Goal: Contribute content: Contribute content

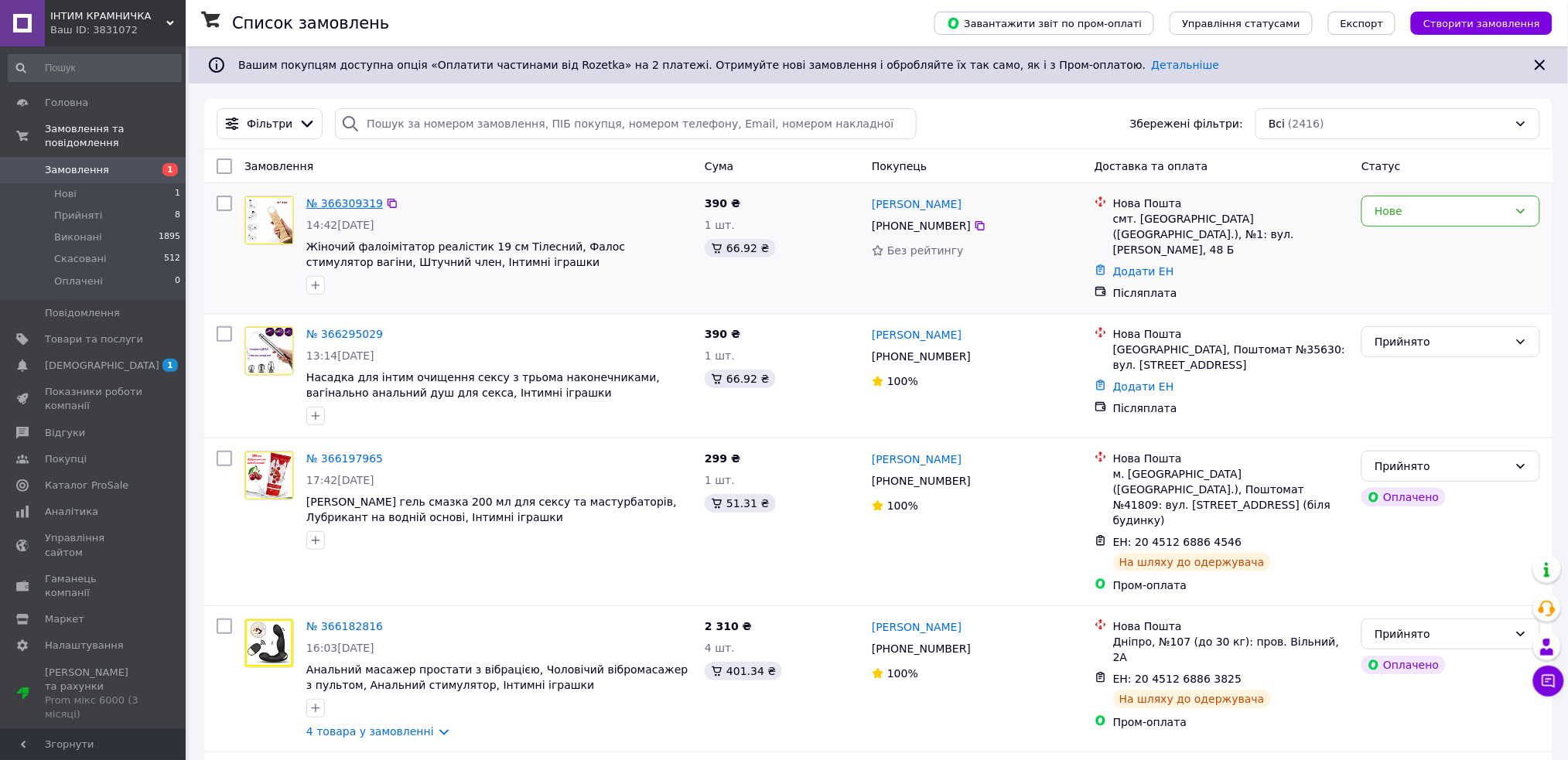
click at [337, 205] on link "№ 366309319" at bounding box center [345, 203] width 77 height 12
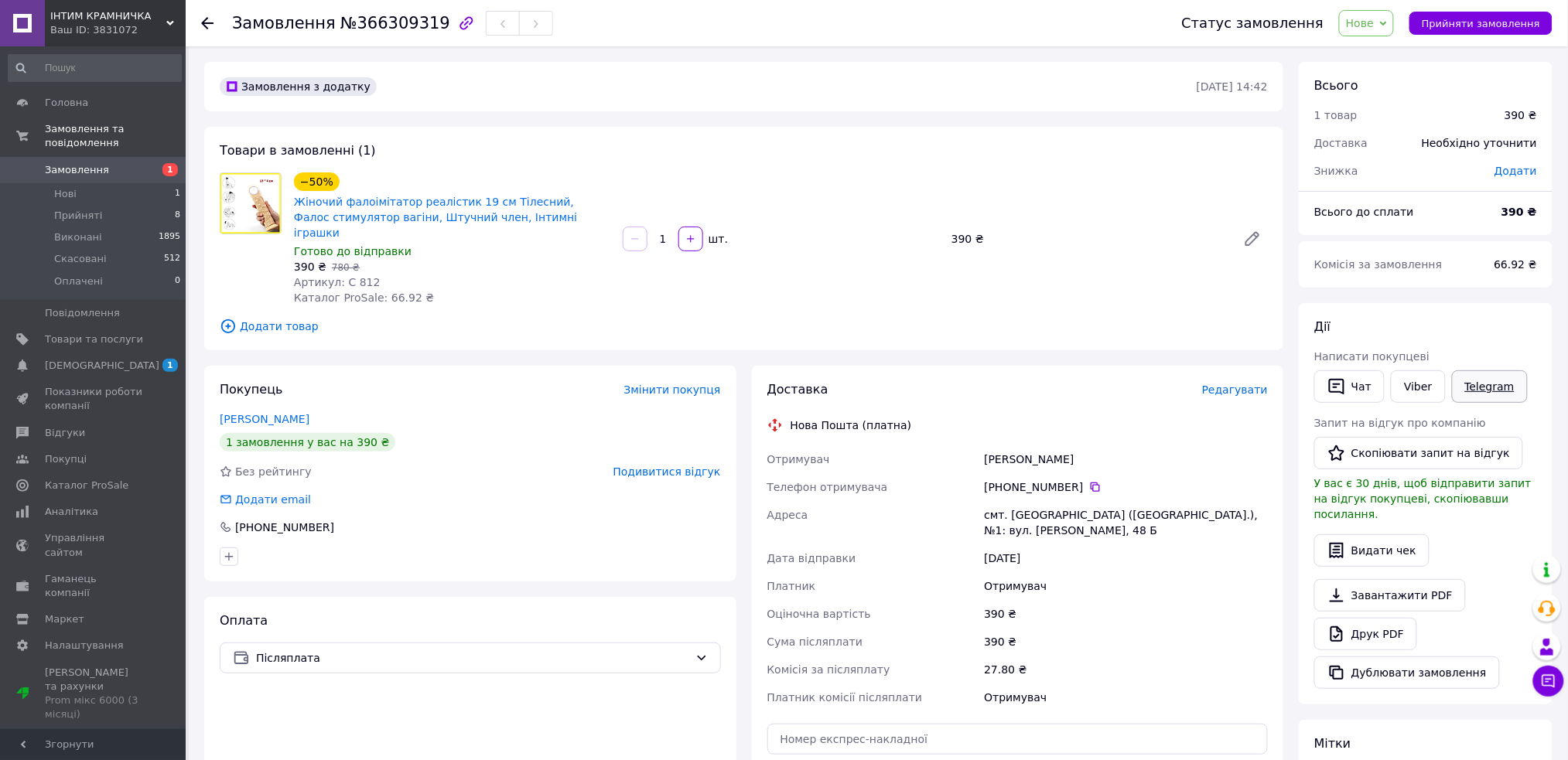
click at [1484, 381] on link "Telegram" at bounding box center [1490, 387] width 76 height 33
drag, startPoint x: 1359, startPoint y: 390, endPoint x: 1369, endPoint y: 403, distance: 16.4
click at [1359, 390] on button "Чат" at bounding box center [1349, 387] width 70 height 33
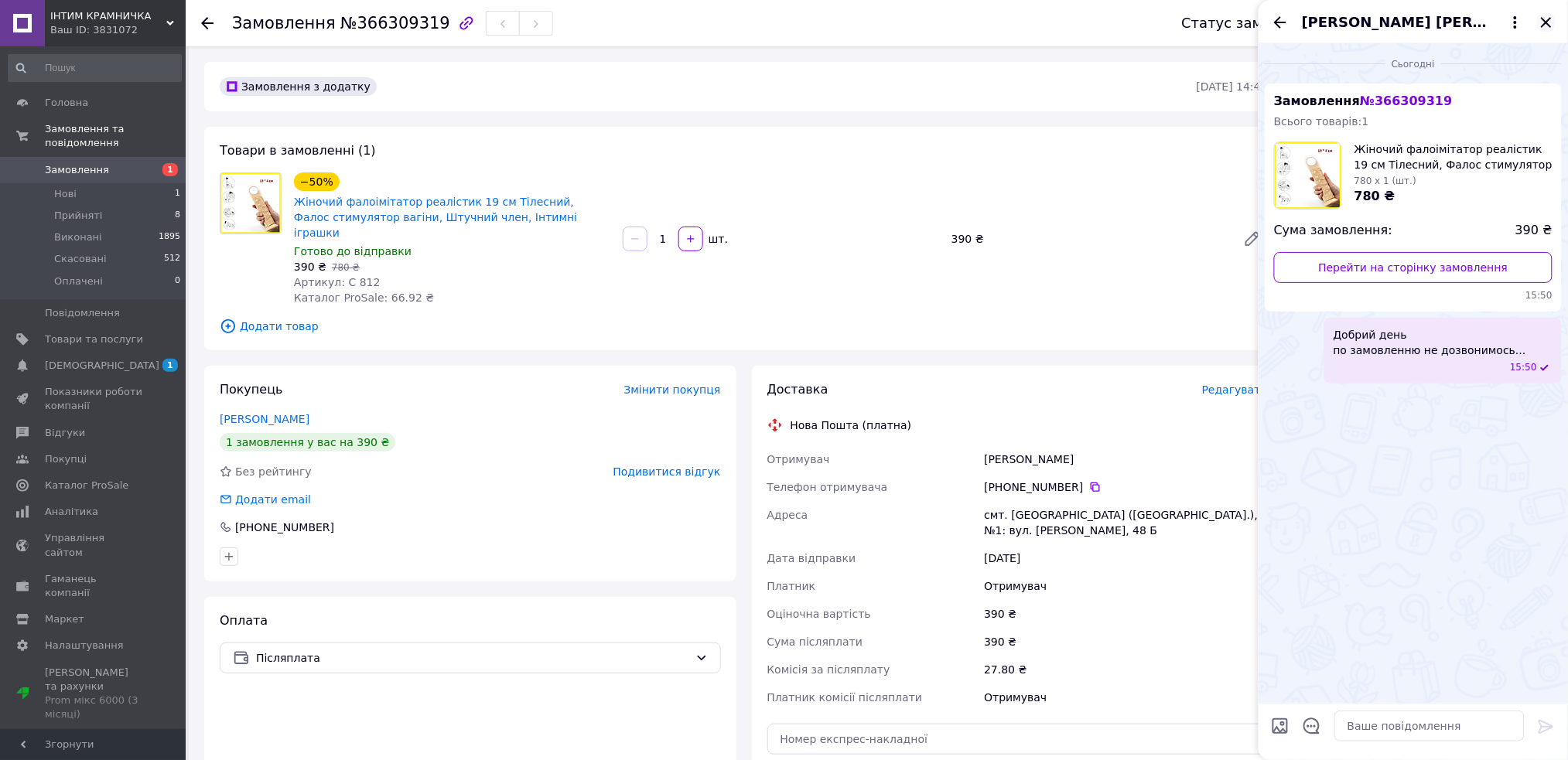
click at [1544, 25] on icon "Закрити" at bounding box center [1546, 21] width 10 height 10
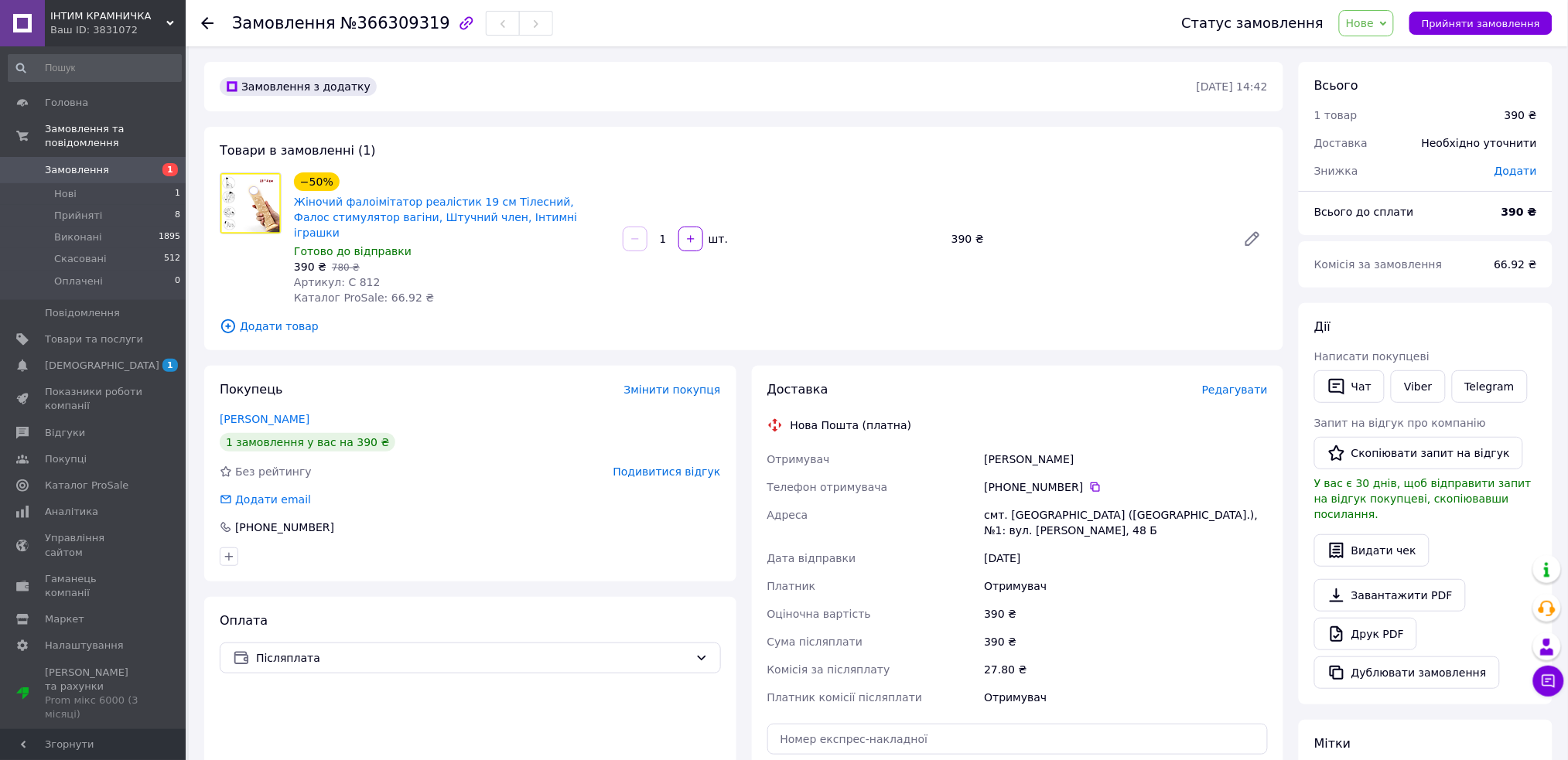
click at [203, 26] on icon at bounding box center [206, 22] width 12 height 12
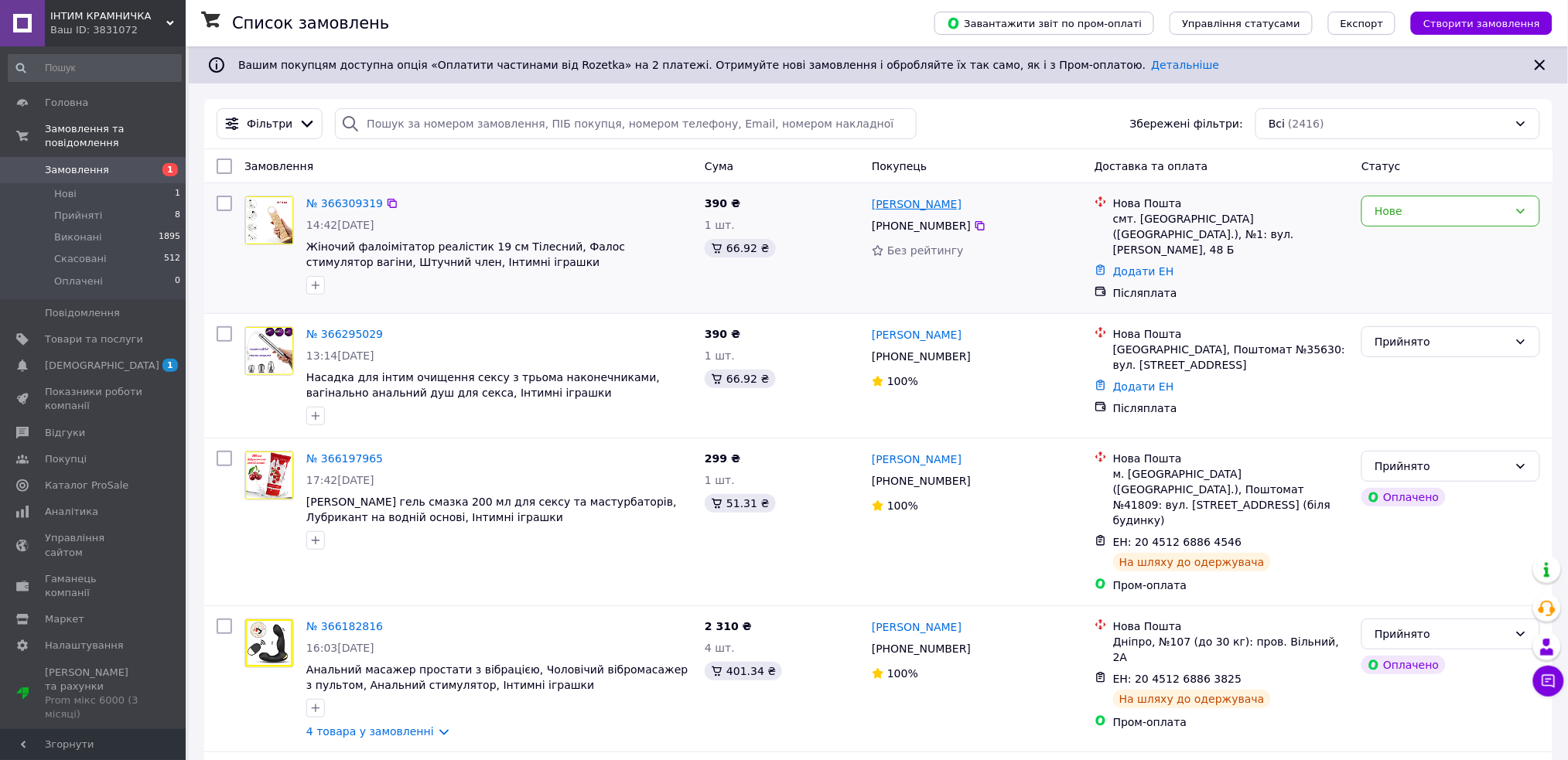
click at [895, 204] on link "[PERSON_NAME]" at bounding box center [917, 204] width 90 height 16
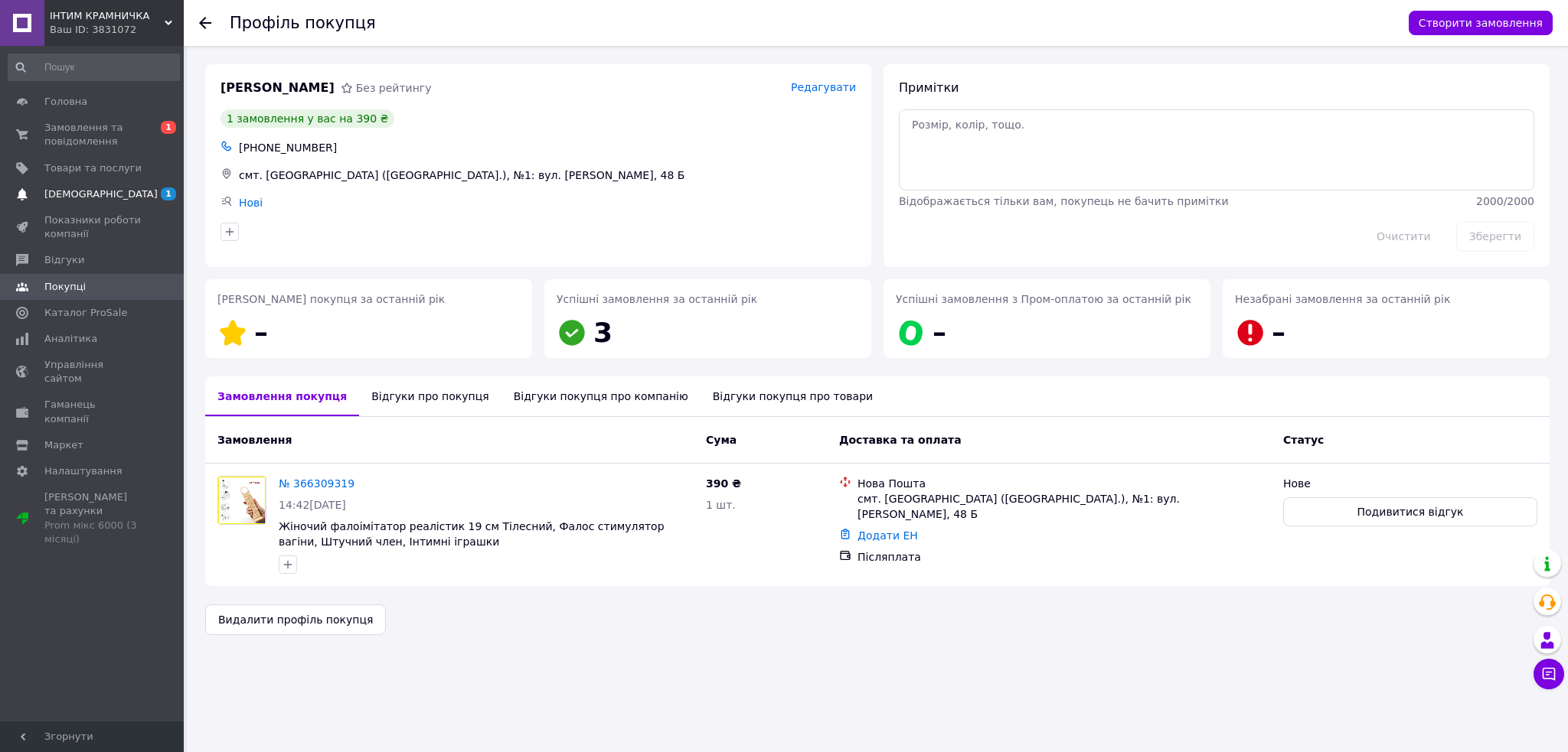
click at [68, 190] on span "Сповіщення" at bounding box center [101, 194] width 114 height 14
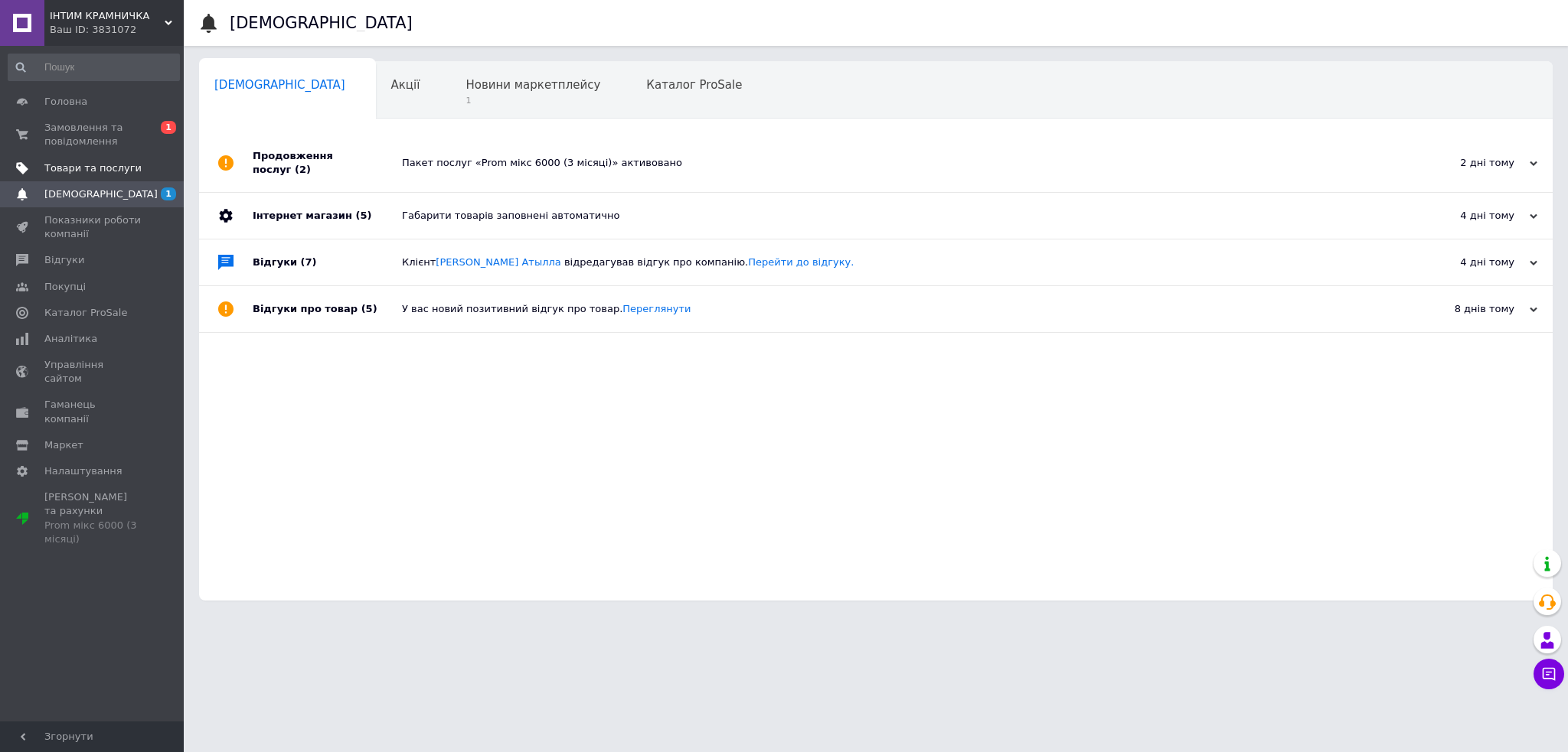
click at [100, 168] on span "Товари та послуги" at bounding box center [92, 168] width 97 height 14
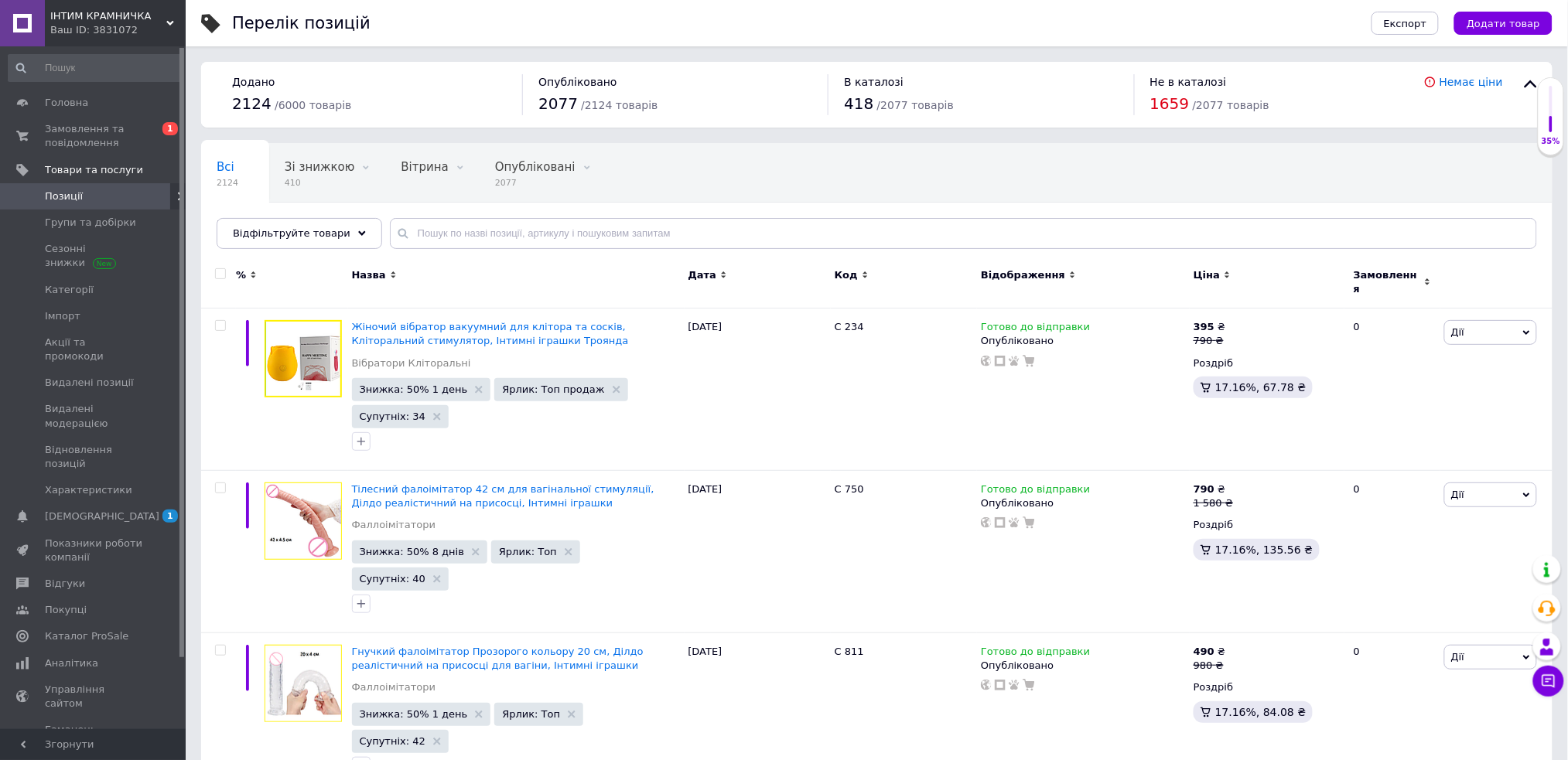
drag, startPoint x: 1517, startPoint y: 29, endPoint x: 756, endPoint y: 164, distance: 772.9
click at [1517, 29] on span "Додати товар" at bounding box center [1504, 23] width 74 height 11
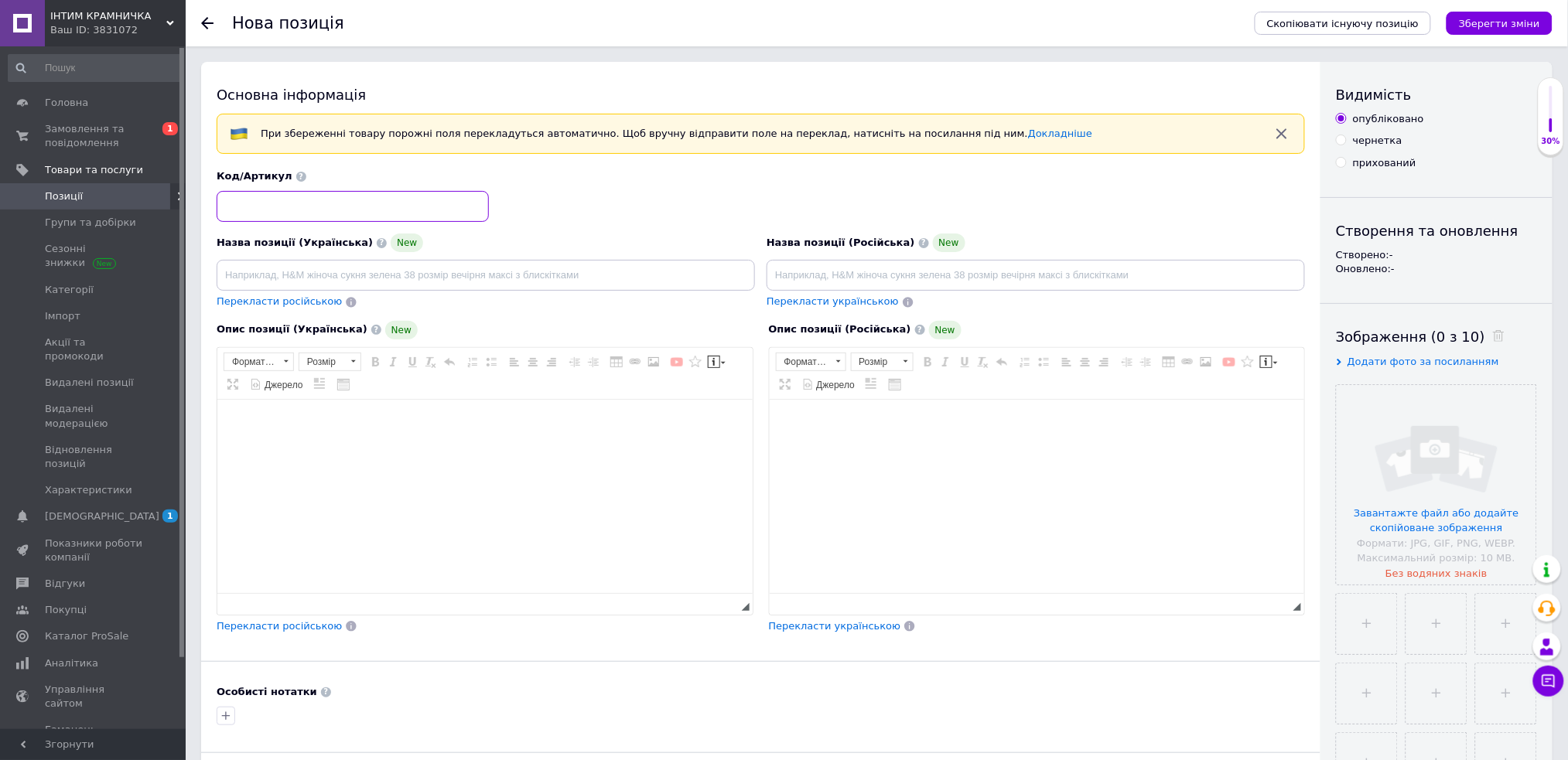
click at [344, 205] on input at bounding box center [353, 206] width 273 height 31
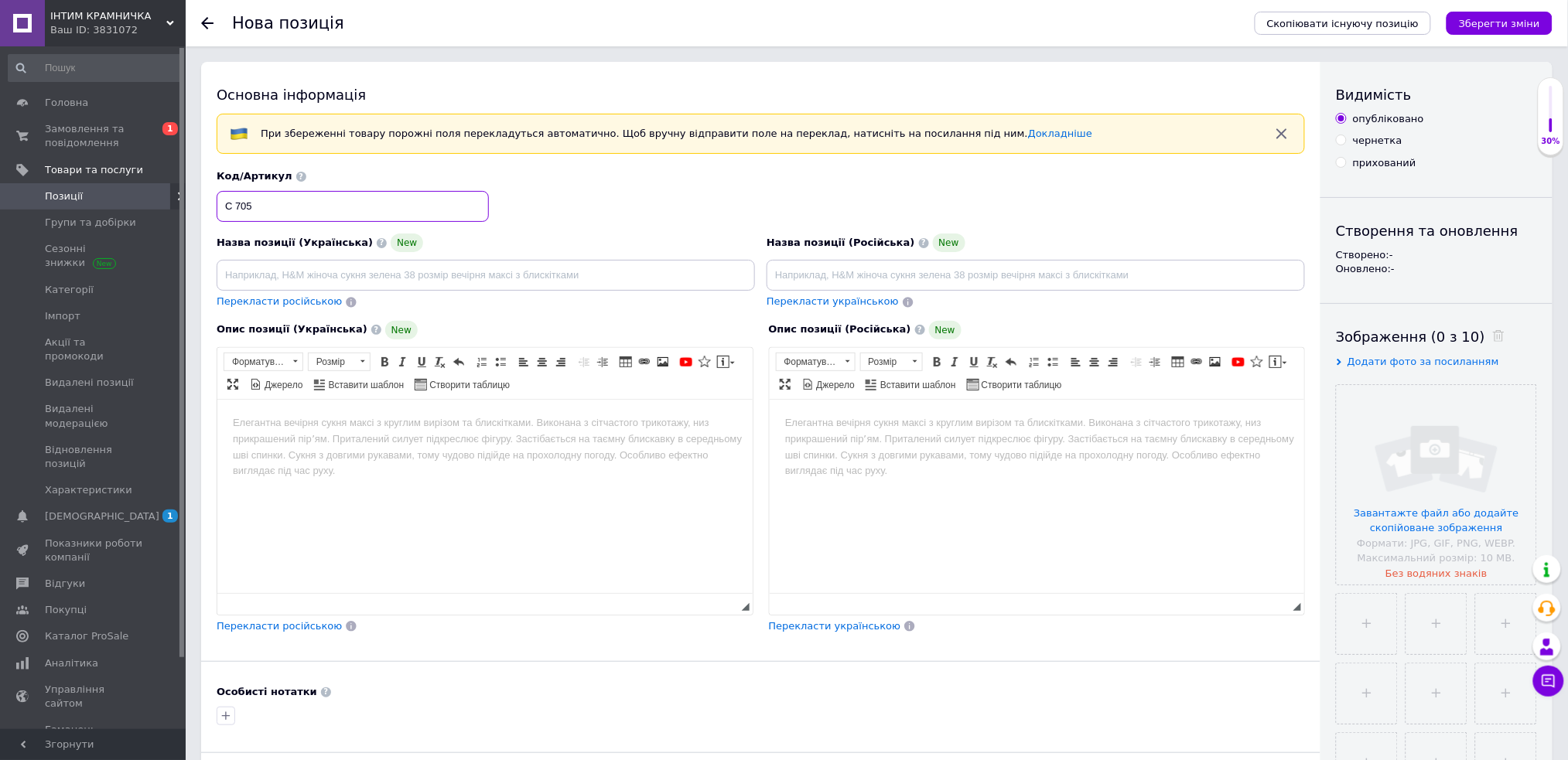
type input "С 705"
click at [367, 425] on body "Редактор, 4C24B5AD-A038-4D85-A527-191FEFF51667" at bounding box center [485, 422] width 504 height 16
click at [374, 381] on span "Вставити шаблон" at bounding box center [366, 386] width 78 height 13
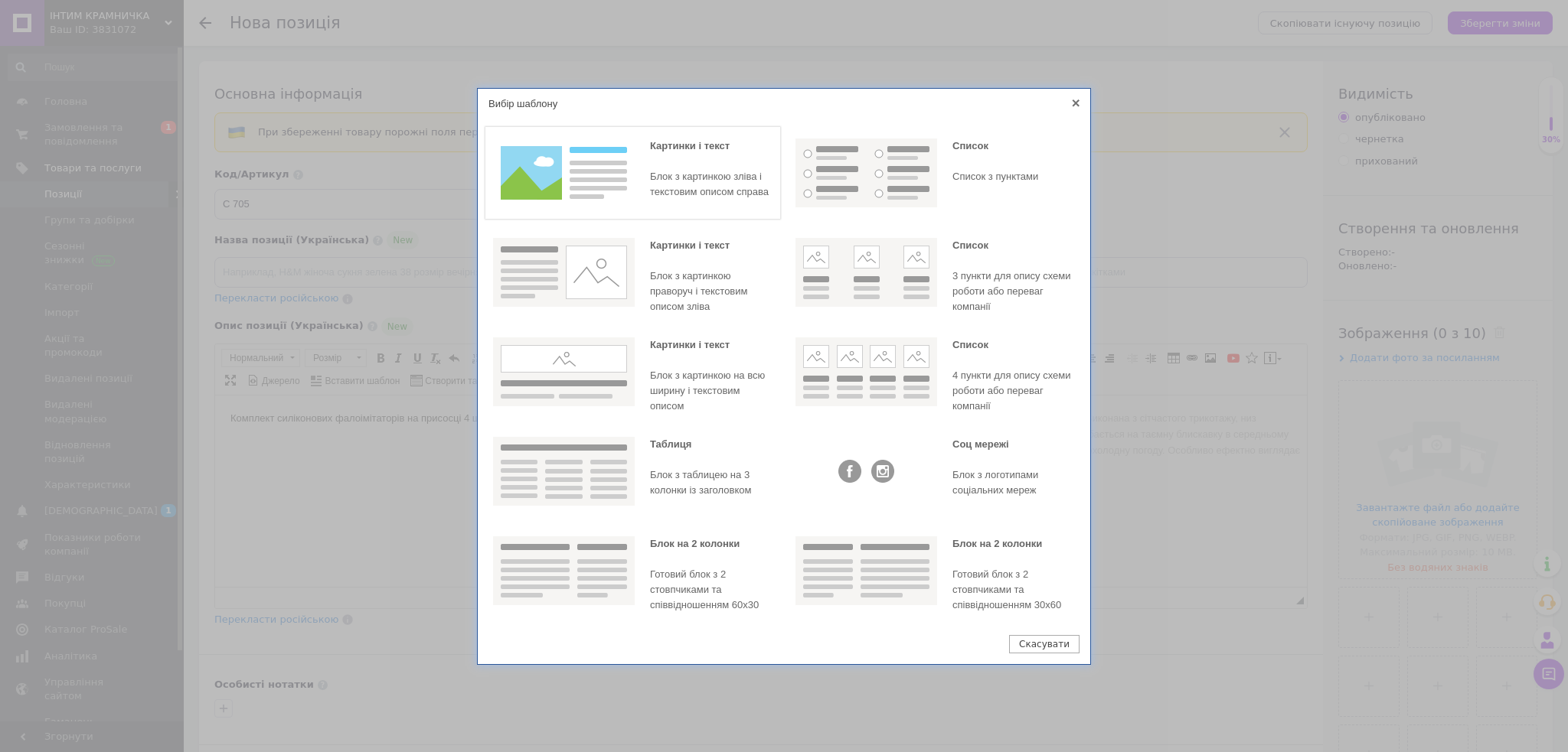
click at [597, 176] on img at bounding box center [563, 173] width 141 height 69
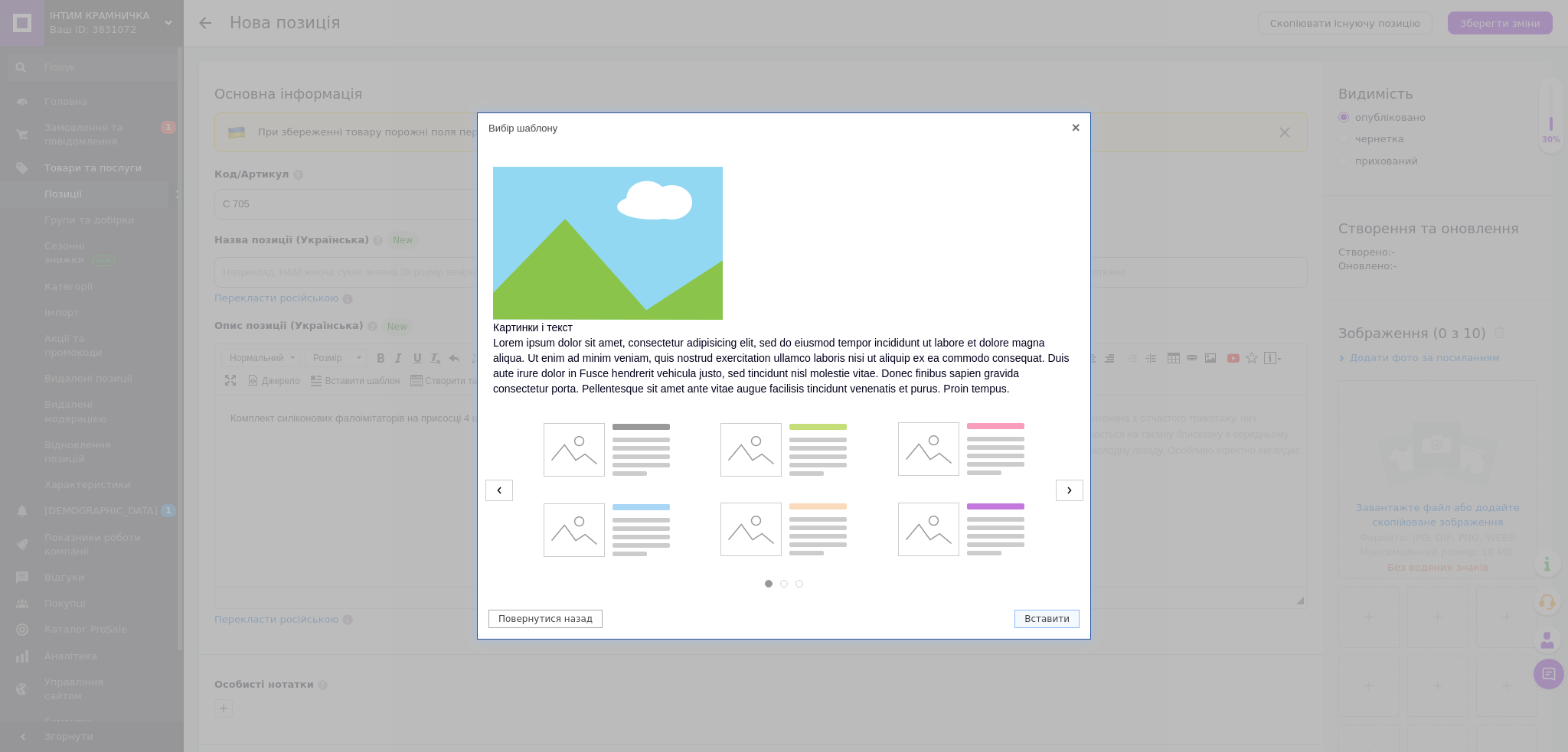
click at [508, 487] on icon at bounding box center [499, 490] width 28 height 21
click at [798, 461] on img at bounding box center [783, 450] width 141 height 69
click at [1059, 623] on button "Вставити" at bounding box center [1047, 619] width 65 height 18
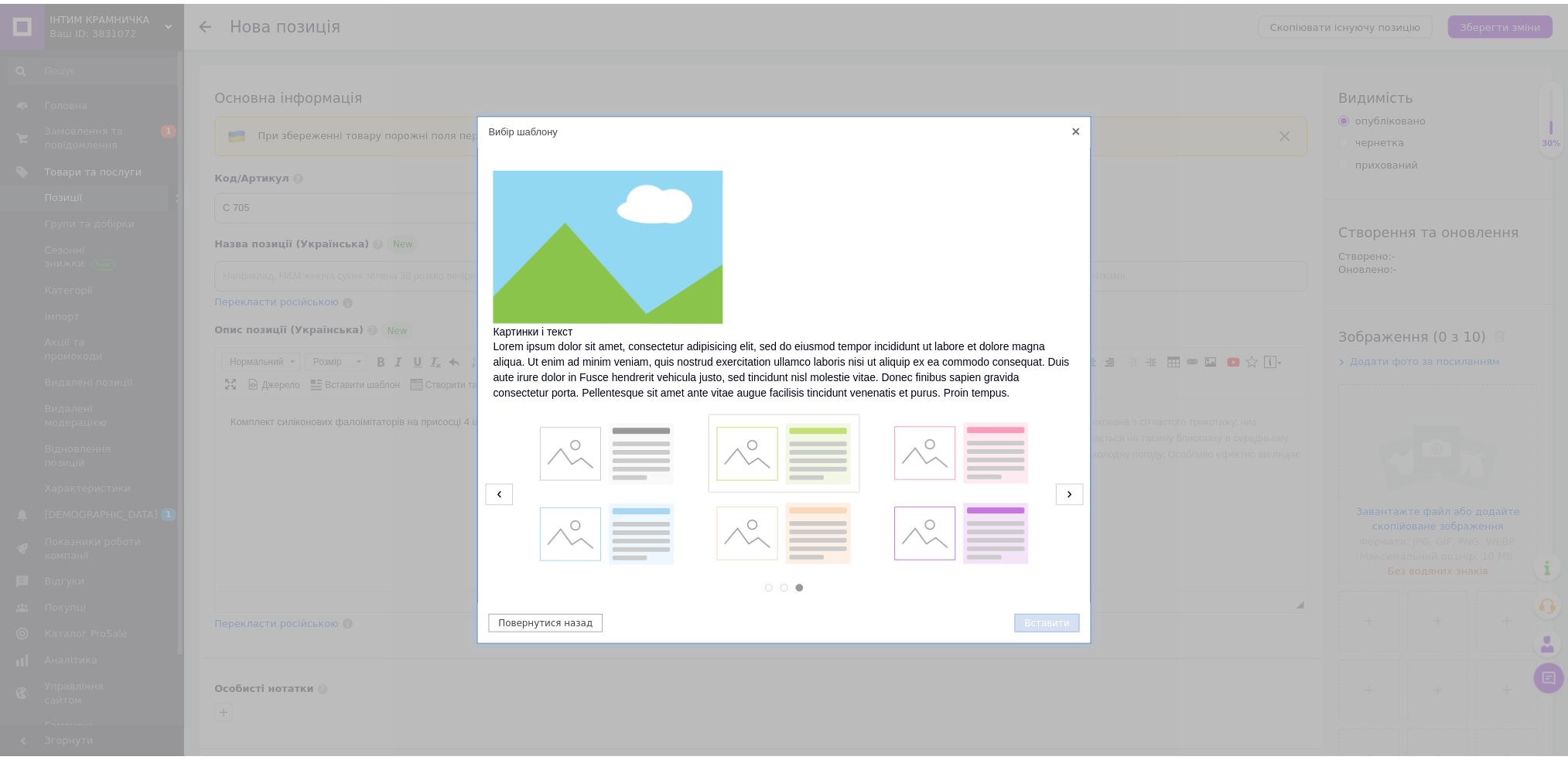
scroll to position [21, 0]
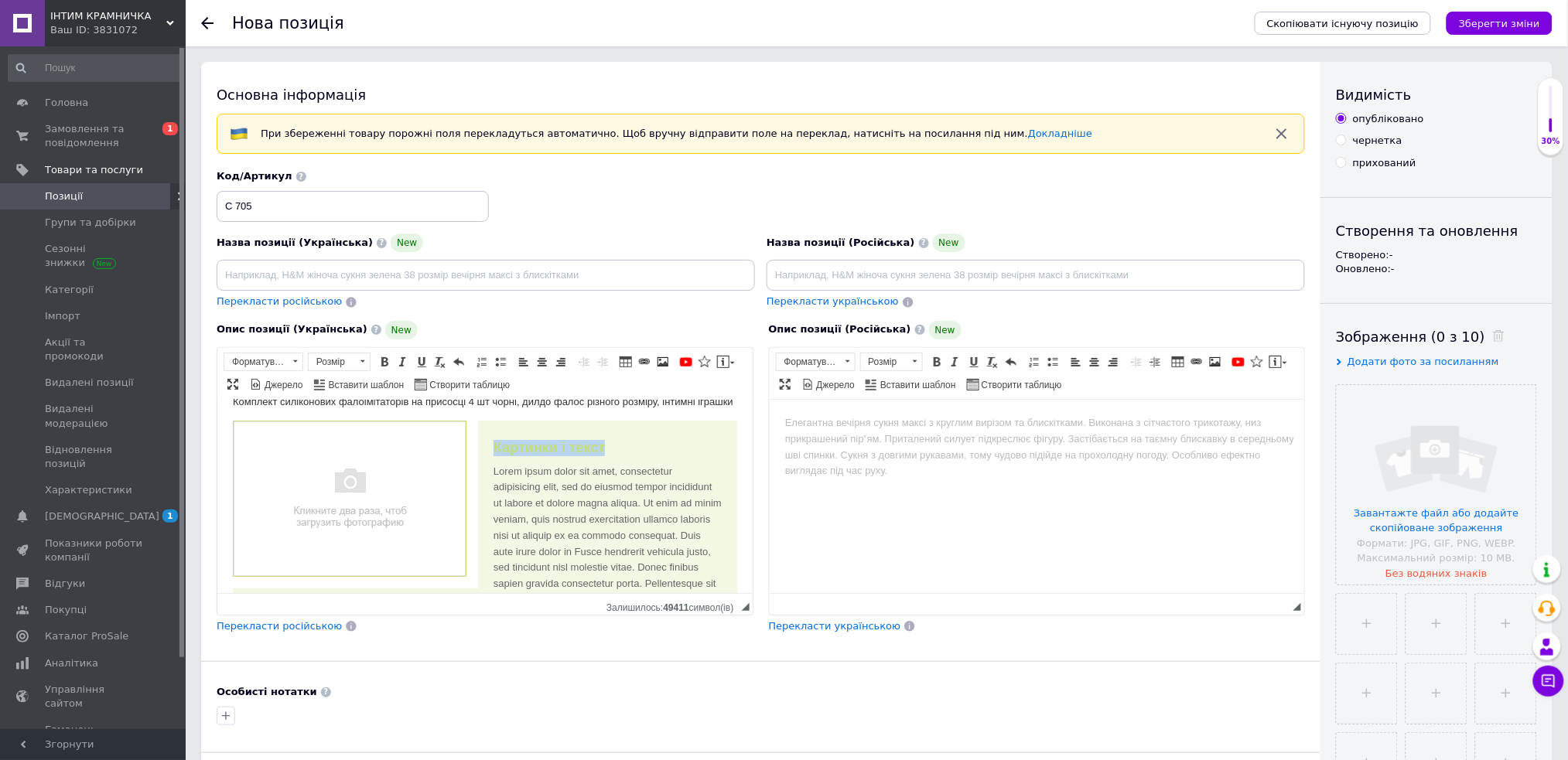
drag, startPoint x: 490, startPoint y: 459, endPoint x: 611, endPoint y: 454, distance: 121.1
click at [611, 454] on div "Картинки і текст" at bounding box center [484, 447] width 473 height 16
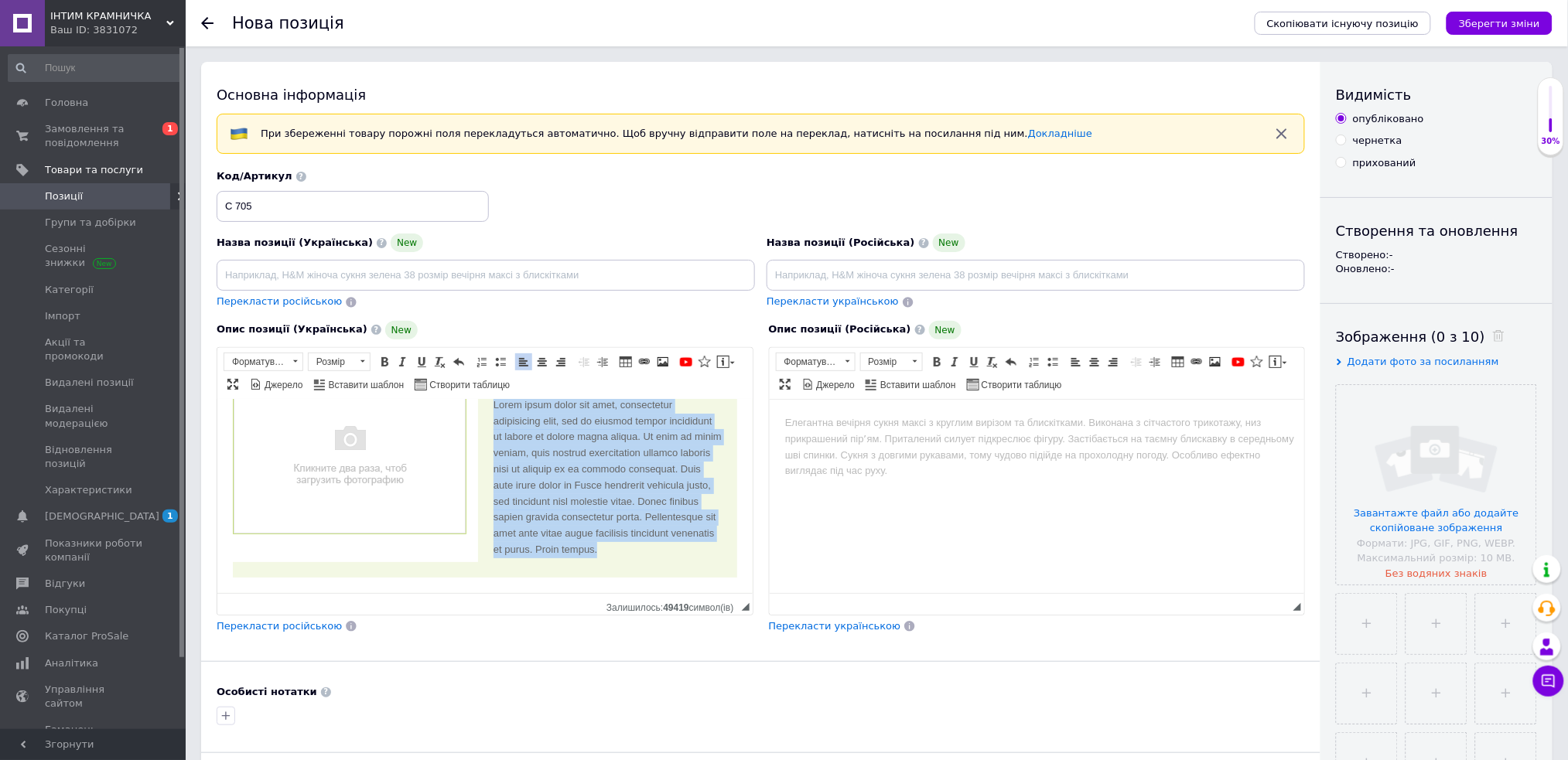
drag, startPoint x: 493, startPoint y: 449, endPoint x: 698, endPoint y: 583, distance: 244.9
click at [698, 583] on html "Комплект силіконових фалоімітаторів на присосці 4 шт чорні, дилдо фалос різного…" at bounding box center [484, 464] width 535 height 257
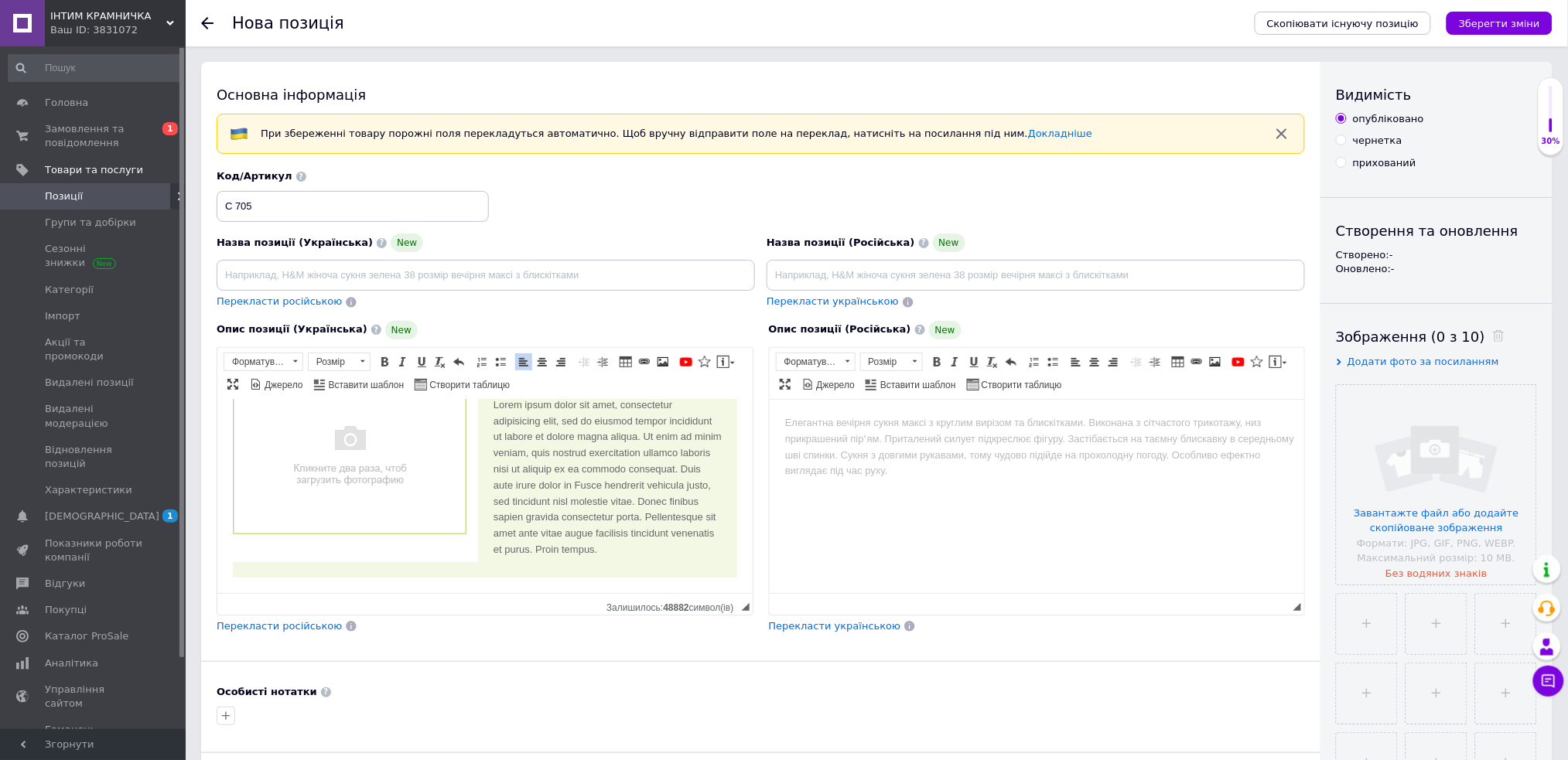
scroll to position [401, 0]
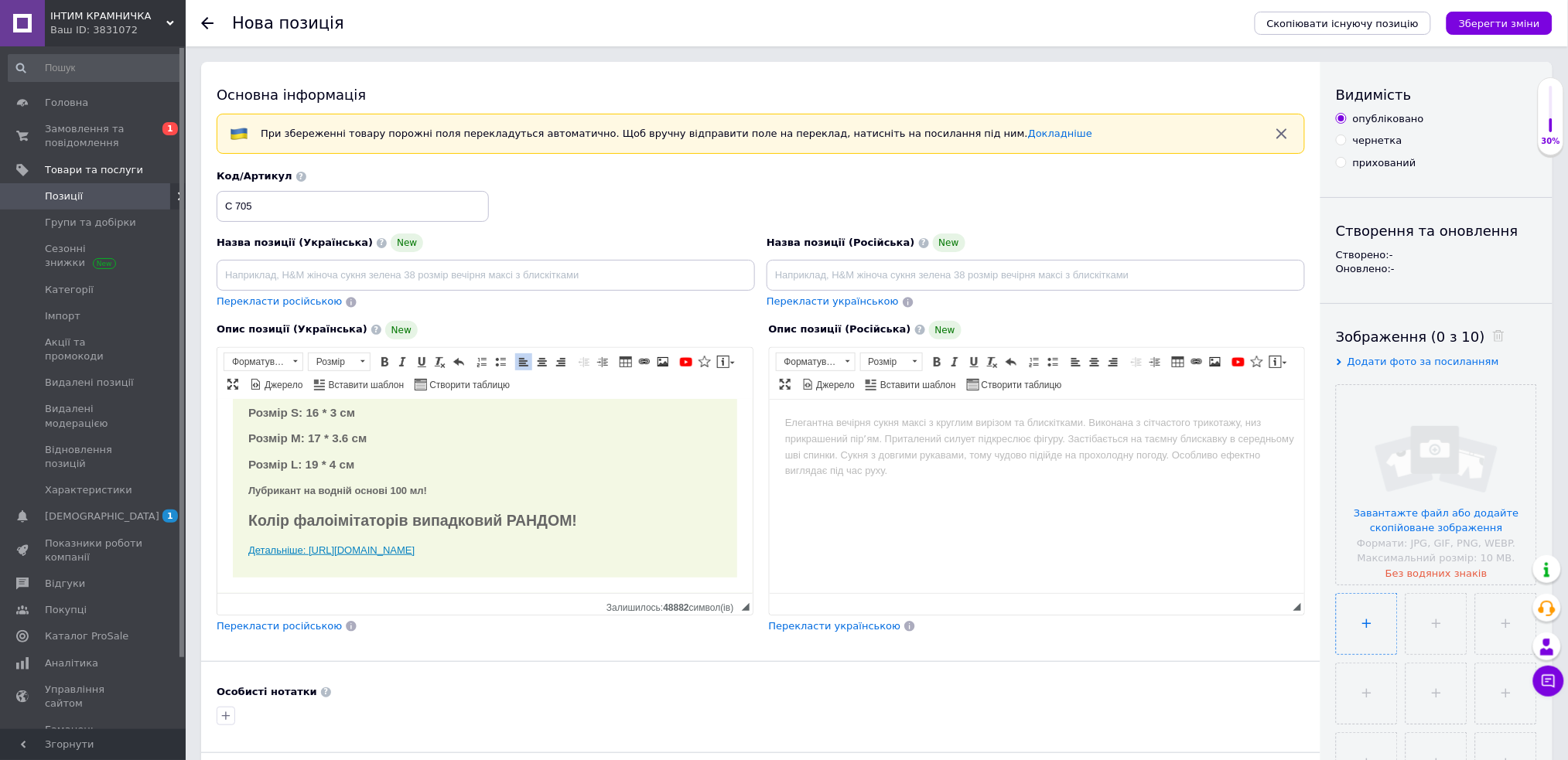
click at [1367, 629] on input "file" at bounding box center [1366, 624] width 61 height 61
type input "C:\fakepath\Реалистичный носимый фаллоимитатор, анальная пробка, набор силиконо…"
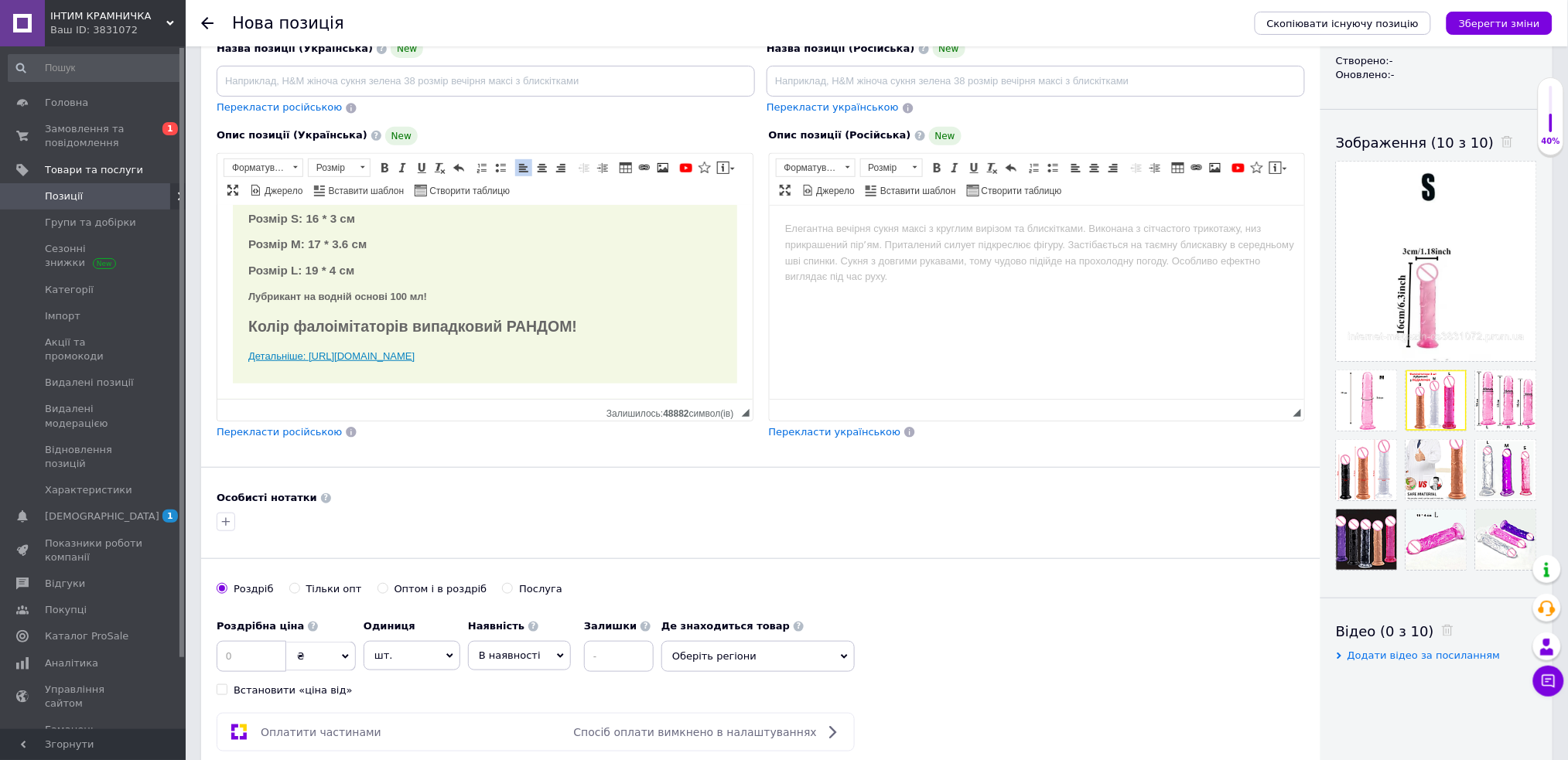
scroll to position [205, 0]
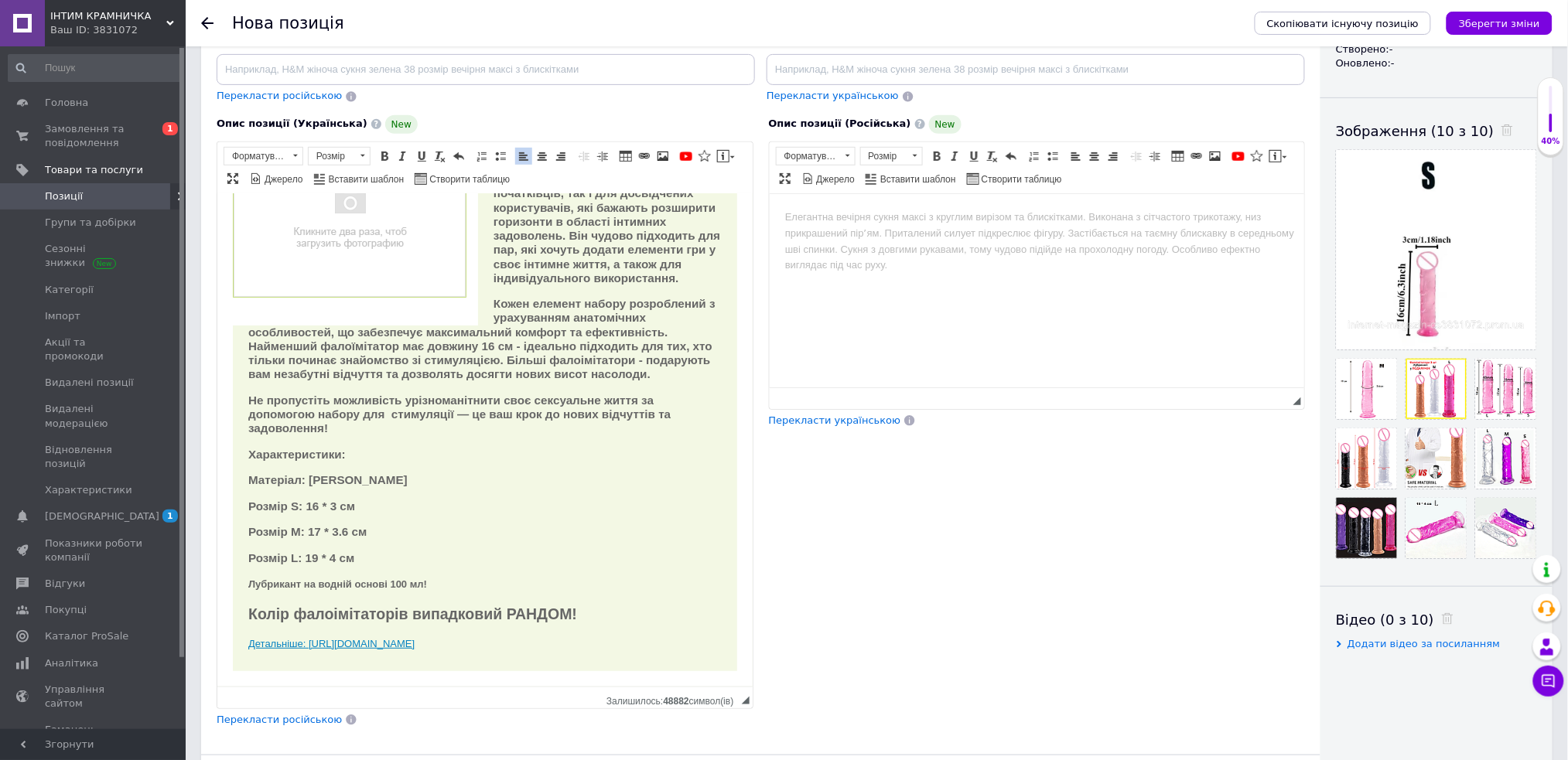
drag, startPoint x: 744, startPoint y: 401, endPoint x: 1006, endPoint y: 500, distance: 280.1
click at [773, 759] on html "ІНТИМ КРАМНИЧКА Ваш ID: 3831072 Сайт ІНТИМ КРАМНИЧКА Кабінет покупця Перевірити…" at bounding box center [784, 726] width 1568 height 1864
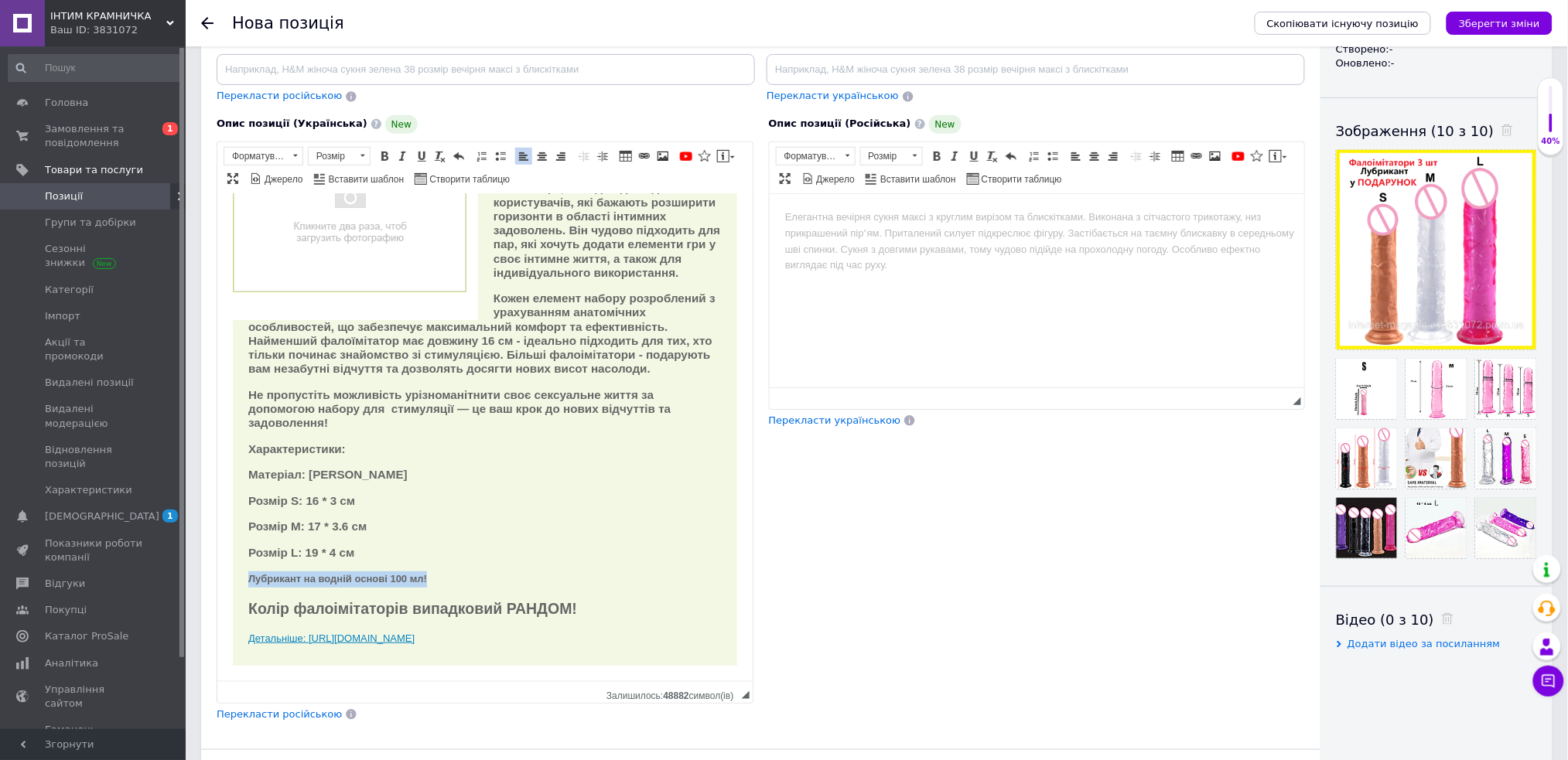
drag, startPoint x: 242, startPoint y: 573, endPoint x: 496, endPoint y: 571, distance: 254.0
click at [496, 573] on div "Цей набір призначений як для початківців, так і для досвідчених користувачів, я…" at bounding box center [485, 401] width 504 height 530
click at [297, 153] on span at bounding box center [295, 156] width 15 height 17
drag, startPoint x: 281, startPoint y: 204, endPoint x: 336, endPoint y: 165, distance: 67.4
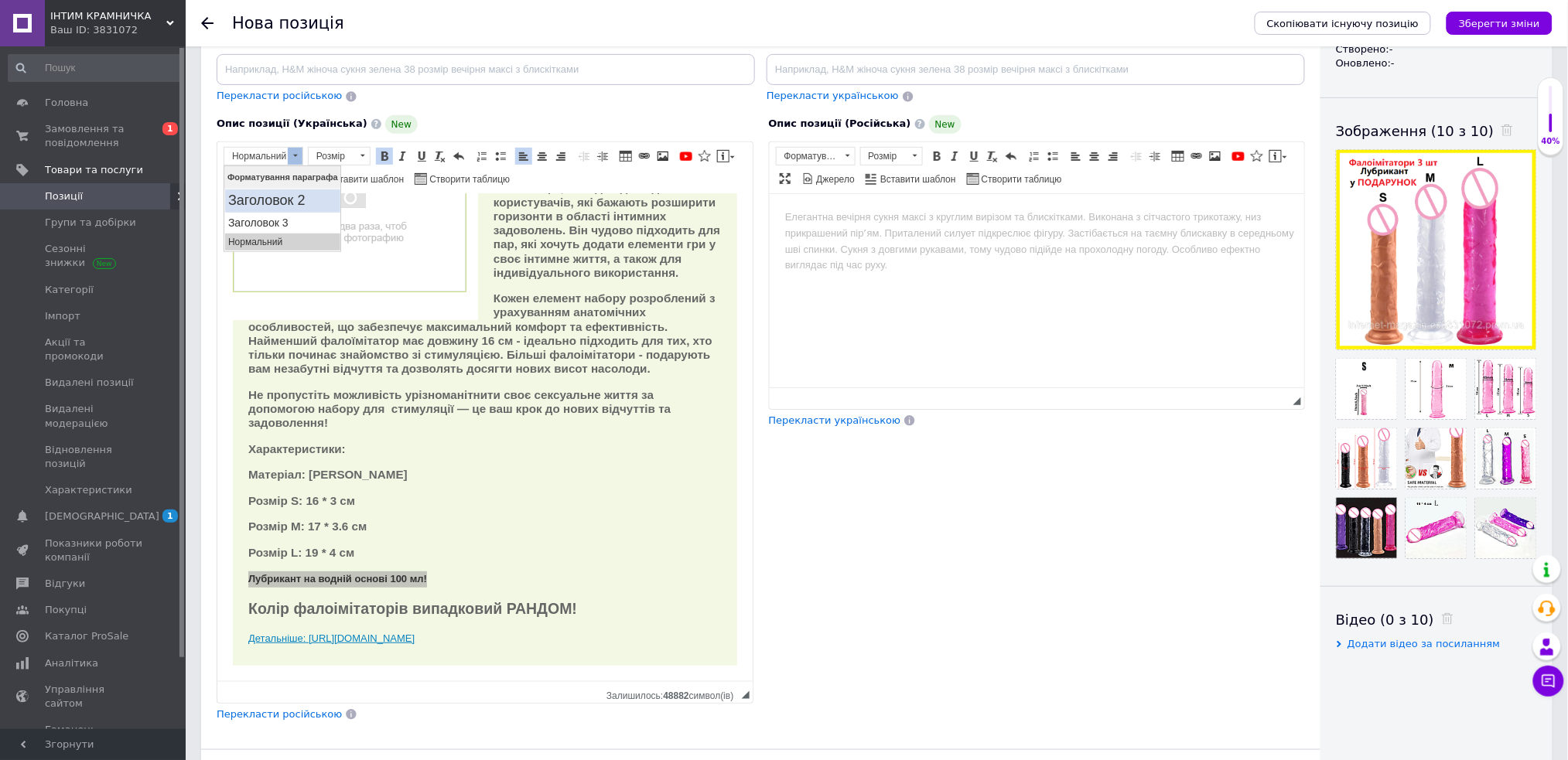
click at [281, 204] on h2 "Заголовок 2" at bounding box center [282, 200] width 109 height 17
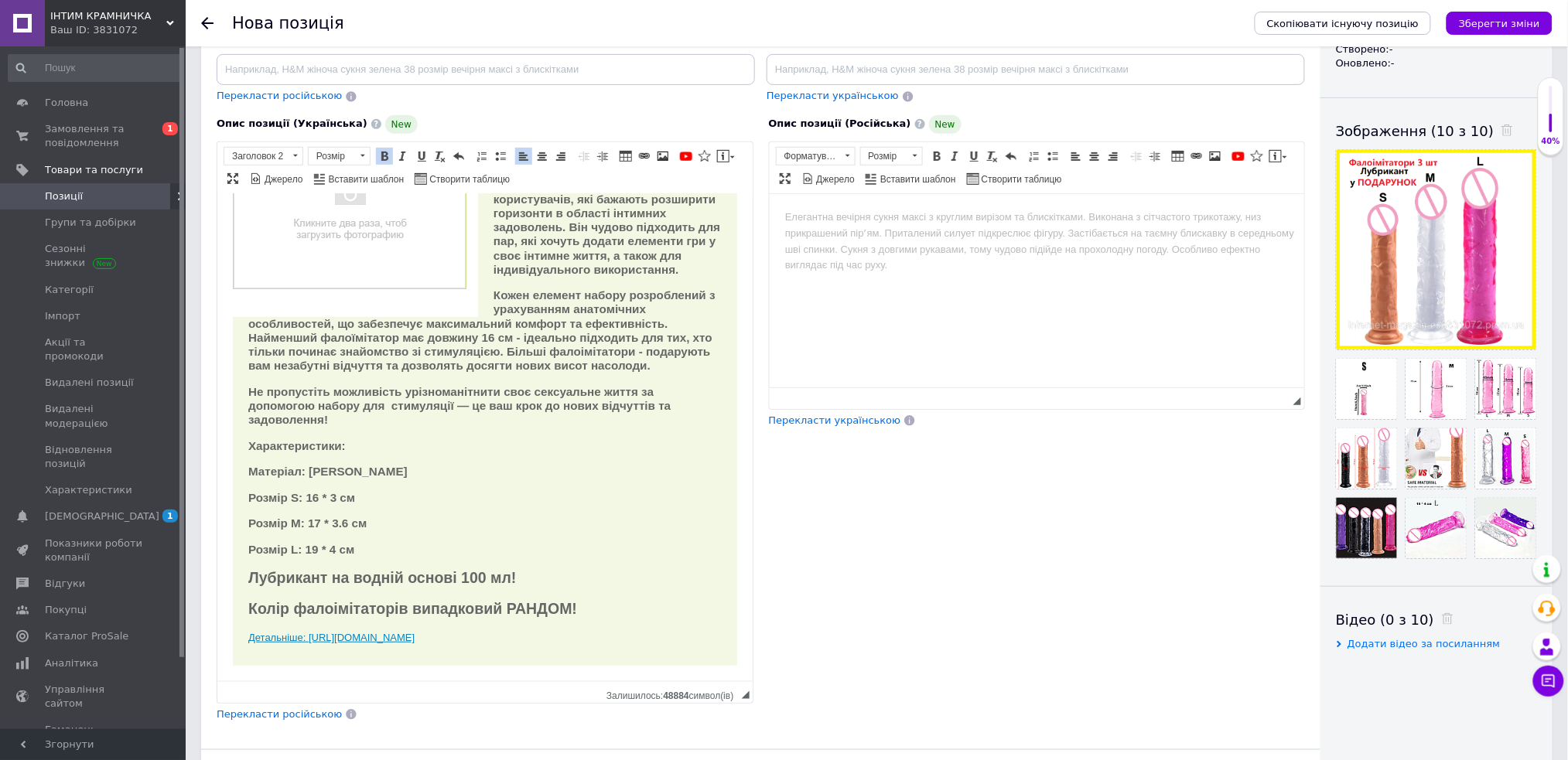
click at [502, 489] on div "Цей набір призначений як для початківців, так і для досвідчених користувачів, я…" at bounding box center [485, 399] width 504 height 533
drag, startPoint x: 295, startPoint y: 582, endPoint x: 571, endPoint y: 554, distance: 277.4
click at [578, 574] on div "Цей набір призначений як для початківців, так і для досвідчених користувачів, я…" at bounding box center [485, 399] width 504 height 533
click at [294, 158] on span at bounding box center [295, 156] width 15 height 17
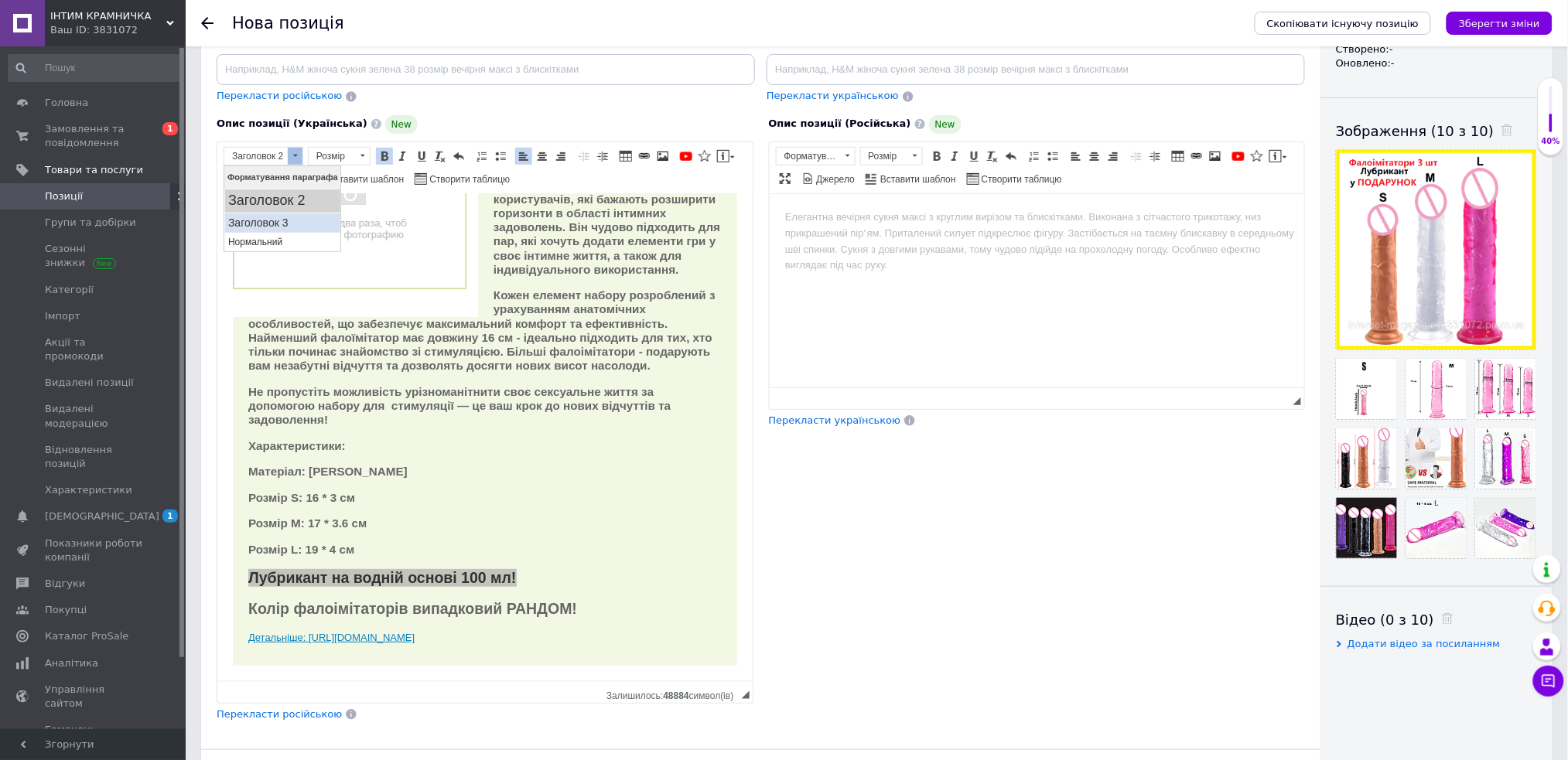
click at [299, 224] on h3 "Заголовок 3" at bounding box center [282, 222] width 109 height 13
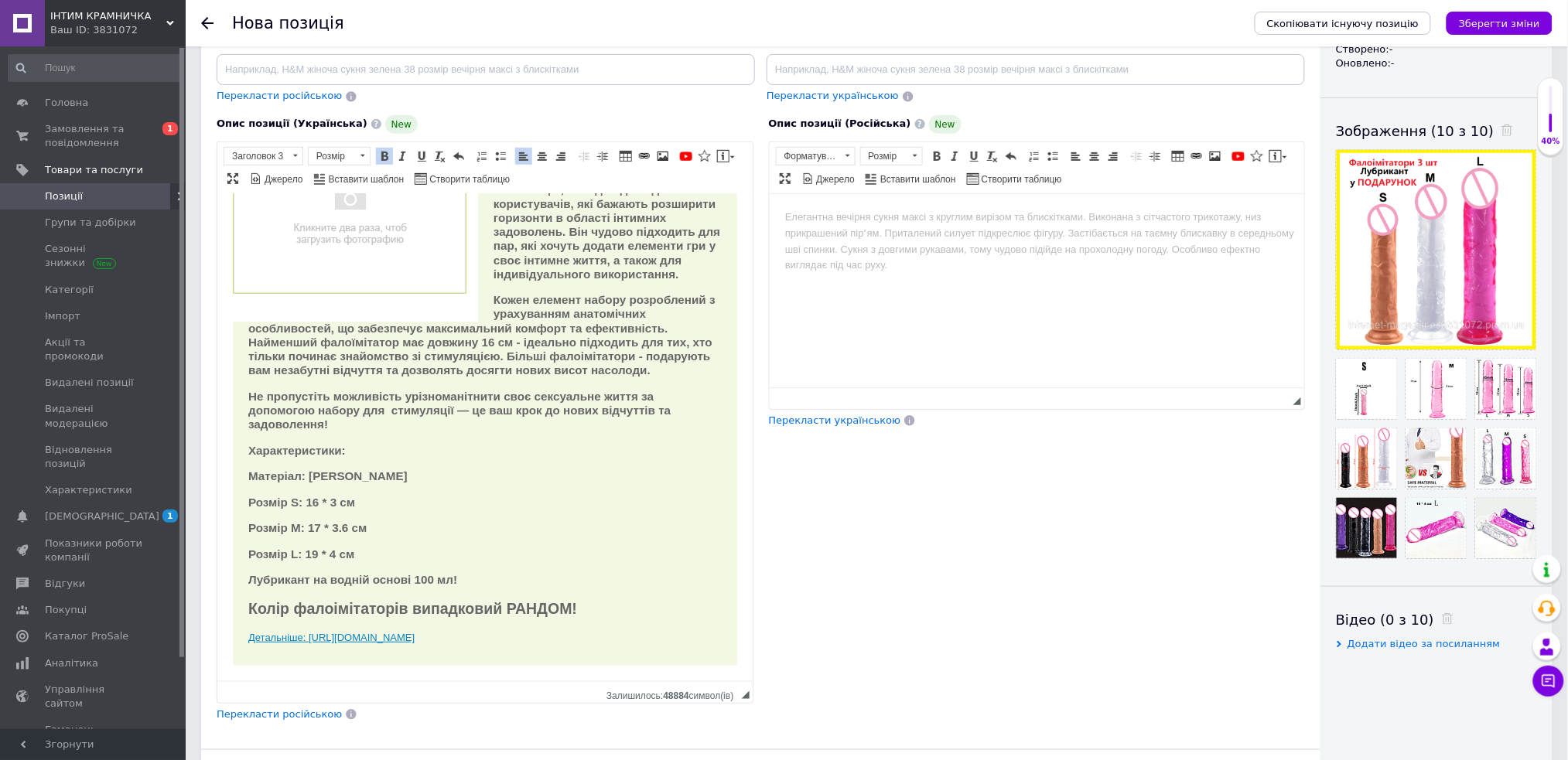
click at [521, 317] on strong "Кожен елемент набору розроблений з урахуванням анатомічних особливостей, що заб…" at bounding box center [481, 333] width 467 height 83
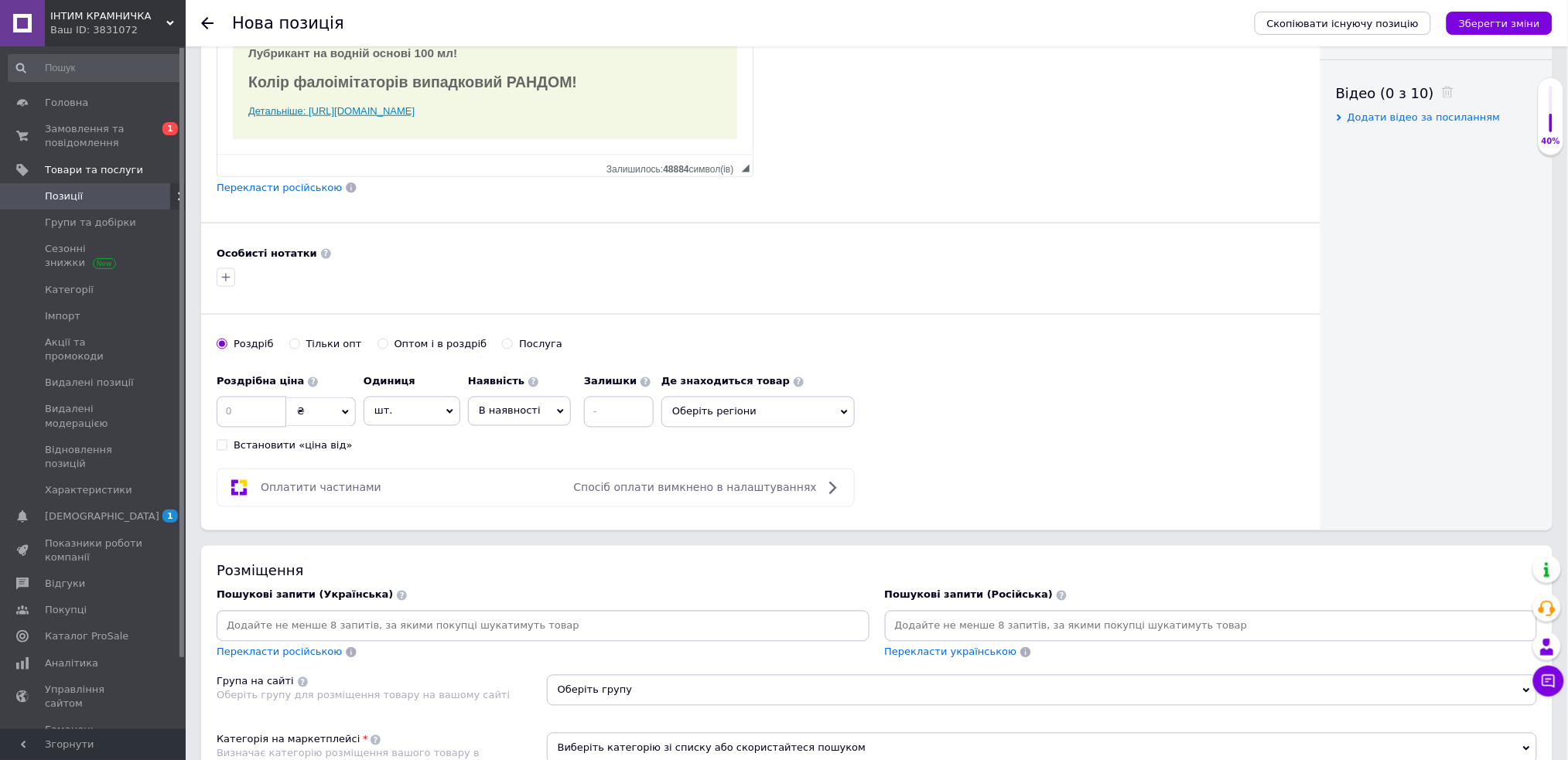
scroll to position [928, 0]
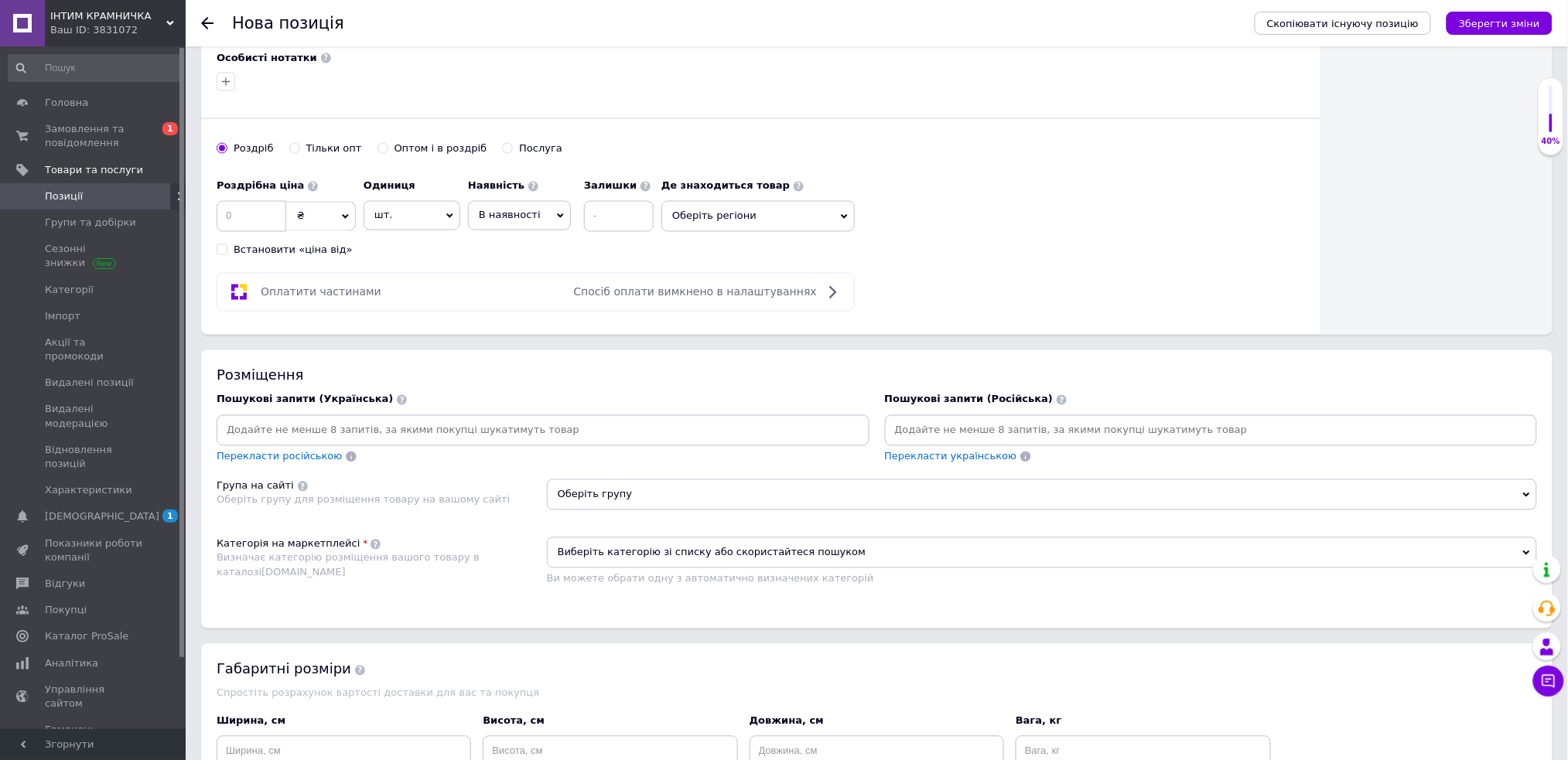
click at [537, 427] on input at bounding box center [543, 430] width 647 height 23
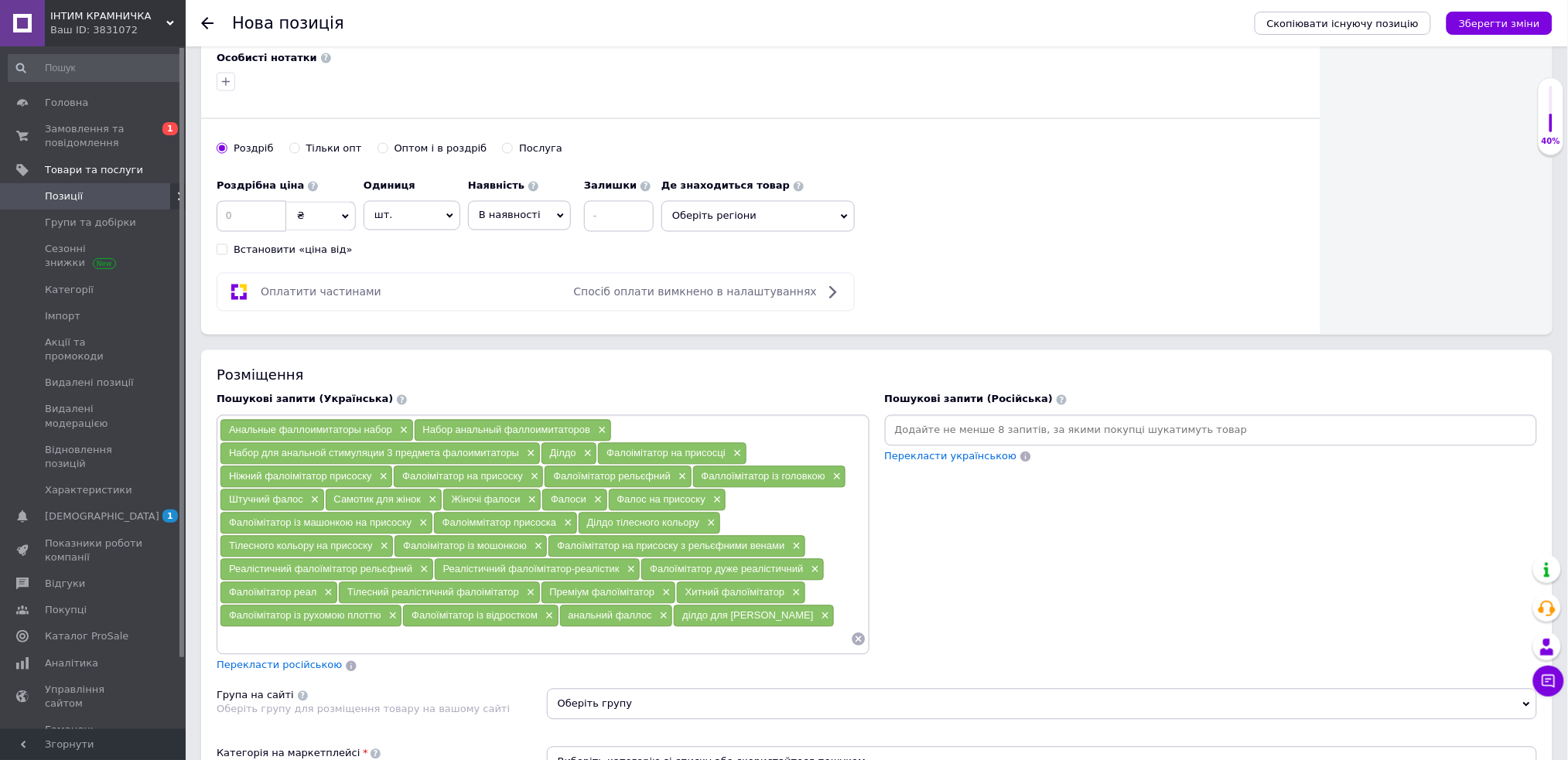
click at [538, 223] on span "В наявності" at bounding box center [519, 215] width 103 height 29
click at [512, 307] on li "Готово до відправки" at bounding box center [519, 313] width 102 height 35
drag, startPoint x: 255, startPoint y: 216, endPoint x: 255, endPoint y: 207, distance: 9.0
click at [255, 207] on input at bounding box center [251, 216] width 70 height 31
type input "3"
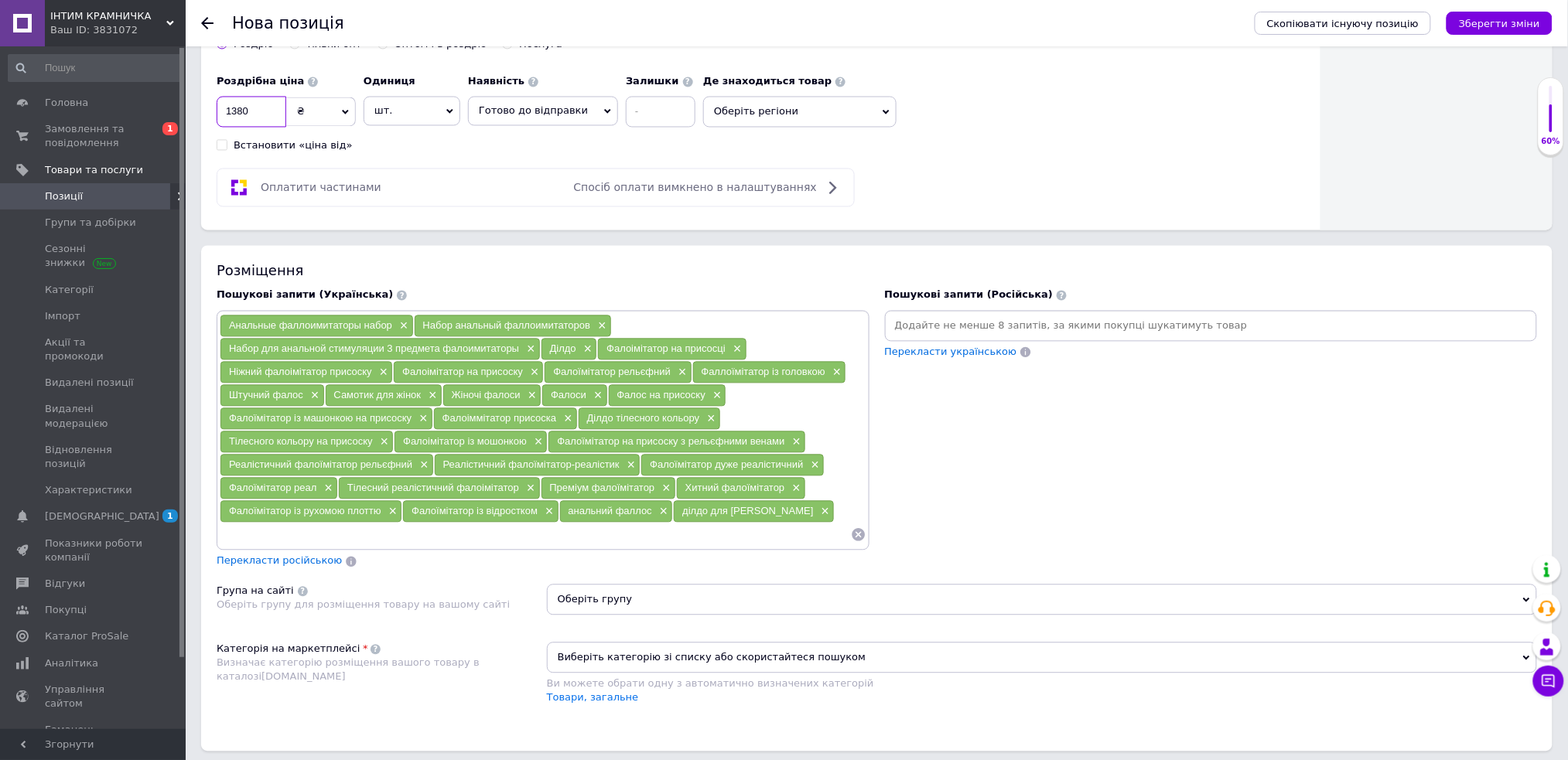
scroll to position [1133, 0]
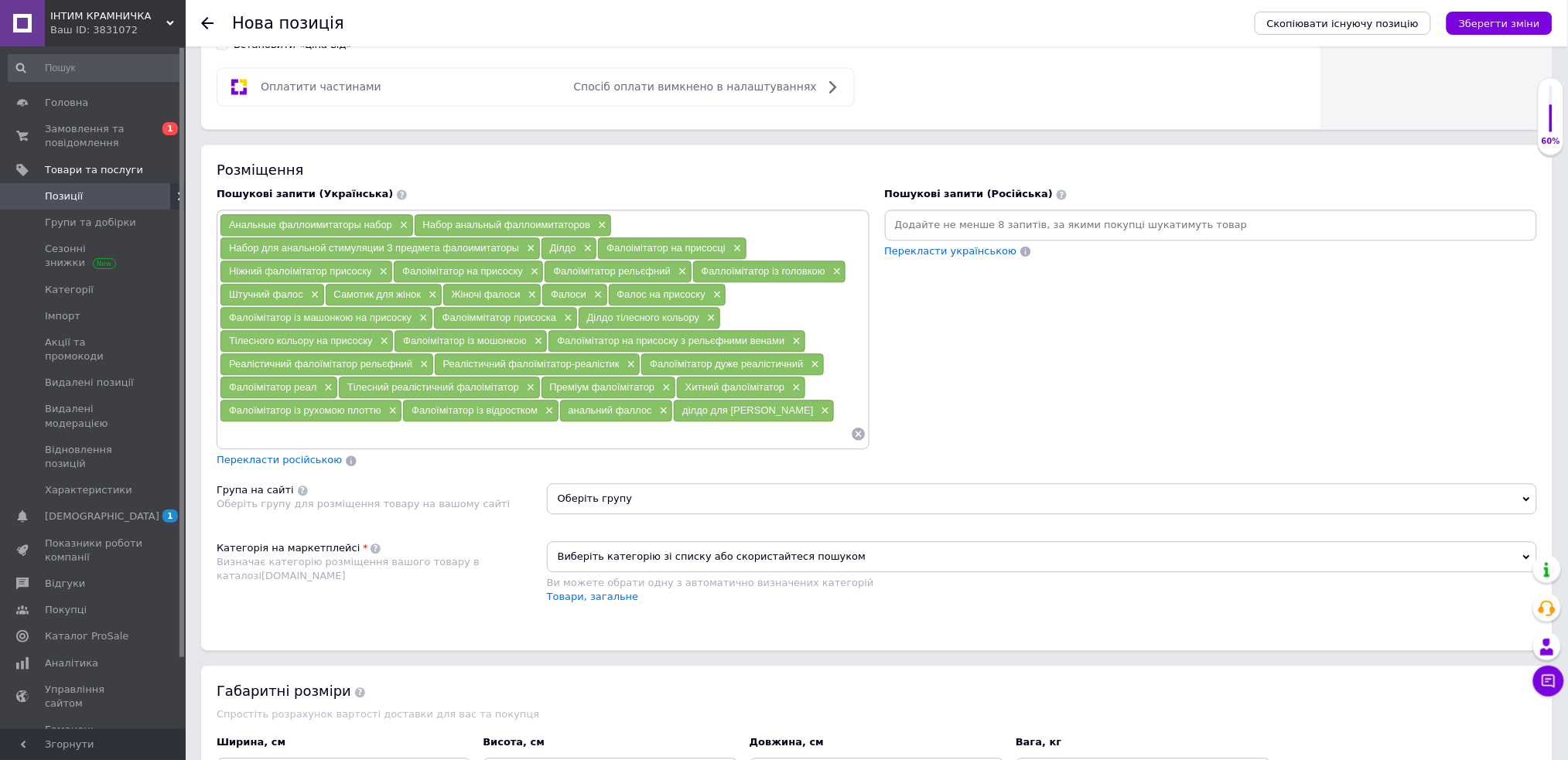
type input "1380"
click at [638, 492] on span "Оберіть групу" at bounding box center [1042, 499] width 990 height 31
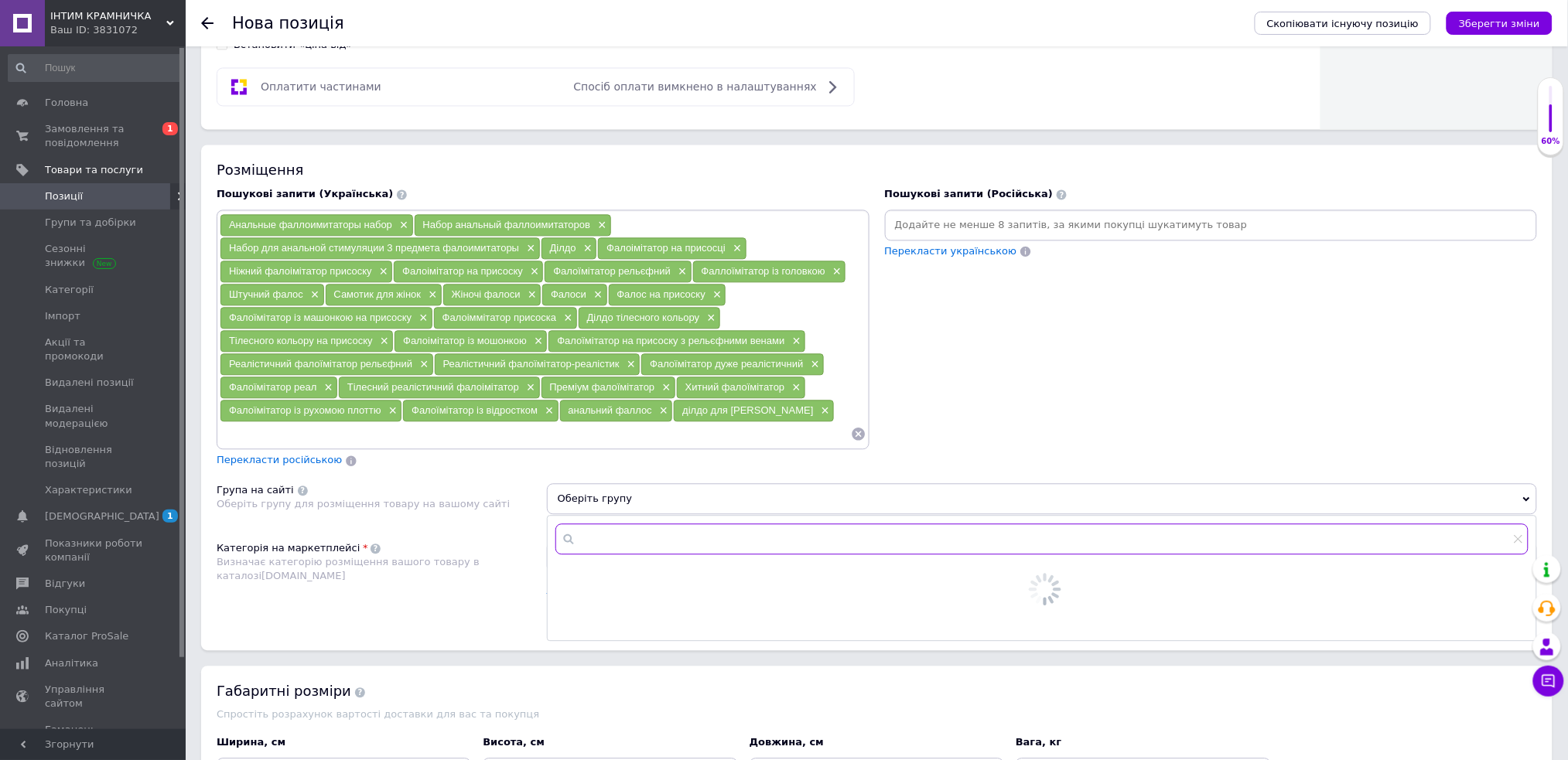
click at [611, 533] on input "text" at bounding box center [1042, 539] width 973 height 31
type input "фал"
click at [567, 572] on input "radio" at bounding box center [568, 575] width 10 height 10
radio input "true"
click at [437, 614] on div "Розміщення Пошукові запити (Українська) Анальные фаллоимитаторы набор × Набор а…" at bounding box center [876, 398] width 1351 height 506
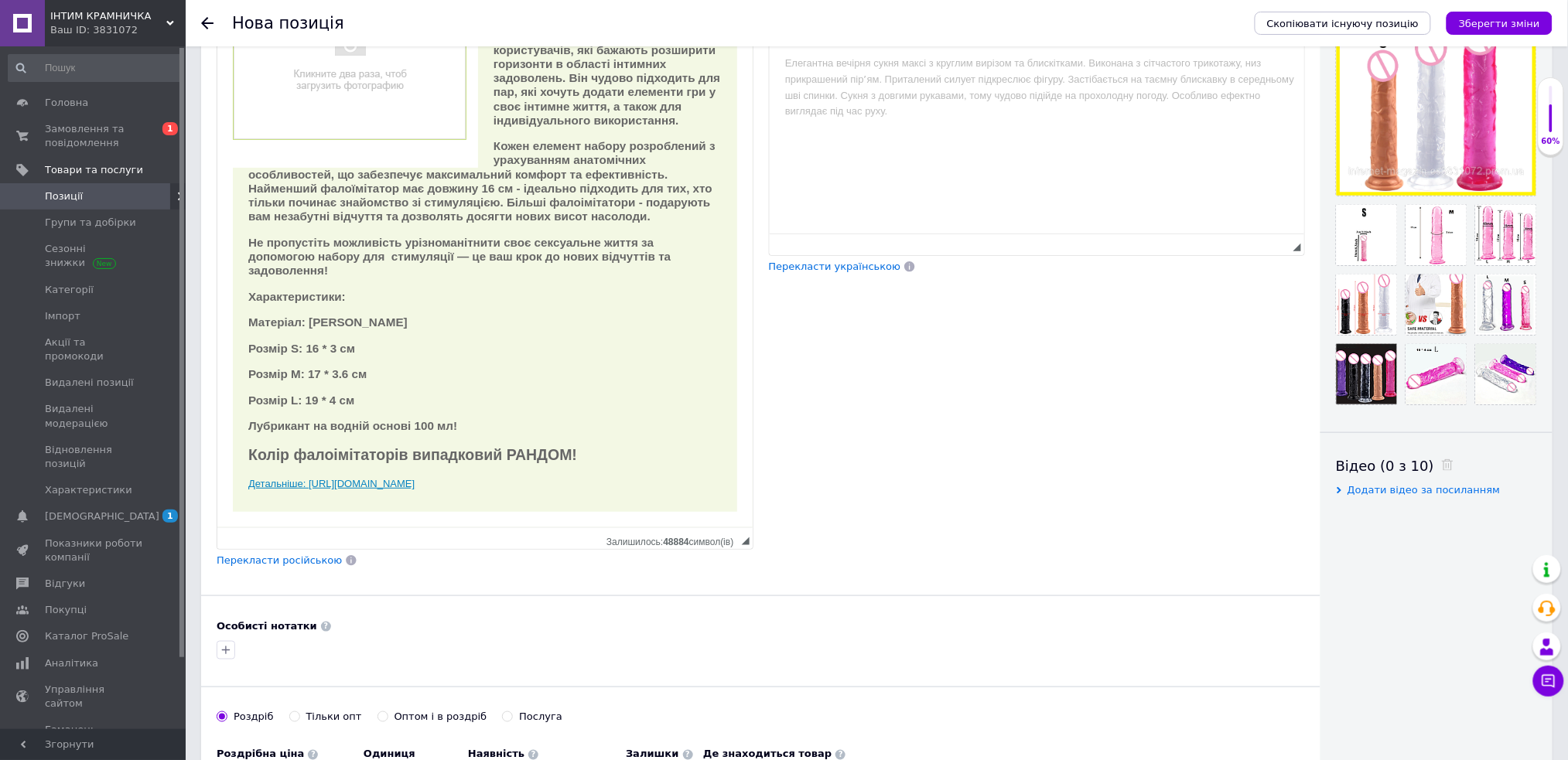
scroll to position [309, 0]
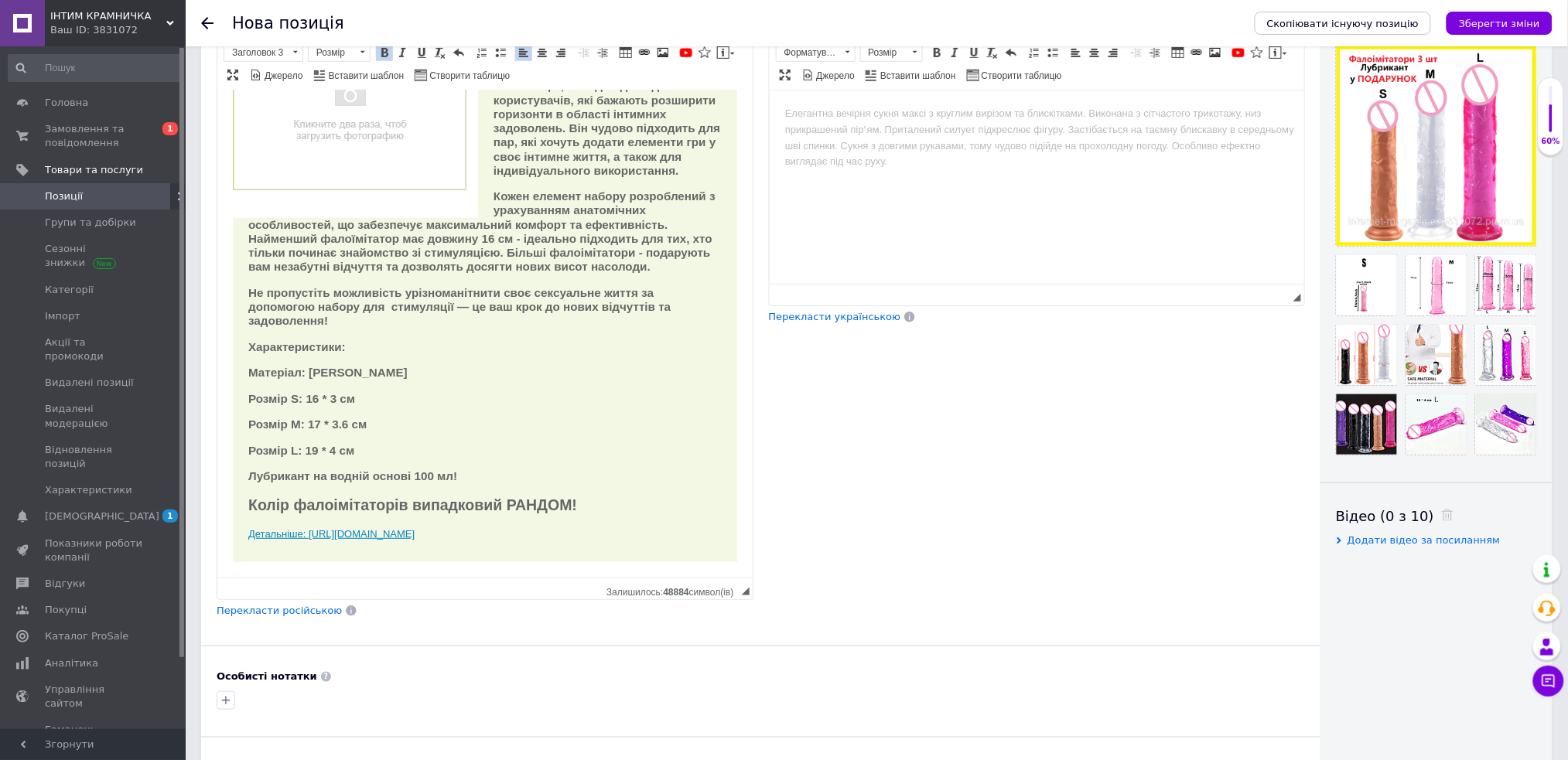
drag, startPoint x: 640, startPoint y: 541, endPoint x: 204, endPoint y: 533, distance: 436.1
click at [217, 533] on html "Комплект силіконових фалоімітаторів на присосці 4 шт чорні, дилдо фалос різного…" at bounding box center [484, 284] width 535 height 585
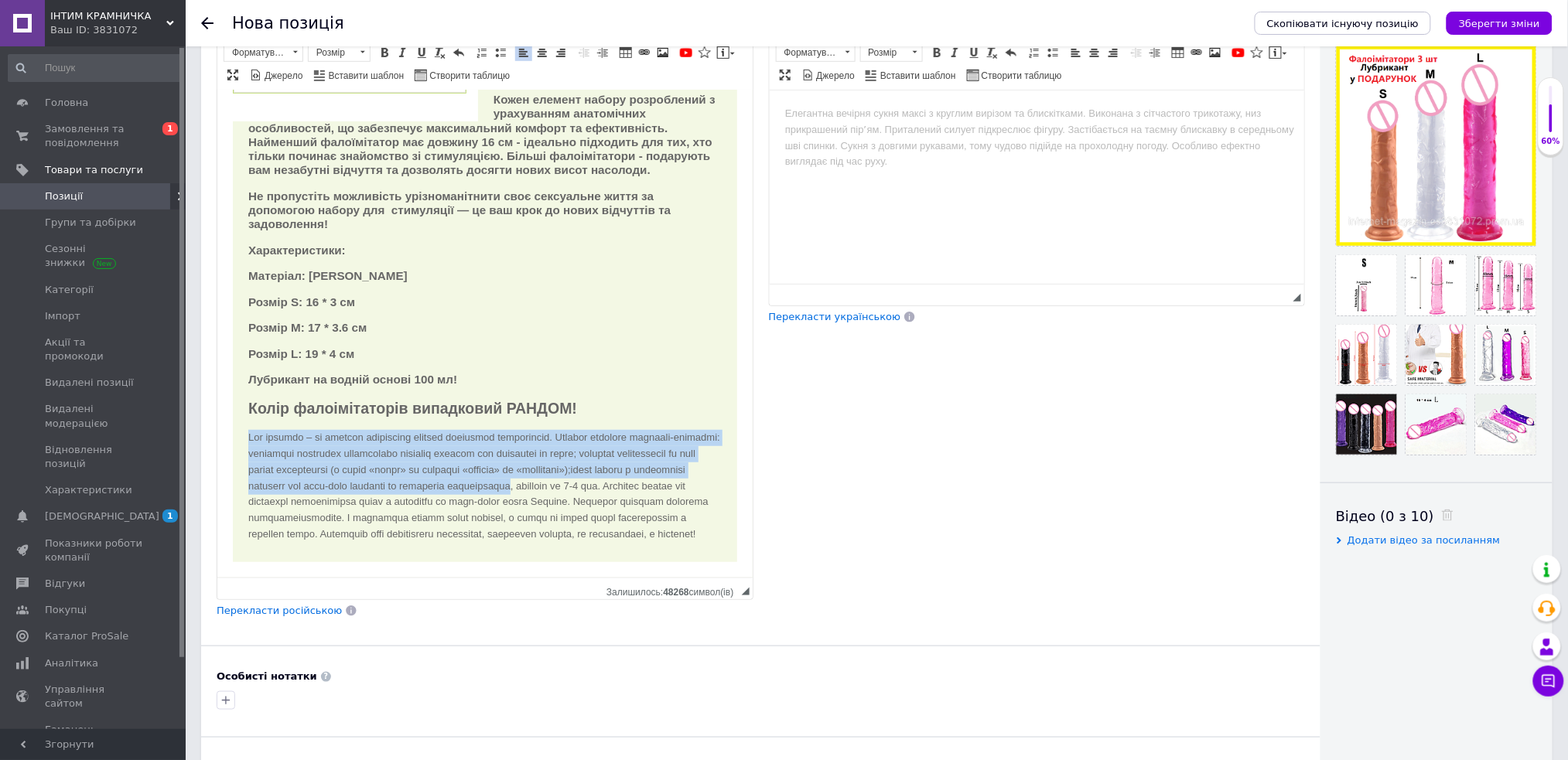
scroll to position [255, 0]
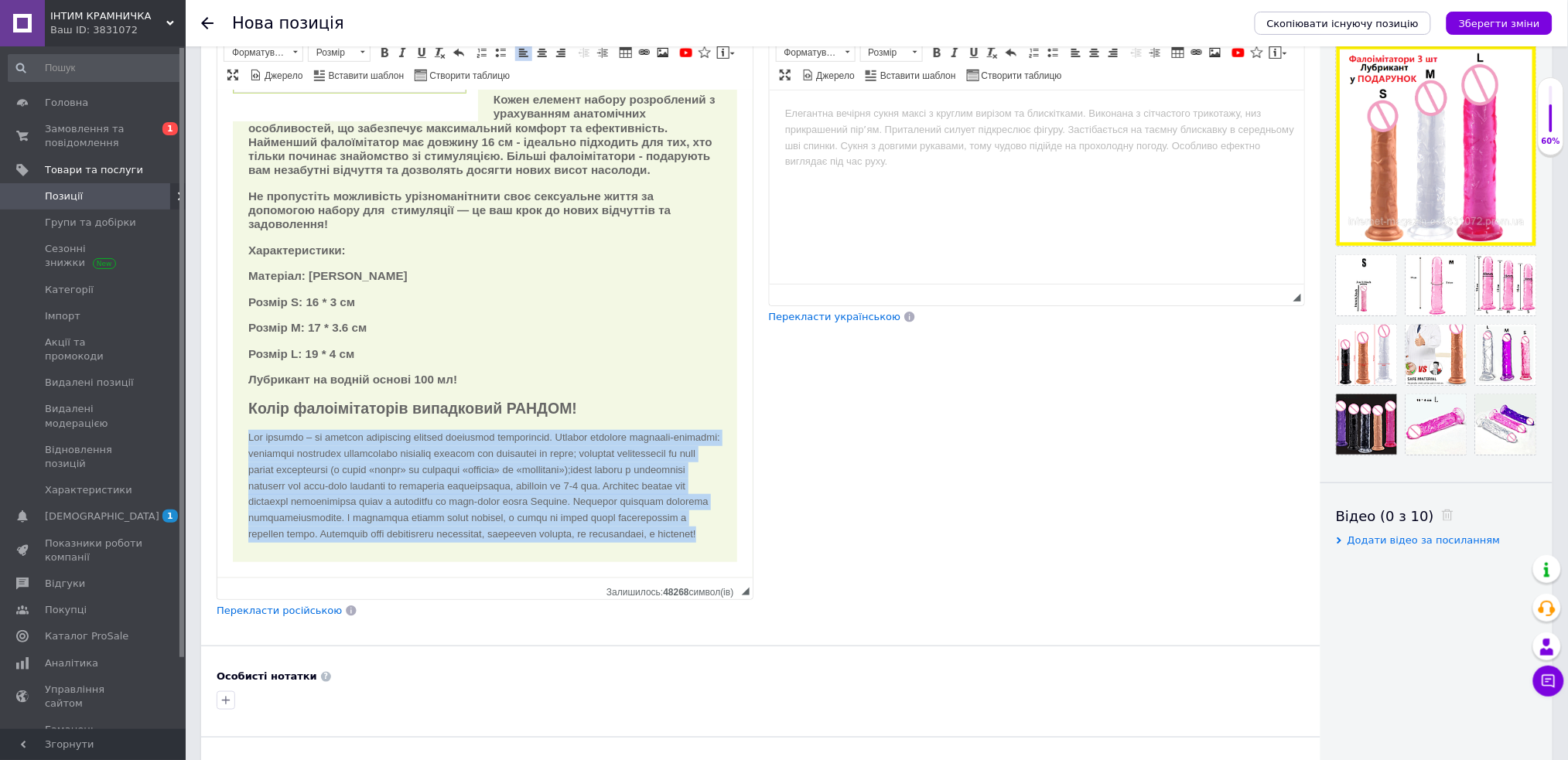
drag, startPoint x: 243, startPoint y: 462, endPoint x: 719, endPoint y: 543, distance: 482.8
click at [719, 543] on div "Цей набір призначений як для початківців, так і для досвідчених користувачів, я…" at bounding box center [485, 248] width 504 height 625
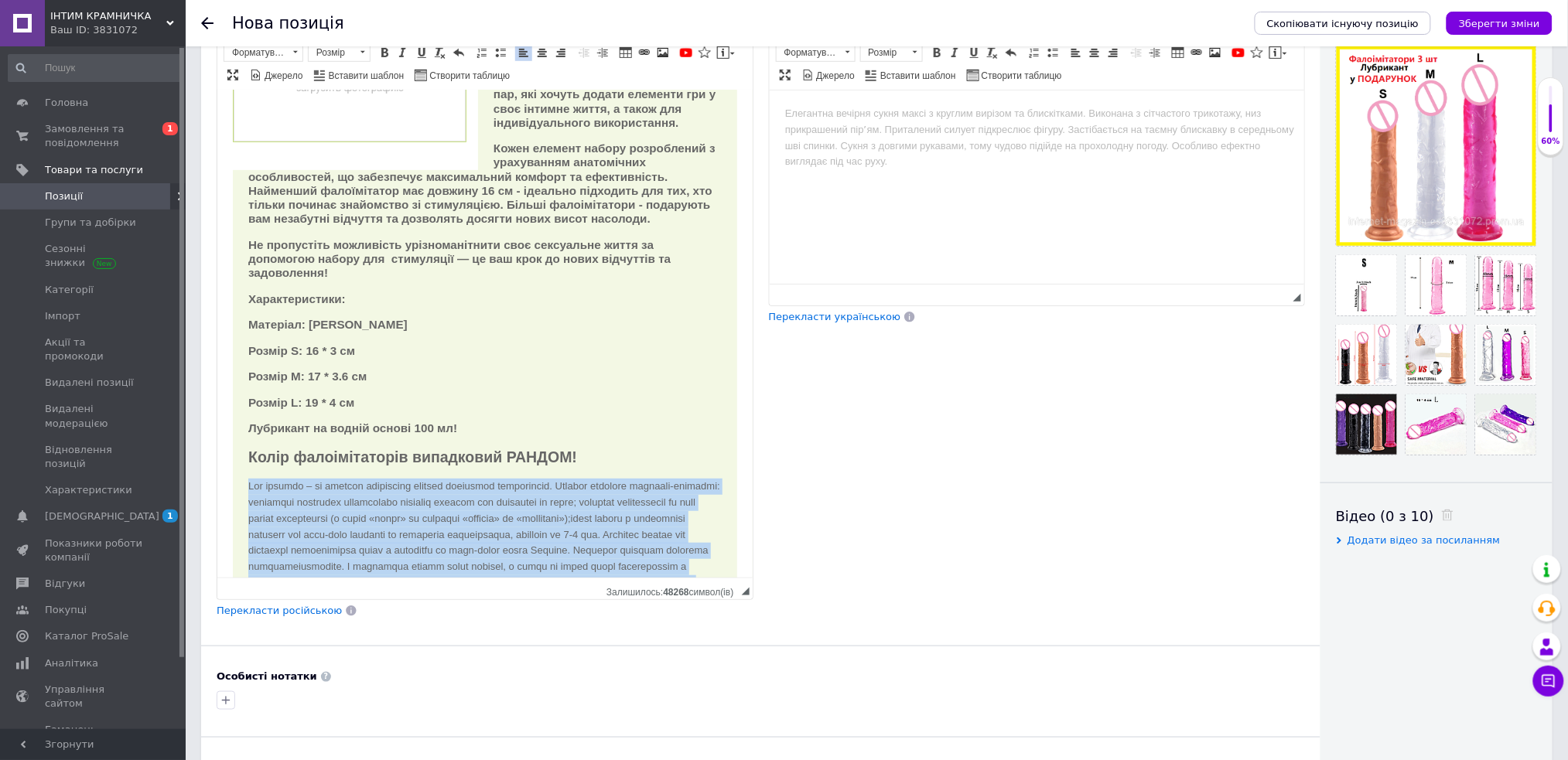
scroll to position [48, 0]
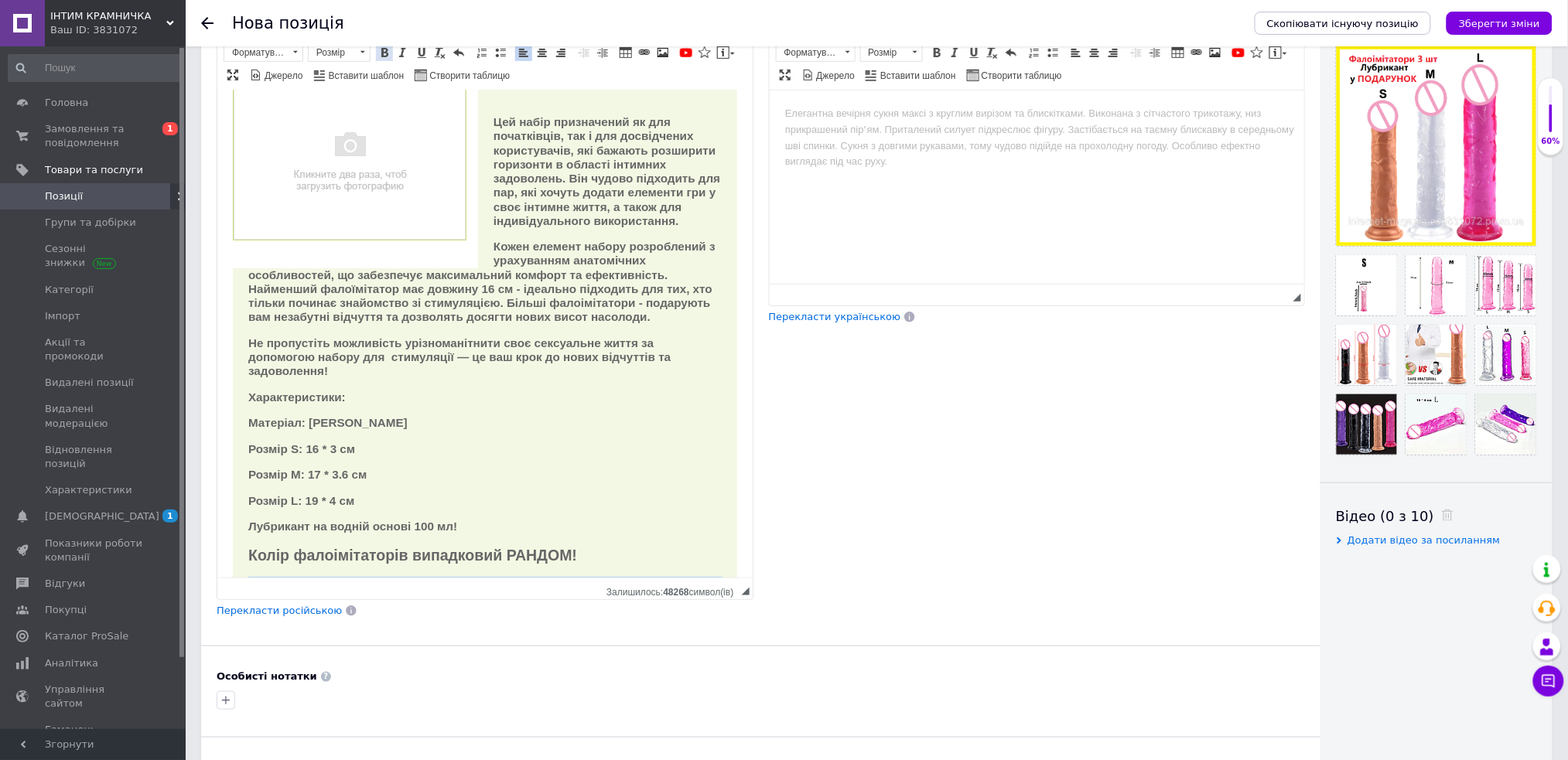
click at [384, 52] on span at bounding box center [384, 52] width 12 height 12
click at [303, 56] on link "Форматування" at bounding box center [262, 52] width 79 height 19
click at [288, 115] on h3 "Заголовок 3" at bounding box center [282, 119] width 109 height 13
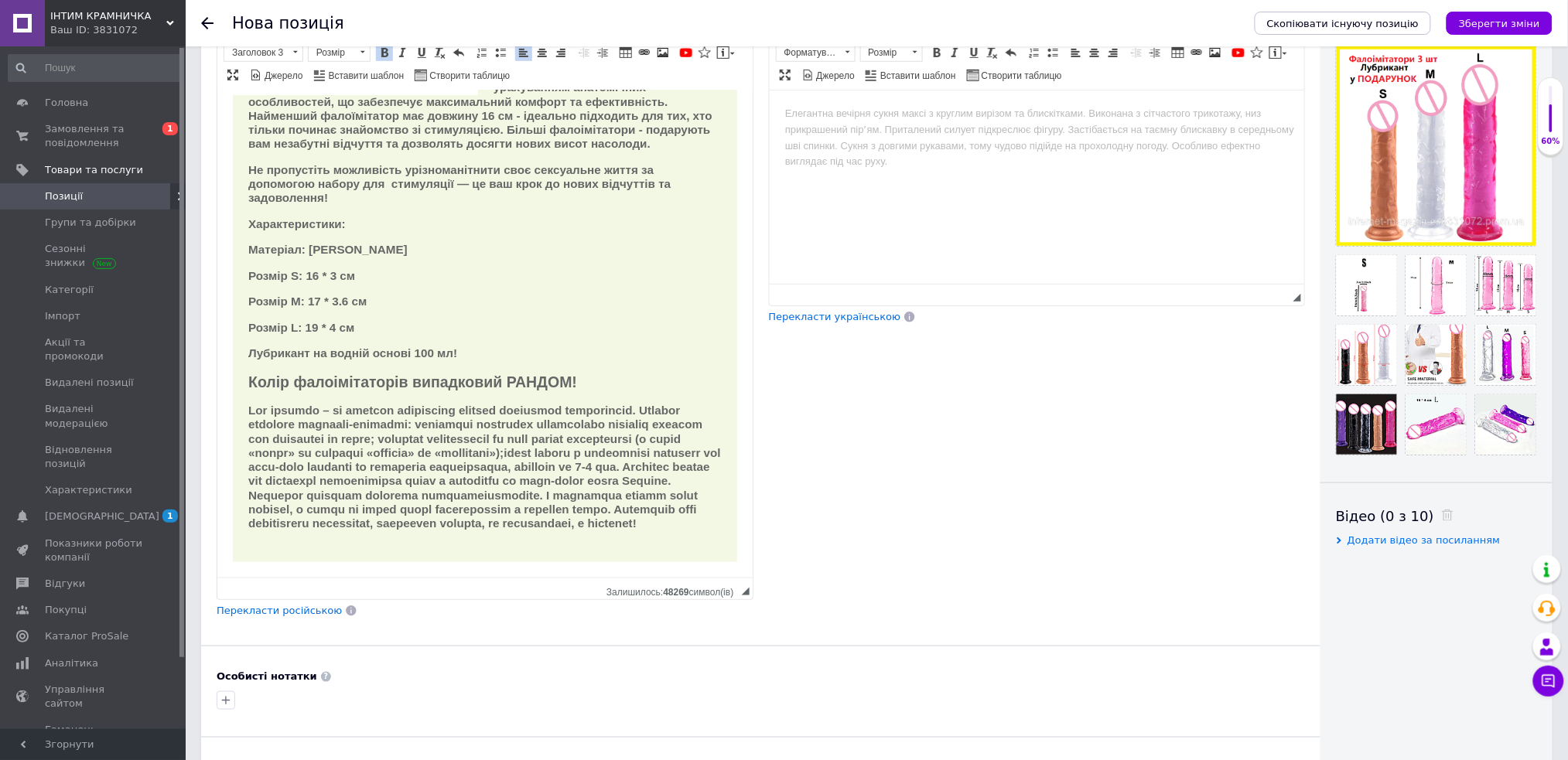
click at [496, 281] on div "Цей набір призначений як для початківців, так і для досвідчених користувачів, я…" at bounding box center [485, 236] width 504 height 652
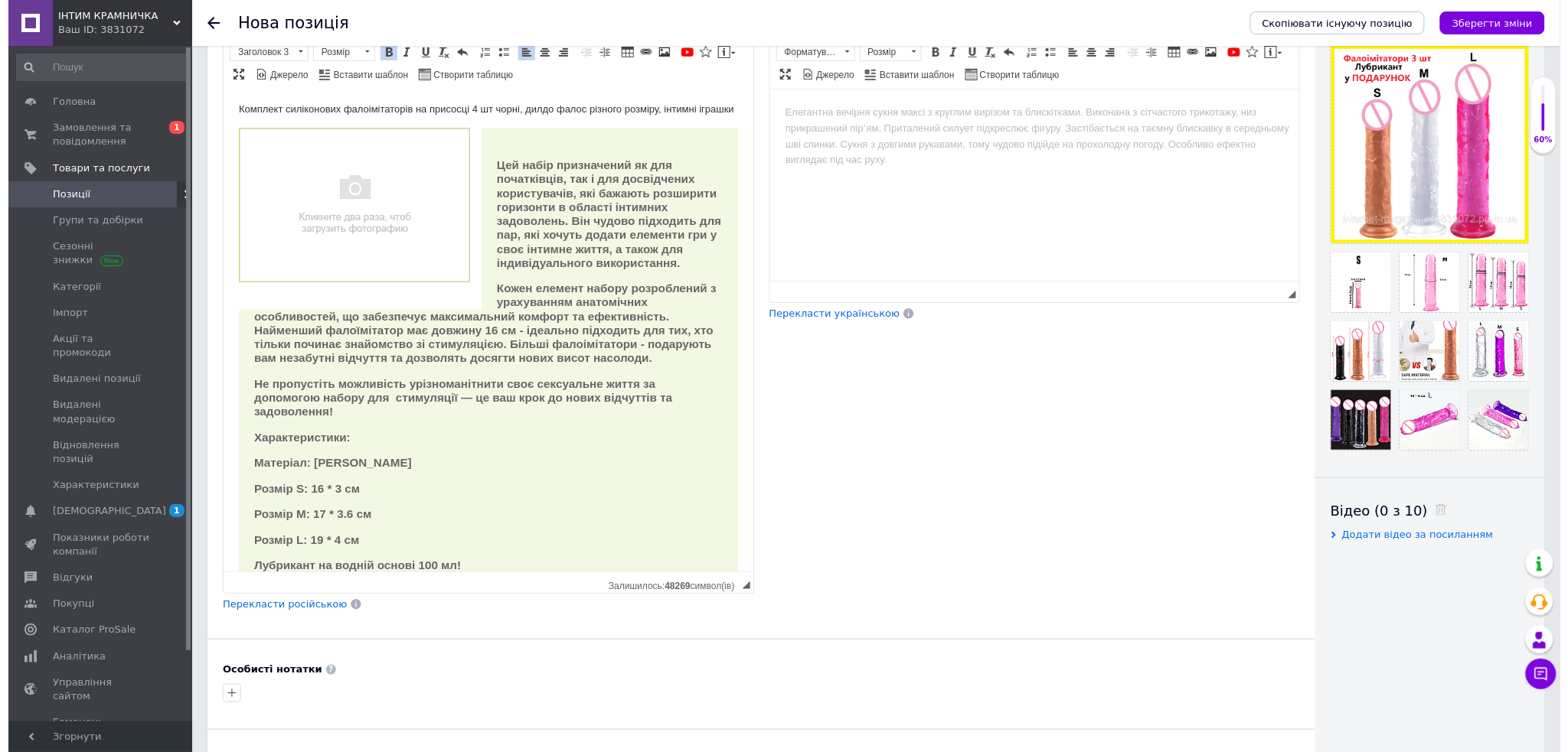
scroll to position [0, 0]
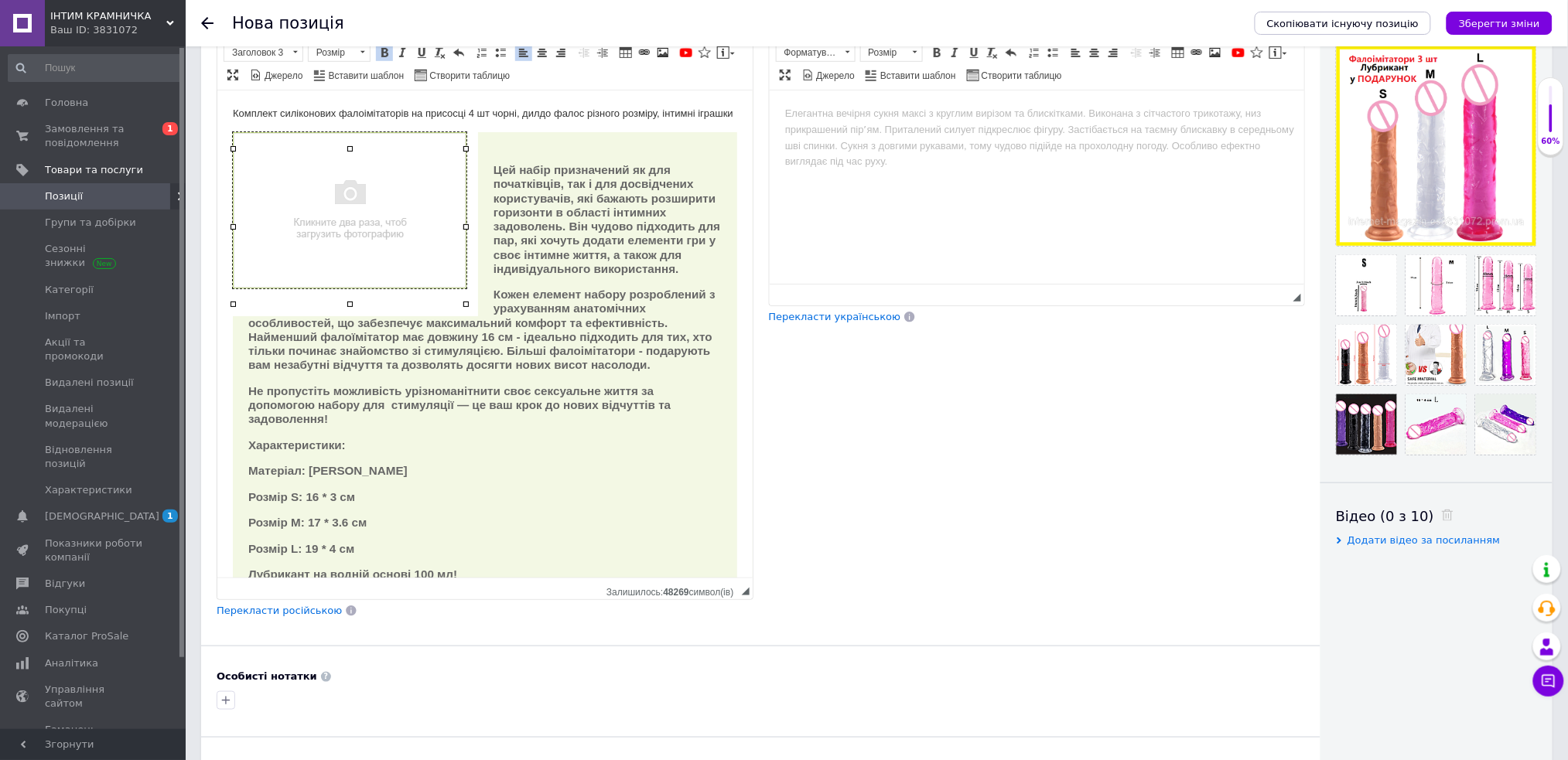
click at [312, 248] on img "Редактор, 4C24B5AD-A038-4D85-A527-191FEFF51667" at bounding box center [349, 209] width 233 height 156
click at [313, 248] on img "Редактор, 4C24B5AD-A038-4D85-A527-191FEFF51667" at bounding box center [349, 209] width 233 height 156
select select
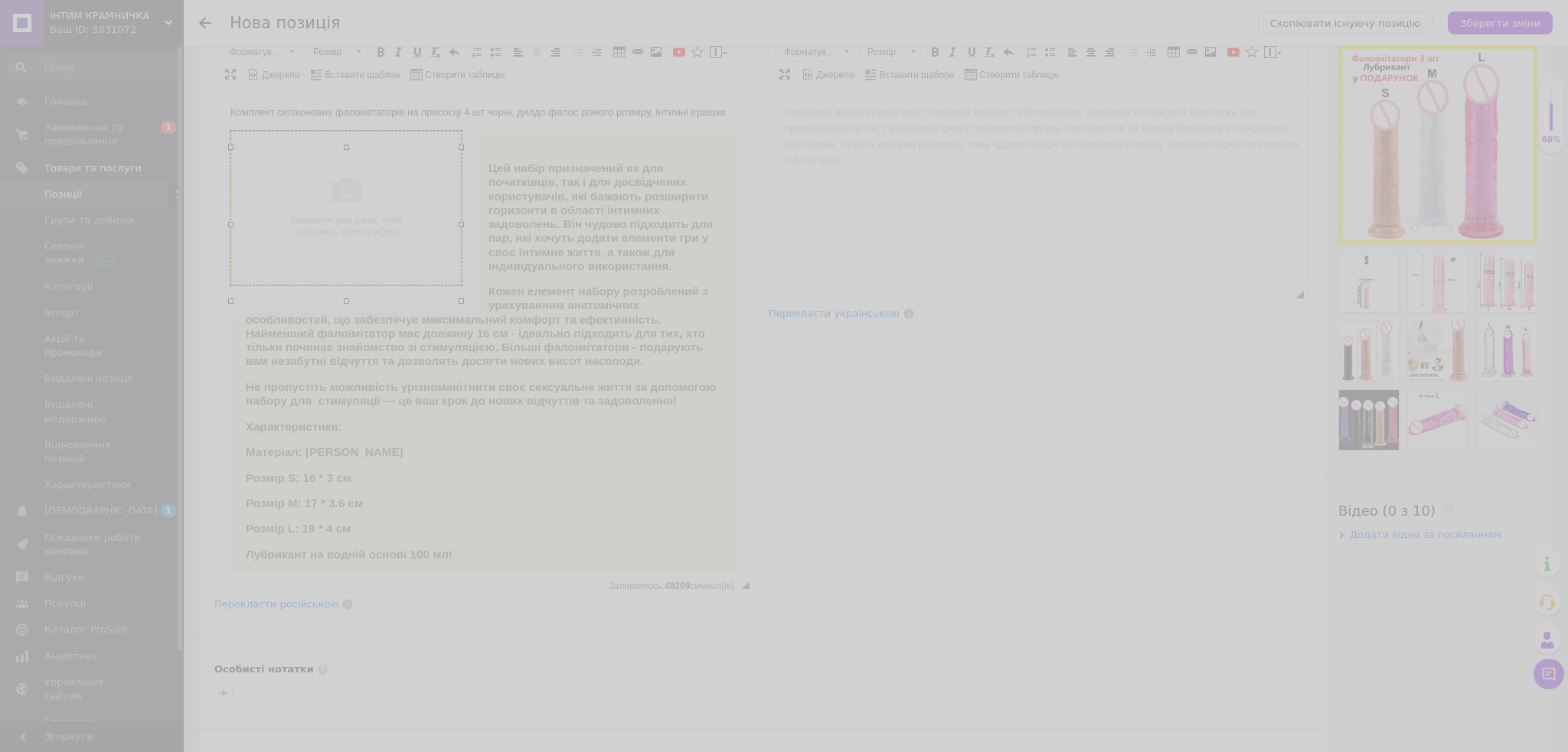
scroll to position [0, 50]
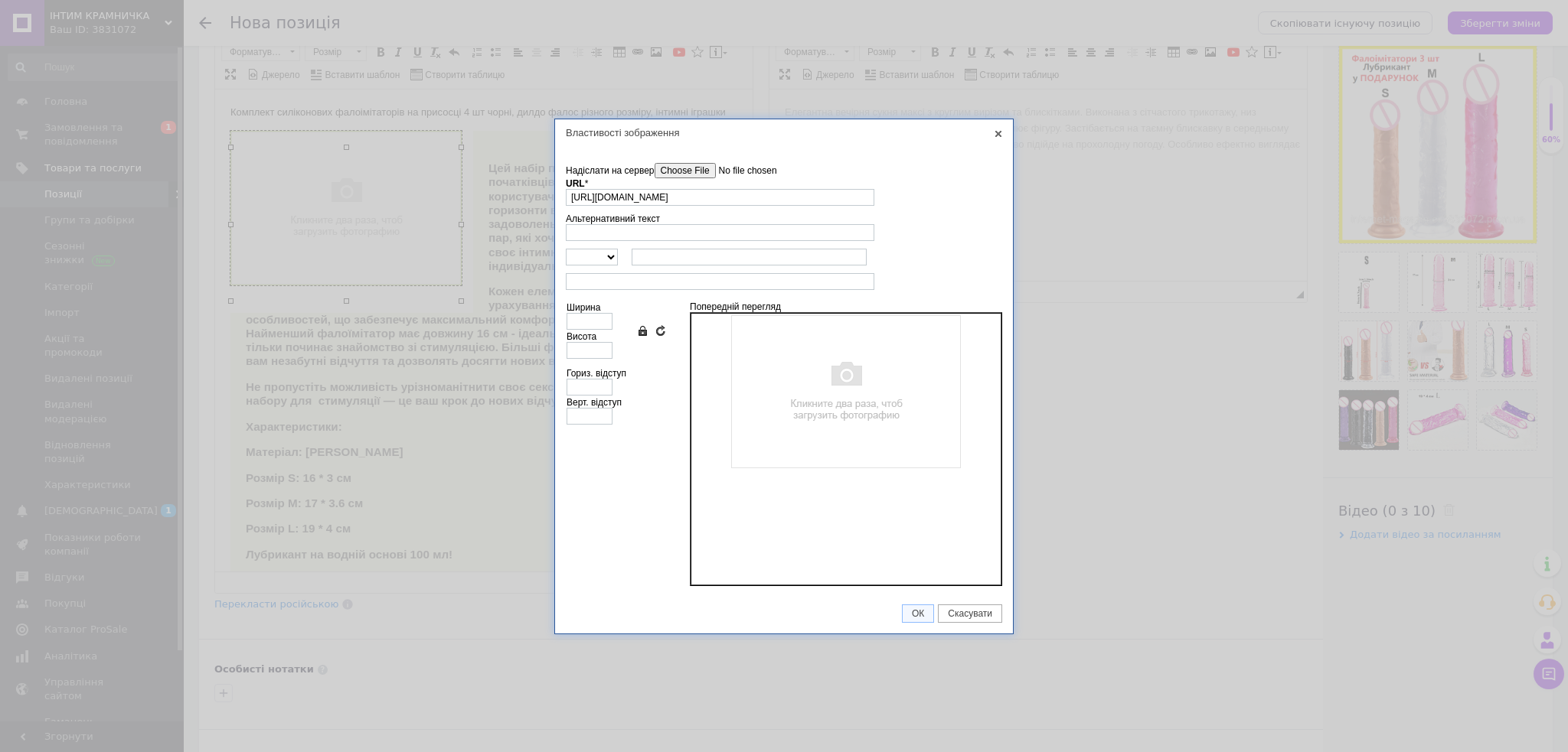
click at [716, 168] on input"] "Надіслати на сервер" at bounding box center [741, 170] width 174 height 16
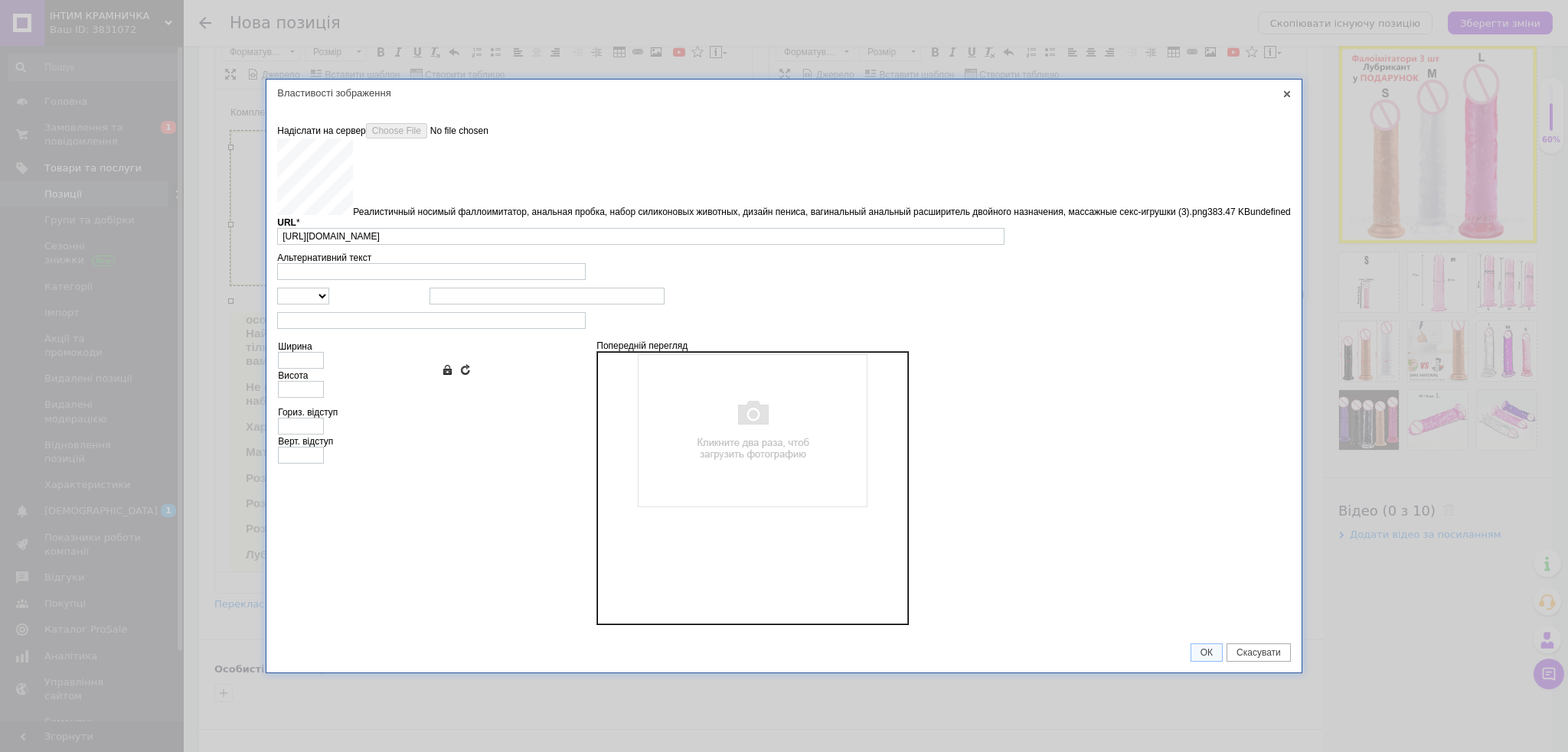
type input "https://images.prom.ua/6879145553_w640_h2048_realistichnyj_nosimyj_fal__zhnye_s…"
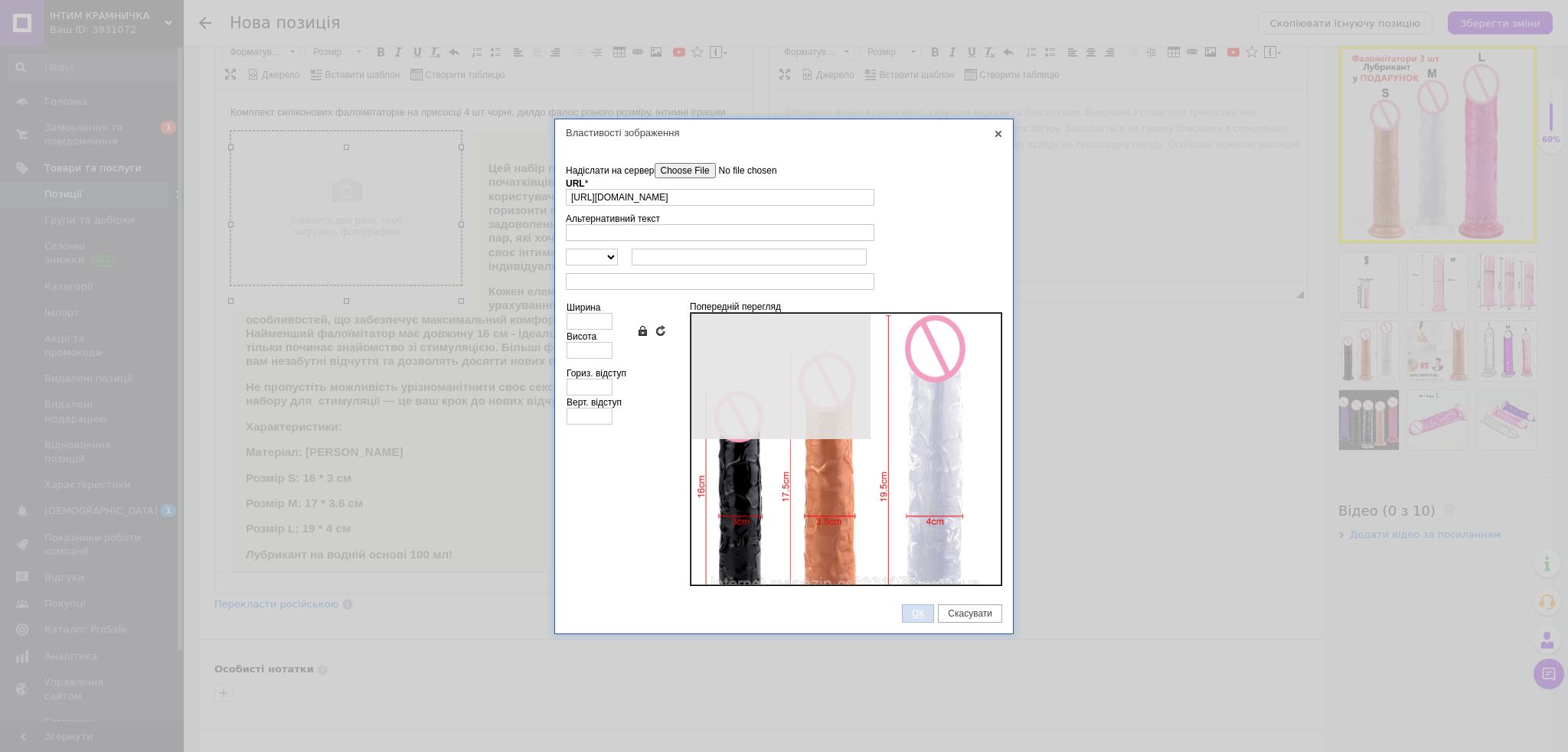
type input "640"
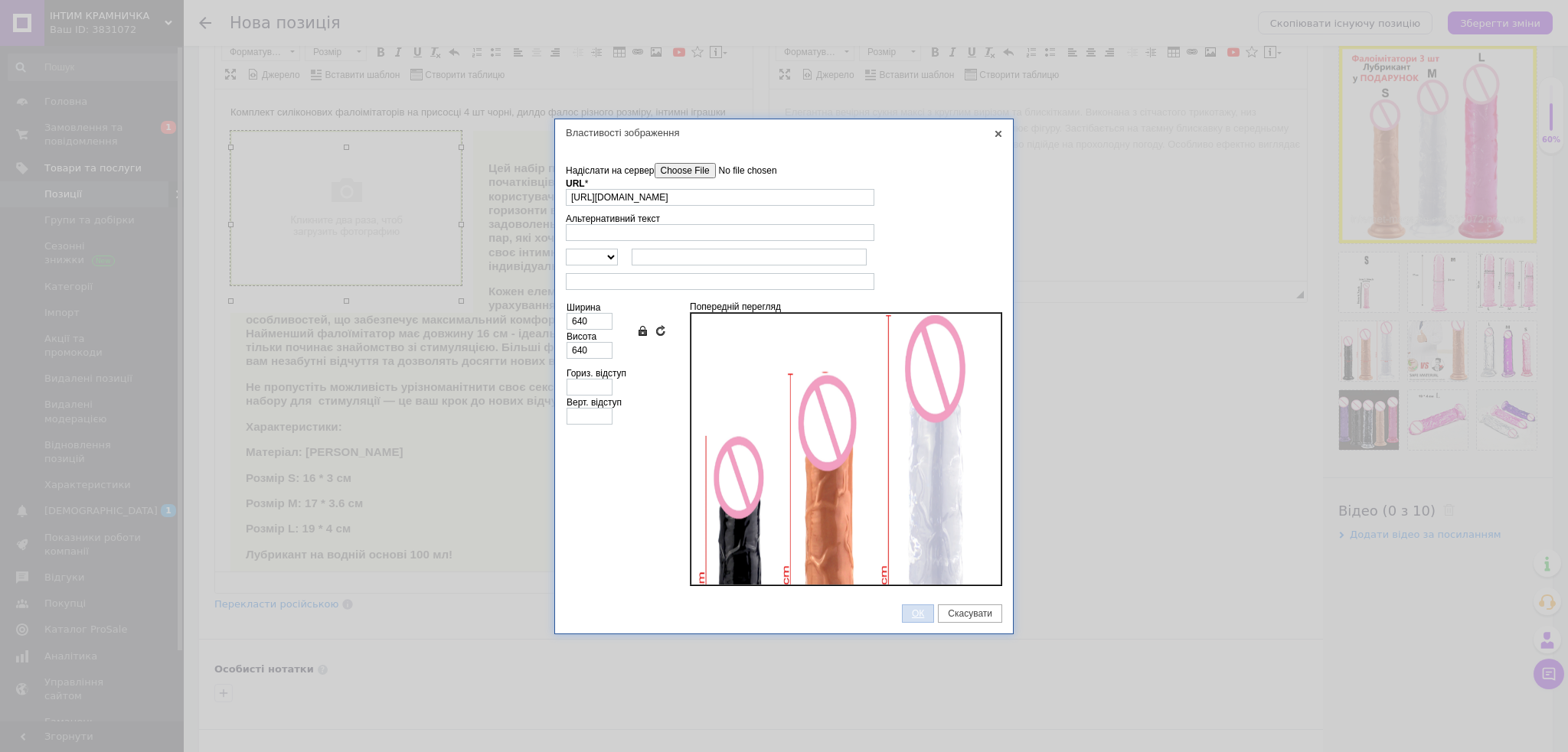
click at [917, 615] on link "ОК" at bounding box center [918, 613] width 32 height 18
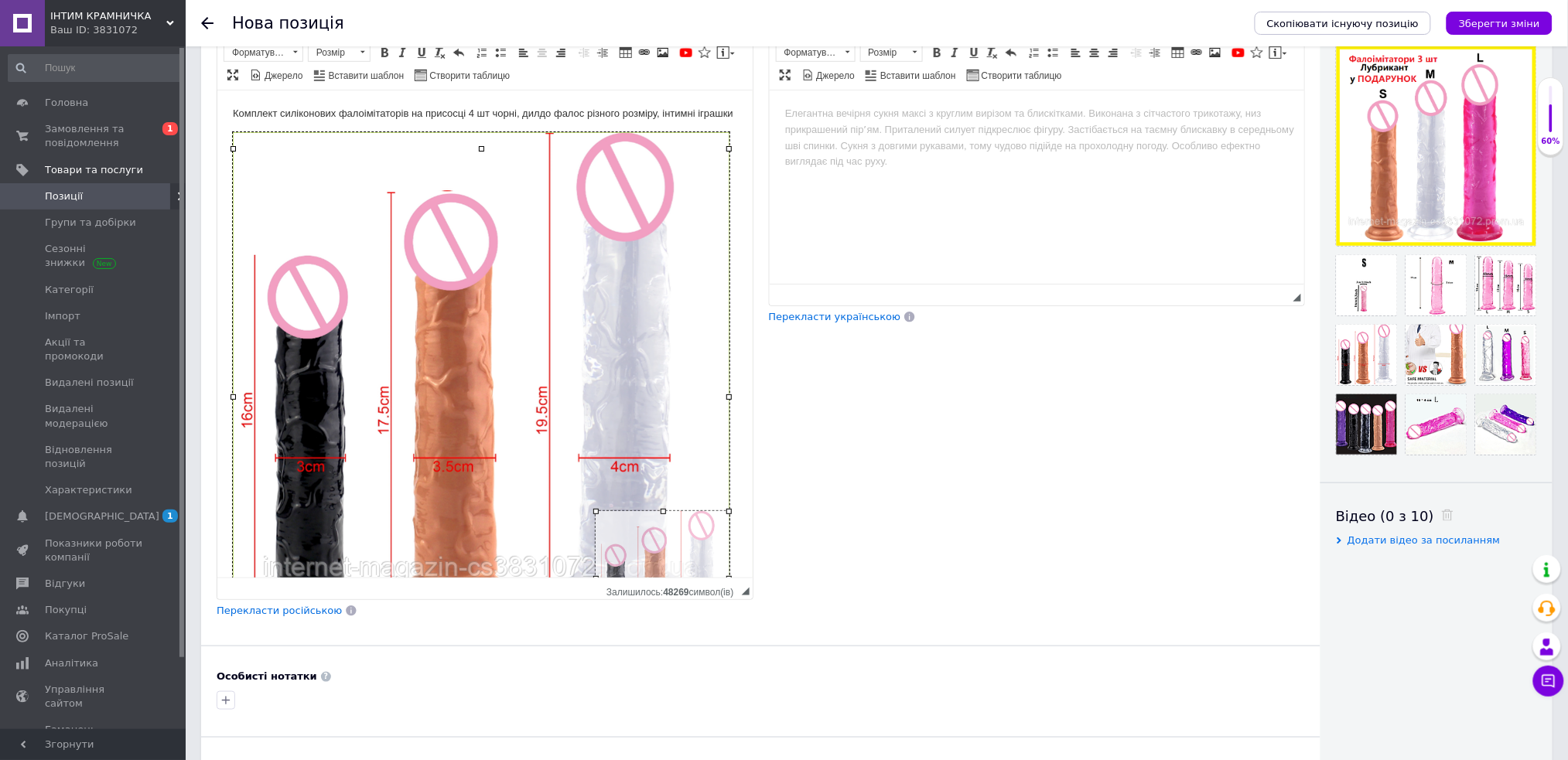
drag, startPoint x: 233, startPoint y: 147, endPoint x: 596, endPoint y: 579, distance: 564.3
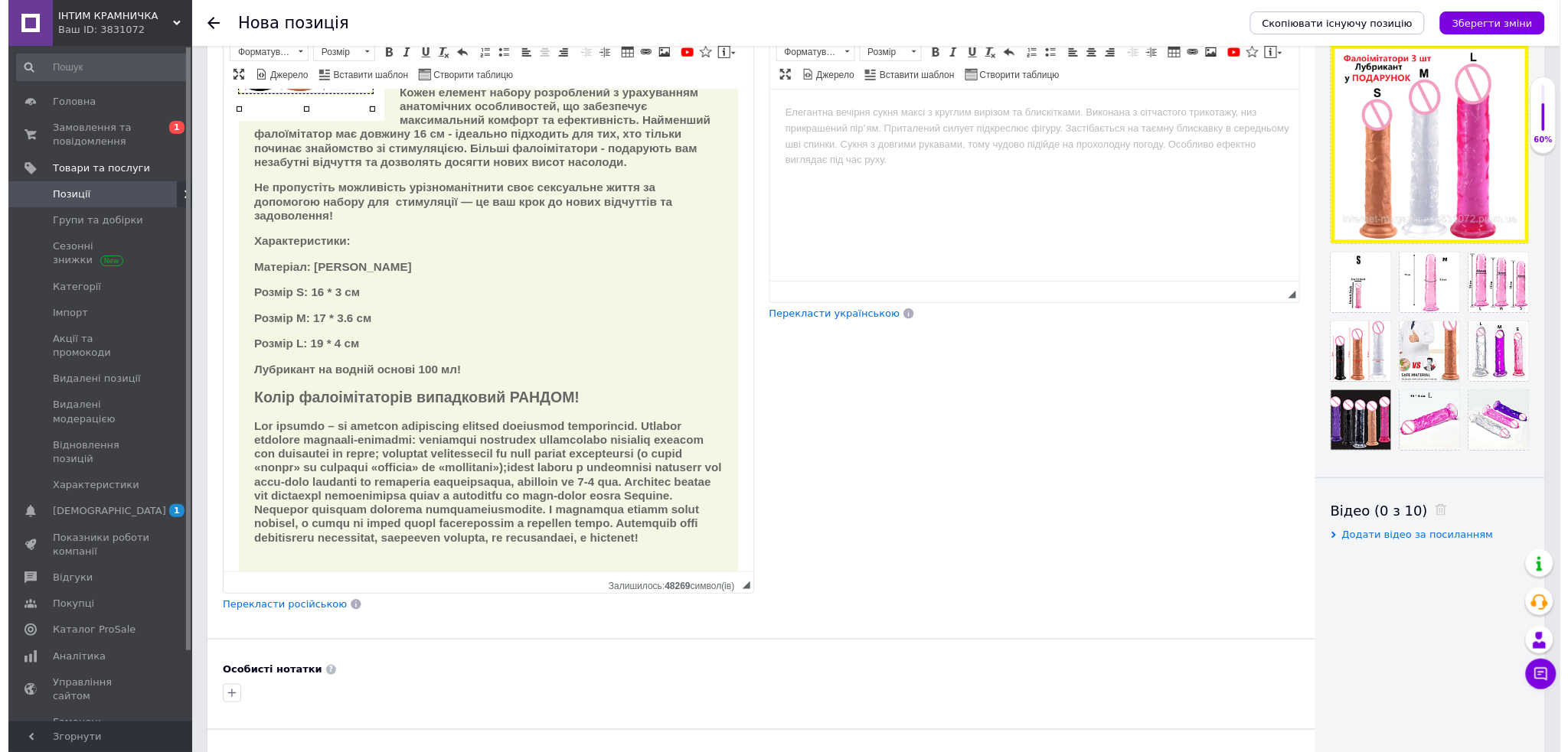
scroll to position [203, 0]
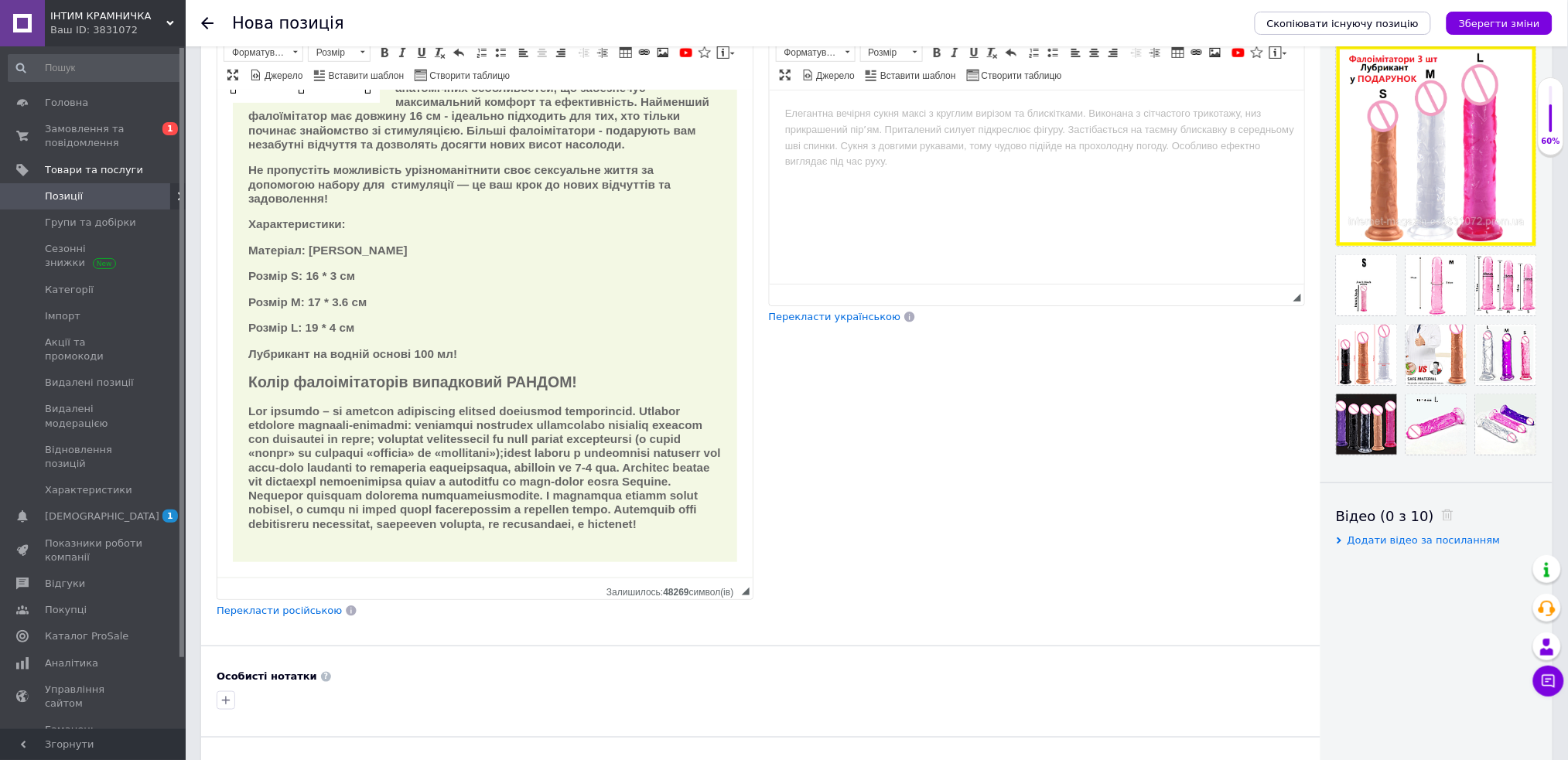
click at [579, 390] on h2 "Колір фалоімітаторів випадковий РАНДОМ!" at bounding box center [484, 381] width 473 height 18
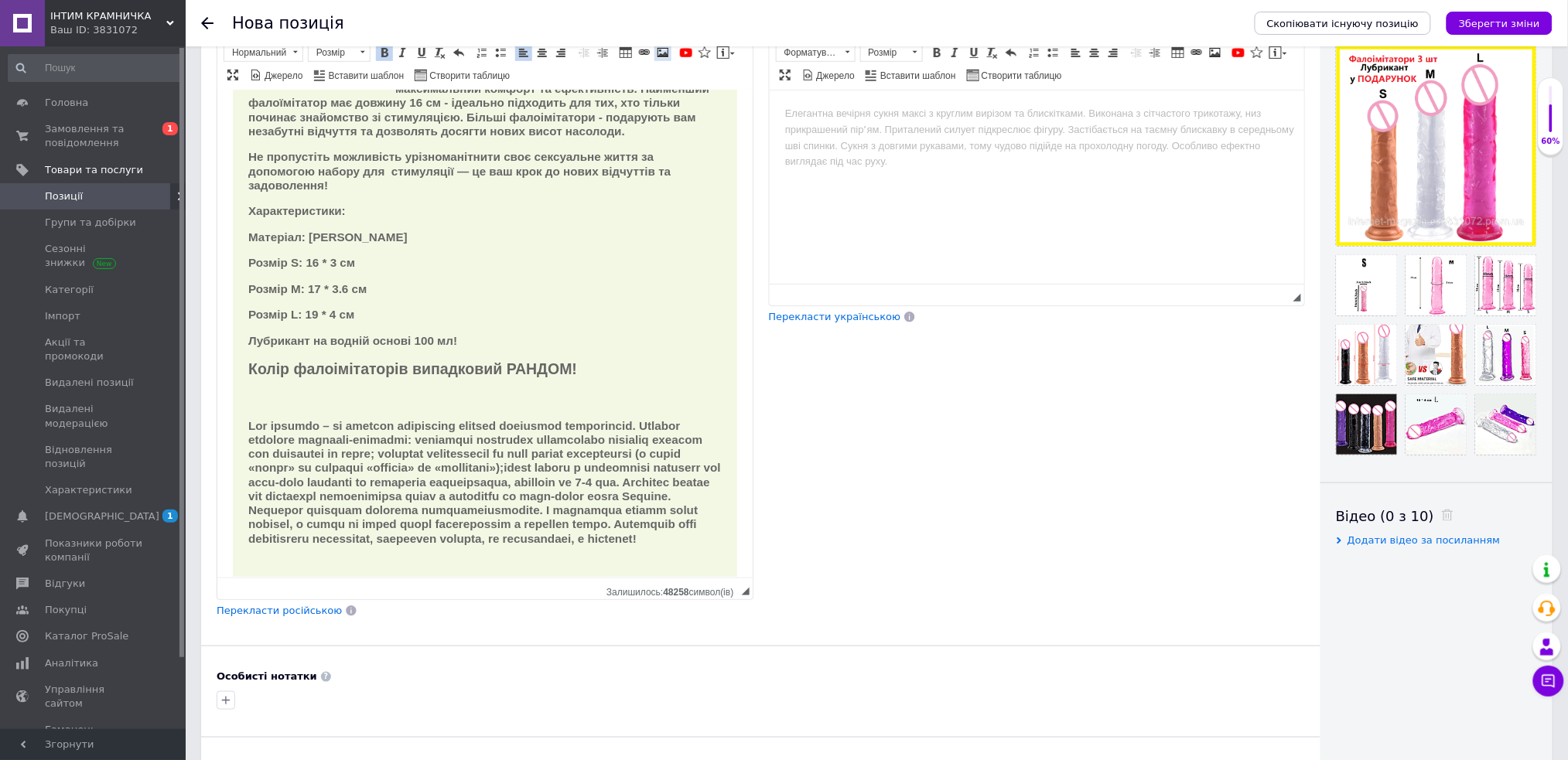
click at [667, 60] on link "Зображення" at bounding box center [663, 52] width 17 height 17
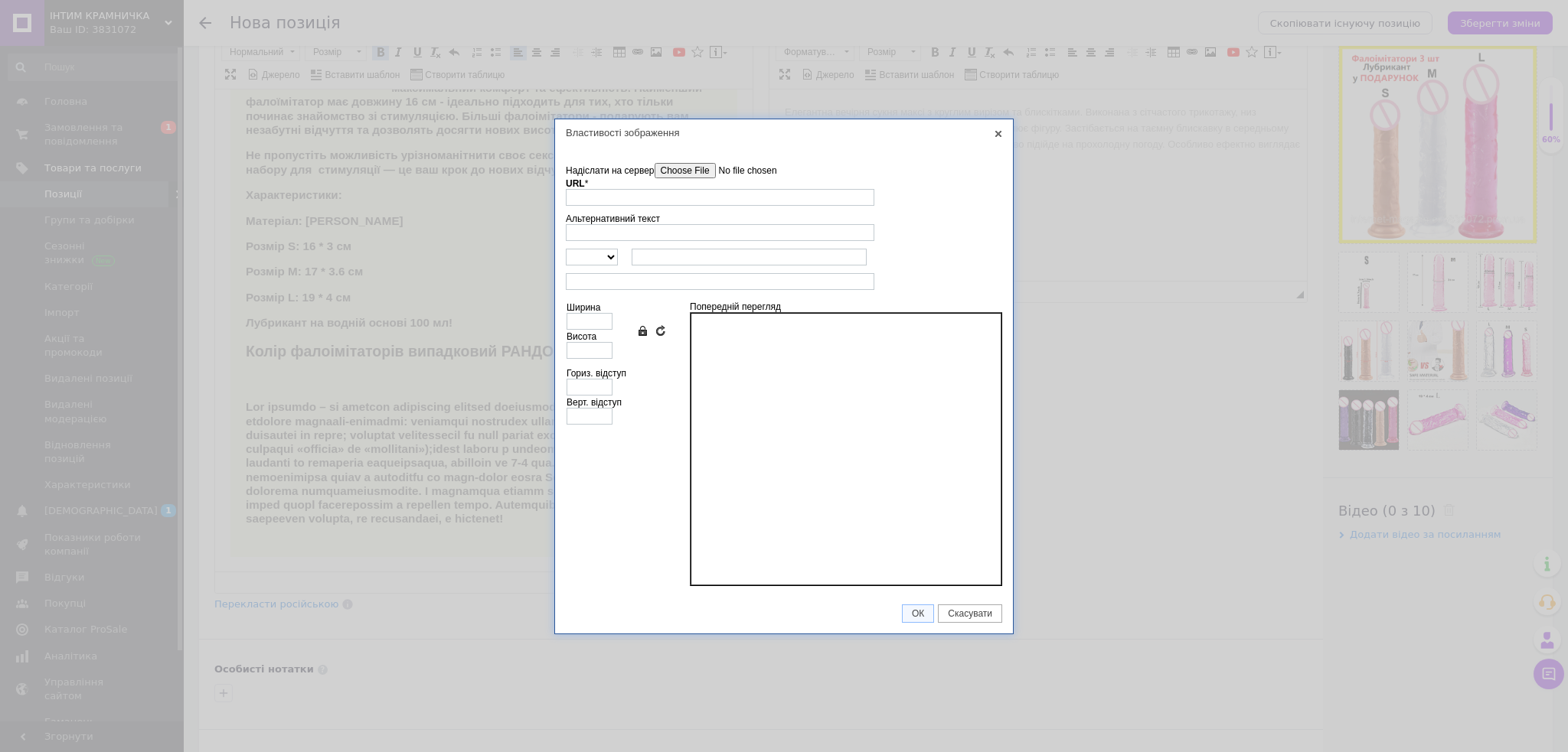
click at [675, 174] on input"] "Надіслати на сервер" at bounding box center [741, 170] width 174 height 16
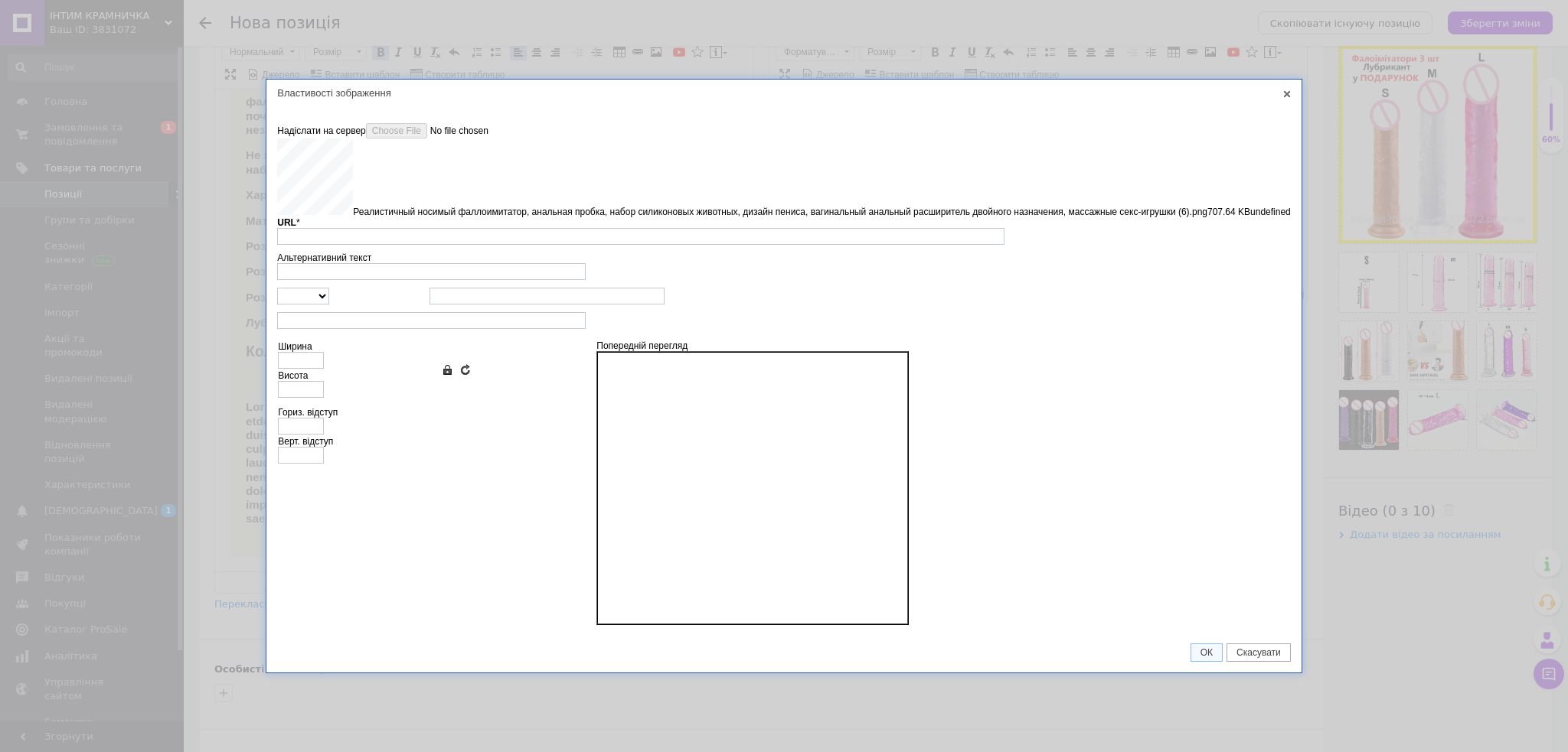
type input "https://images.prom.ua/6879145741_w640_h2048_realistichnyj_nosimyj_fal__zhnye_s…"
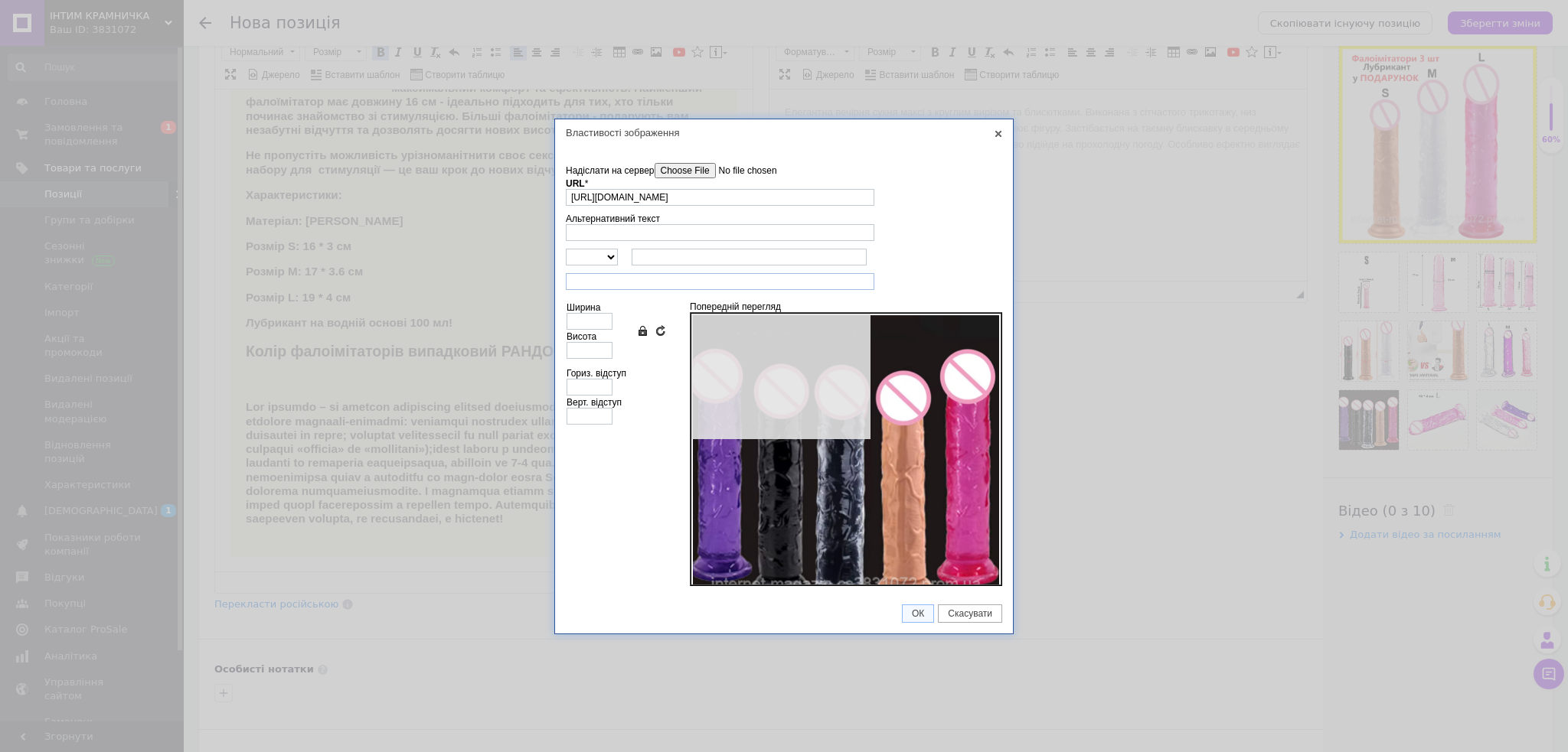
type input "640"
type input "641"
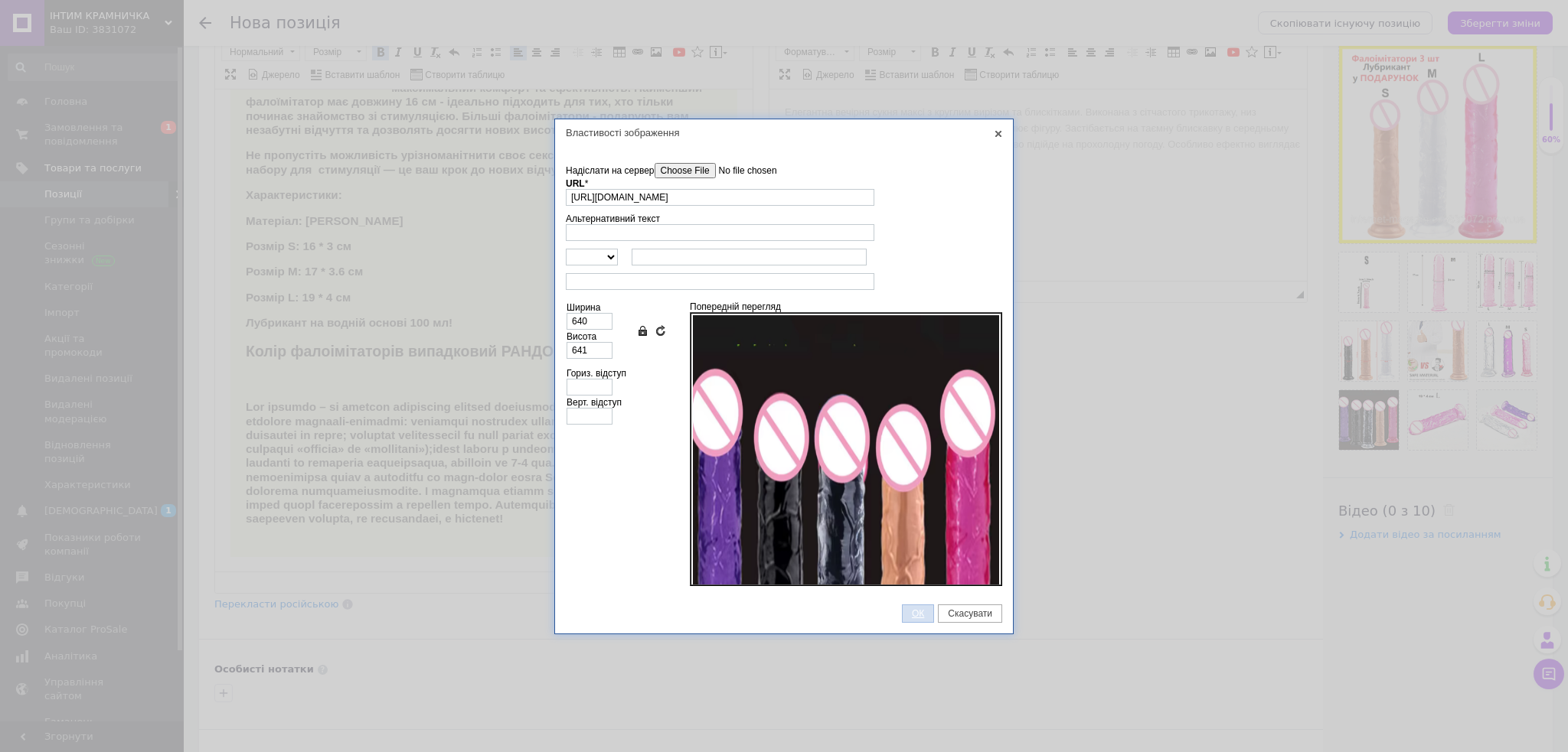
click at [908, 609] on span "ОК" at bounding box center [918, 614] width 30 height 11
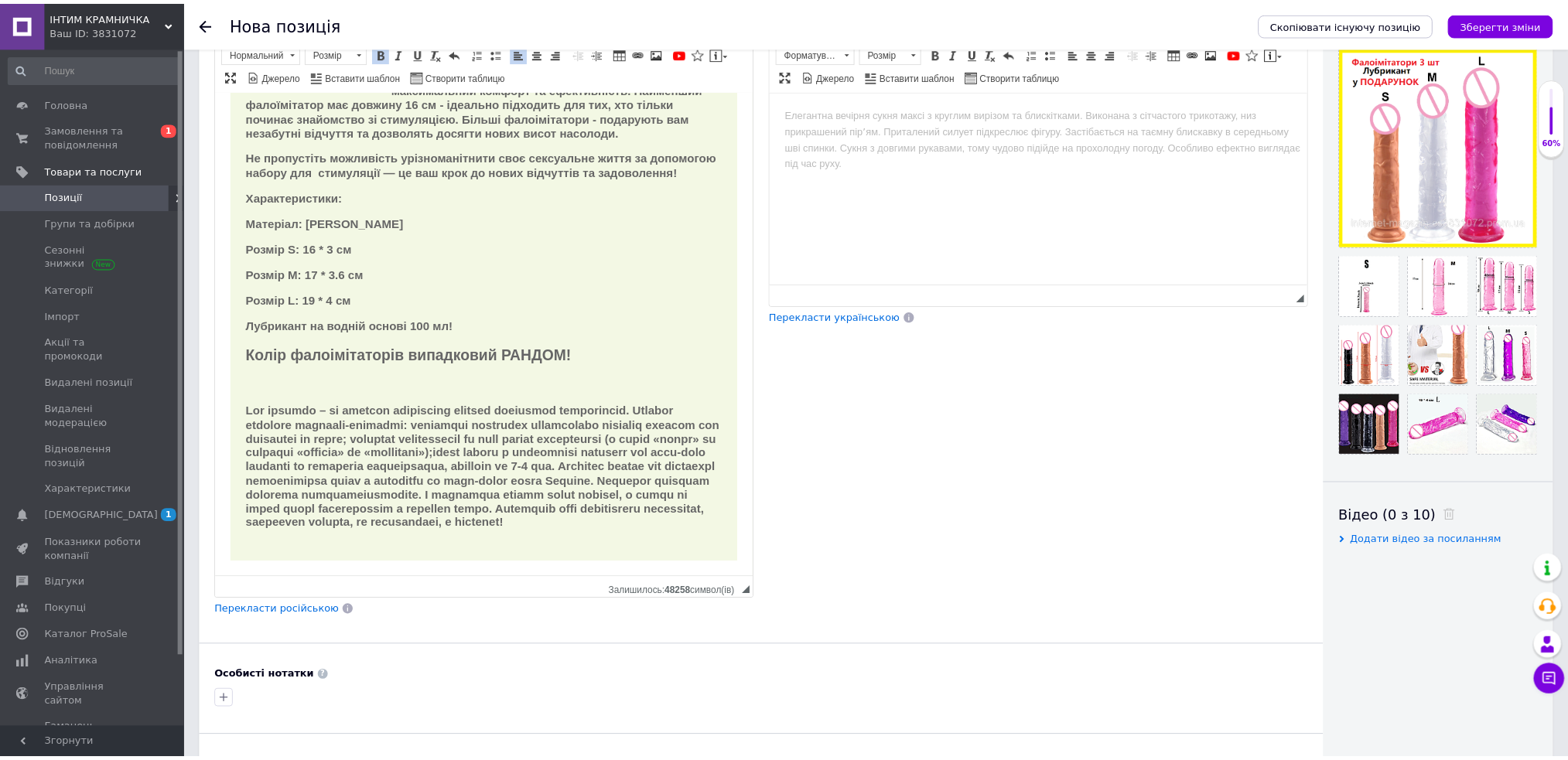
scroll to position [563, 0]
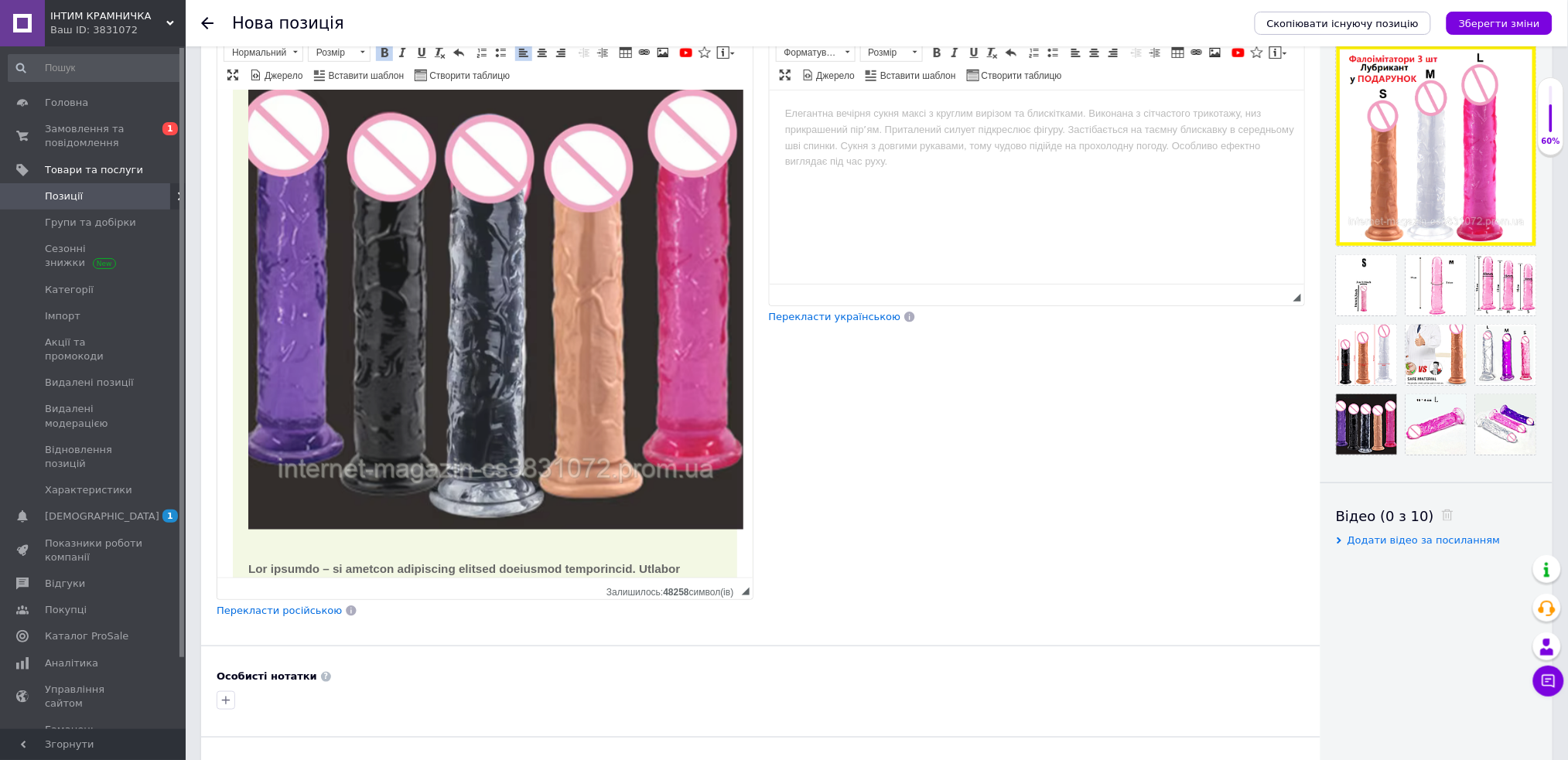
click at [622, 484] on img "Редактор, 4C24B5AD-A038-4D85-A527-191FEFF51667" at bounding box center [495, 281] width 495 height 496
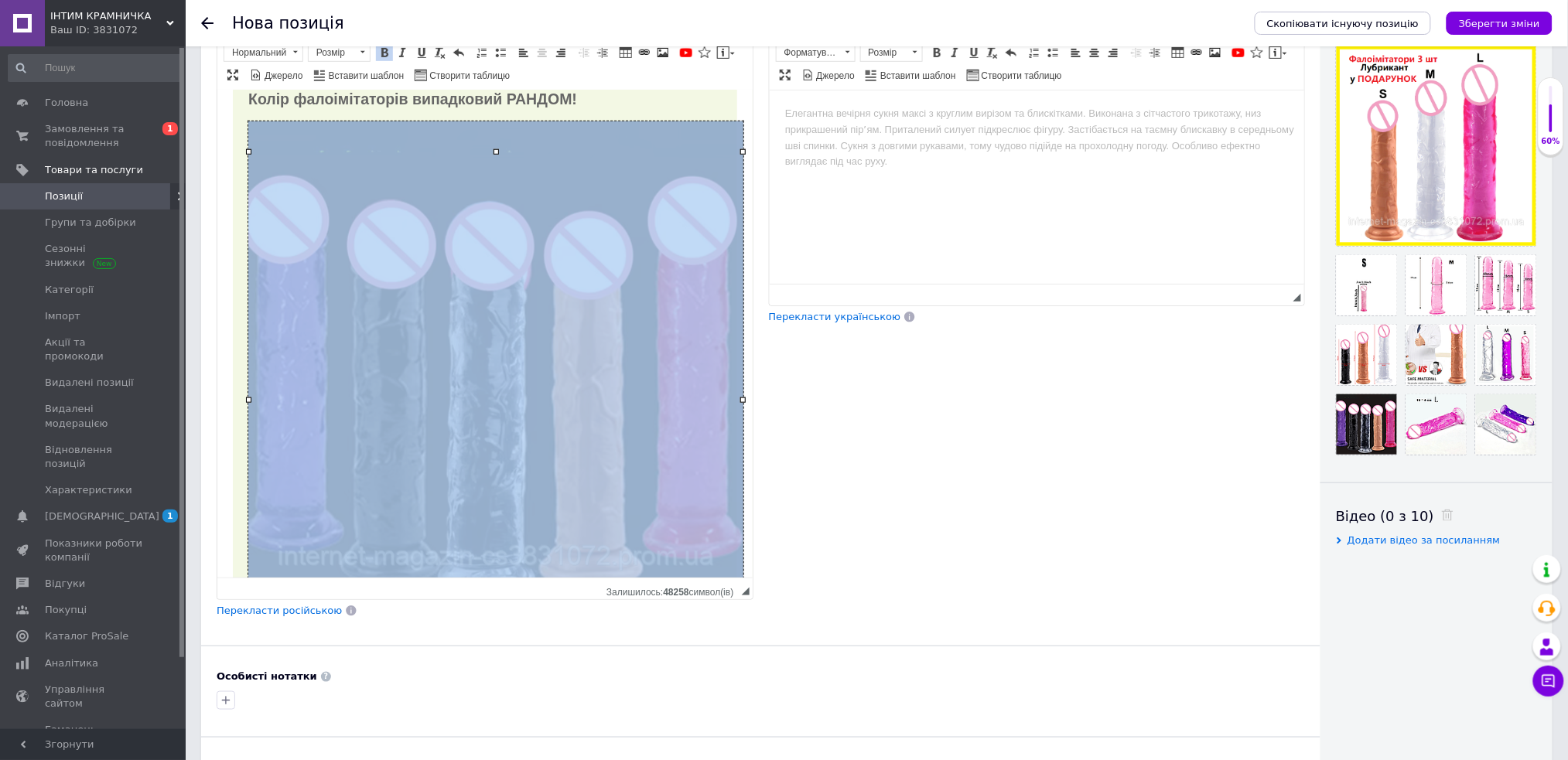
scroll to position [460, 0]
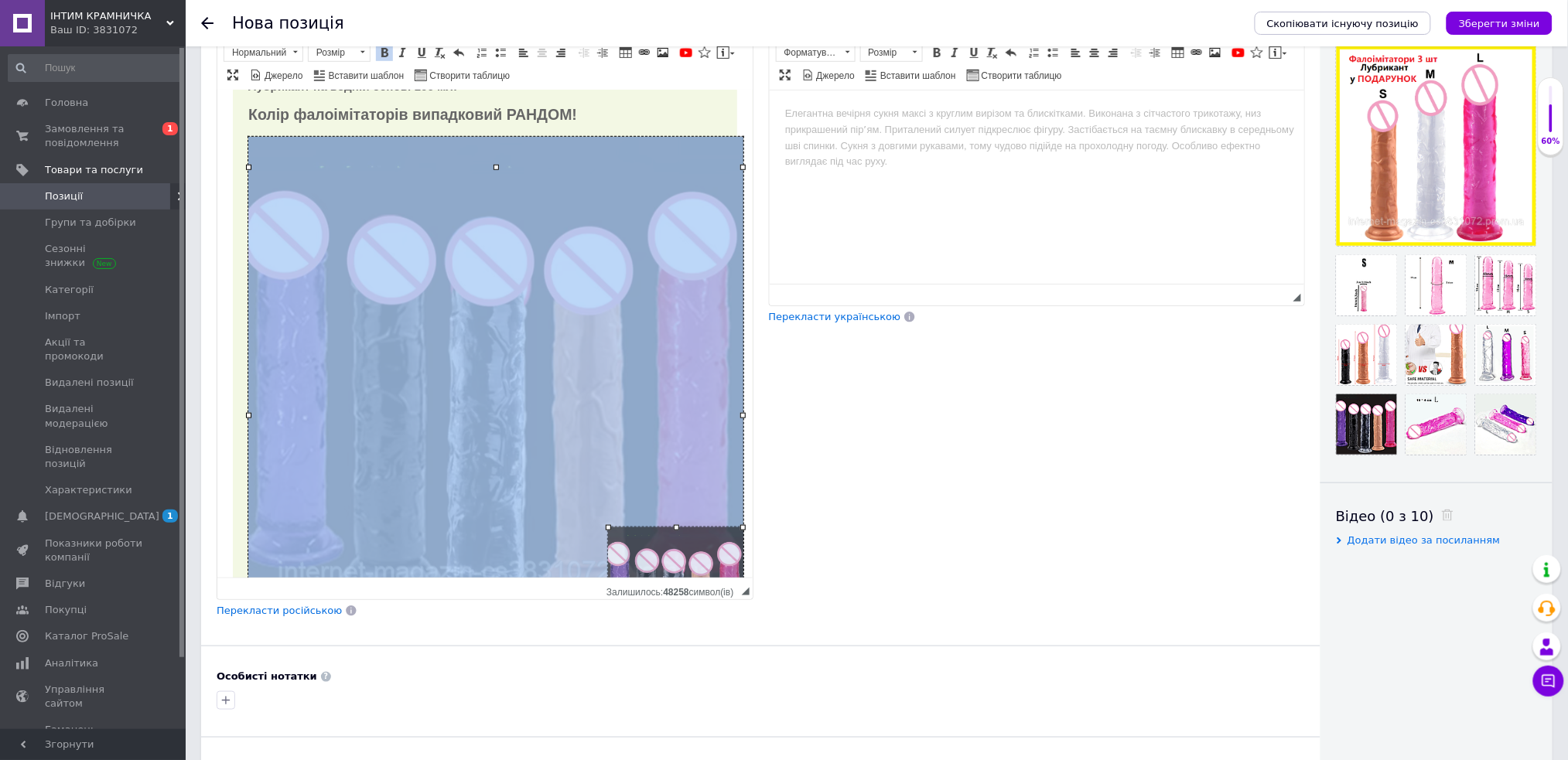
drag, startPoint x: 247, startPoint y: 164, endPoint x: 617, endPoint y: 566, distance: 546.4
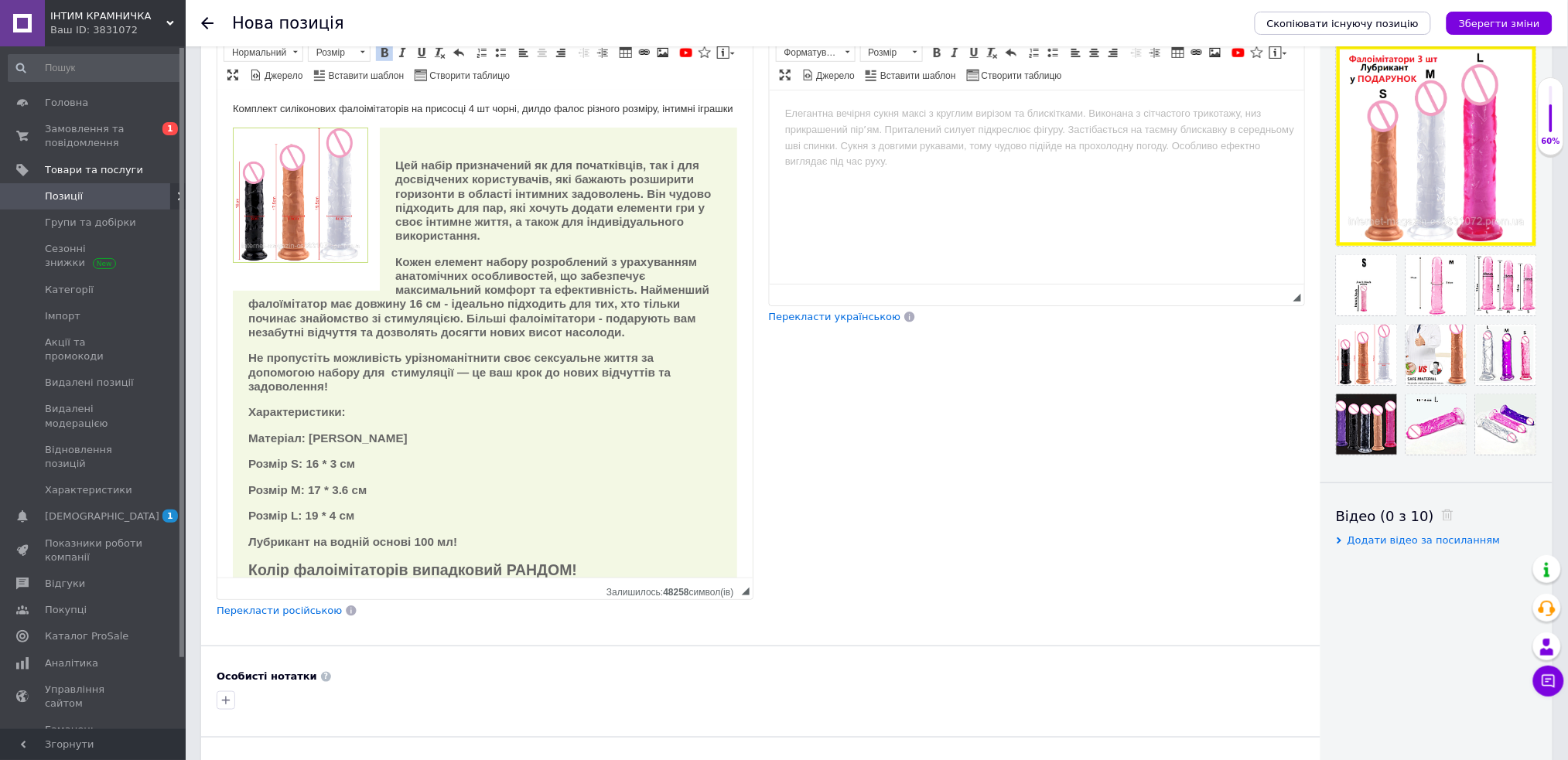
scroll to position [0, 0]
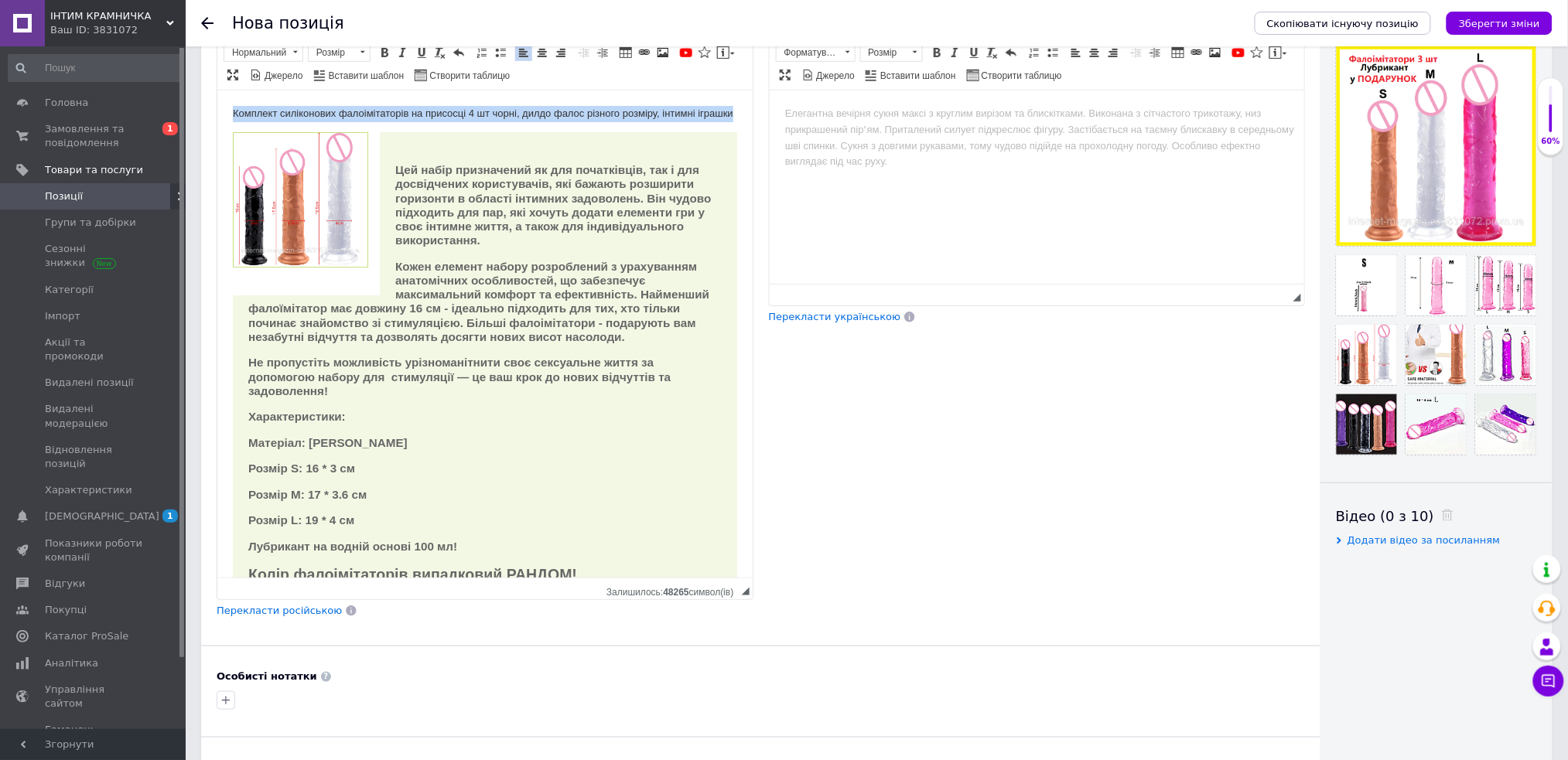
drag, startPoint x: 227, startPoint y: 110, endPoint x: 300, endPoint y: 123, distance: 74.1
click at [300, 123] on html "Комплект силіконових фалоімітаторів на присосці 4 шт чорні, дилдо фалос різного…" at bounding box center [484, 503] width 535 height 827
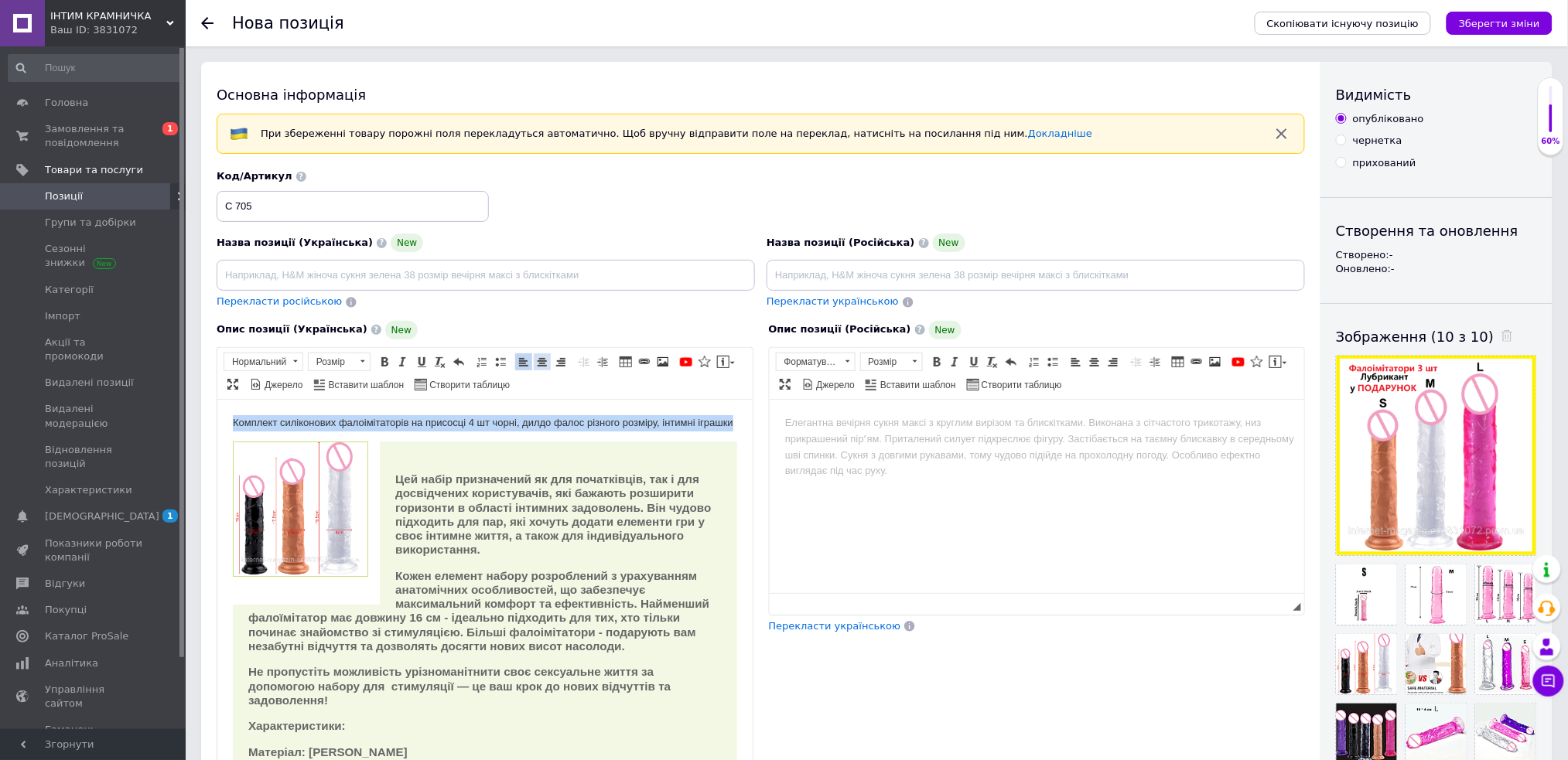
click at [542, 360] on span at bounding box center [542, 361] width 12 height 12
click at [388, 360] on span at bounding box center [384, 361] width 12 height 12
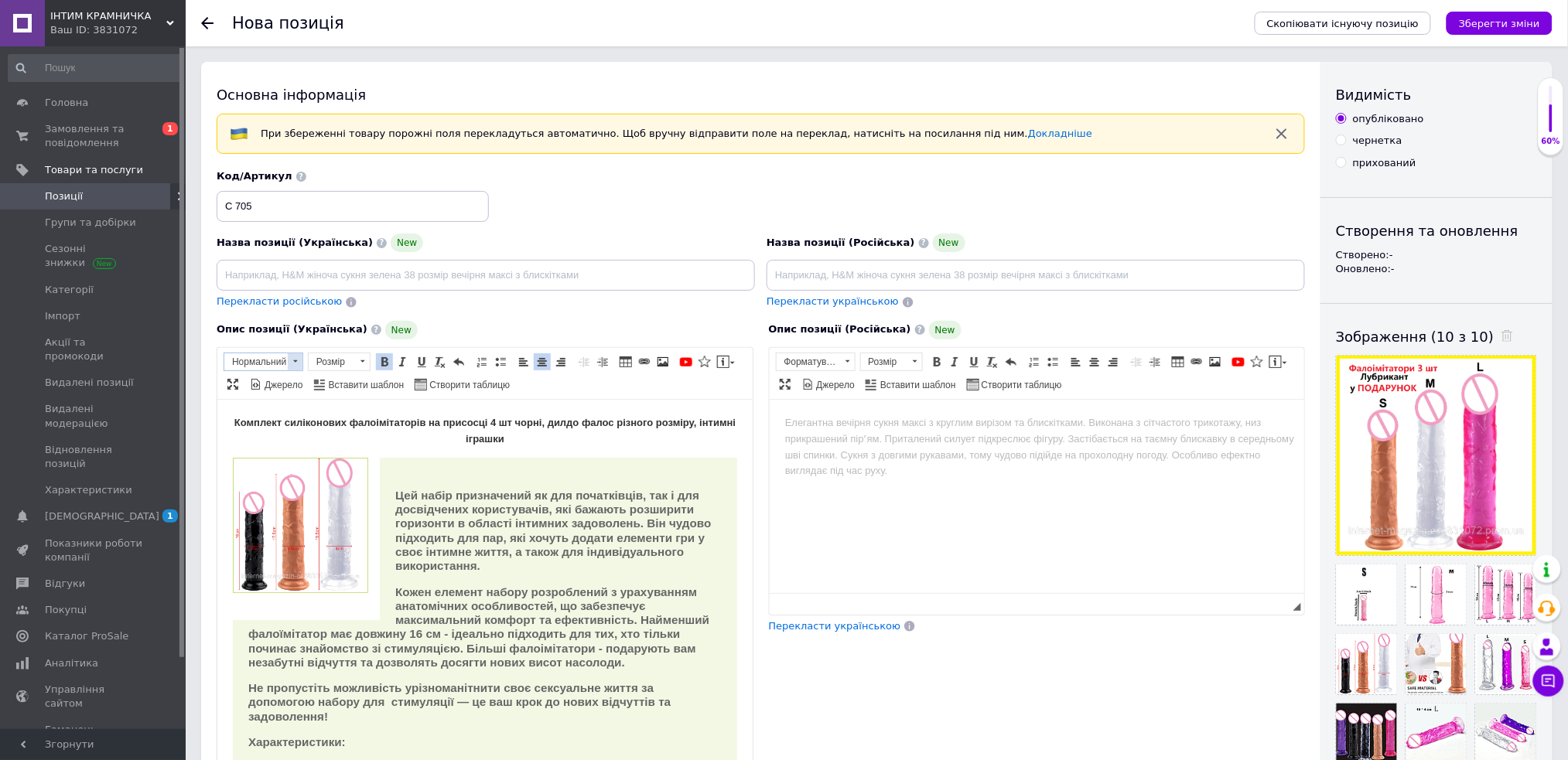
click at [291, 363] on span at bounding box center [295, 362] width 15 height 17
click at [310, 428] on h3 "Заголовок 3" at bounding box center [282, 428] width 109 height 13
click at [169, 25] on icon at bounding box center [170, 23] width 7 height 7
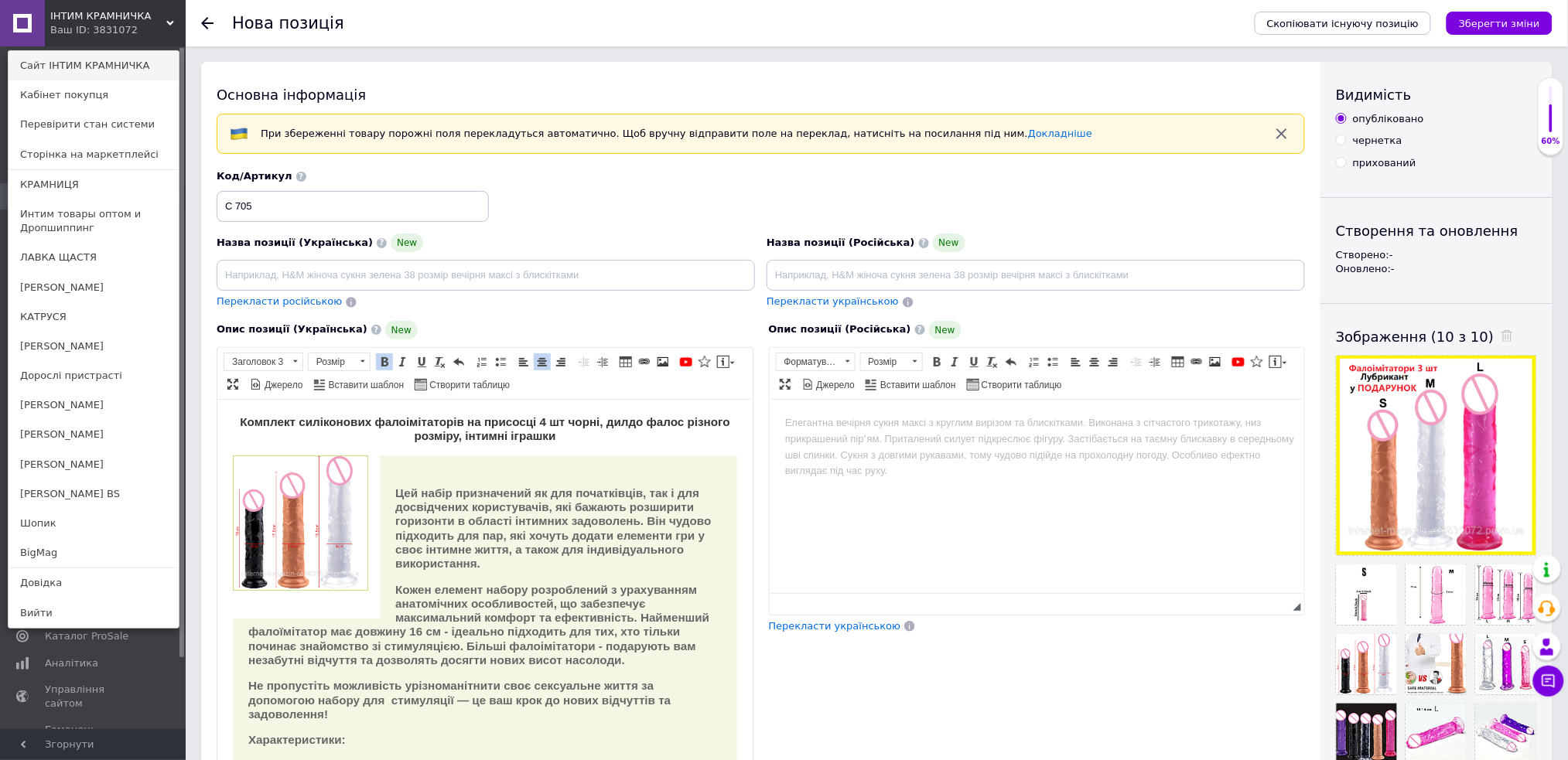
click at [141, 65] on link "Сайт ІНТИМ КРАМНИЧКА" at bounding box center [93, 65] width 170 height 29
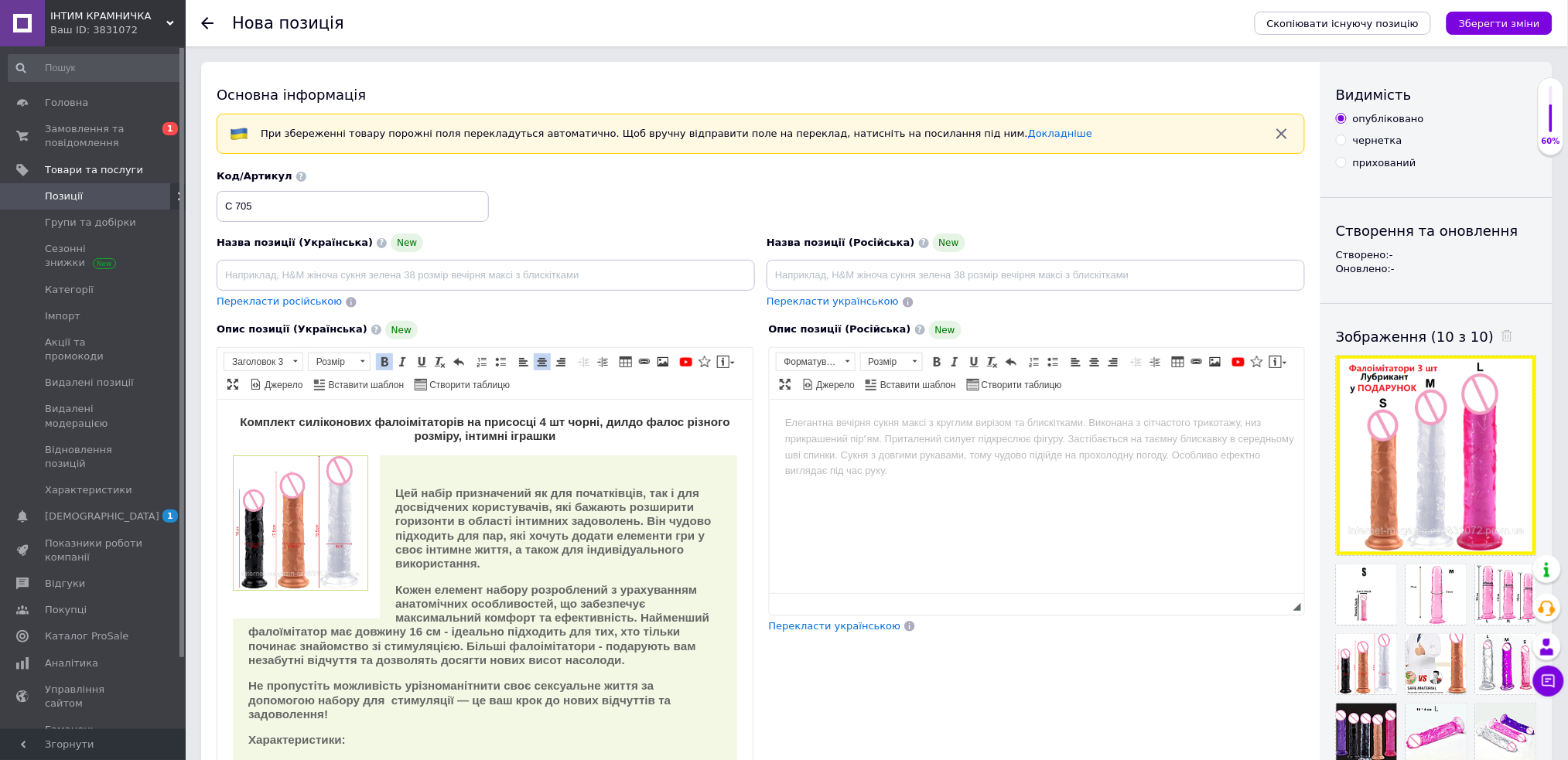
click at [481, 545] on strong "Цей набір призначений як для початківців, так і для досвідчених користувачів, я…" at bounding box center [552, 527] width 316 height 83
click at [561, 422] on strong "Комплект силіконових фалоімітаторів на присосці 4 шт чорні, дилдо фалос різного…" at bounding box center [484, 428] width 489 height 27
click at [558, 424] on strong "Комплект силіконових фалоімітаторів на присосці 4 шт чорні, дилдо фалос різного…" at bounding box center [484, 428] width 489 height 27
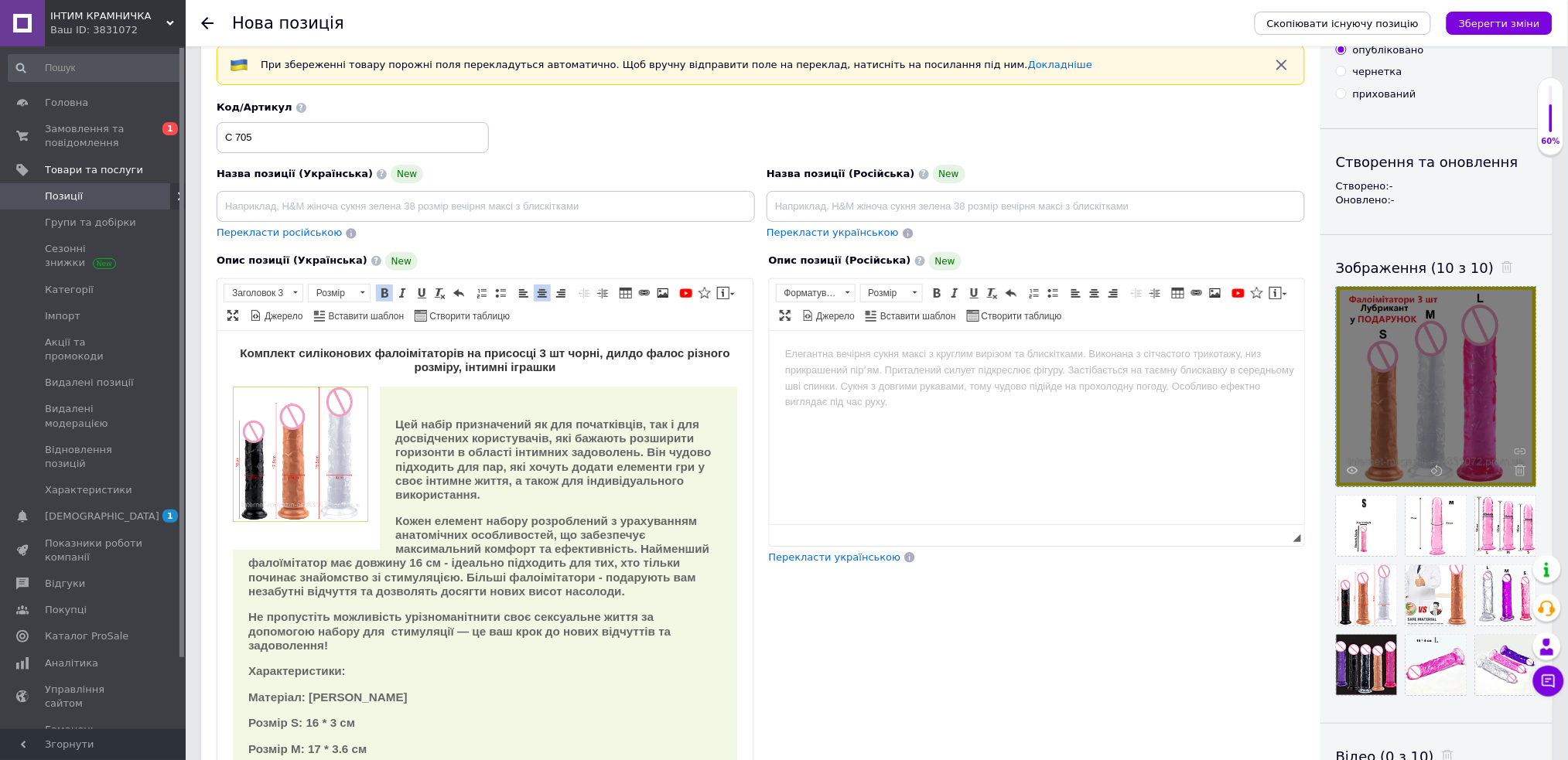
scroll to position [103, 0]
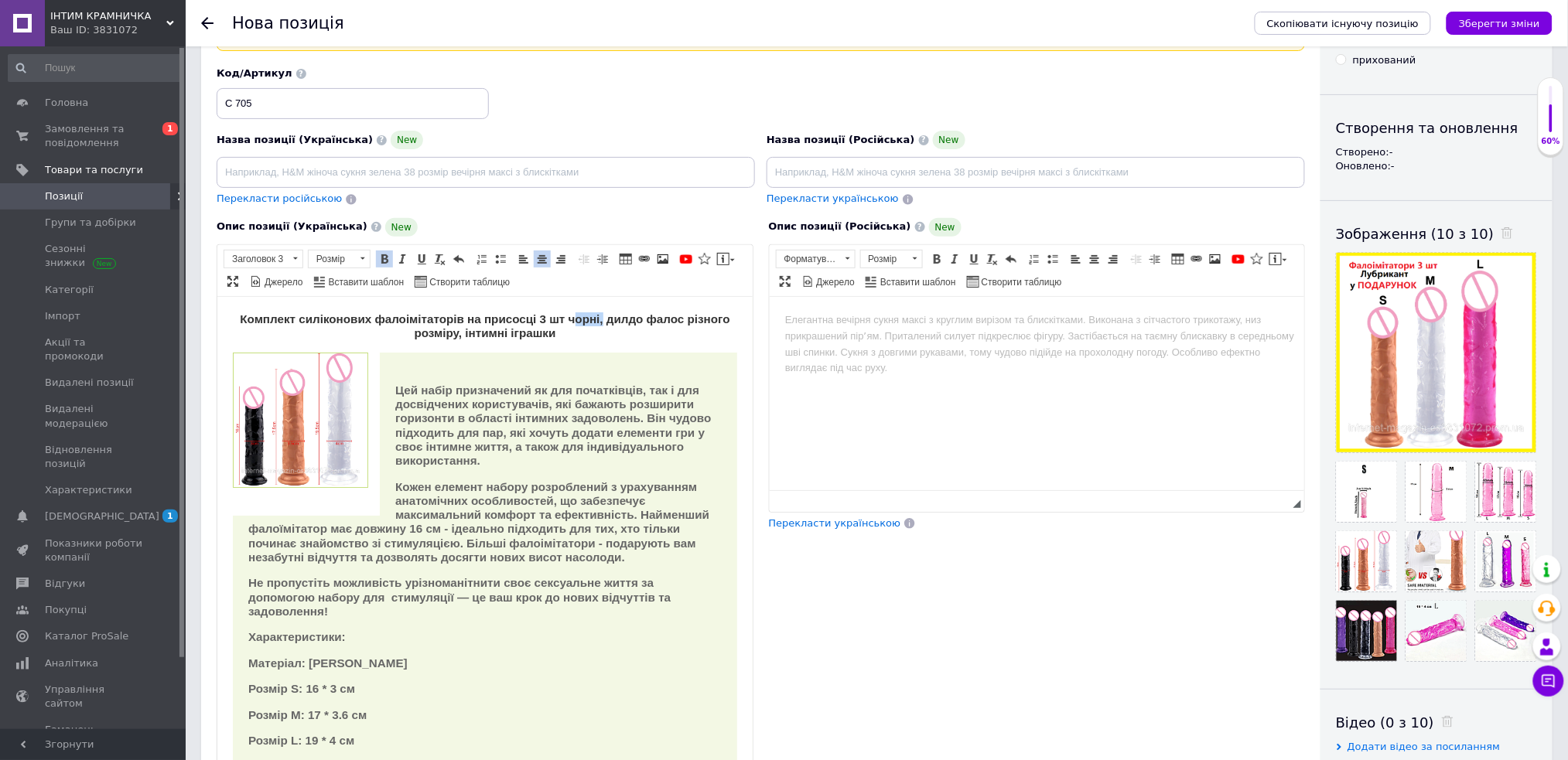
drag, startPoint x: 586, startPoint y: 317, endPoint x: 615, endPoint y: 315, distance: 29.1
click at [615, 315] on strong "Комплект силіконових фалоімітаторів на присосці 3 шт чорні, дилдо фалос різного…" at bounding box center [484, 325] width 489 height 27
drag, startPoint x: 421, startPoint y: 336, endPoint x: 512, endPoint y: 333, distance: 91.0
click at [512, 333] on strong "Комплект силіконових фалоімітаторів на присосці 3 шт різного кольору розміру ди…" at bounding box center [485, 325] width 471 height 27
drag, startPoint x: 233, startPoint y: 314, endPoint x: 574, endPoint y: 327, distance: 341.2
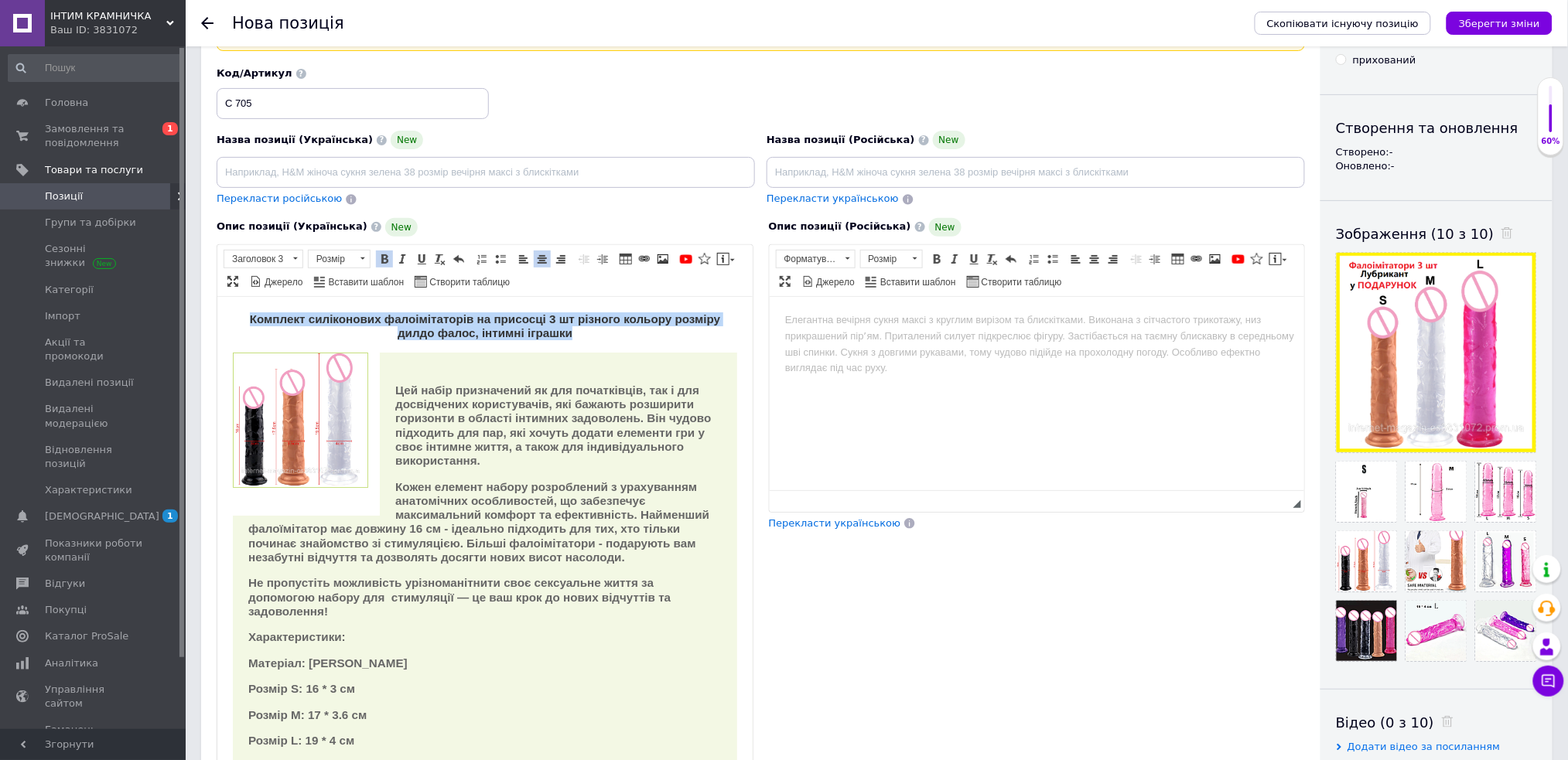
click at [574, 327] on h3 "Комплект силіконових фалоімітаторів на присосці 3 шт різного кольору розміру ди…" at bounding box center [485, 326] width 504 height 29
copy strong "Комплект силіконових фалоімітаторів на присосці 3 шт різного кольору розміру ди…"
click at [429, 173] on input at bounding box center [486, 172] width 539 height 31
paste input "Комплект силіконових фалоімітаторів на присосці 3 шт різного кольору розміру ди…"
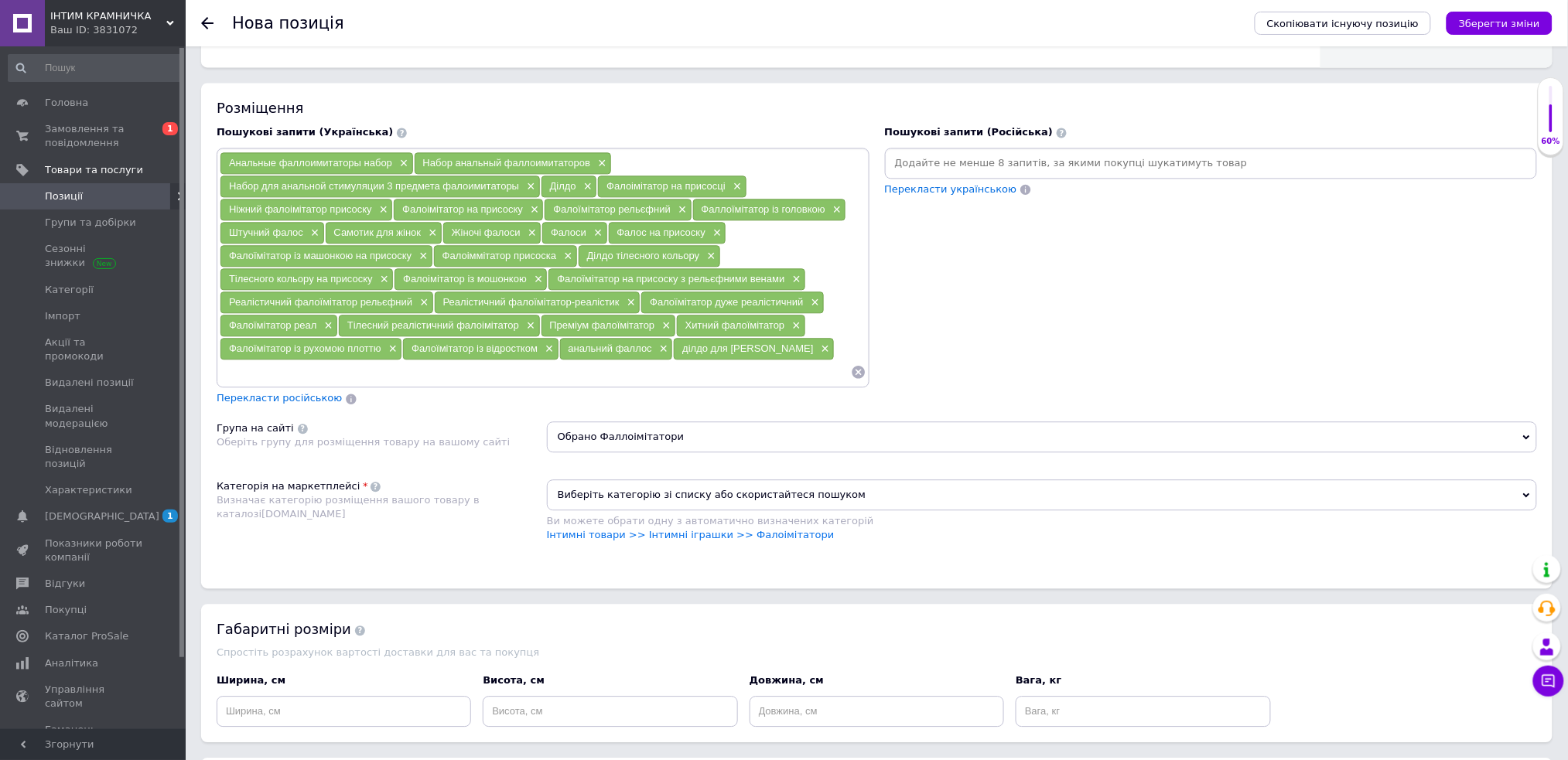
scroll to position [1322, 0]
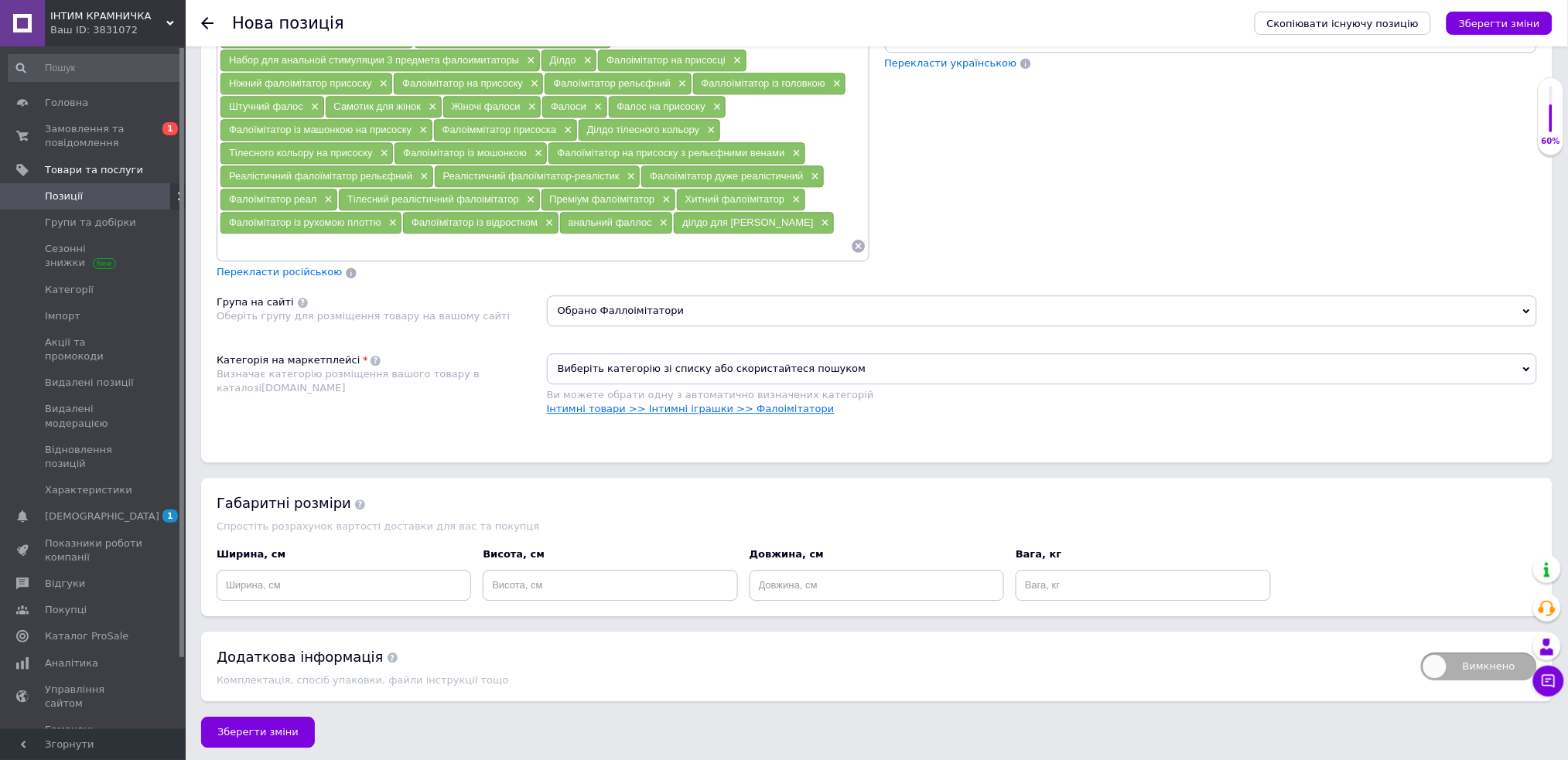
type input "Комплект силіконових фалоімітаторів на присосці 3 шт різного кольору розміру ди…"
click at [751, 403] on link "Інтимні товари >> Інтимні іграшки >> Фалоімітатори" at bounding box center [691, 409] width 288 height 11
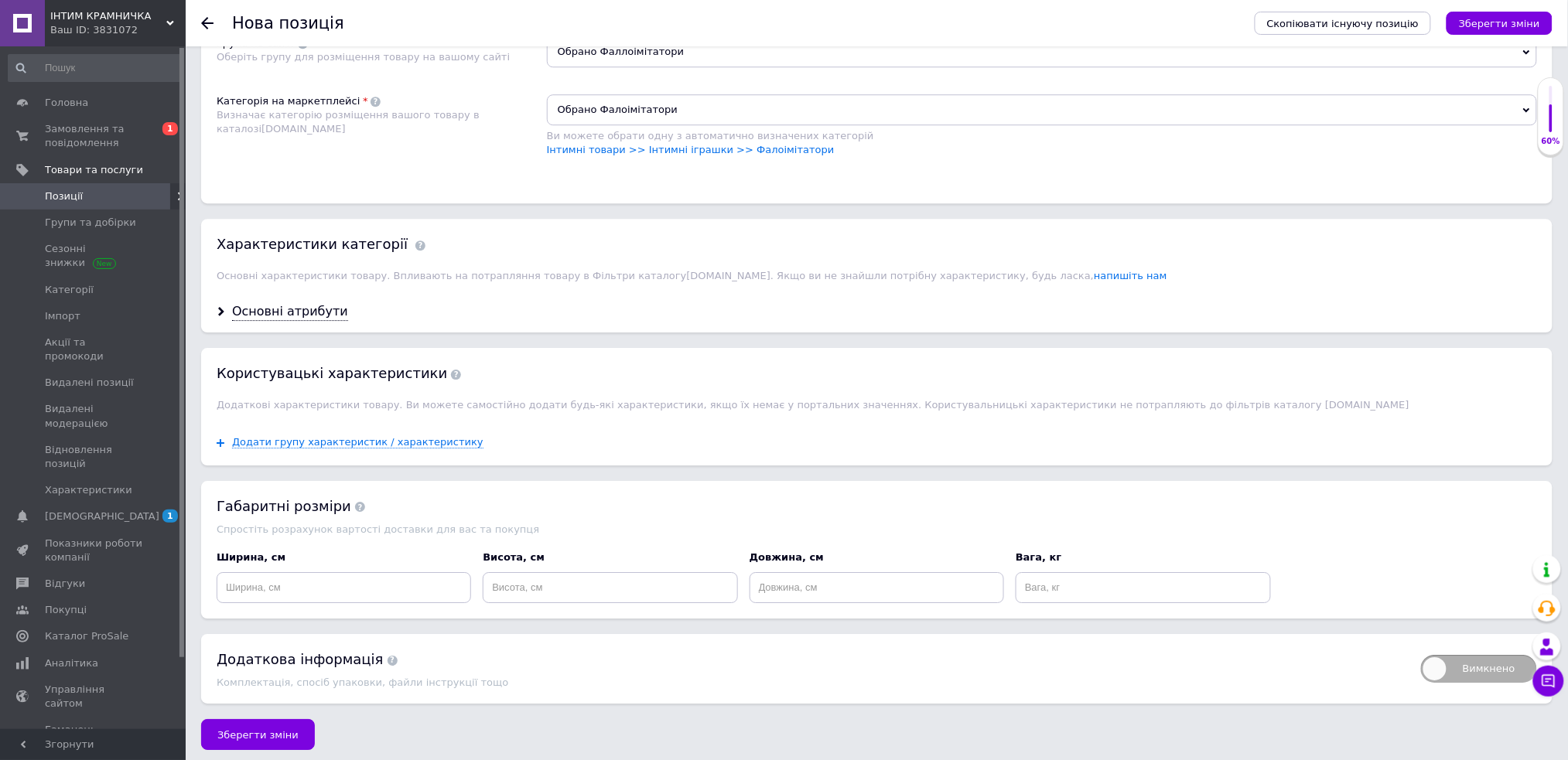
scroll to position [1584, 0]
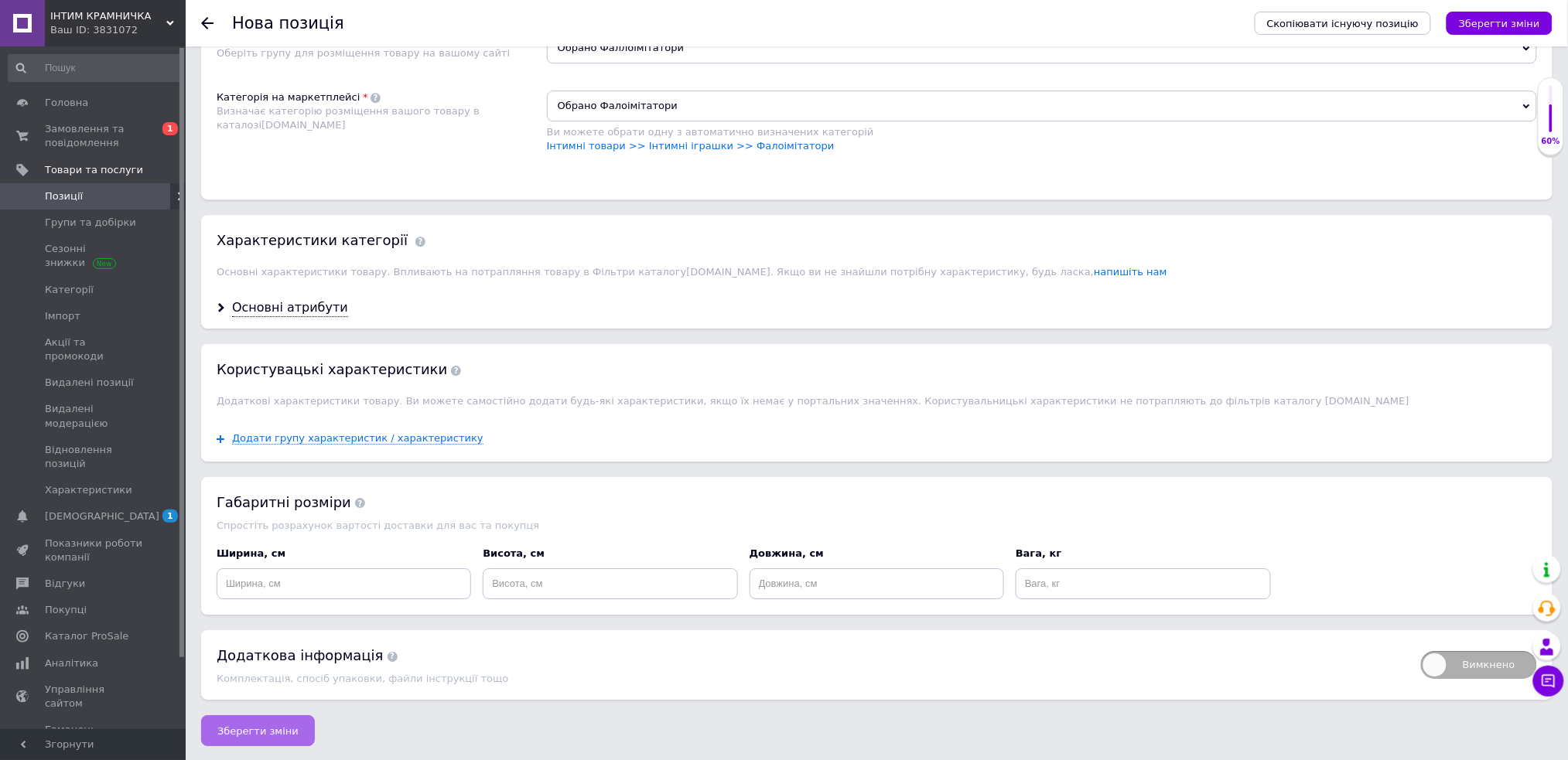
click at [233, 729] on span "Зберегти зміни" at bounding box center [258, 731] width 81 height 11
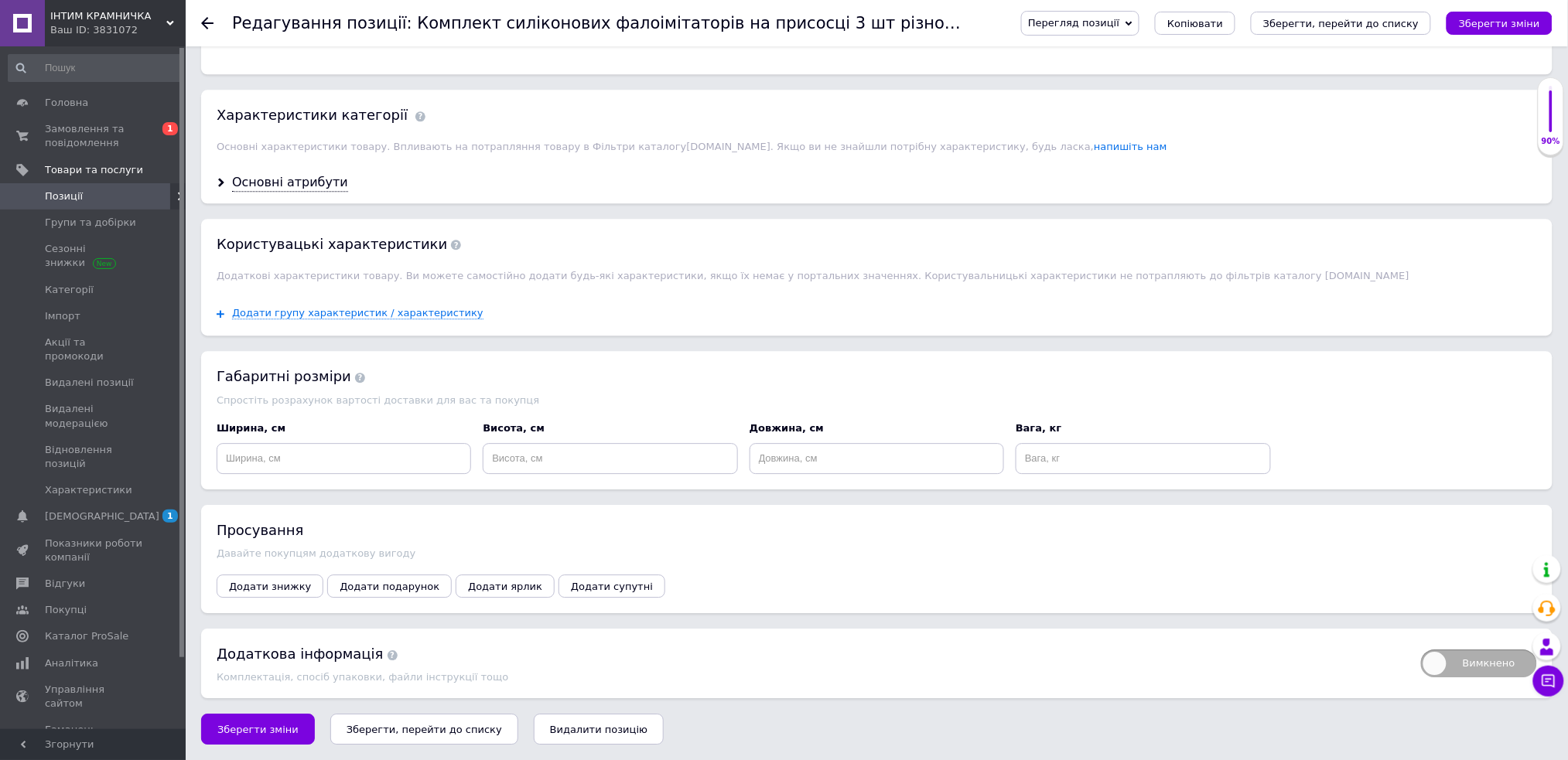
scroll to position [1464, 0]
click at [318, 181] on div "Основні атрибути" at bounding box center [290, 182] width 116 height 18
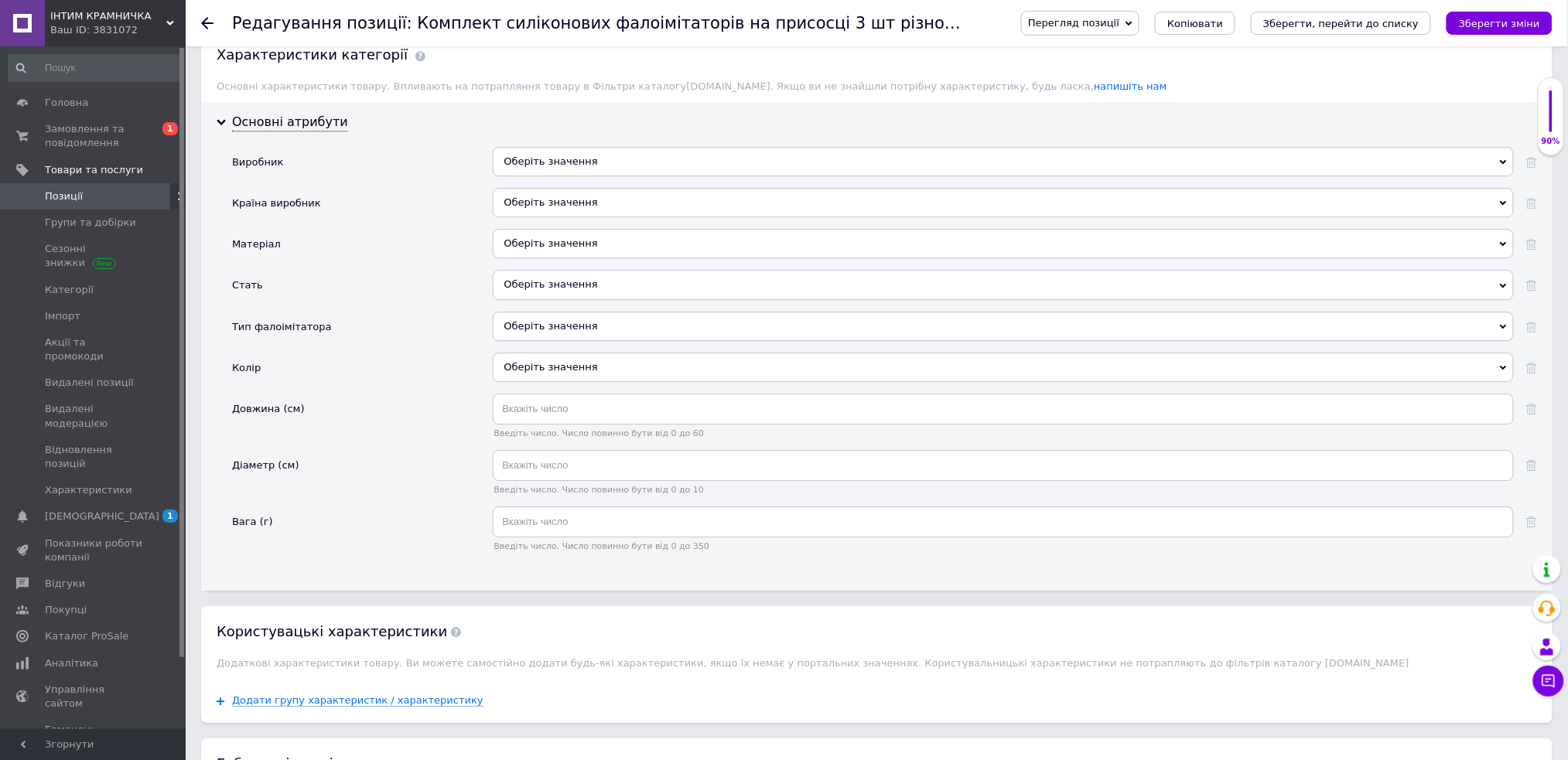
click at [564, 259] on div "Оберіть значення" at bounding box center [1003, 243] width 1021 height 29
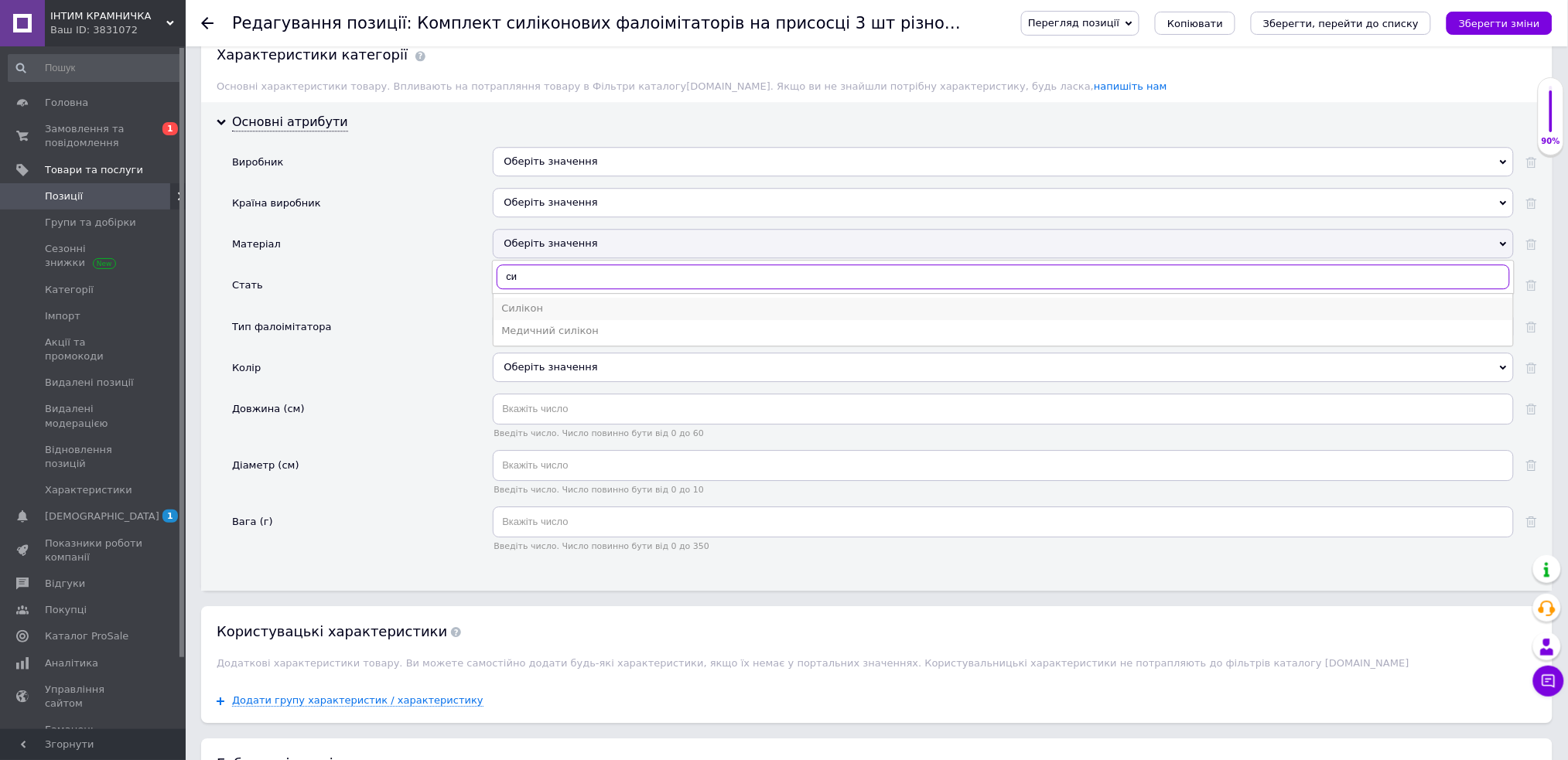
type input "си"
click at [566, 316] on div "Силікон" at bounding box center [1003, 308] width 1004 height 14
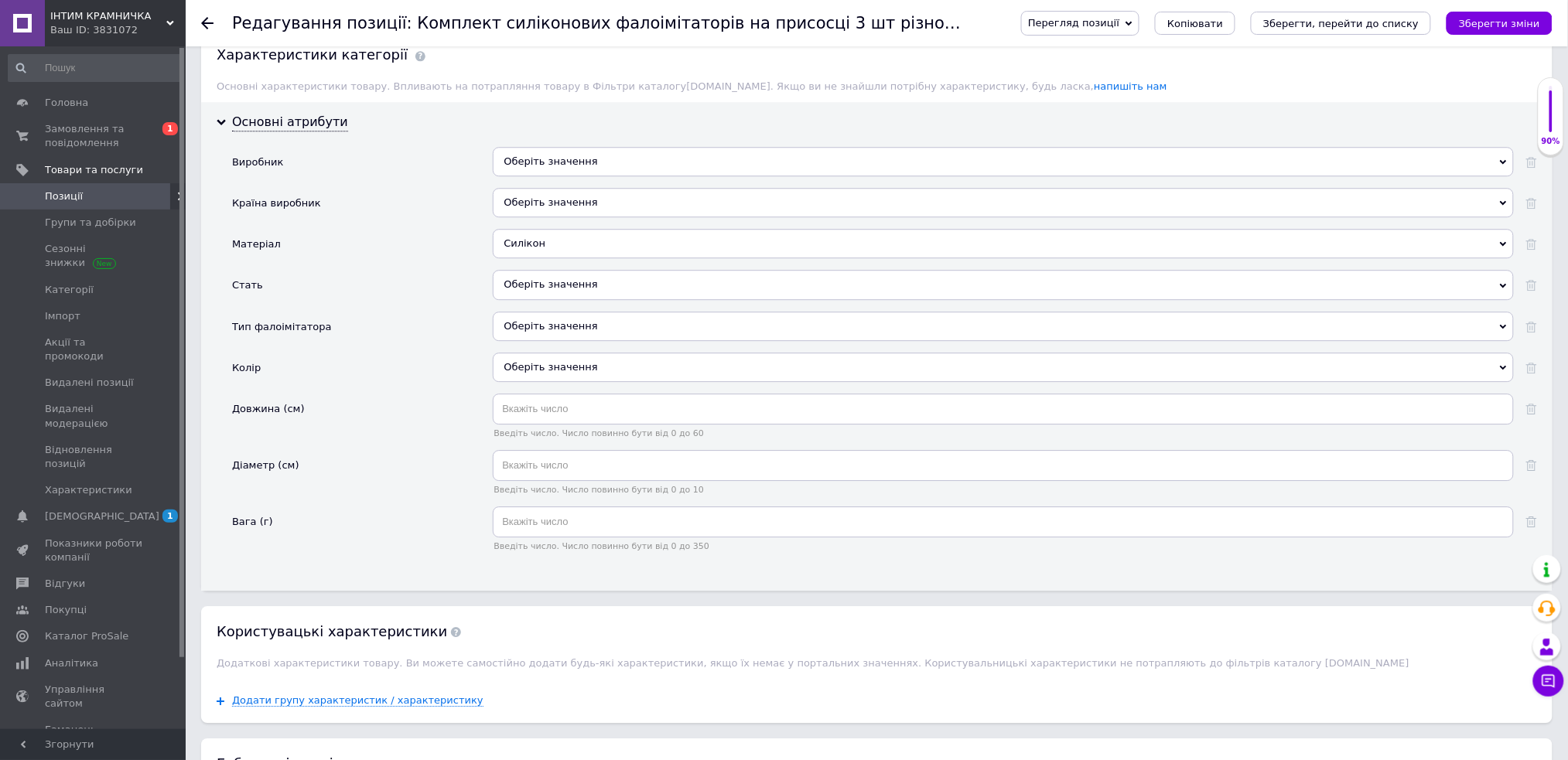
click at [550, 300] on div "Оберіть значення" at bounding box center [1003, 284] width 1021 height 29
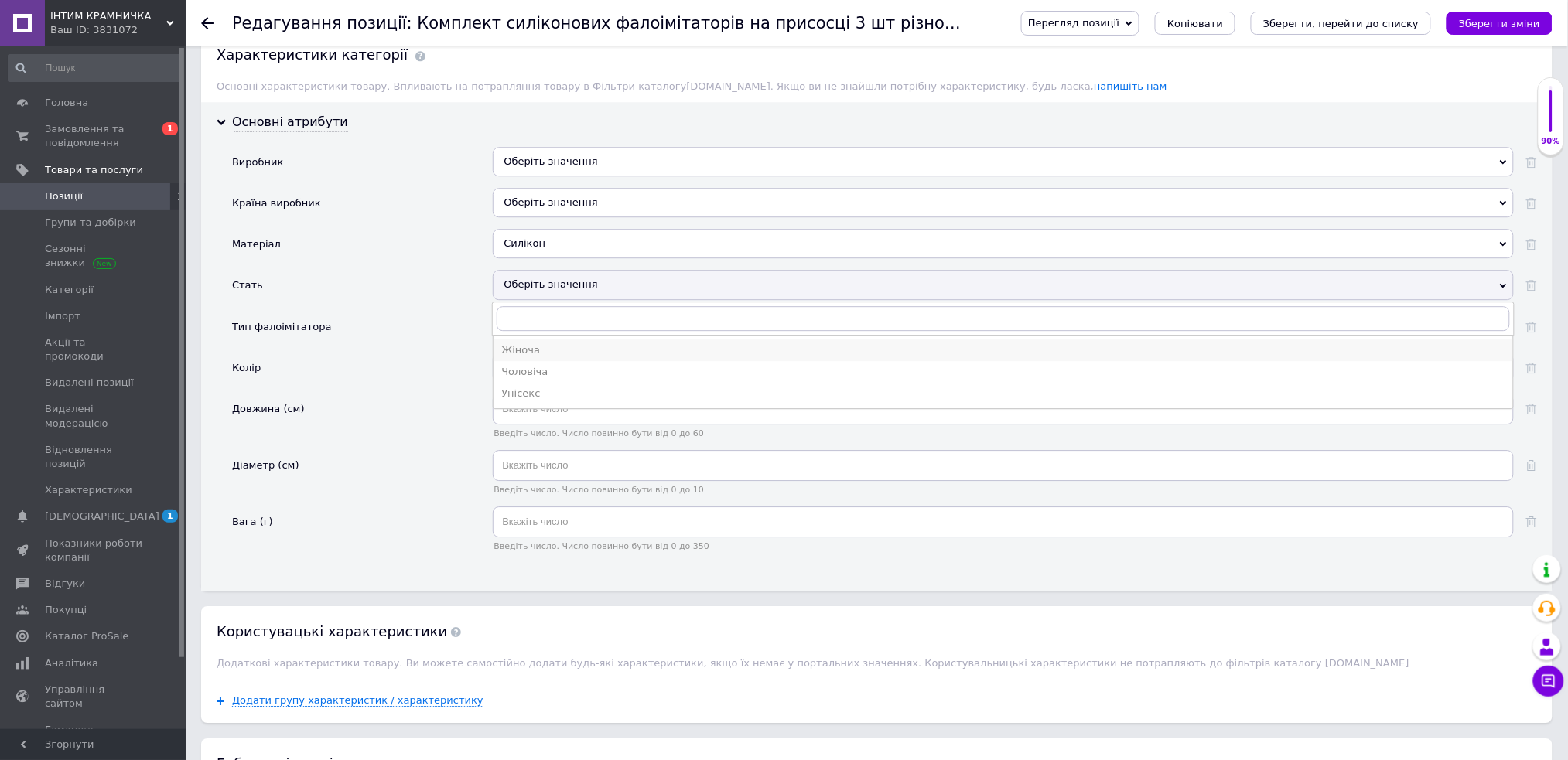
click at [587, 358] on div "Жіноча" at bounding box center [1003, 350] width 1004 height 14
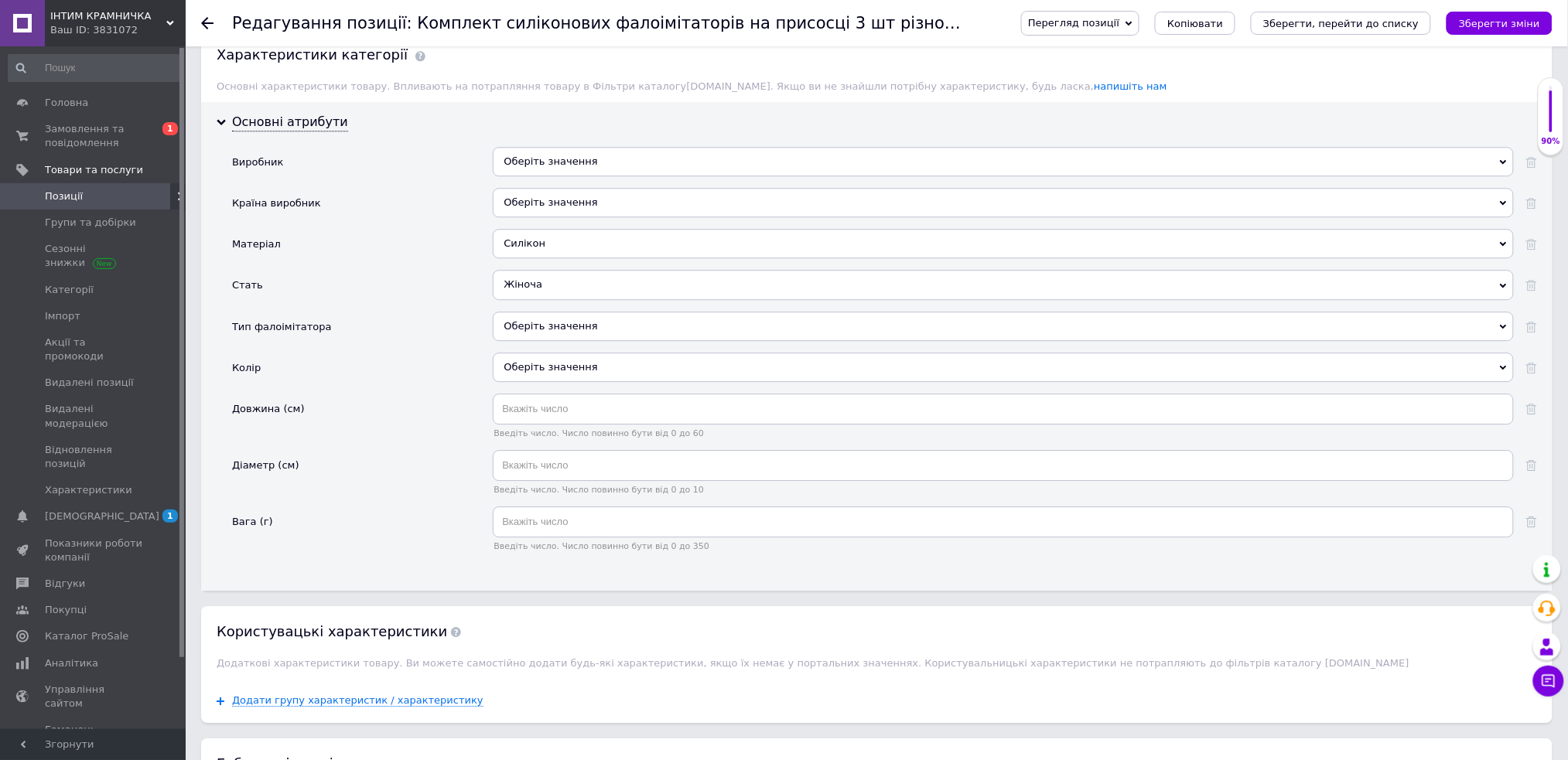
click at [587, 341] on div "Оберіть значення" at bounding box center [1003, 326] width 1021 height 29
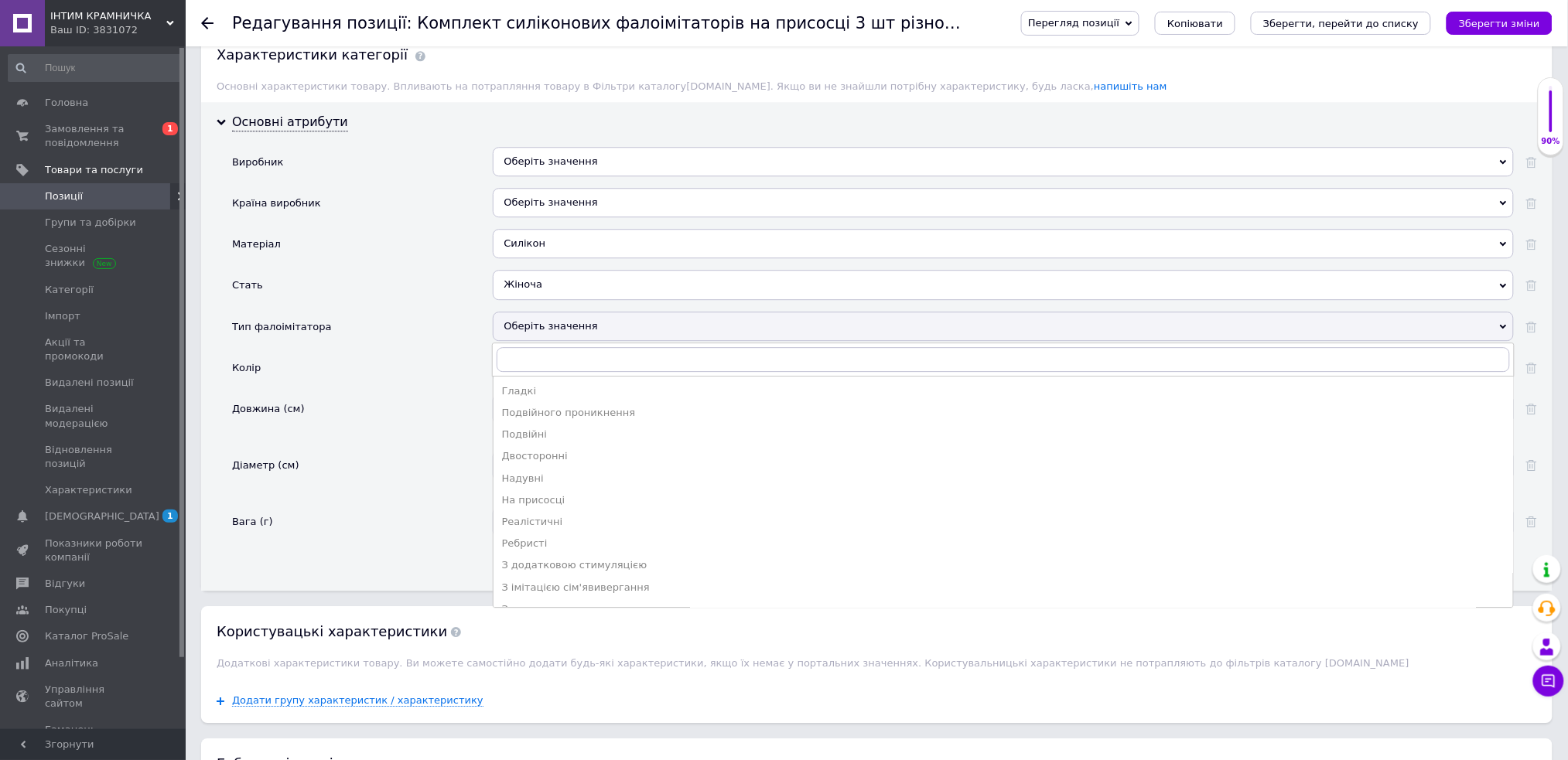
click at [564, 533] on li "Реалістичні" at bounding box center [1004, 522] width 1020 height 21
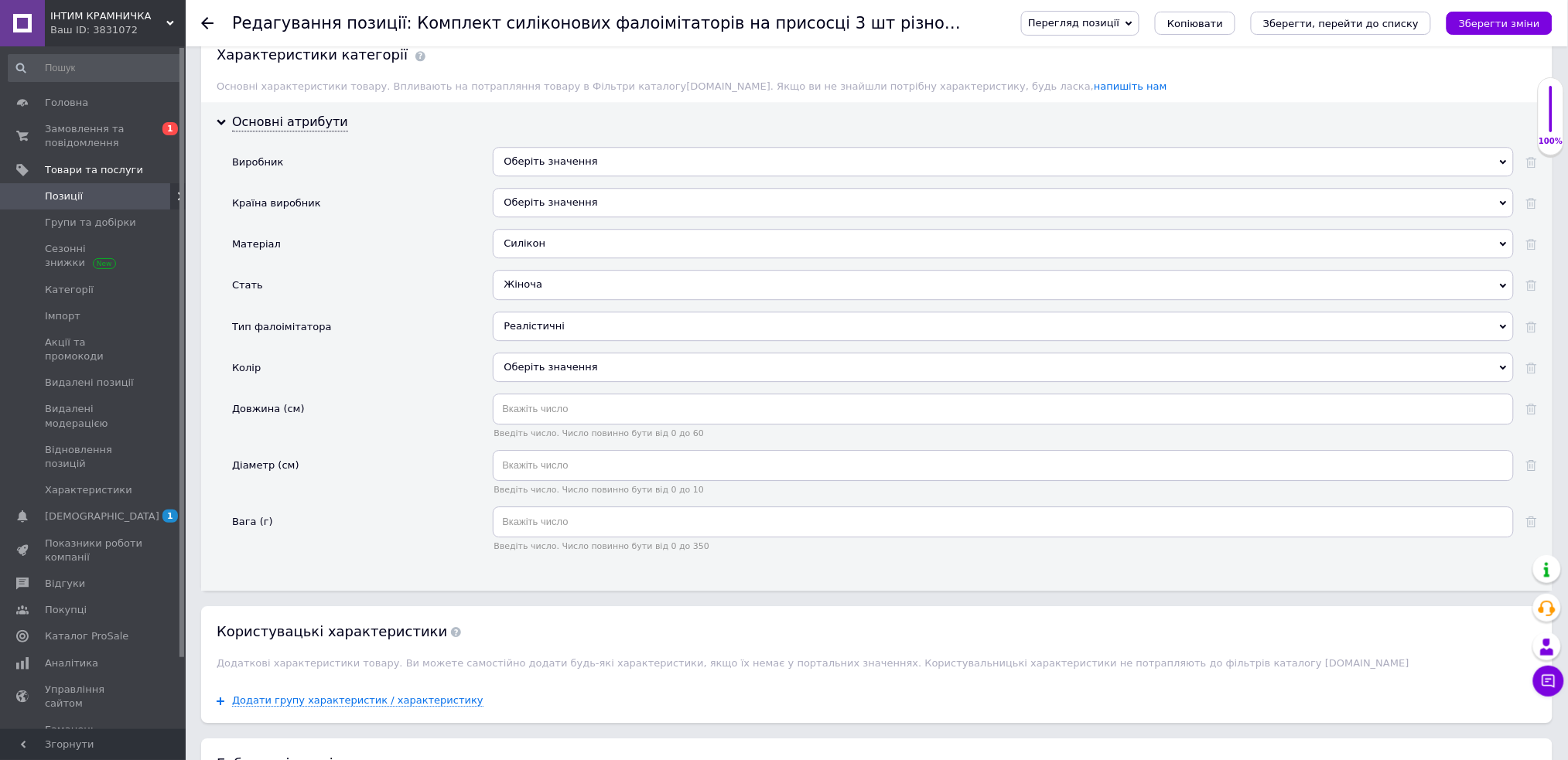
click at [628, 382] on div "Оберіть значення" at bounding box center [1003, 367] width 1021 height 29
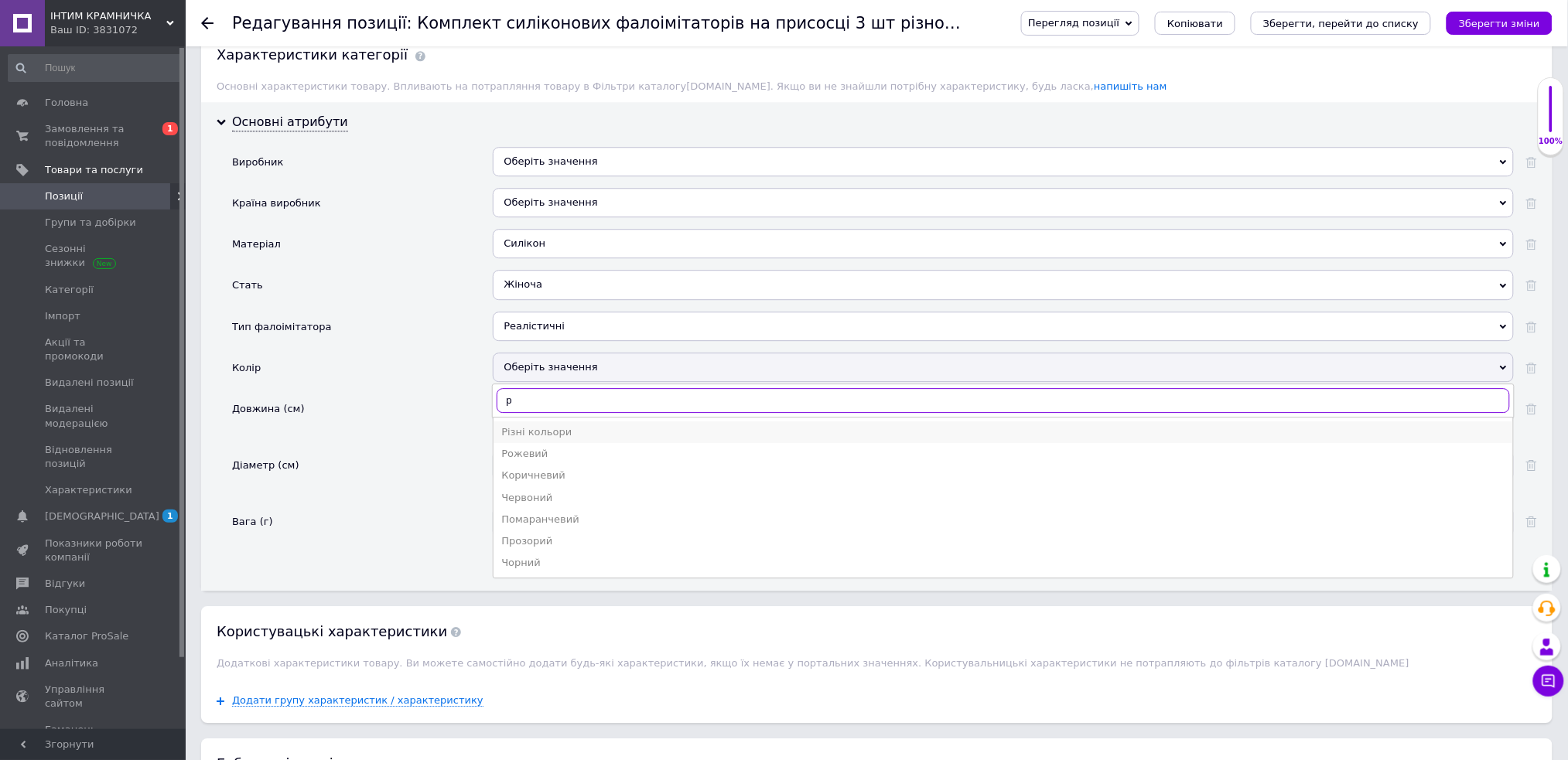
type input "р"
click at [605, 440] on div "Різні кольори" at bounding box center [1003, 432] width 1004 height 14
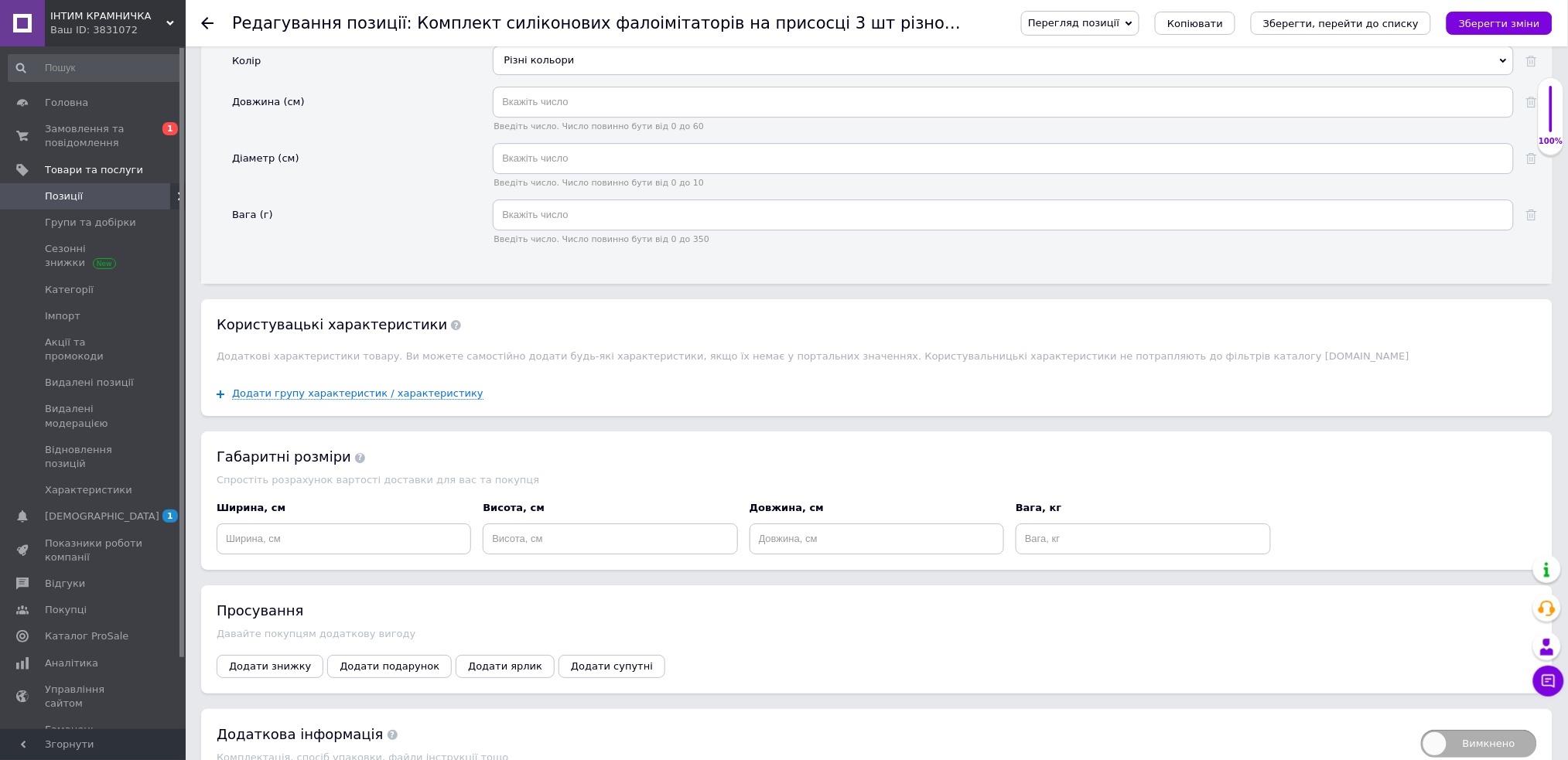
scroll to position [1773, 0]
click at [425, 398] on span "Додати групу характеристик / характеристику" at bounding box center [358, 391] width 251 height 12
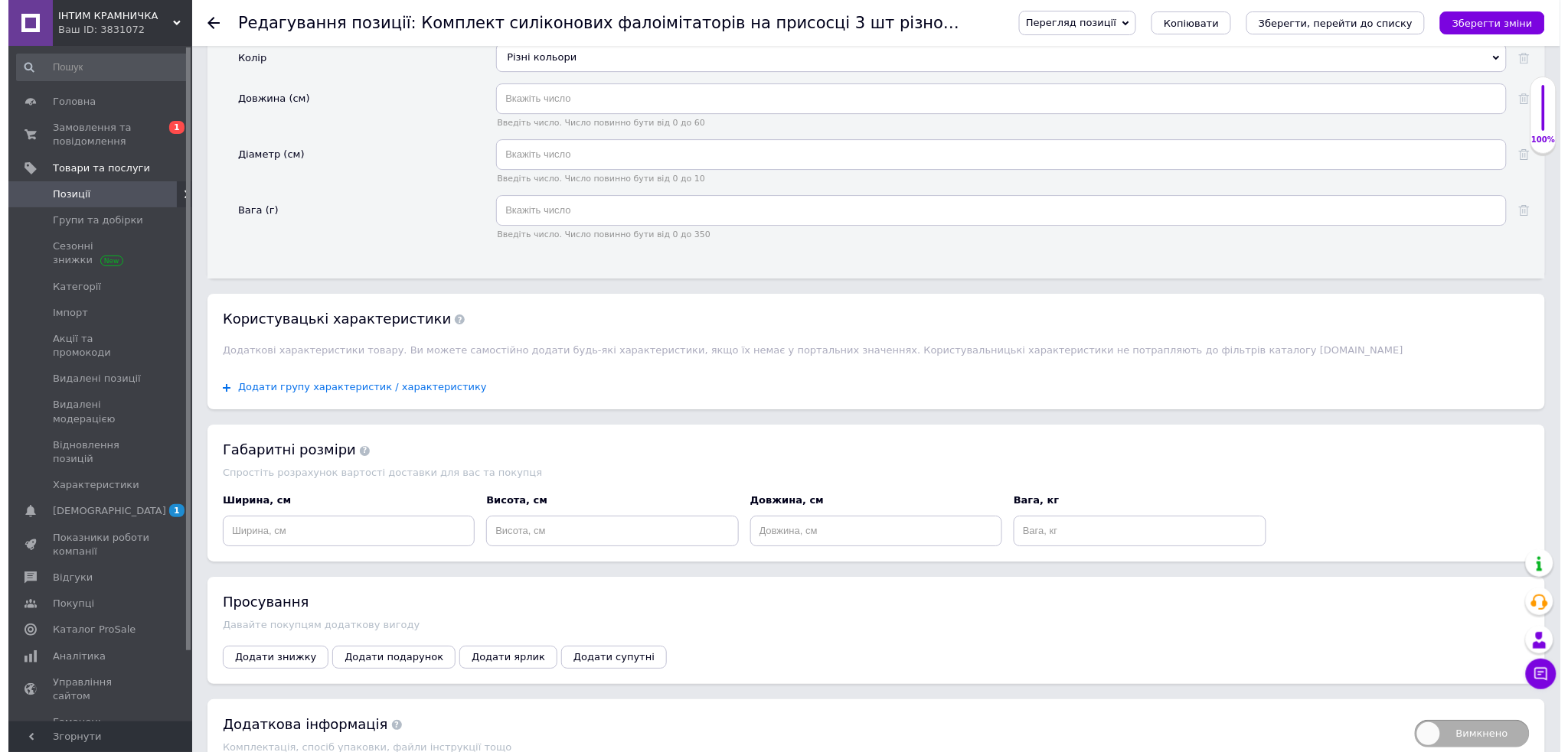
scroll to position [292, 0]
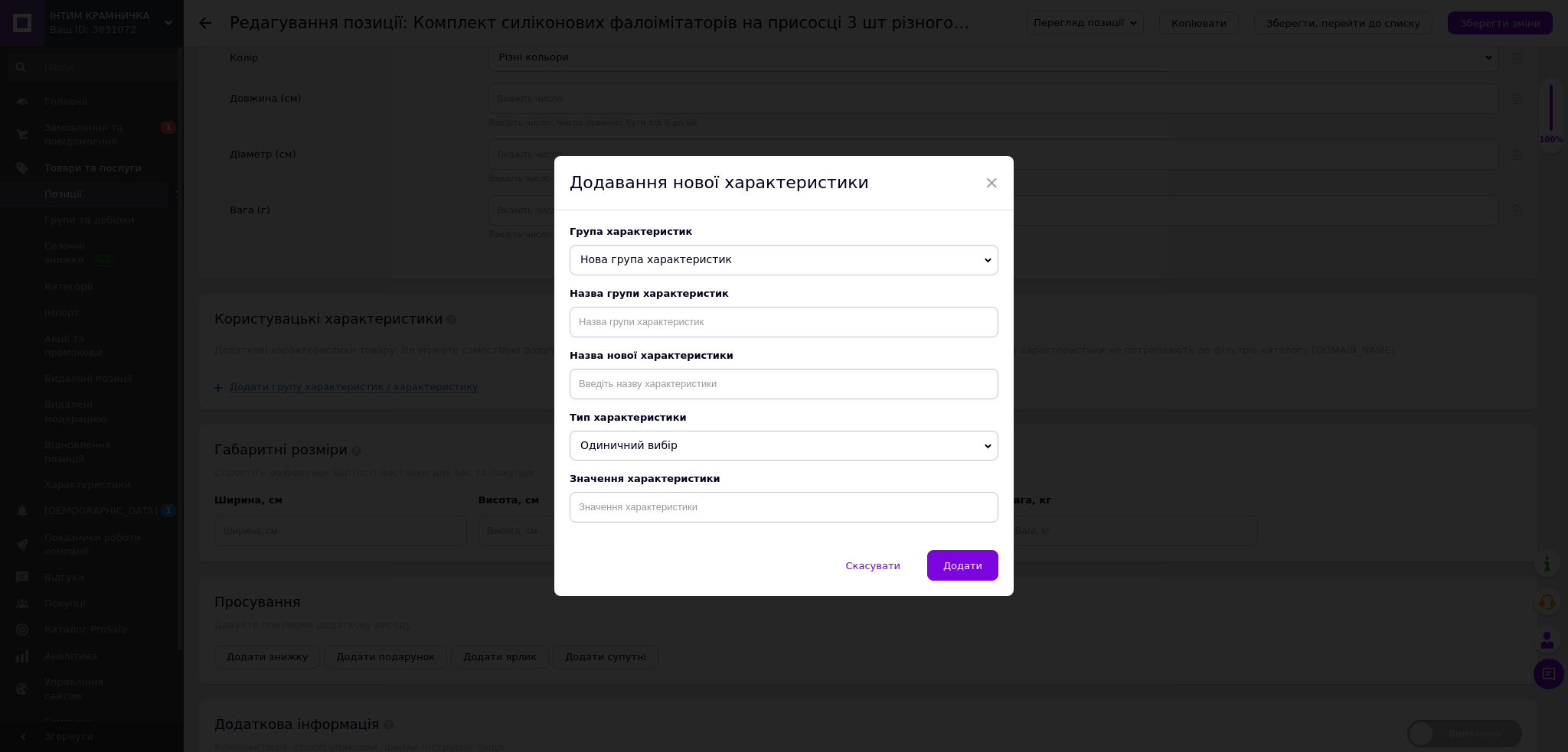
click at [669, 258] on span "Нова група характеристик" at bounding box center [656, 259] width 152 height 12
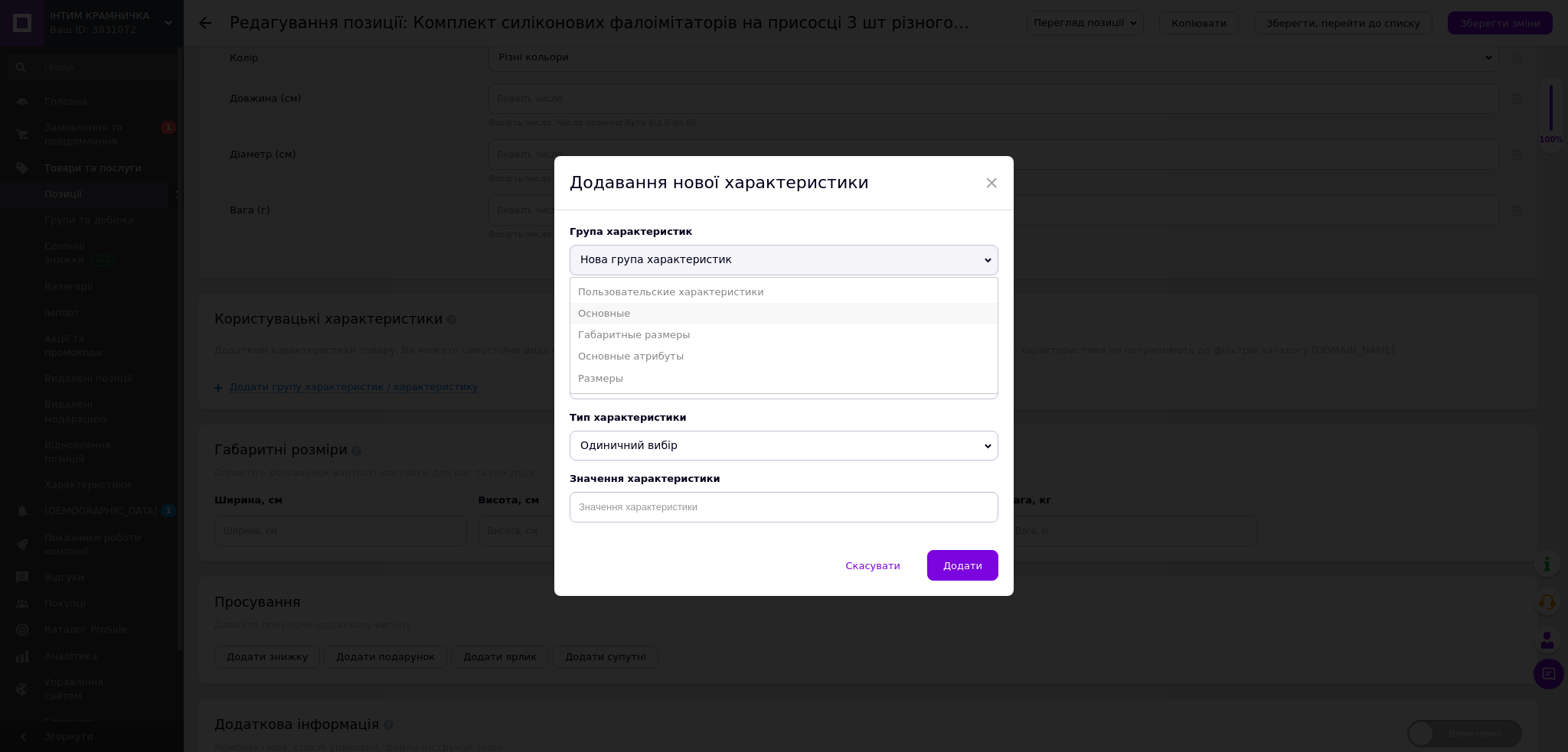
click at [643, 308] on li "Основные" at bounding box center [784, 313] width 427 height 21
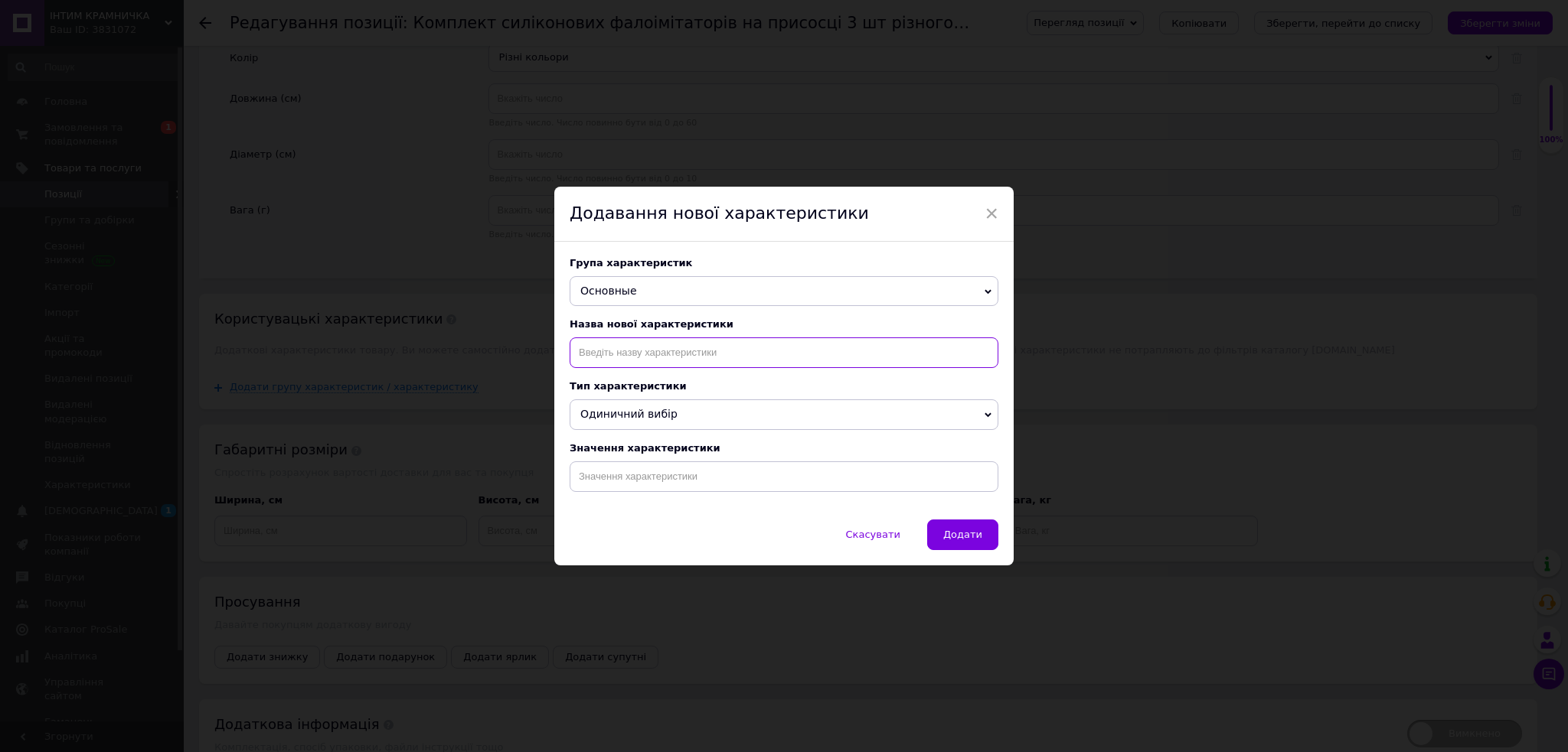
click at [645, 352] on input at bounding box center [784, 352] width 429 height 30
click at [640, 382] on li "Тип назначения" at bounding box center [784, 384] width 427 height 21
type input "Тип назначения"
drag, startPoint x: 674, startPoint y: 475, endPoint x: 752, endPoint y: 493, distance: 80.0
click at [675, 476] on input at bounding box center [784, 477] width 429 height 30
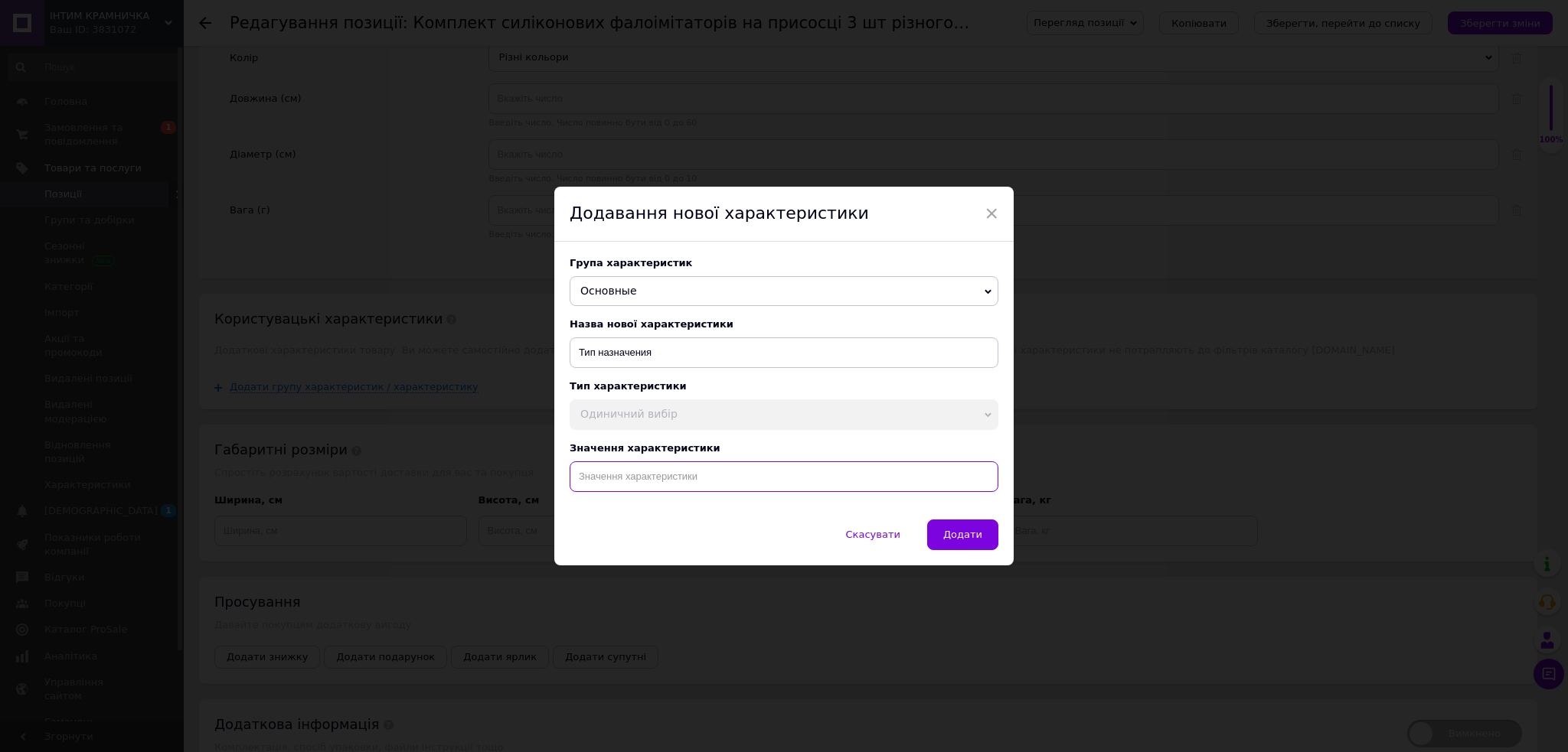
paste input "Комплект силіконових фалоімітаторів на присосці 3 шт різного кольору розміру ди…"
type input "Комплект силіконових фалоімітаторів на присосці 3 шт різного кольору розміру ди…"
click at [952, 537] on span "Додати" at bounding box center [963, 534] width 39 height 11
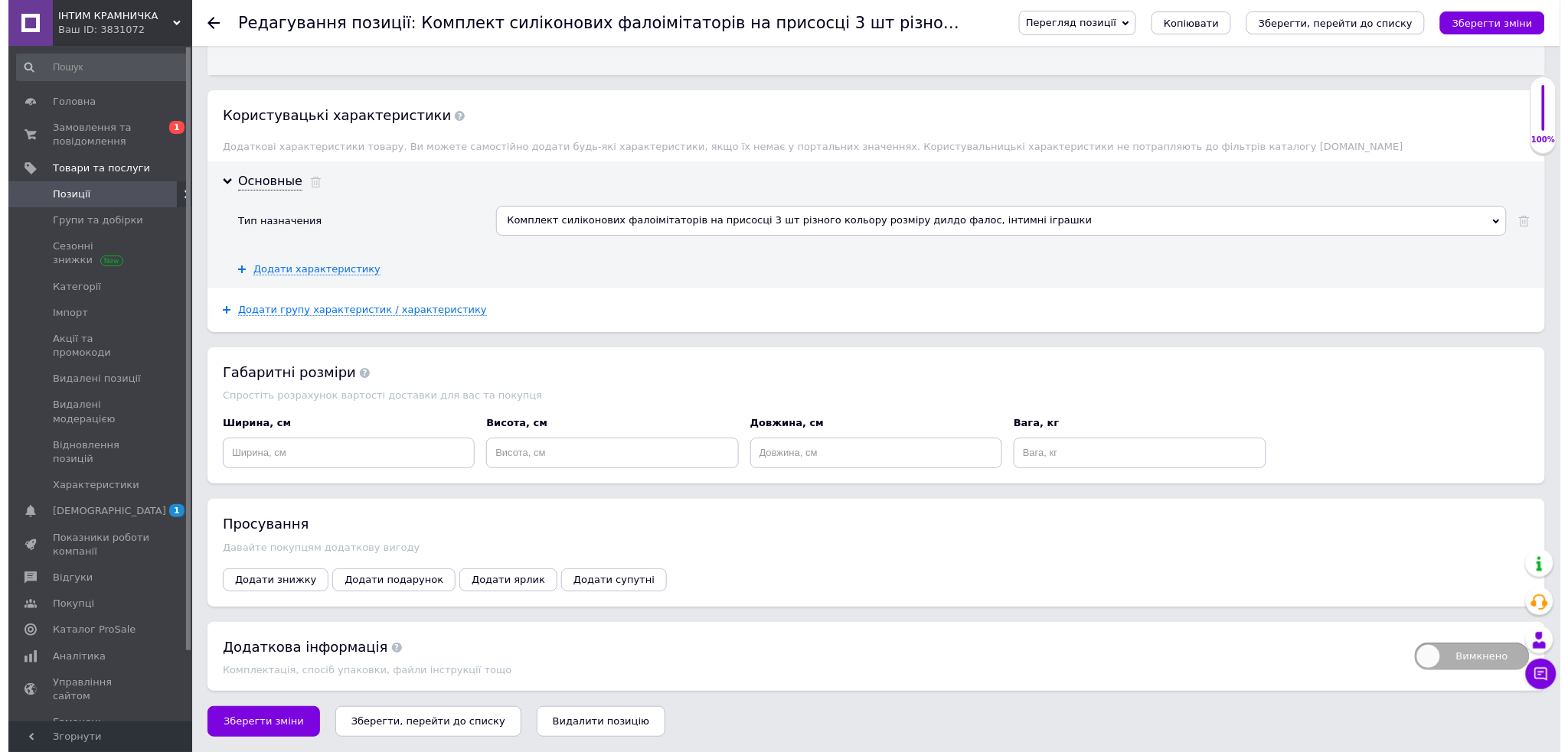
scroll to position [2018, 0]
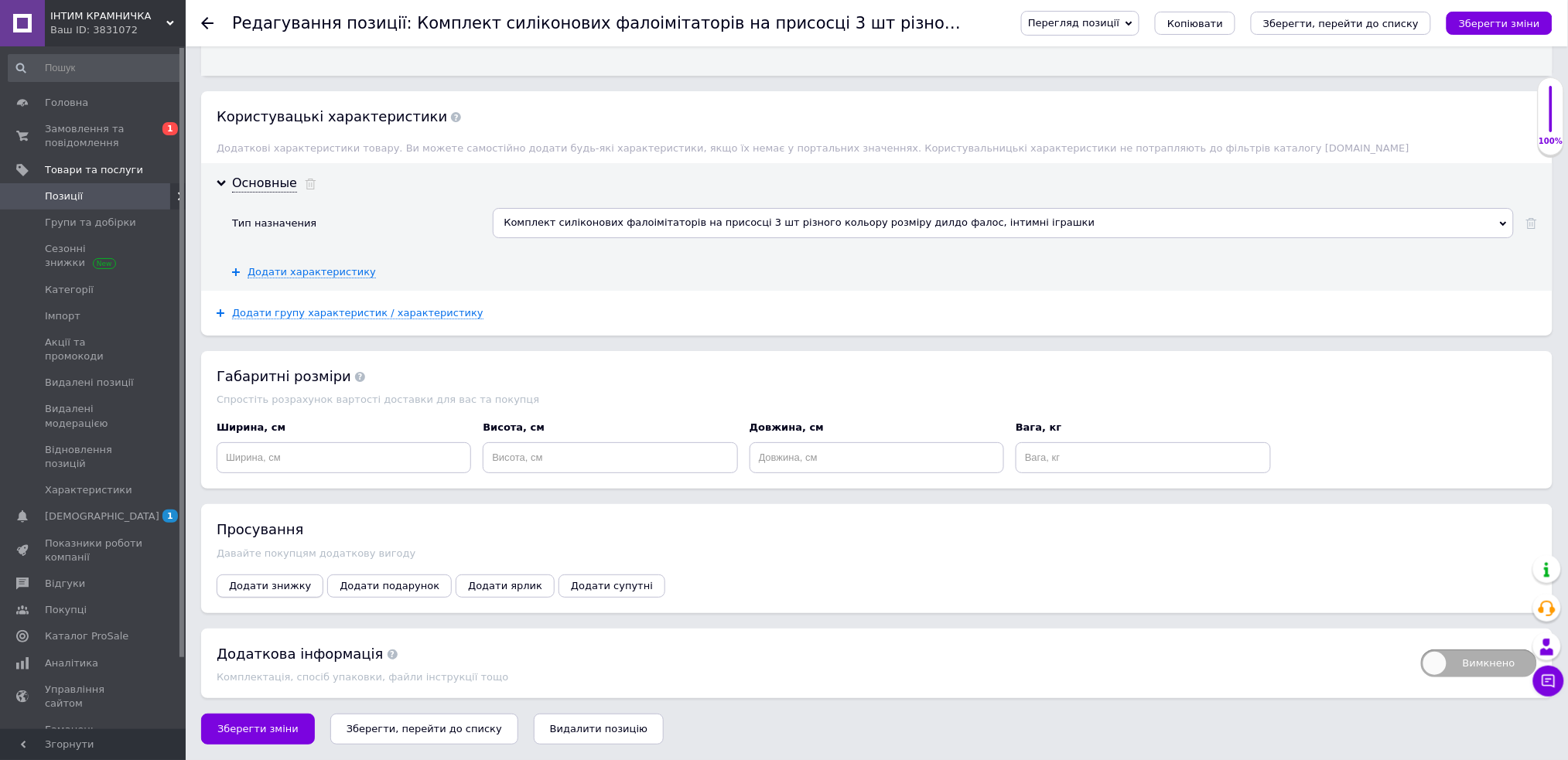
click at [273, 584] on span "Додати знижку" at bounding box center [270, 585] width 82 height 11
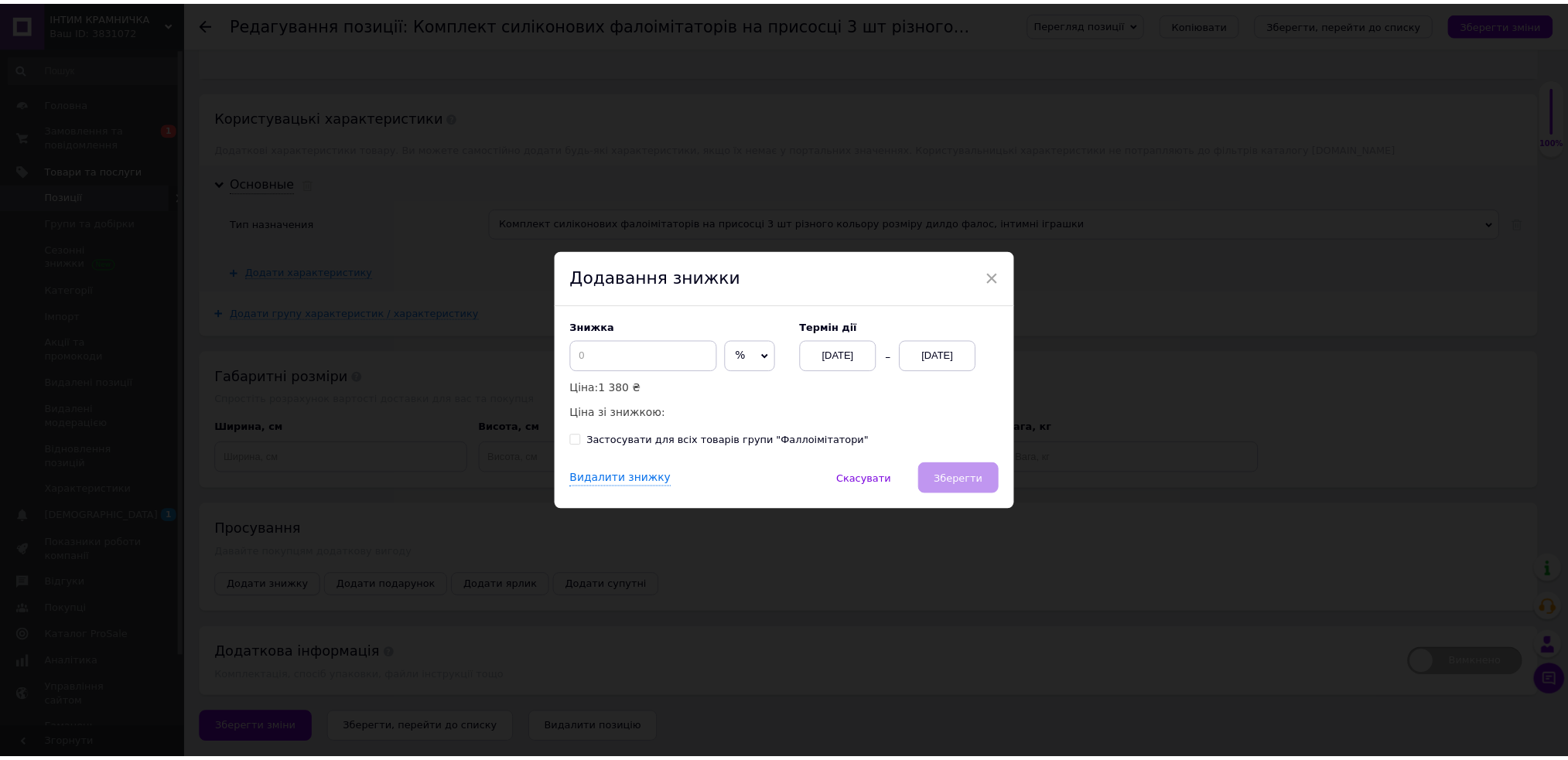
scroll to position [295, 0]
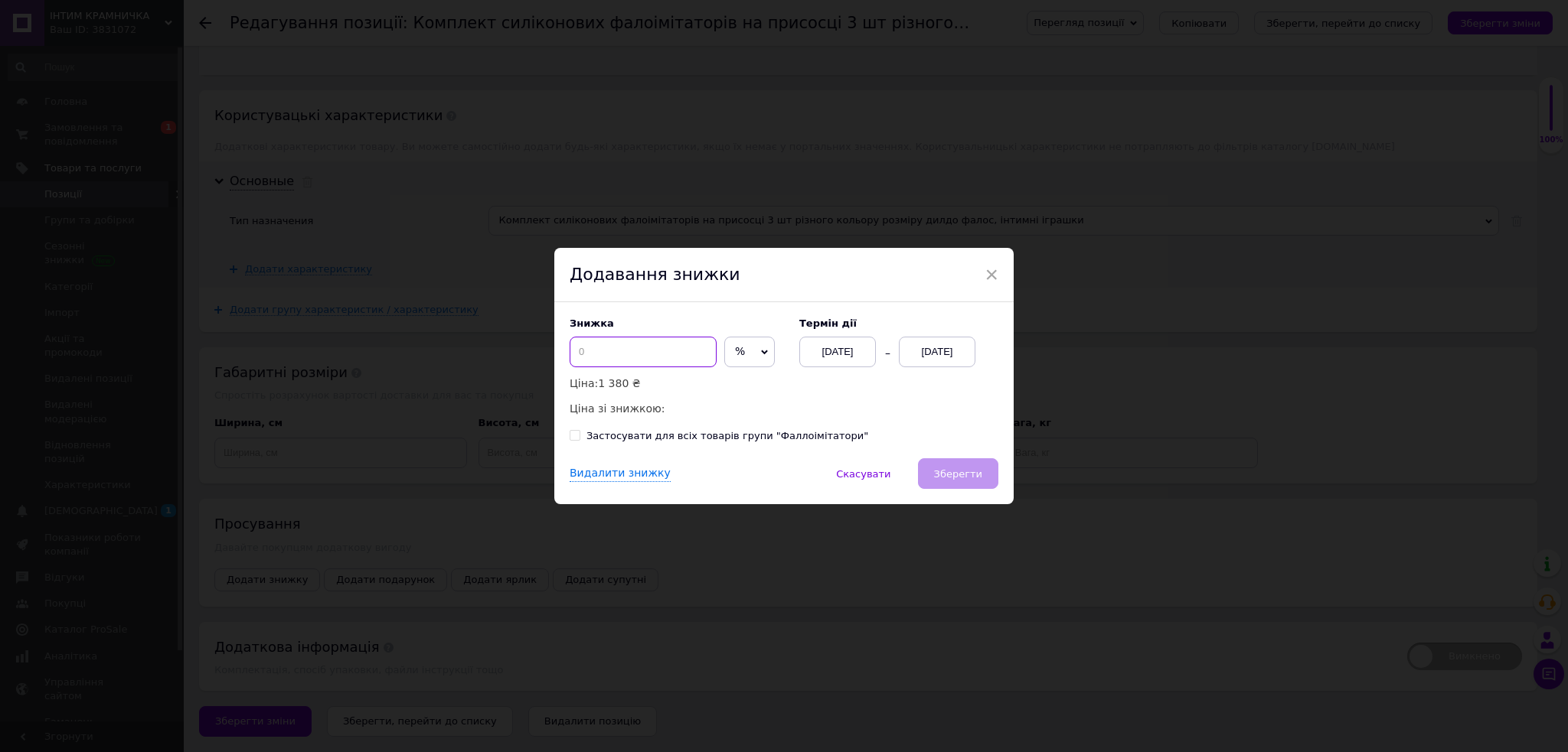
click at [626, 364] on input at bounding box center [642, 351] width 147 height 30
type input "50"
click at [981, 473] on button "Зберегти" at bounding box center [957, 473] width 80 height 30
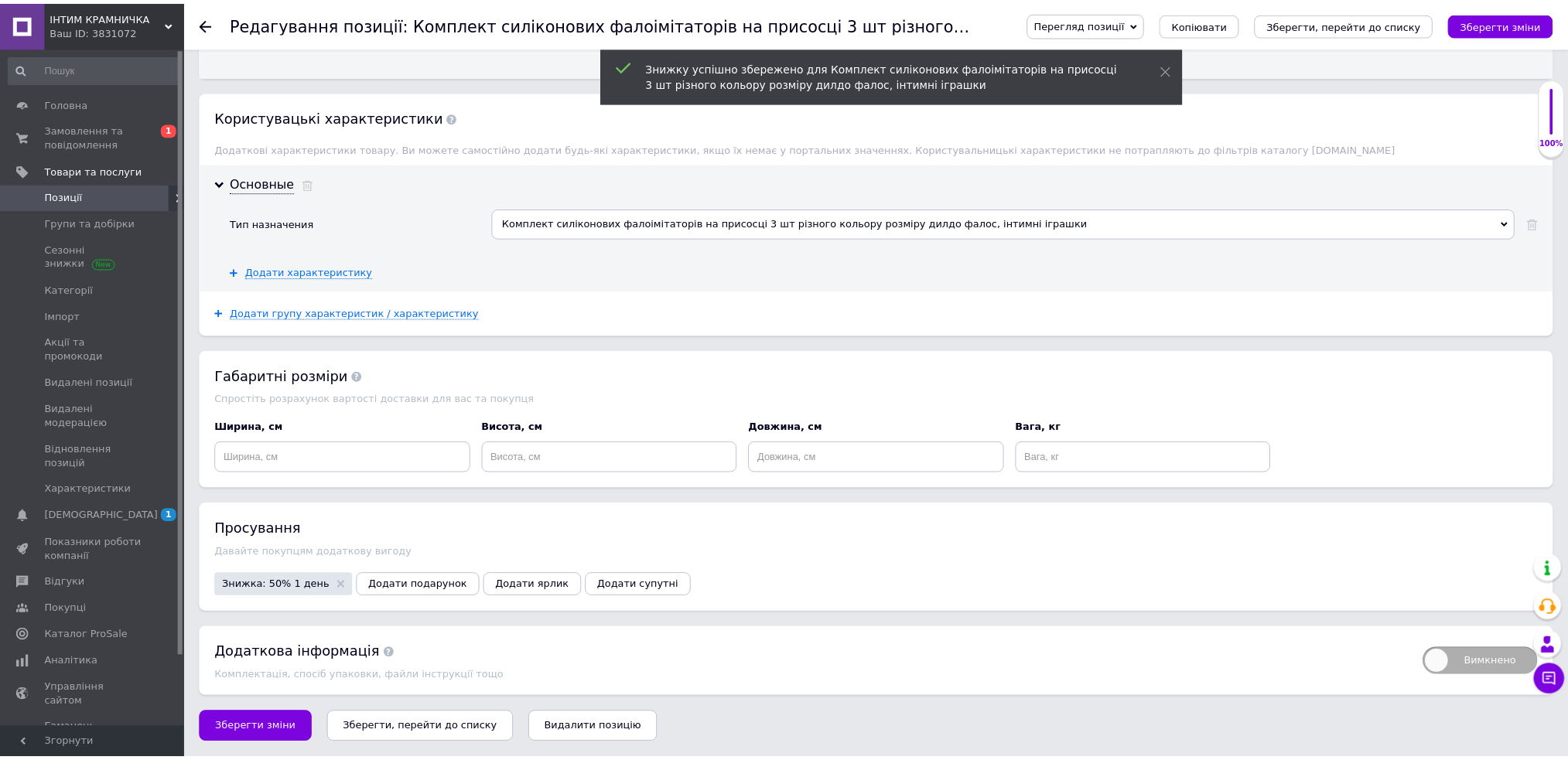
scroll to position [309, 0]
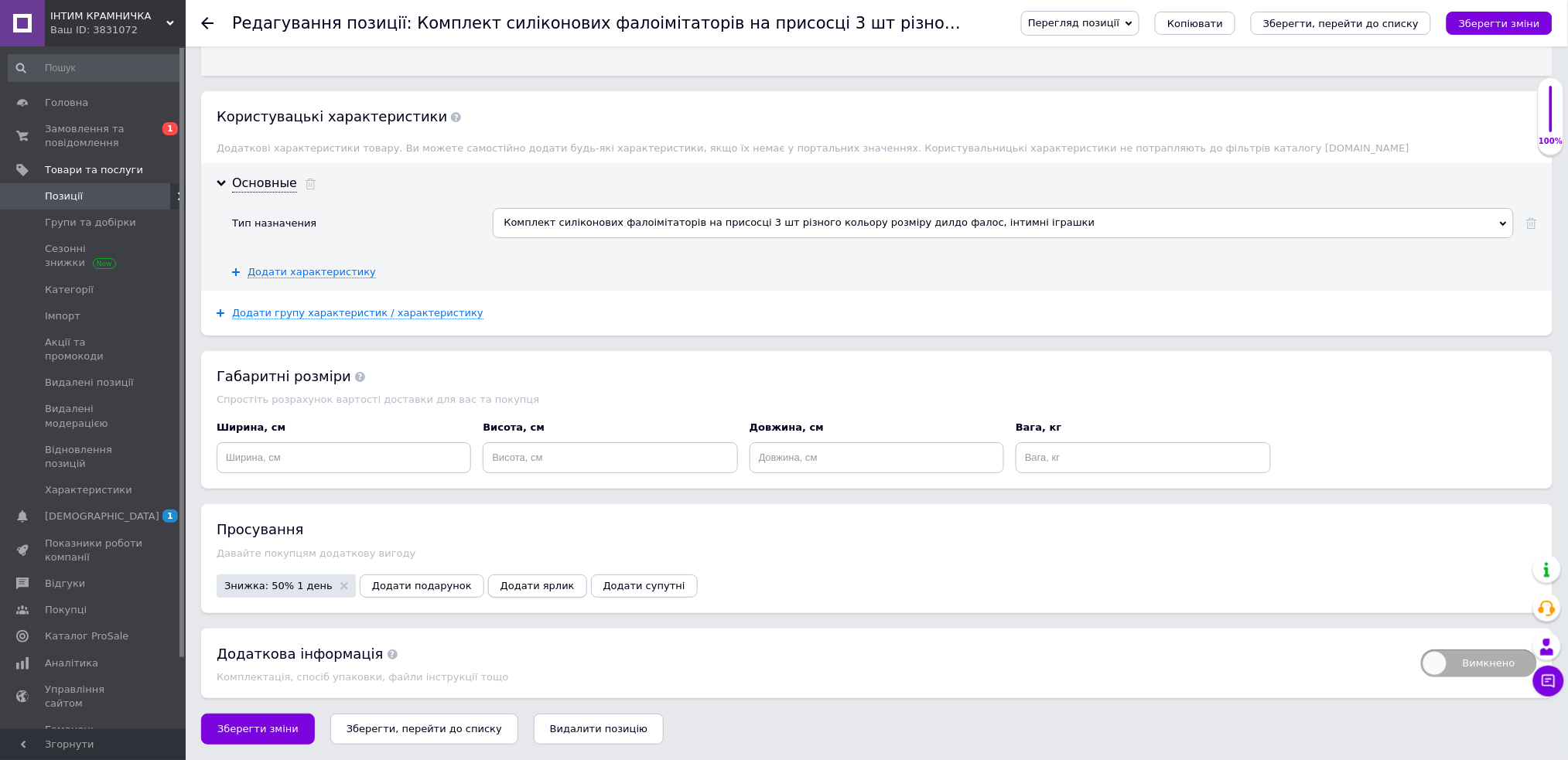
click at [504, 583] on span "Додати ярлик" at bounding box center [538, 585] width 75 height 11
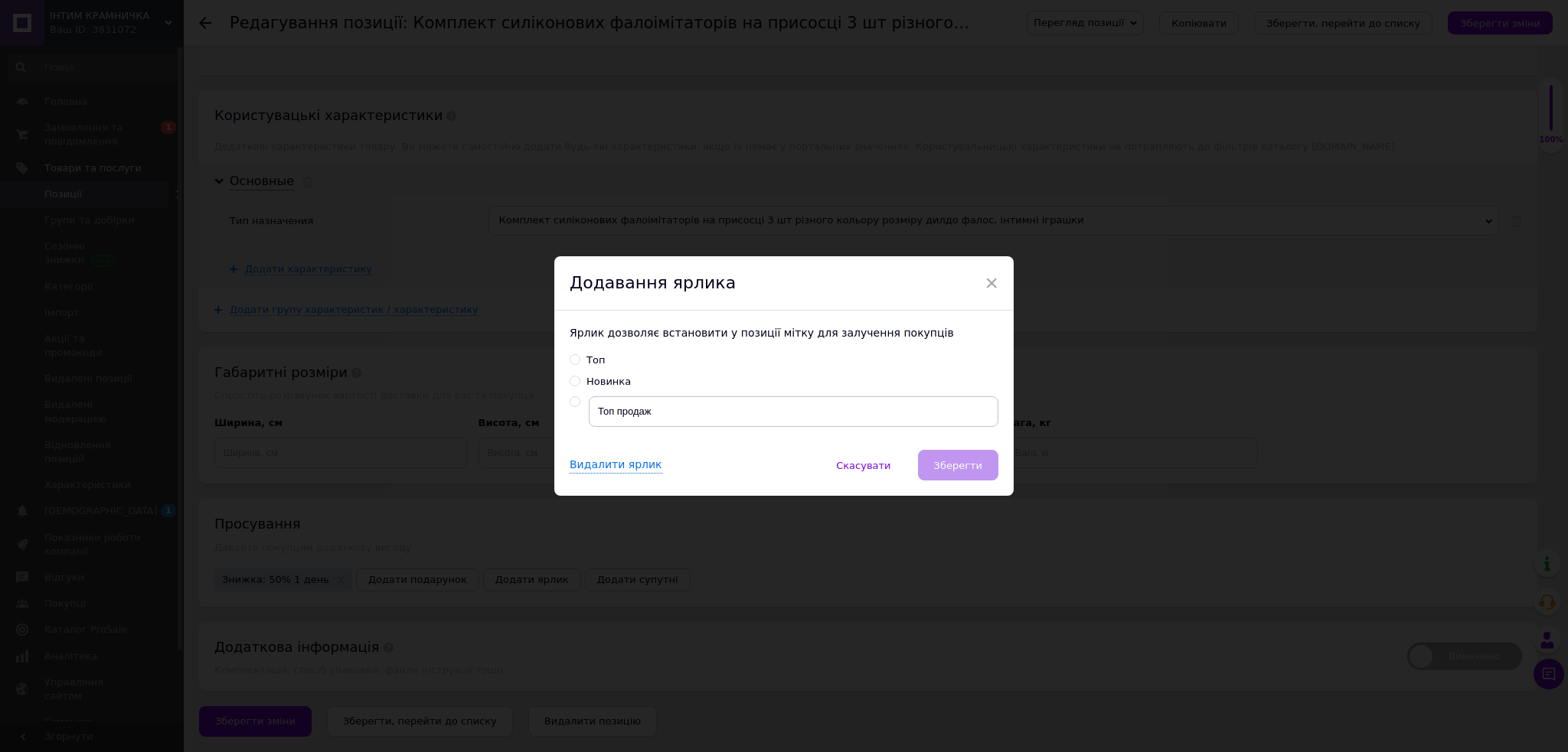
drag, startPoint x: 573, startPoint y: 404, endPoint x: 858, endPoint y: 467, distance: 291.9
click at [573, 404] on input "radio" at bounding box center [574, 402] width 10 height 10
radio input "true"
click at [973, 475] on button "Зберегти" at bounding box center [957, 465] width 80 height 30
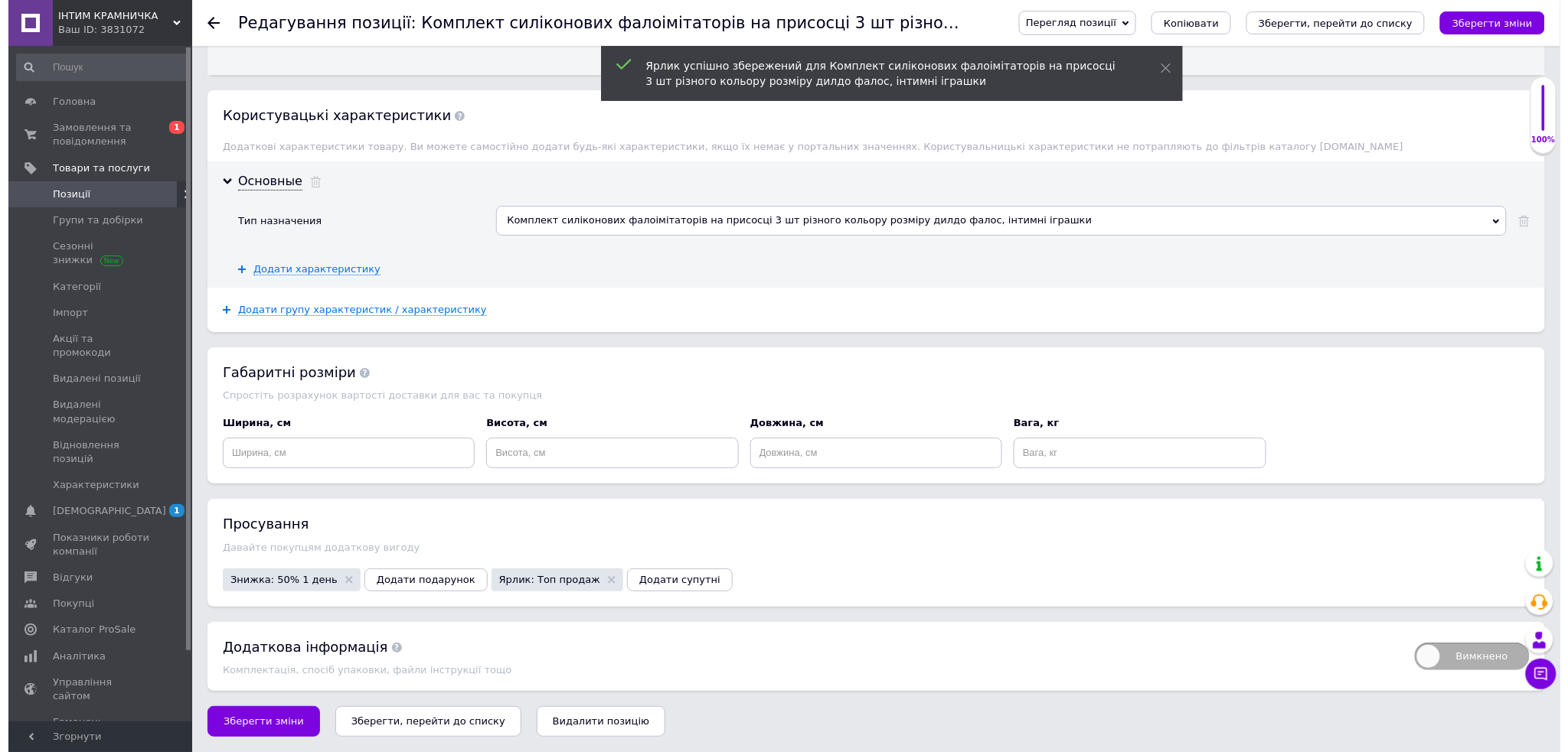
scroll to position [306, 0]
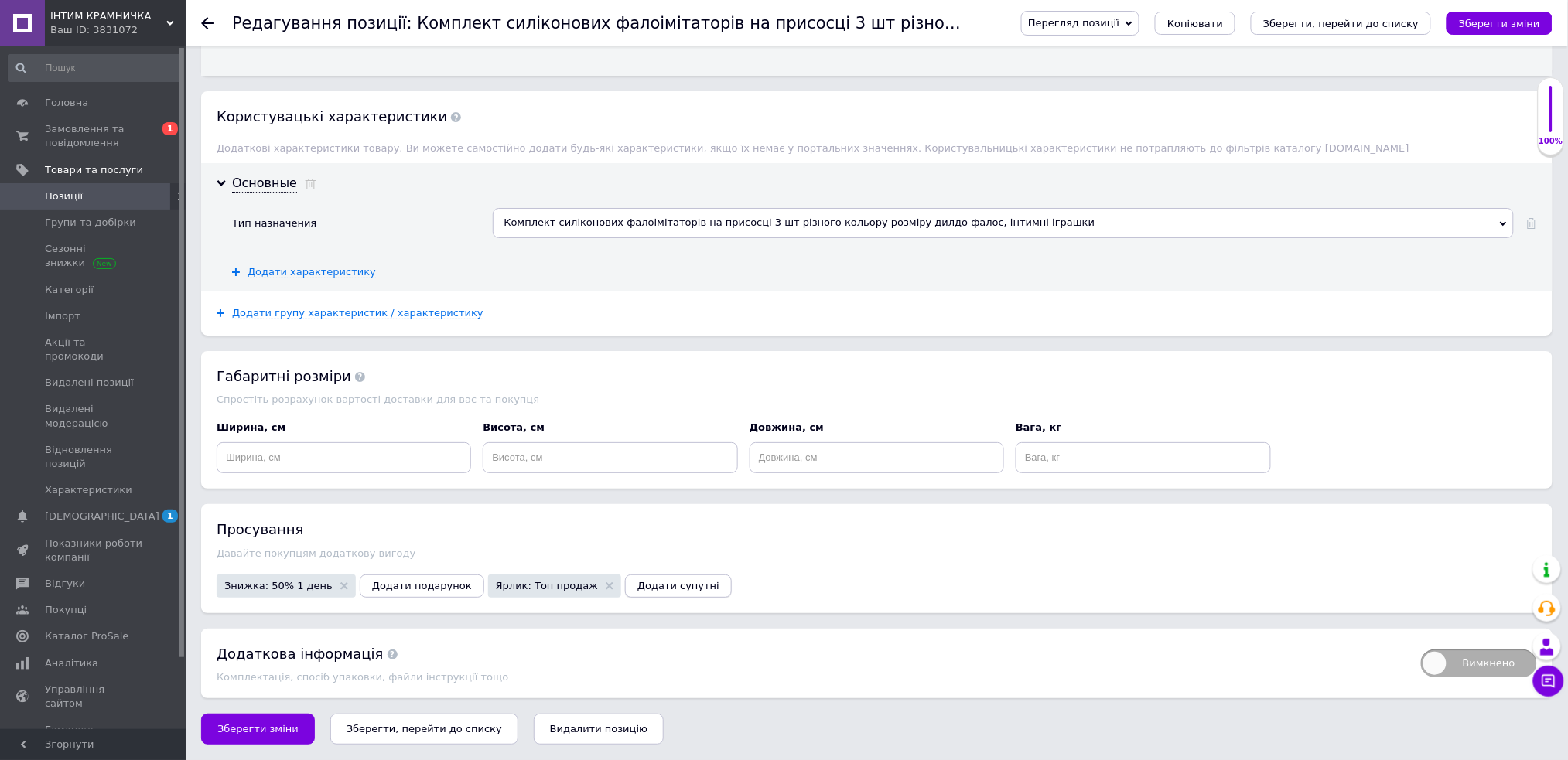
click at [643, 583] on span "Додати супутні" at bounding box center [679, 585] width 82 height 11
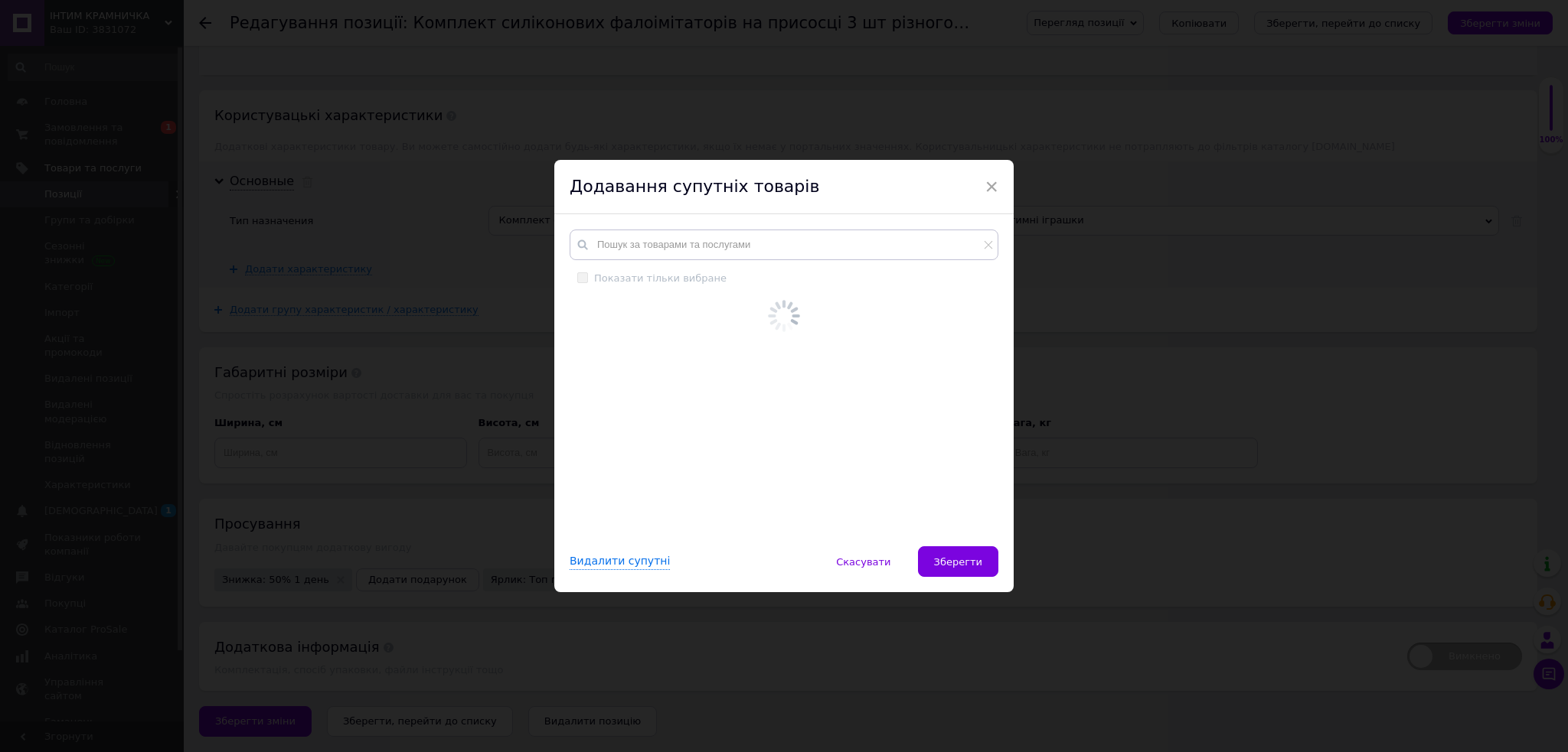
scroll to position [292, 0]
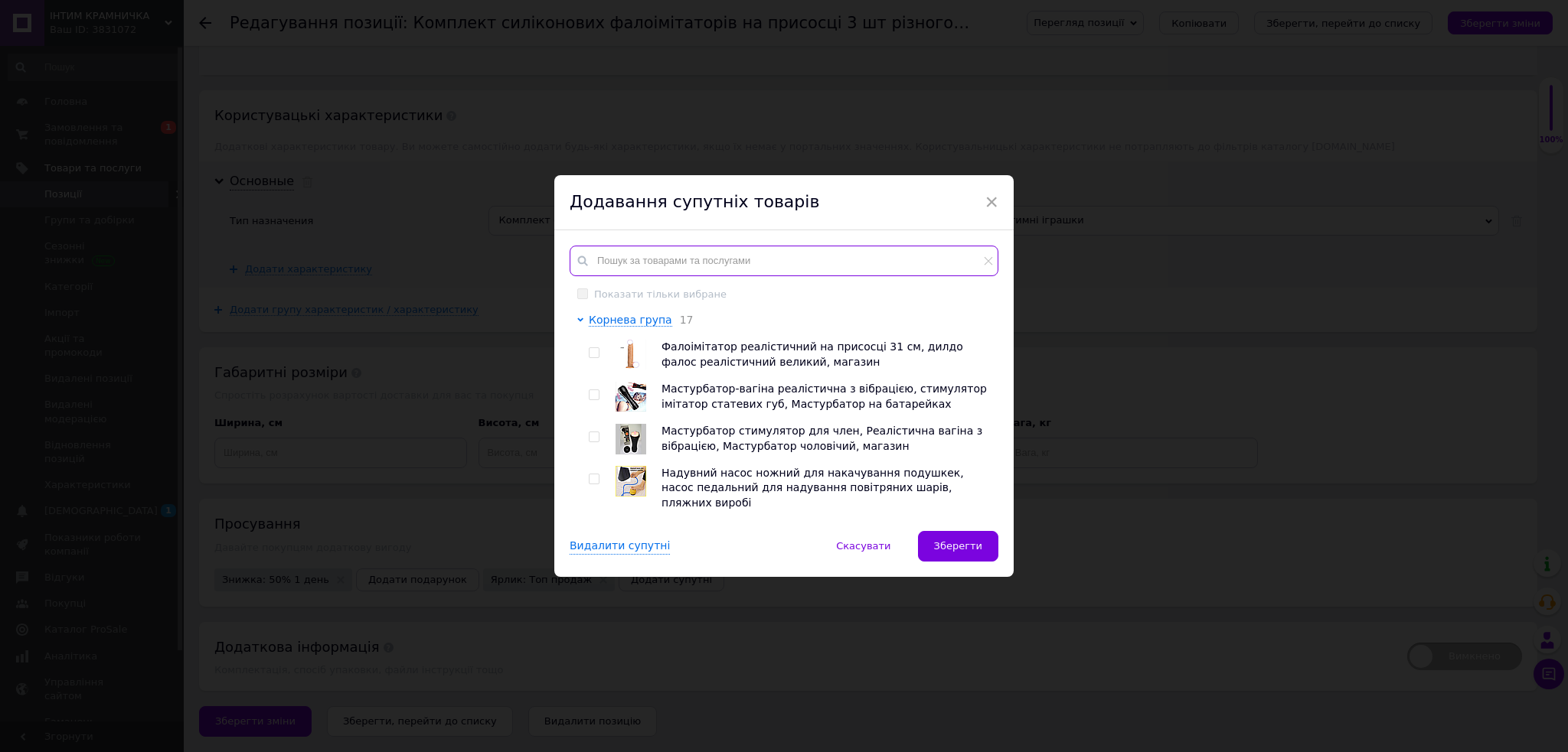
click at [681, 254] on input "text" at bounding box center [784, 261] width 429 height 30
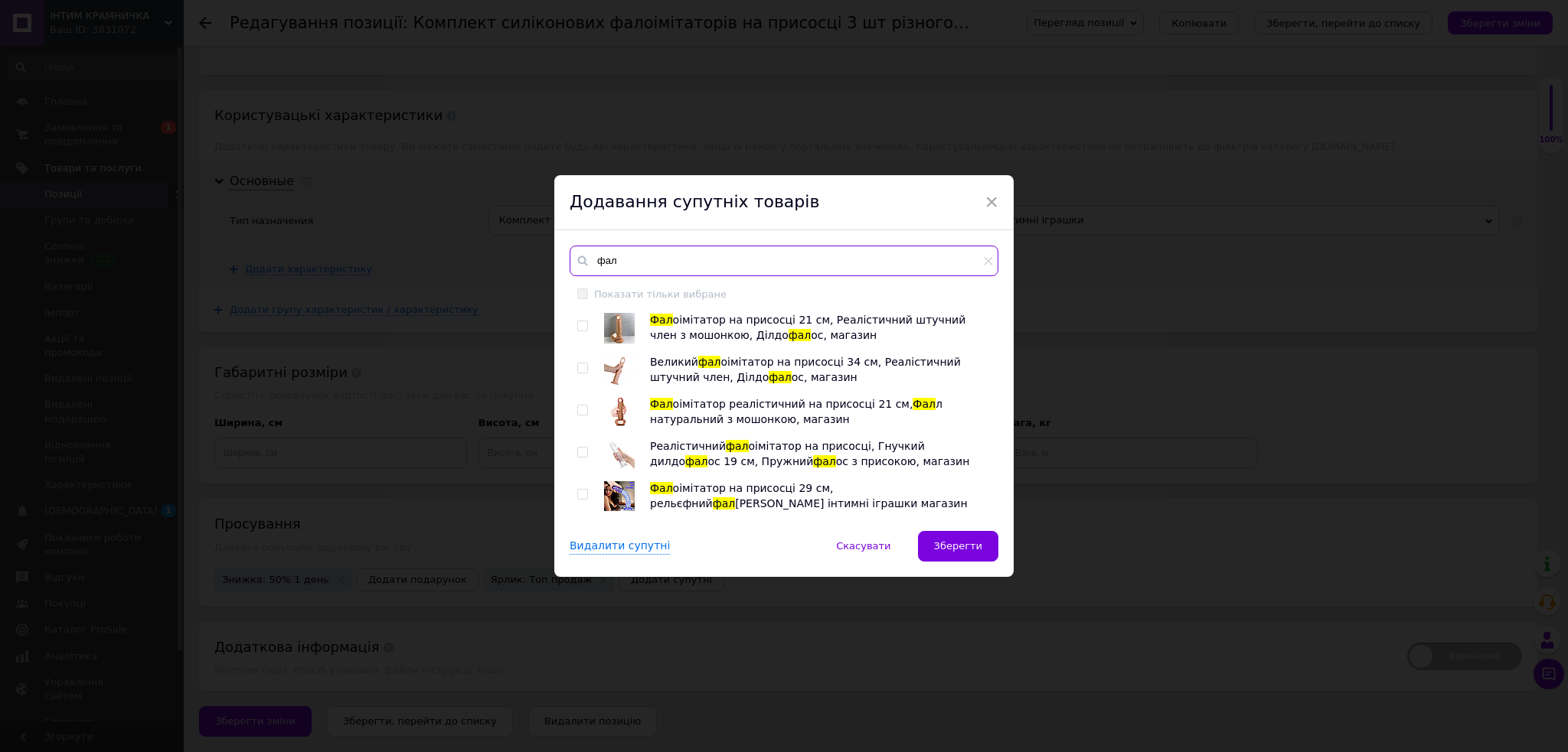
type input "фал"
click at [585, 321] on span at bounding box center [583, 326] width 11 height 11
click at [585, 321] on input "checkbox" at bounding box center [582, 326] width 10 height 10
checkbox input "true"
drag, startPoint x: 582, startPoint y: 453, endPoint x: 573, endPoint y: 492, distance: 40.0
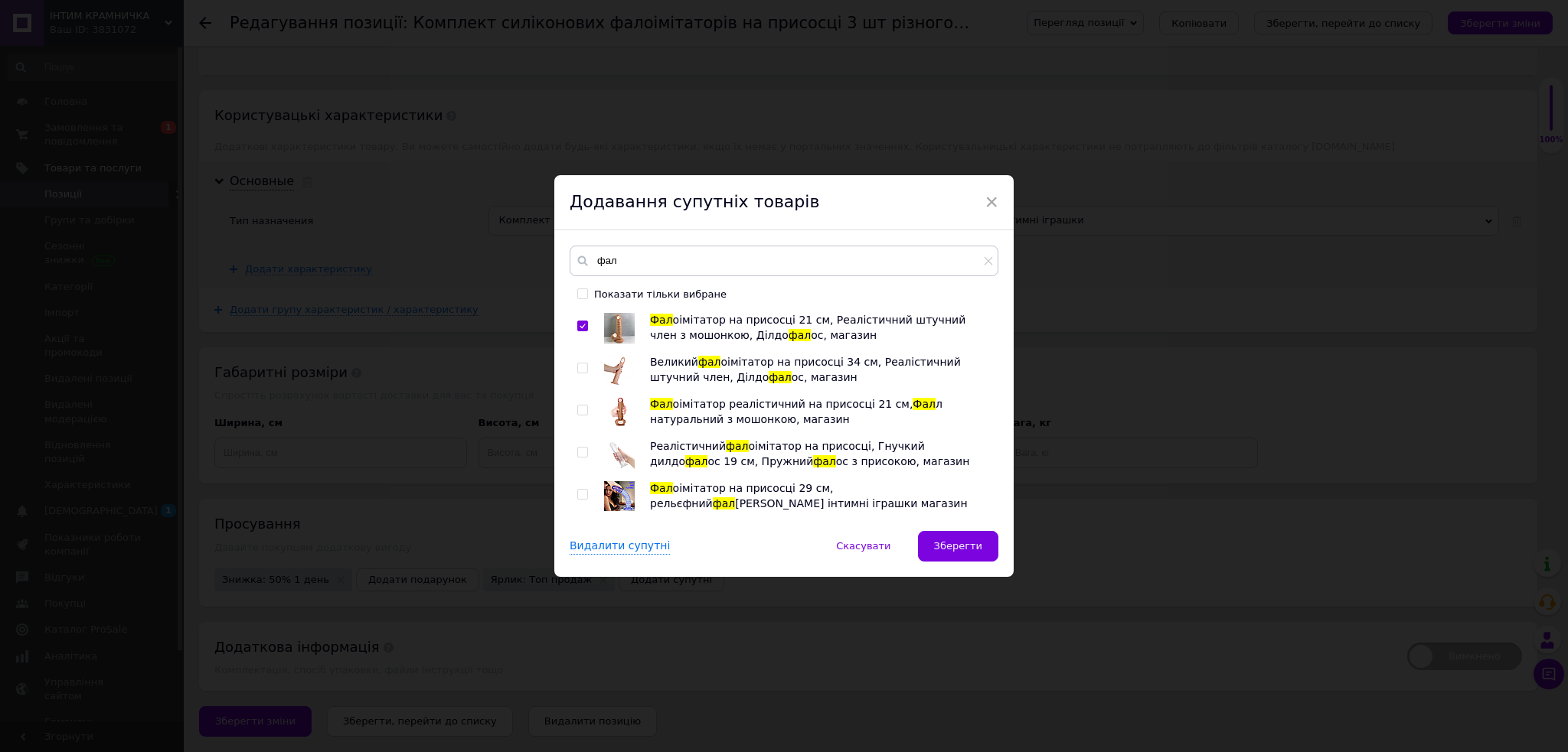
click at [582, 453] on input "checkbox" at bounding box center [582, 453] width 10 height 10
checkbox input "true"
click at [577, 495] on input "checkbox" at bounding box center [582, 494] width 10 height 10
checkbox input "true"
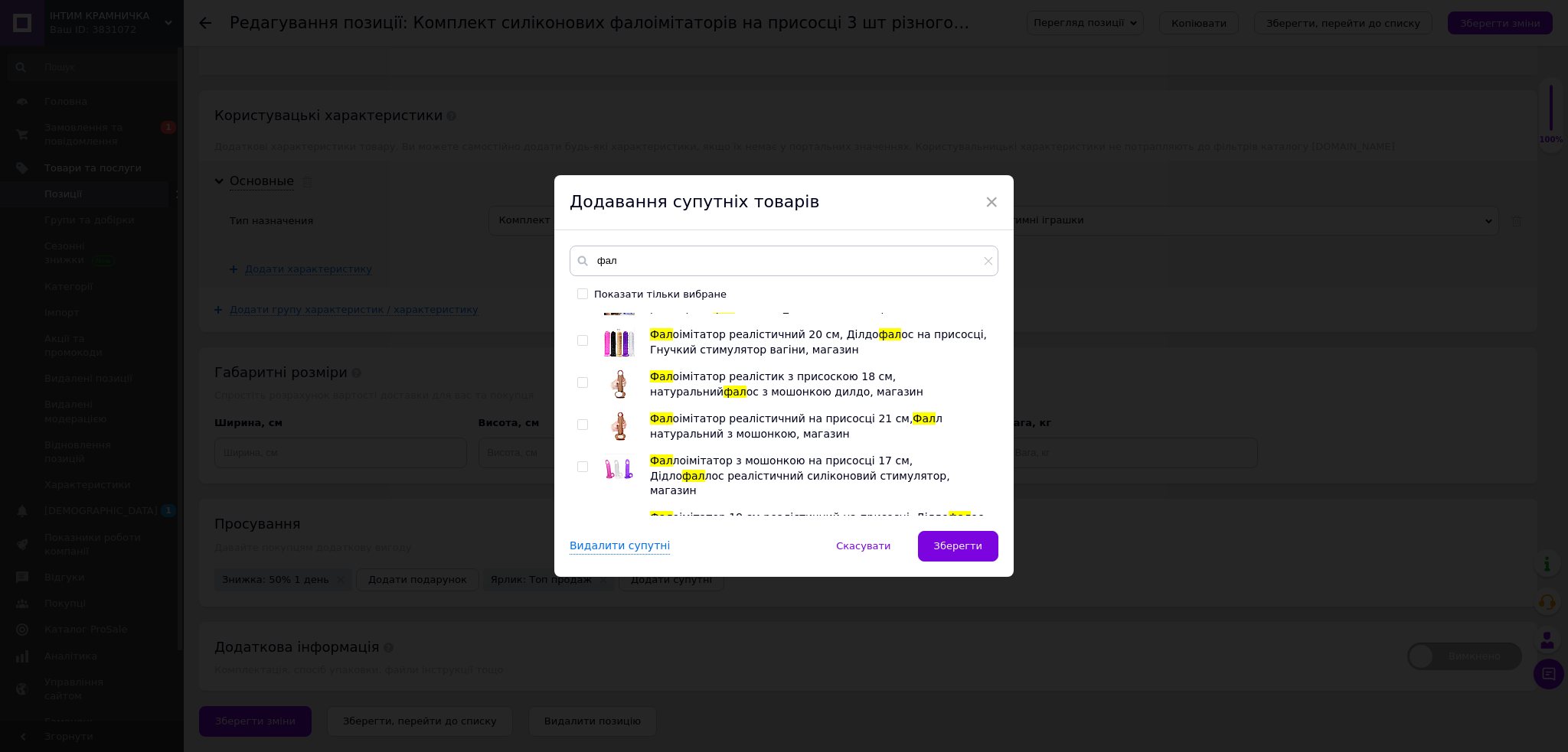
scroll to position [203, 0]
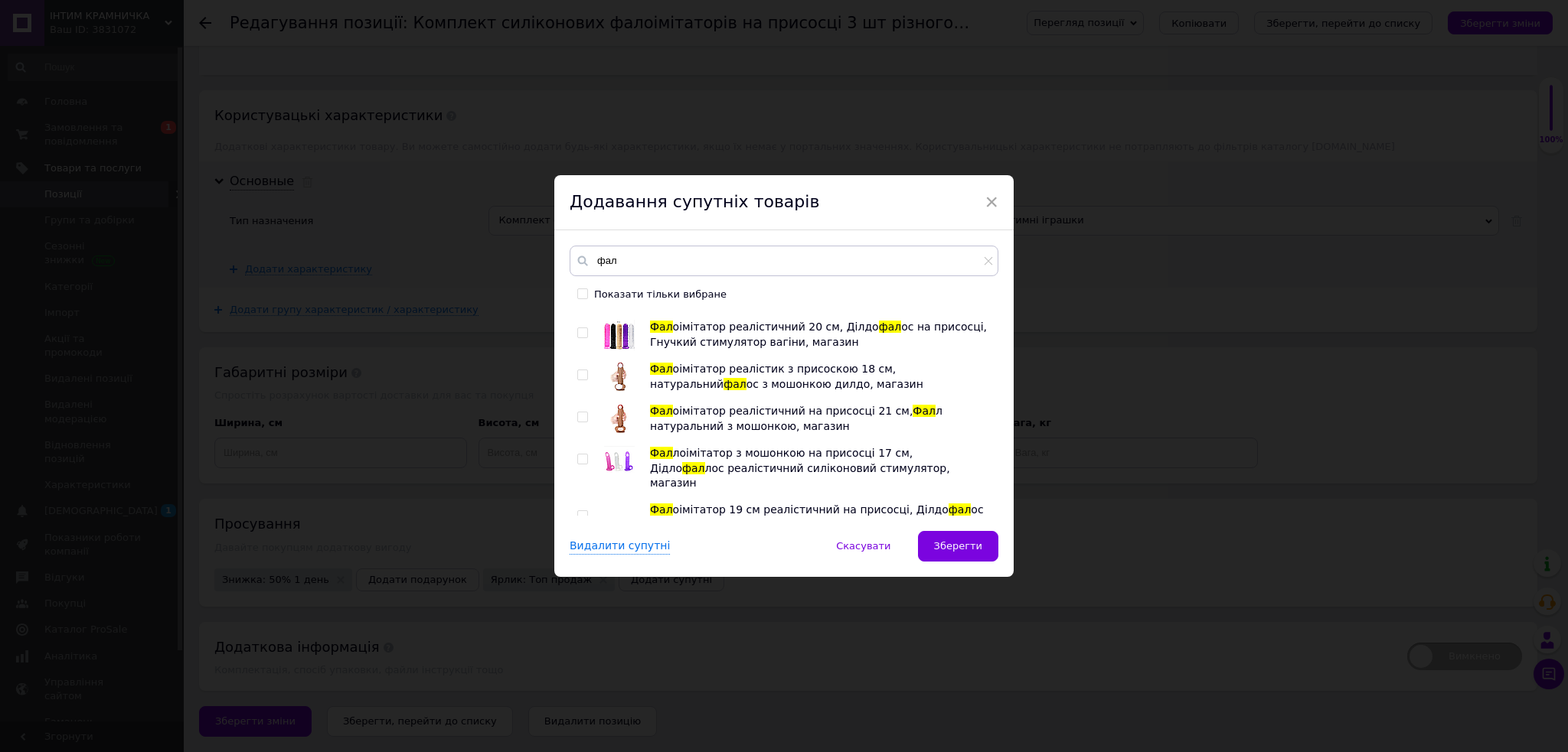
click at [577, 329] on input "checkbox" at bounding box center [582, 333] width 10 height 10
checkbox input "true"
click at [577, 417] on input "checkbox" at bounding box center [582, 418] width 10 height 10
checkbox input "true"
click at [577, 455] on input "checkbox" at bounding box center [582, 459] width 10 height 10
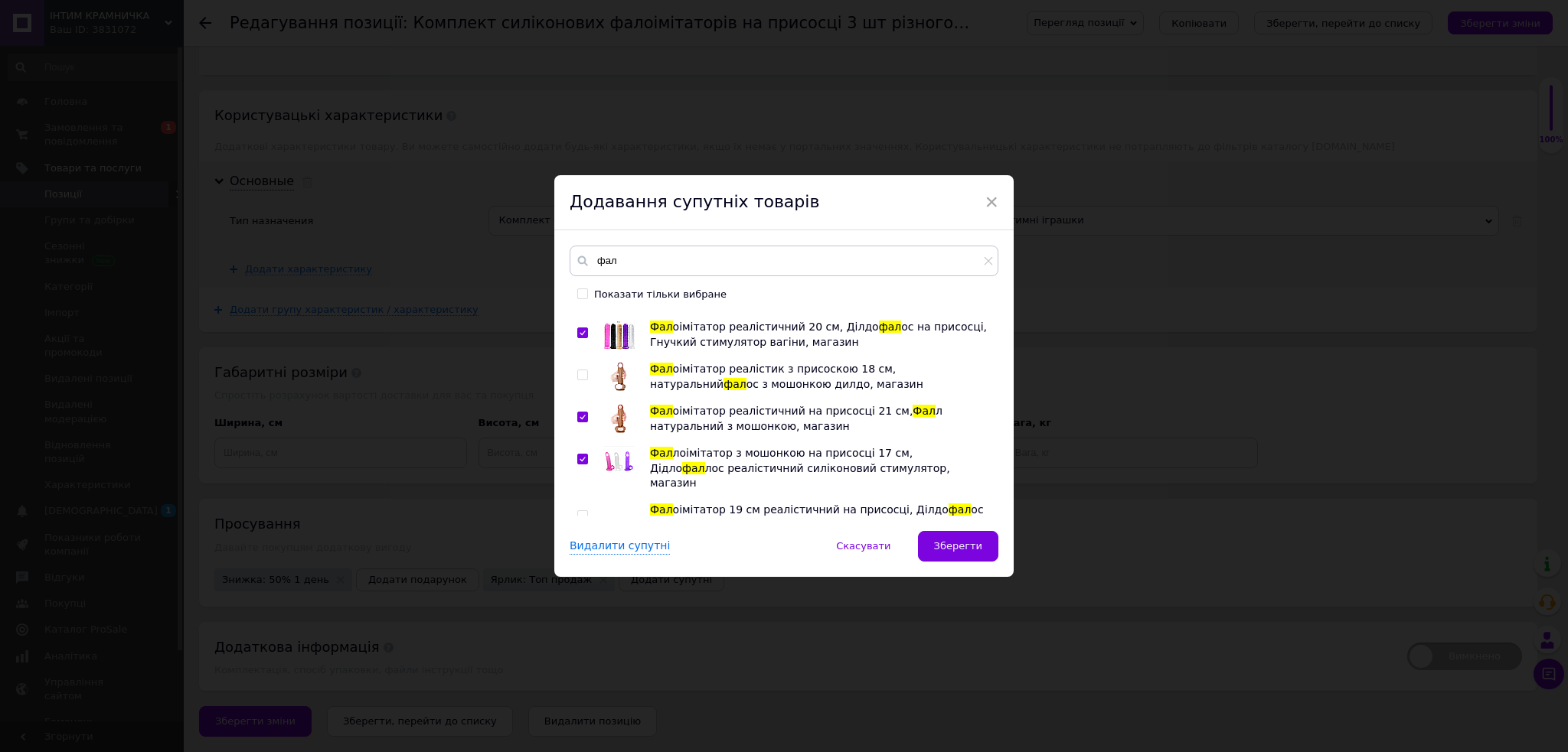
checkbox input "true"
click at [584, 511] on div at bounding box center [583, 516] width 11 height 11
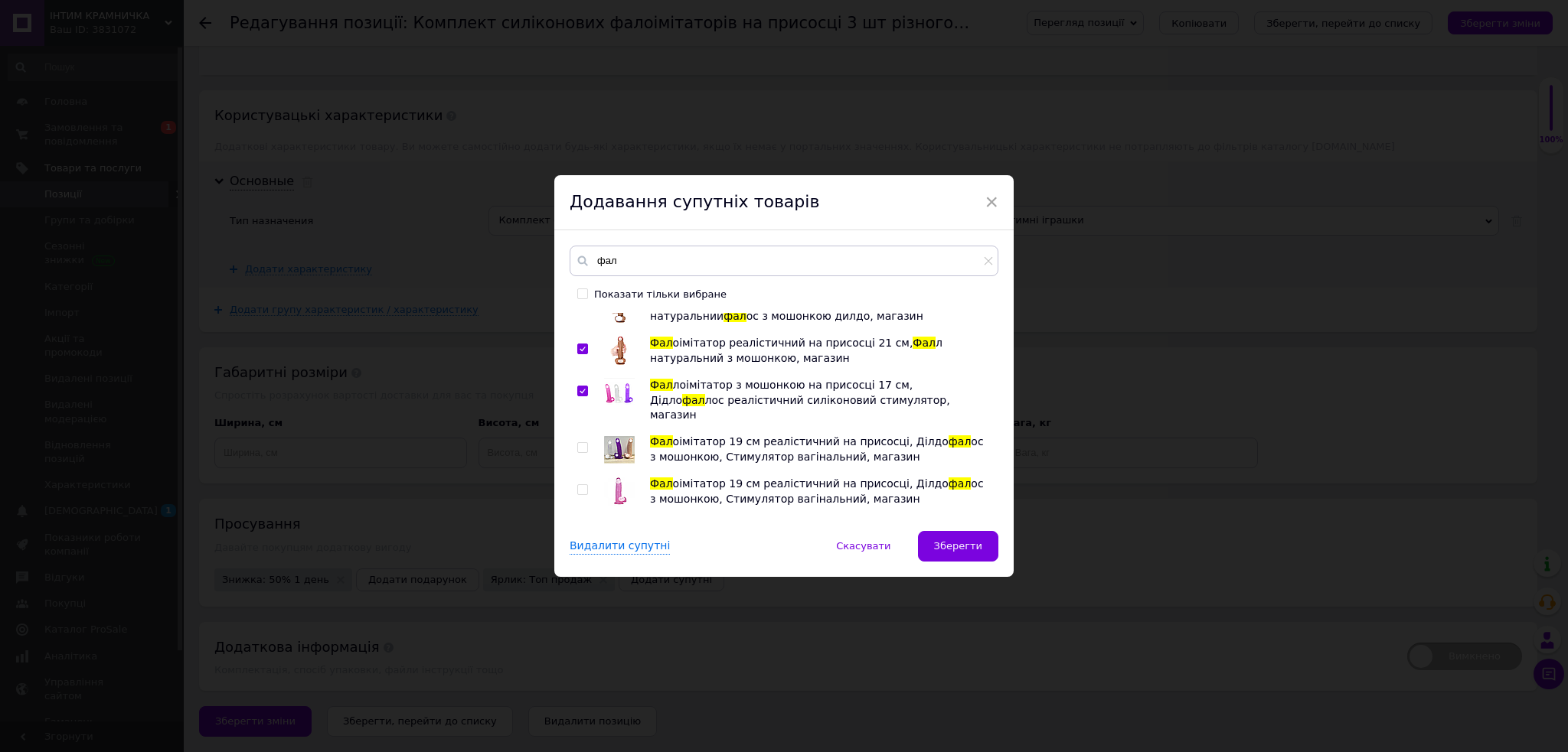
scroll to position [306, 0]
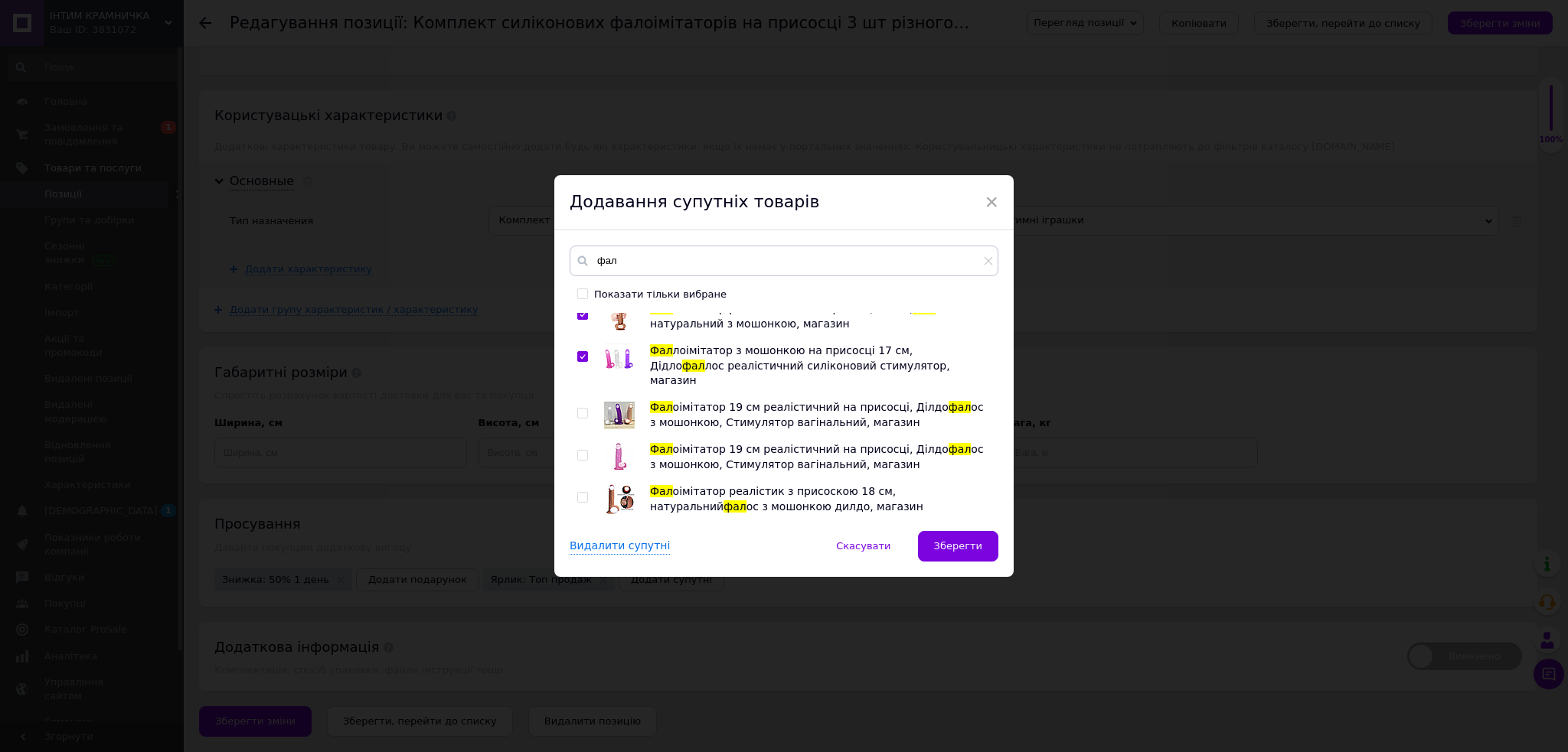
click at [577, 451] on input "checkbox" at bounding box center [582, 455] width 10 height 10
checkbox input "true"
drag, startPoint x: 579, startPoint y: 484, endPoint x: 717, endPoint y: 467, distance: 139.0
click at [583, 492] on input "checkbox" at bounding box center [582, 497] width 10 height 10
checkbox input "true"
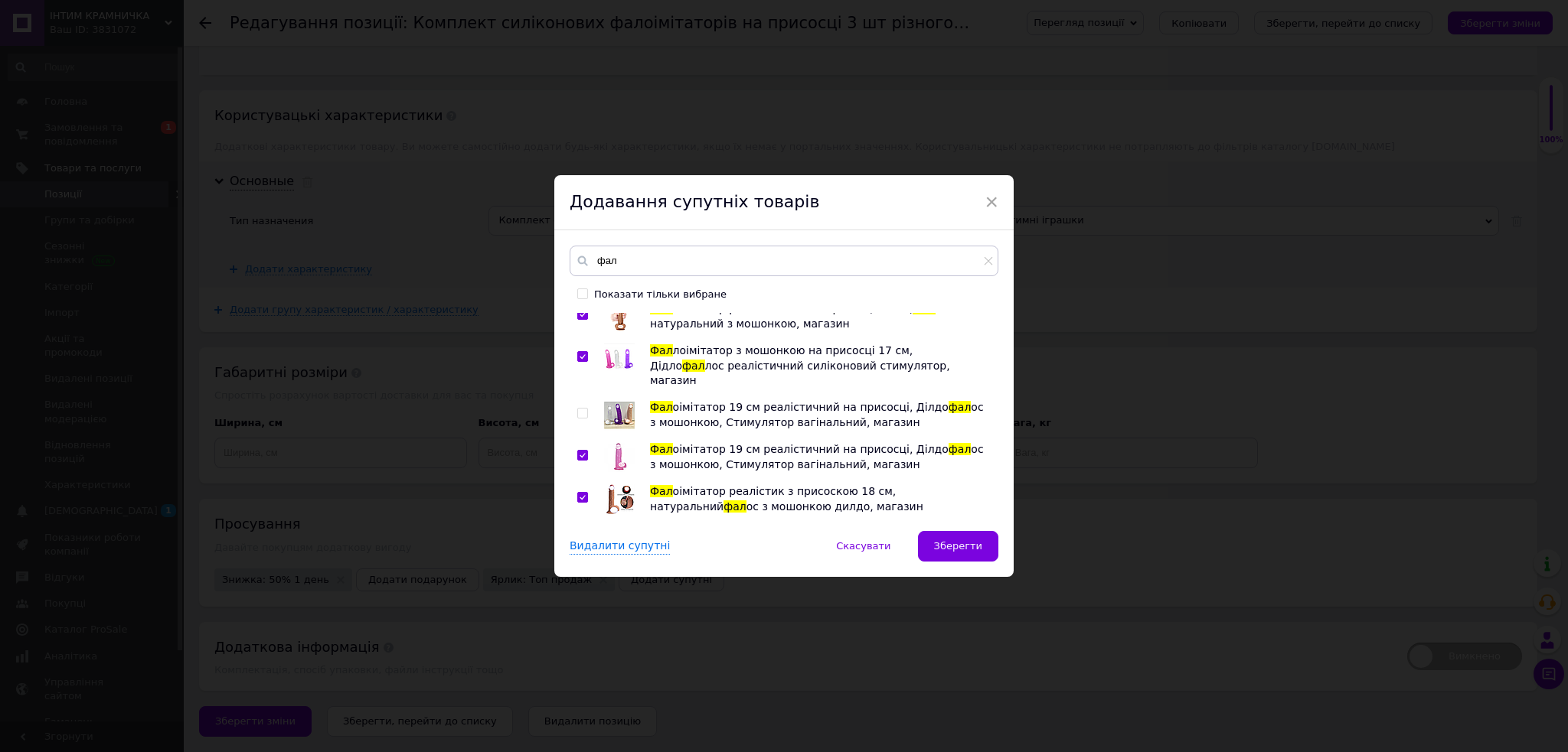
scroll to position [408, 0]
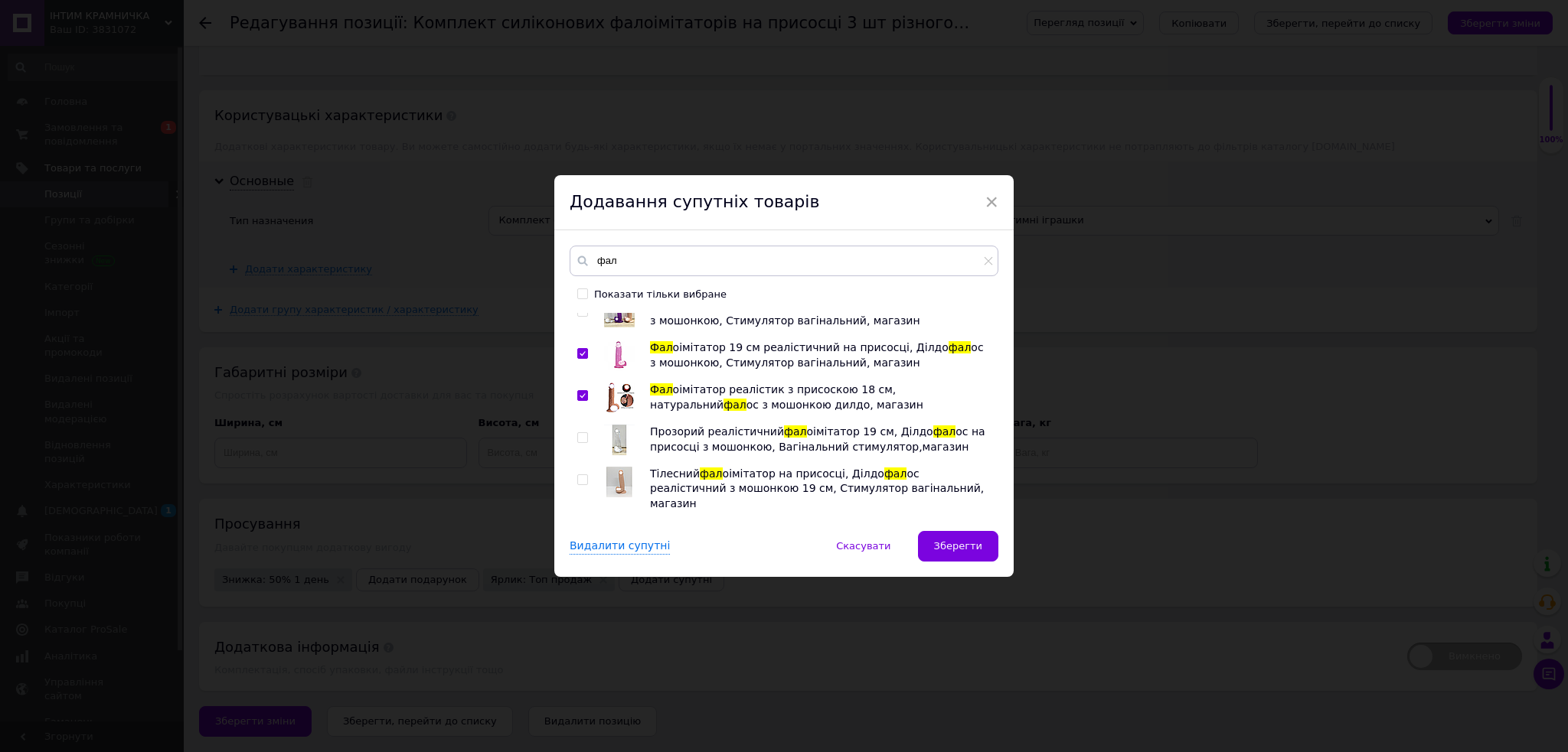
click at [582, 475] on input "checkbox" at bounding box center [582, 479] width 10 height 10
checkbox input "true"
click at [577, 532] on input "checkbox" at bounding box center [582, 537] width 10 height 10
checkbox input "true"
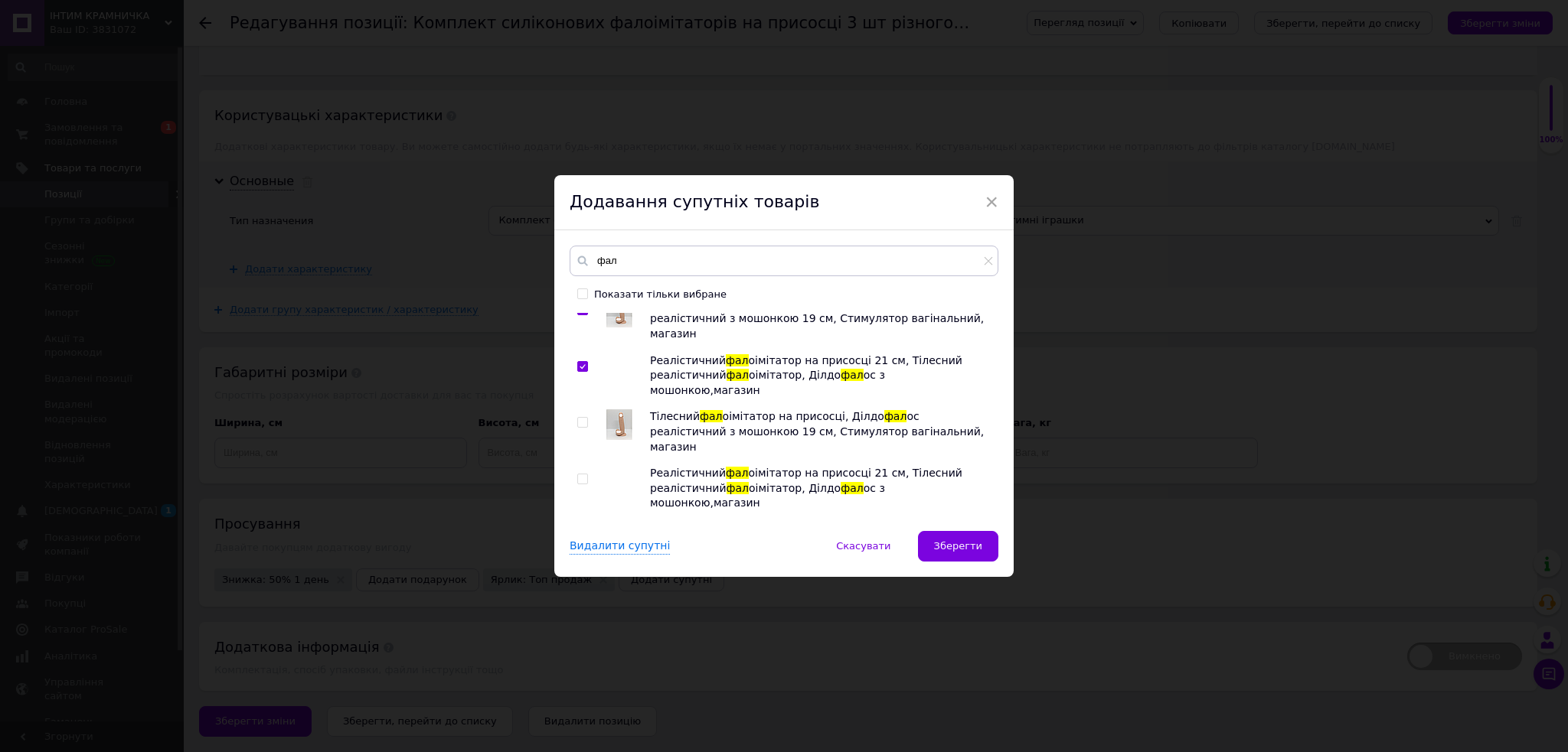
scroll to position [613, 0]
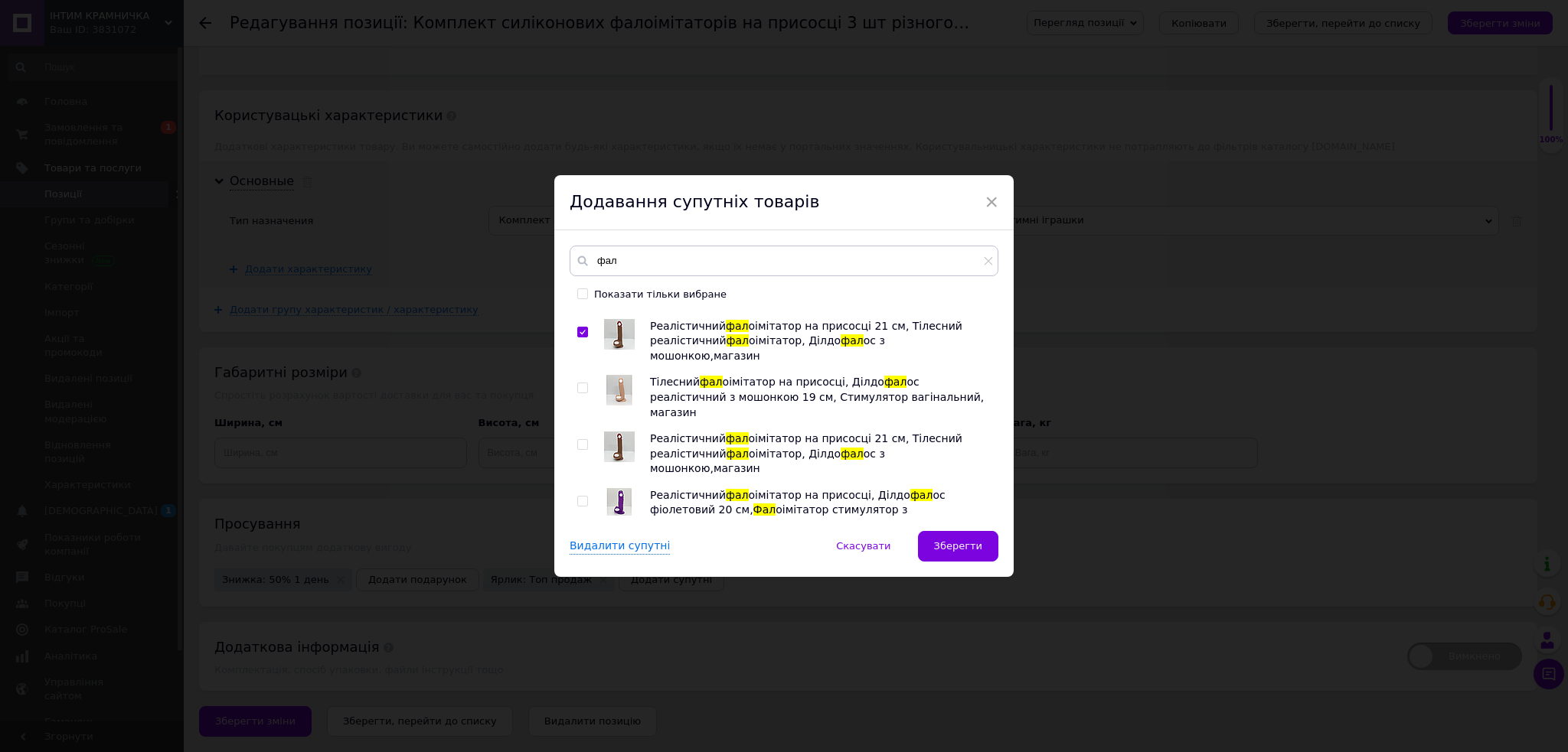
click at [582, 497] on input "checkbox" at bounding box center [582, 502] width 10 height 10
checkbox input "true"
click at [577, 440] on input "checkbox" at bounding box center [582, 444] width 10 height 10
checkbox input "true"
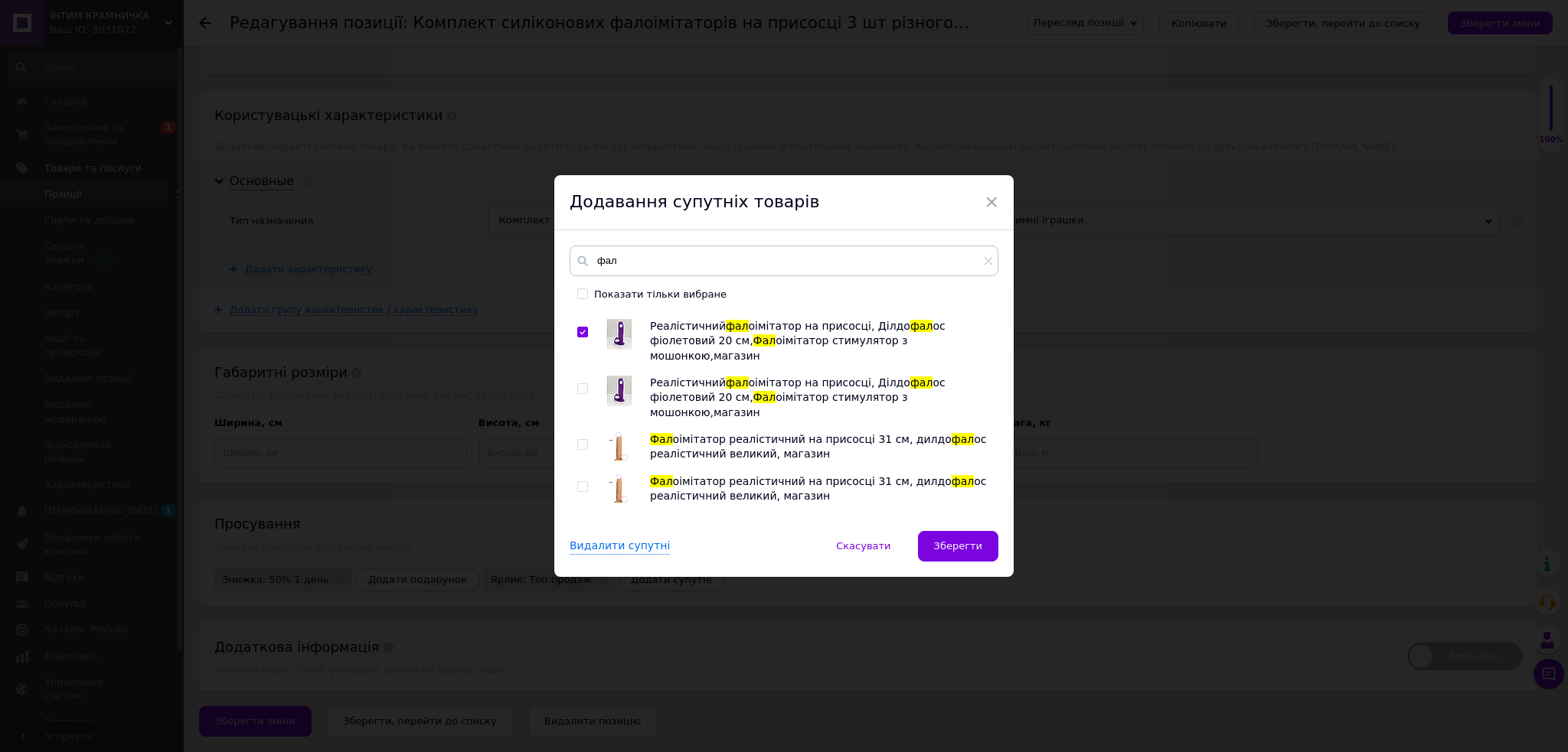
scroll to position [816, 0]
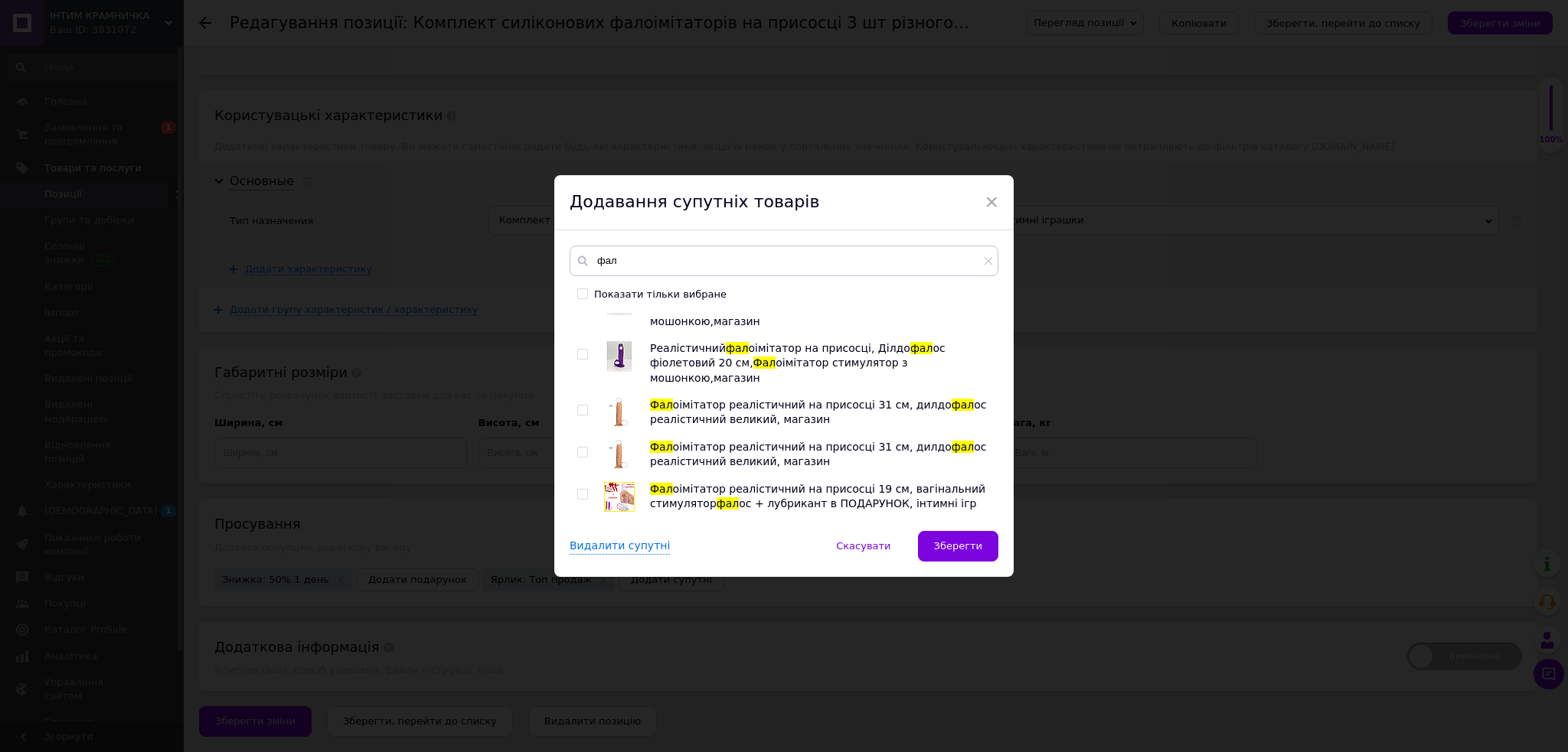
drag, startPoint x: 582, startPoint y: 394, endPoint x: 578, endPoint y: 439, distance: 45.2
click at [582, 490] on input "checkbox" at bounding box center [582, 494] width 10 height 10
checkbox input "true"
click at [577, 532] on input "checkbox" at bounding box center [582, 537] width 10 height 10
checkbox input "true"
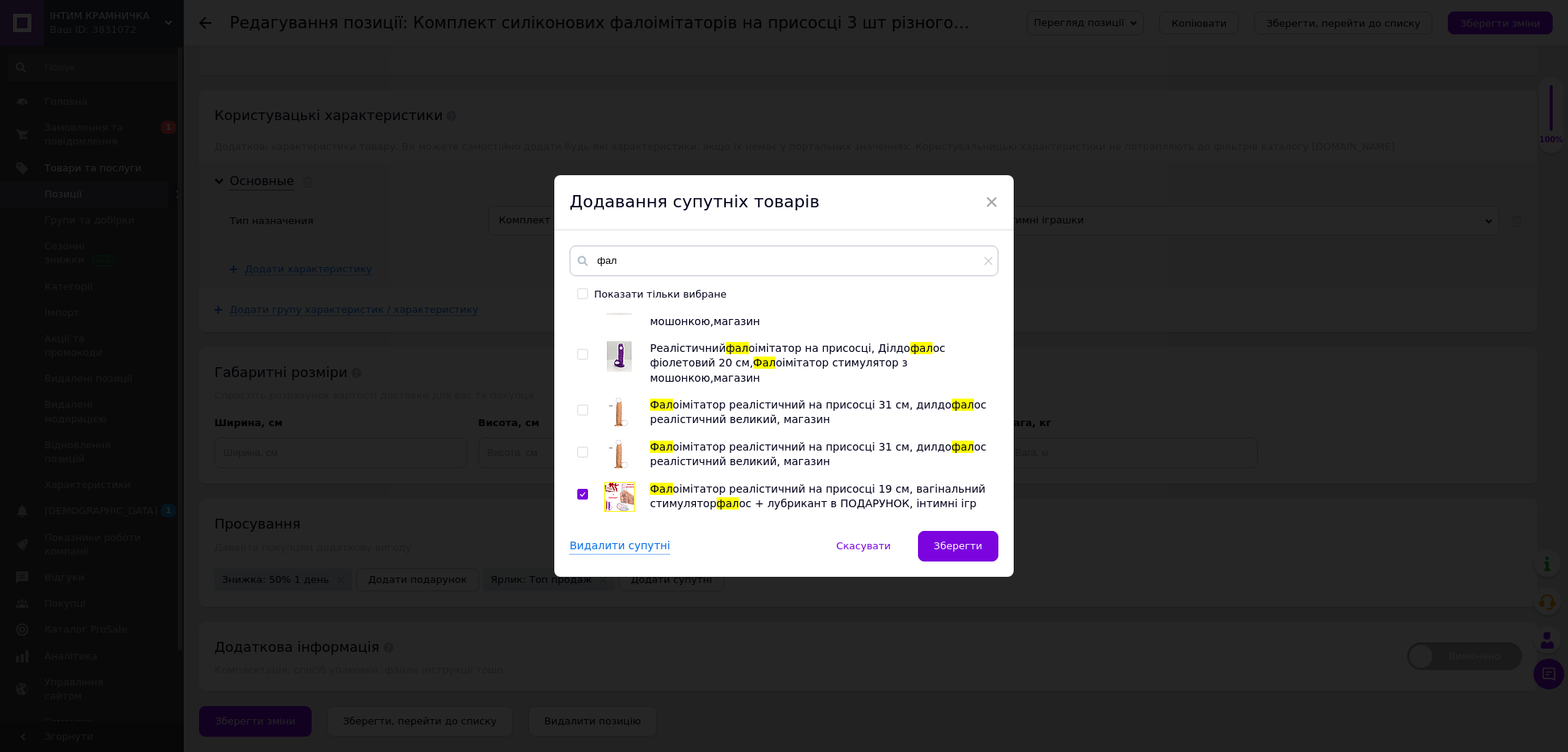
click at [582, 574] on input "checkbox" at bounding box center [582, 578] width 10 height 10
checkbox input "true"
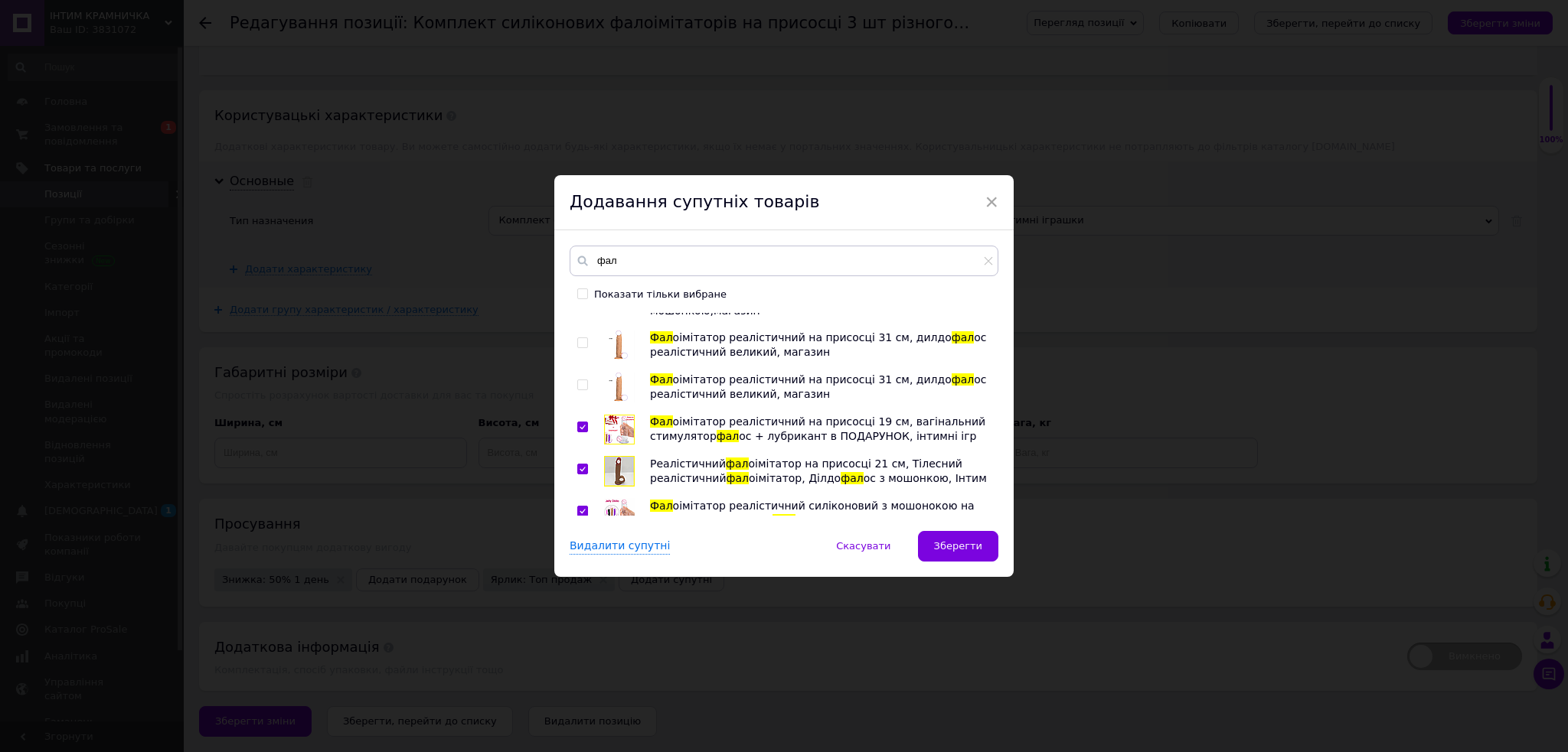
scroll to position [918, 0]
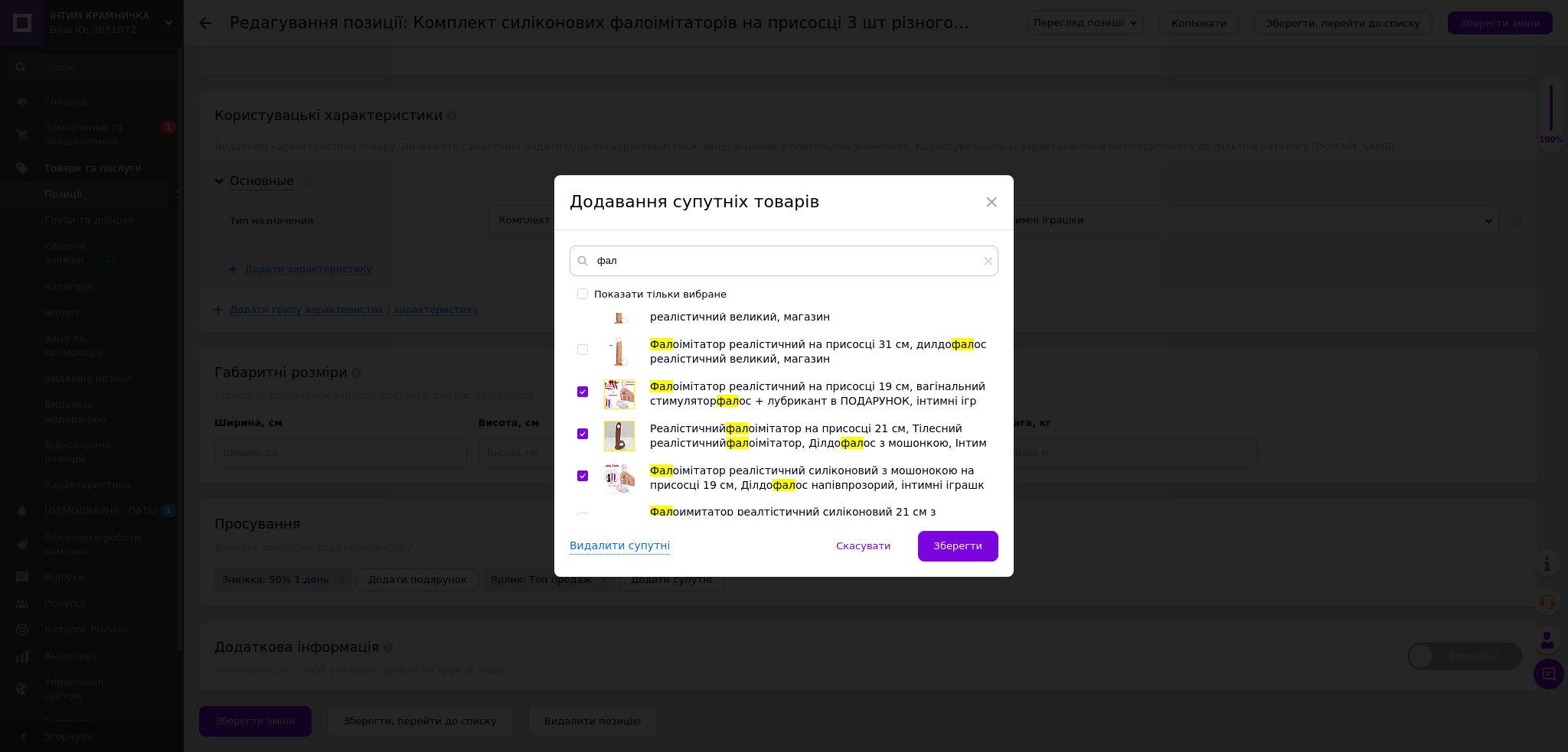
click at [579, 514] on input "checkbox" at bounding box center [582, 518] width 10 height 10
checkbox input "true"
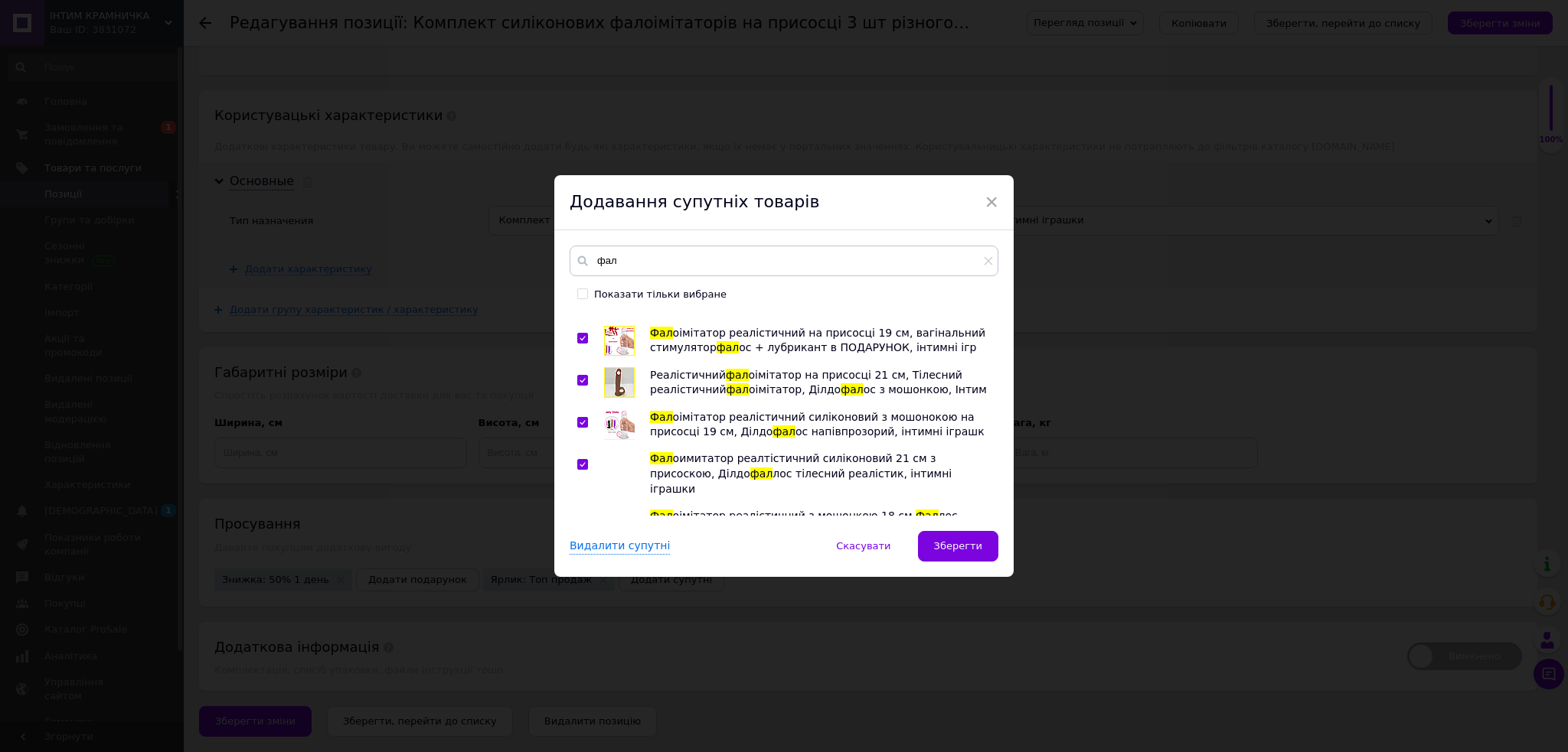
scroll to position [1020, 0]
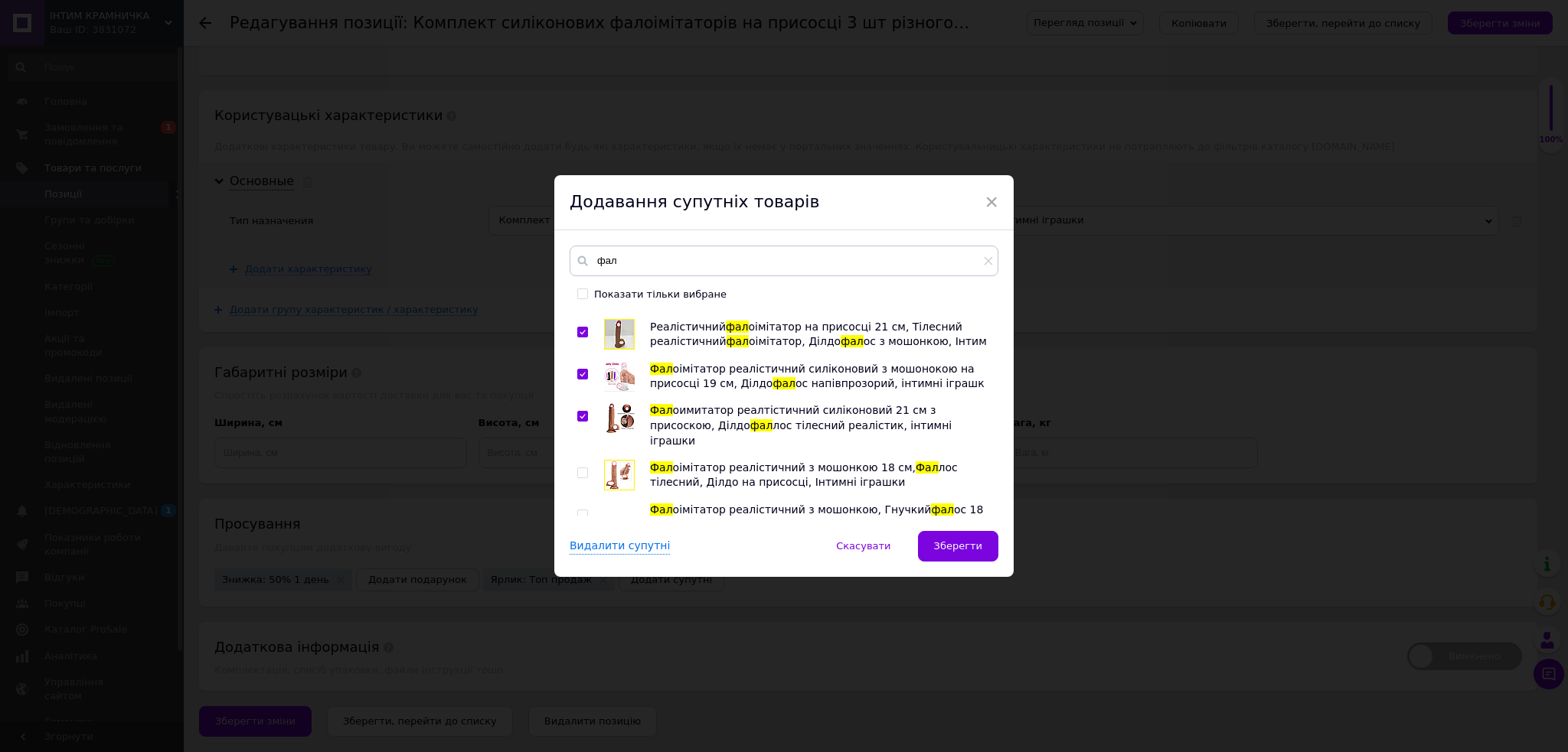
click at [579, 511] on input "checkbox" at bounding box center [582, 515] width 10 height 10
checkbox input "true"
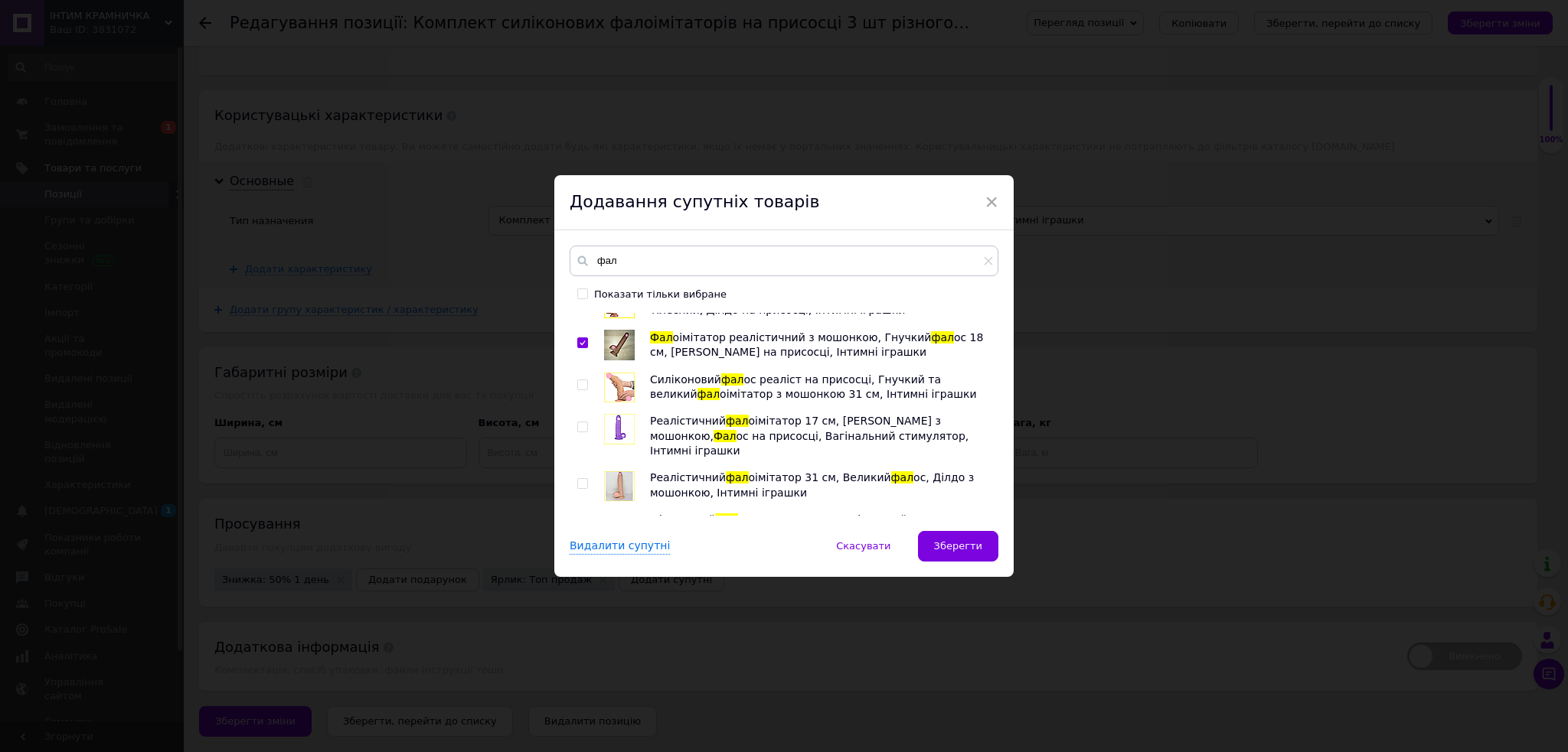
scroll to position [1224, 0]
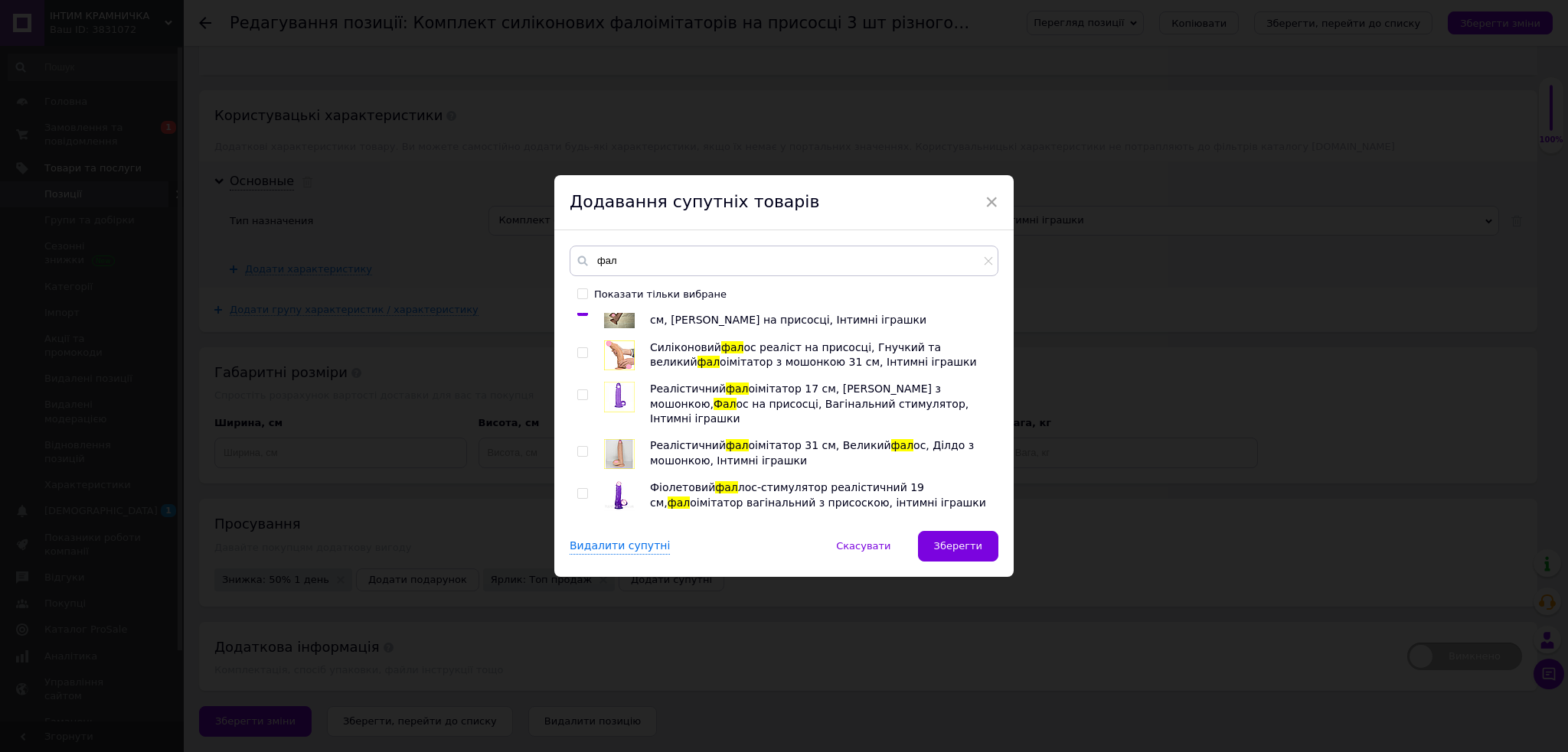
drag, startPoint x: 580, startPoint y: 407, endPoint x: 578, endPoint y: 440, distance: 33.1
click at [580, 531] on input "checkbox" at bounding box center [582, 536] width 10 height 10
checkbox input "true"
click at [578, 573] on input "checkbox" at bounding box center [582, 577] width 10 height 10
checkbox input "true"
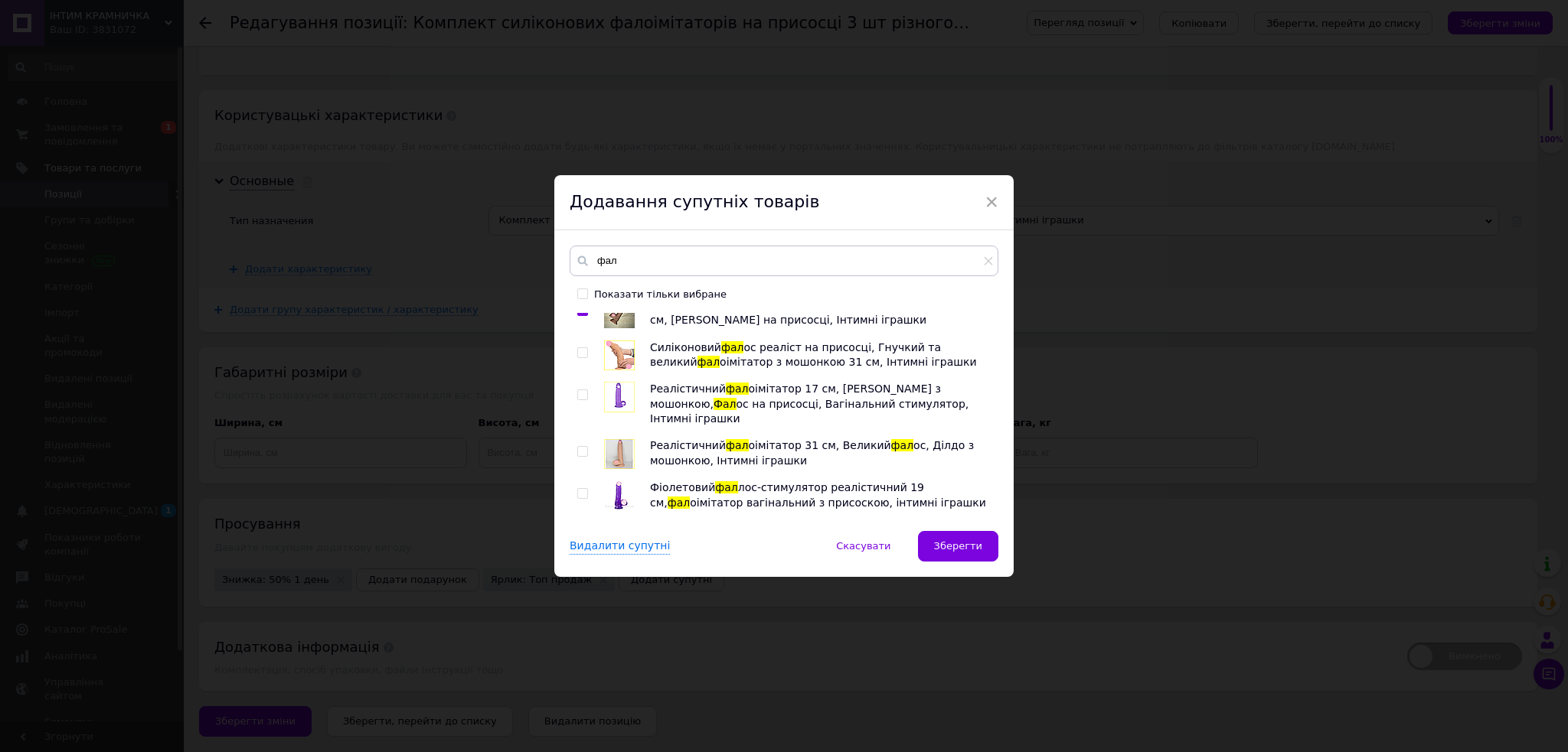
click at [579, 615] on input "checkbox" at bounding box center [582, 620] width 10 height 10
checkbox input "true"
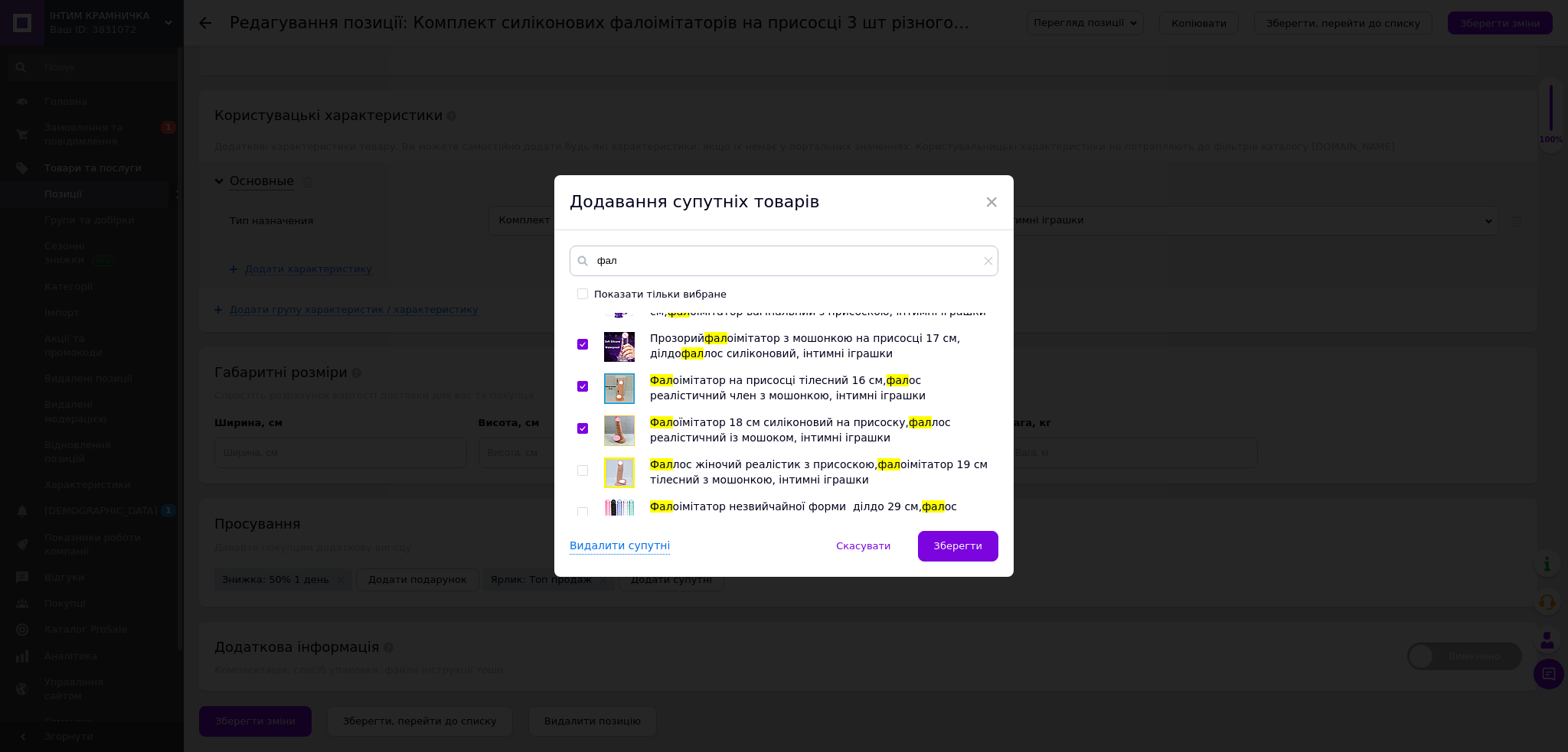
scroll to position [1428, 0]
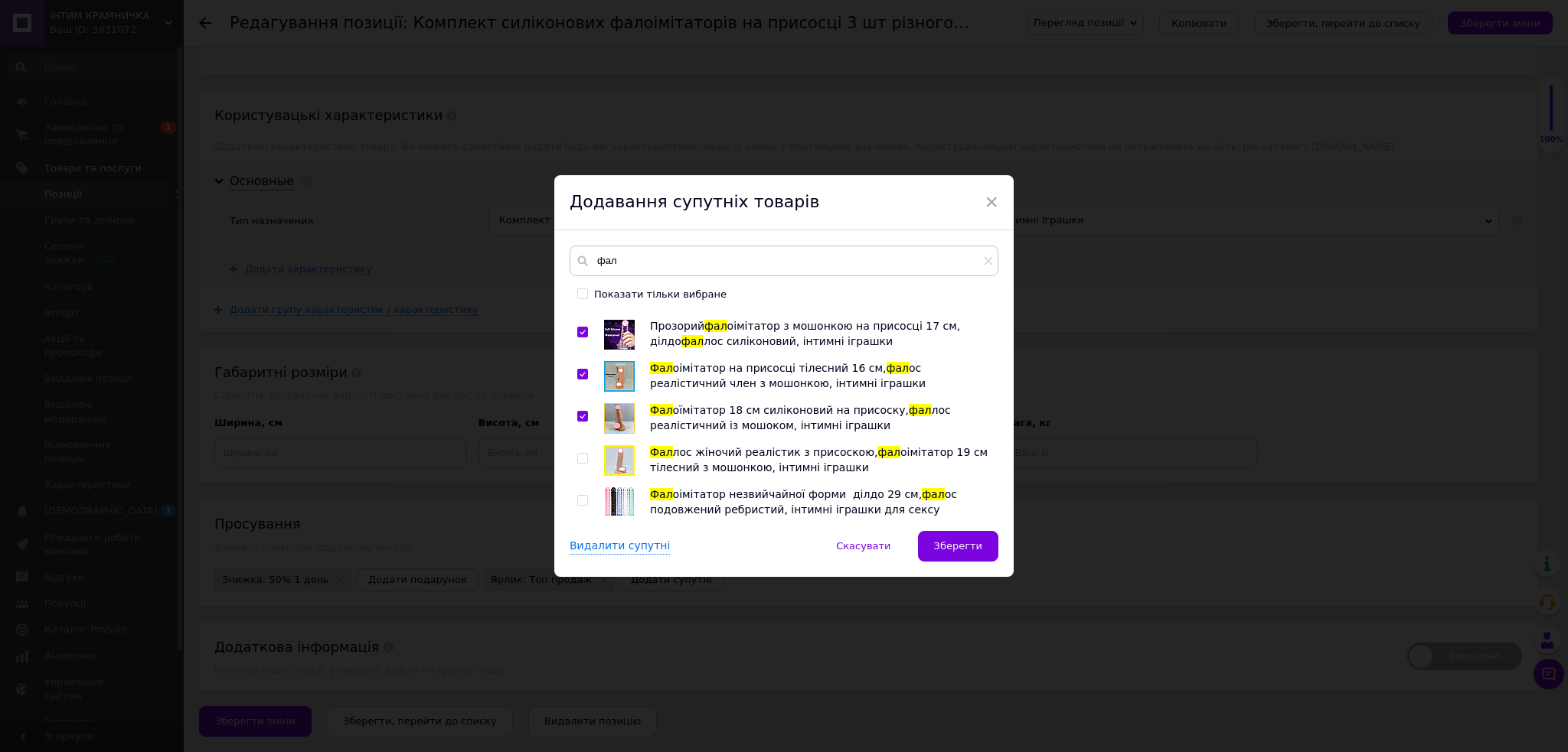
click at [581, 454] on input "checkbox" at bounding box center [582, 458] width 10 height 10
checkbox input "true"
drag, startPoint x: 577, startPoint y: 370, endPoint x: 579, endPoint y: 412, distance: 42.0
click at [577, 496] on input "checkbox" at bounding box center [582, 501] width 10 height 10
checkbox input "true"
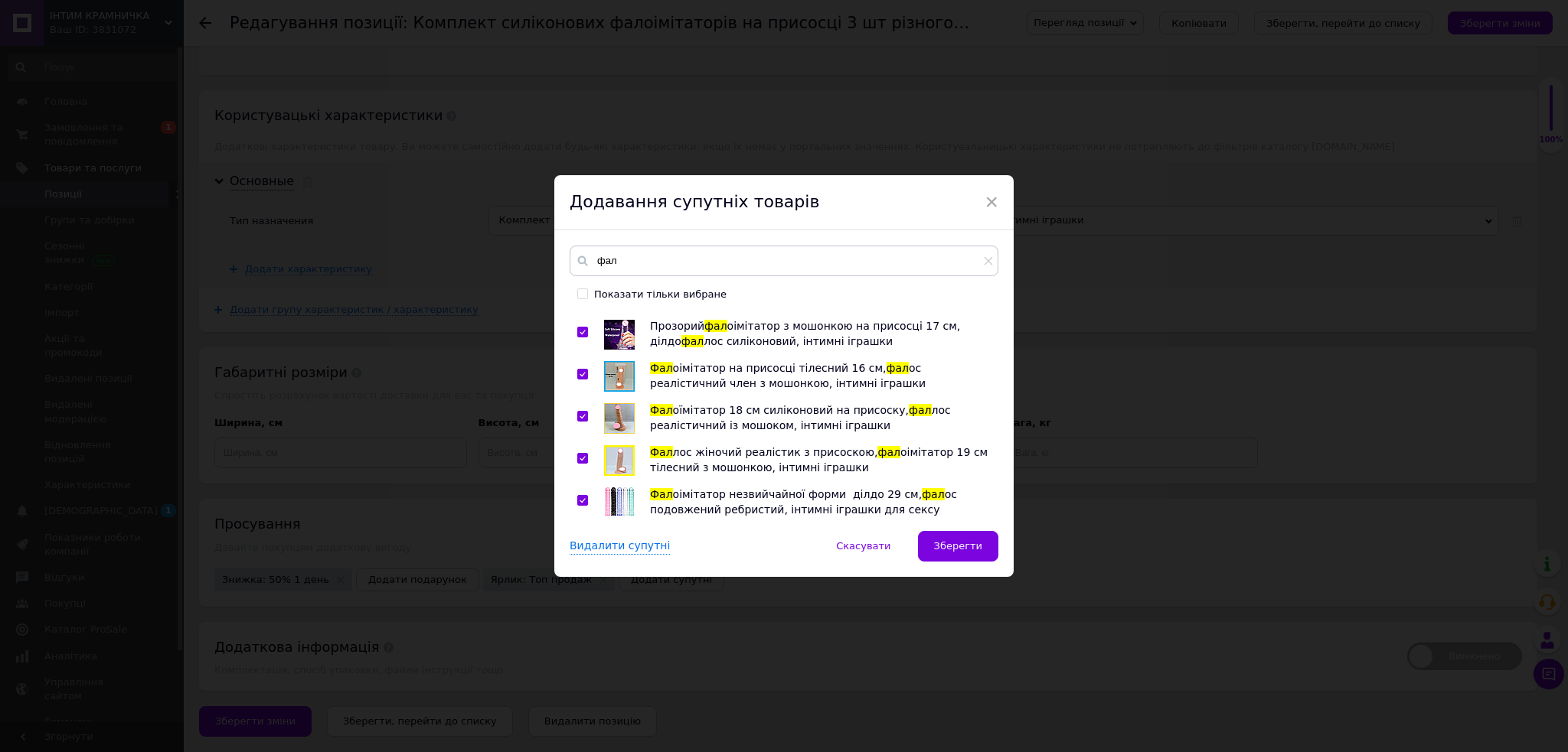
drag, startPoint x: 579, startPoint y: 412, endPoint x: 582, endPoint y: 446, distance: 34.1
click at [579, 538] on input "checkbox" at bounding box center [582, 542] width 10 height 10
checkbox input "true"
drag, startPoint x: 579, startPoint y: 450, endPoint x: 711, endPoint y: 453, distance: 132.0
click at [579, 580] on input "checkbox" at bounding box center [582, 585] width 10 height 10
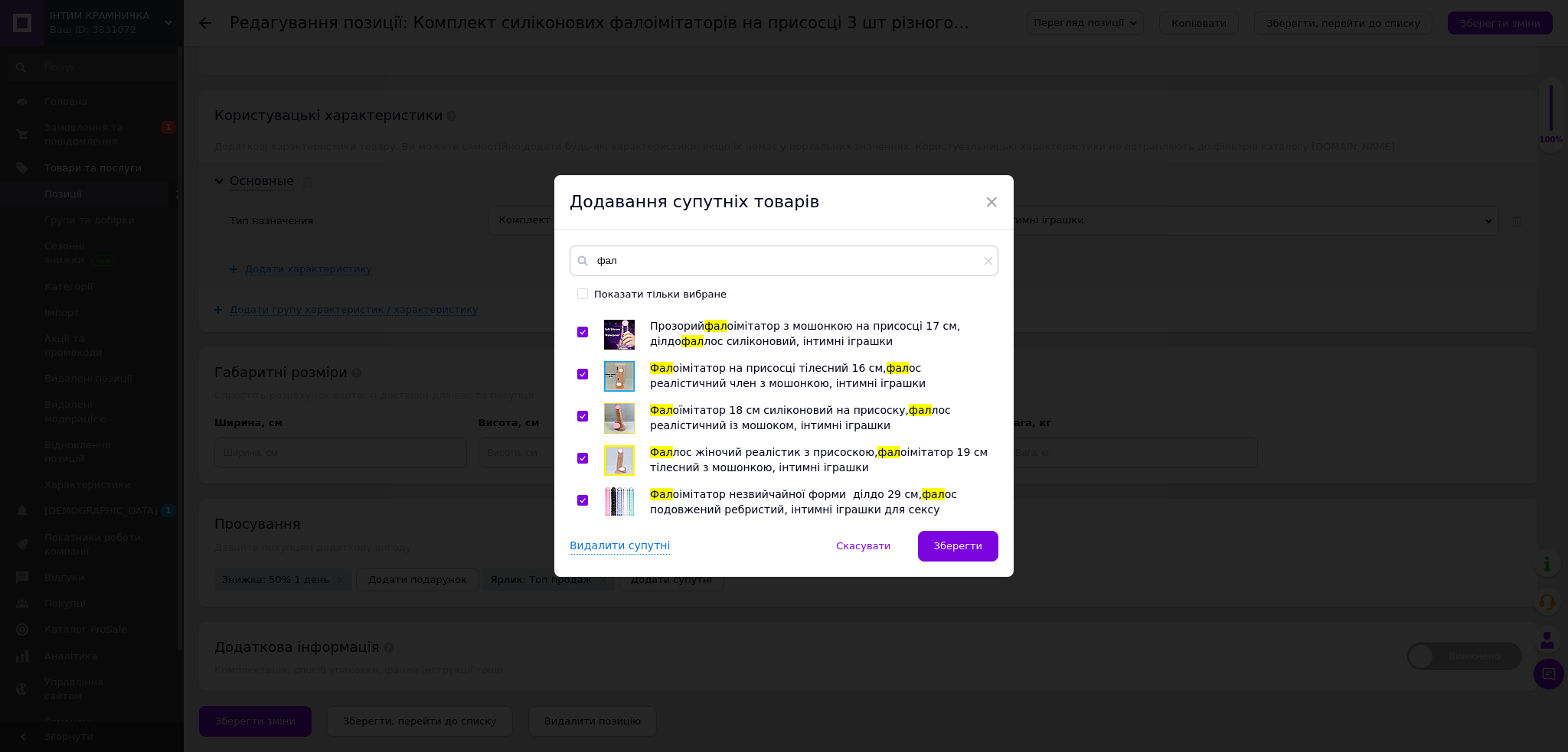
checkbox input "true"
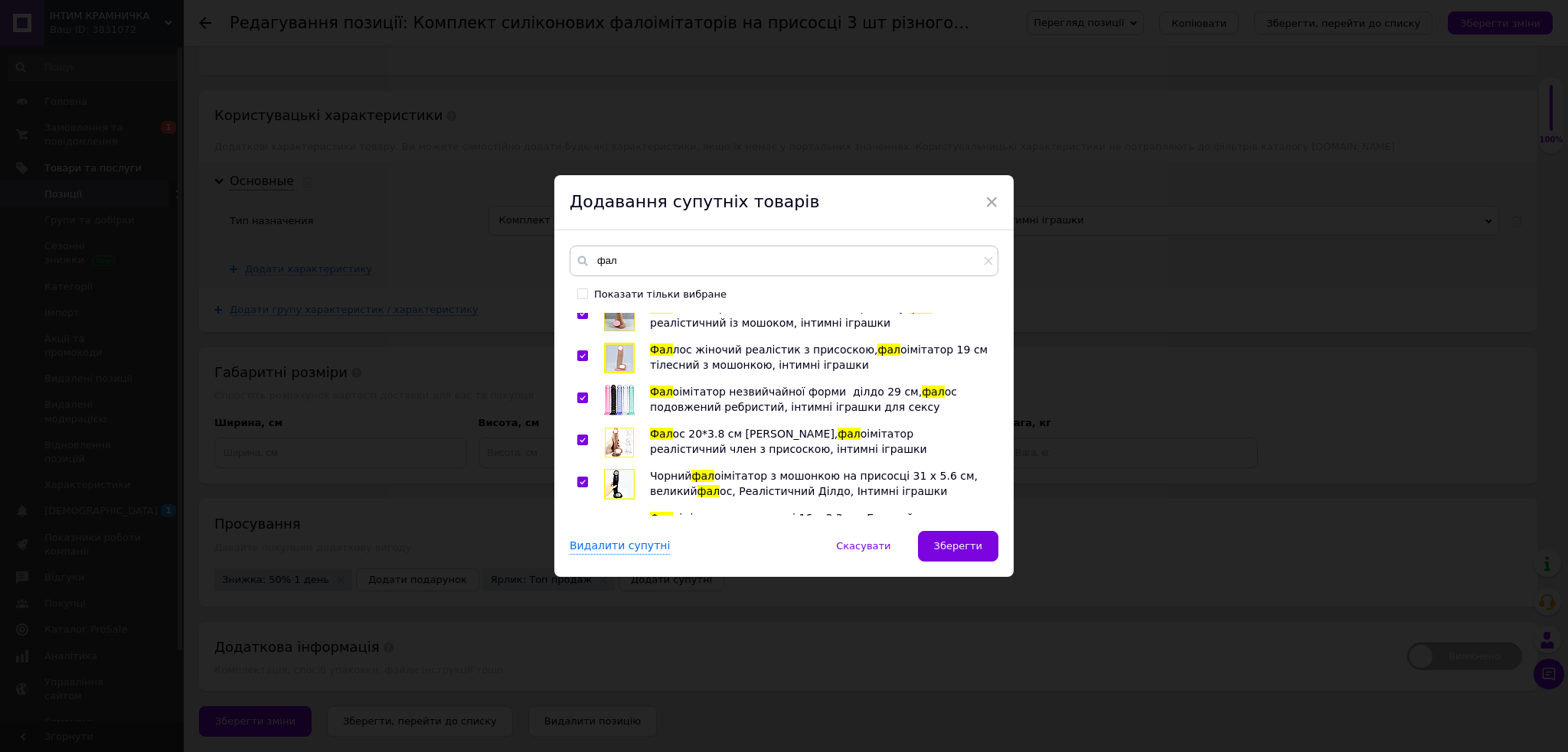
click at [582, 519] on input "checkbox" at bounding box center [582, 524] width 10 height 10
checkbox input "true"
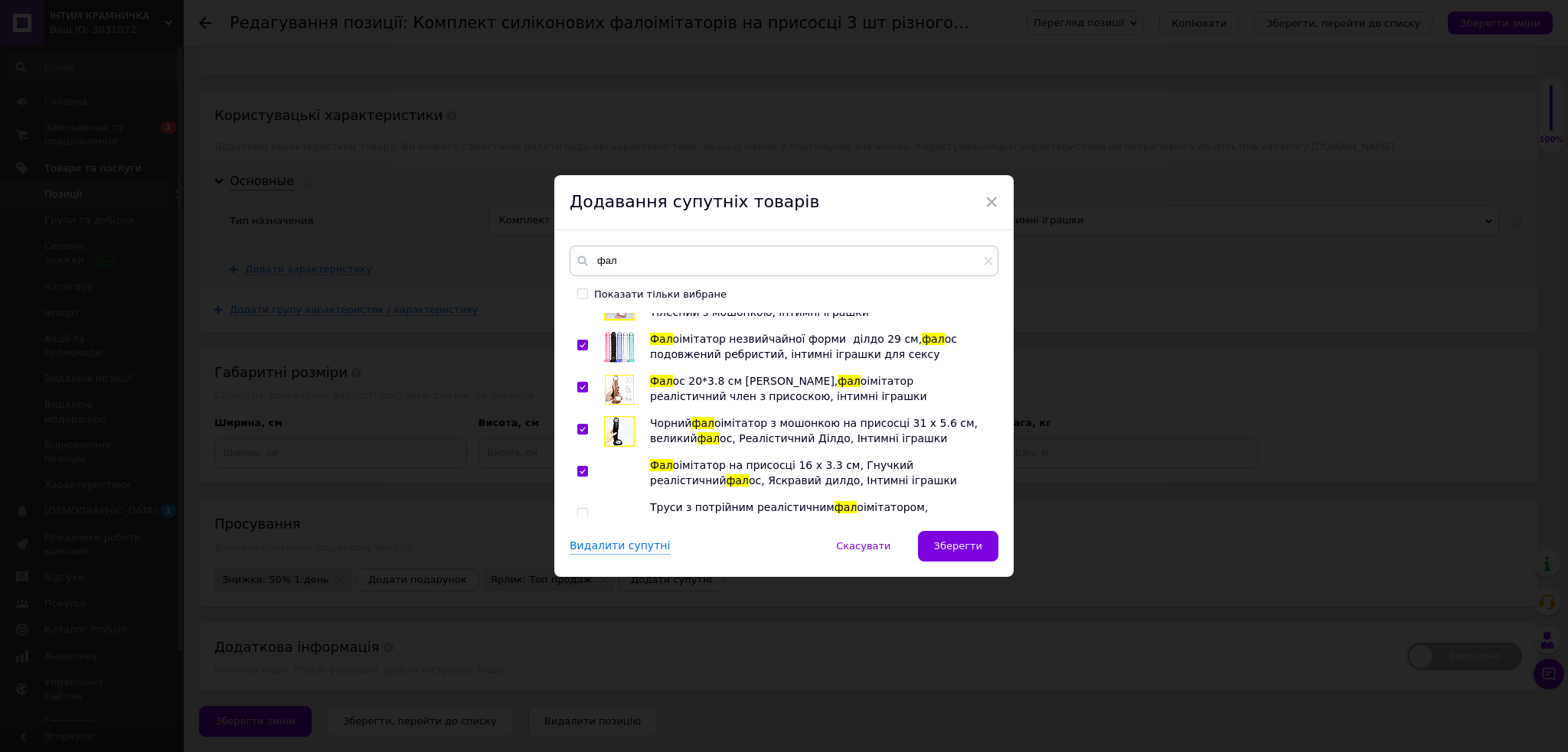
scroll to position [1632, 0]
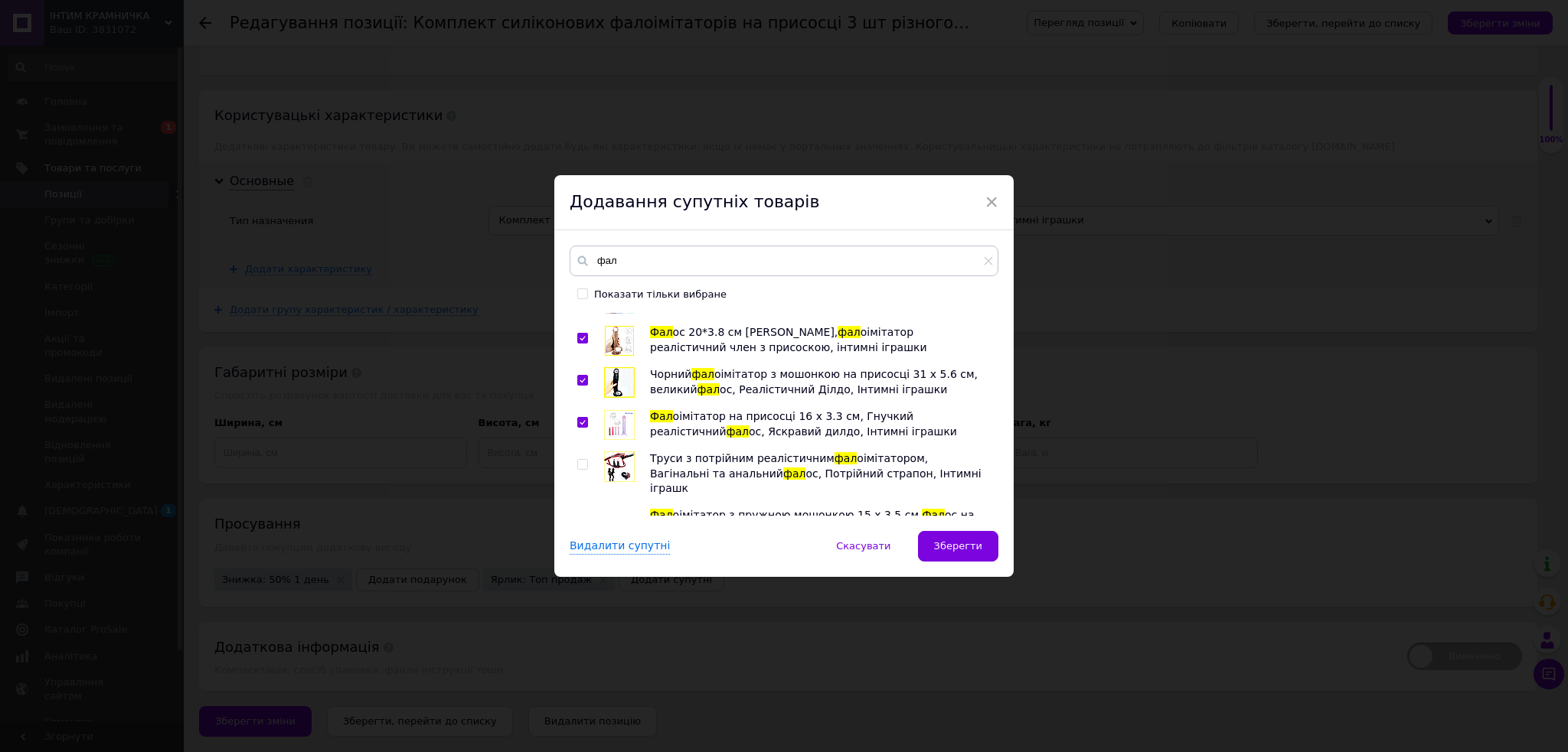
drag, startPoint x: 577, startPoint y: 417, endPoint x: 585, endPoint y: 457, distance: 40.8
click at [579, 559] on input "checkbox" at bounding box center [582, 564] width 10 height 10
checkbox input "true"
click at [585, 614] on span at bounding box center [583, 620] width 11 height 11
click at [585, 615] on input "checkbox" at bounding box center [582, 620] width 10 height 10
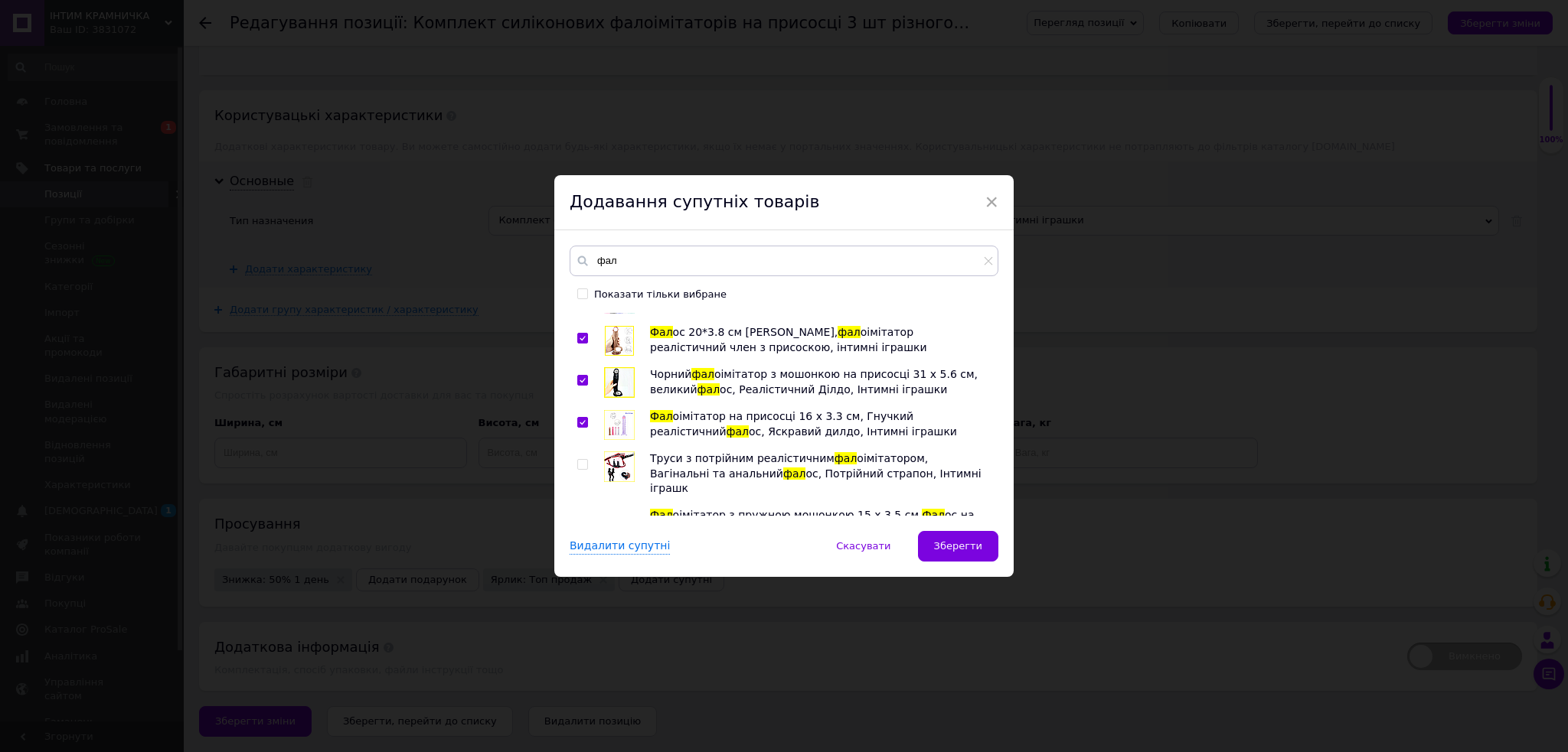
checkbox input "true"
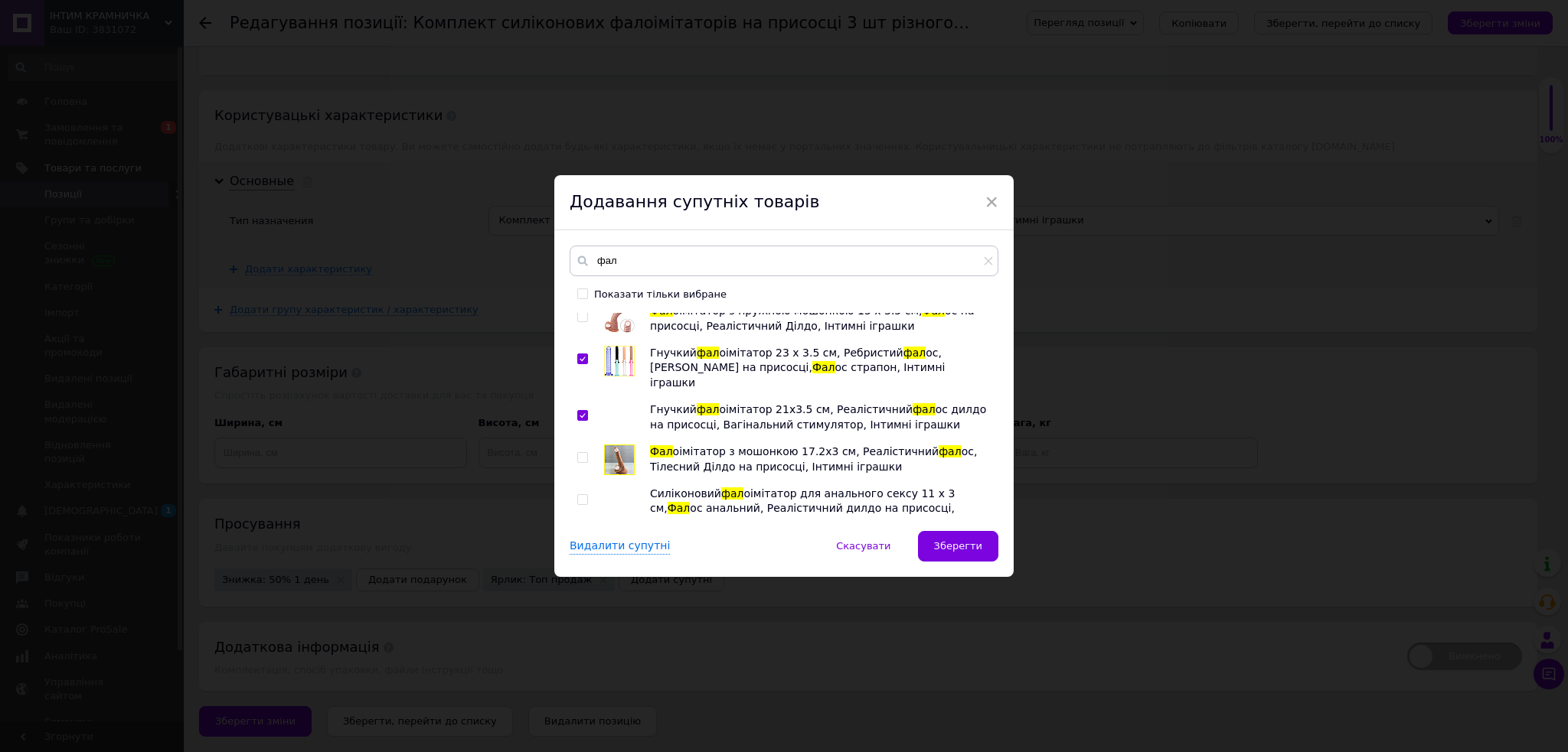
scroll to position [1734, 0]
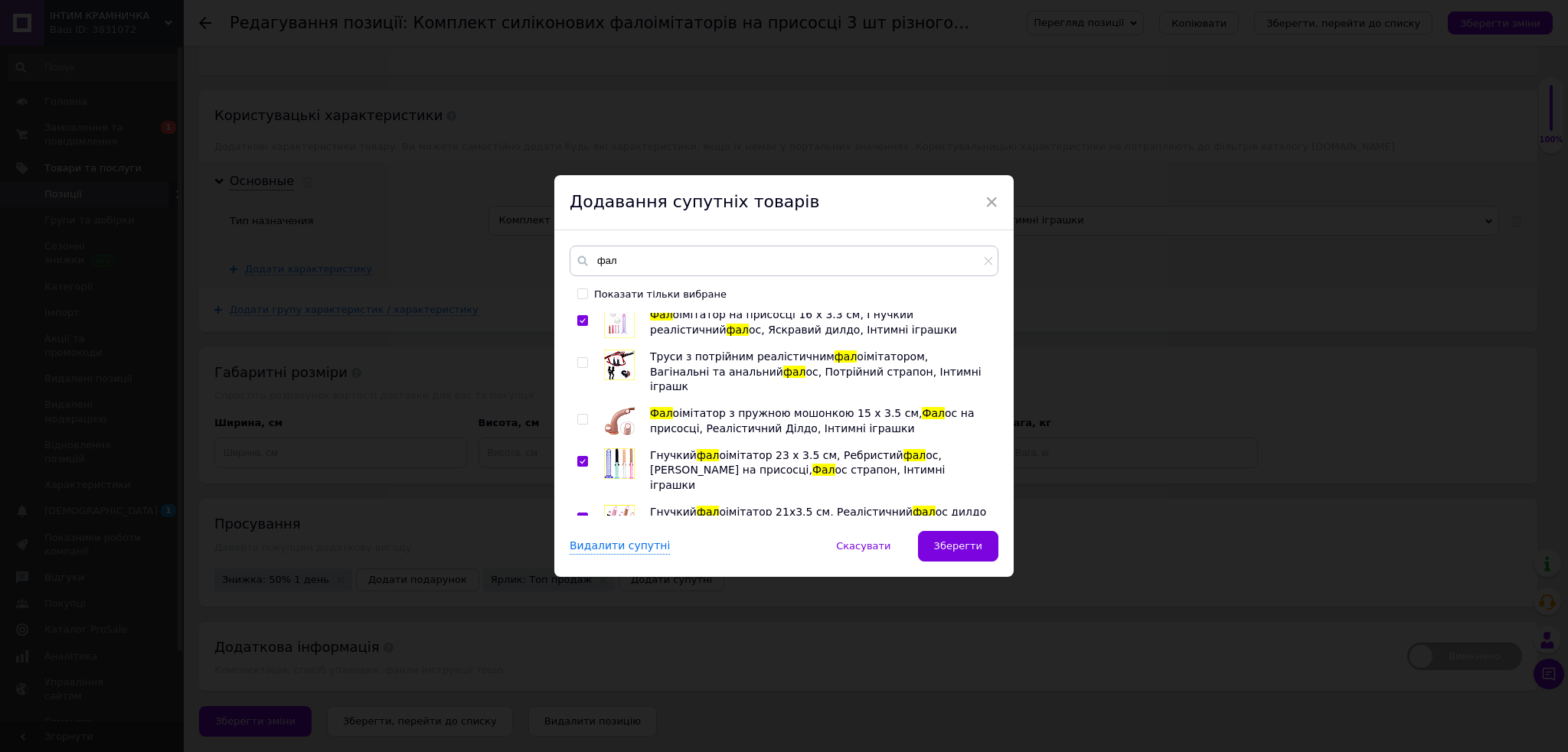
drag, startPoint x: 581, startPoint y: 398, endPoint x: 688, endPoint y: 418, distance: 108.9
click at [585, 555] on label at bounding box center [583, 561] width 11 height 11
click at [585, 555] on input "checkbox" at bounding box center [582, 560] width 10 height 10
checkbox input "true"
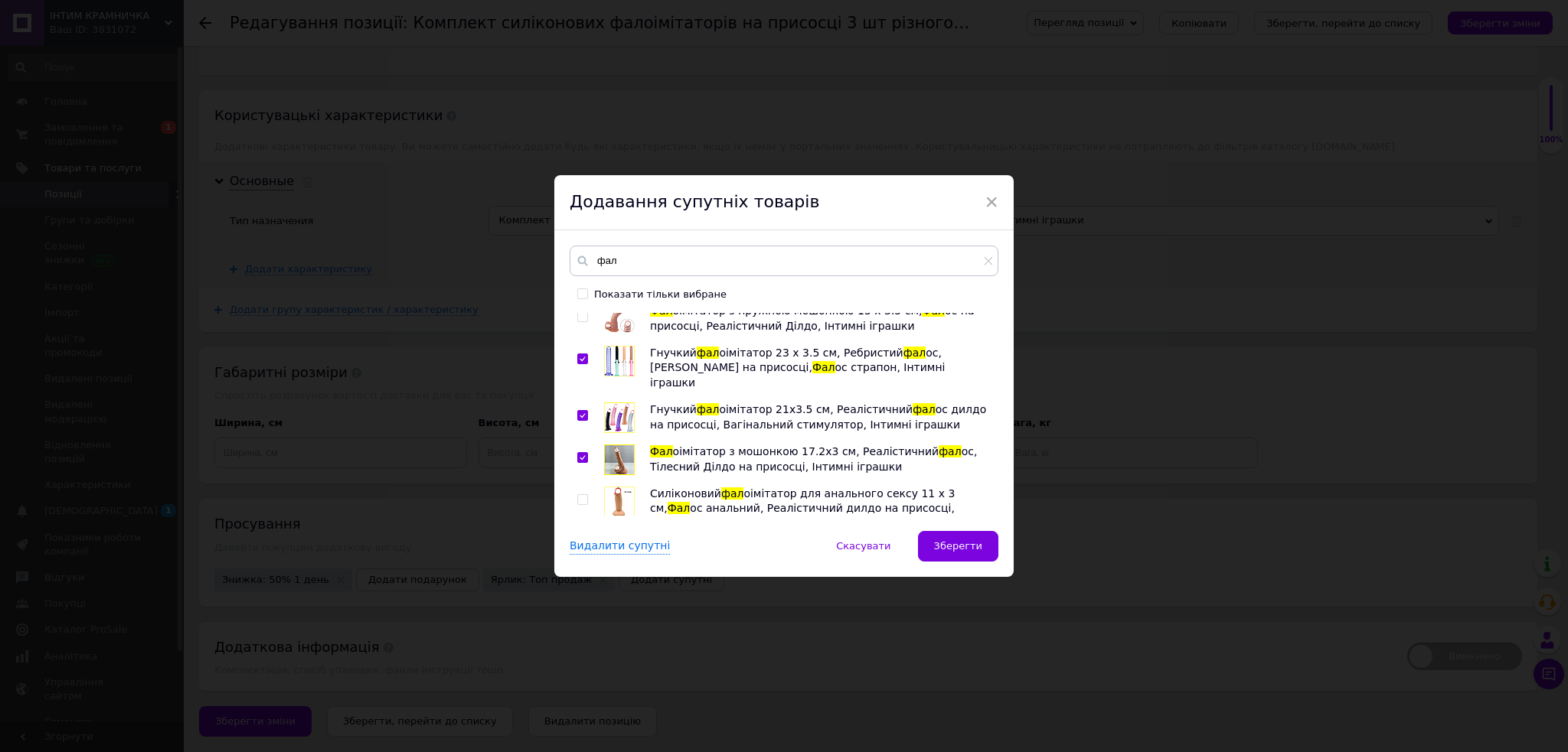
click at [578, 608] on input "checkbox" at bounding box center [582, 613] width 10 height 10
checkbox input "true"
click at [580, 551] on input "checkbox" at bounding box center [582, 555] width 10 height 10
checkbox input "true"
drag, startPoint x: 578, startPoint y: 466, endPoint x: 845, endPoint y: 544, distance: 278.2
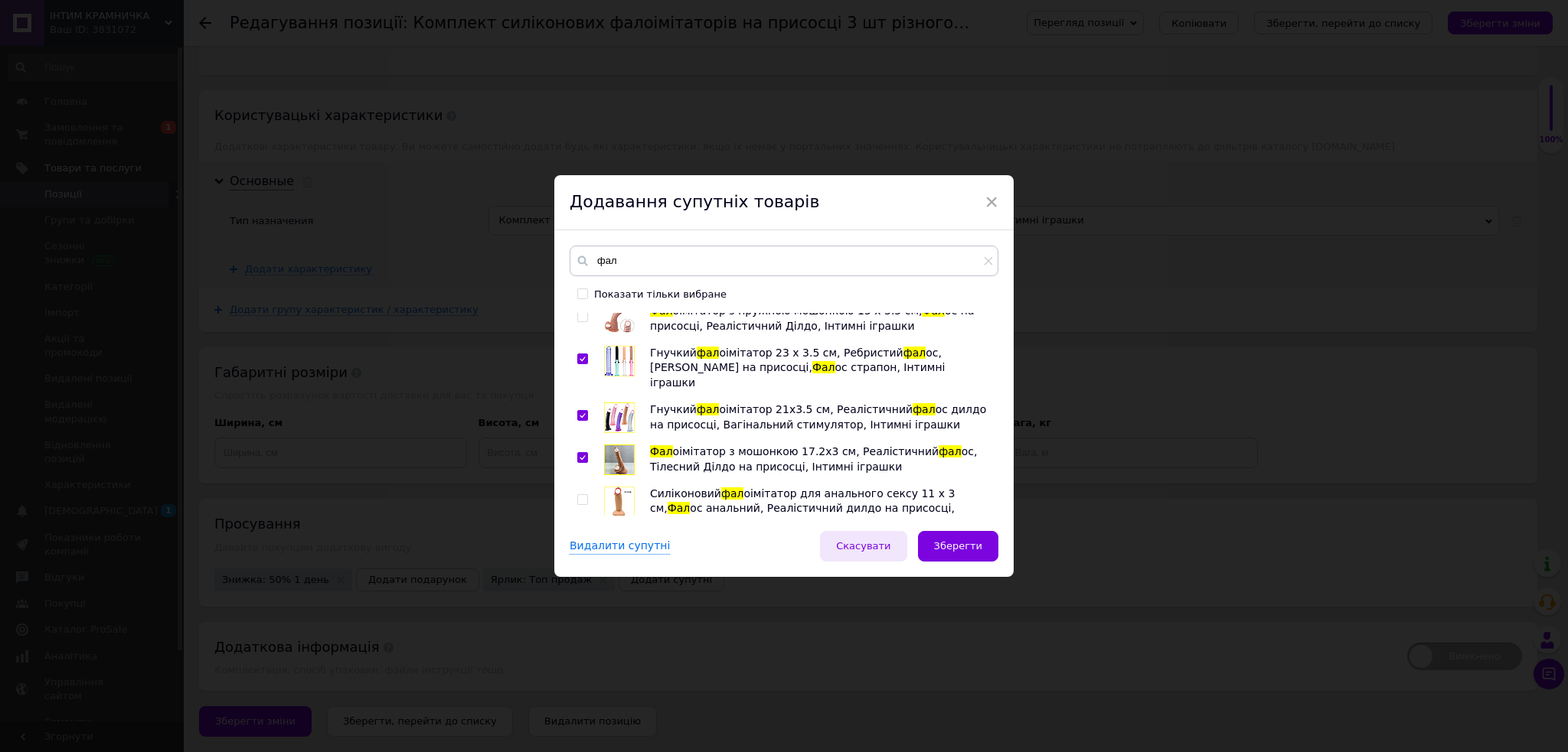
click at [589, 641] on div at bounding box center [585, 656] width 16 height 30
click at [948, 543] on span "Зберегти" at bounding box center [958, 546] width 48 height 11
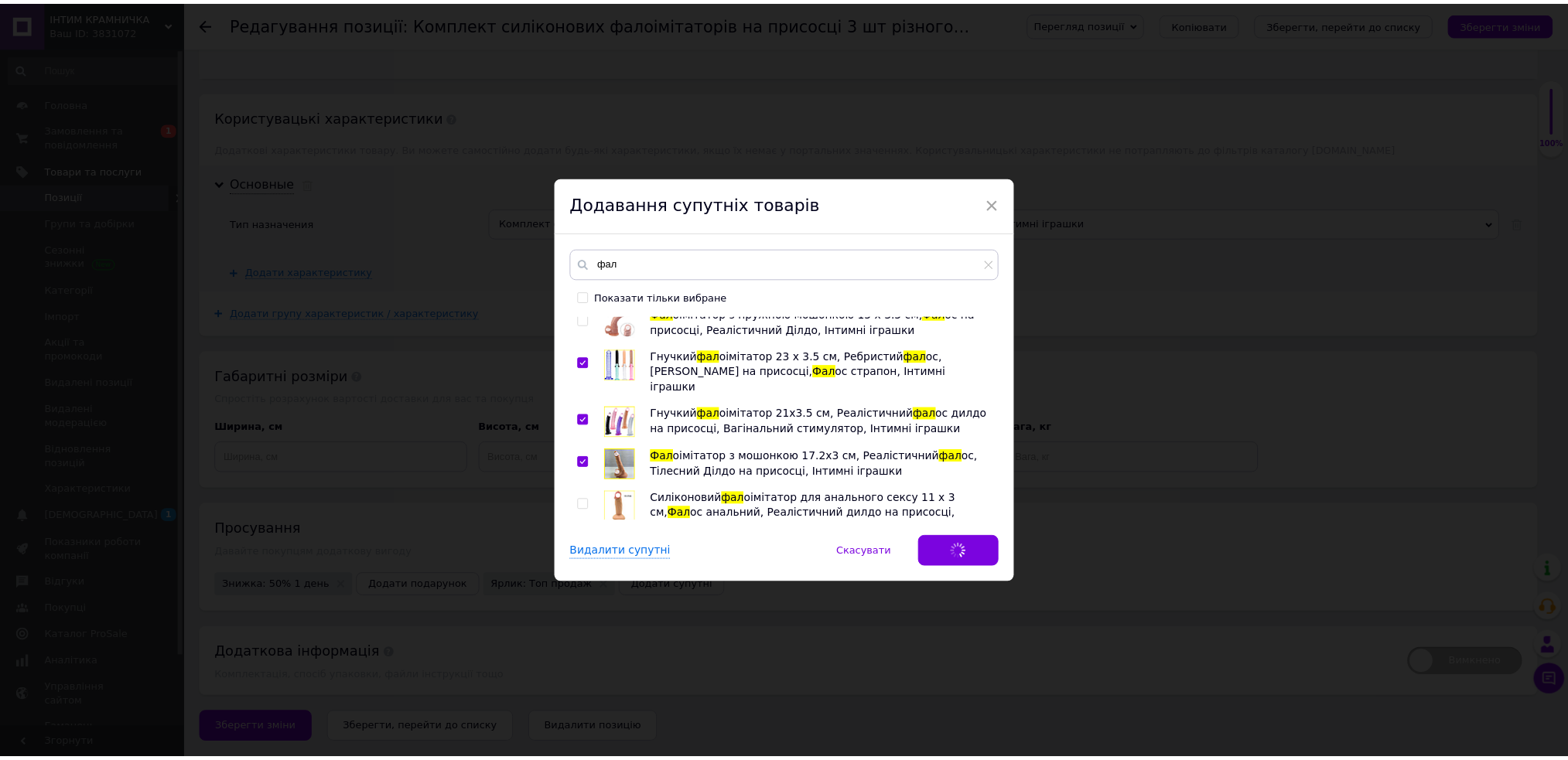
scroll to position [309, 0]
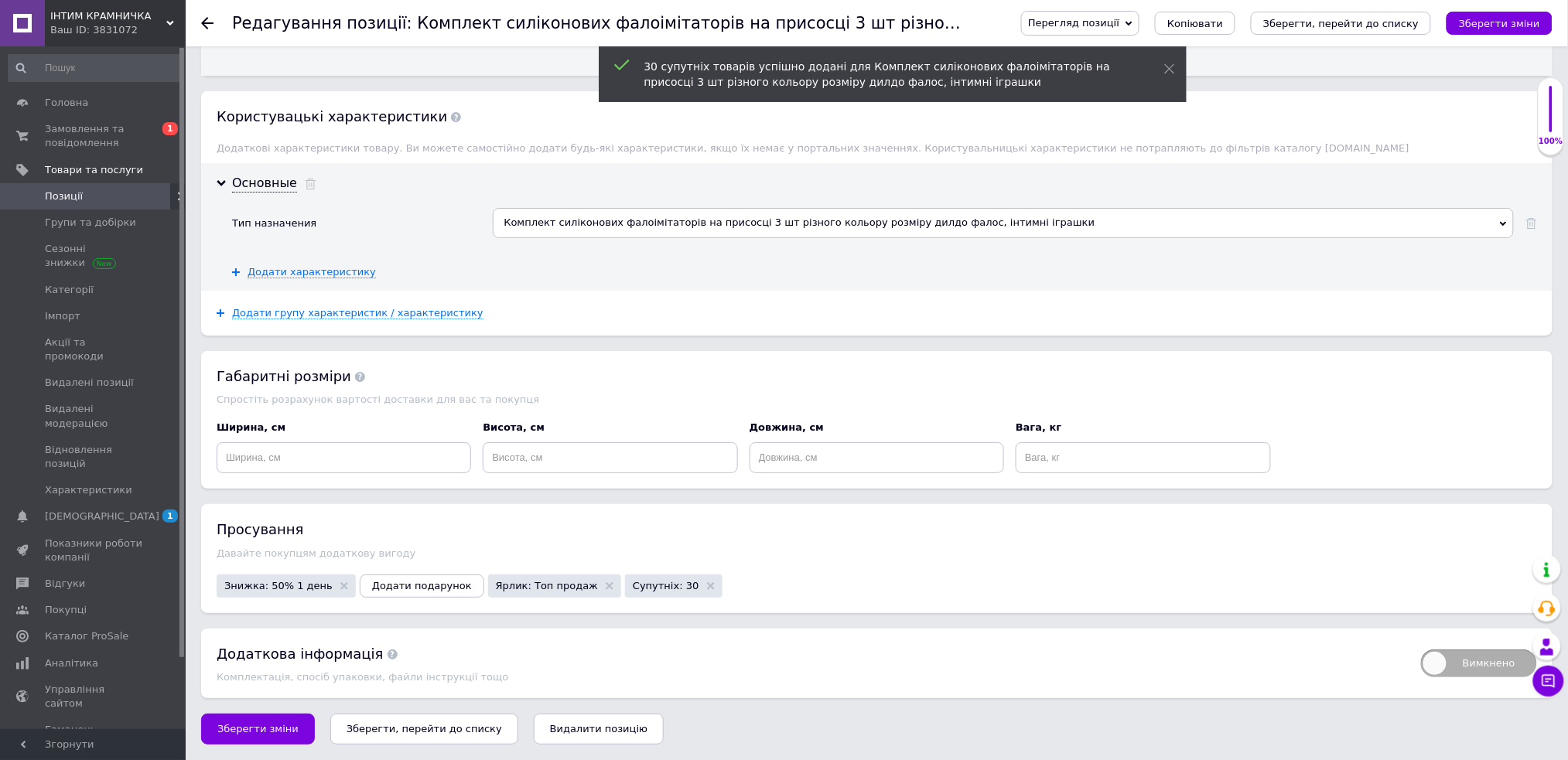
click at [410, 730] on icon "Зберегти, перейти до списку" at bounding box center [424, 729] width 156 height 11
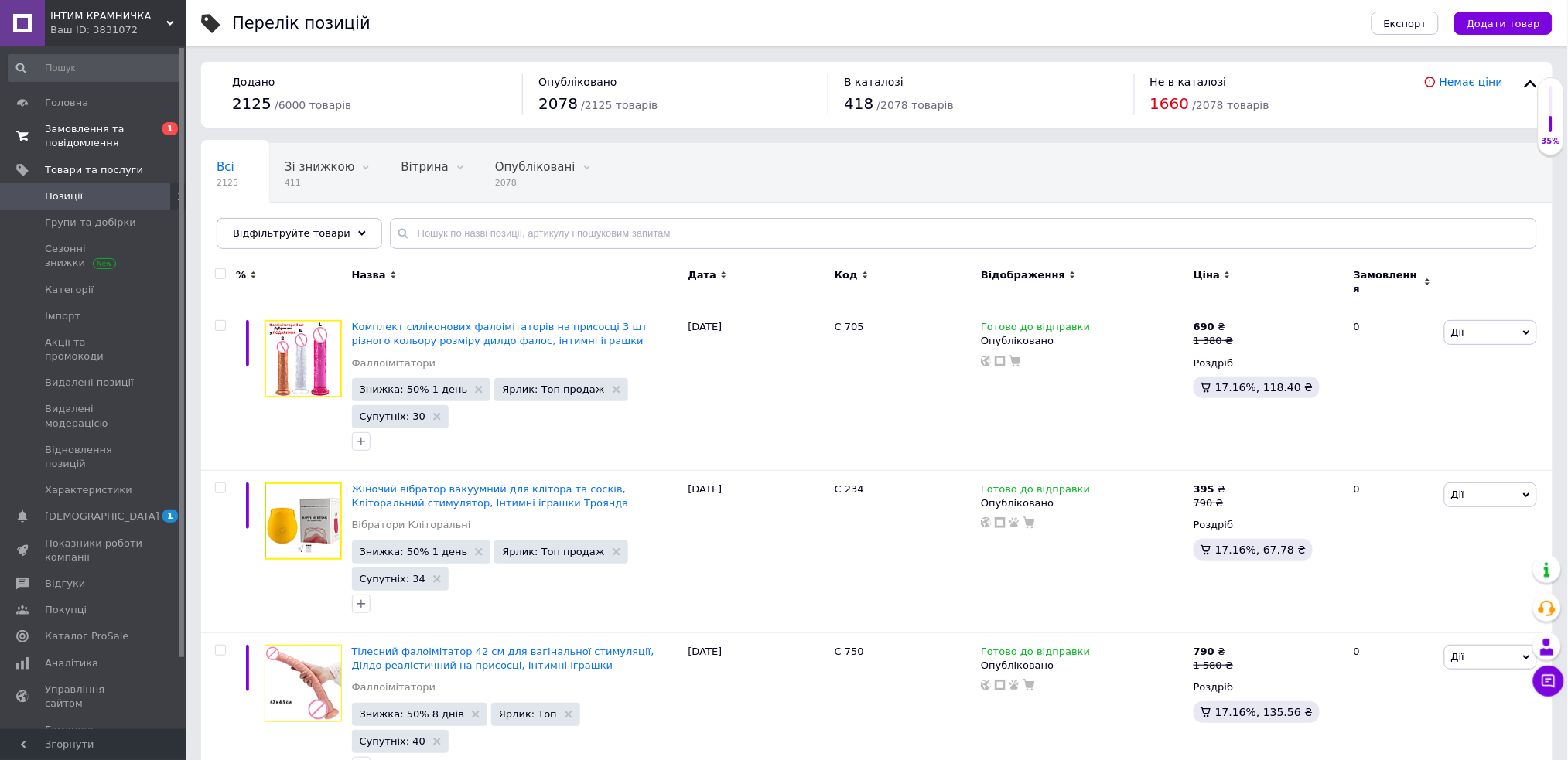
click at [92, 137] on span "Замовлення та повідомлення" at bounding box center [93, 136] width 98 height 28
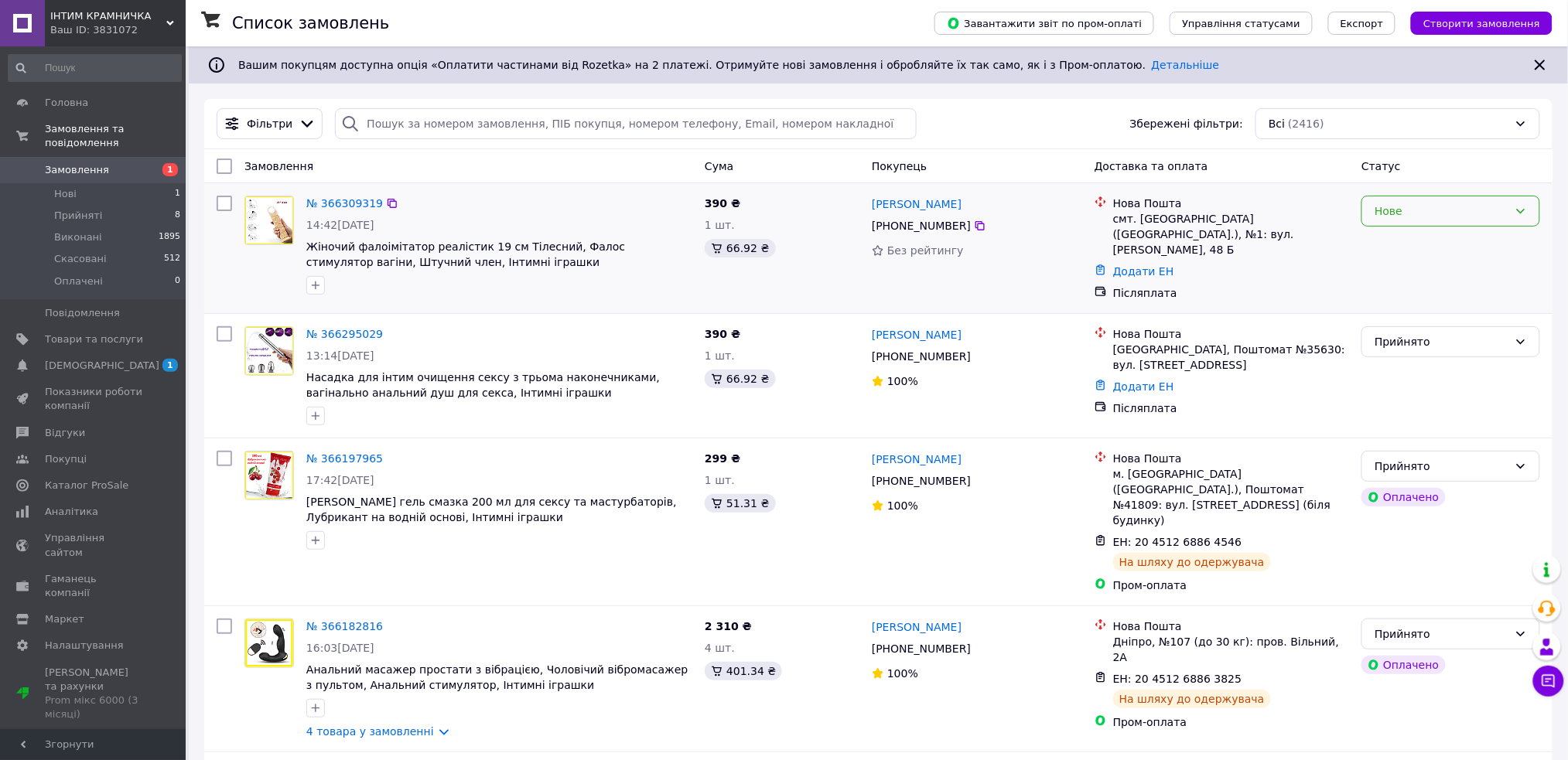
click at [1486, 213] on div "Нове" at bounding box center [1441, 211] width 134 height 17
click at [1449, 239] on li "Прийнято" at bounding box center [1452, 246] width 177 height 28
click at [974, 228] on icon at bounding box center [980, 225] width 12 height 12
drag, startPoint x: 993, startPoint y: 201, endPoint x: 865, endPoint y: 200, distance: 128.0
click at [866, 200] on div "Александр Лыфарь +380 68 488 61 25 Без рейтингу" at bounding box center [977, 248] width 223 height 118
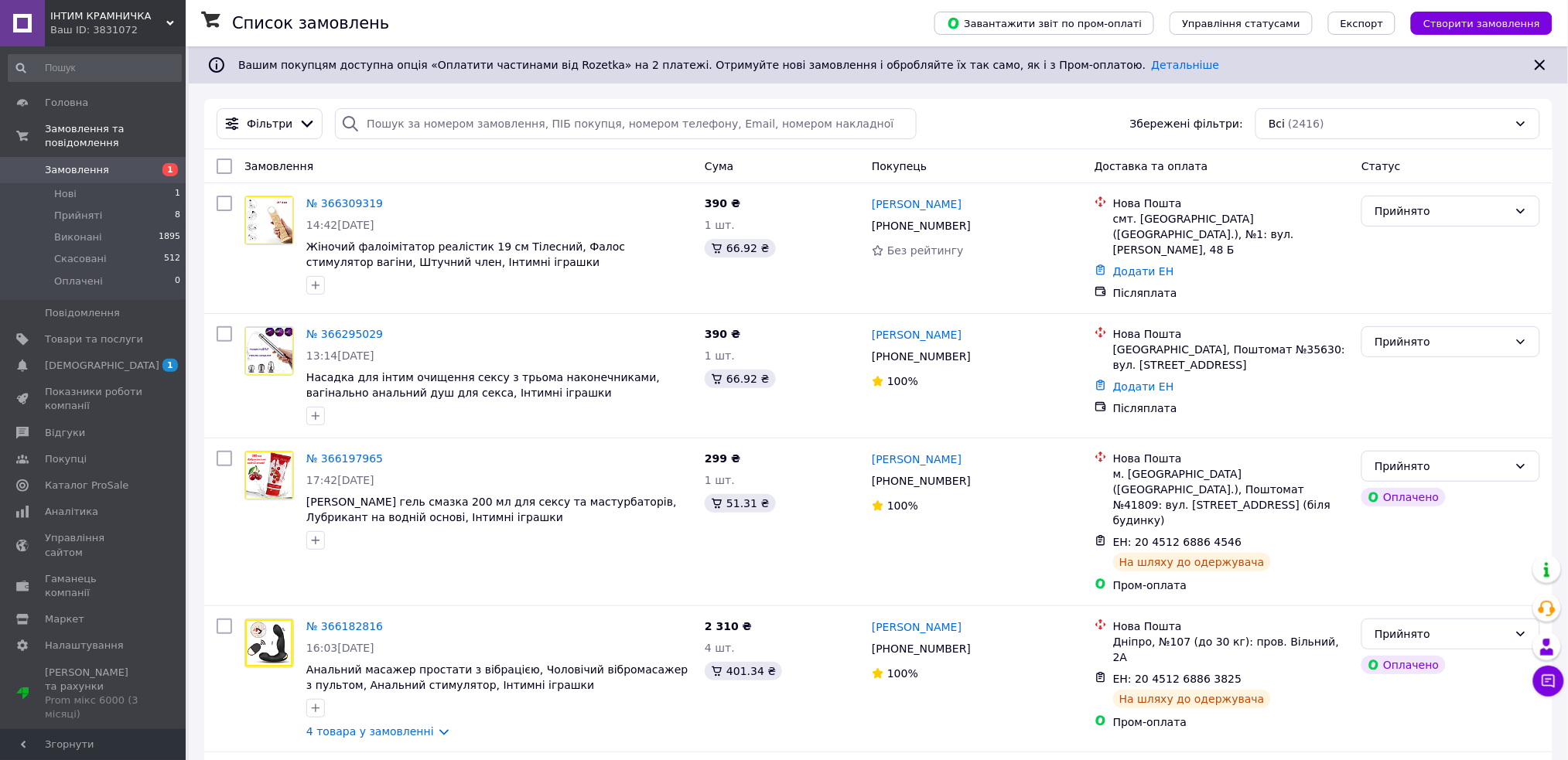
copy link "Александр Лыфарь"
click at [325, 199] on link "№ 366309319" at bounding box center [345, 203] width 77 height 12
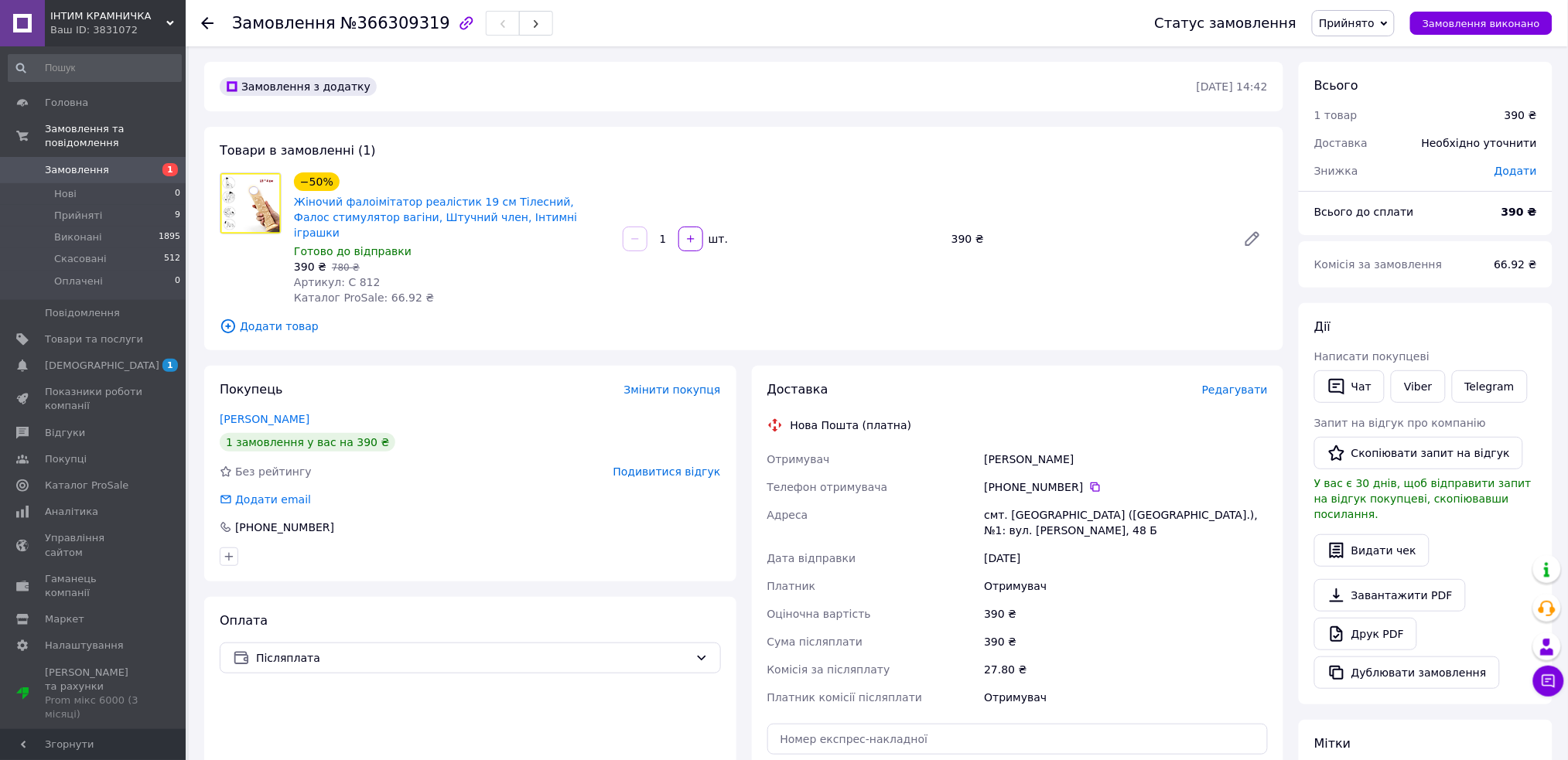
click at [206, 22] on use at bounding box center [206, 22] width 12 height 12
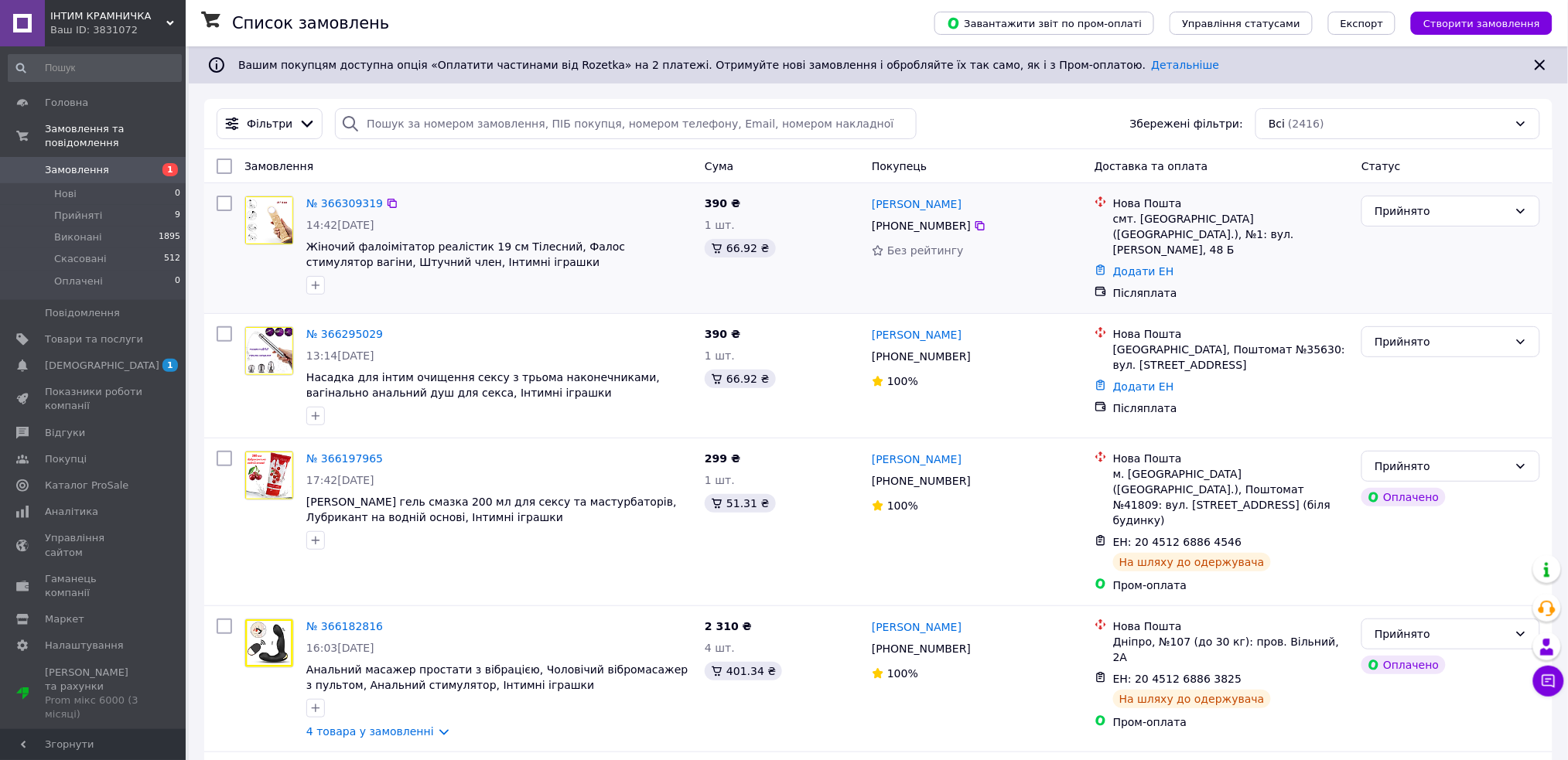
drag, startPoint x: 168, startPoint y: 26, endPoint x: 210, endPoint y: 214, distance: 192.6
click at [168, 26] on icon at bounding box center [170, 23] width 7 height 7
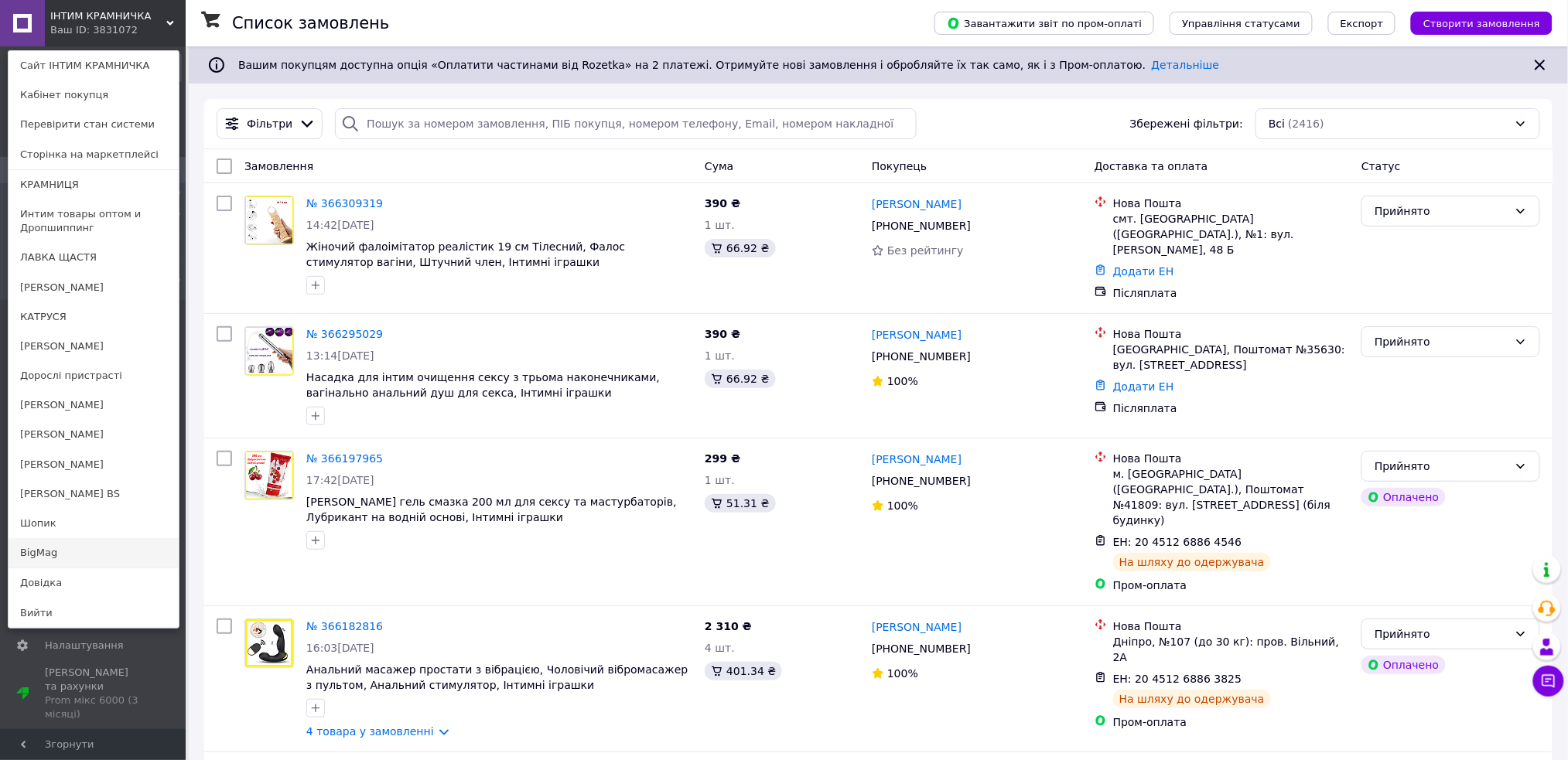
click at [55, 548] on link "BigMag" at bounding box center [93, 553] width 170 height 29
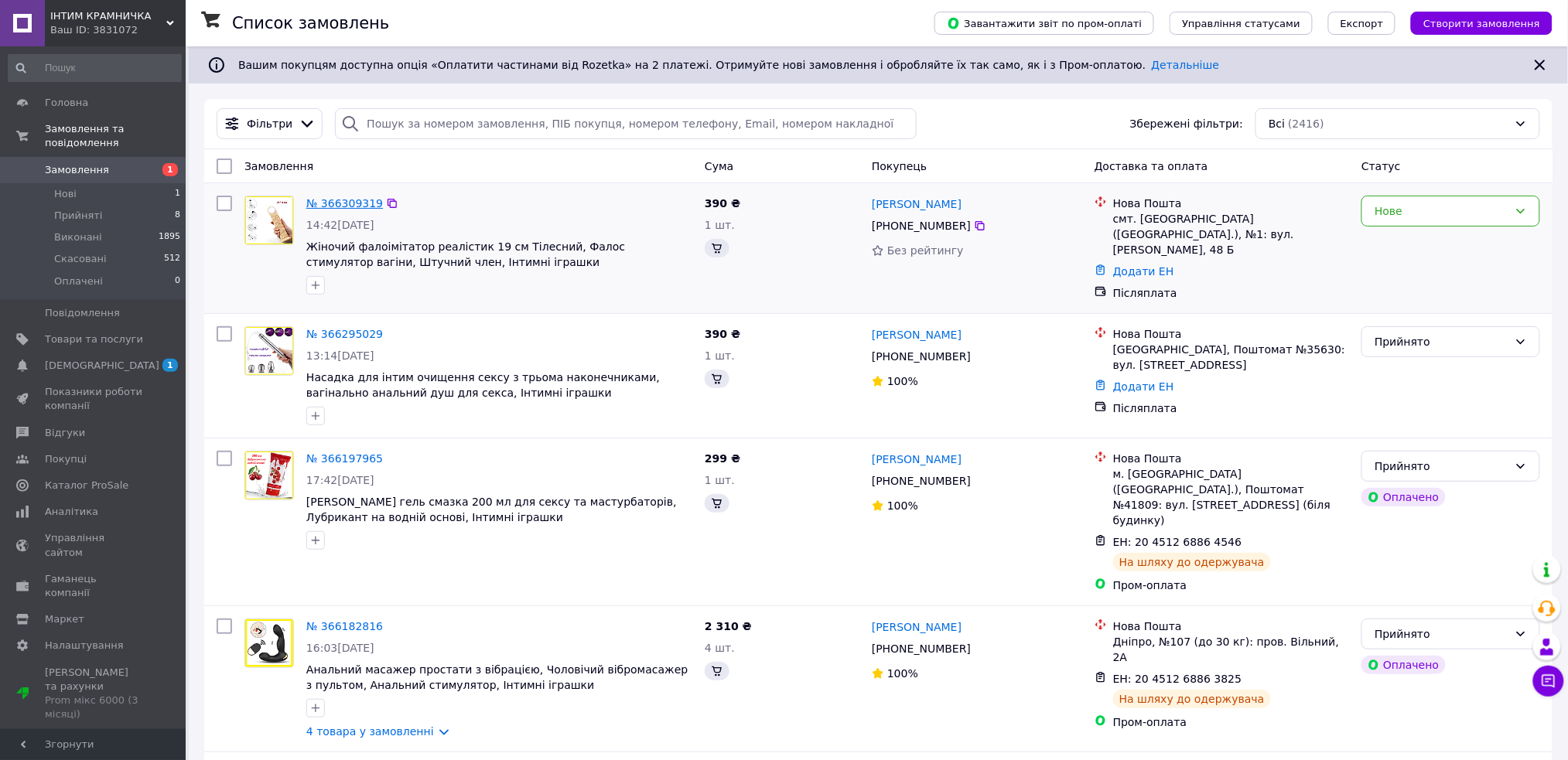
click at [332, 200] on link "№ 366309319" at bounding box center [345, 203] width 77 height 12
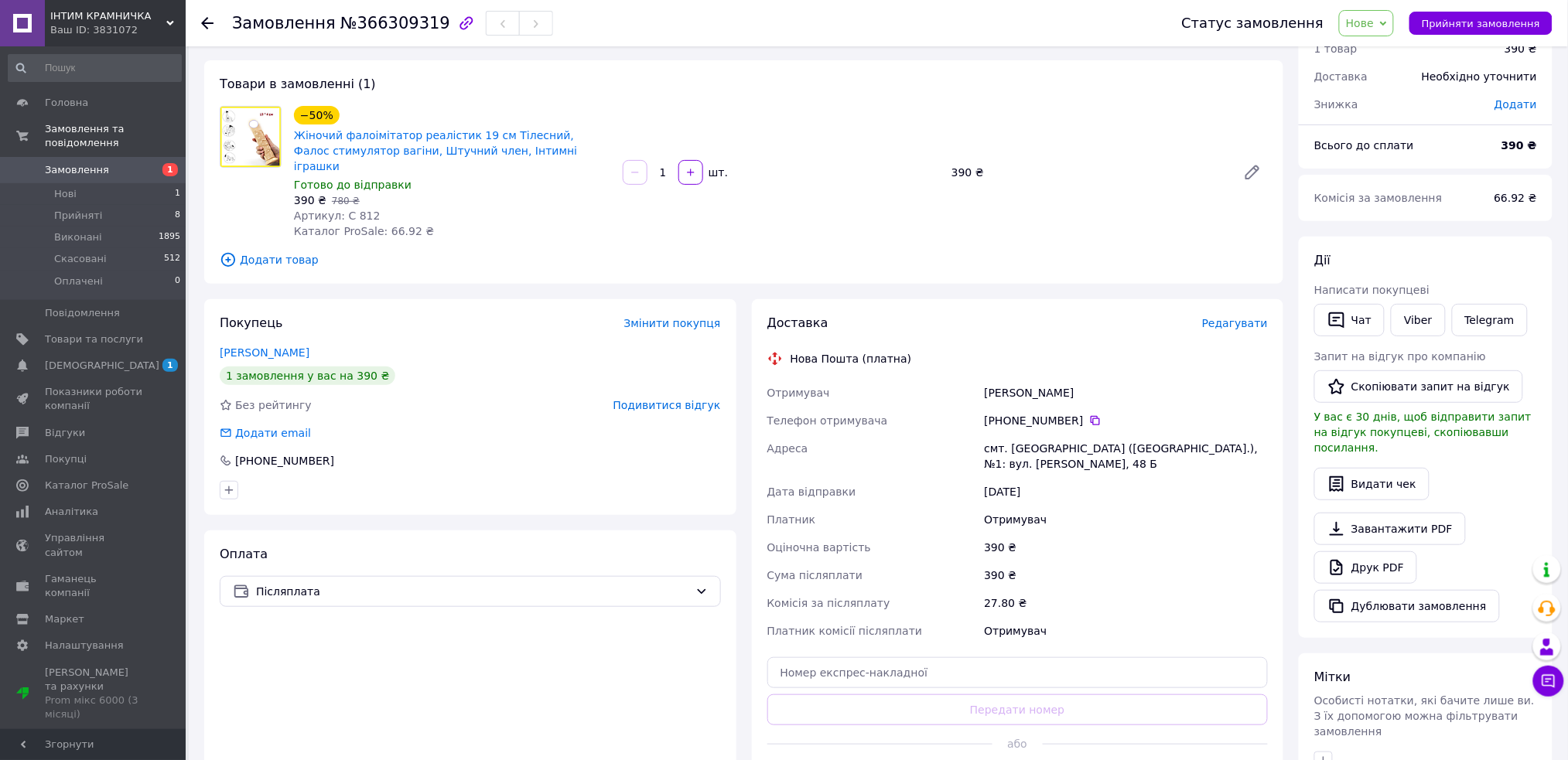
scroll to position [103, 0]
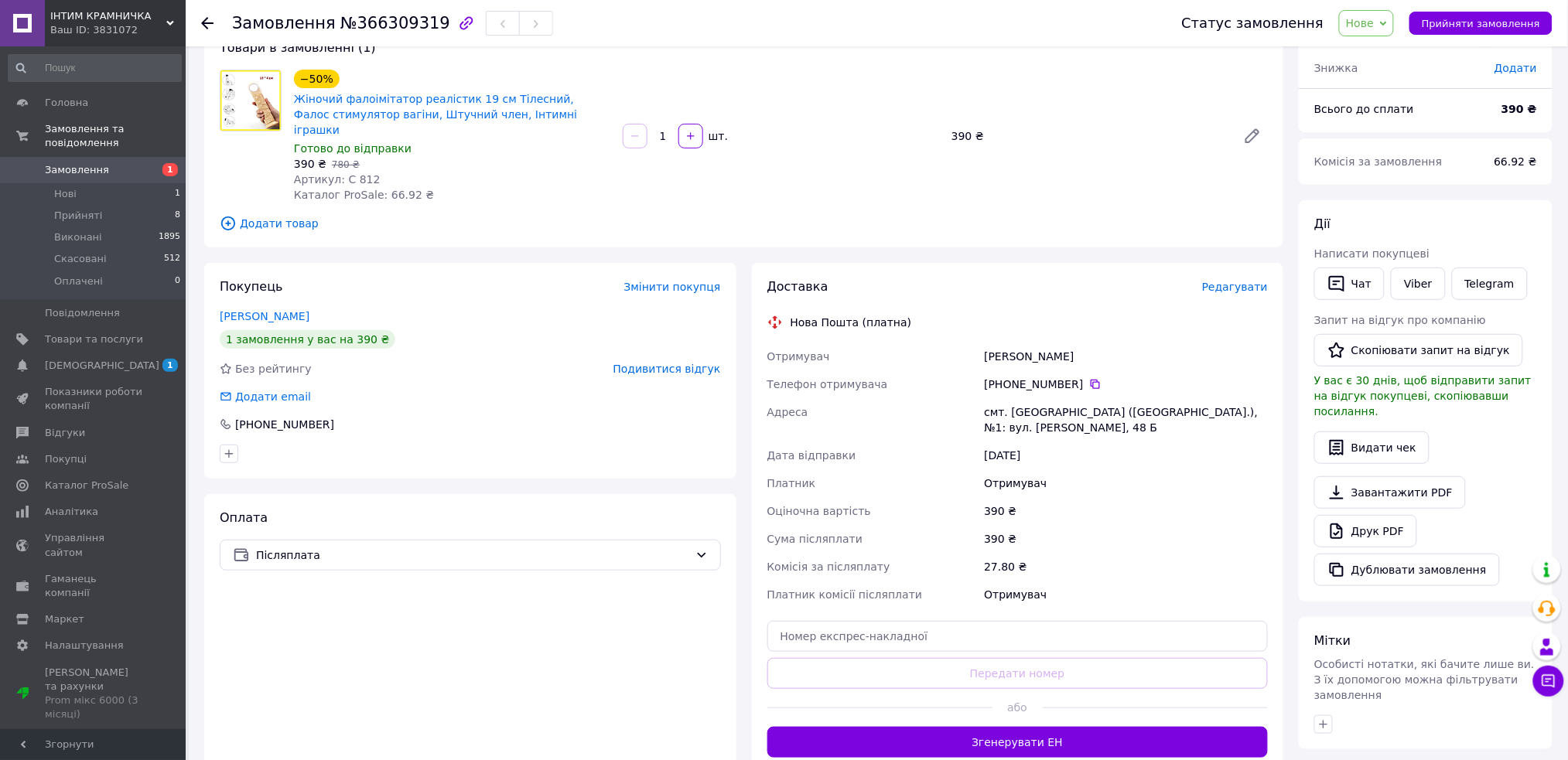
click at [987, 343] on div "[PERSON_NAME]" at bounding box center [1125, 357] width 290 height 28
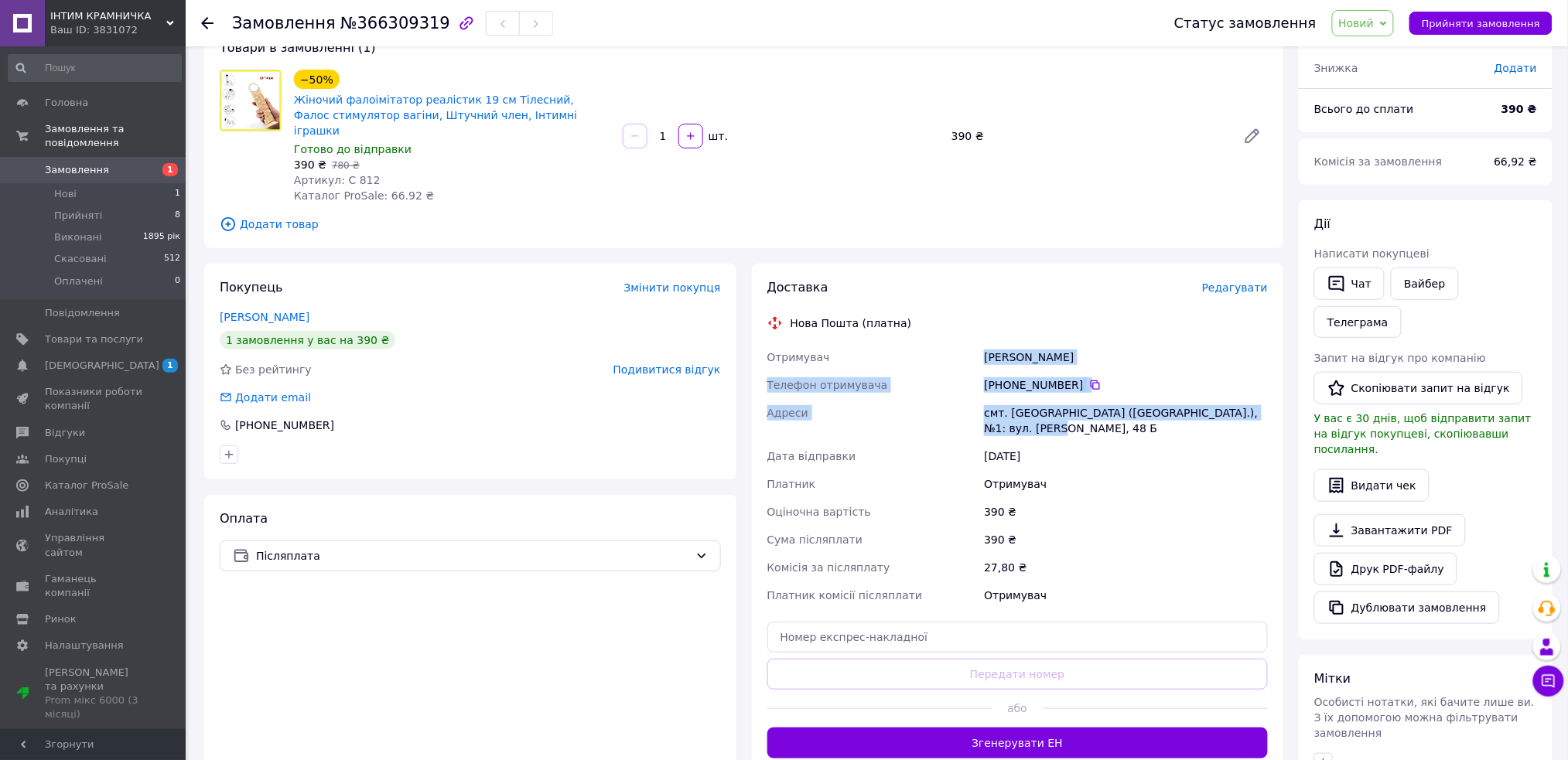
drag, startPoint x: 976, startPoint y: 340, endPoint x: 1030, endPoint y: 410, distance: 88.4
click at [1030, 410] on div "Отримувач Лифарь Олександр Телефон отримувача +380 68 488 61 25   Адреси смт. С…" at bounding box center [1017, 476] width 507 height 266
copy div "Отримувач Лифарь Олександр Телефон отримувача +380 68 488 61 25   Адреси смт. С…"
click at [1377, 655] on div "Мітки Особисті нотатки, які бачите лише ви. З їх допомогою можна фільтрувати за…" at bounding box center [1426, 722] width 254 height 133
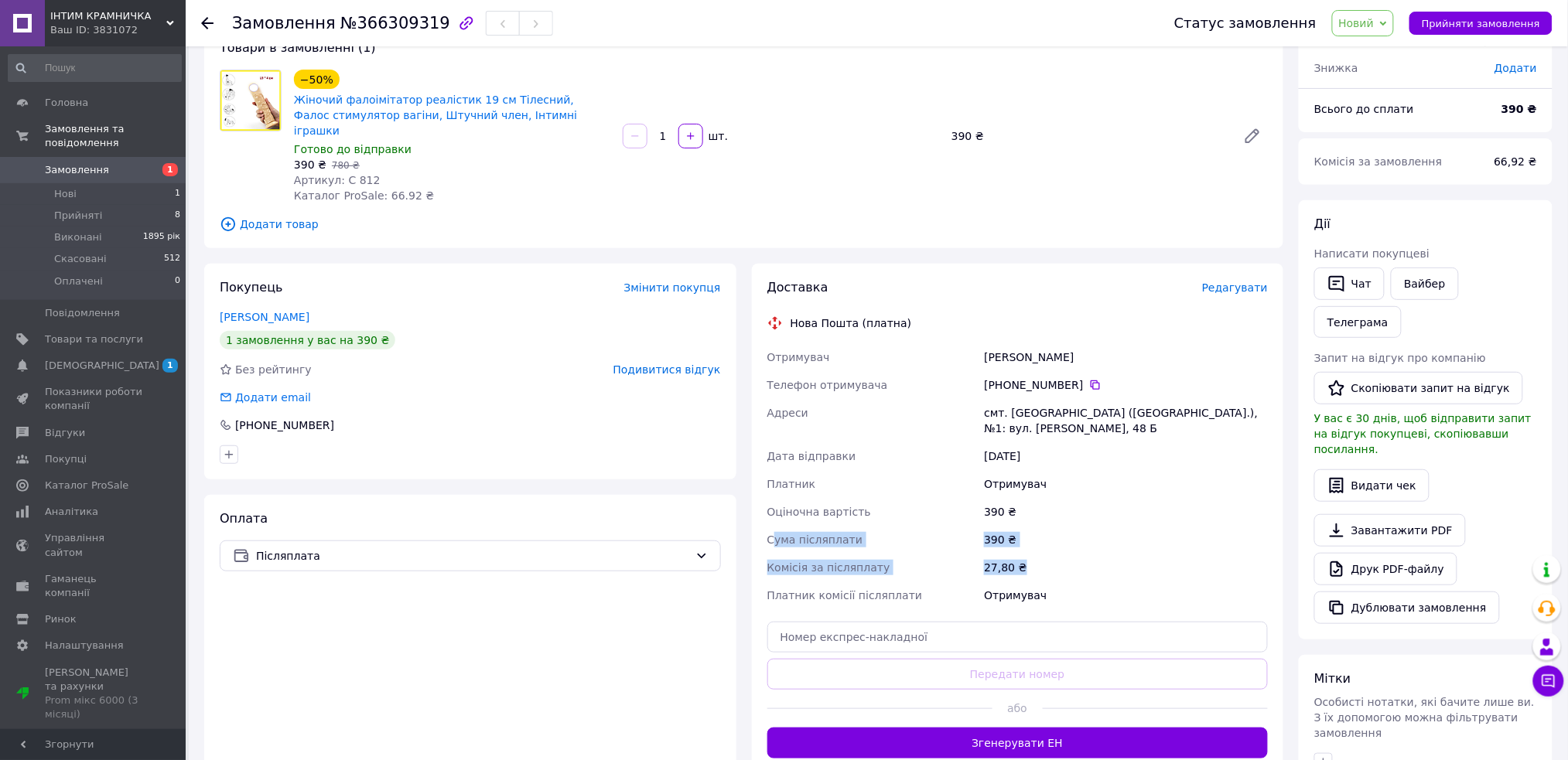
drag, startPoint x: 772, startPoint y: 529, endPoint x: 1055, endPoint y: 547, distance: 283.6
click at [1055, 547] on div "Отримувач Лифарь Олександр Телефон отримувача +380 68 488 61 25   Адреси смт. С…" at bounding box center [1017, 476] width 507 height 266
drag, startPoint x: 766, startPoint y: 525, endPoint x: 1032, endPoint y: 543, distance: 266.6
click at [1032, 543] on div "Отримувач Лифарь Олександр Телефон отримувача +380 68 488 61 25   Адреси смт. С…" at bounding box center [1017, 476] width 507 height 266
copy div "Сума післяплати 390 ₴ Комісія за післяплату 27,80 ₴"
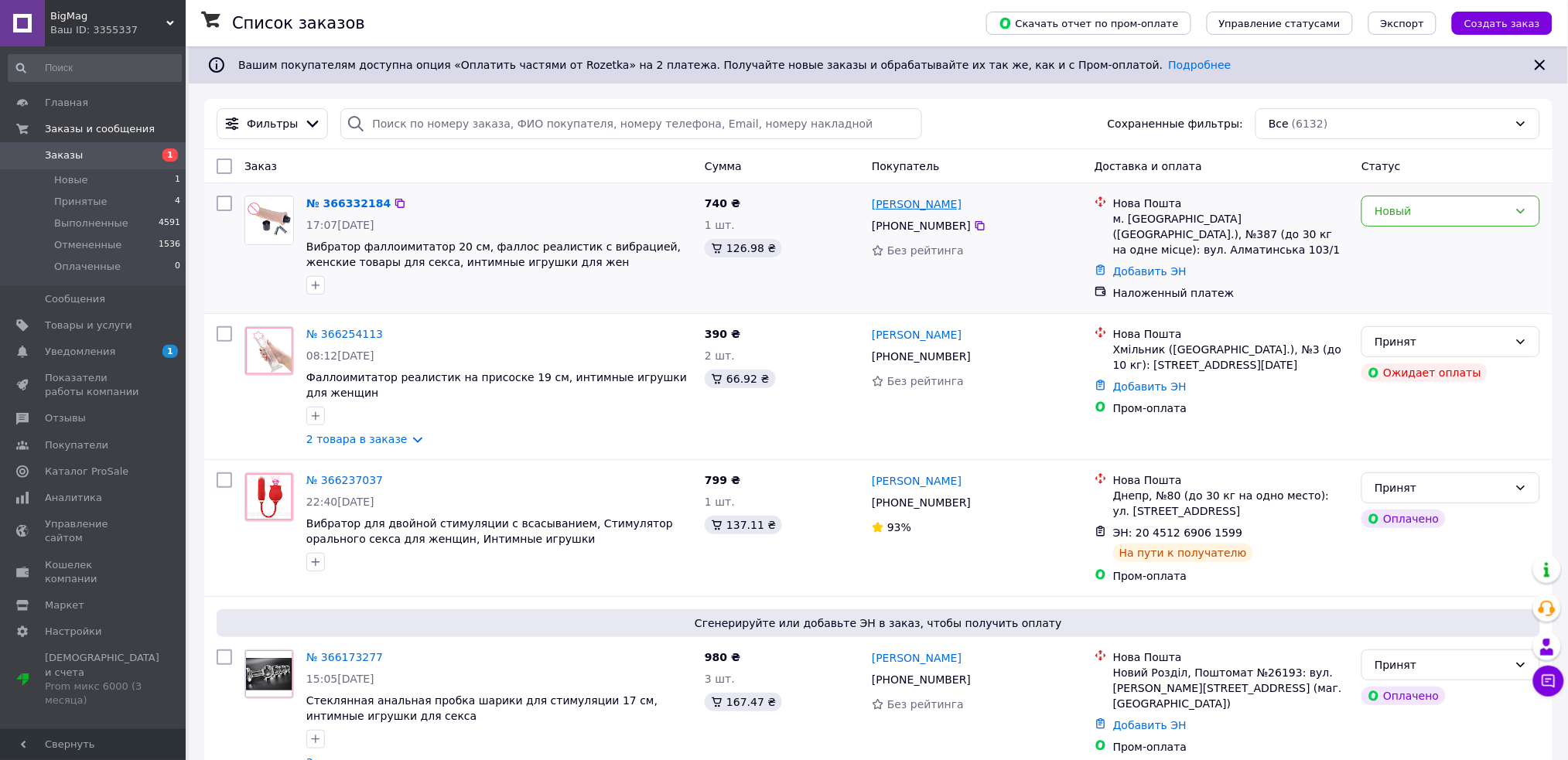
click at [897, 205] on link "Макойда Владимир" at bounding box center [917, 204] width 90 height 16
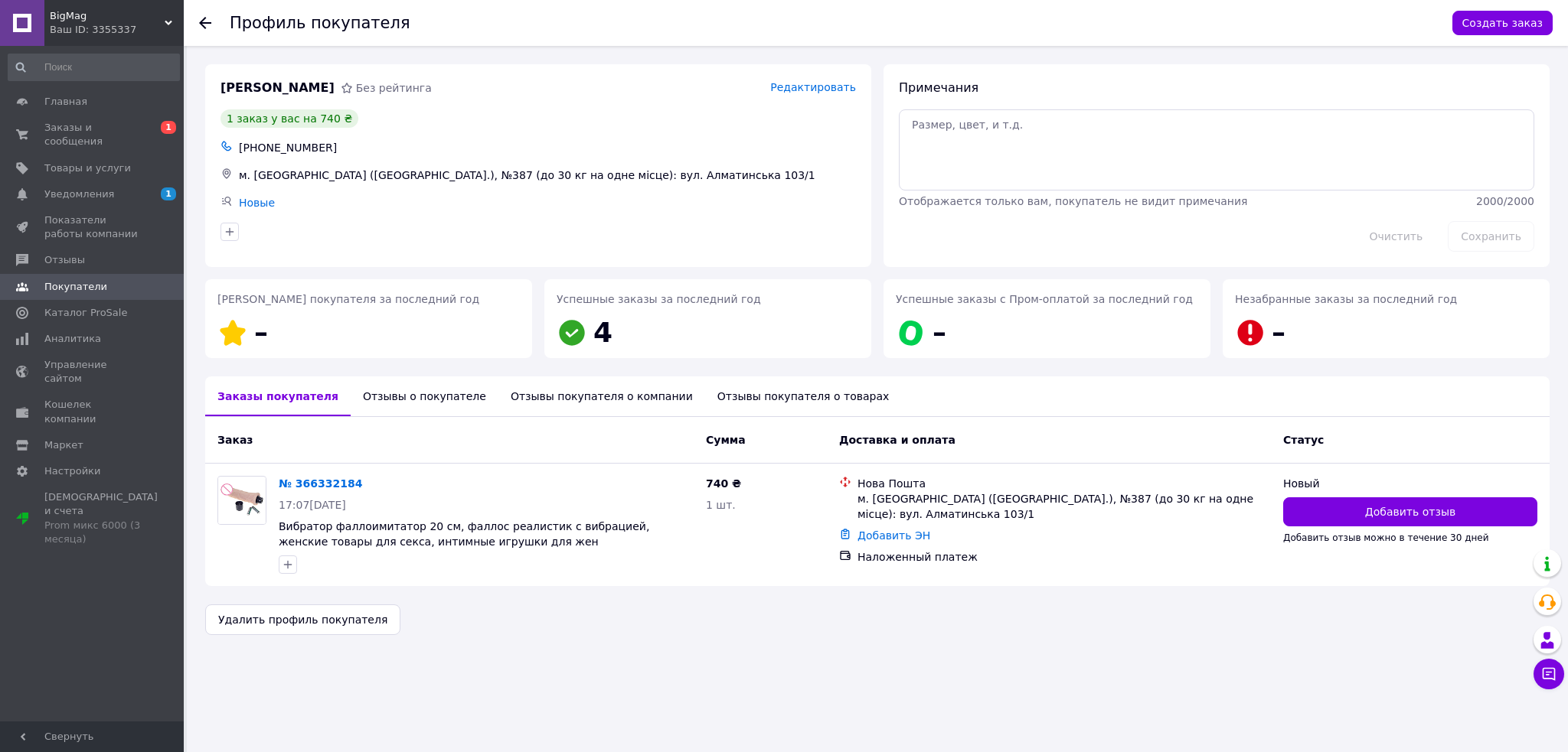
click at [421, 394] on div "Отзывы о покупателе" at bounding box center [424, 396] width 148 height 40
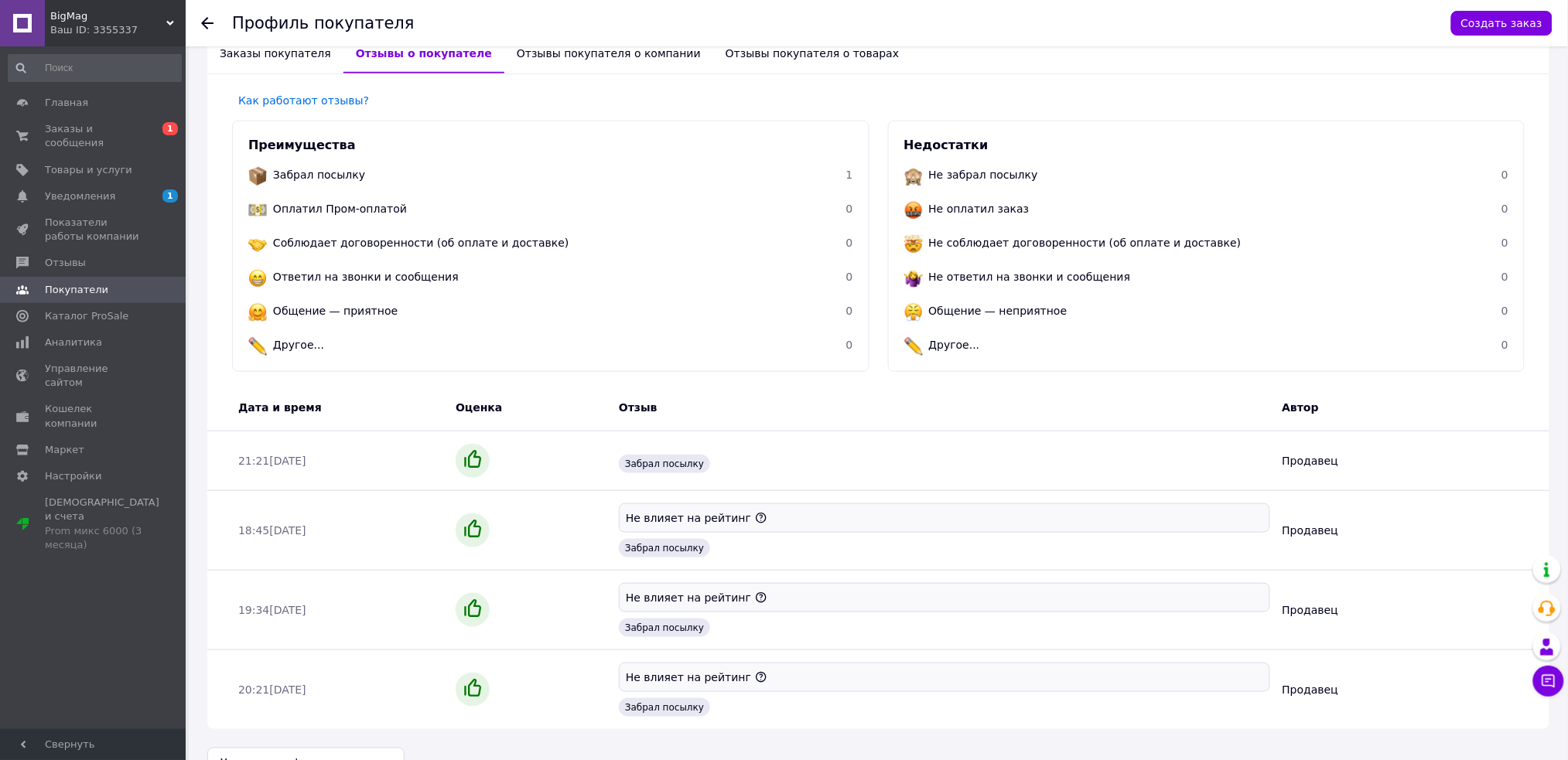
scroll to position [386, 0]
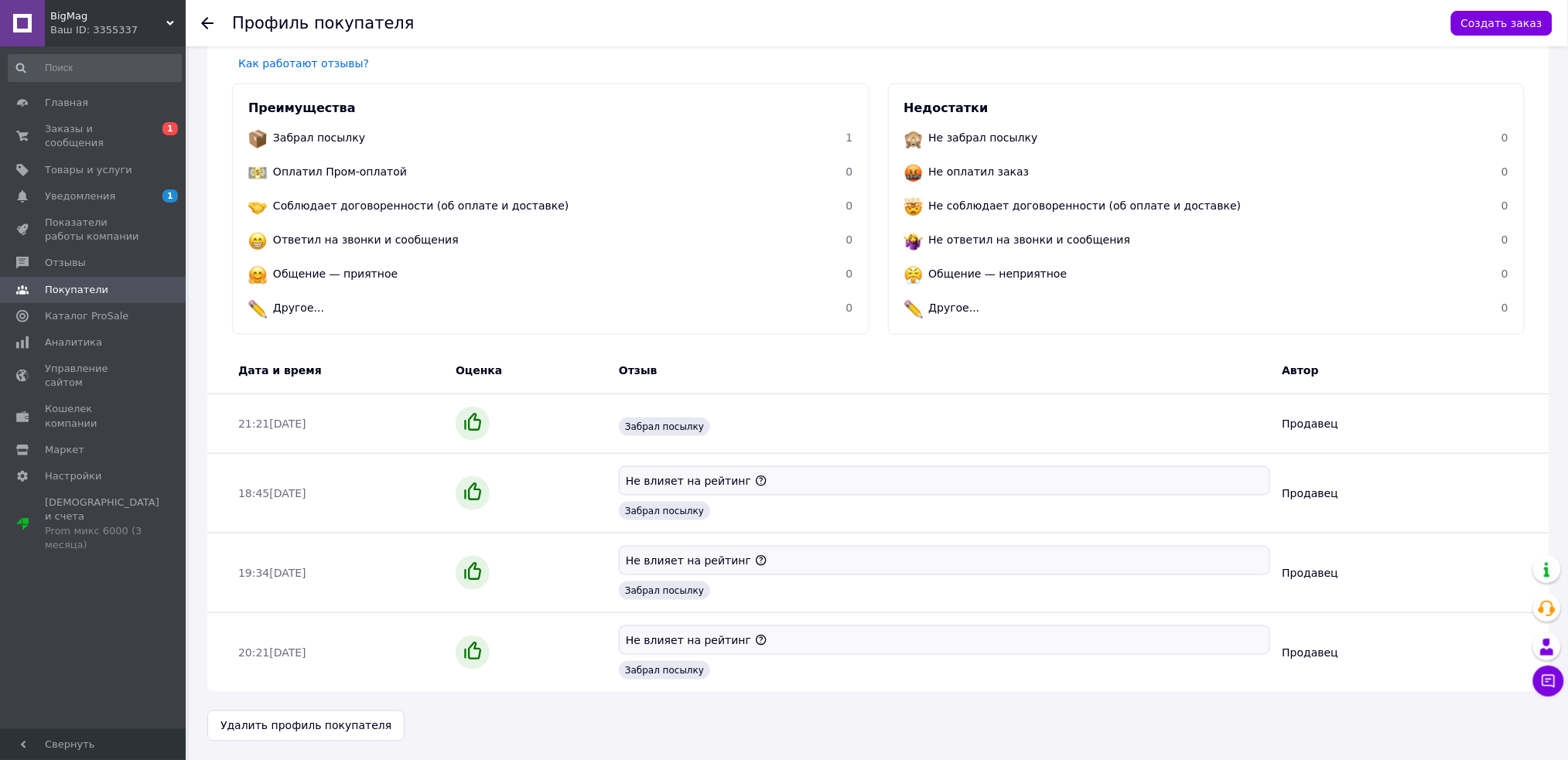
click at [208, 21] on icon at bounding box center [206, 22] width 12 height 12
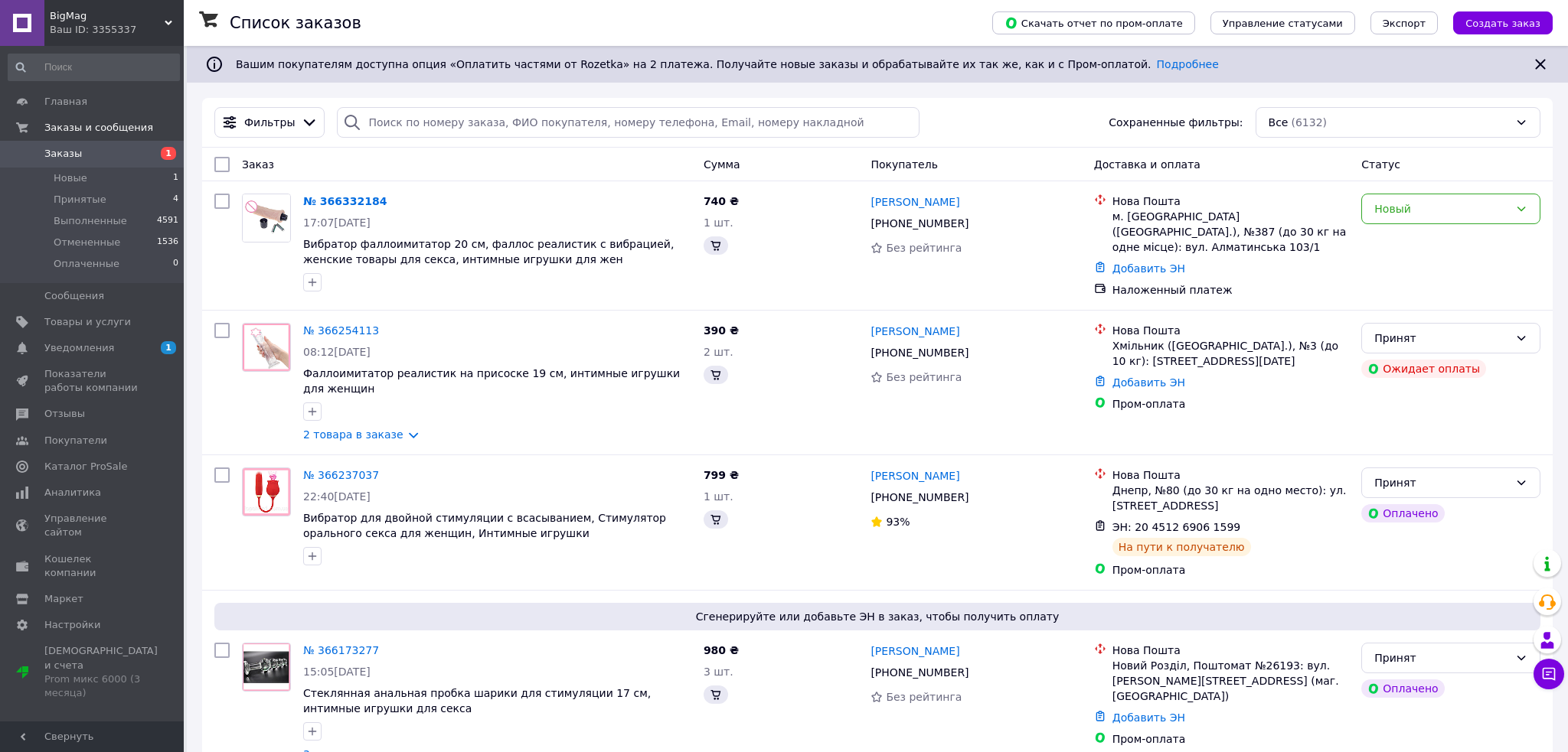
click at [167, 16] on div "BigMag Ваш ID: 3355337" at bounding box center [114, 23] width 140 height 46
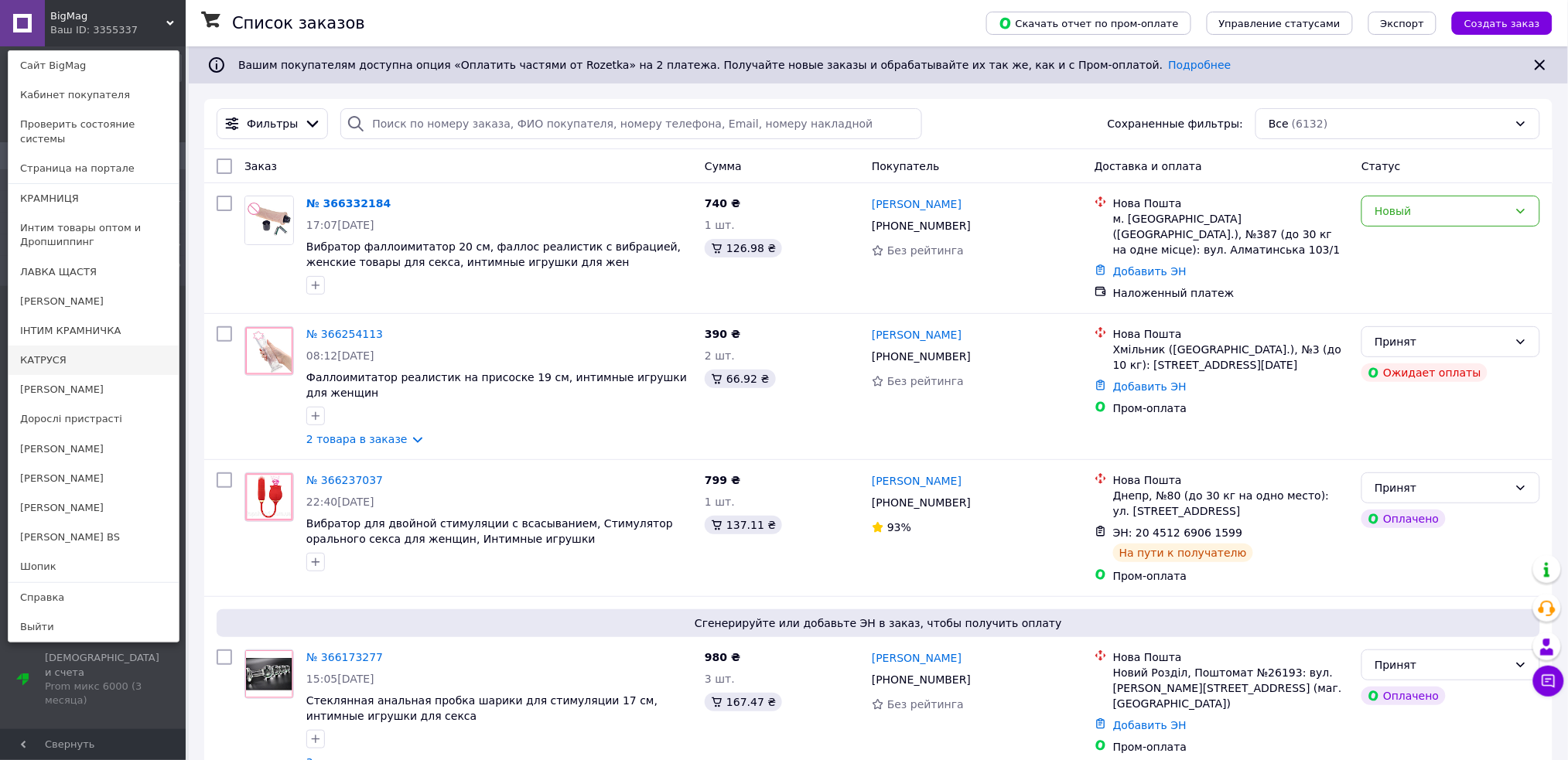
click at [65, 348] on link "КАТРУСЯ" at bounding box center [93, 359] width 170 height 29
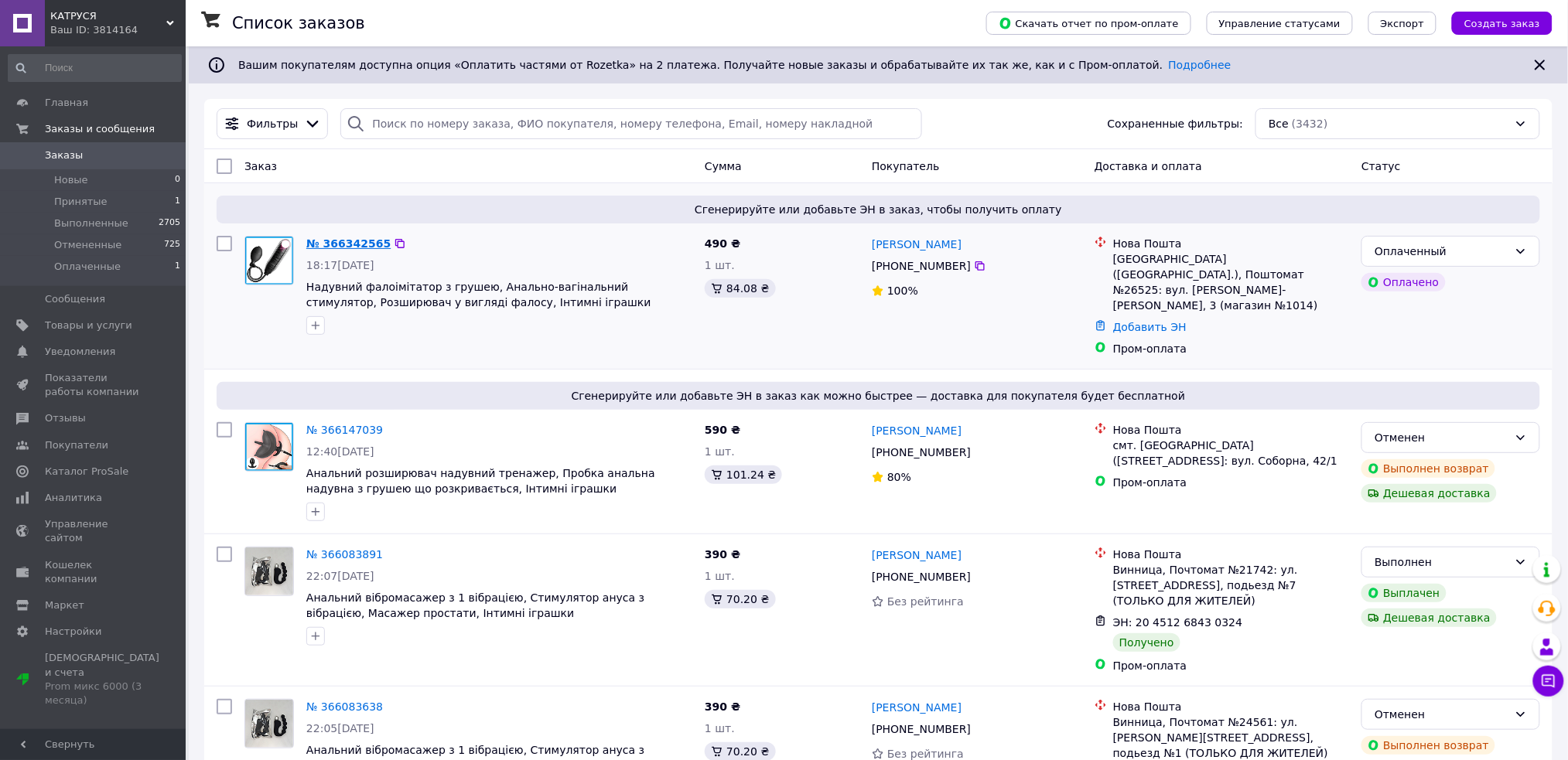
click at [336, 242] on link "№ 366342565" at bounding box center [348, 243] width 84 height 12
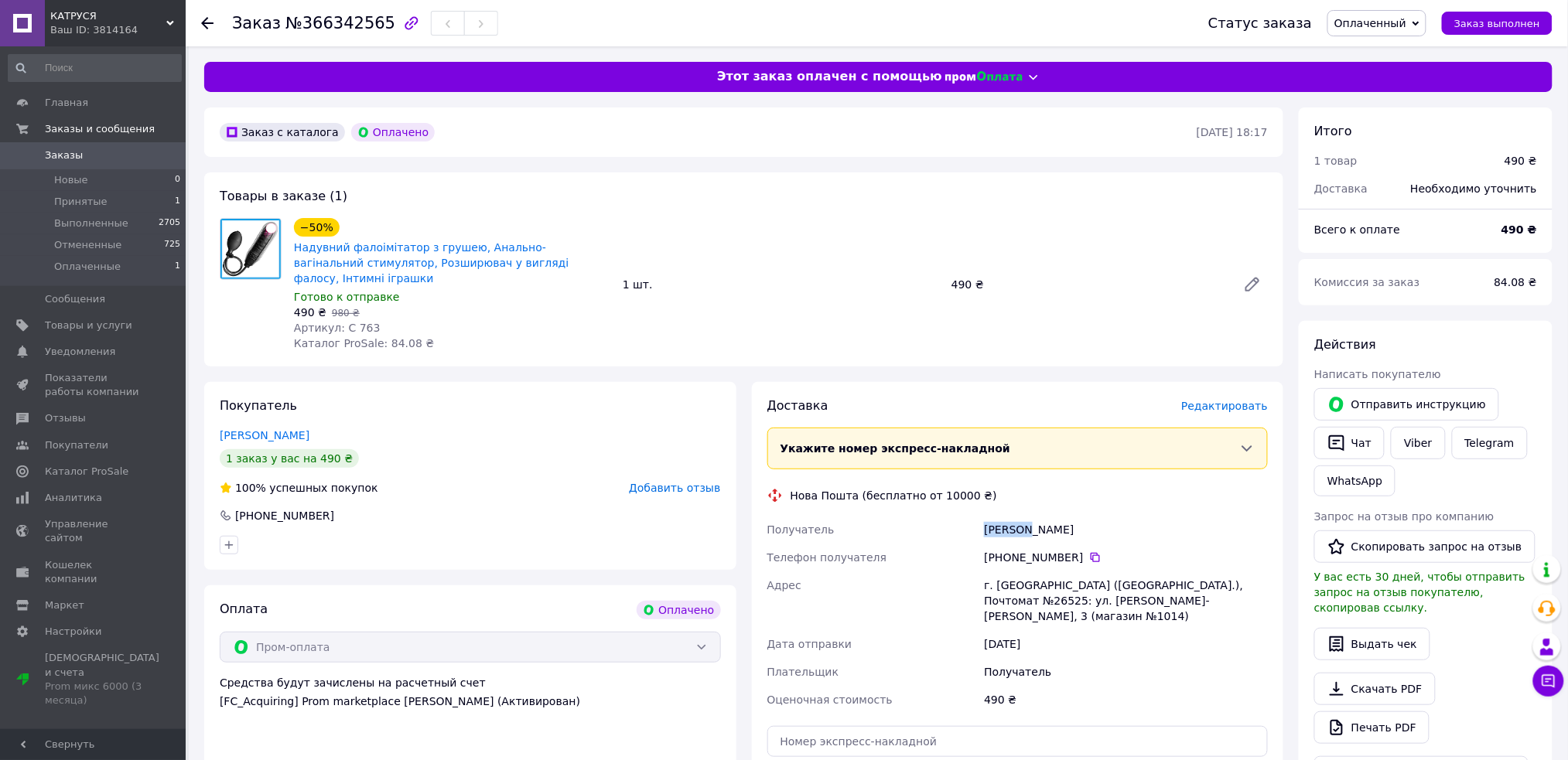
drag, startPoint x: 1028, startPoint y: 515, endPoint x: 978, endPoint y: 515, distance: 50.0
click at [978, 516] on div "Получатель Собачко Анатолій Телефон получателя +380 63 755 19 05   Адрес г. Кие…" at bounding box center [1017, 615] width 507 height 198
copy div "Получатель Собачко"
drag, startPoint x: 1377, startPoint y: 21, endPoint x: 1381, endPoint y: 29, distance: 8.9
click at [1377, 21] on span "Оплаченный" at bounding box center [1370, 22] width 72 height 12
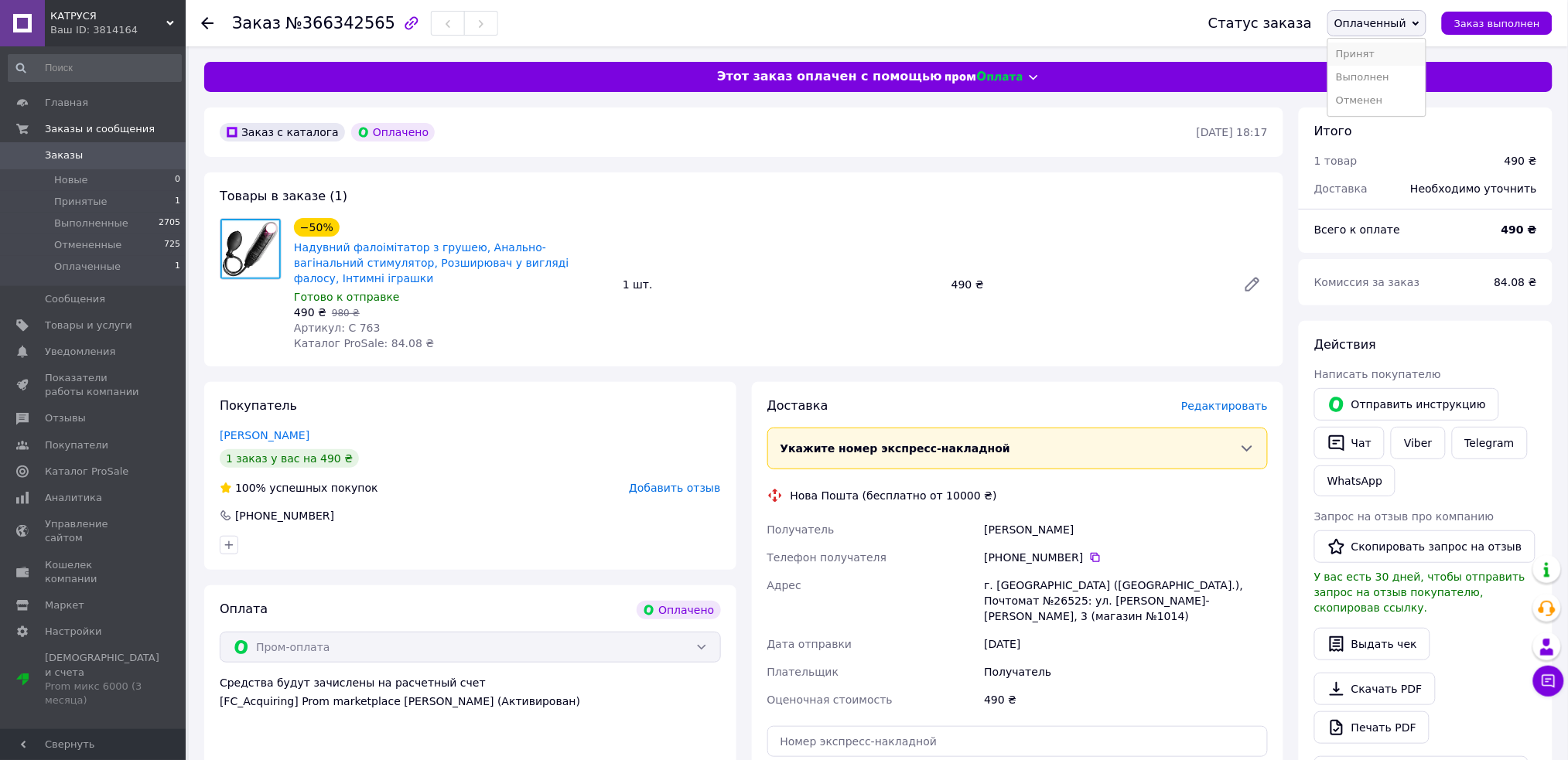
click at [1385, 48] on li "Принят" at bounding box center [1377, 54] width 97 height 23
click at [1401, 445] on link "Viber" at bounding box center [1418, 443] width 54 height 33
drag, startPoint x: 295, startPoint y: 17, endPoint x: 372, endPoint y: 24, distance: 77.3
click at [372, 24] on span "№366342565" at bounding box center [341, 23] width 110 height 19
copy span "366342565"
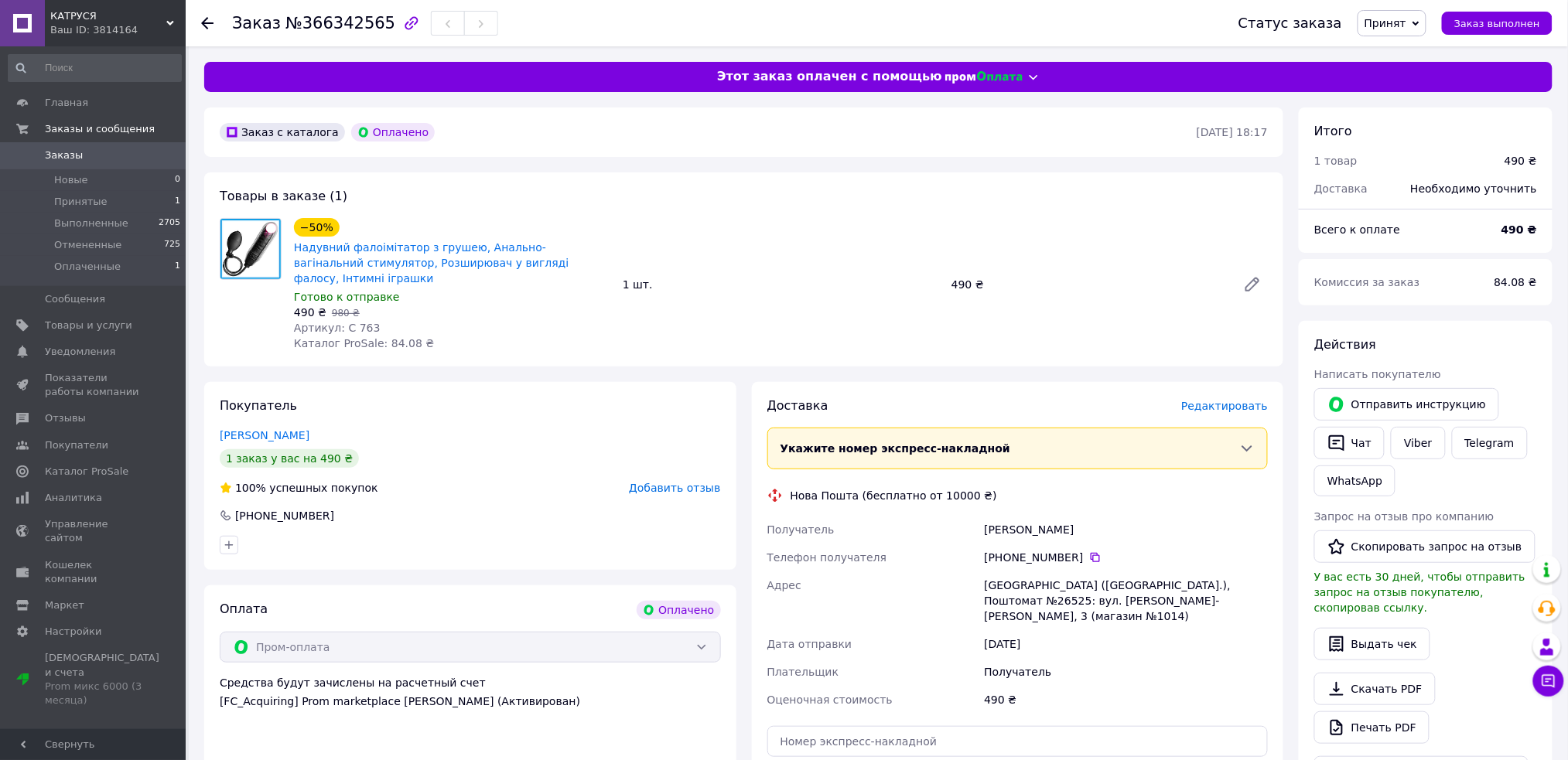
drag, startPoint x: 206, startPoint y: 19, endPoint x: 219, endPoint y: 18, distance: 13.0
click at [206, 19] on icon at bounding box center [206, 22] width 12 height 12
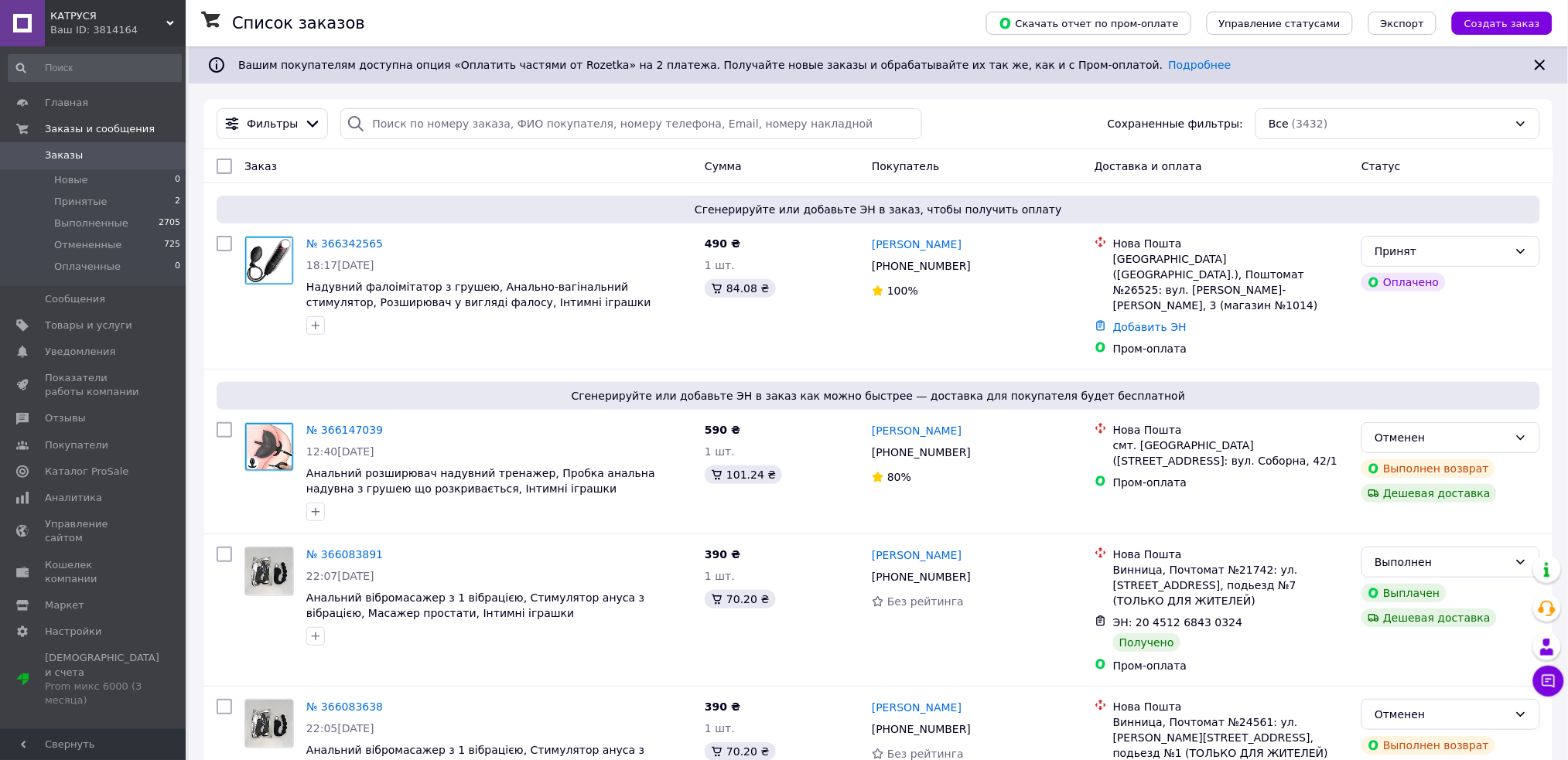
click at [177, 12] on div "КАТРУСЯ Ваш ID: 3814164" at bounding box center [115, 23] width 141 height 47
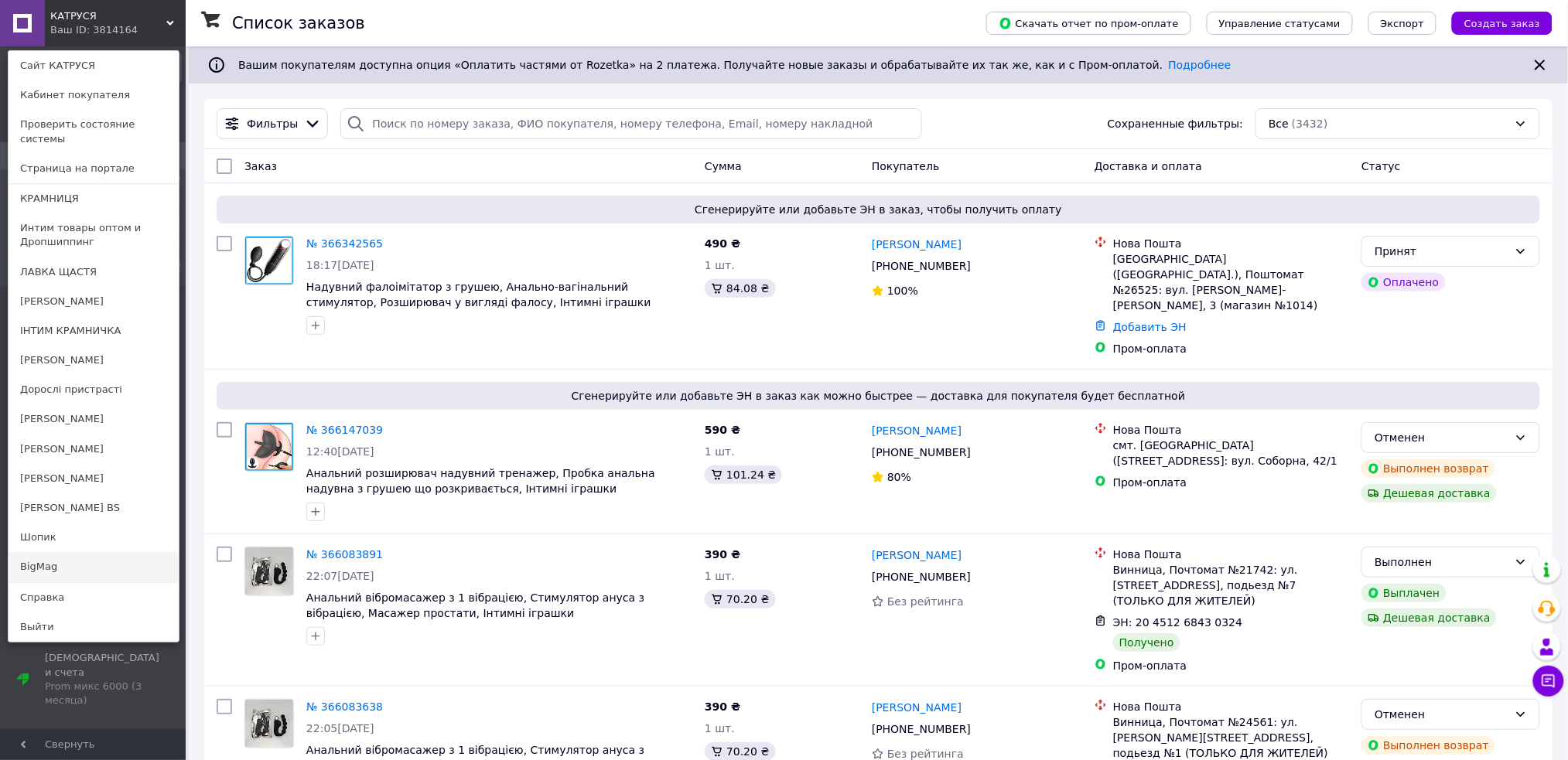
click at [70, 552] on link "BigMag" at bounding box center [93, 566] width 170 height 29
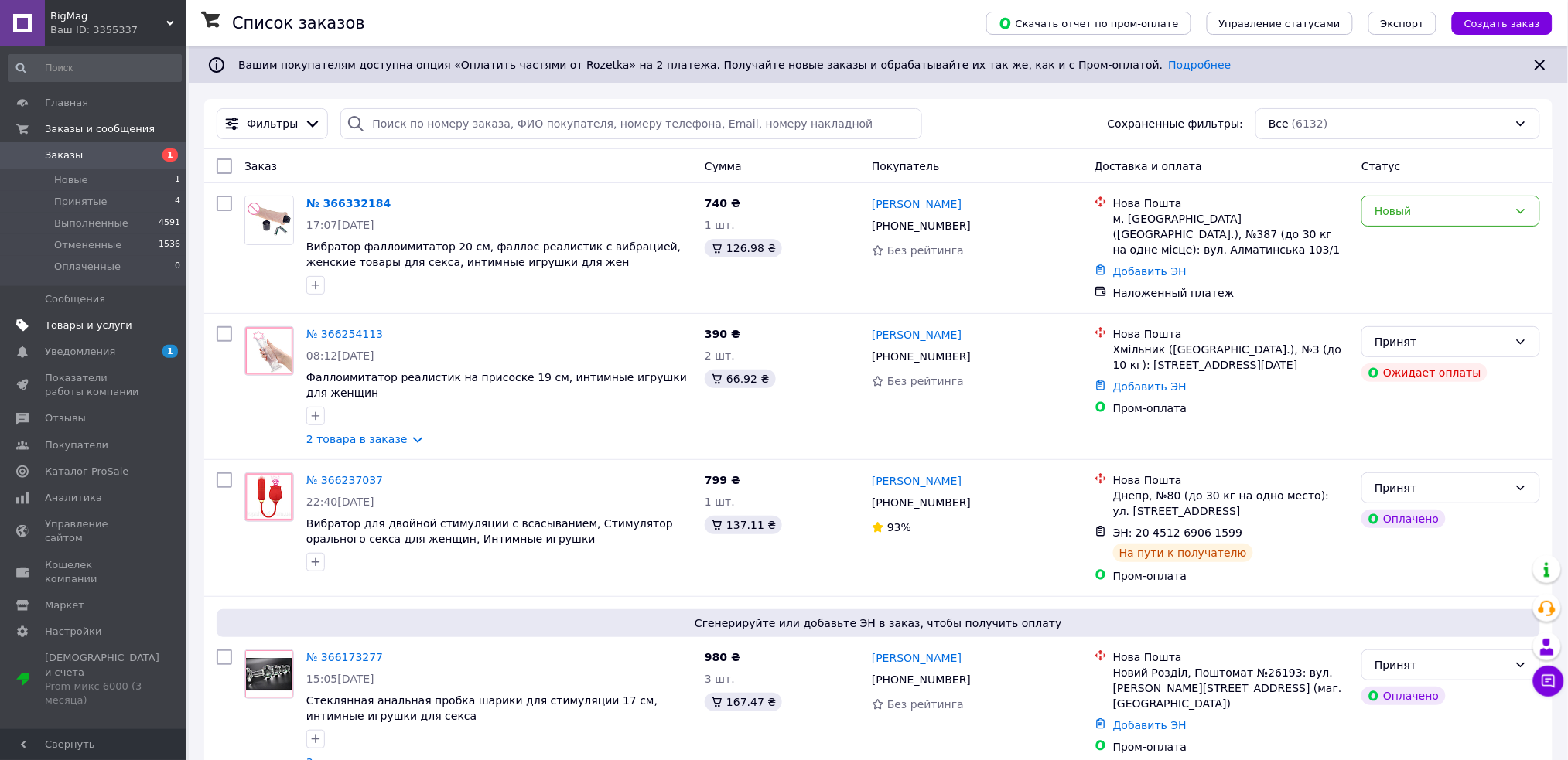
click at [111, 318] on span "Товары и услуги" at bounding box center [89, 325] width 88 height 14
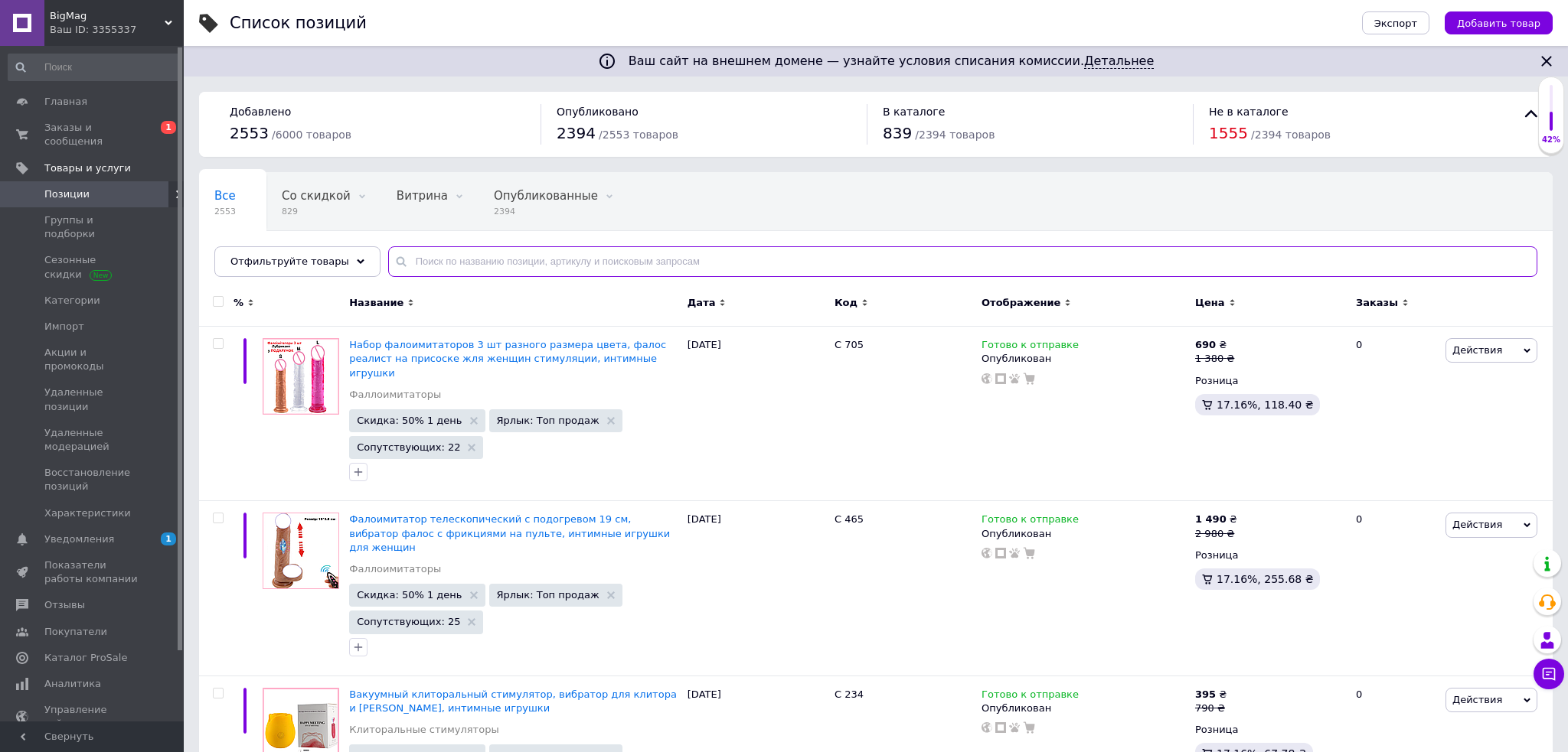
click at [511, 263] on input "text" at bounding box center [962, 261] width 1149 height 30
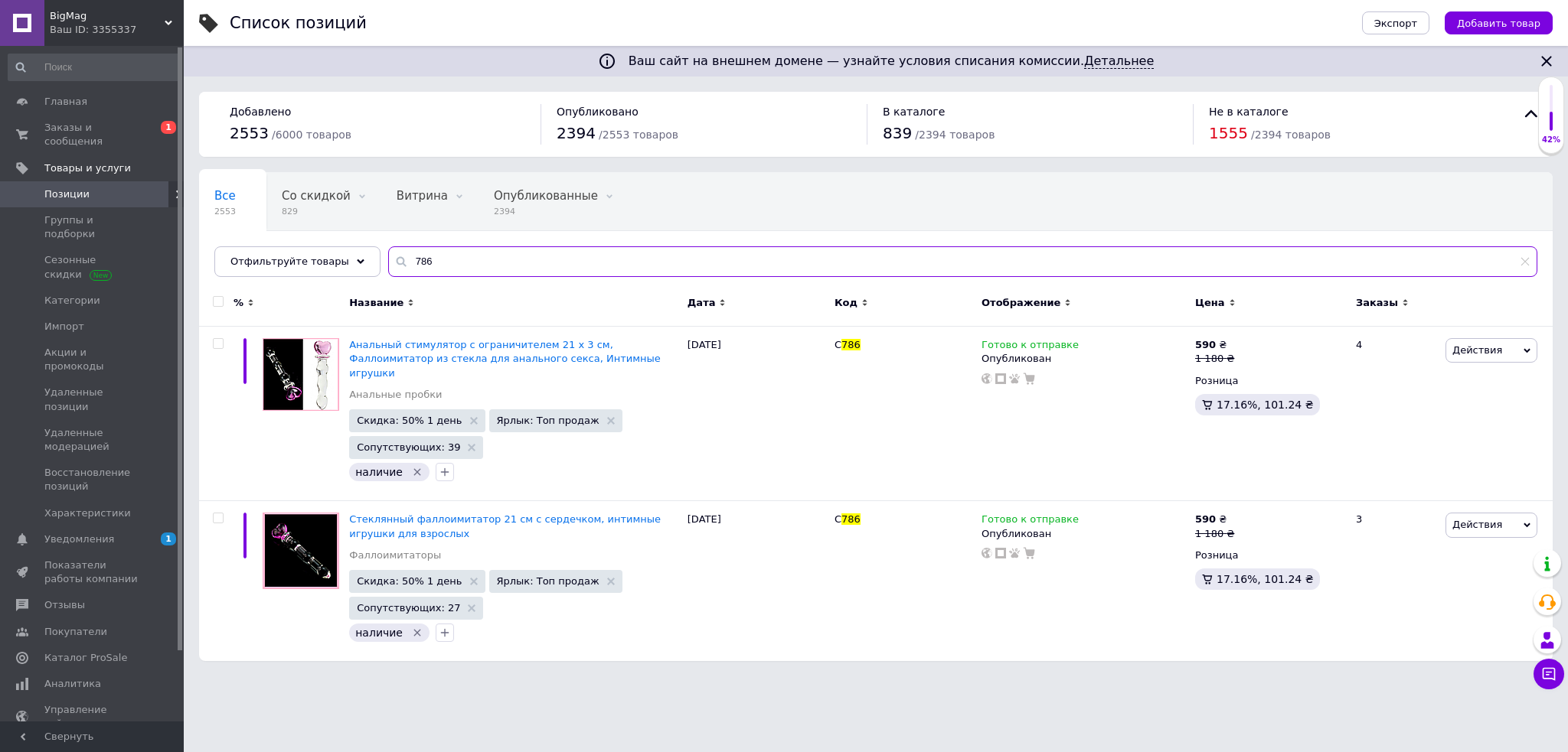
type input "786"
click at [170, 19] on icon at bounding box center [168, 23] width 7 height 7
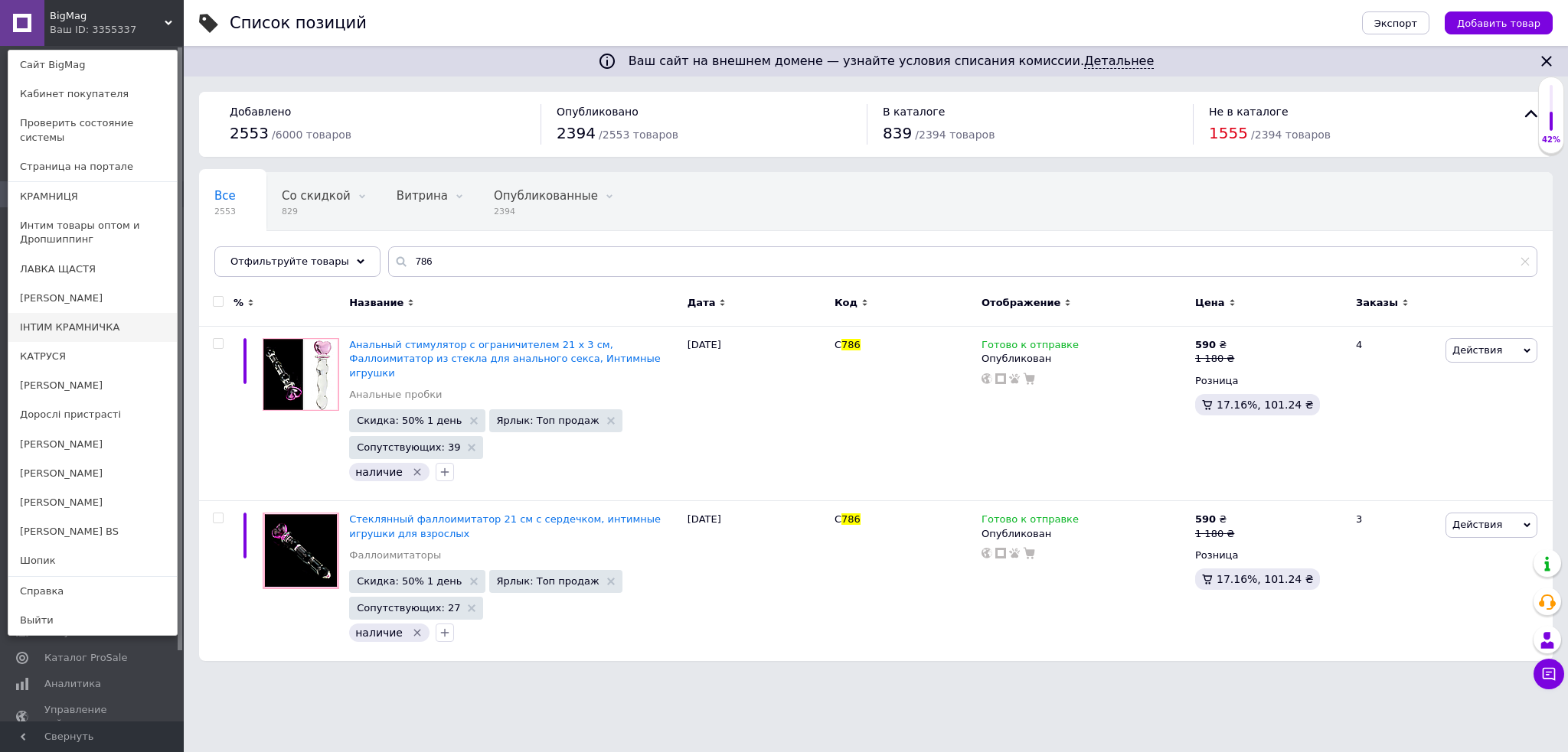
click at [106, 313] on link "ІНТИМ КРАМНИЧКА" at bounding box center [92, 327] width 168 height 29
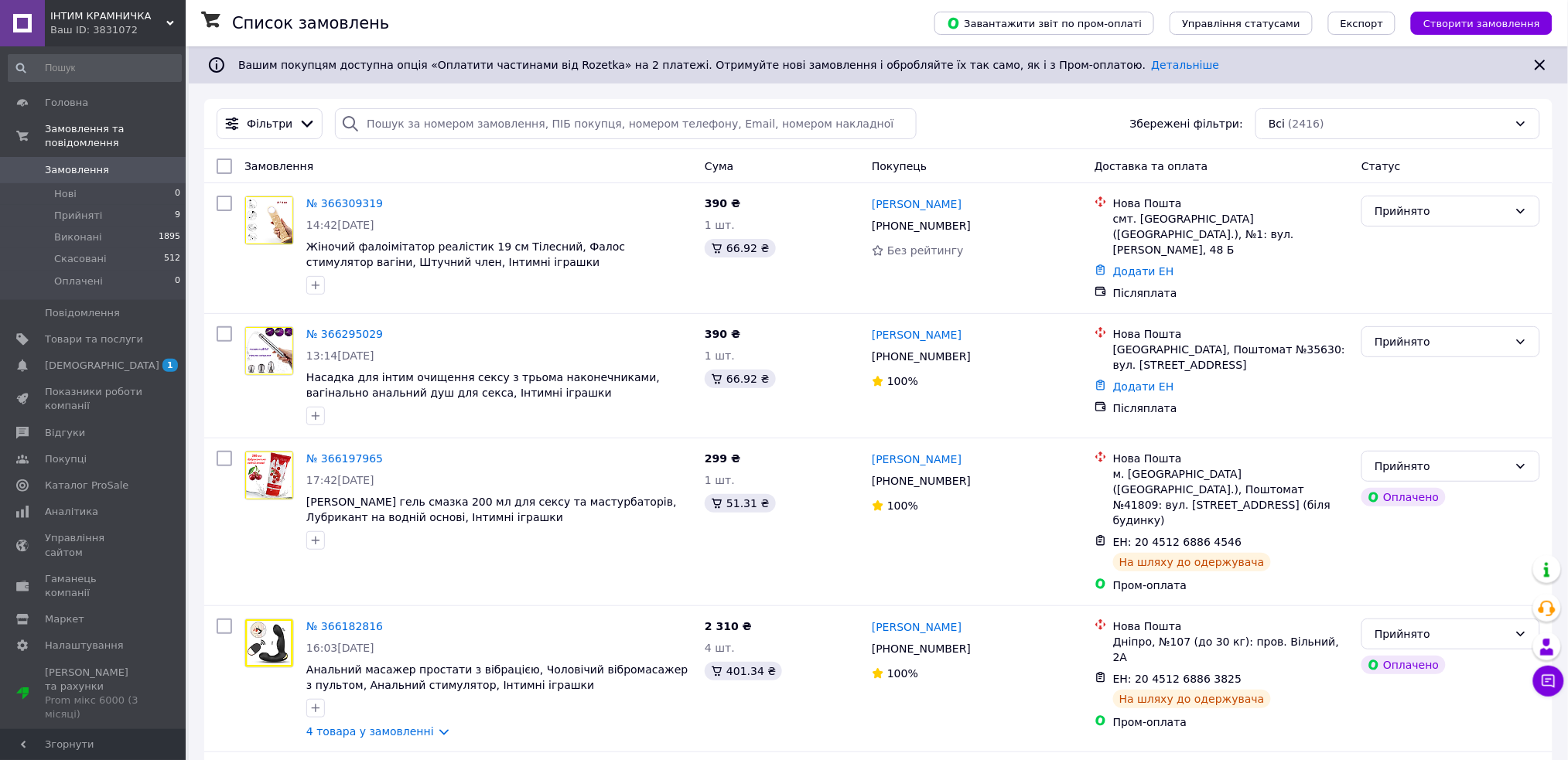
click at [168, 21] on icon at bounding box center [170, 23] width 7 height 7
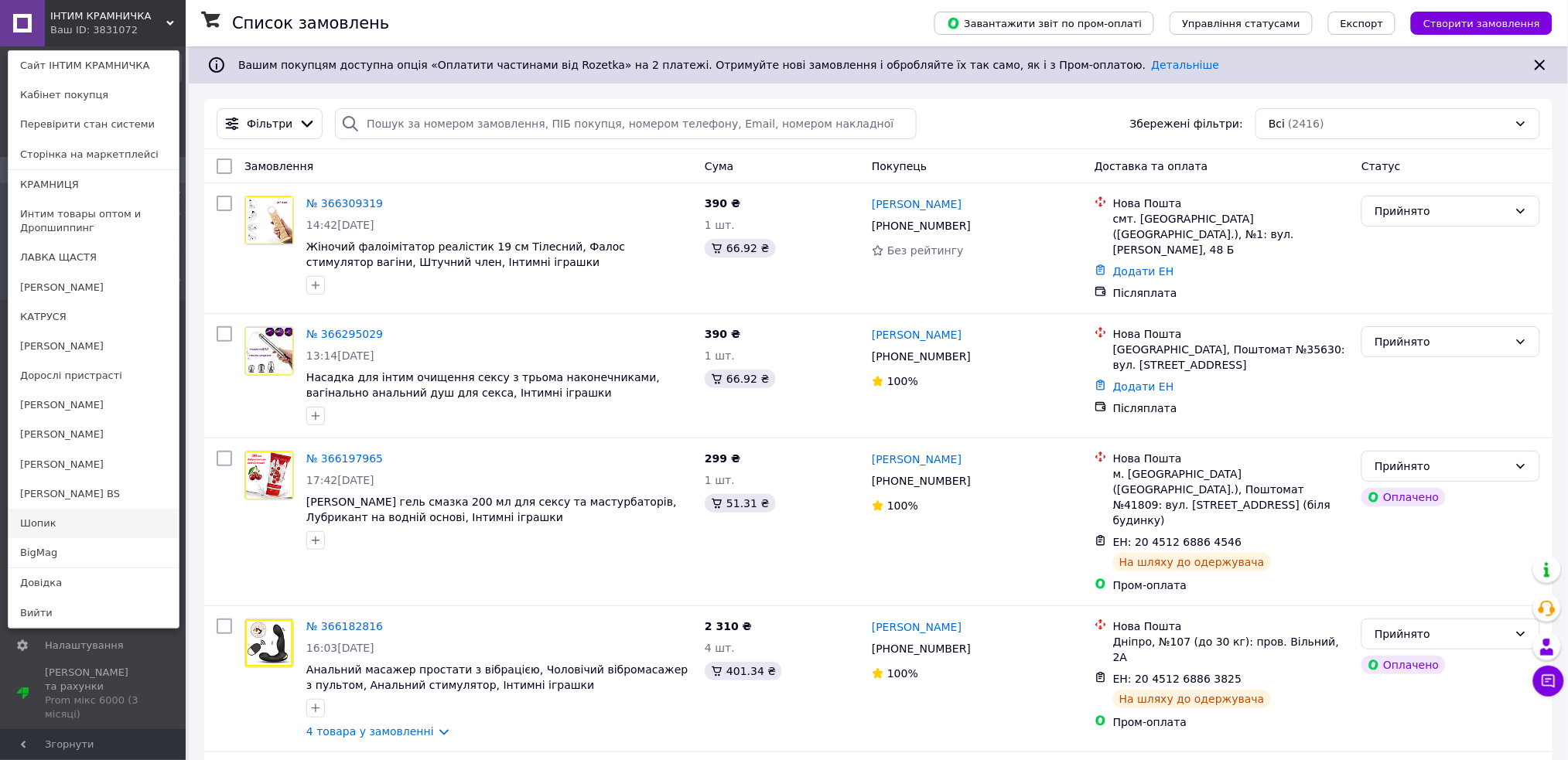
click at [103, 525] on link "Шопик" at bounding box center [93, 523] width 170 height 29
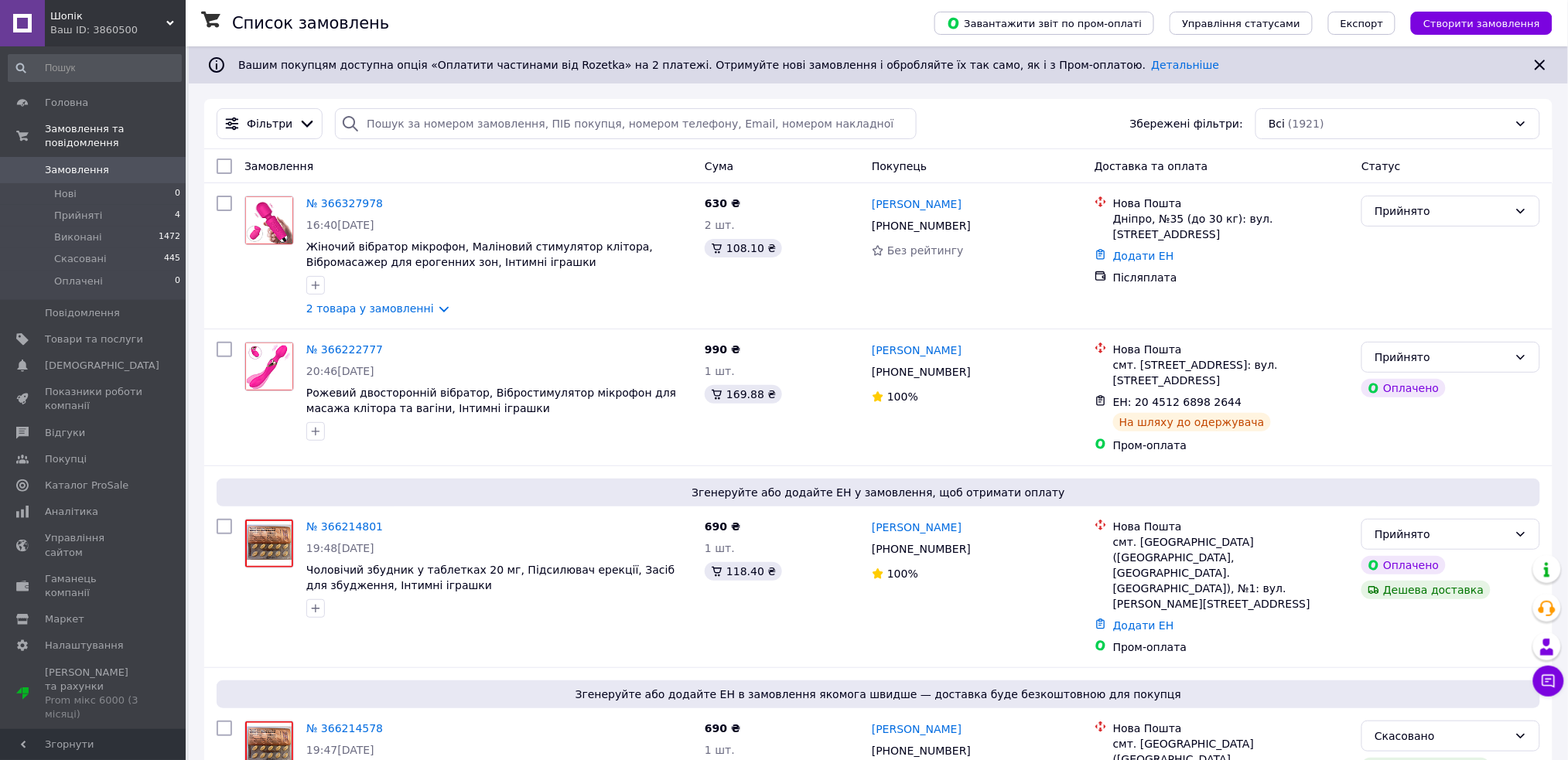
click at [164, 19] on span "Шопік" at bounding box center [108, 16] width 116 height 14
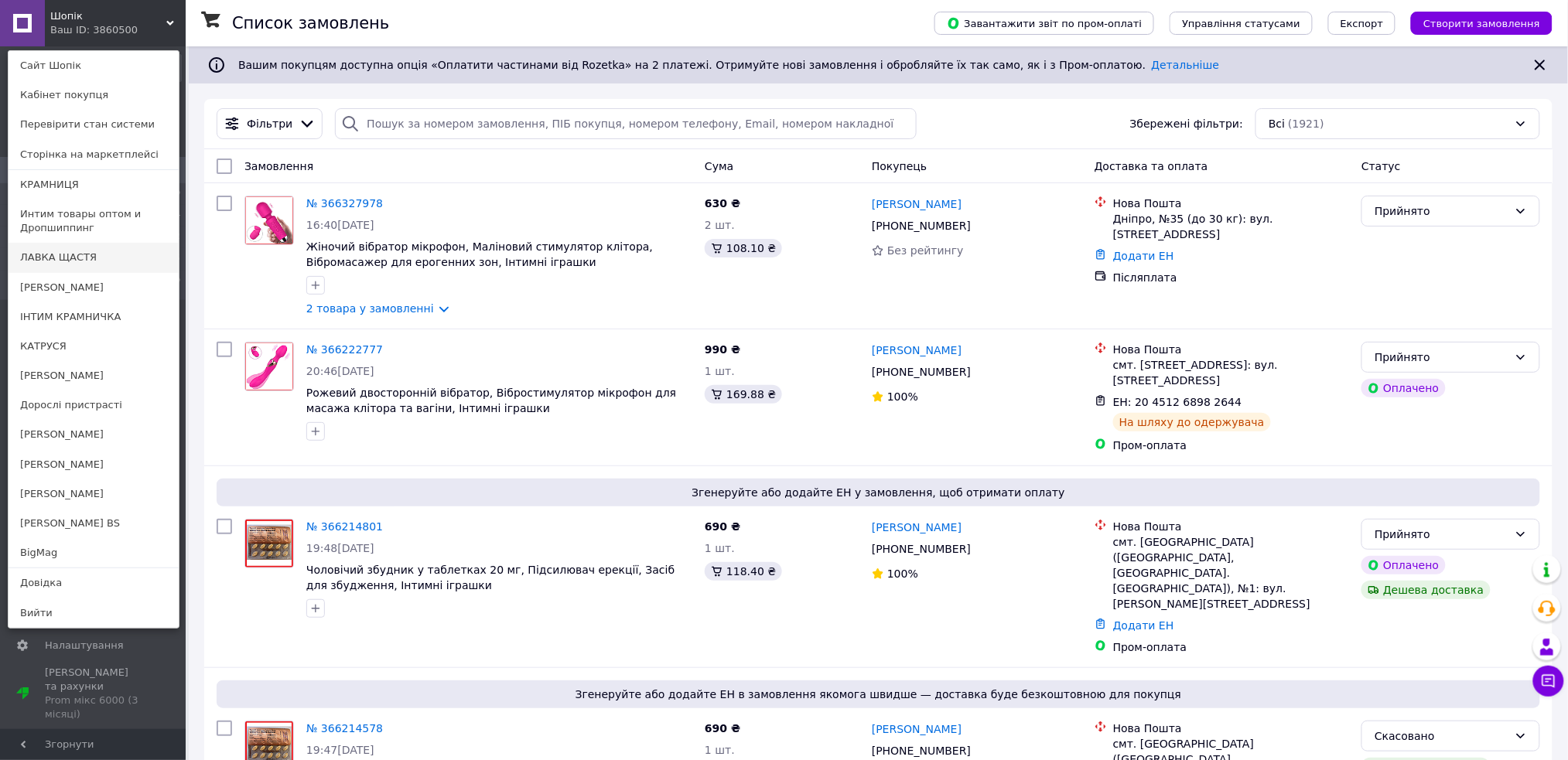
click at [109, 262] on link "ЛАВКА ЩАСТЯ" at bounding box center [93, 257] width 170 height 29
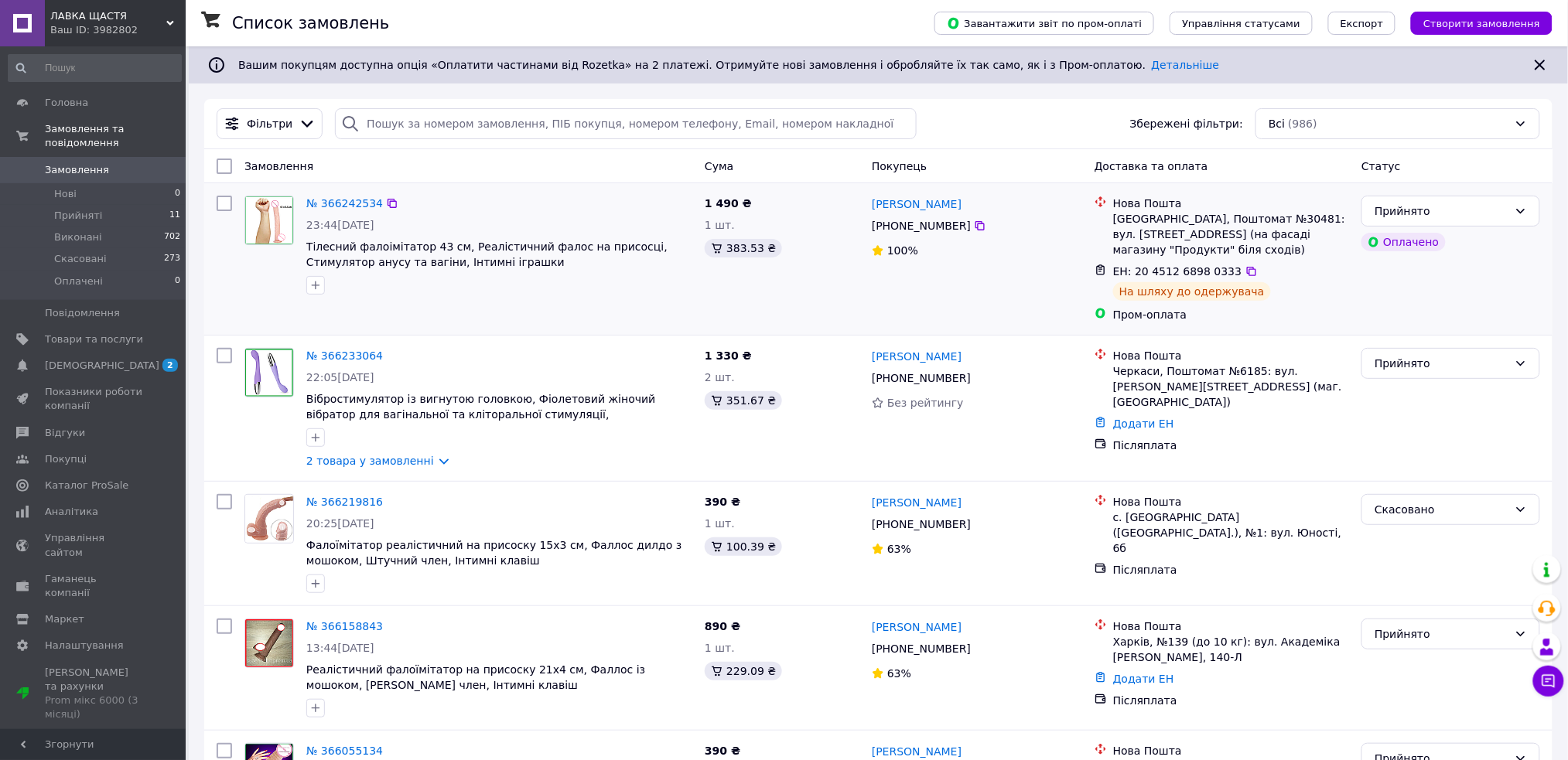
drag, startPoint x: 176, startPoint y: 15, endPoint x: 282, endPoint y: 295, distance: 299.4
click at [177, 17] on div "ЛАВКА ЩАСТЯ Ваш ID: 3982802" at bounding box center [115, 23] width 141 height 47
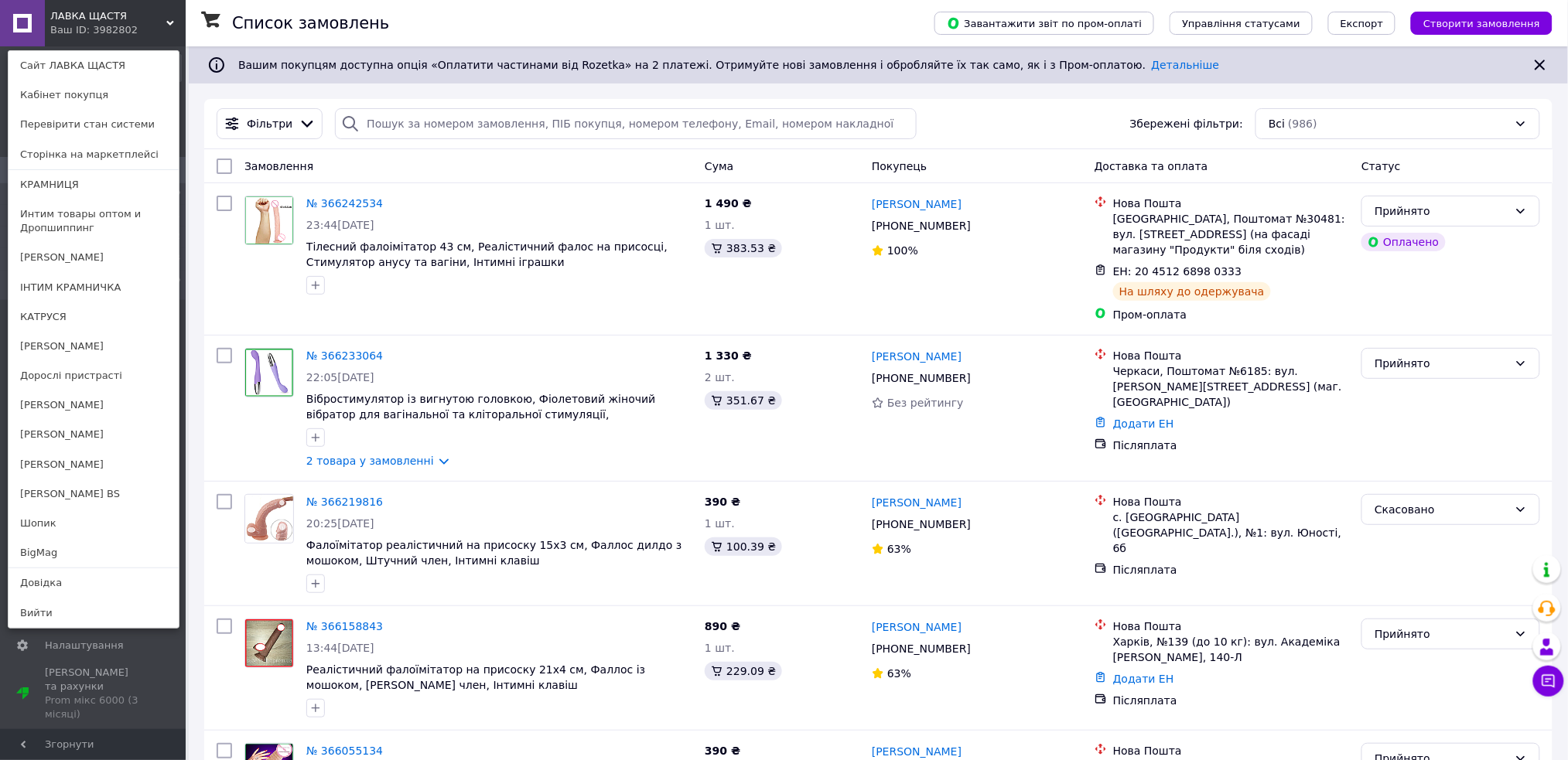
click at [104, 374] on link "Дорослі пристрасті" at bounding box center [93, 375] width 170 height 29
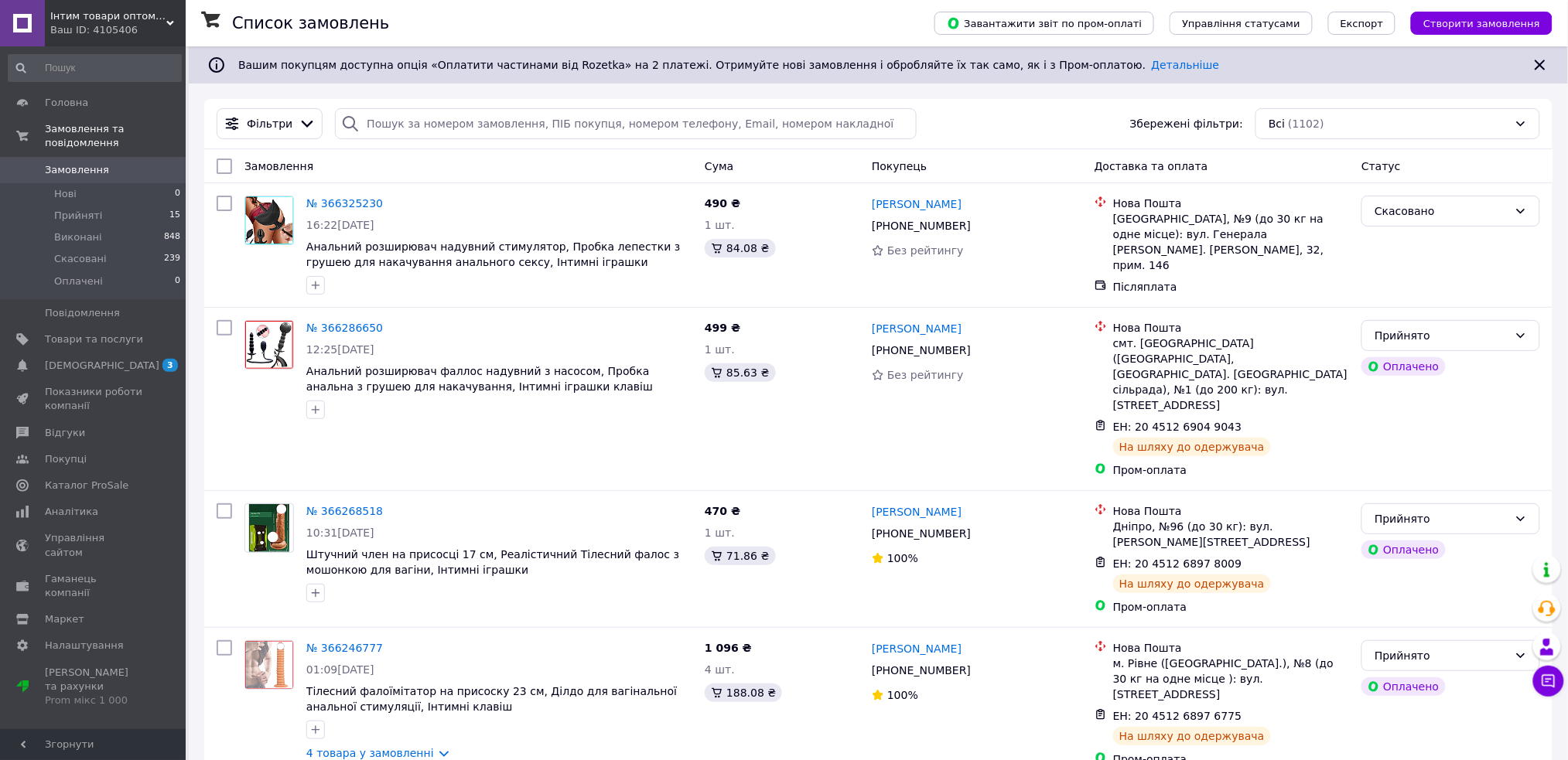
click at [171, 21] on icon at bounding box center [170, 23] width 7 height 7
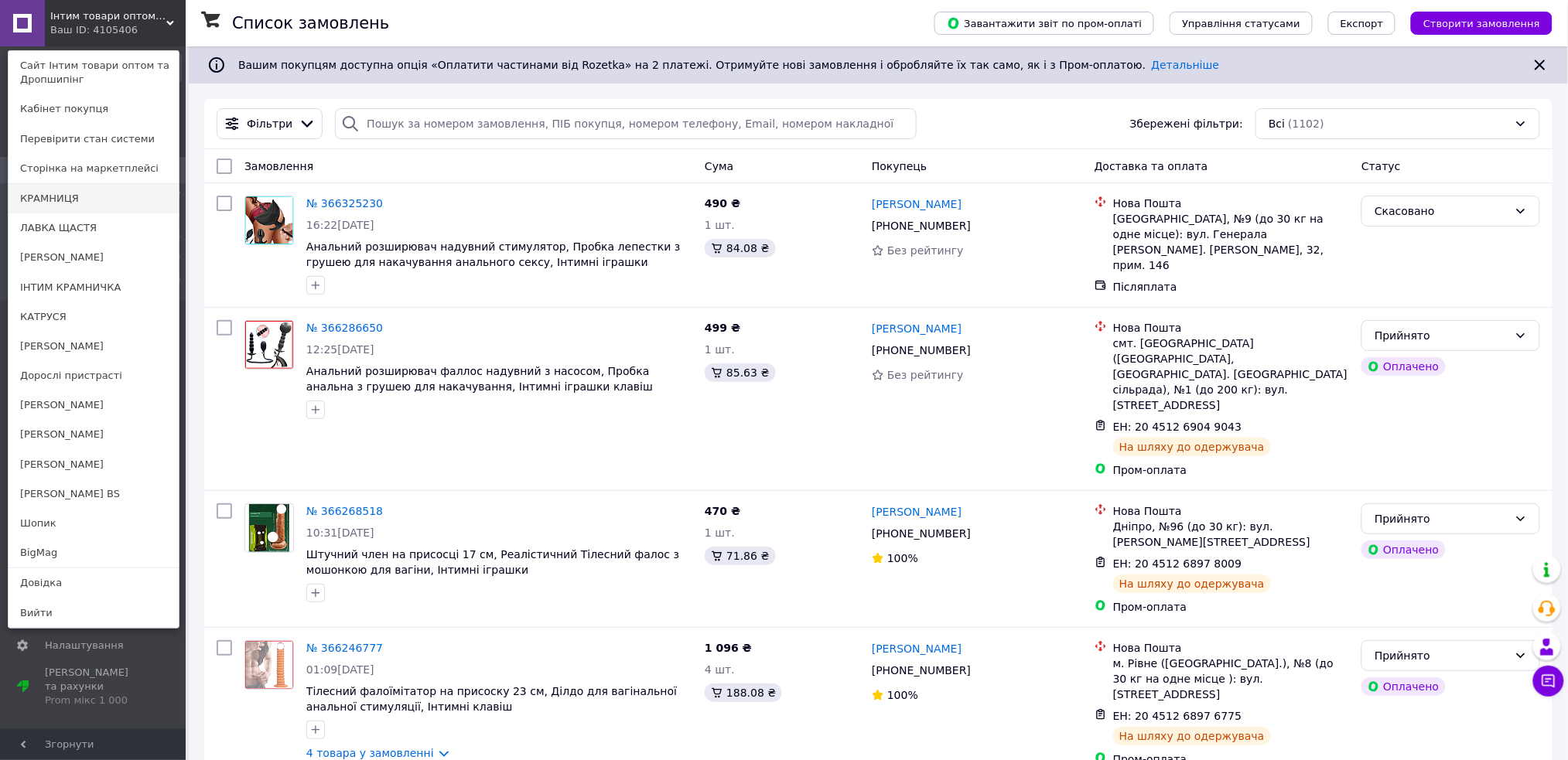
click at [102, 201] on link "КРАМНИЦЯ" at bounding box center [93, 198] width 170 height 29
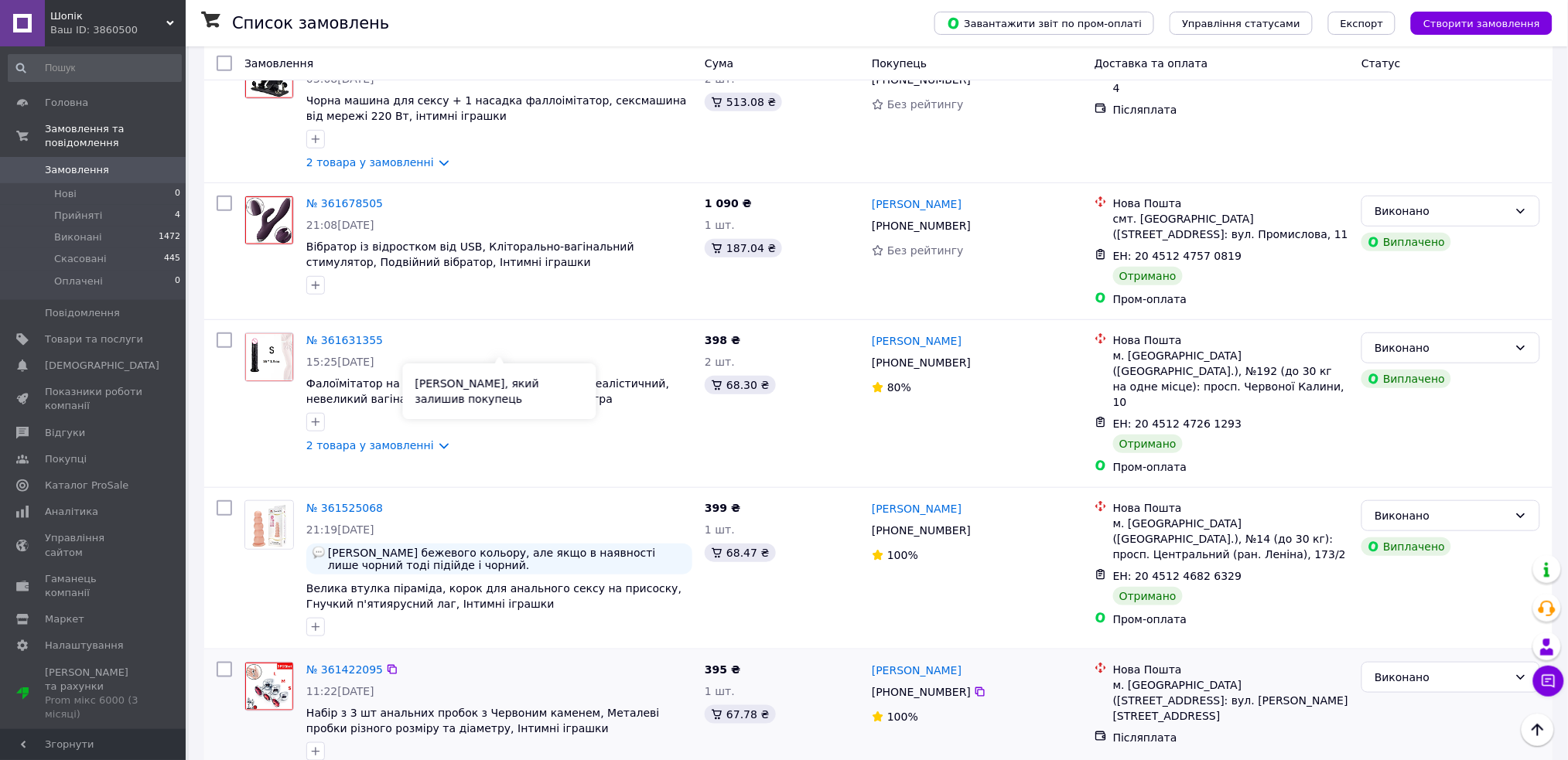
scroll to position [6703, 0]
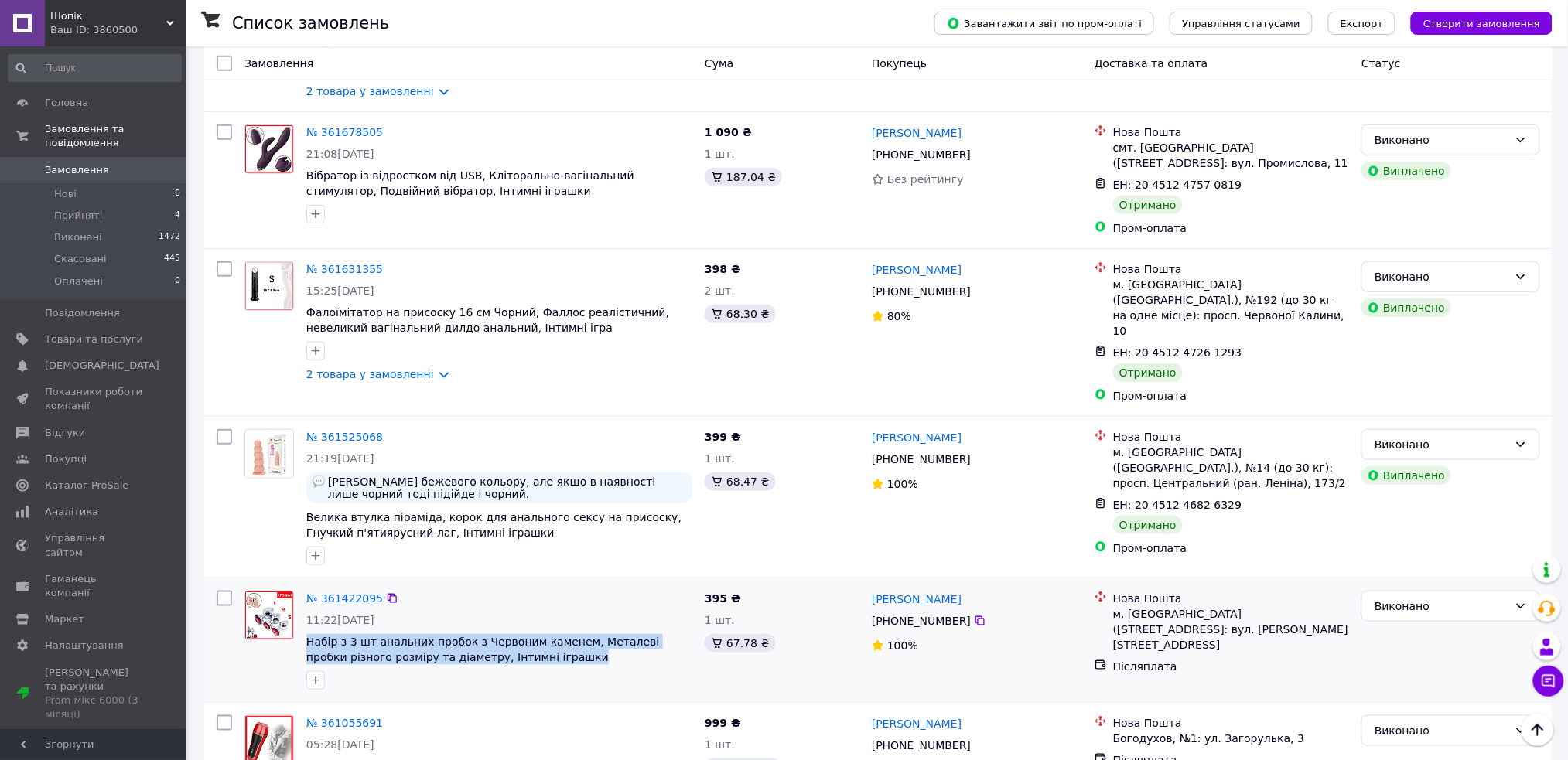
drag, startPoint x: 467, startPoint y: 440, endPoint x: 533, endPoint y: 447, distance: 66.4
click at [554, 584] on div "№ 361422095 11:22, 11.09.2025 Набір з 3 шт анальних пробок з Червоним каменем, …" at bounding box center [499, 640] width 399 height 111
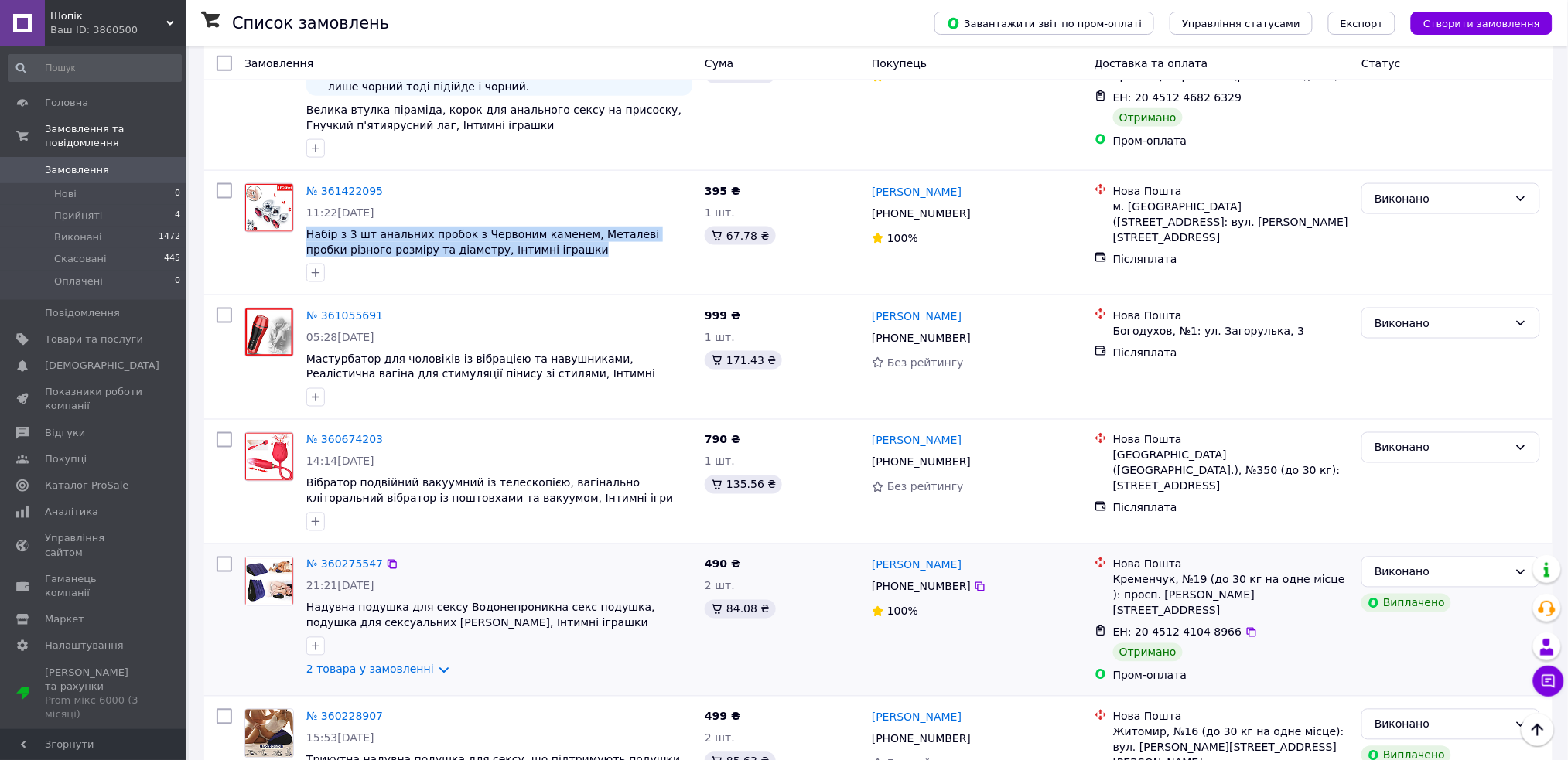
scroll to position [7425, 0]
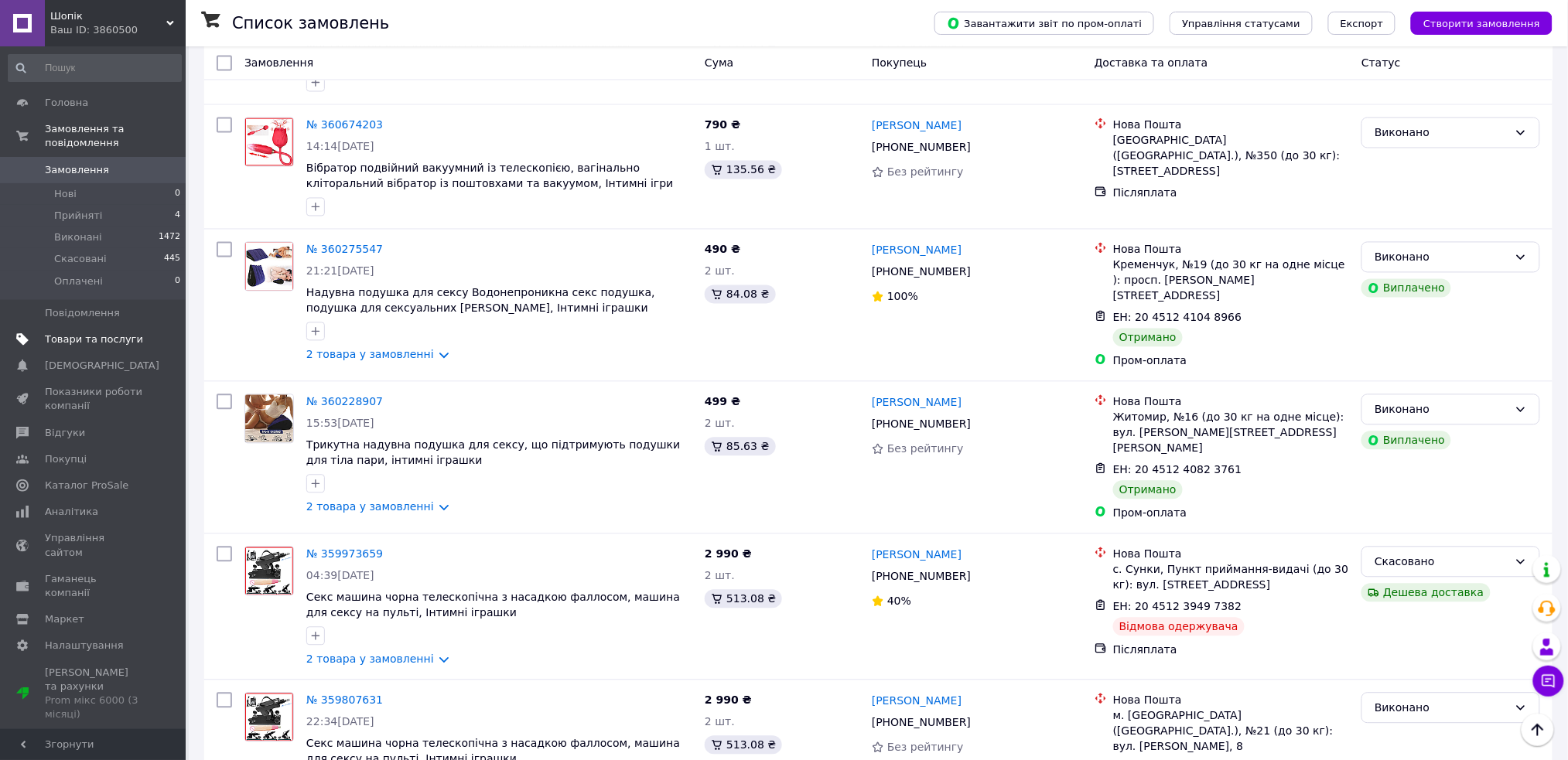
click at [102, 332] on span "Товари та послуги" at bounding box center [93, 339] width 98 height 14
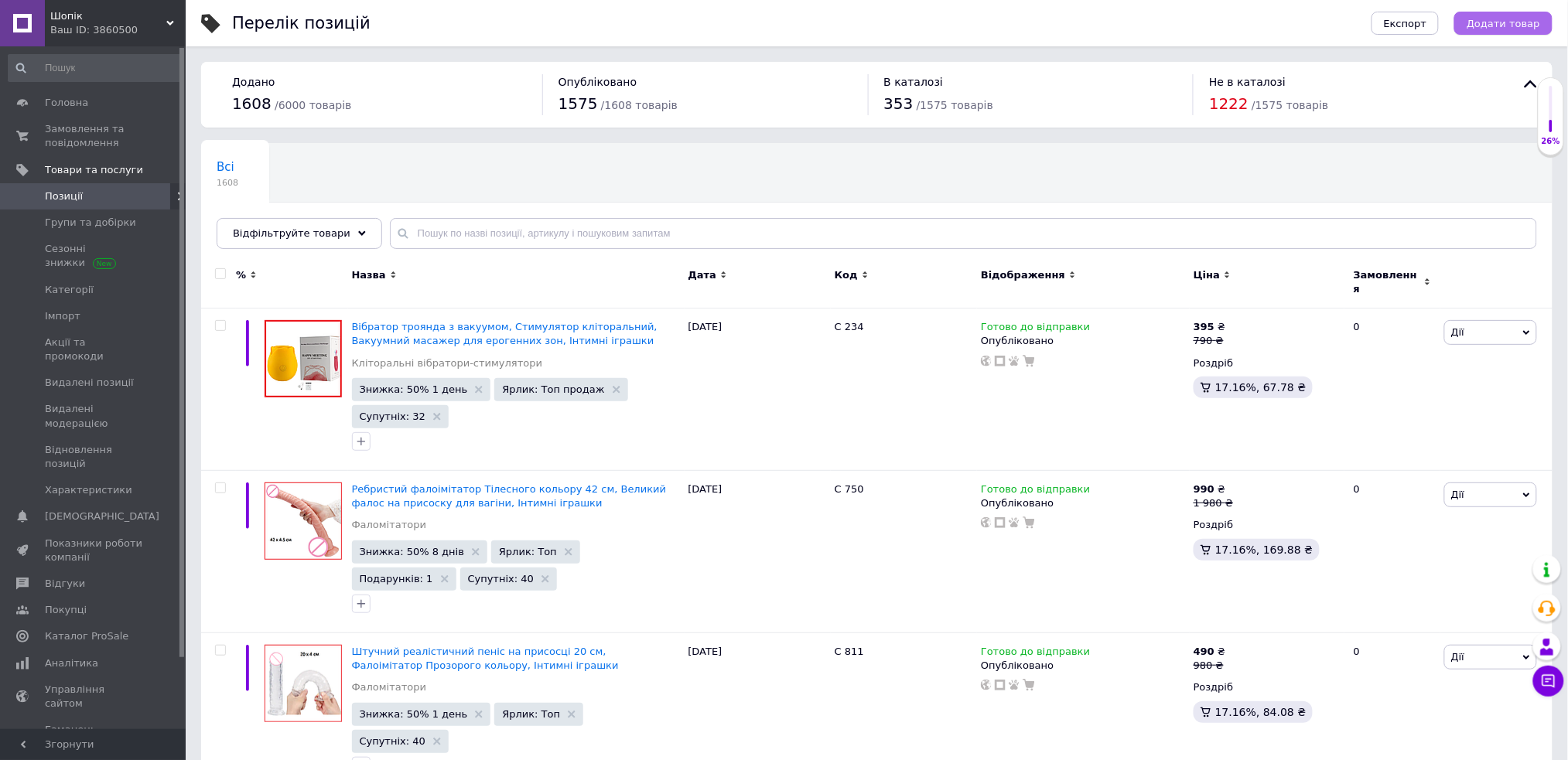
click at [1490, 27] on span "Додати товар" at bounding box center [1504, 23] width 74 height 11
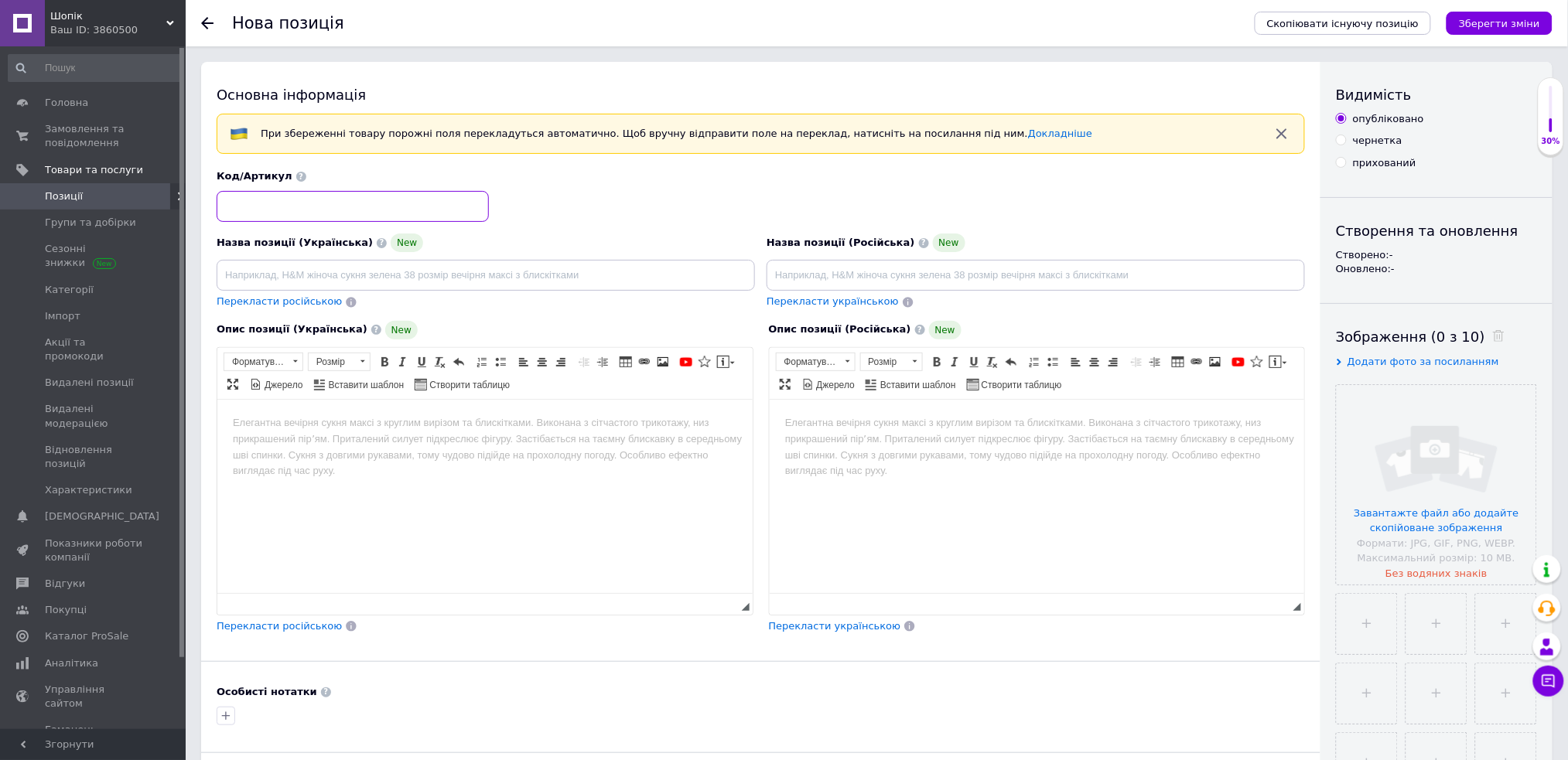
click at [357, 218] on input at bounding box center [353, 206] width 273 height 31
type input "С 705"
click at [500, 424] on body "Редактор, C50A3CDC-07B6-4F22-BC78-A20949B8DECD" at bounding box center [485, 422] width 504 height 16
click at [388, 390] on span "Вставити шаблон" at bounding box center [366, 386] width 78 height 13
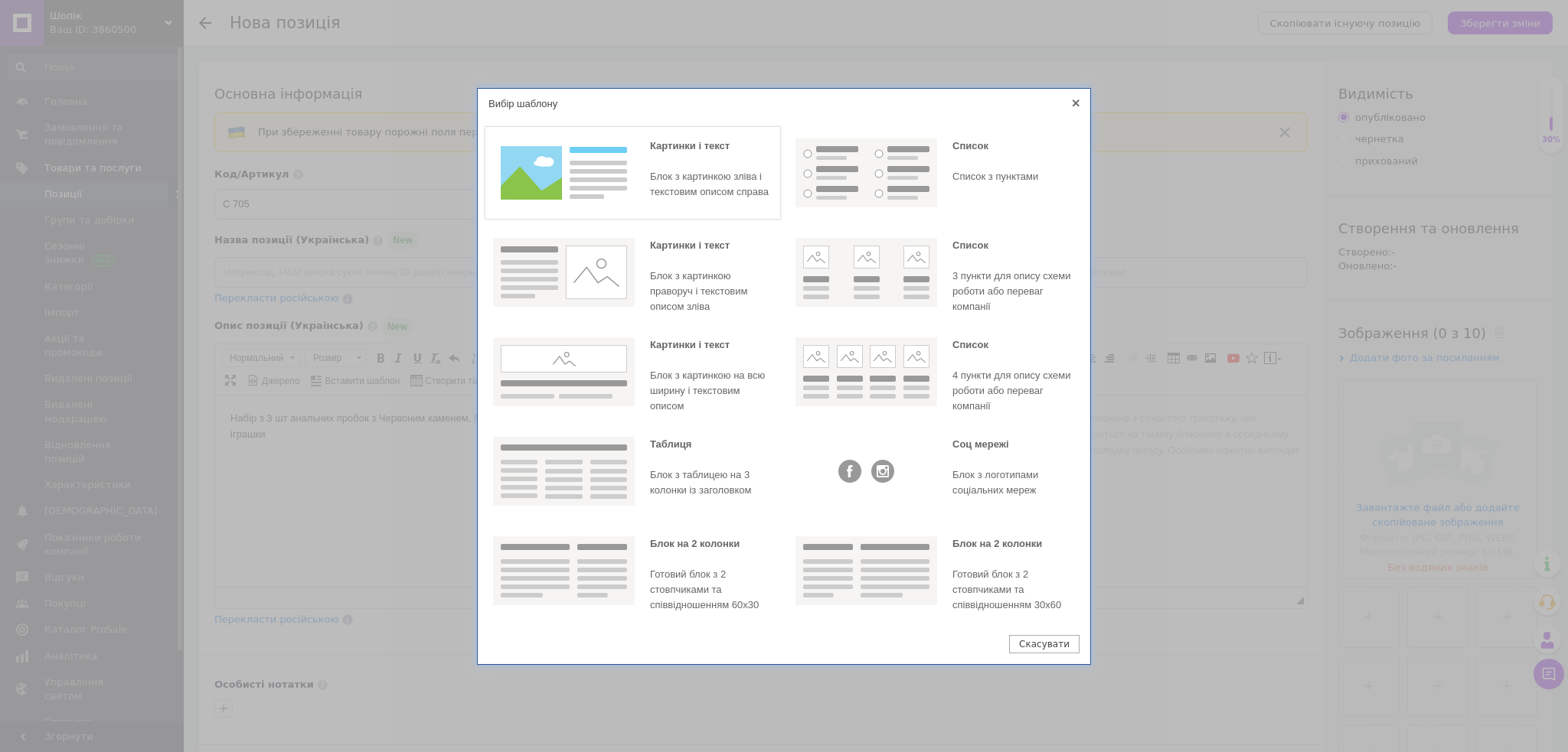
click at [638, 176] on div "Картинки і текст Блок з картинкою зліва і текстовим описом справа" at bounding box center [632, 173] width 295 height 91
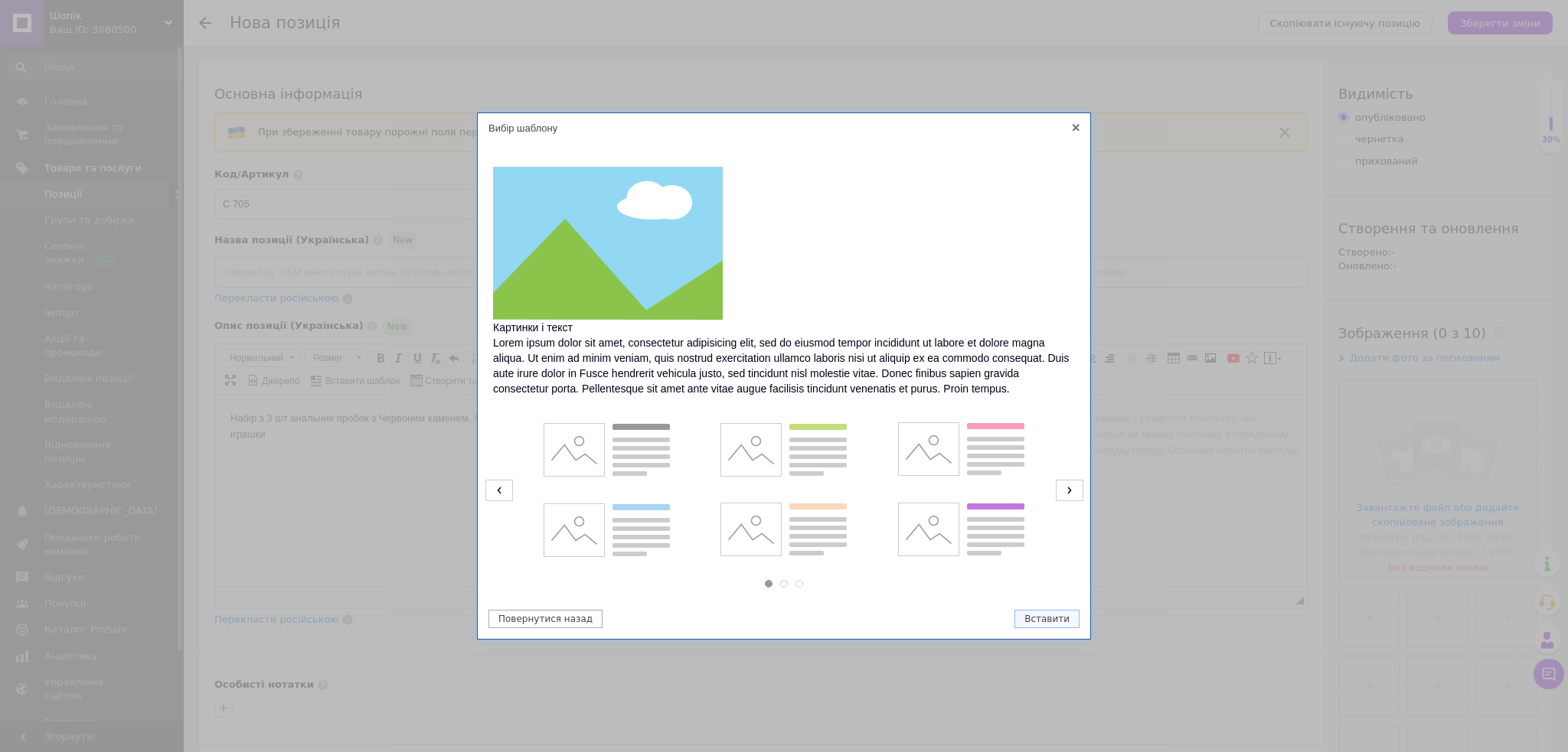
click at [505, 489] on icon at bounding box center [499, 490] width 28 height 21
click at [802, 540] on img at bounding box center [783, 530] width 141 height 69
click at [1055, 618] on button "Вставити" at bounding box center [1047, 619] width 65 height 18
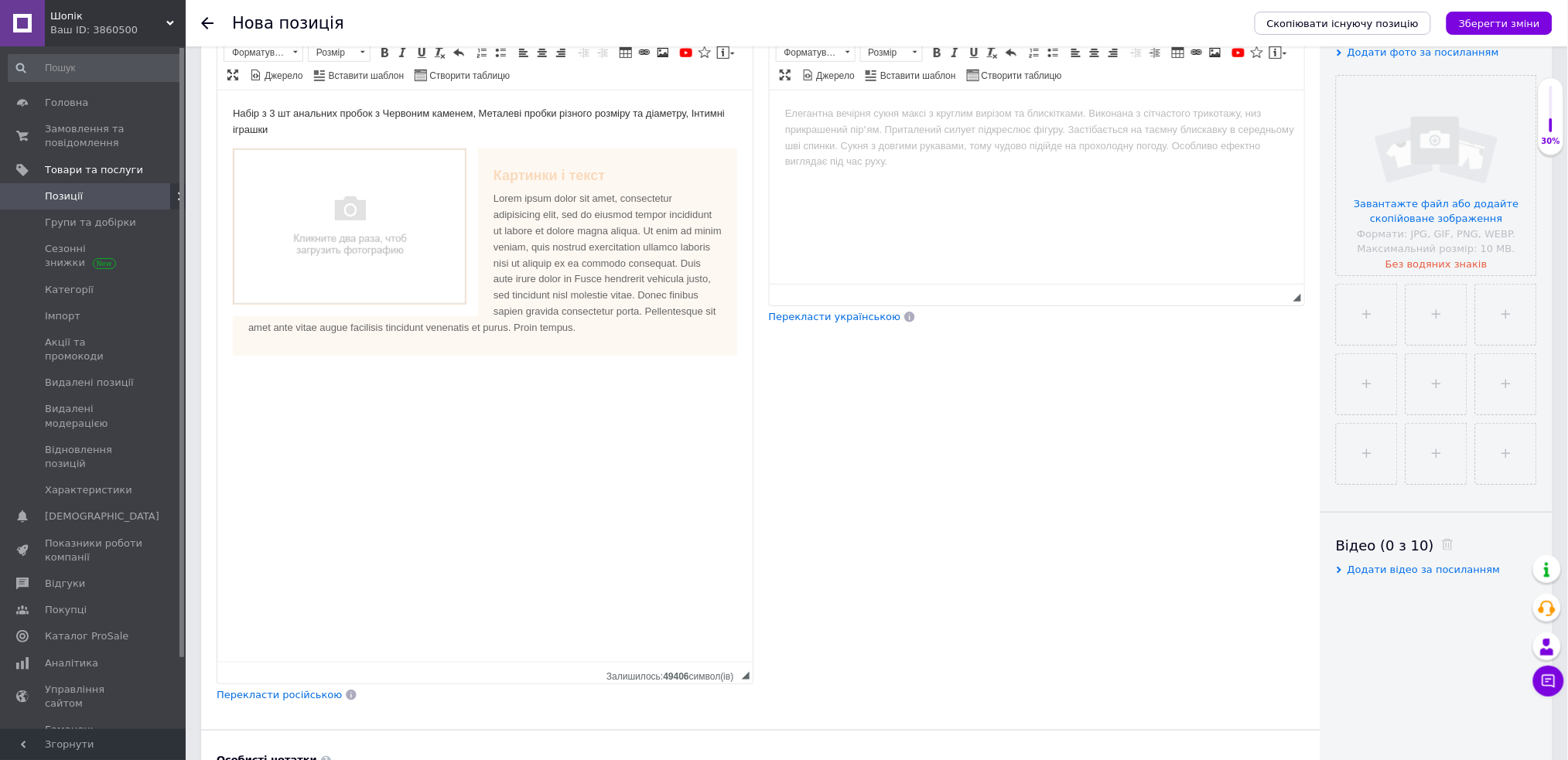
drag, startPoint x: 746, startPoint y: 296, endPoint x: 704, endPoint y: 697, distance: 403.2
click at [810, 759] on html "Шопік Ваш ID: 3860500 Сайт Шопік Кабінет покупця Перевірити стан системи Сторін…" at bounding box center [784, 662] width 1568 height 1942
drag, startPoint x: 489, startPoint y: 172, endPoint x: 628, endPoint y: 174, distance: 139.0
click at [628, 174] on div "Картинки і текст" at bounding box center [484, 175] width 473 height 16
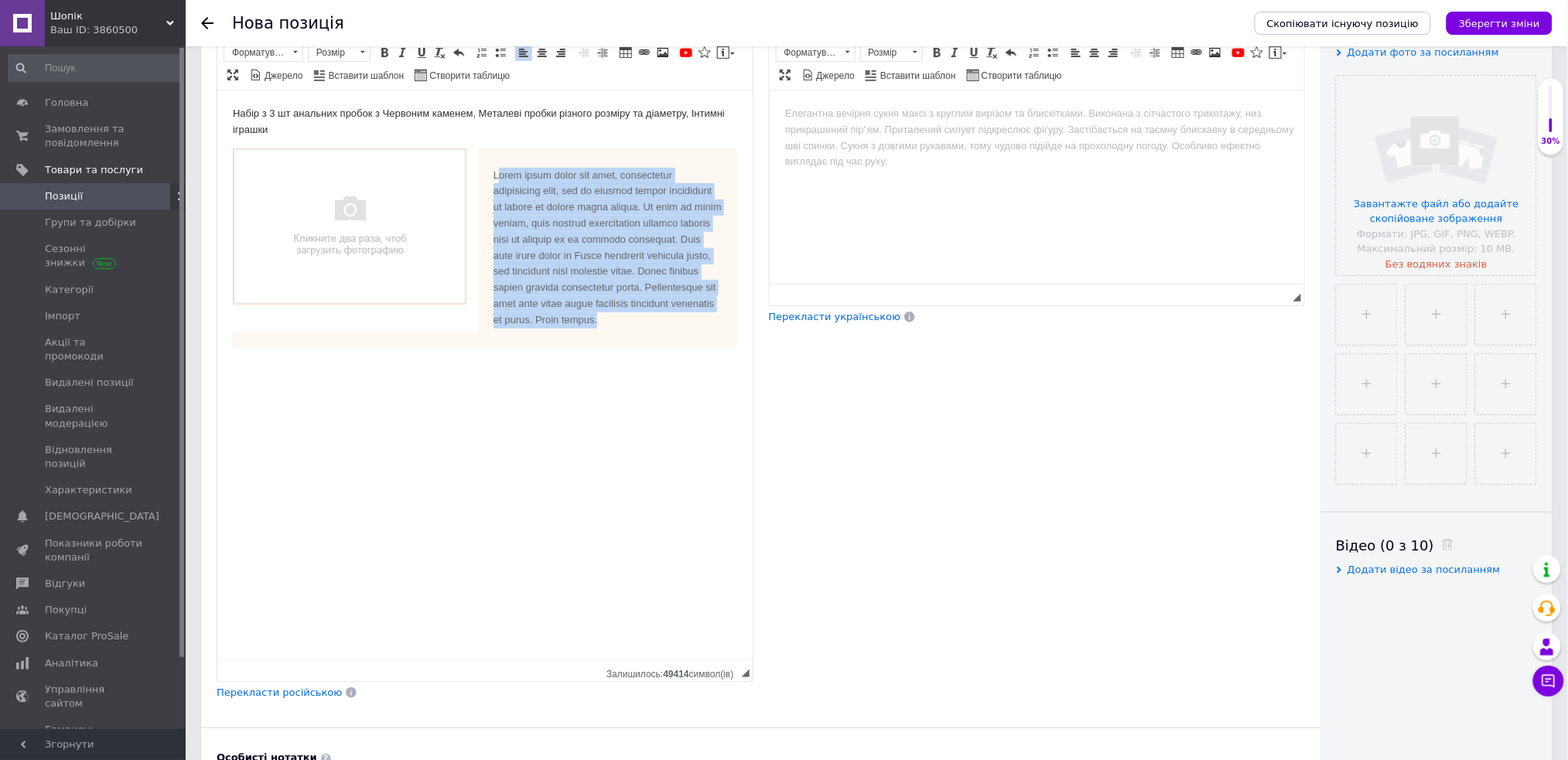
drag, startPoint x: 587, startPoint y: 218, endPoint x: 708, endPoint y: 333, distance: 166.9
click at [708, 333] on div "Lorem ipsum dolor sit amet, consectetur adipisicing elit, sed do eiusmod tempor…" at bounding box center [485, 247] width 504 height 200
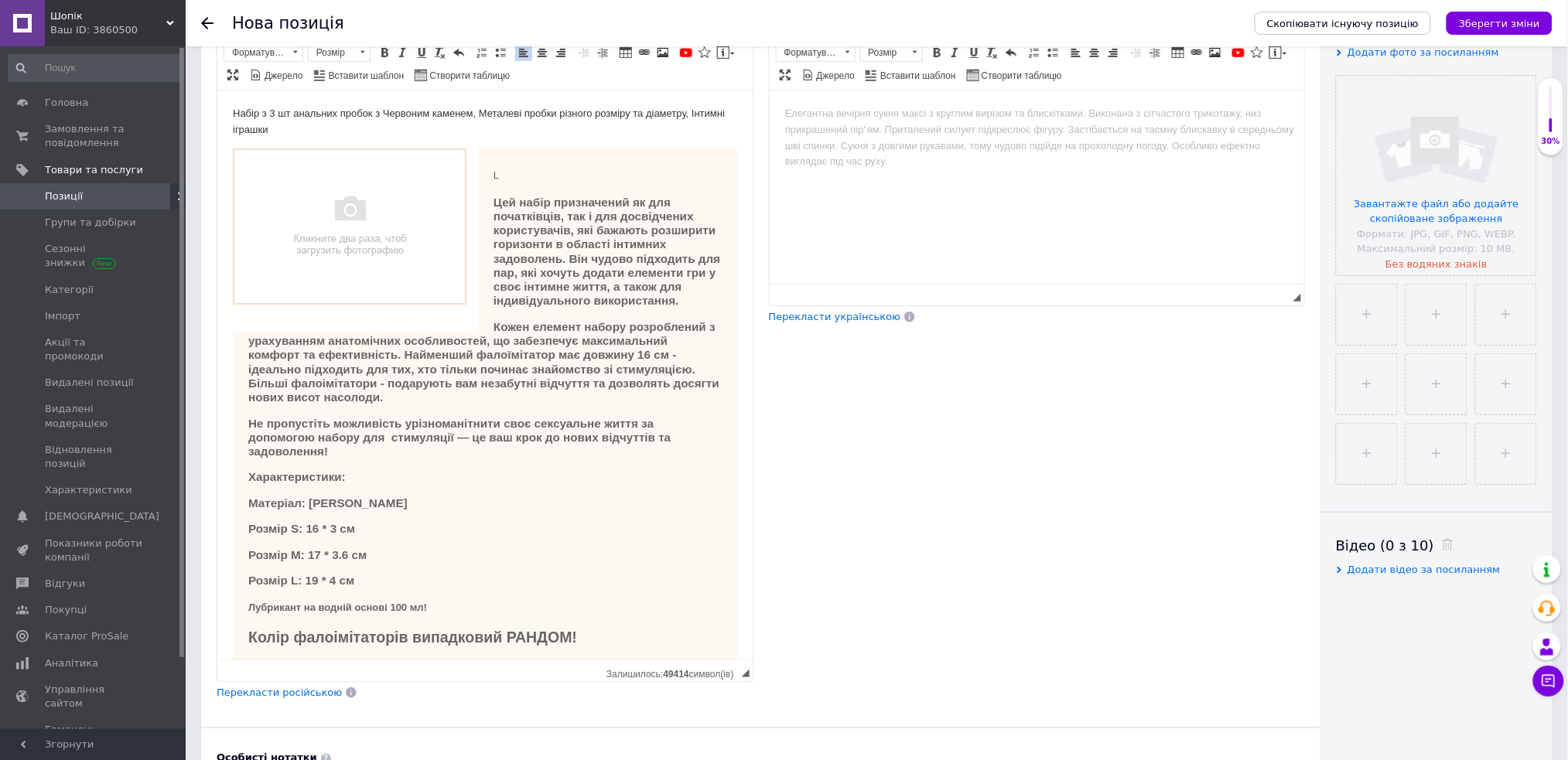
scroll to position [26, 0]
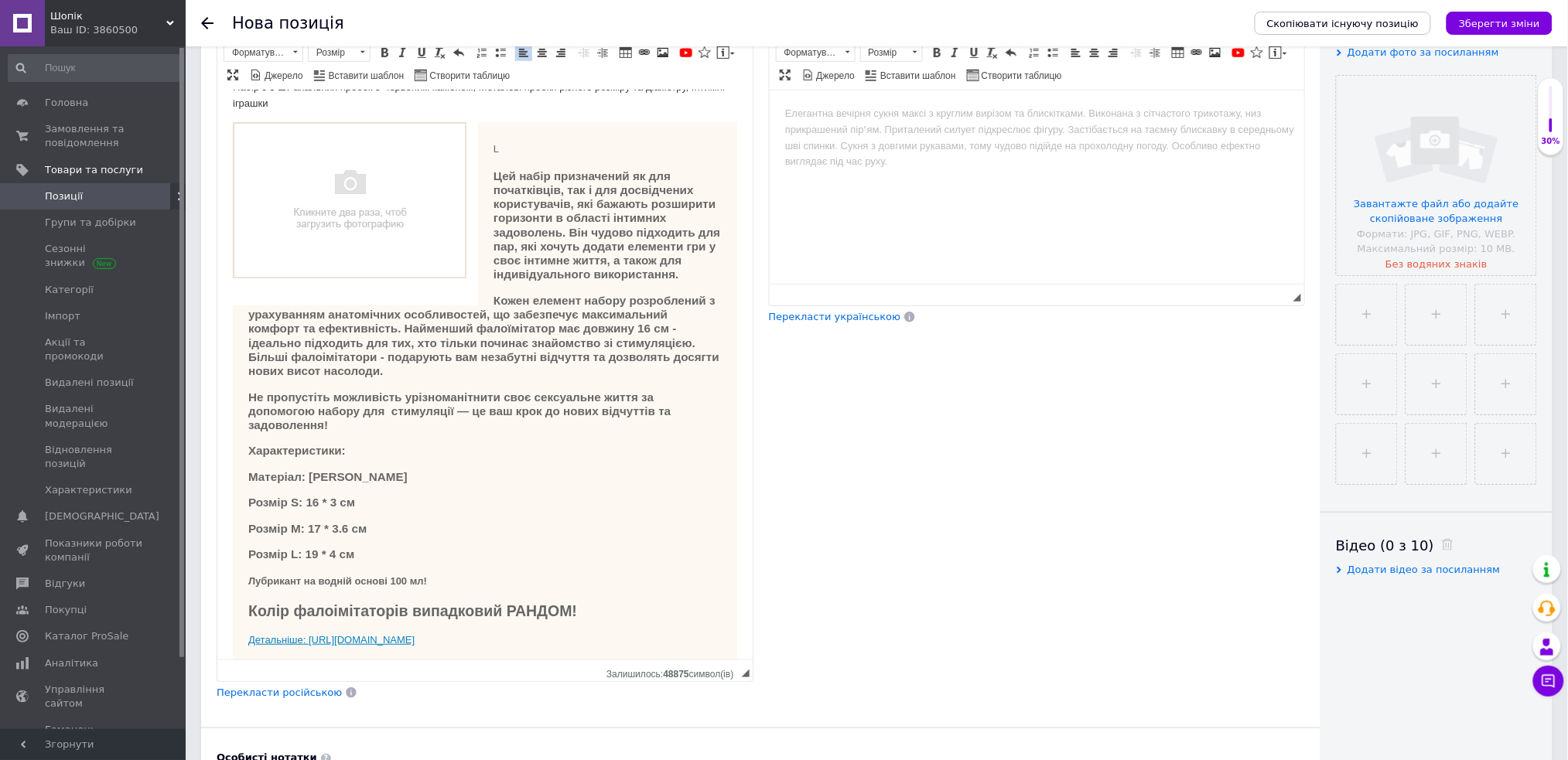
click at [522, 163] on div "L Цей набір призначений як для початківців, так і для досвідчених користувачів,…" at bounding box center [485, 394] width 504 height 546
click at [516, 151] on div "L Цей набір призначений як для початківців, так і для досвідчених користувачів,…" at bounding box center [485, 394] width 504 height 546
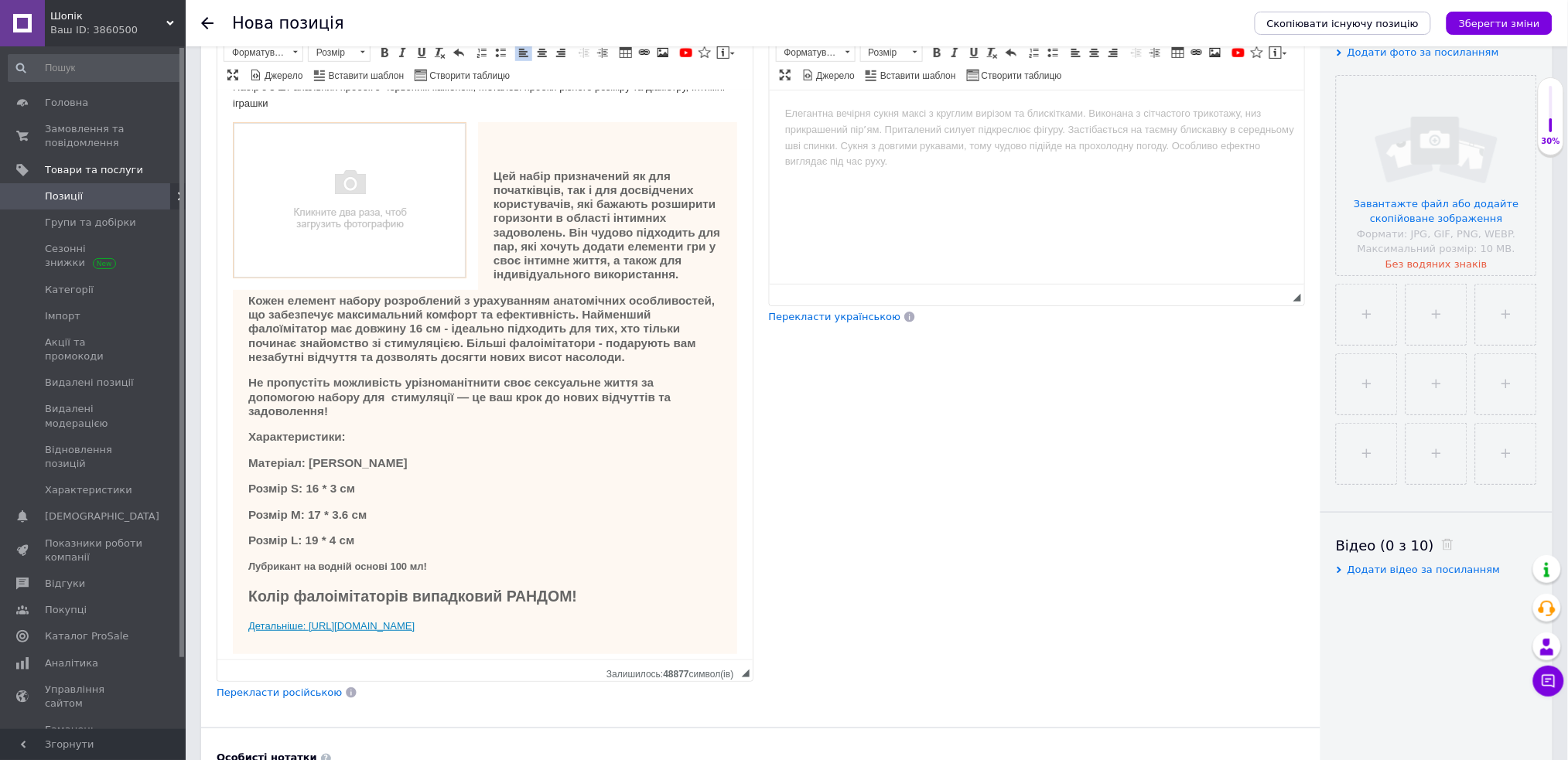
click at [489, 170] on h3 "Цей набір призначений як для початківців, так і для досвідчених користувачів, я…" at bounding box center [484, 225] width 473 height 113
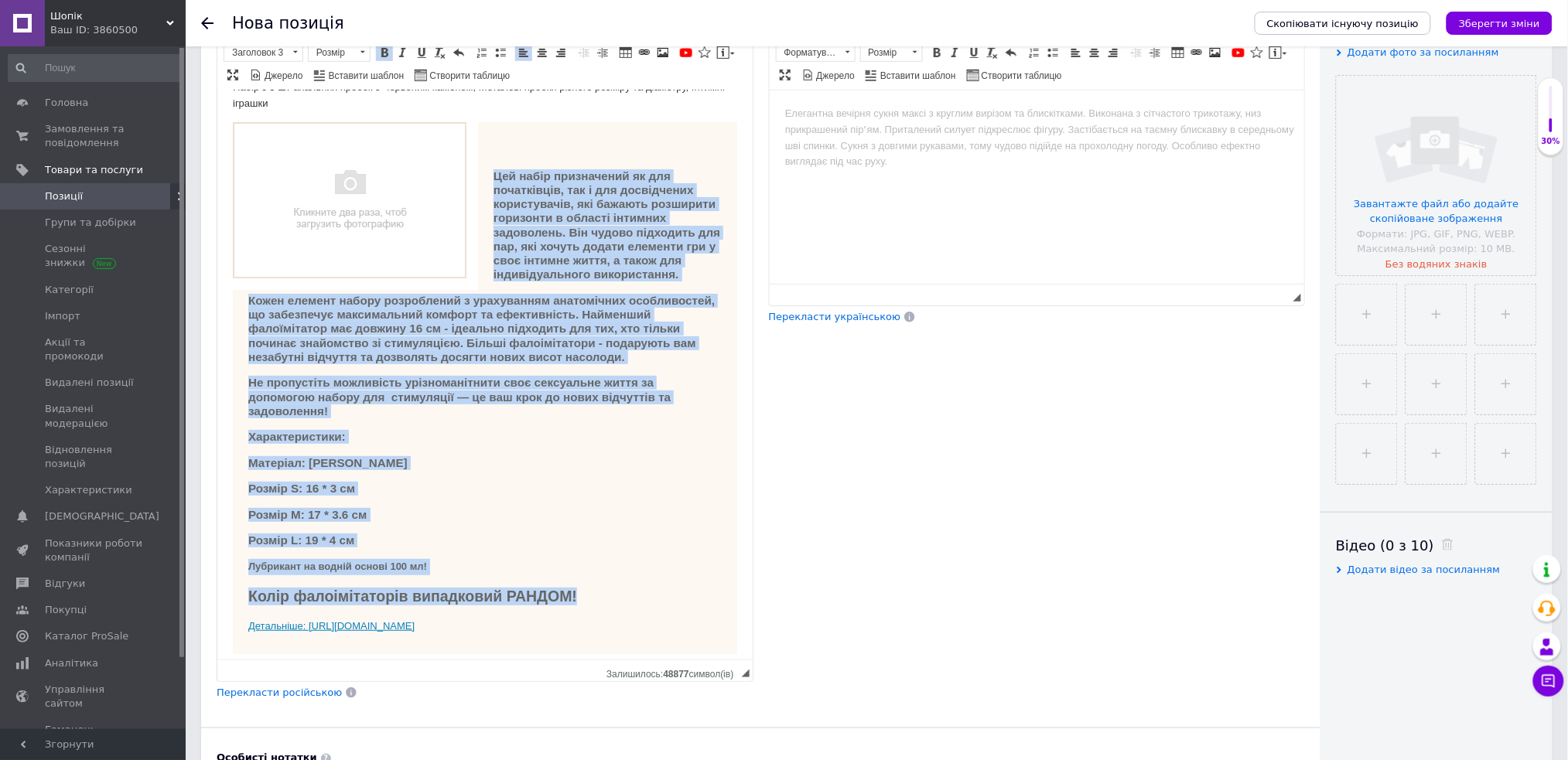
drag, startPoint x: 490, startPoint y: 171, endPoint x: 695, endPoint y: 615, distance: 489.0
click at [695, 615] on div "Цей набір призначений як для початківців, так і для досвідчених користувачів, я…" at bounding box center [485, 387] width 504 height 532
copy div "Цей набір призначений як для початківців, так і для досвідчених користувачів, я…"
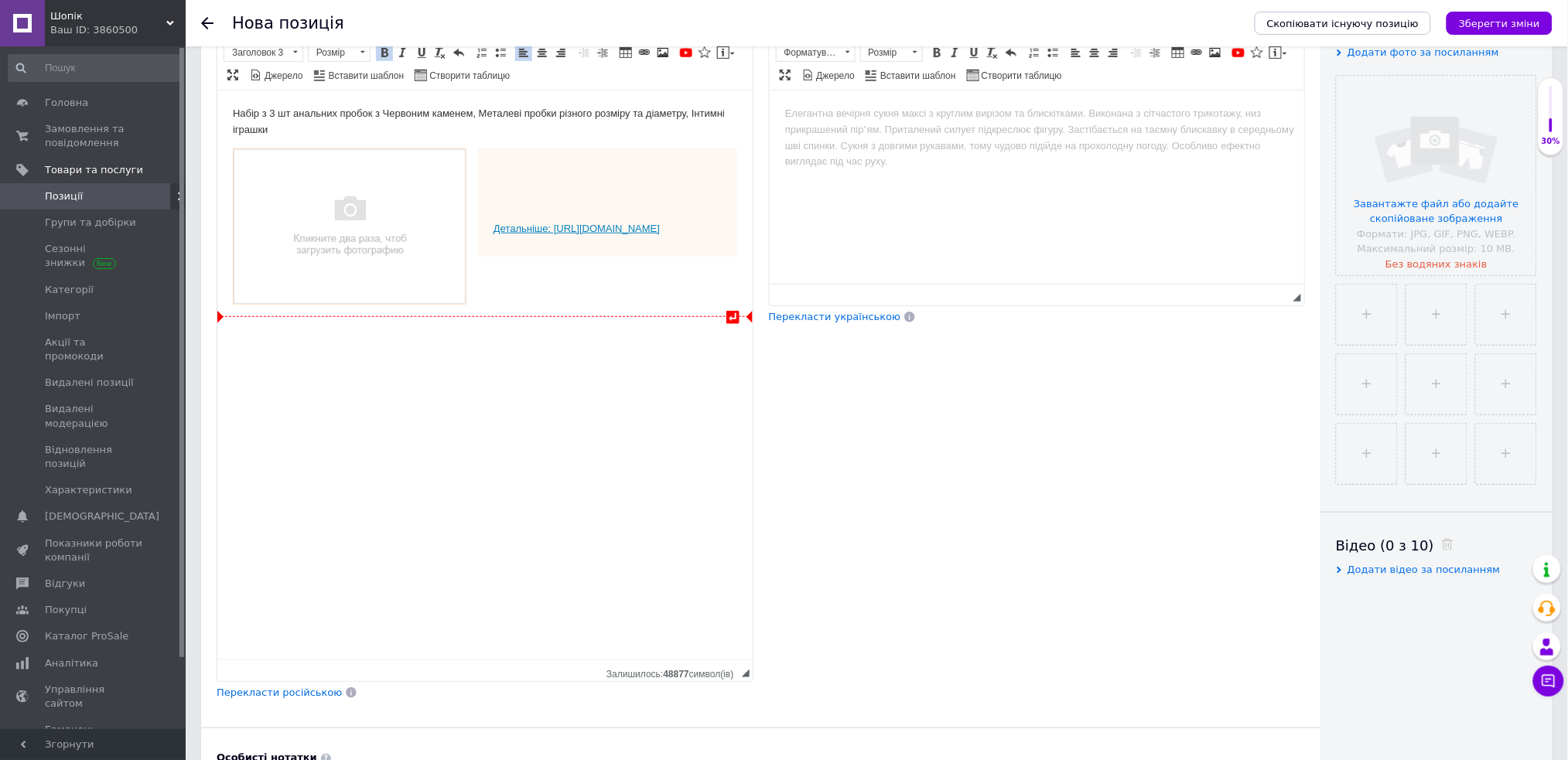
scroll to position [0, 0]
drag, startPoint x: 673, startPoint y: 246, endPoint x: 493, endPoint y: 224, distance: 181.3
click at [493, 224] on div "Детальніше: [URL][DOMAIN_NAME]" at bounding box center [485, 202] width 504 height 108
click at [525, 158] on div "Редактор, C50A3CDC-07B6-4F22-BC78-A20949B8DECD" at bounding box center [485, 175] width 504 height 55
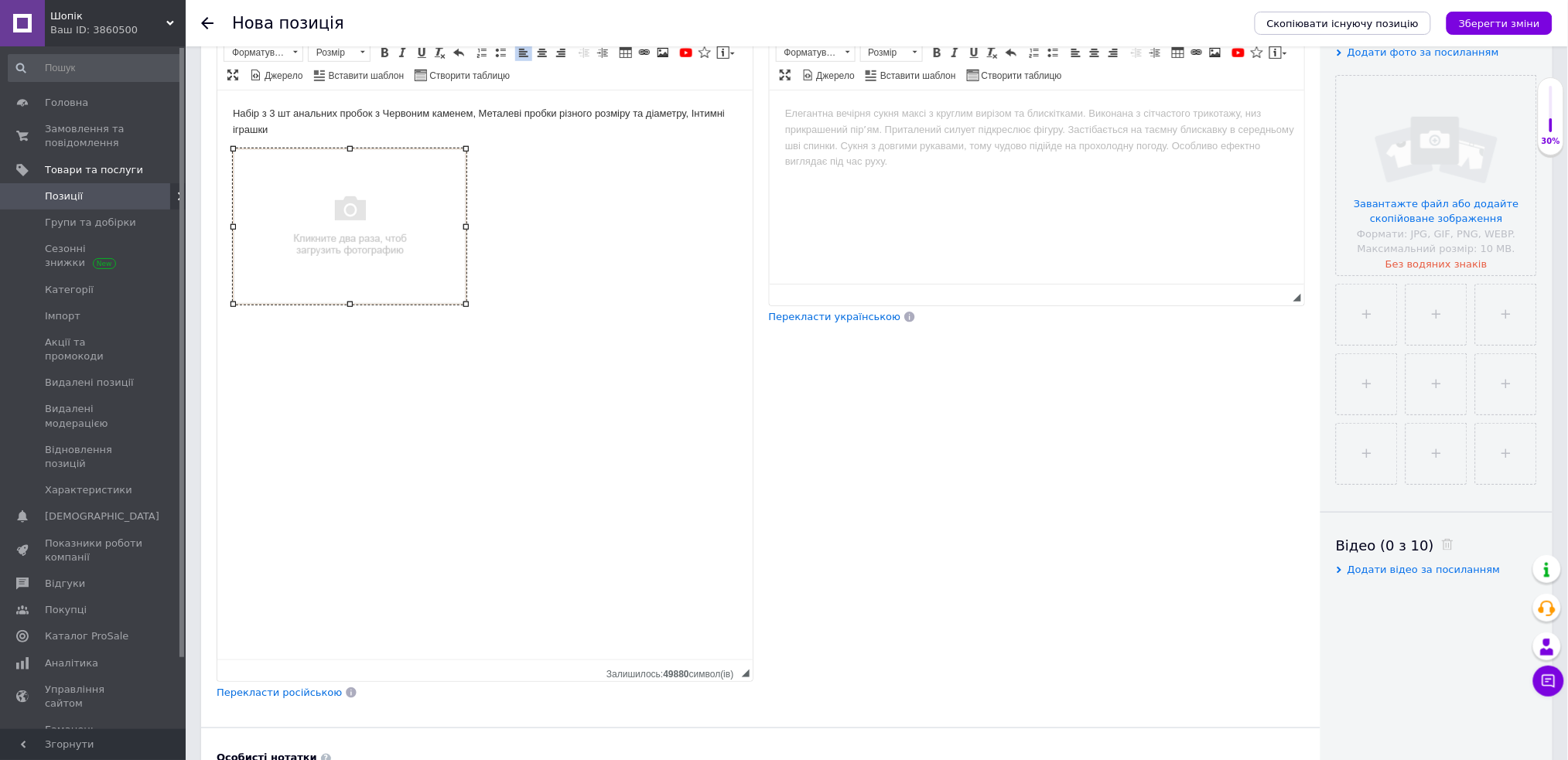
click at [382, 204] on img "Редактор, C50A3CDC-07B6-4F22-BC78-A20949B8DECD" at bounding box center [349, 225] width 233 height 156
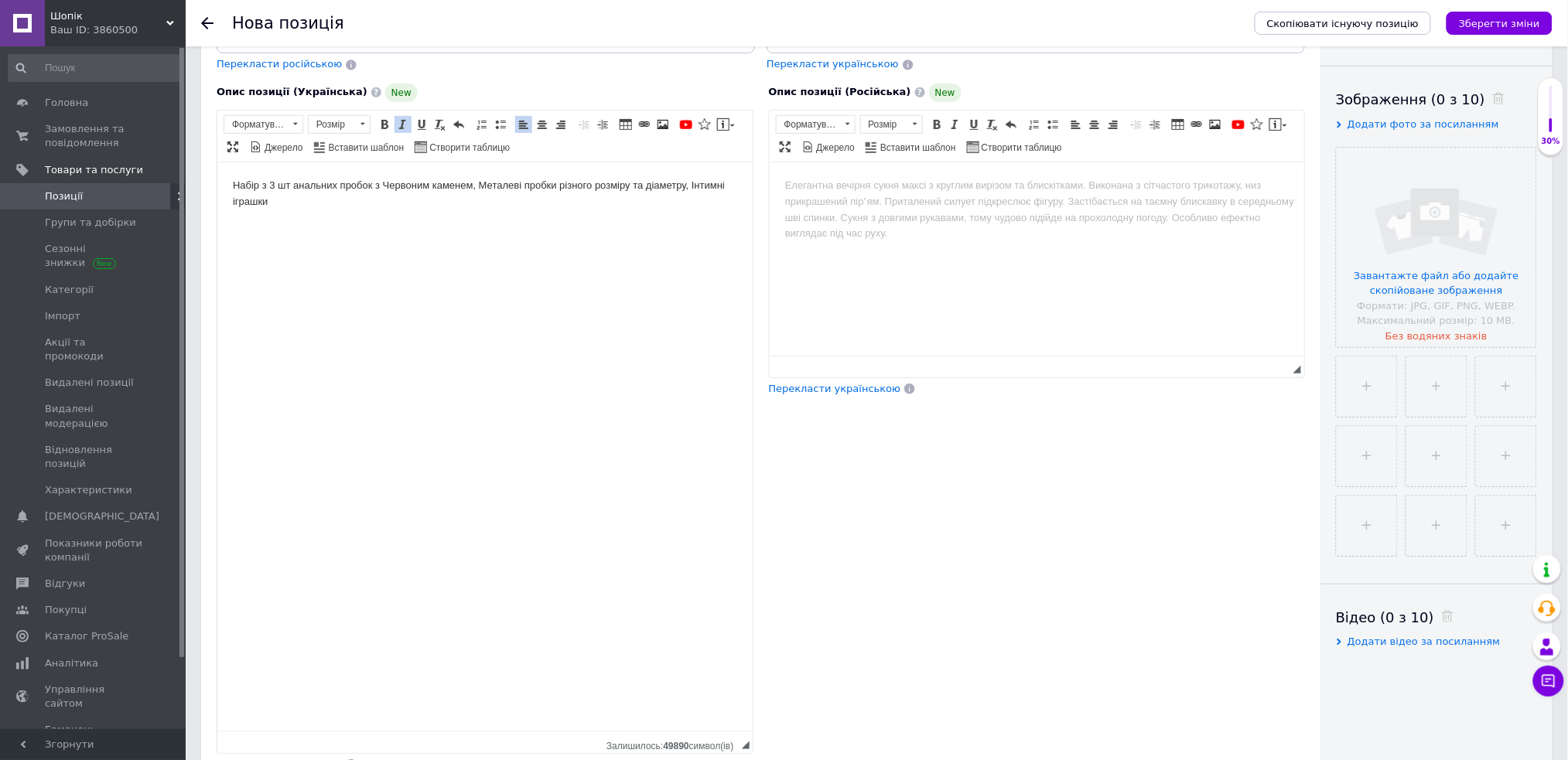
scroll to position [205, 0]
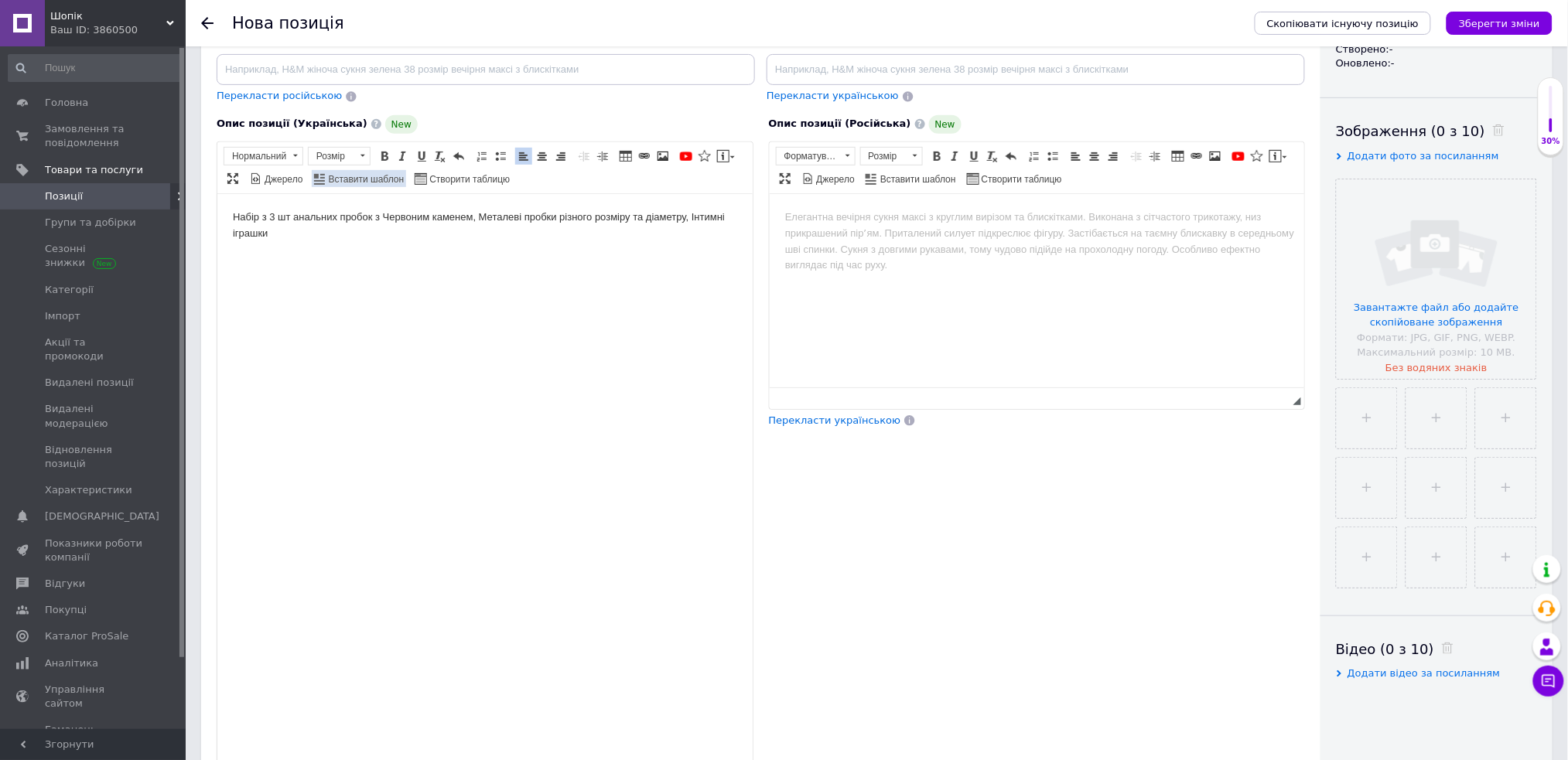
click at [345, 174] on span "Вставити шаблон" at bounding box center [366, 180] width 78 height 13
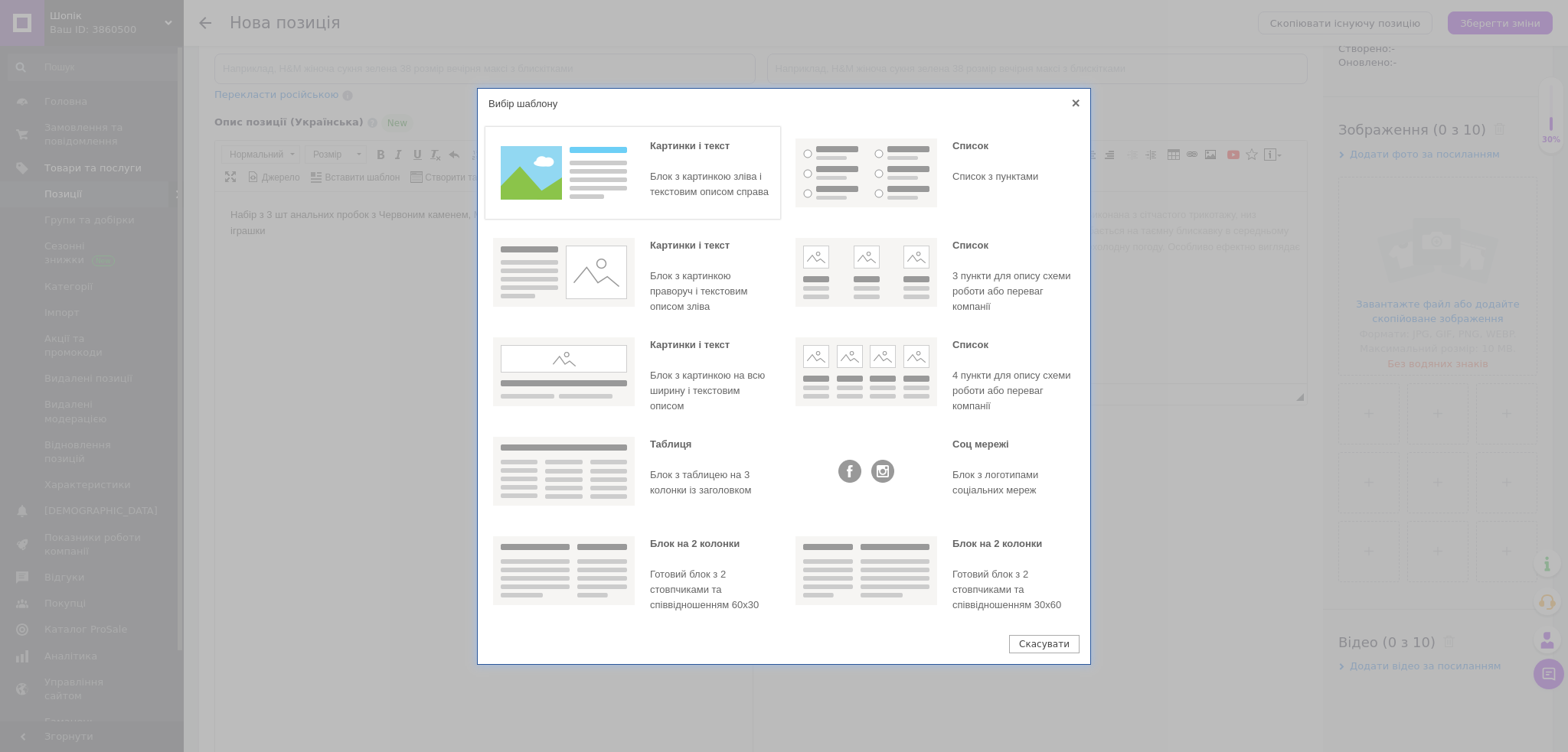
click at [592, 185] on img at bounding box center [563, 173] width 141 height 69
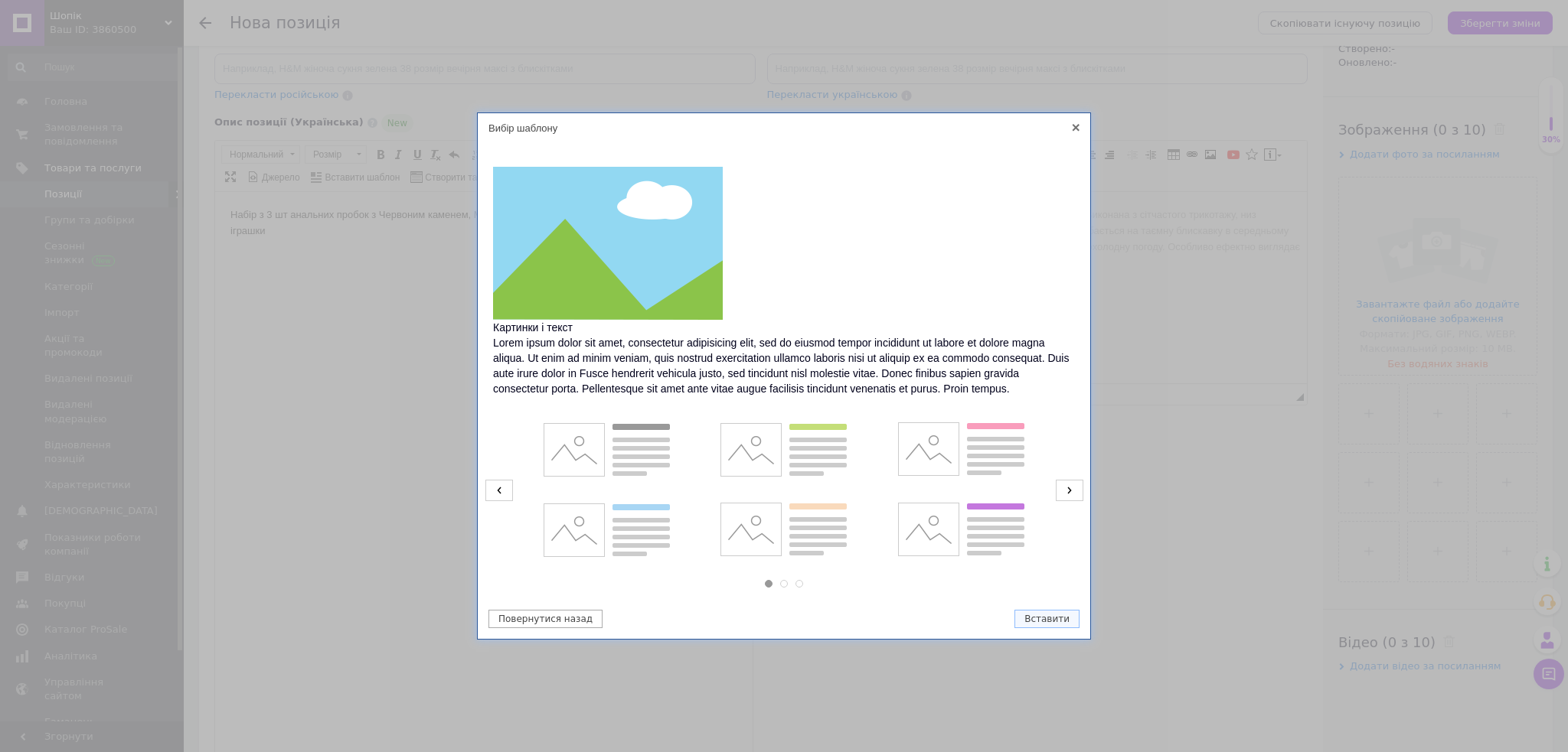
drag, startPoint x: 504, startPoint y: 482, endPoint x: 529, endPoint y: 489, distance: 26.0
click at [506, 484] on icon at bounding box center [499, 490] width 28 height 21
click at [834, 541] on img at bounding box center [783, 530] width 141 height 69
click at [1053, 628] on button "Вставити" at bounding box center [1047, 619] width 65 height 18
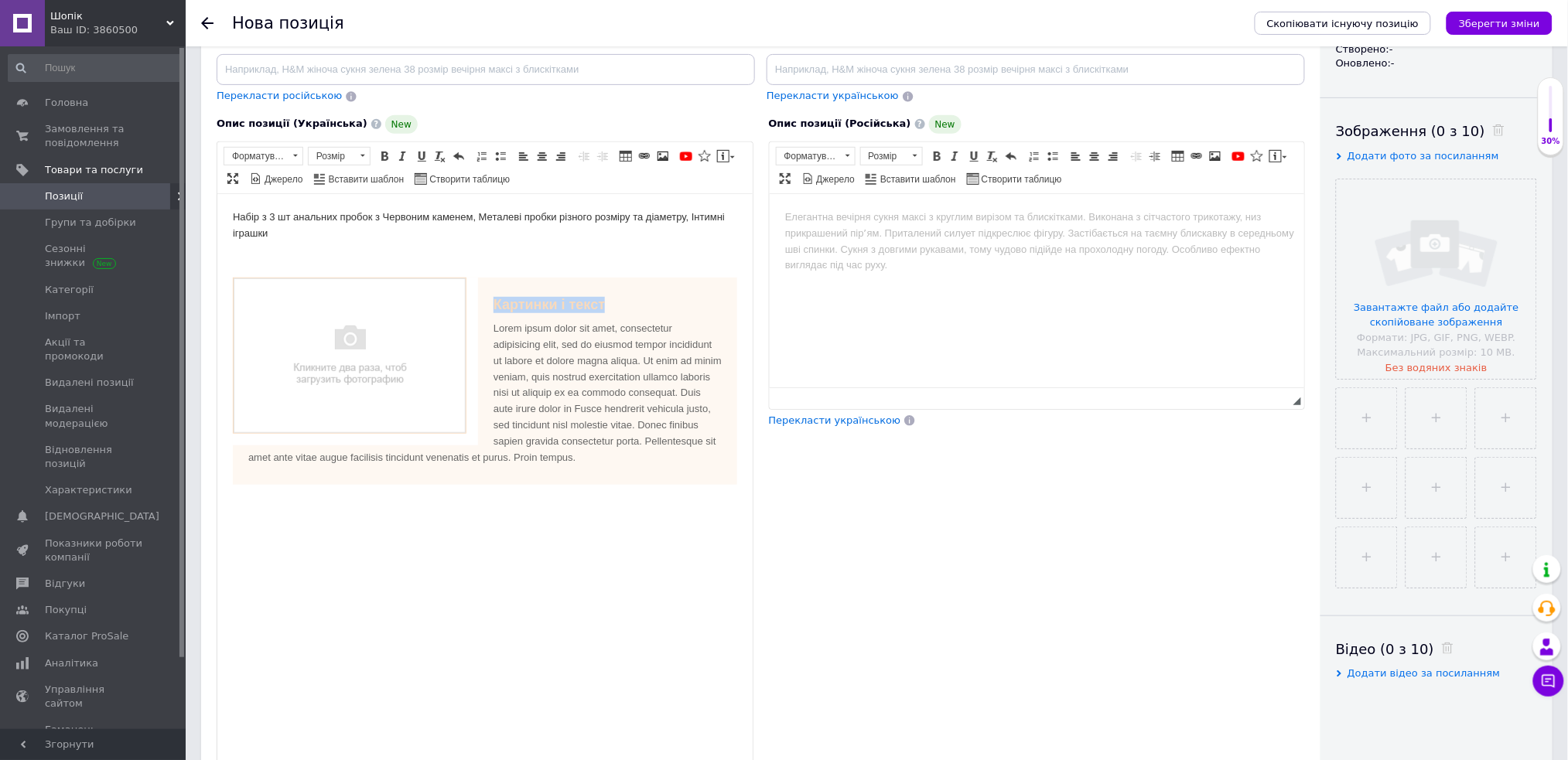
drag, startPoint x: 636, startPoint y: 303, endPoint x: 486, endPoint y: 292, distance: 150.4
click at [486, 292] on div "Картинки і текст Lorem ipsum dolor sit amet, consectetur adipisicing elit, sed …" at bounding box center [485, 381] width 504 height 207
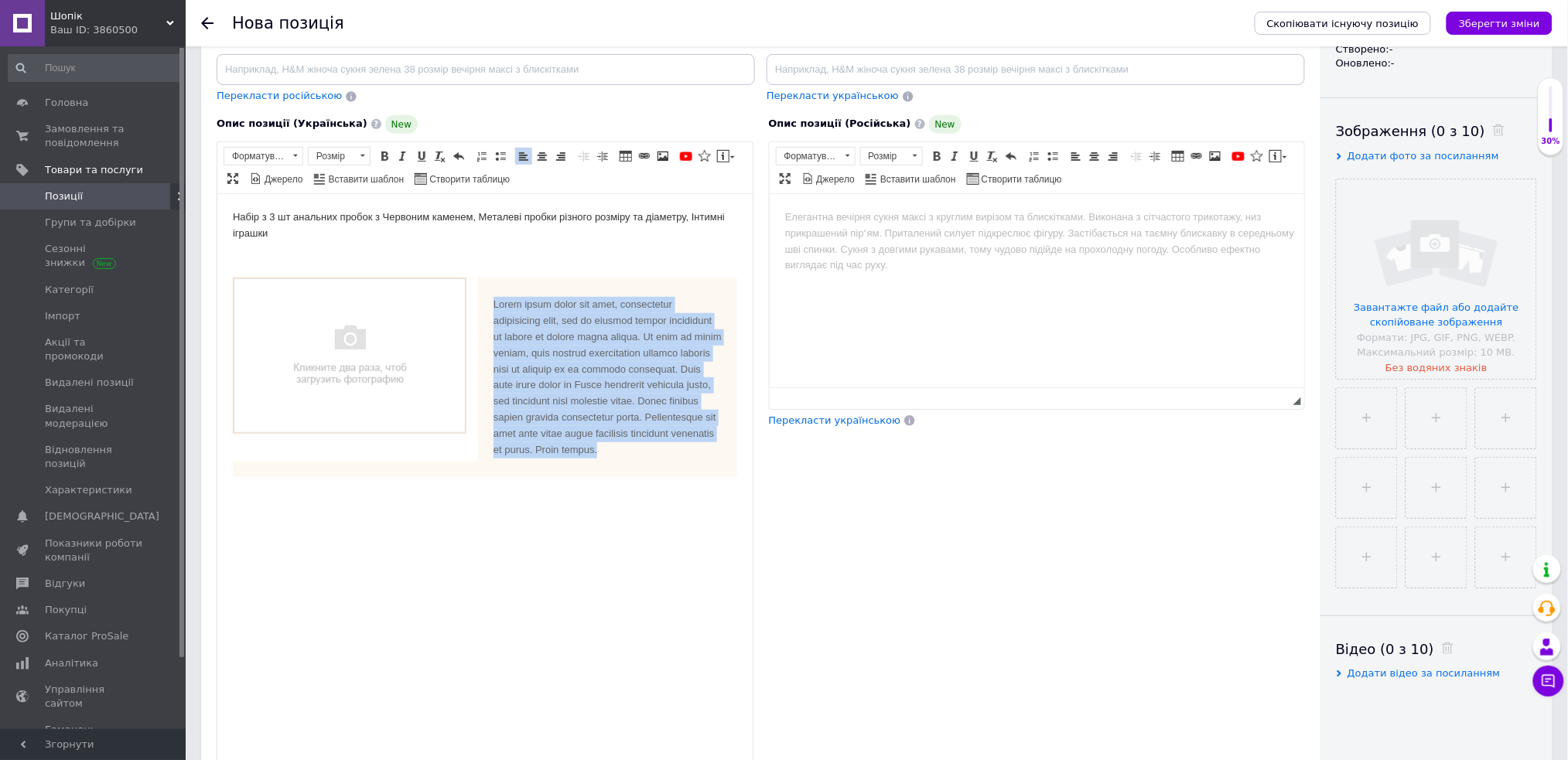
drag, startPoint x: 484, startPoint y: 307, endPoint x: 730, endPoint y: 456, distance: 287.6
click at [730, 456] on div "Lorem ipsum dolor sit amet, consectetur adipisicing elit, sed do eiusmod tempor…" at bounding box center [485, 377] width 504 height 200
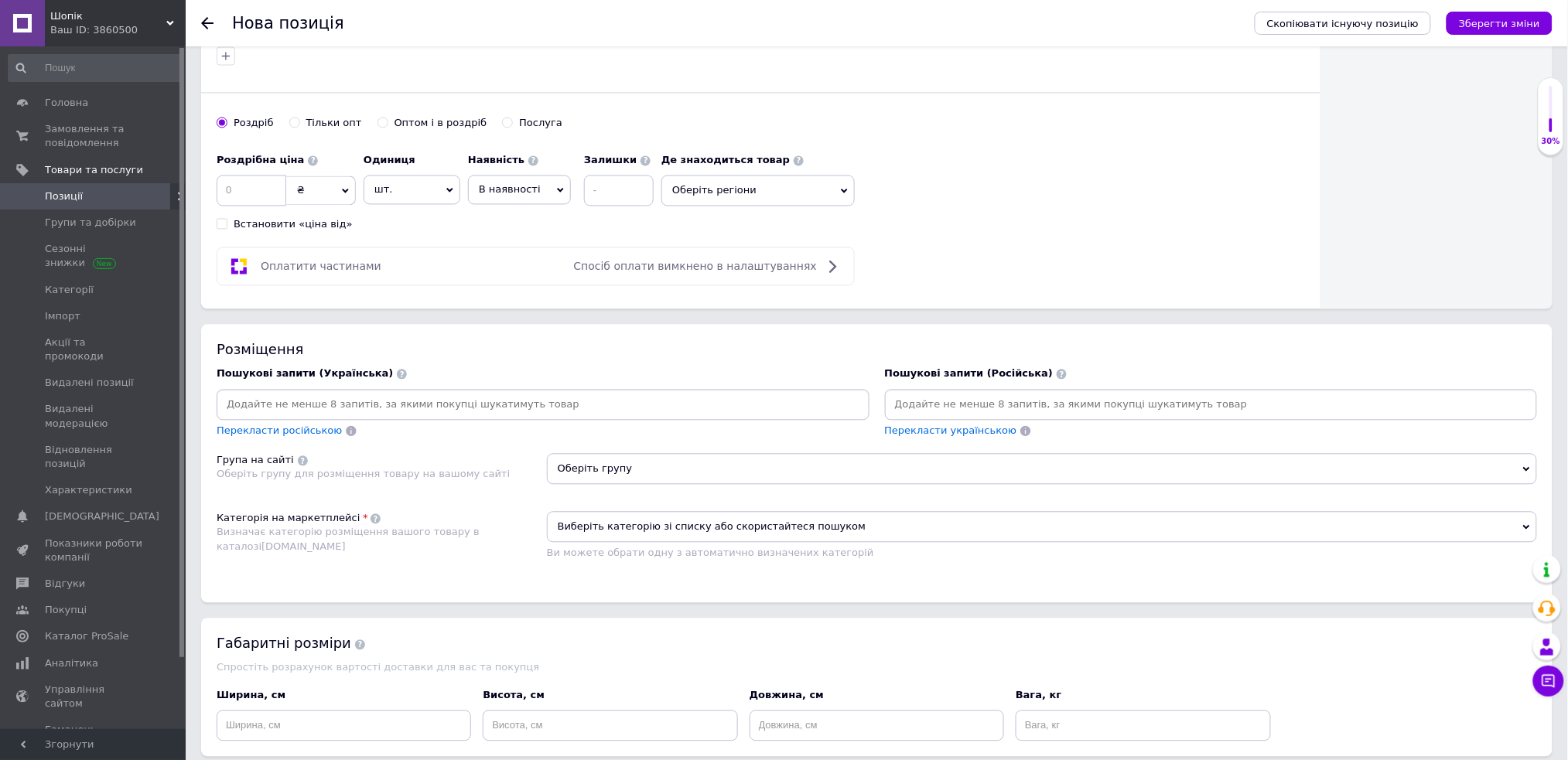
scroll to position [1183, 0]
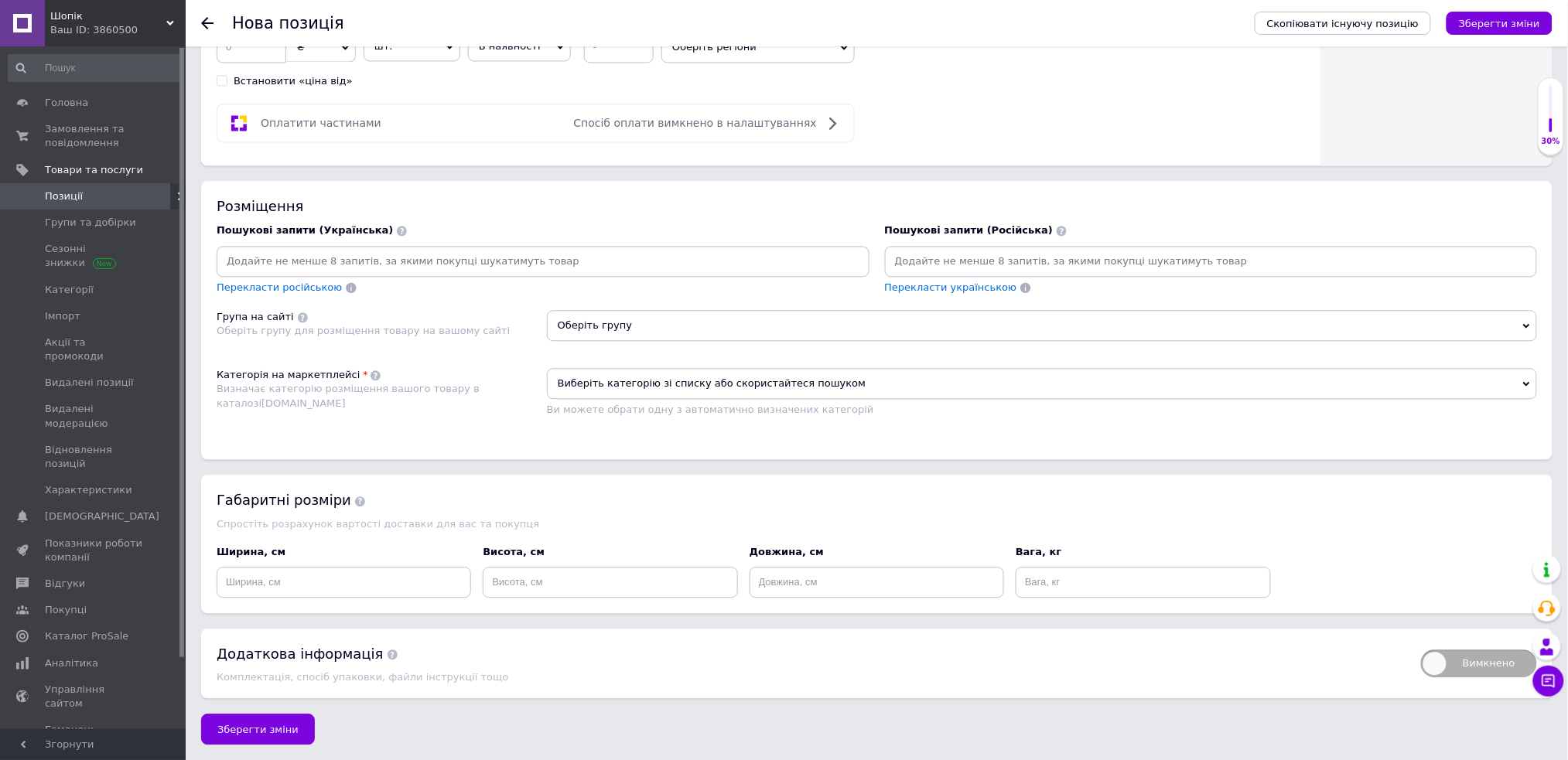
click at [495, 239] on div "Пошукові запити (Українська) Перекласти російською" at bounding box center [543, 259] width 653 height 71
click at [478, 258] on input at bounding box center [543, 261] width 647 height 23
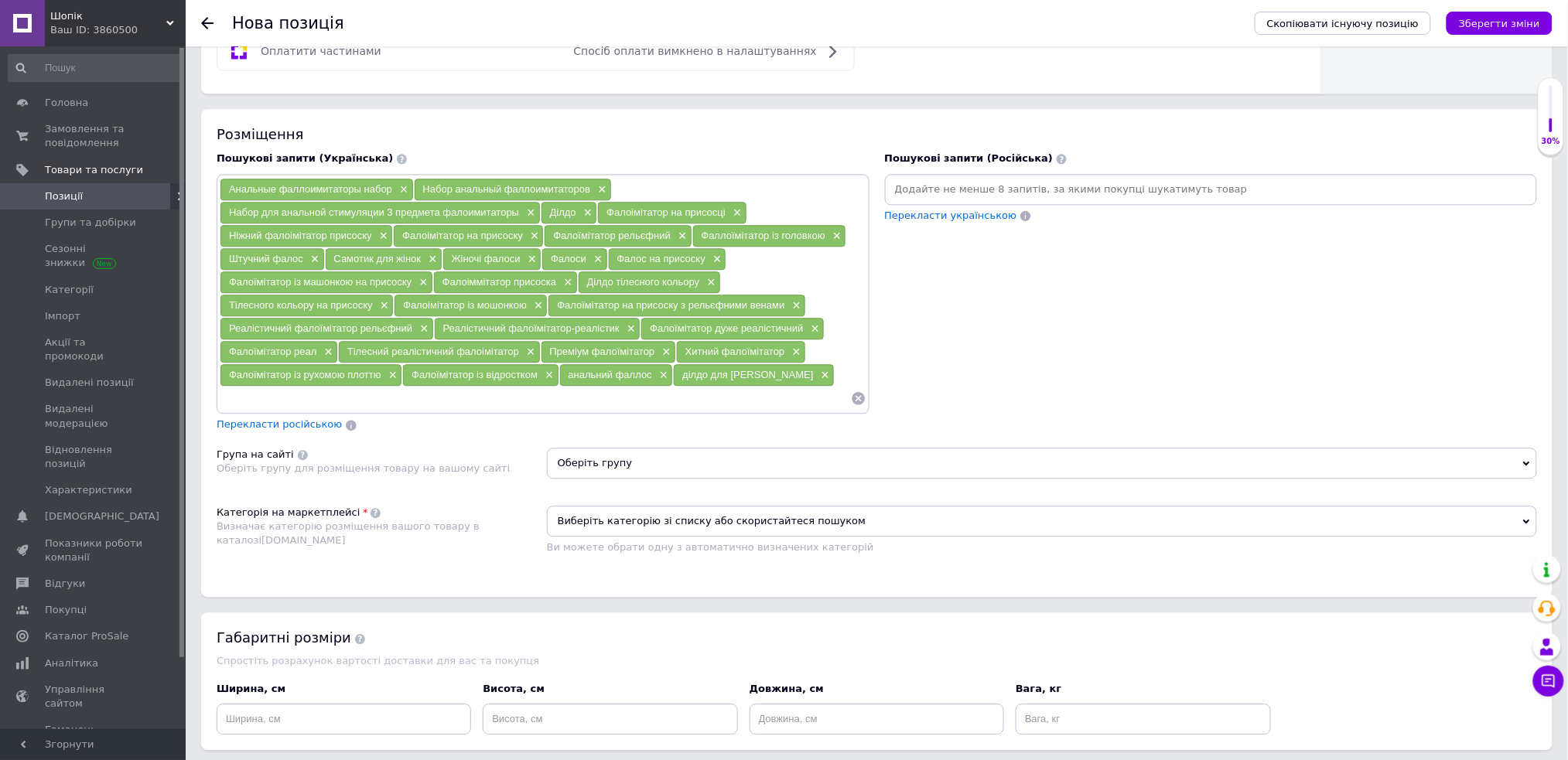
scroll to position [1286, 0]
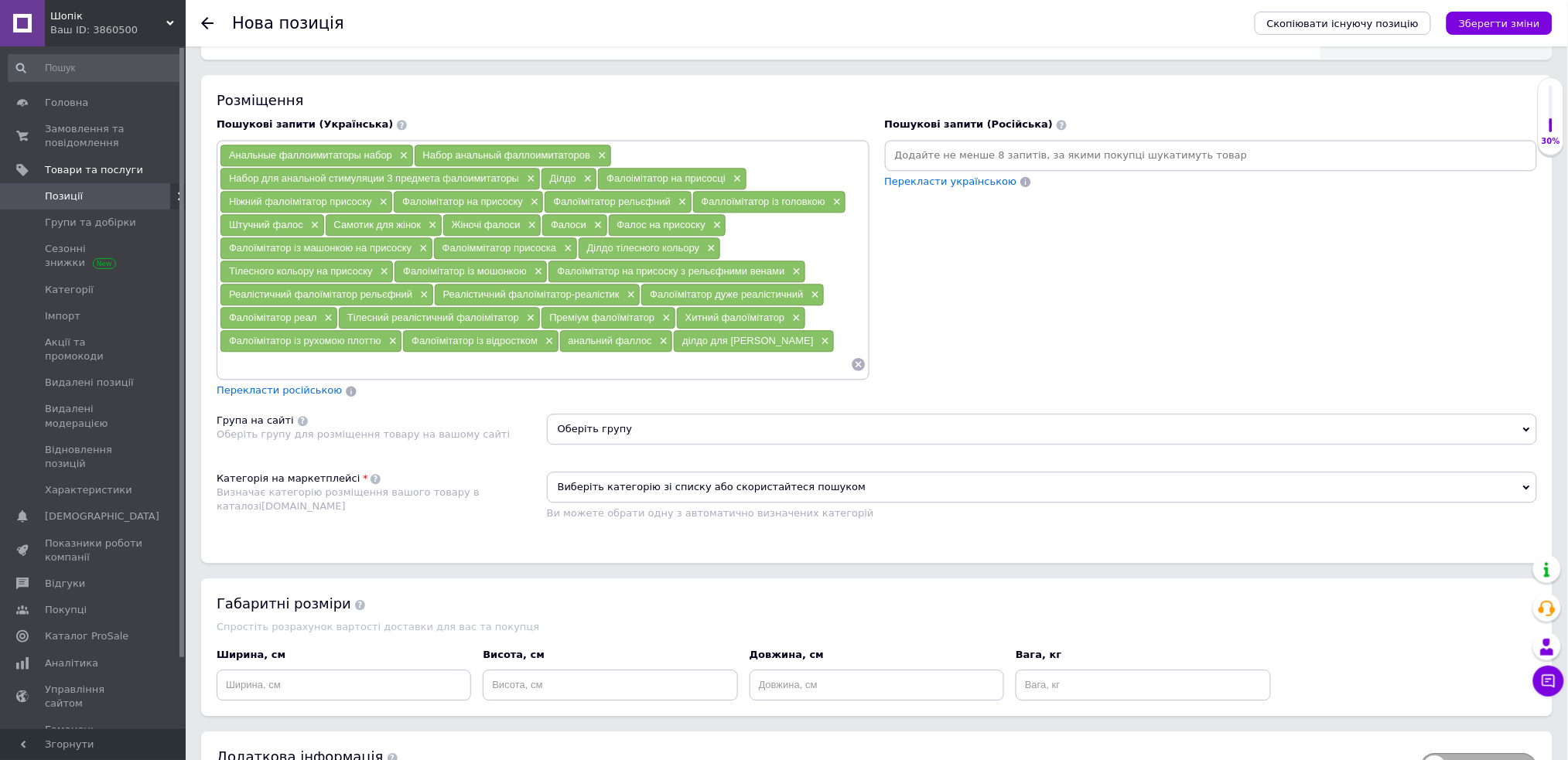
click at [674, 426] on span "Оберіть групу" at bounding box center [1042, 429] width 990 height 31
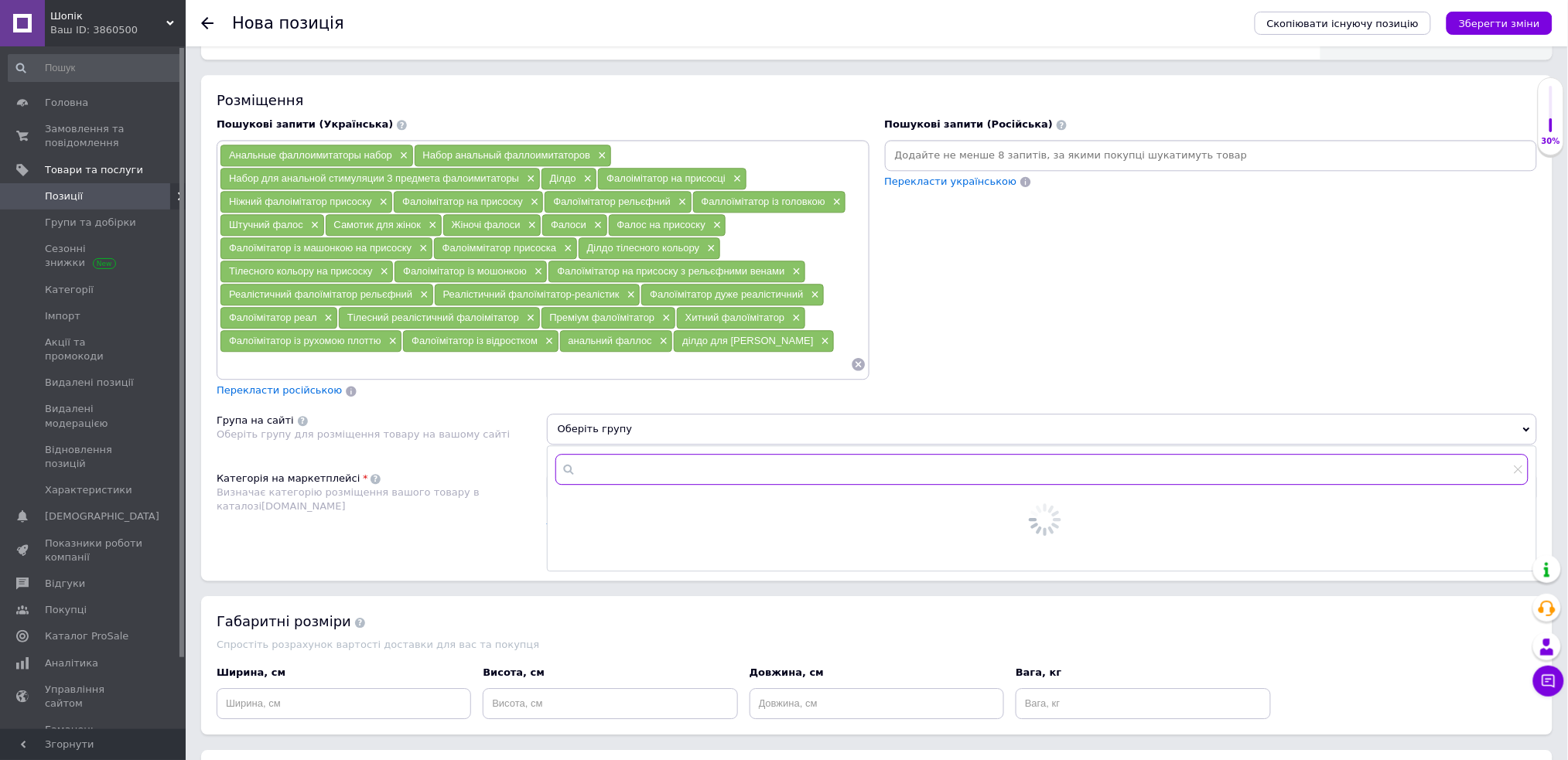
click at [645, 462] on input "text" at bounding box center [1042, 469] width 973 height 31
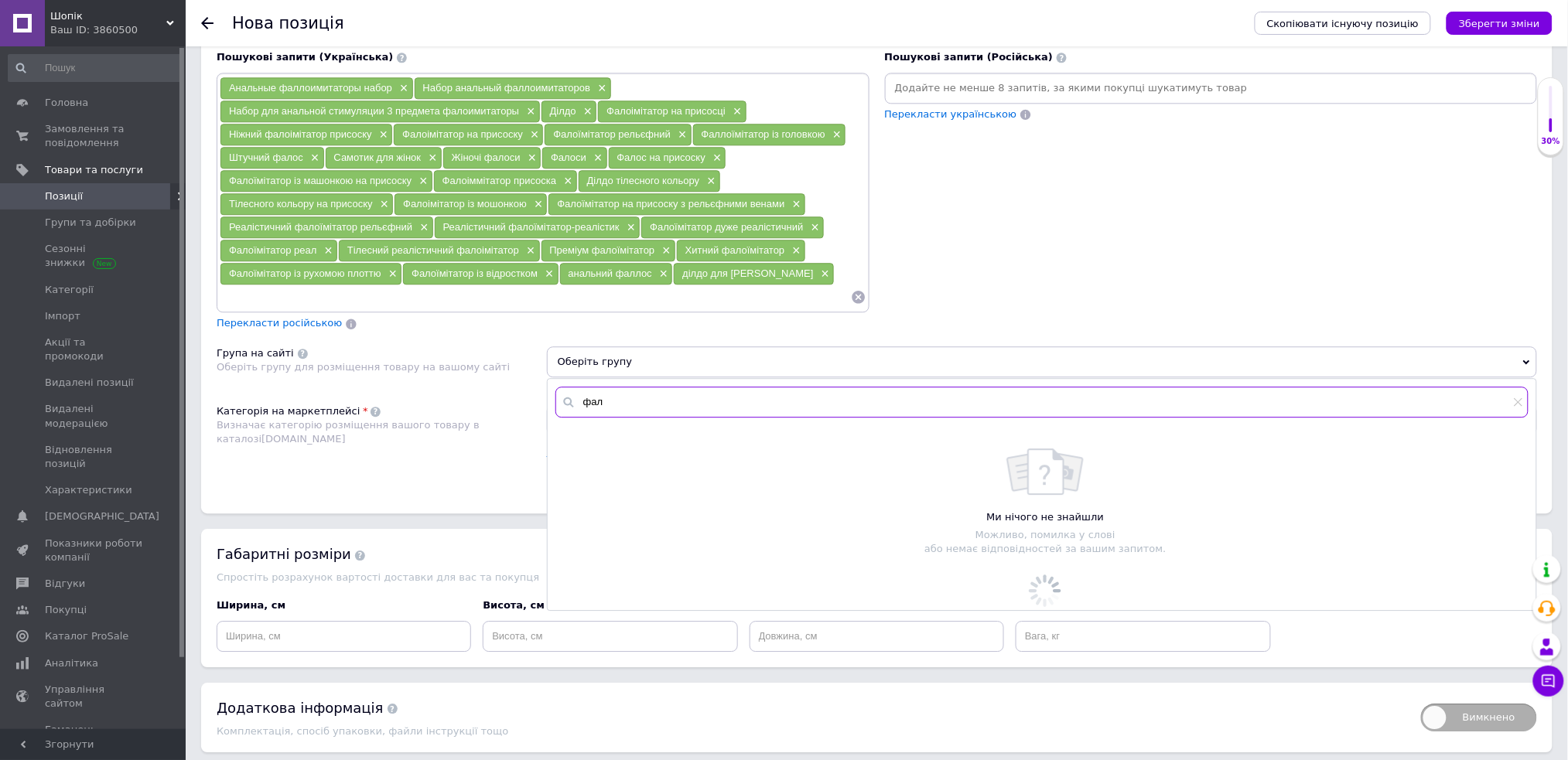
scroll to position [1389, 0]
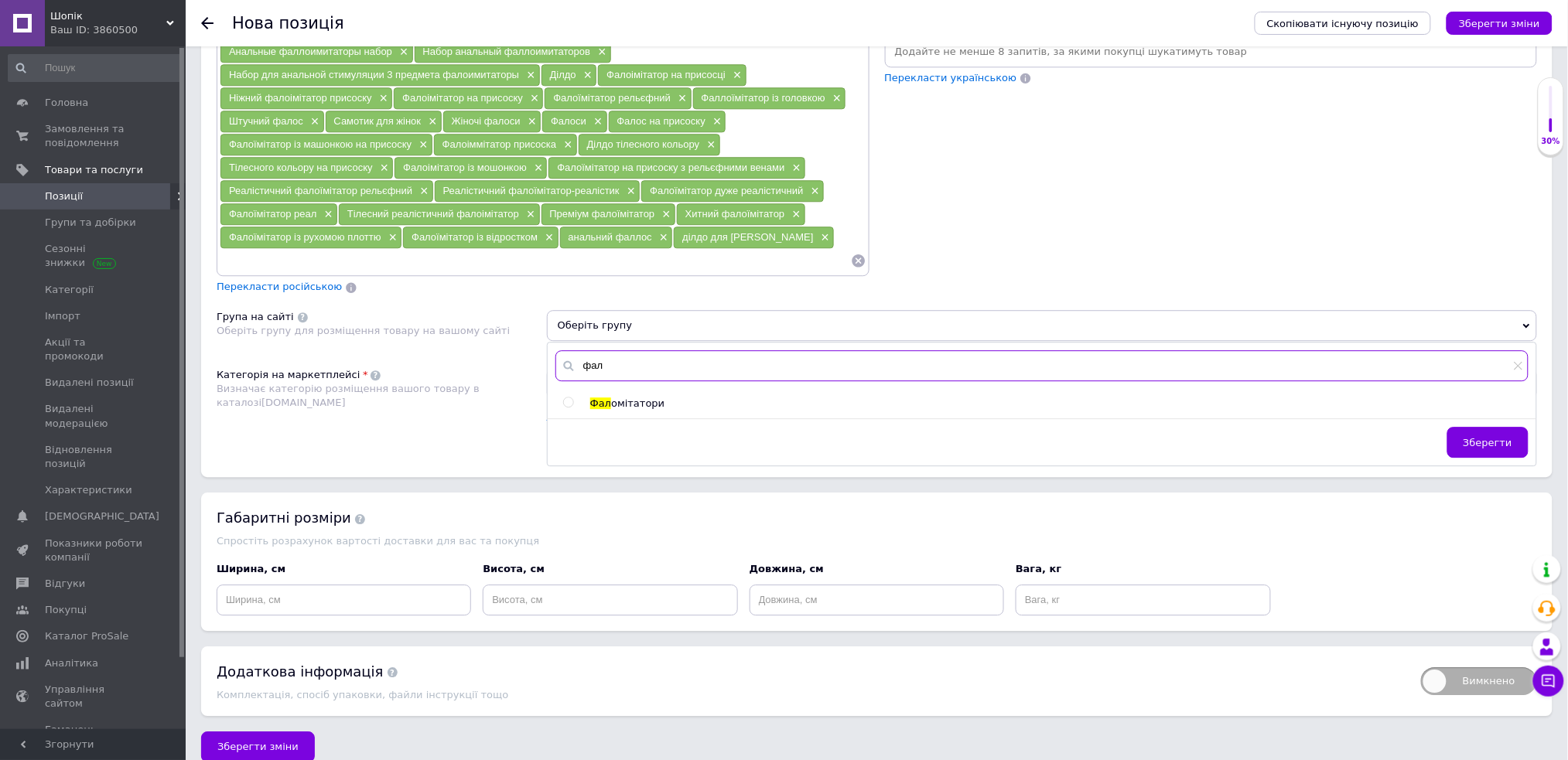
type input "фал"
click at [567, 398] on input "radio" at bounding box center [568, 402] width 10 height 10
radio input "true"
click at [438, 452] on div "Розміщення Пошукові запити (Українська) Анальные фаллоимитаторы набор × Набор а…" at bounding box center [876, 224] width 1351 height 506
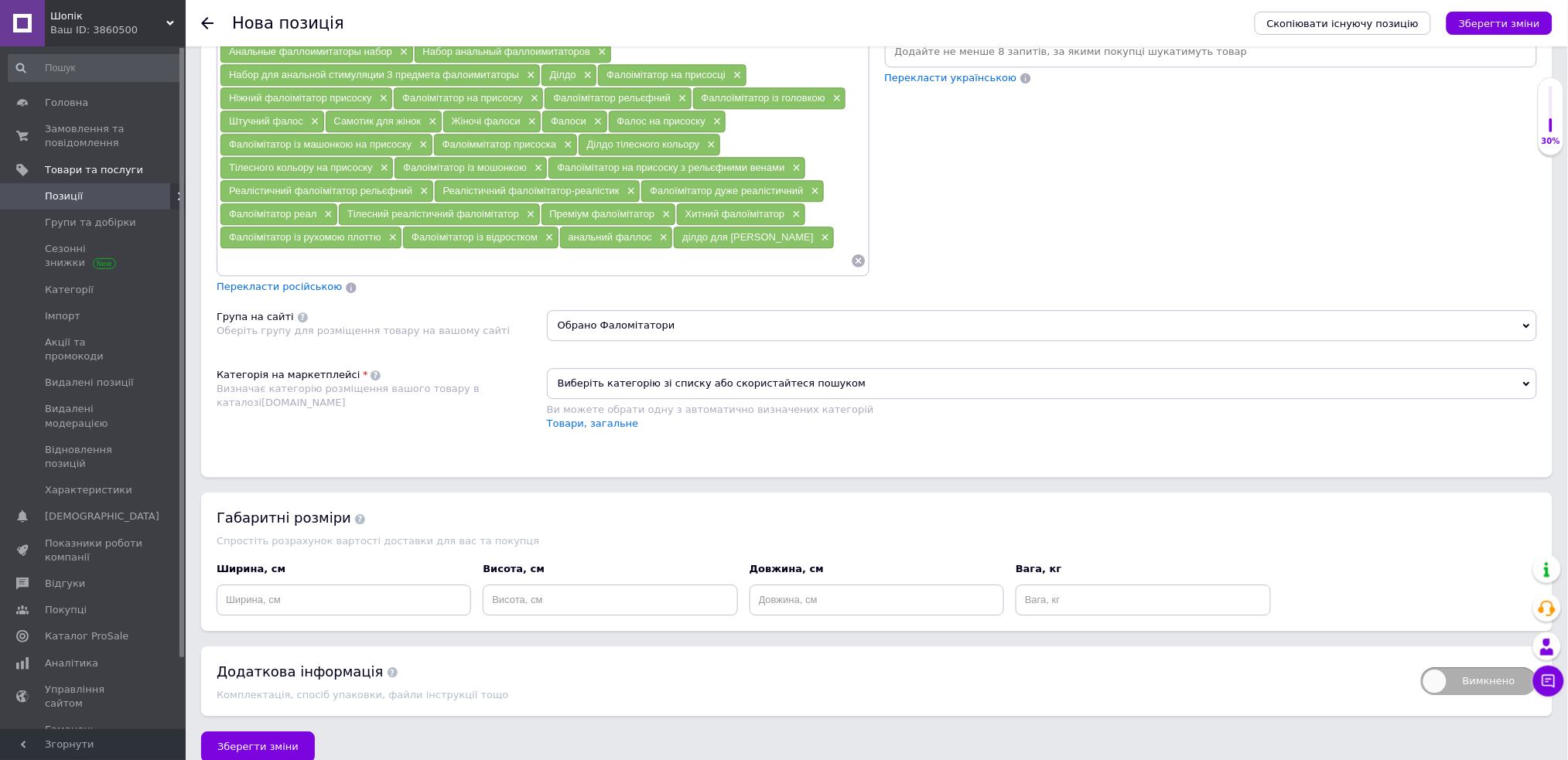
scroll to position [976, 0]
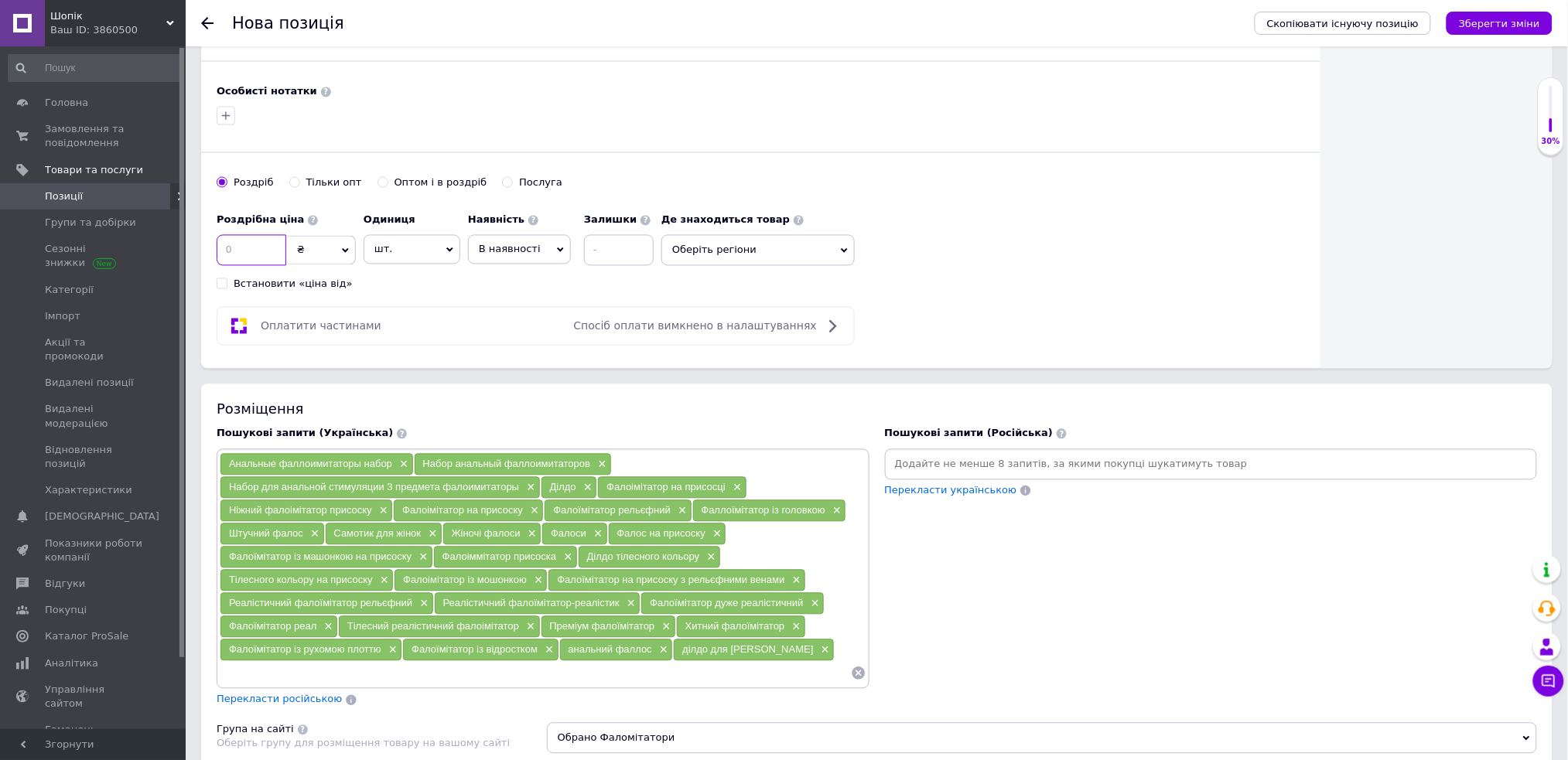
click at [269, 248] on input at bounding box center [251, 250] width 70 height 31
type input "1380"
click at [498, 257] on span "В наявності" at bounding box center [519, 249] width 103 height 29
drag, startPoint x: 524, startPoint y: 352, endPoint x: 558, endPoint y: 330, distance: 40.5
click at [524, 351] on li "Готово до відправки" at bounding box center [519, 346] width 102 height 35
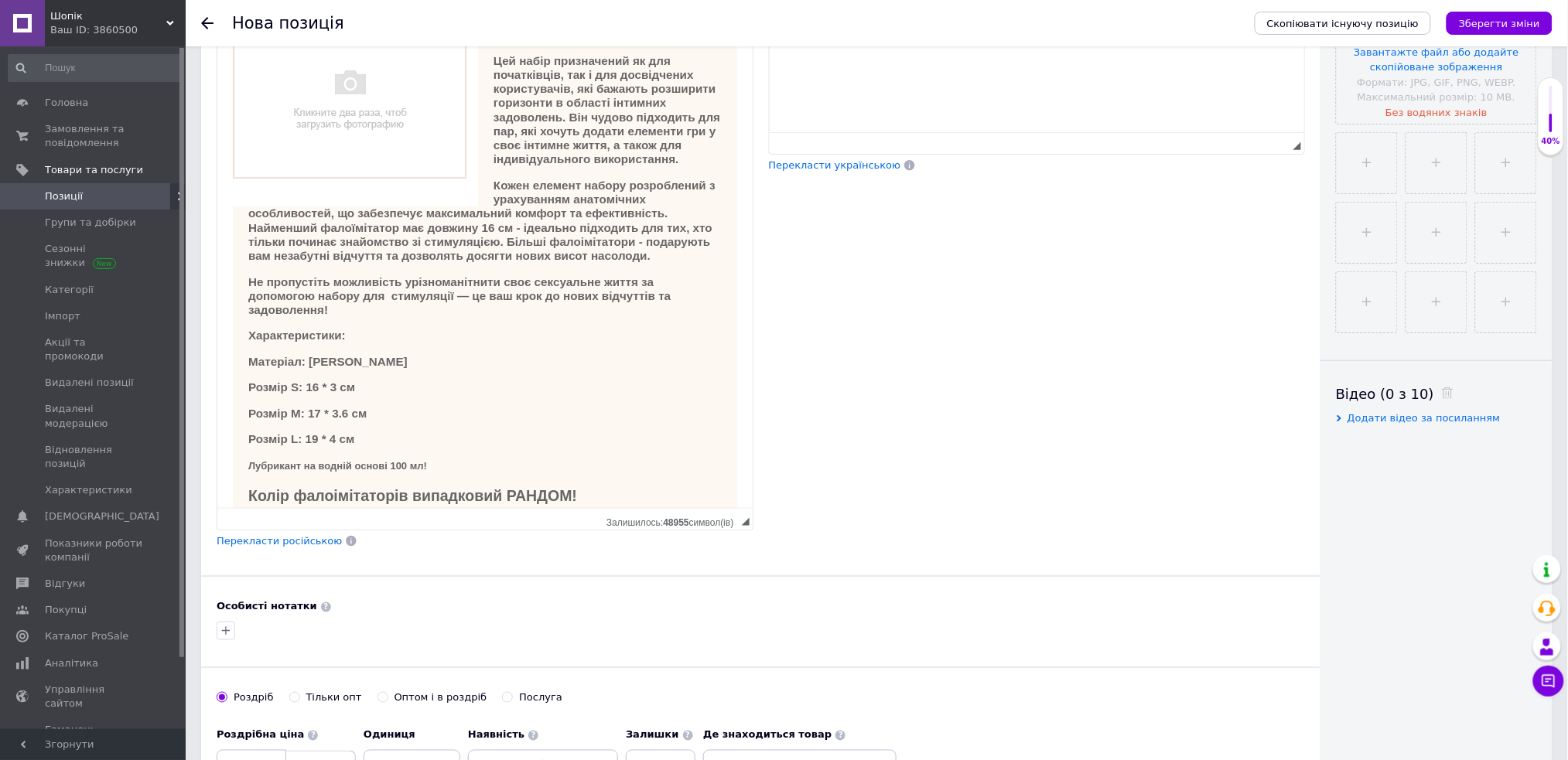
scroll to position [72, 0]
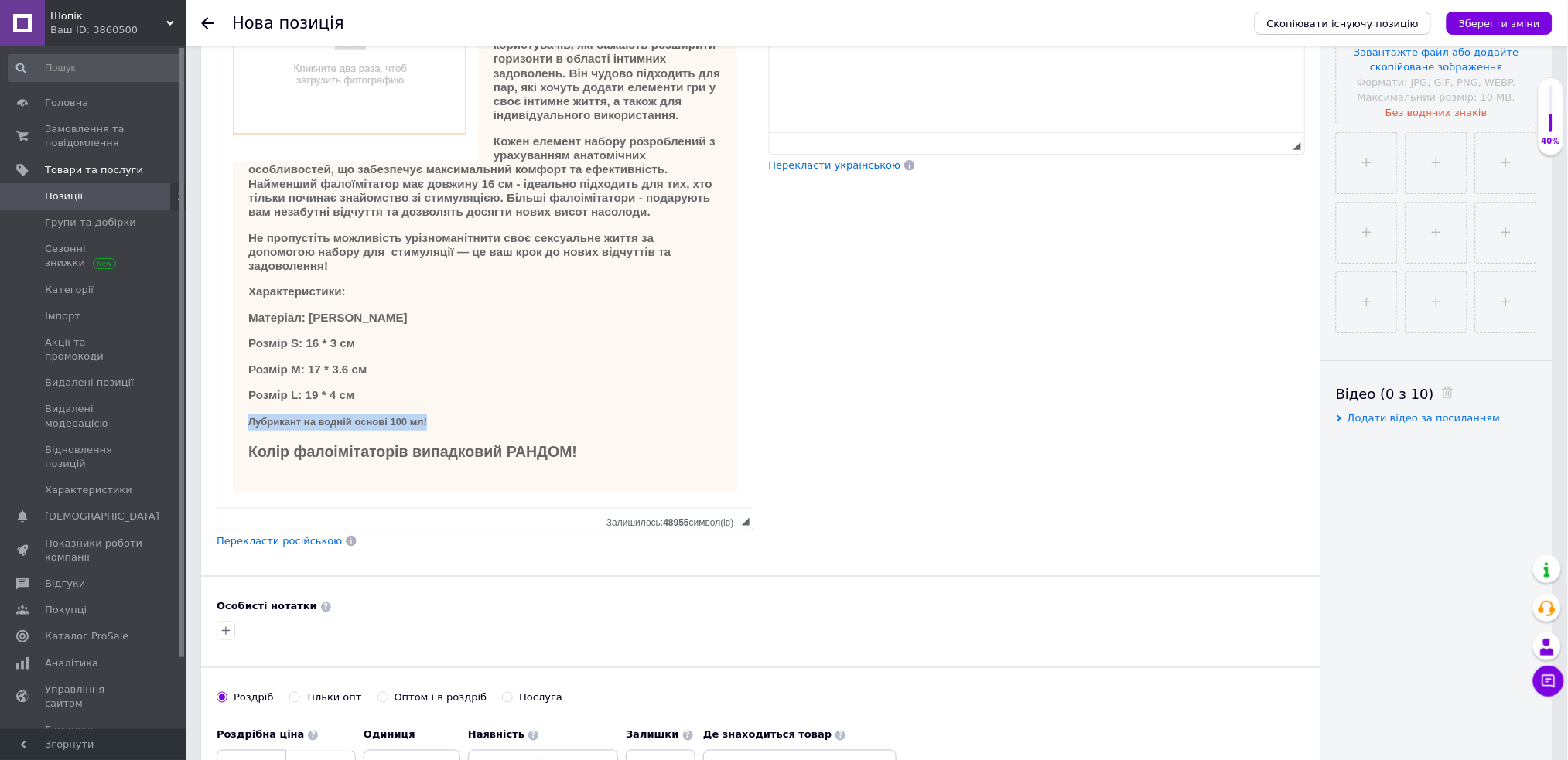
drag, startPoint x: 247, startPoint y: 418, endPoint x: 486, endPoint y: 421, distance: 239.0
click at [478, 426] on p "Лубрикант на водній основі 100 мл!" at bounding box center [484, 422] width 473 height 16
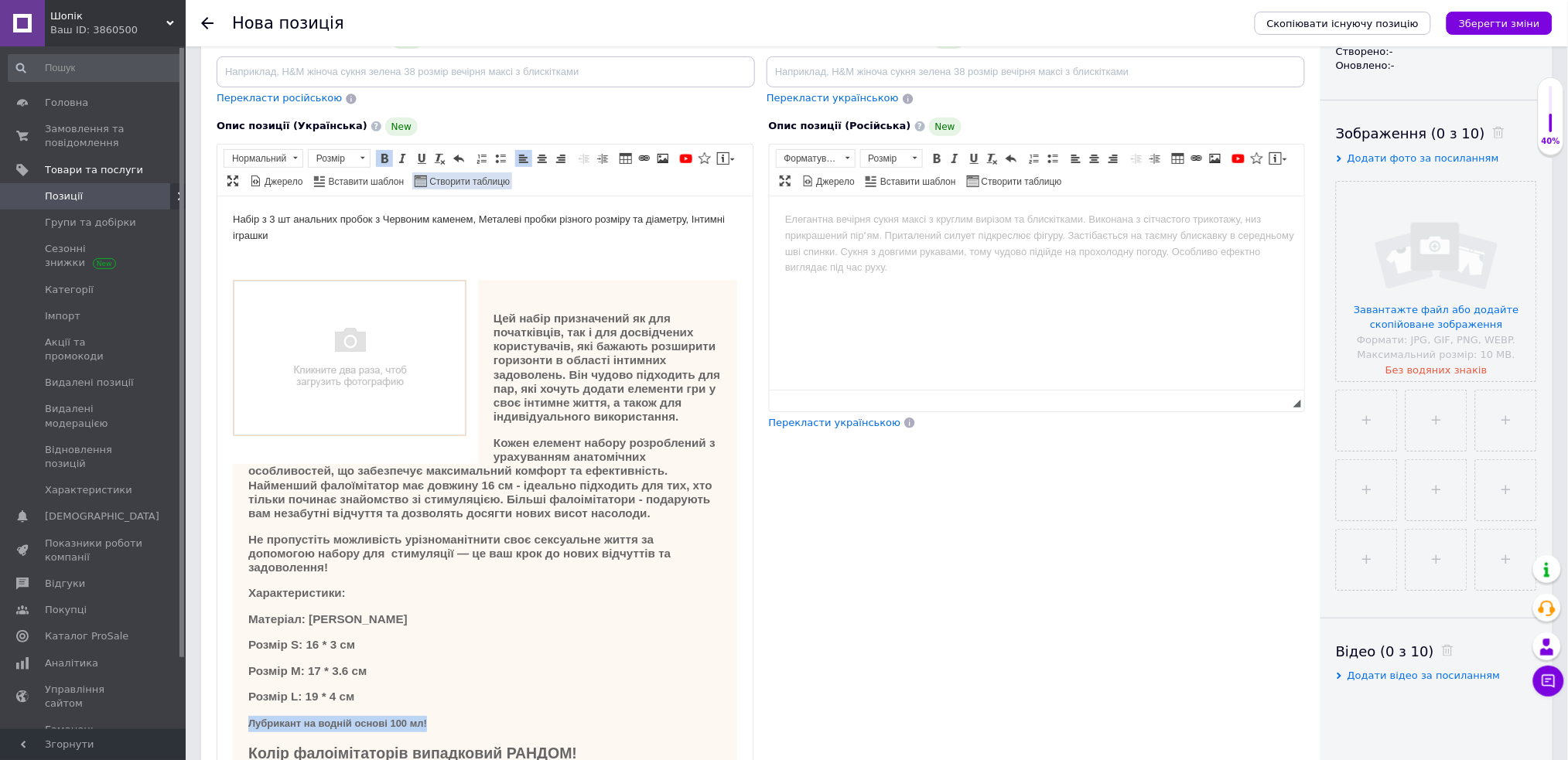
scroll to position [151, 0]
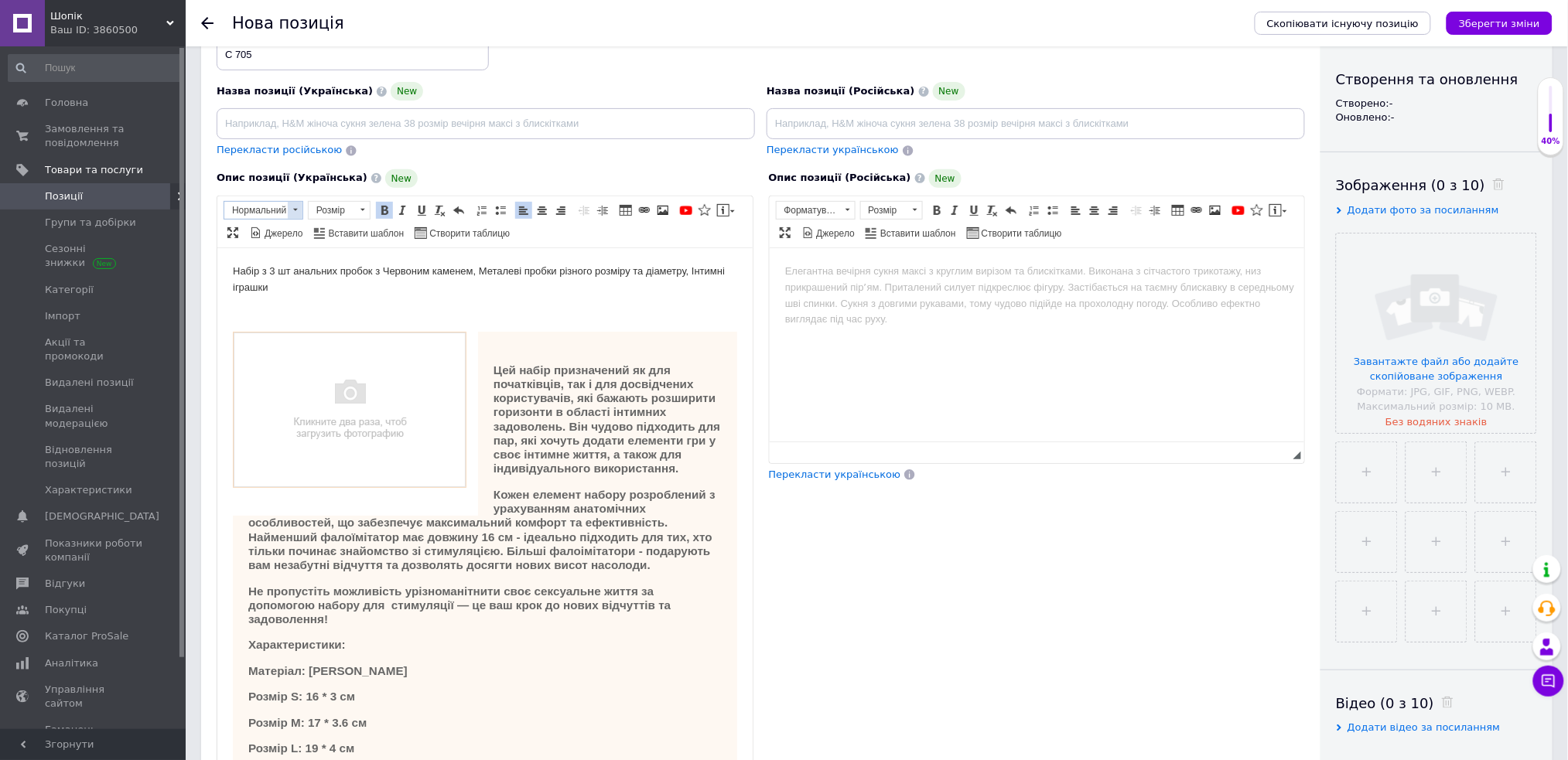
click at [301, 214] on span at bounding box center [295, 210] width 15 height 17
click at [290, 277] on h3 "Заголовок 3" at bounding box center [282, 276] width 109 height 13
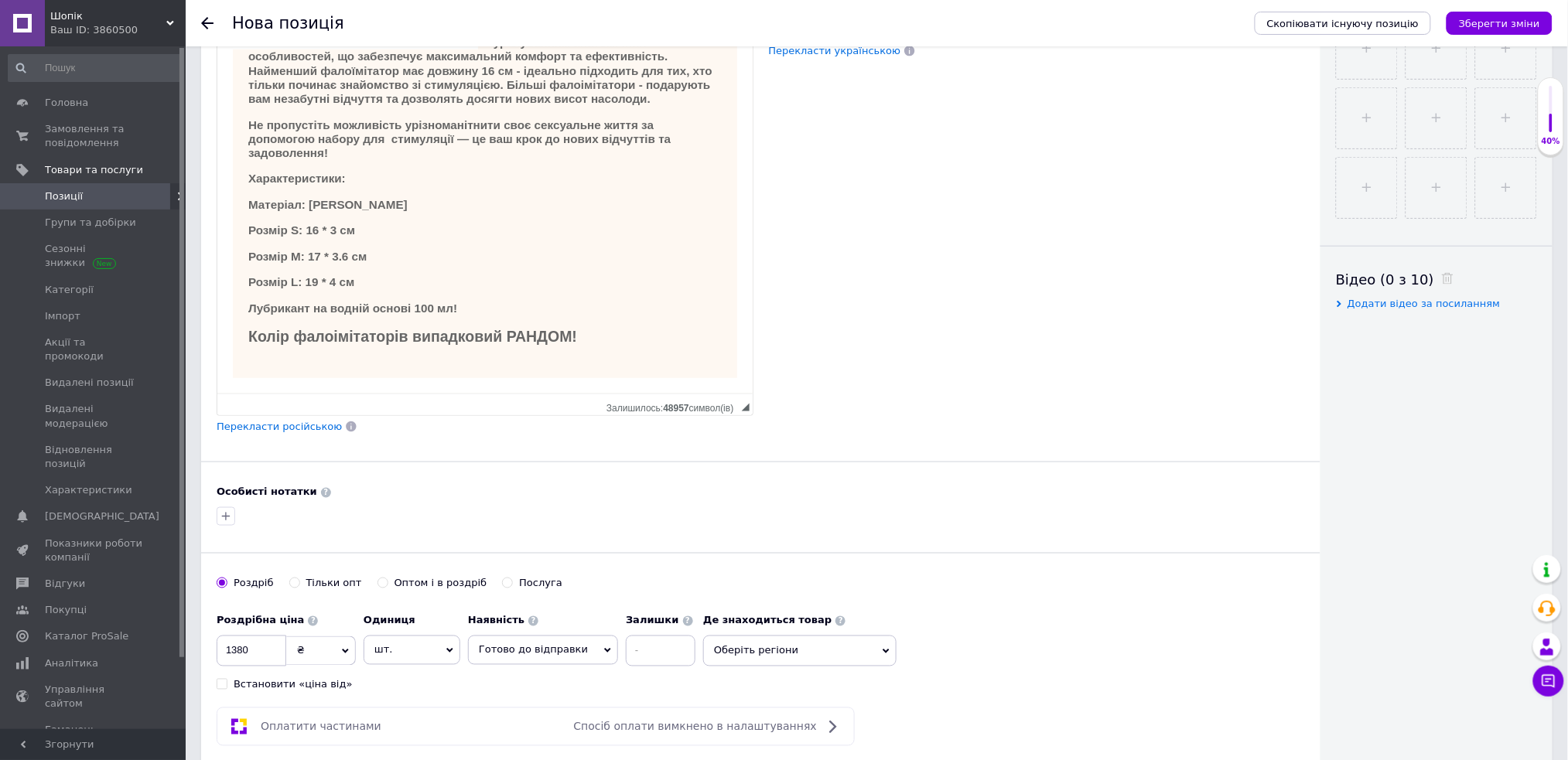
scroll to position [70, 0]
click at [603, 340] on h2 "Колір фалоімітаторів випадковий РАНДОМ!" at bounding box center [484, 337] width 473 height 18
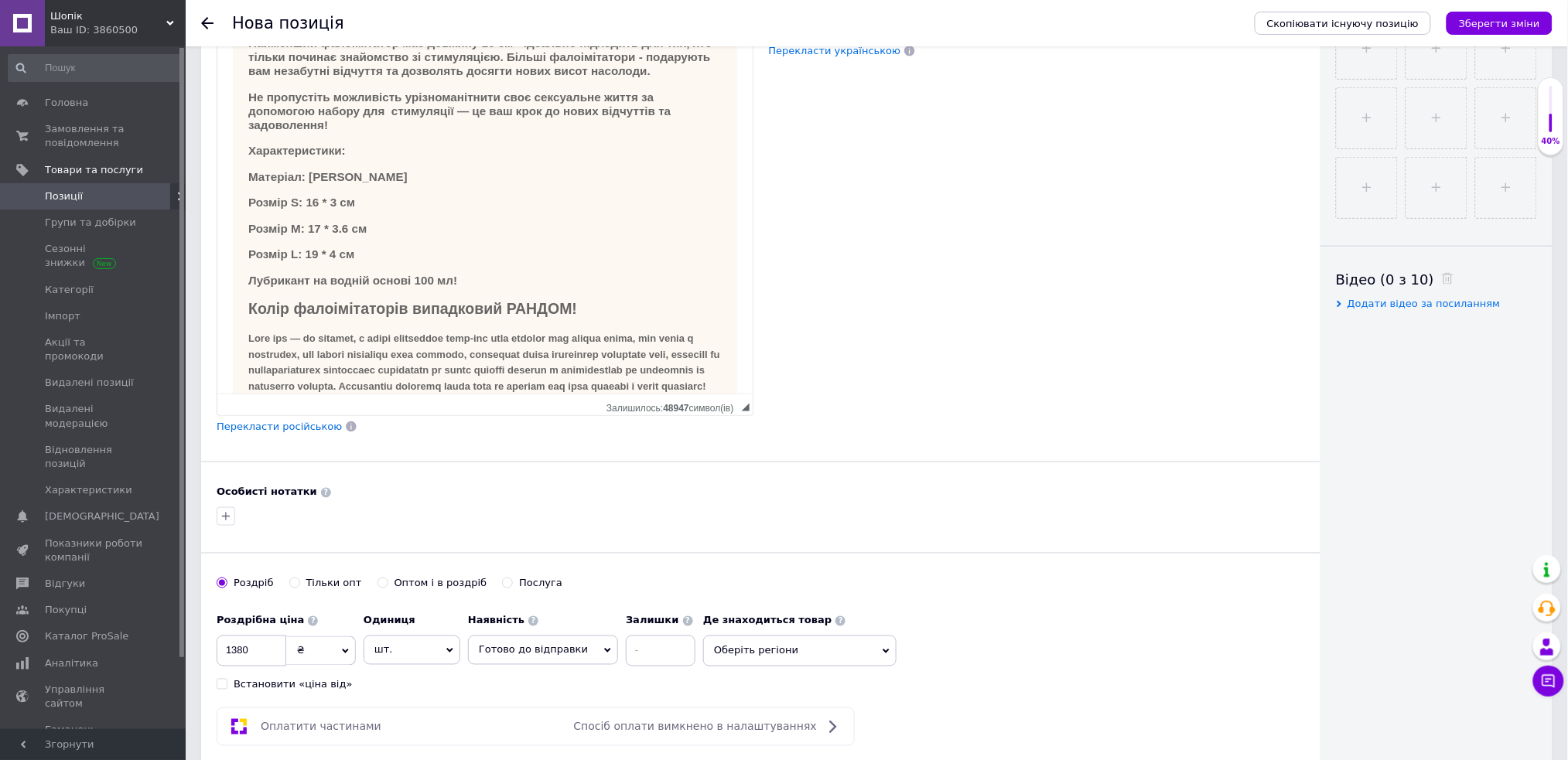
scroll to position [177, 0]
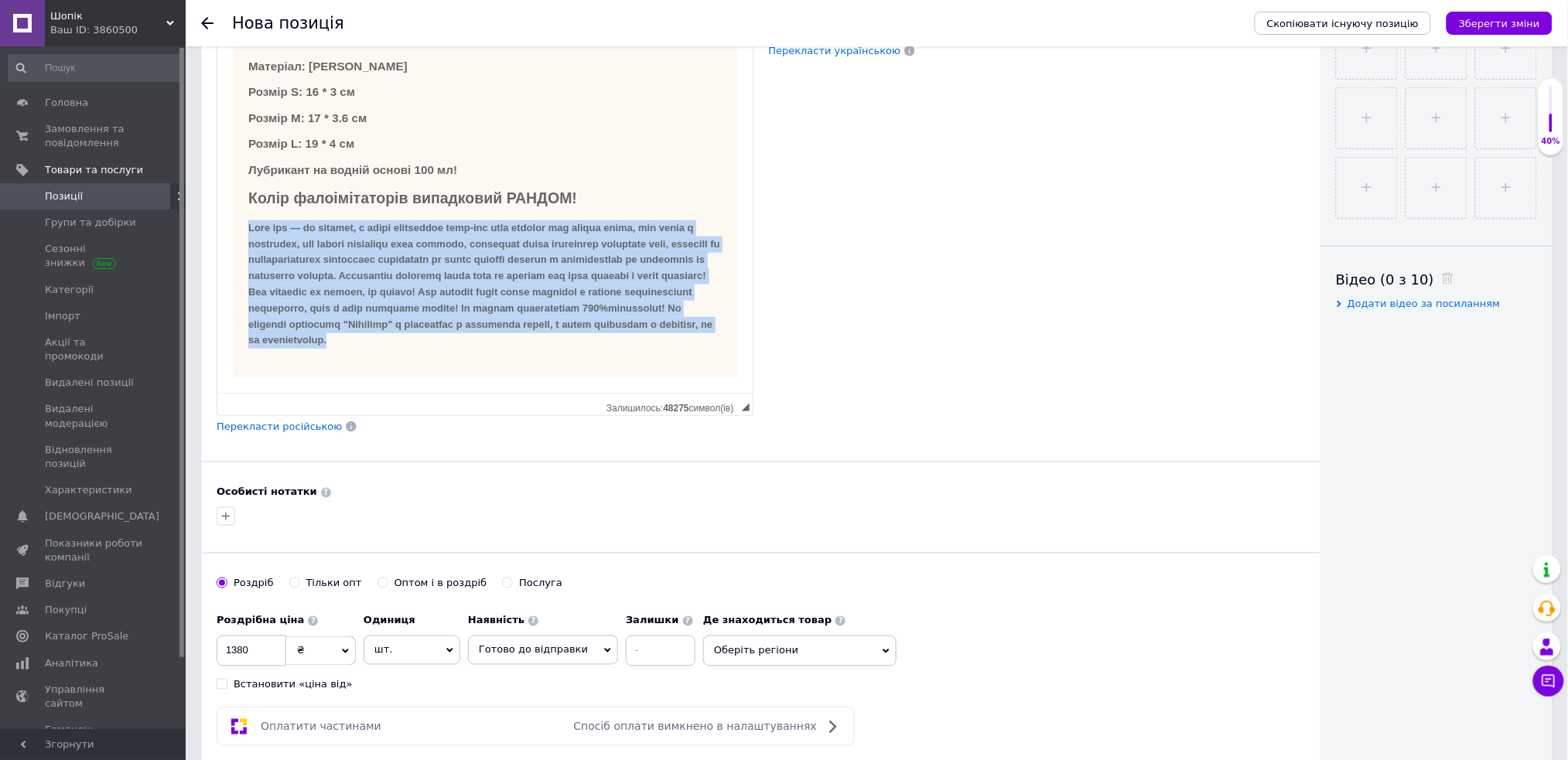
drag, startPoint x: 233, startPoint y: 259, endPoint x: 427, endPoint y: 389, distance: 233.5
click at [427, 389] on html "Набір з 3 шт анальних пробок з Червоним каменем, Металеві пробки різного розмір…" at bounding box center [484, 20] width 535 height 751
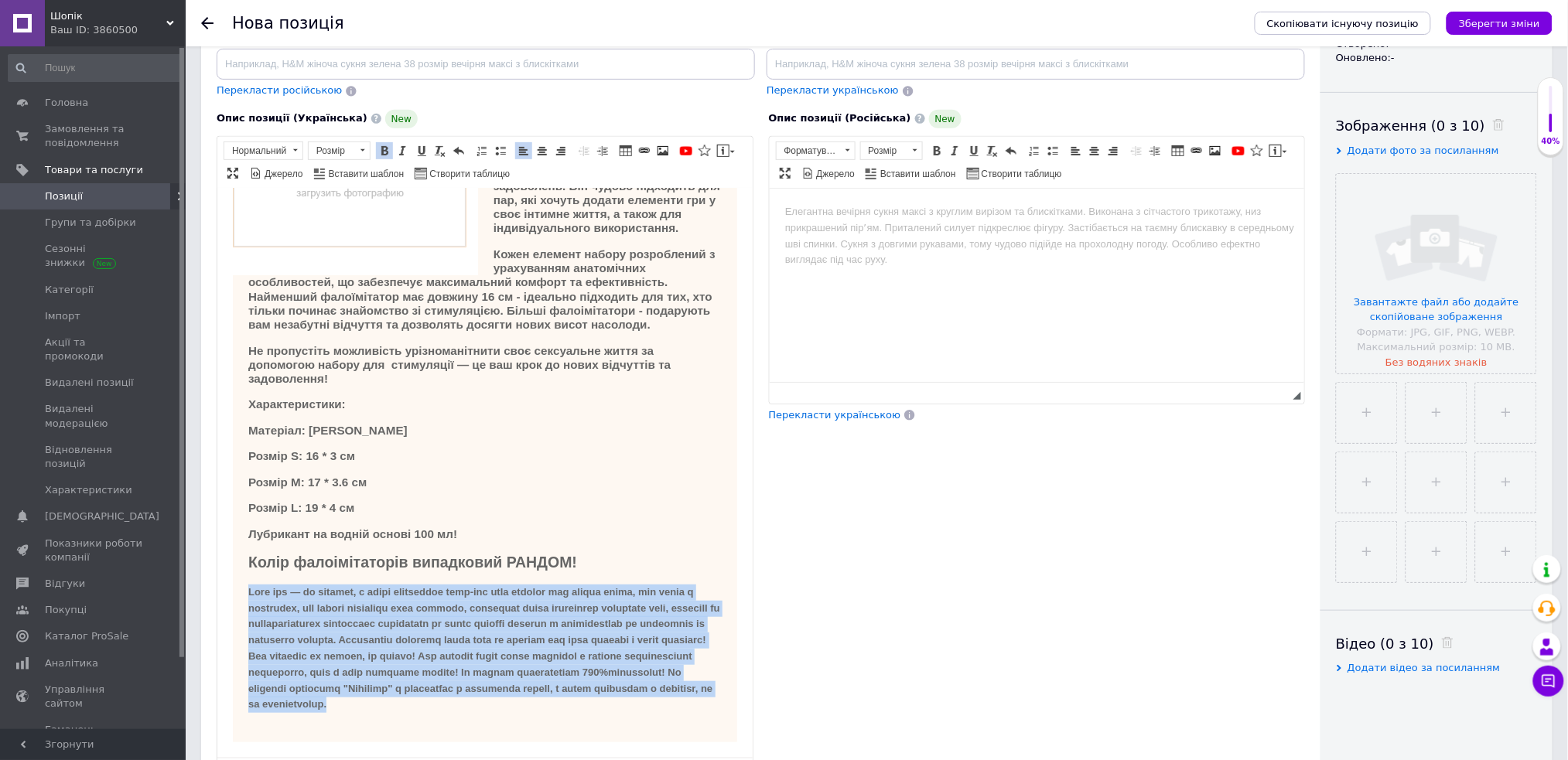
scroll to position [163, 0]
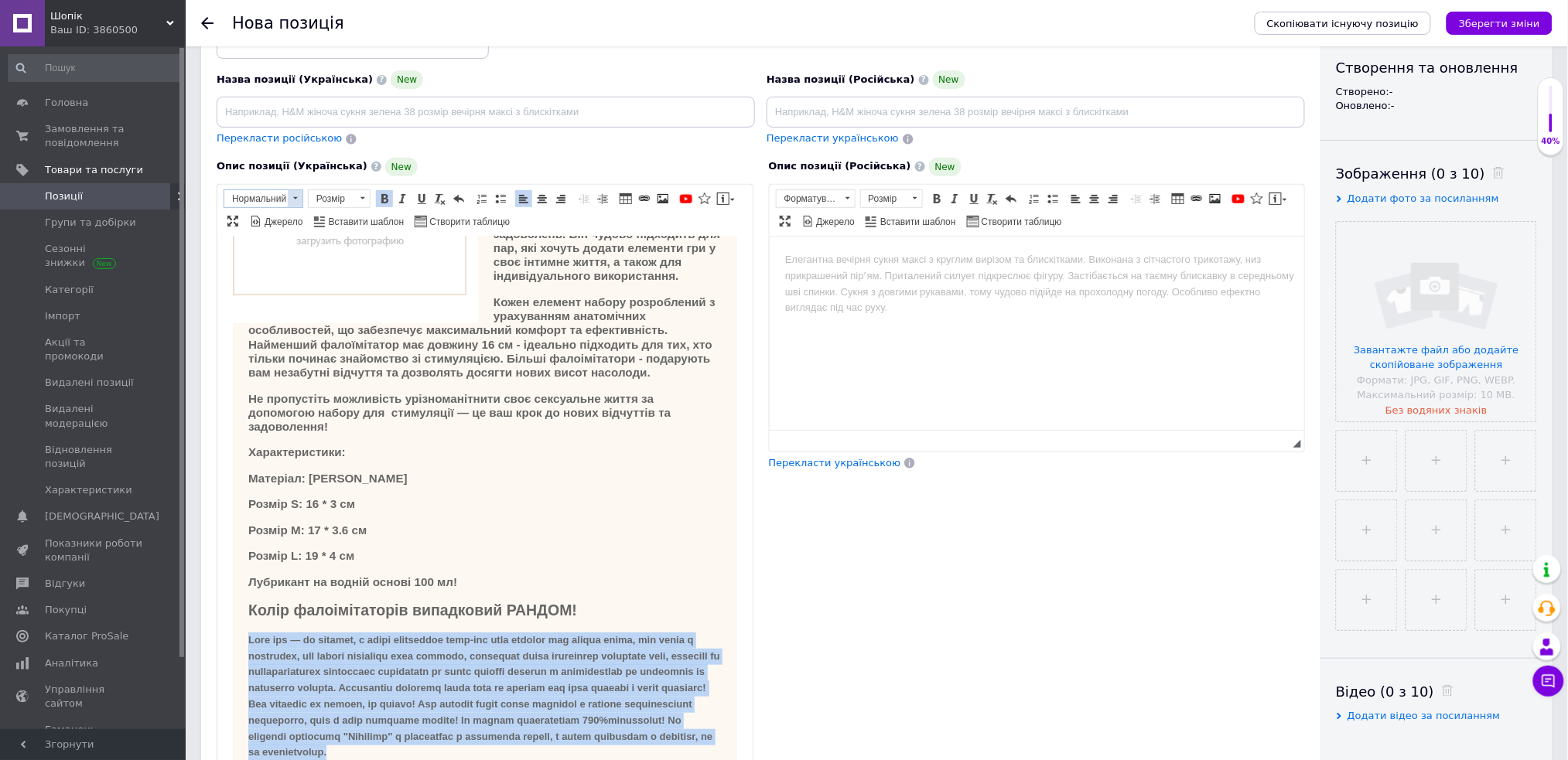
click at [290, 199] on span at bounding box center [295, 199] width 15 height 17
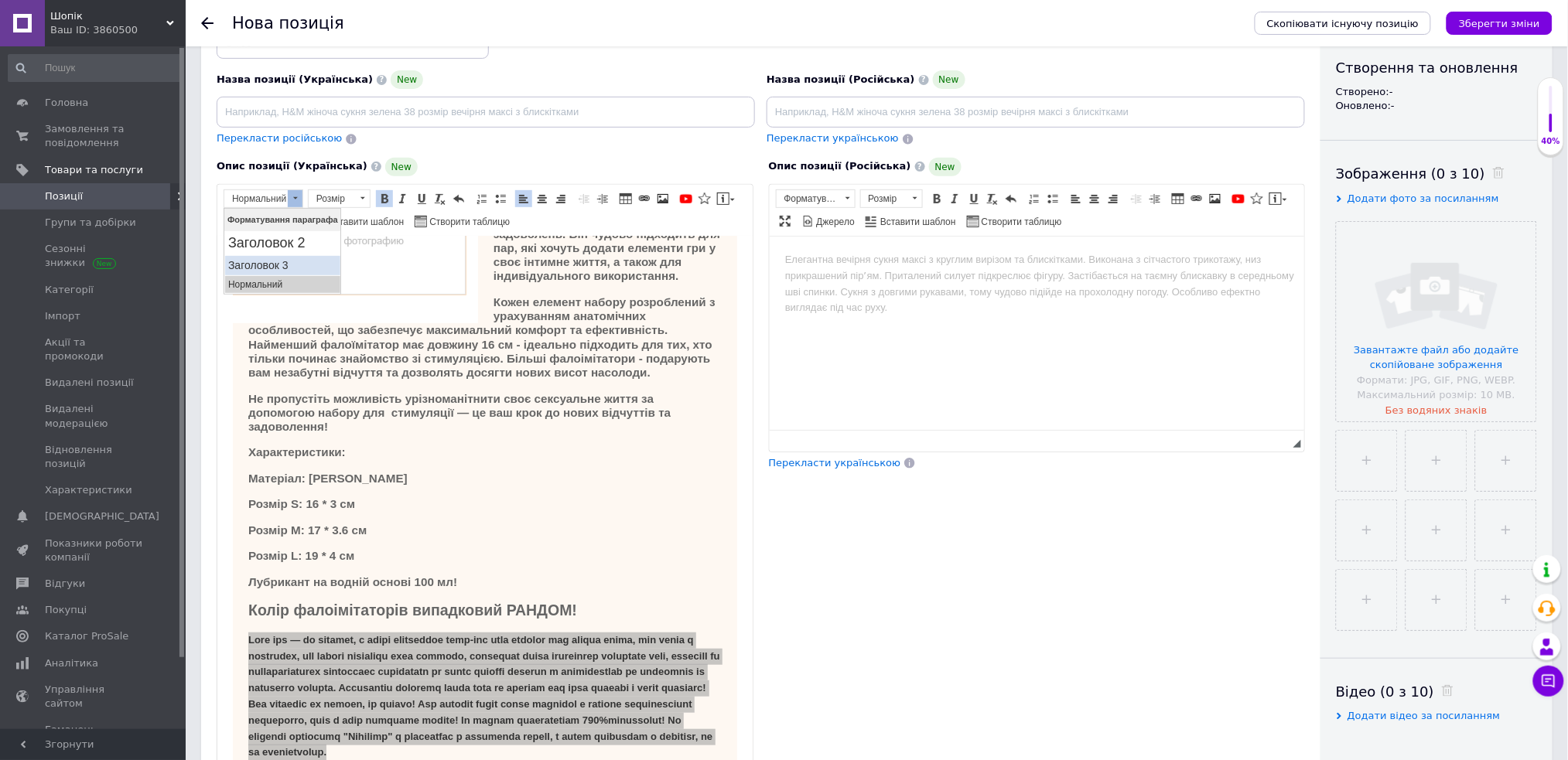
drag, startPoint x: 290, startPoint y: 264, endPoint x: 603, endPoint y: 221, distance: 315.9
click at [290, 264] on h3 "Заголовок 3" at bounding box center [282, 265] width 109 height 13
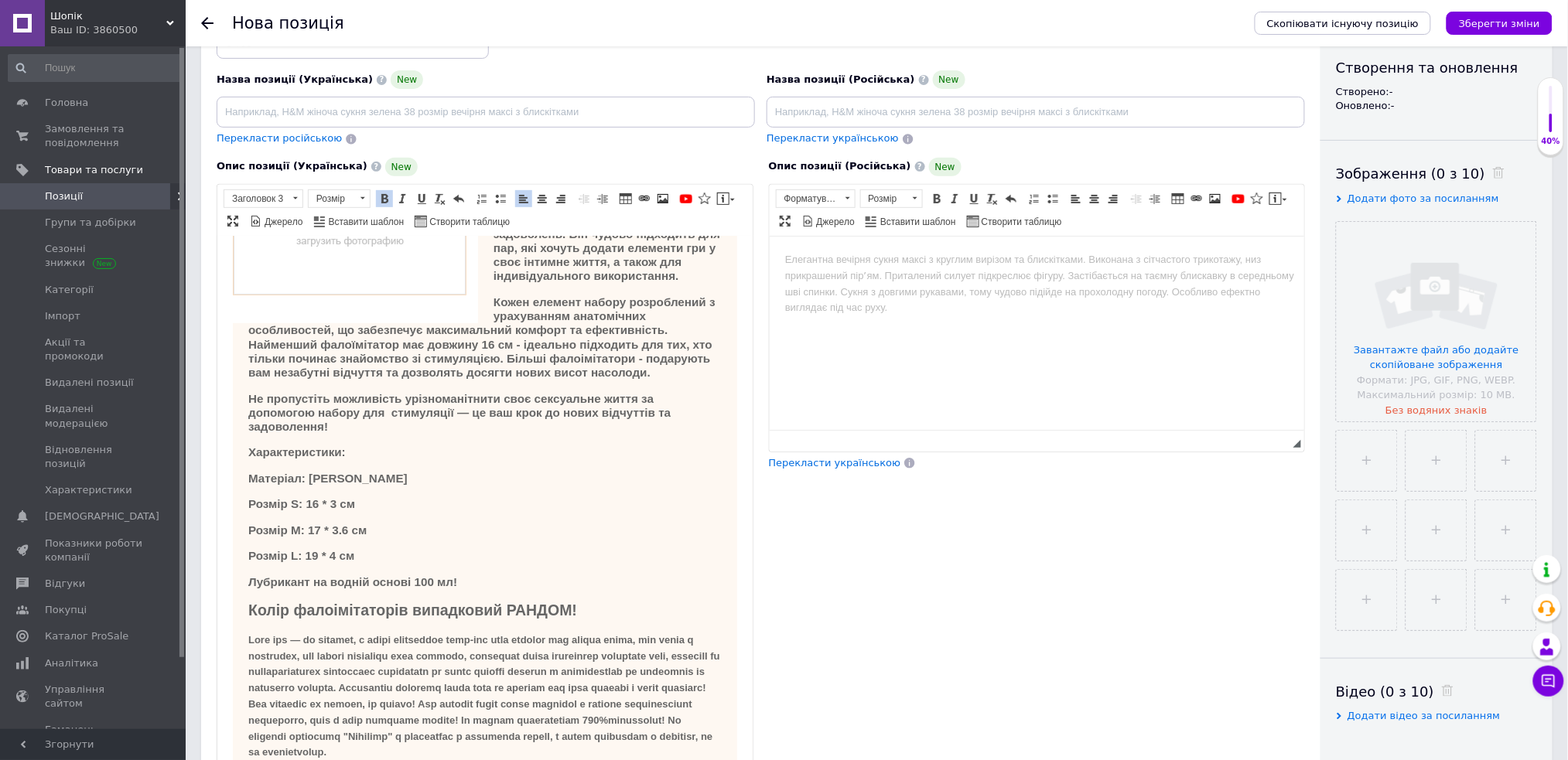
scroll to position [164, 0]
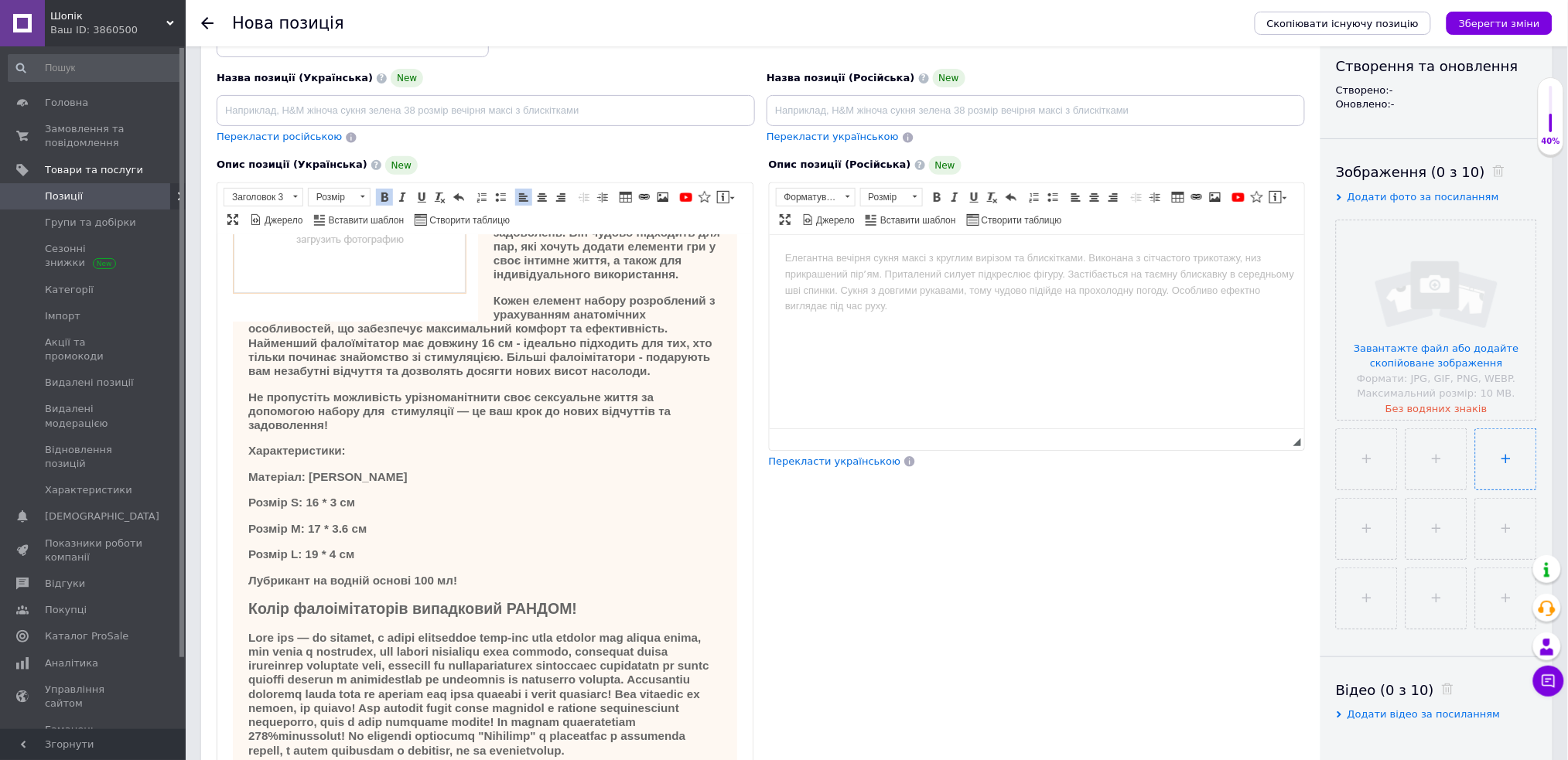
click at [1476, 489] on input "file" at bounding box center [1506, 459] width 61 height 61
type input "C:\fakepath\Силиконовый фаллоимитатор, имитация животного, собаки, пенис, задня…"
click at [544, 573] on h3 "Лубрикант на водній основі 100 мл!" at bounding box center [484, 580] width 473 height 14
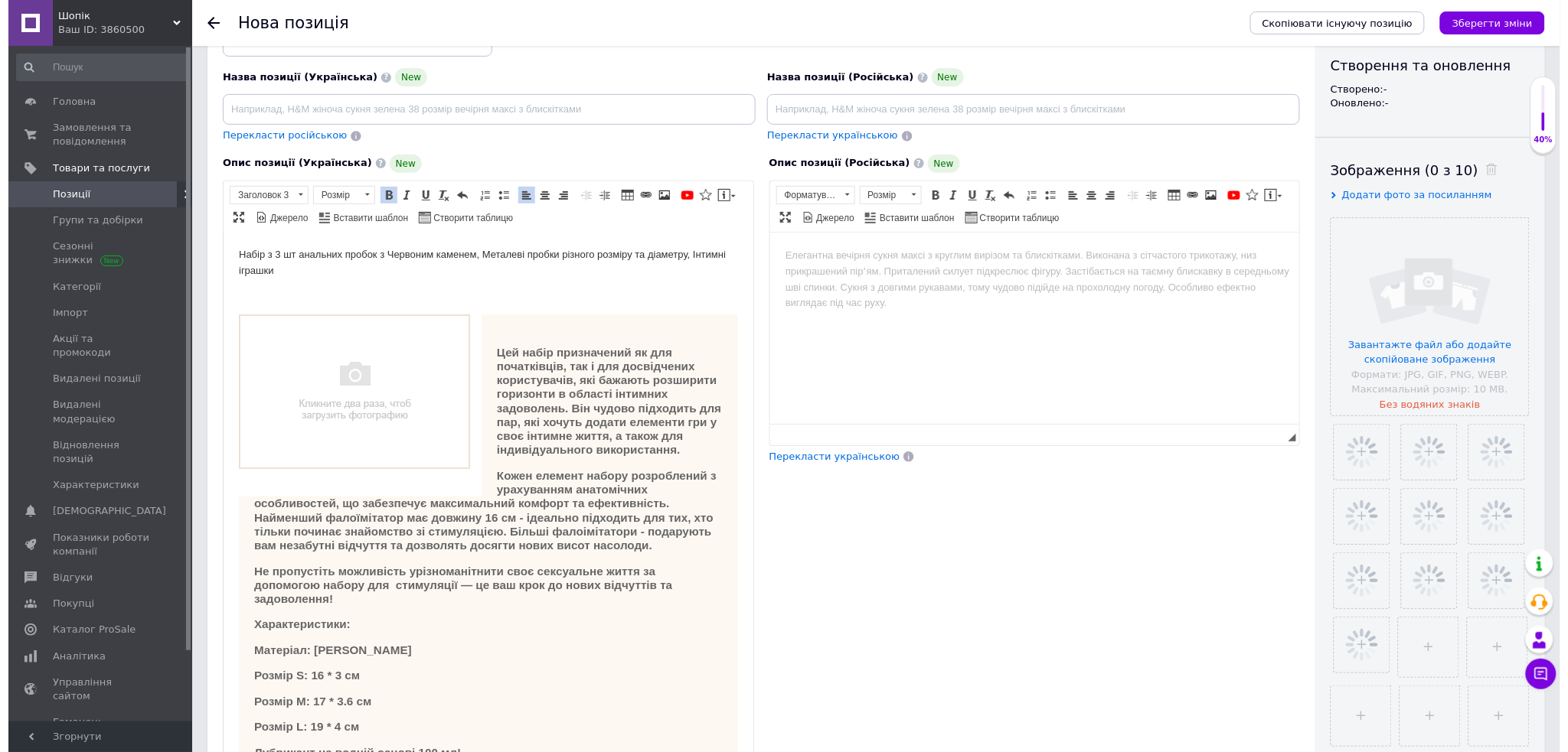
scroll to position [0, 0]
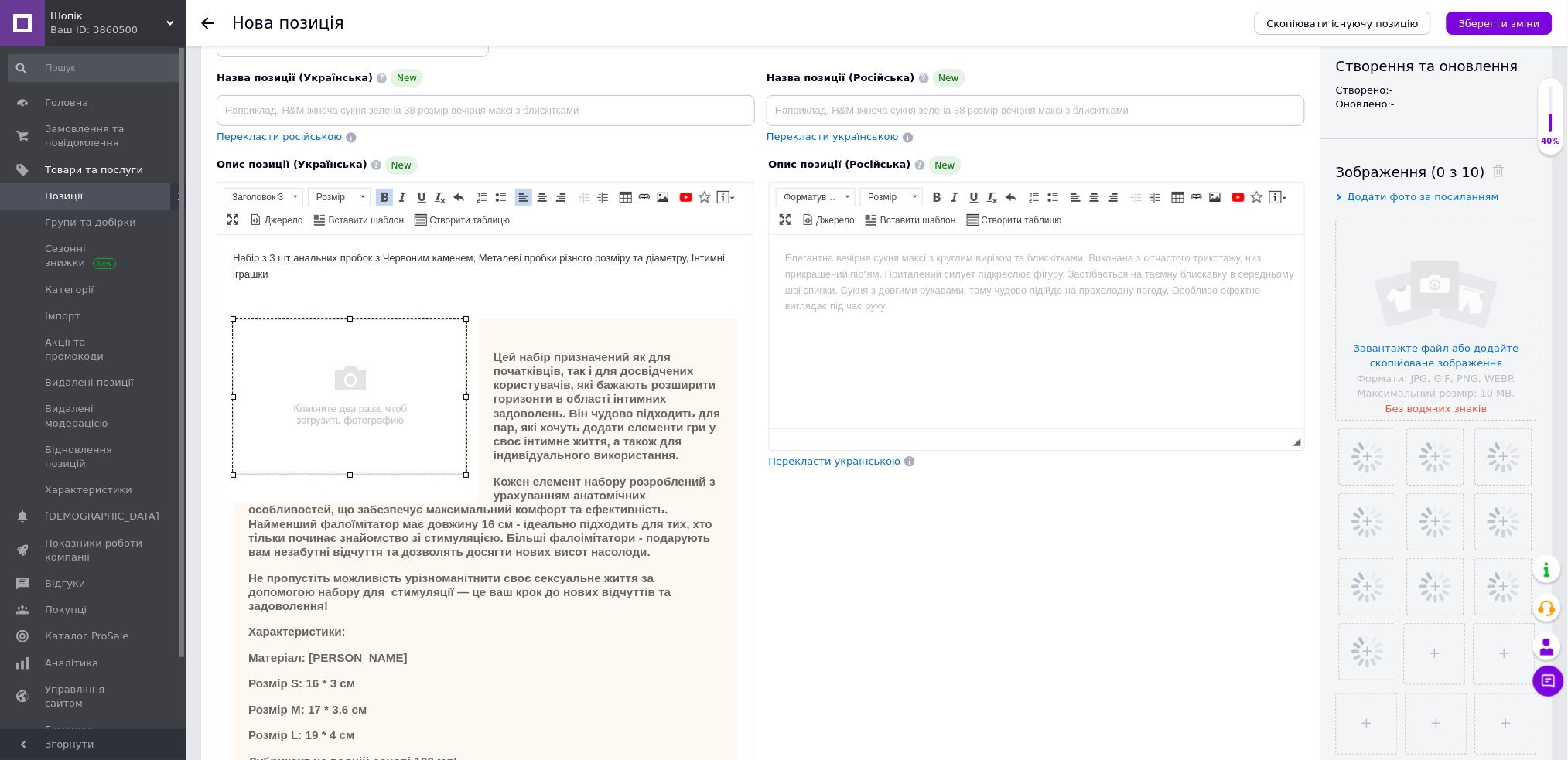
click at [350, 410] on img "Редактор, C50A3CDC-07B6-4F22-BC78-A20949B8DECD" at bounding box center [349, 395] width 233 height 156
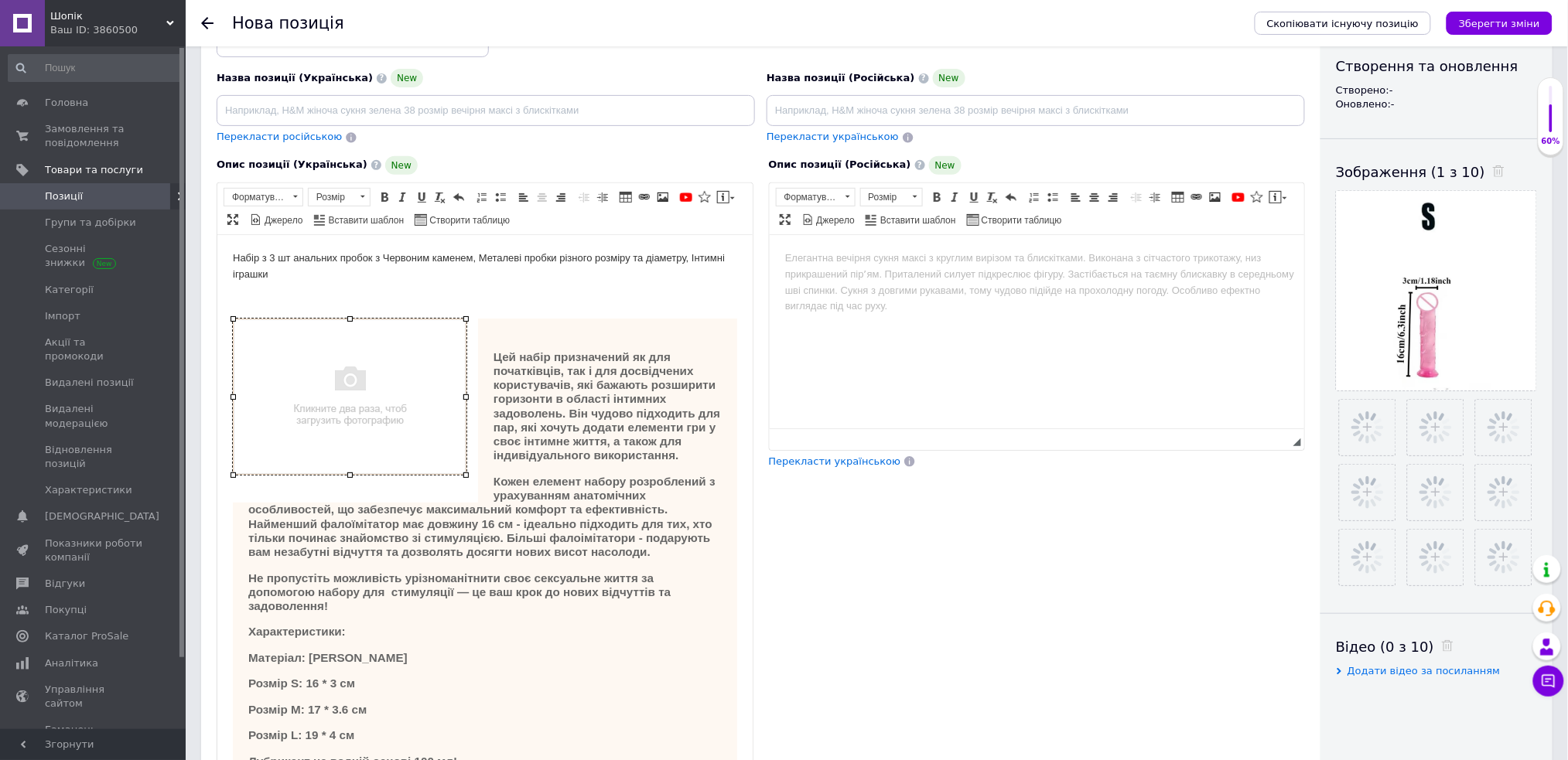
click at [350, 410] on img "Редактор, C50A3CDC-07B6-4F22-BC78-A20949B8DECD" at bounding box center [349, 395] width 233 height 156
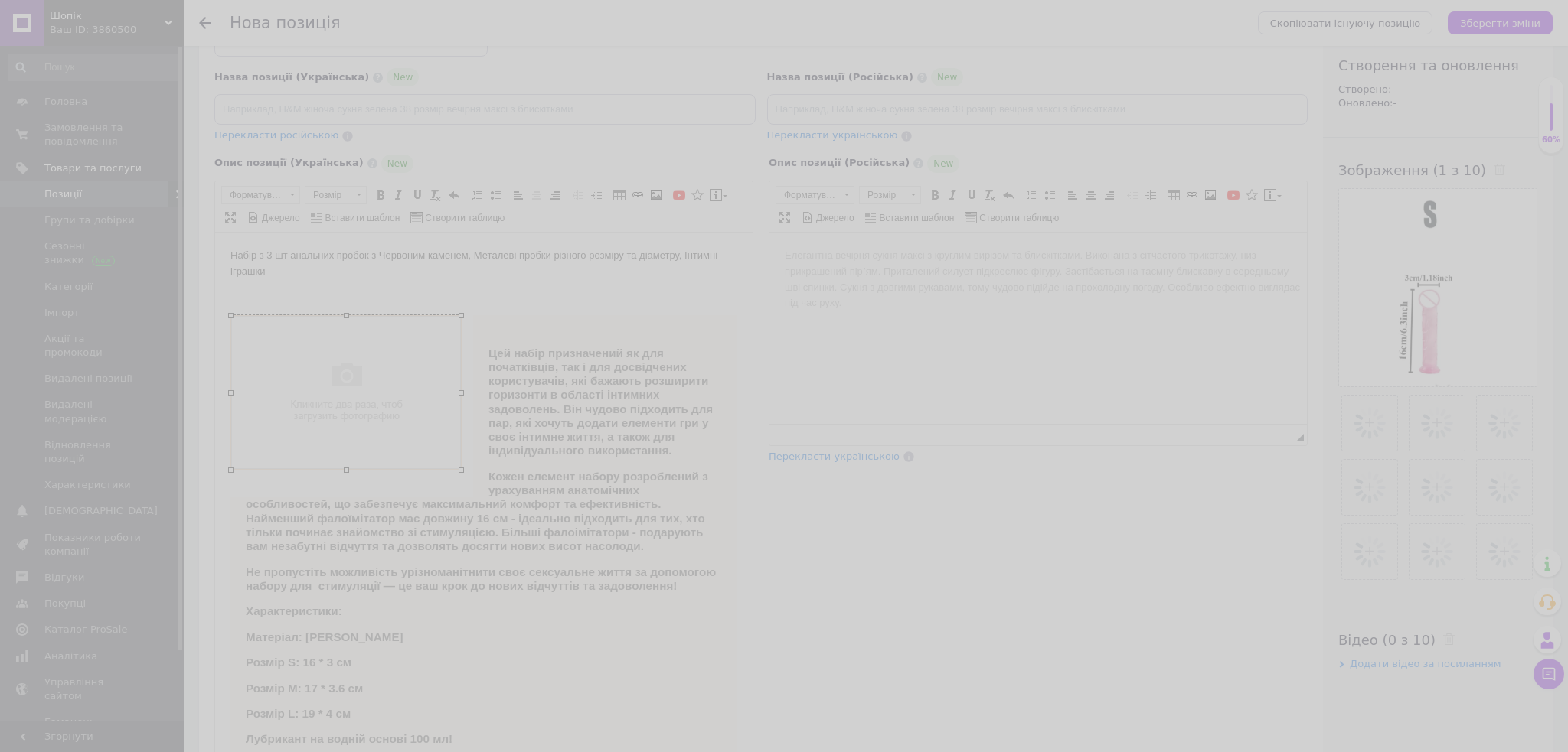
select select
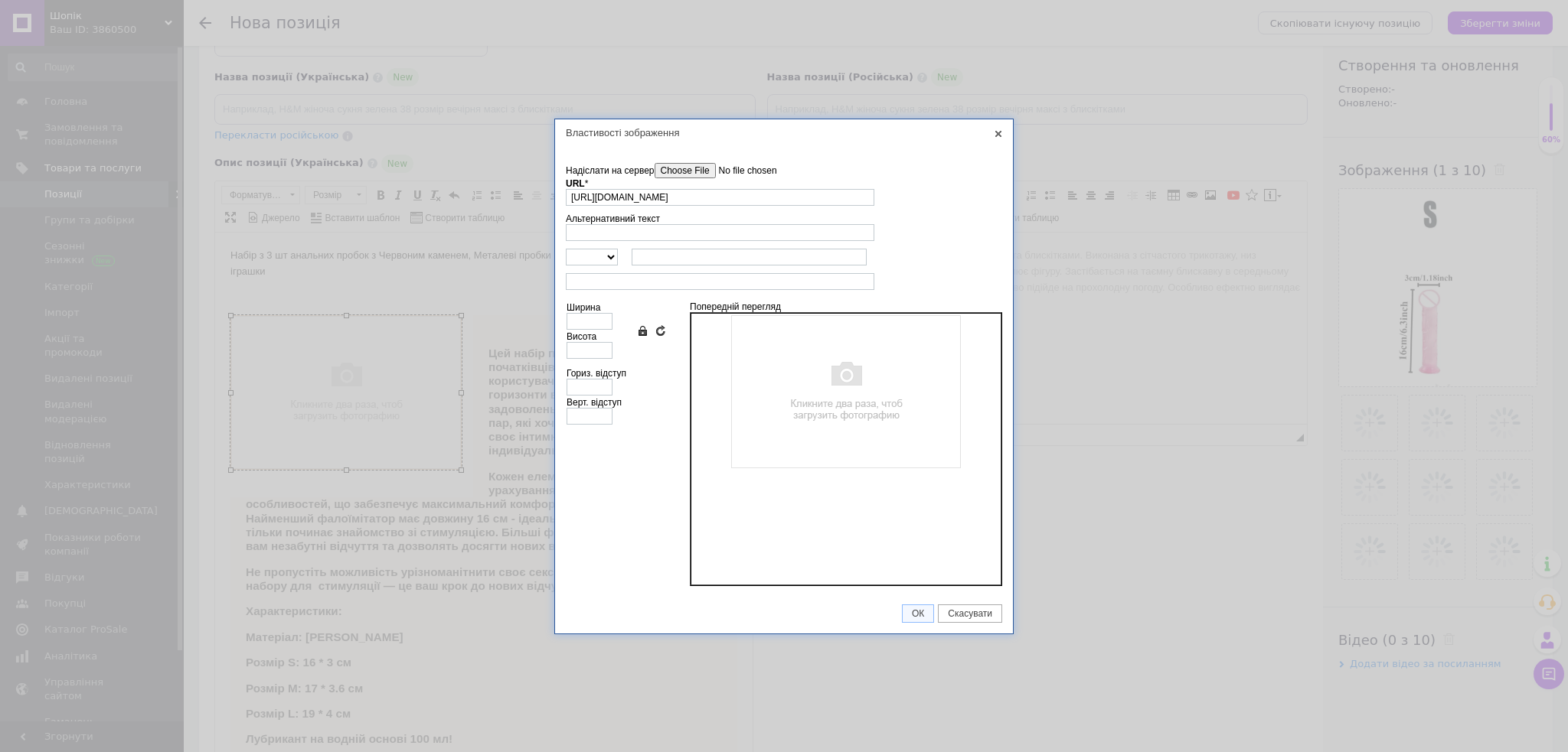
scroll to position [0, 50]
click at [714, 168] on input"] "Надіслати на сервер" at bounding box center [741, 170] width 174 height 16
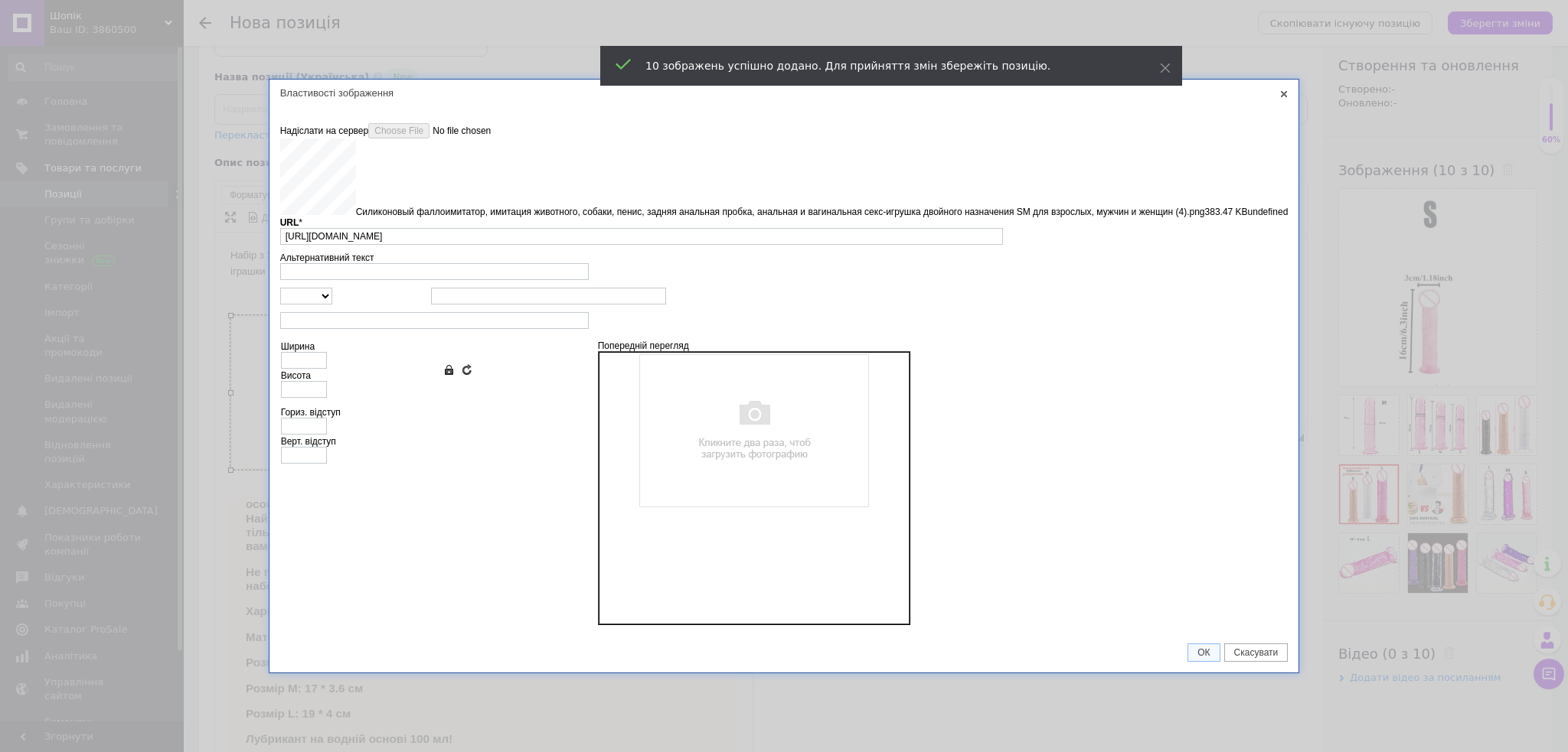
type input "https://images.prom.ua/6879190177_w640_h2048_silikonovyj_falloimitator__uzhchin…"
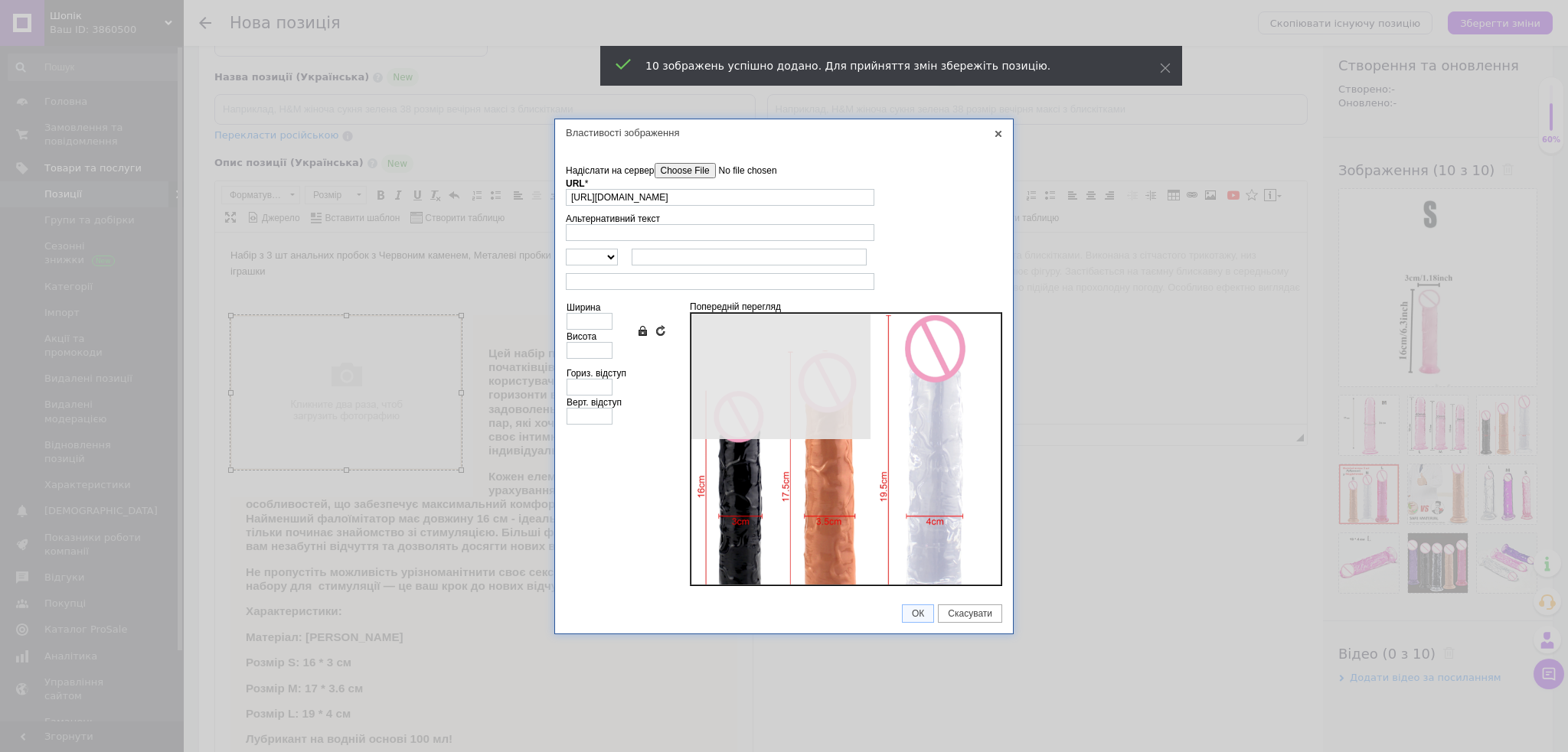
type input "640"
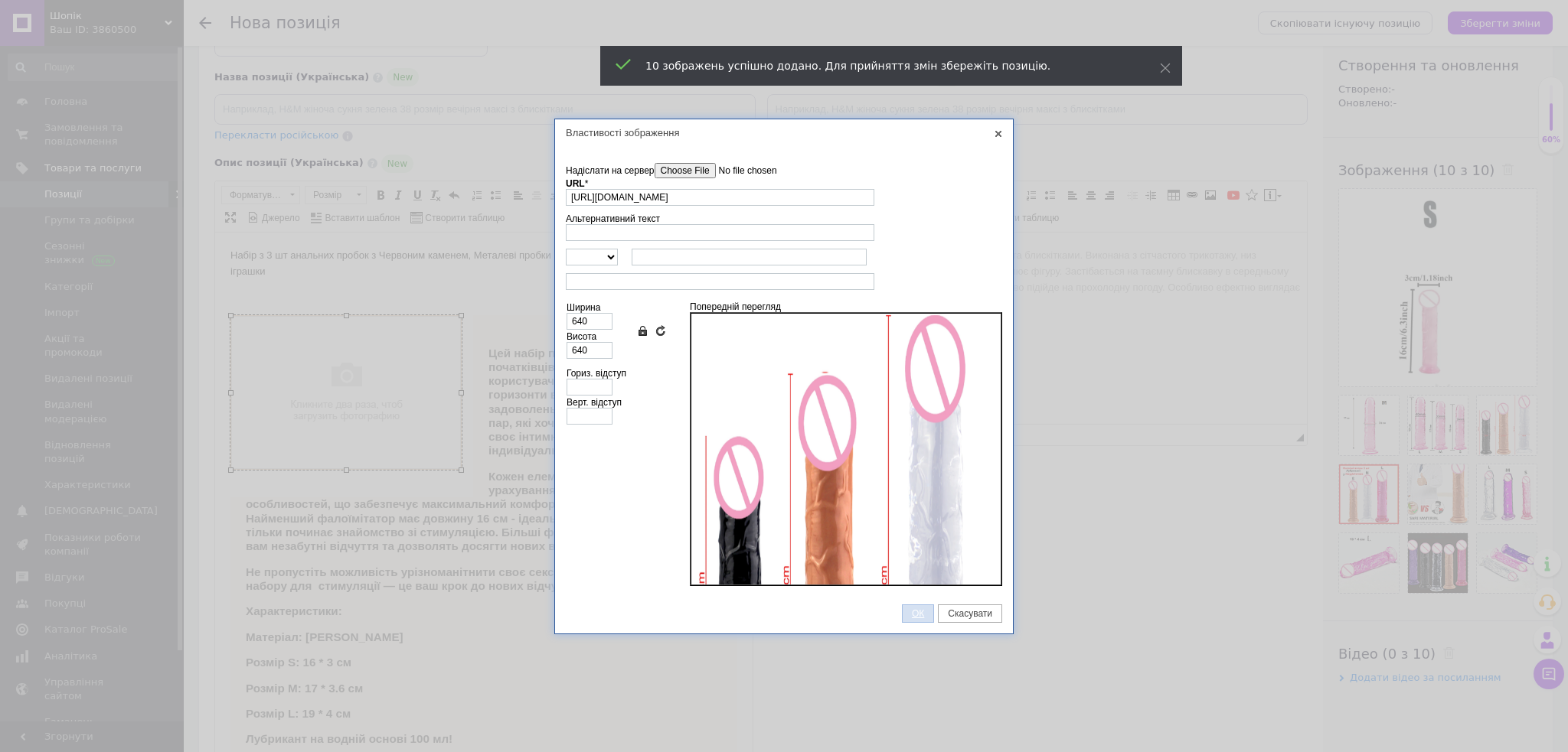
click at [918, 611] on span "ОК" at bounding box center [918, 614] width 30 height 11
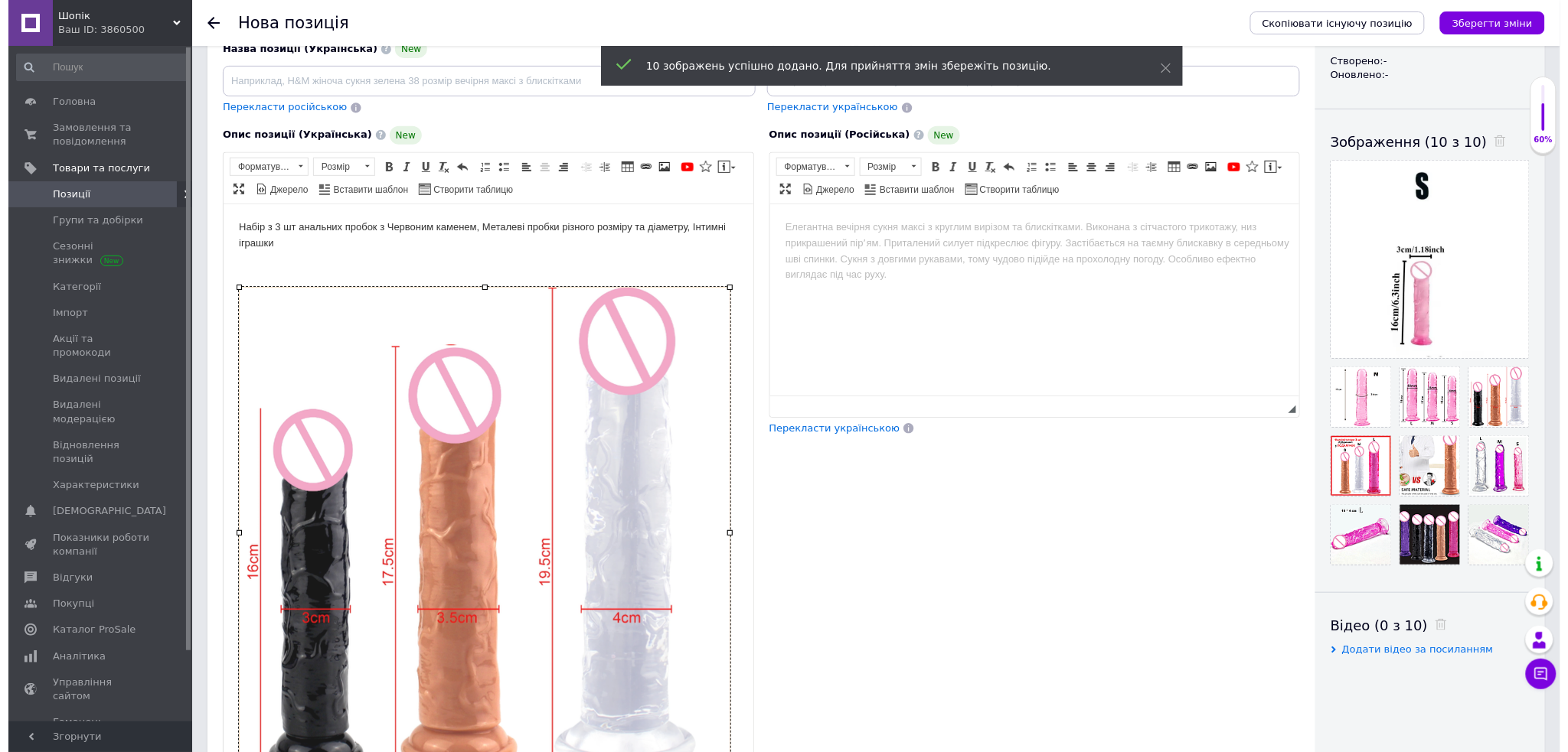
scroll to position [27, 0]
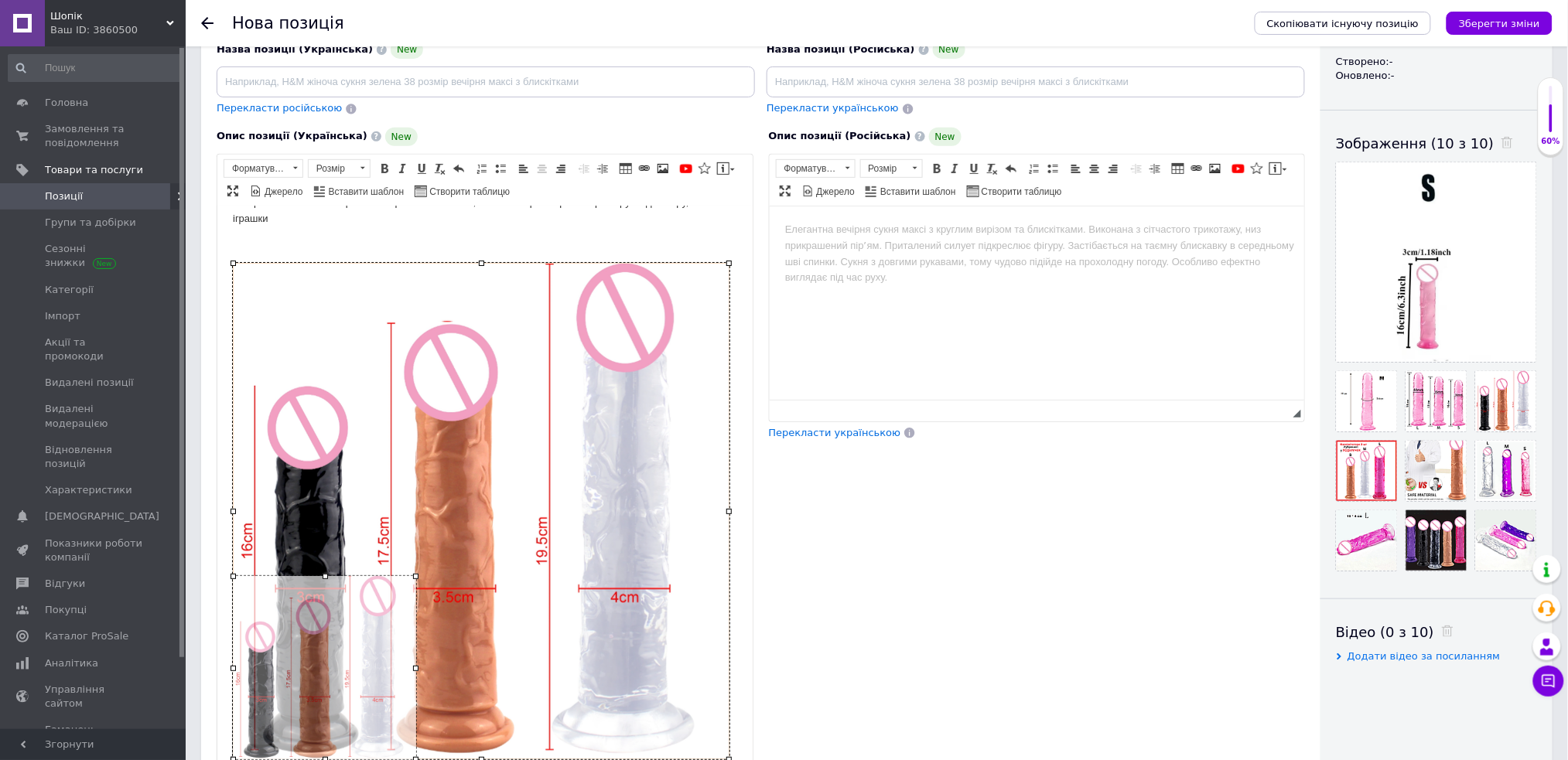
drag, startPoint x: 727, startPoint y: 264, endPoint x: 384, endPoint y: 578, distance: 465.0
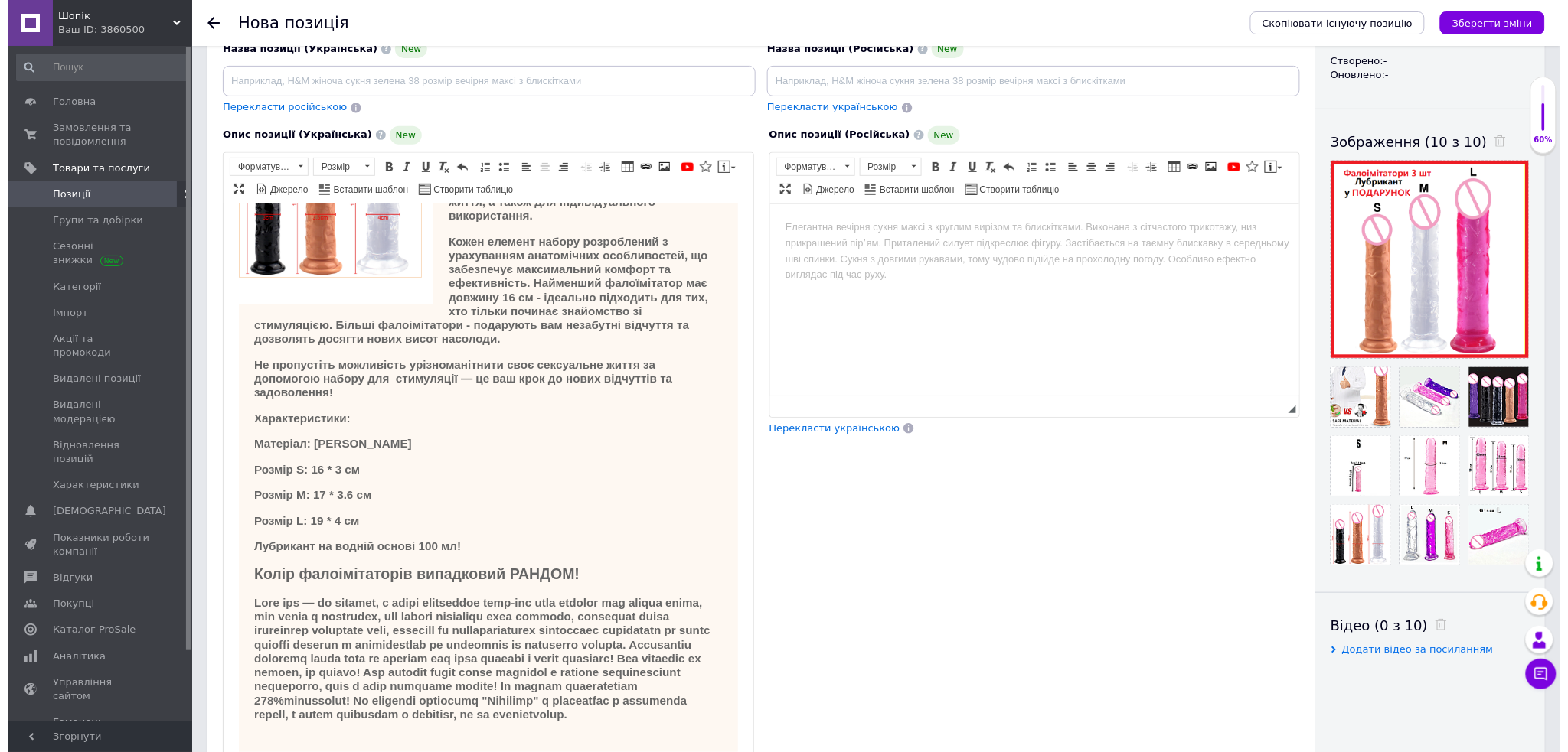
scroll to position [207, 0]
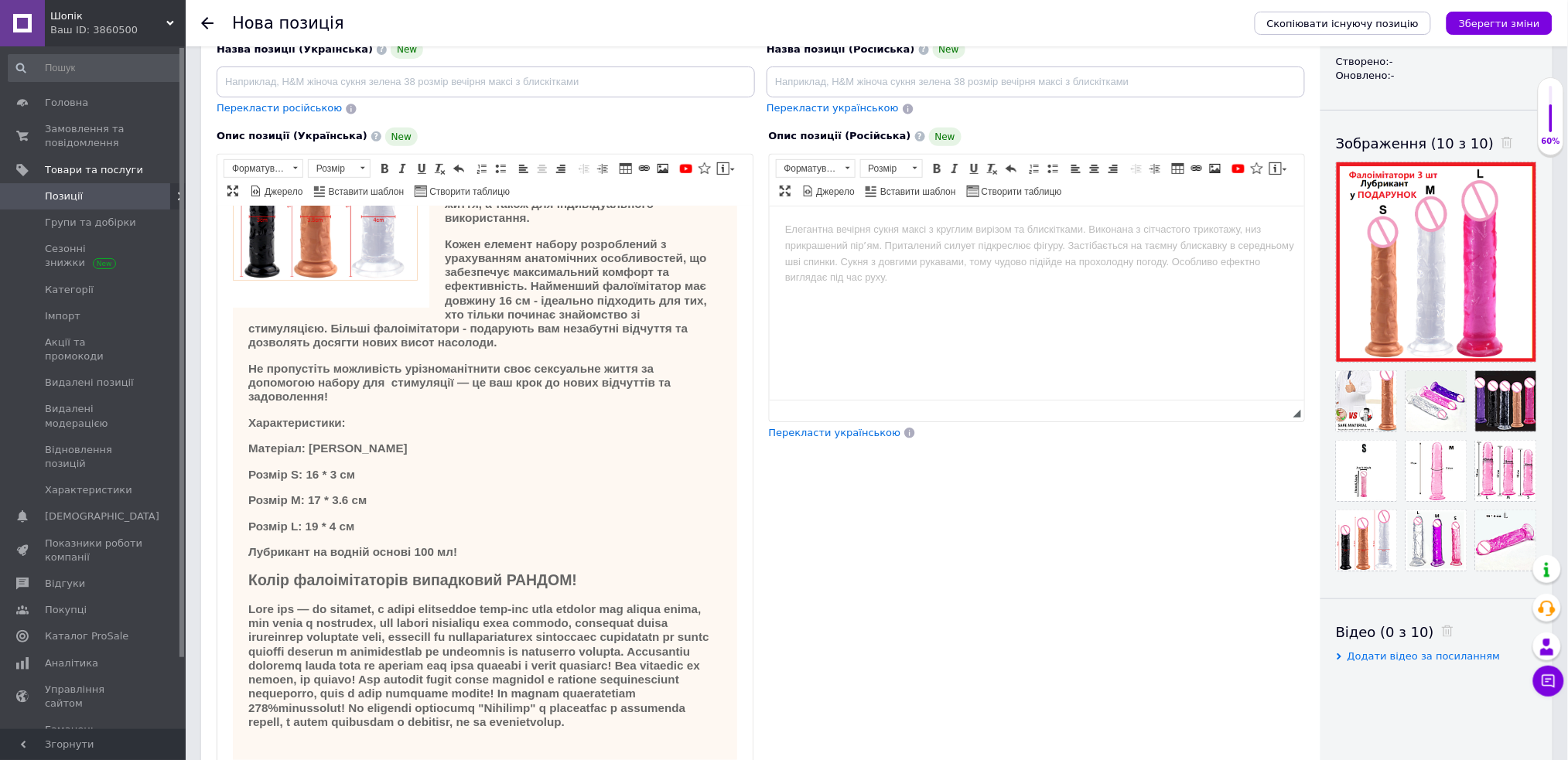
click at [625, 570] on h2 "Колір фалоімітаторів випадковий РАНДОМ!" at bounding box center [484, 579] width 473 height 18
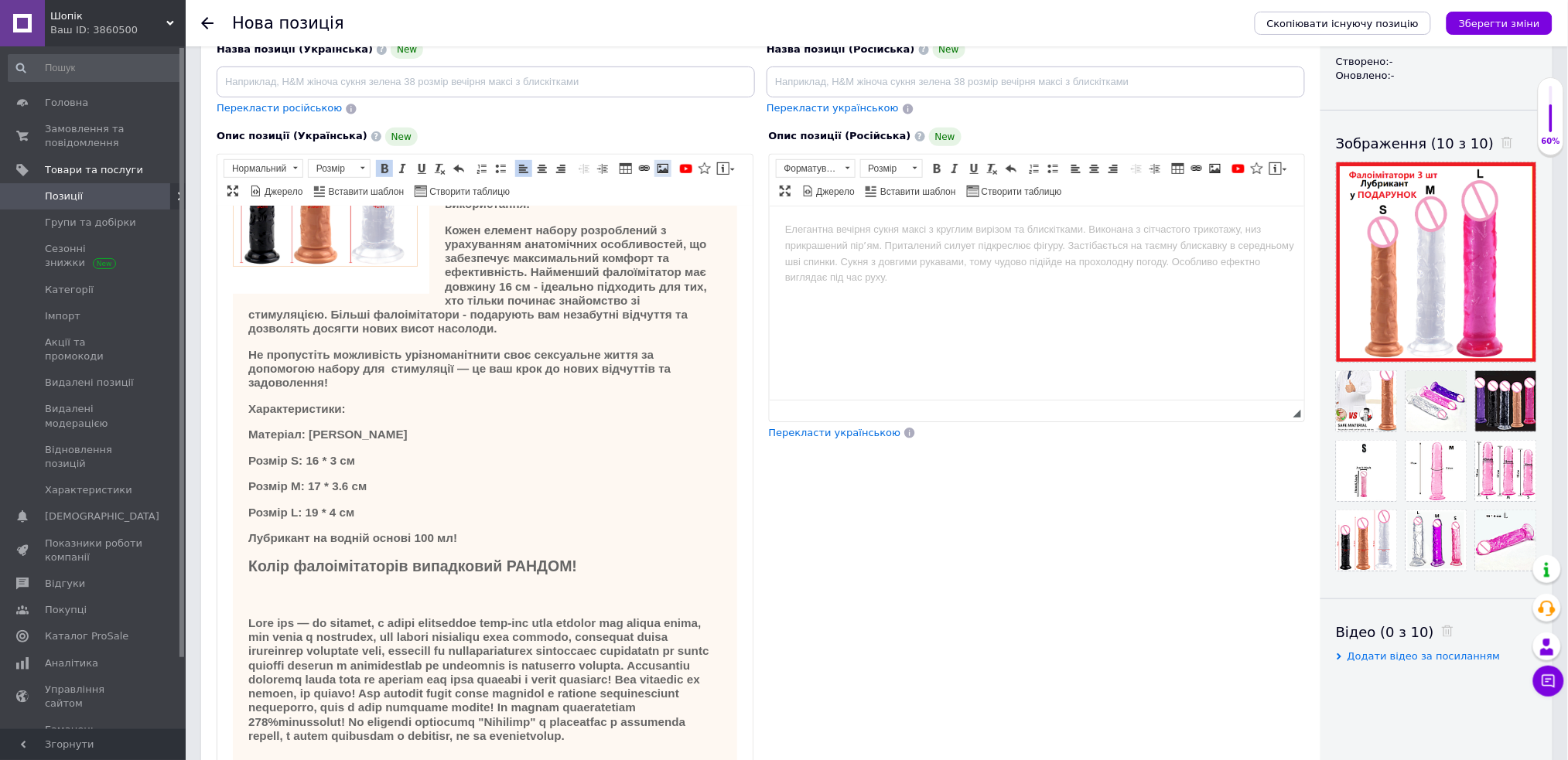
click at [666, 173] on span at bounding box center [662, 168] width 12 height 12
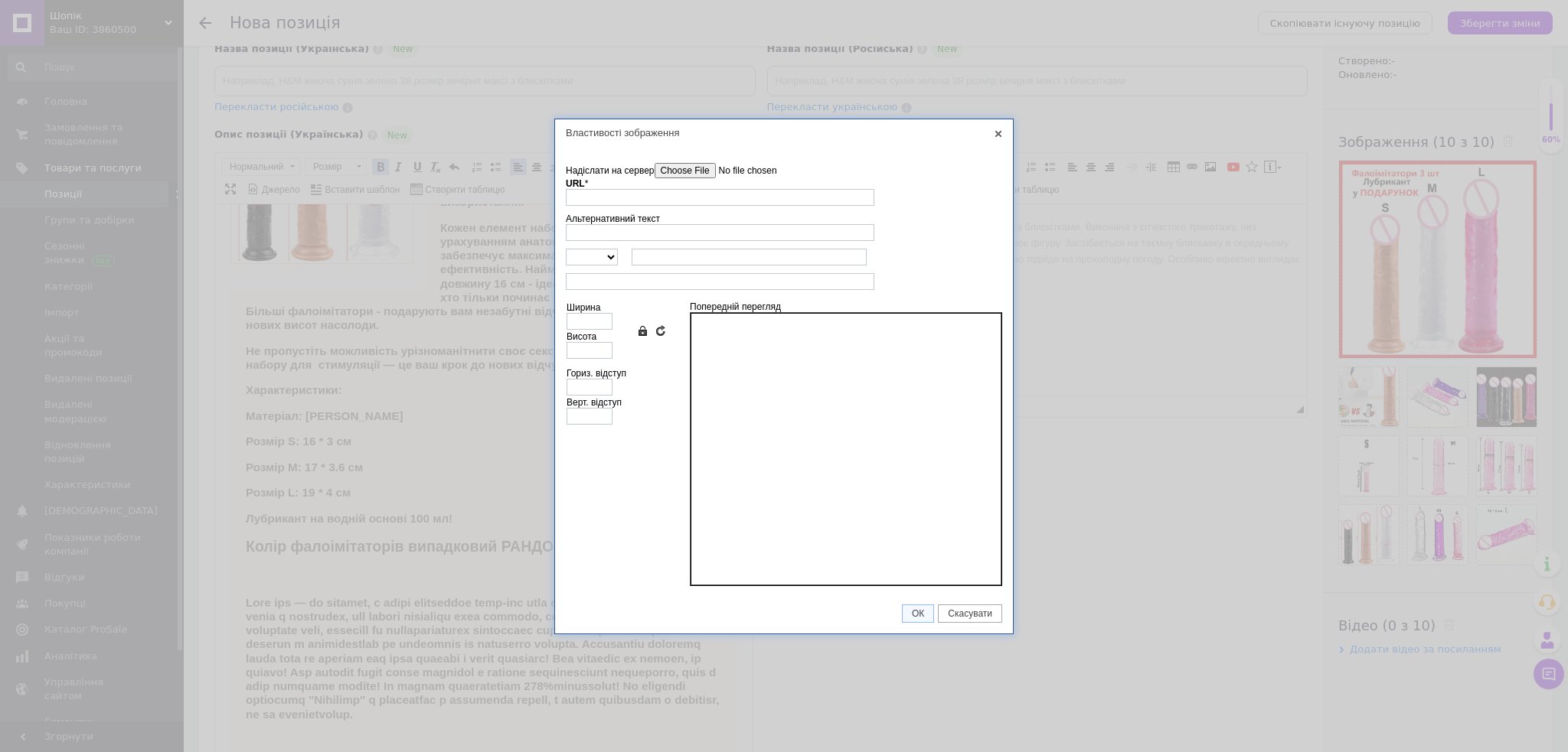
click at [681, 170] on input"] "Надіслати на сервер" at bounding box center [741, 170] width 174 height 16
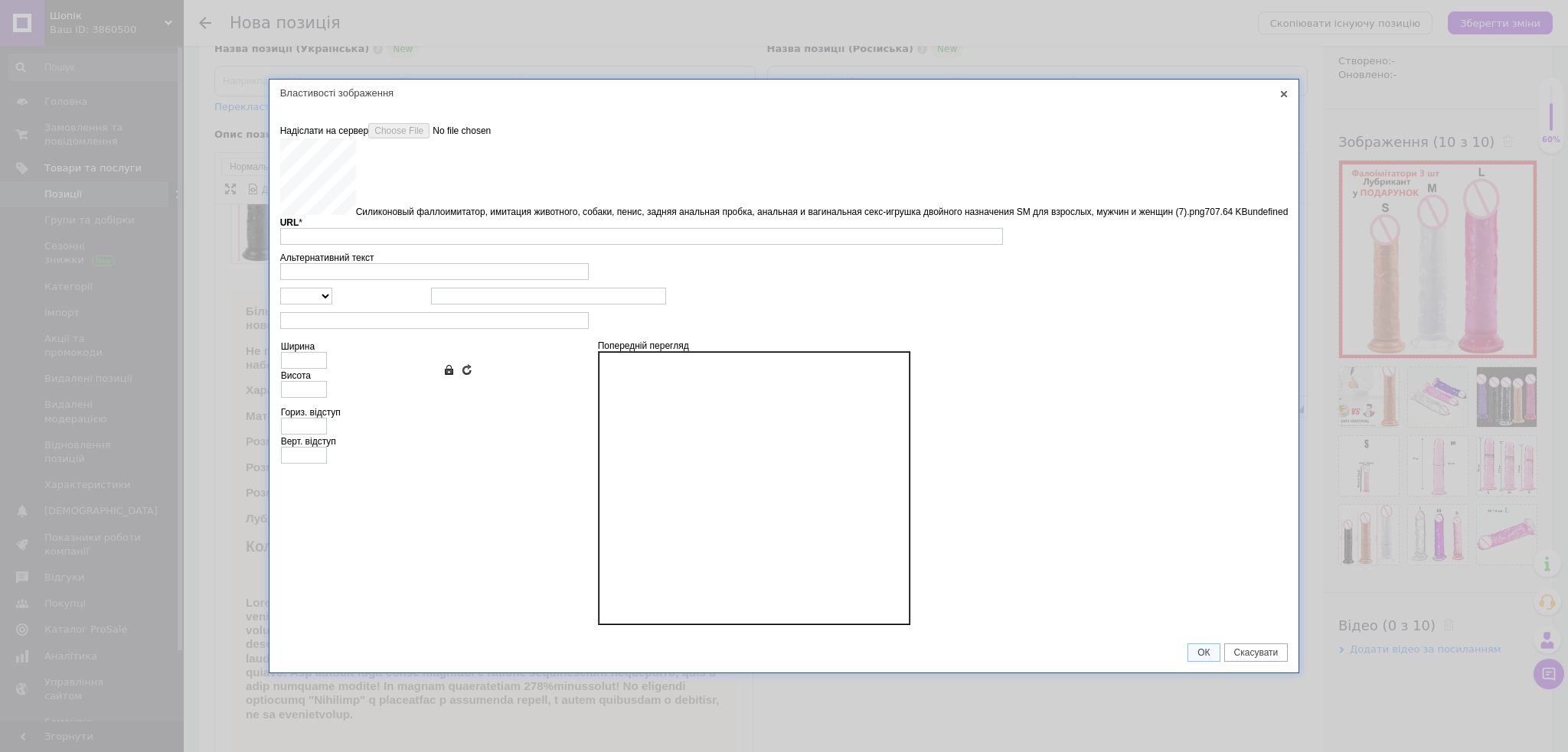
type input "https://images.prom.ua/6879192900_w640_h2048_silikonovyj_falloimitator__uzhchin…"
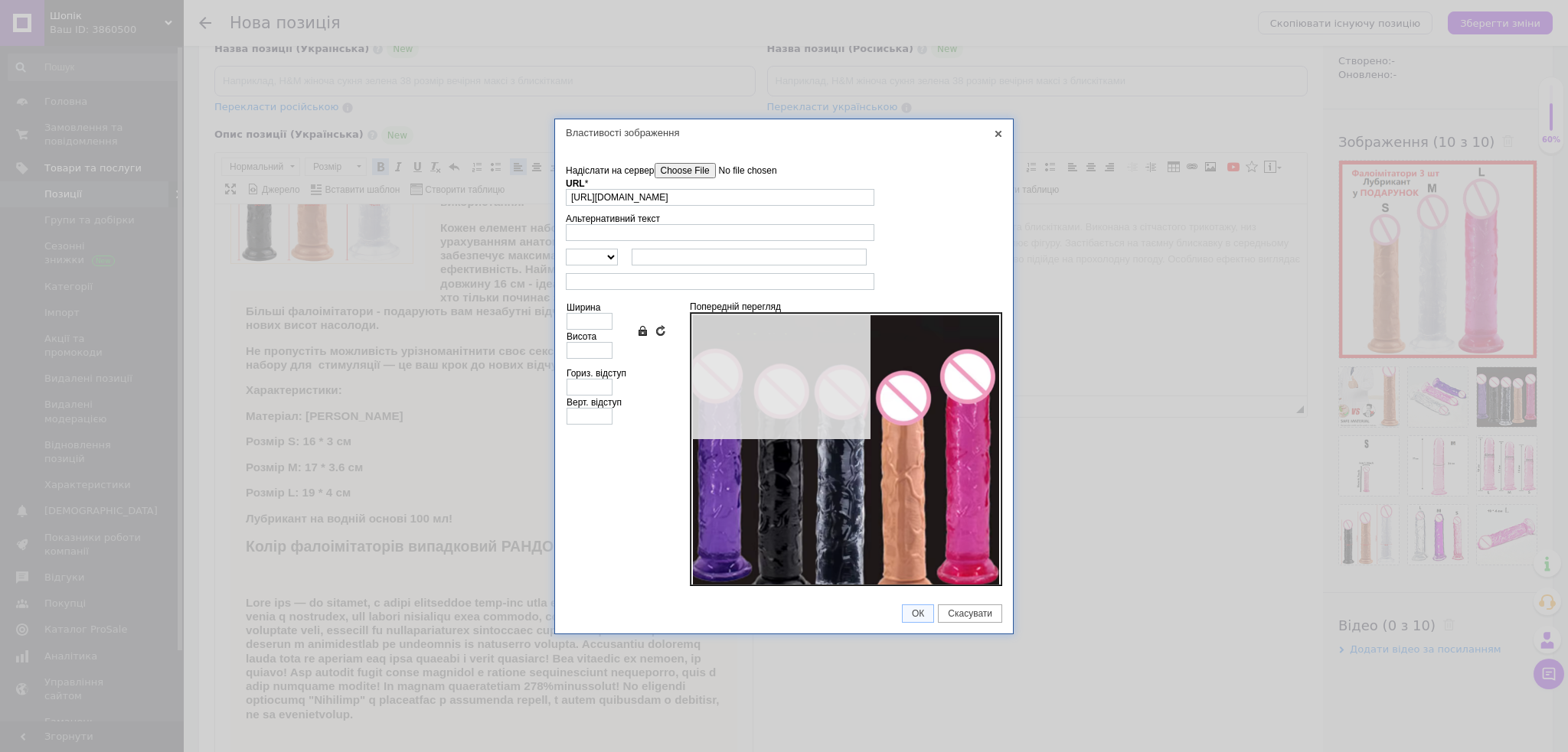
type input "640"
type input "641"
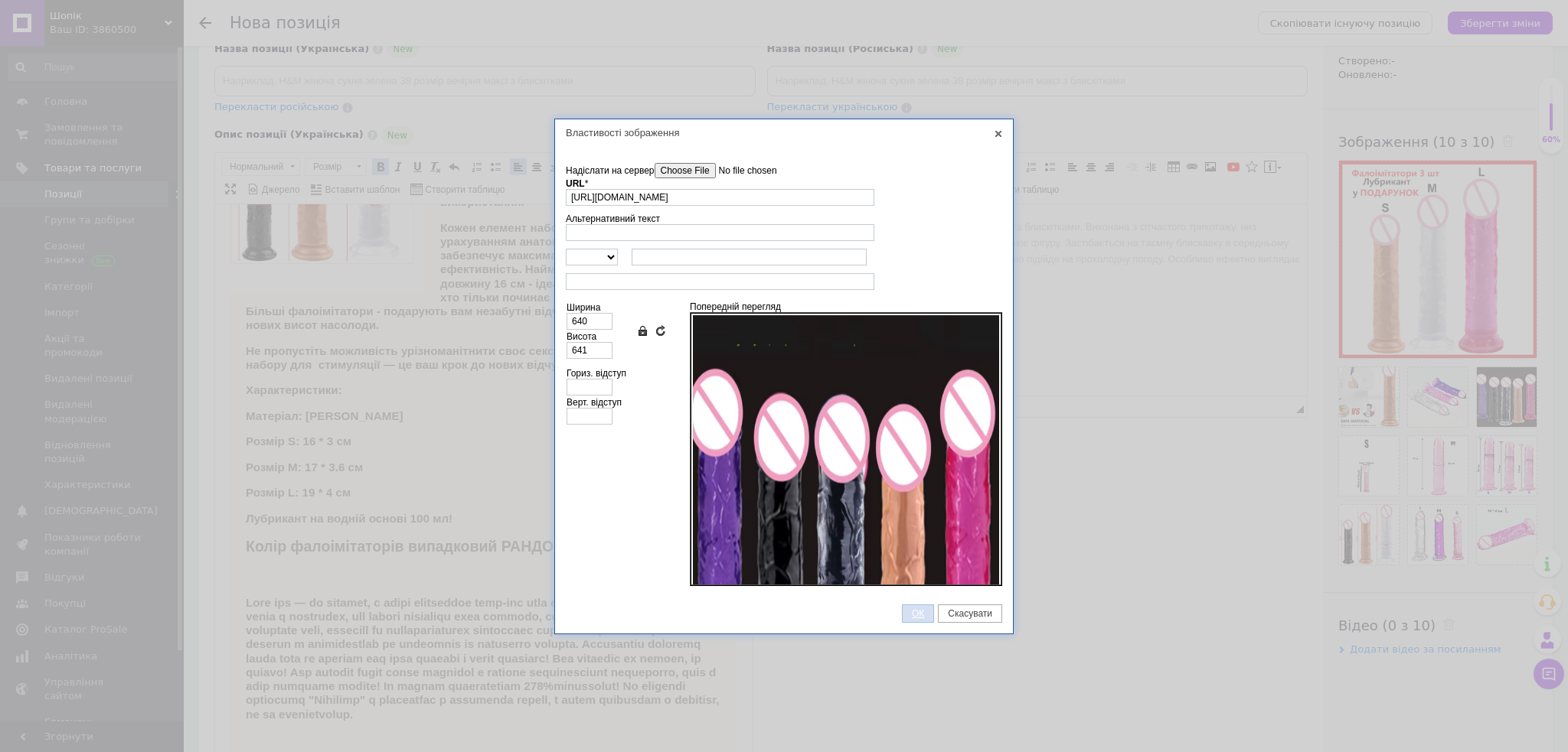
click at [912, 614] on link "ОК" at bounding box center [918, 613] width 32 height 18
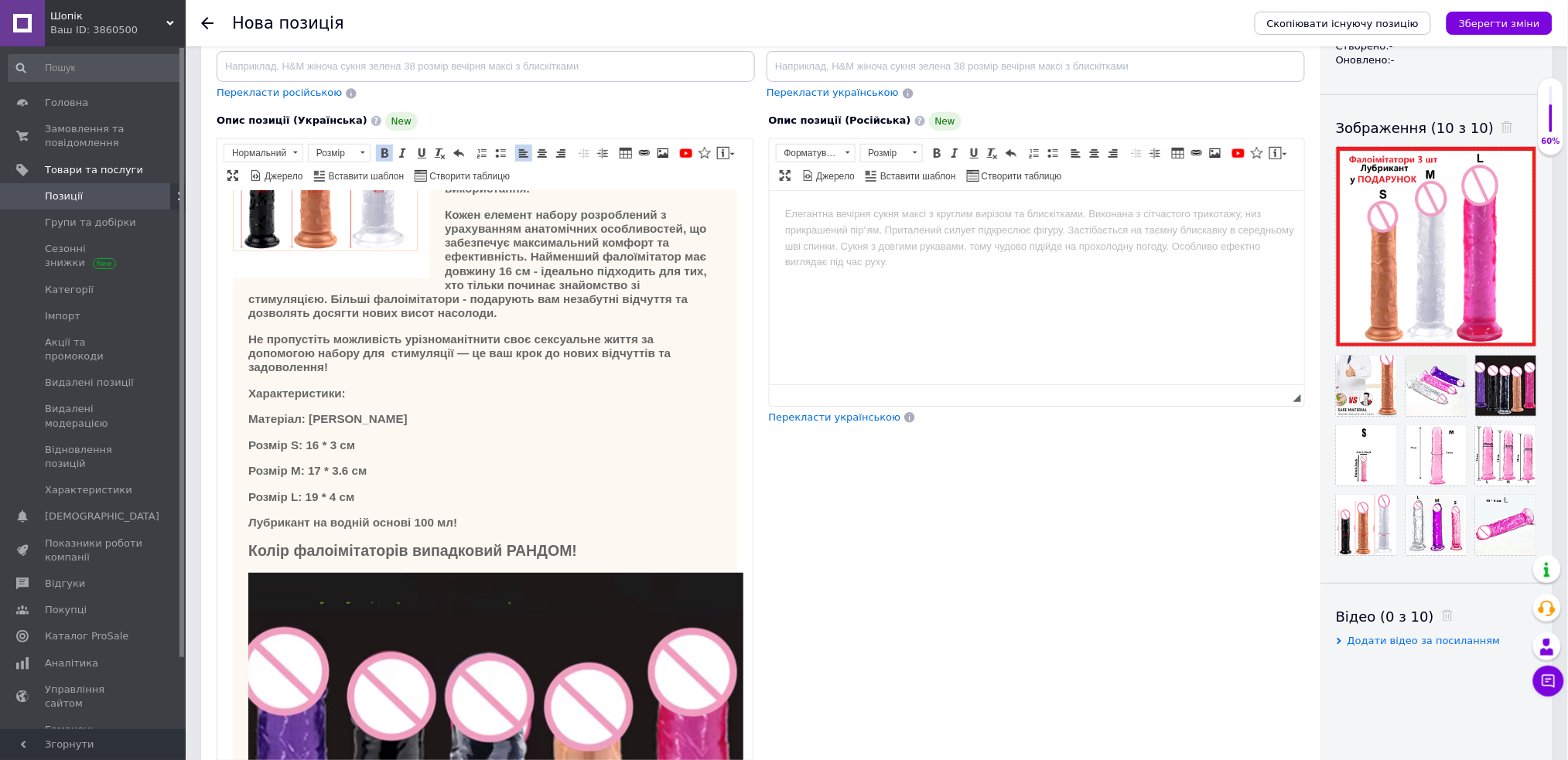
scroll to position [536, 0]
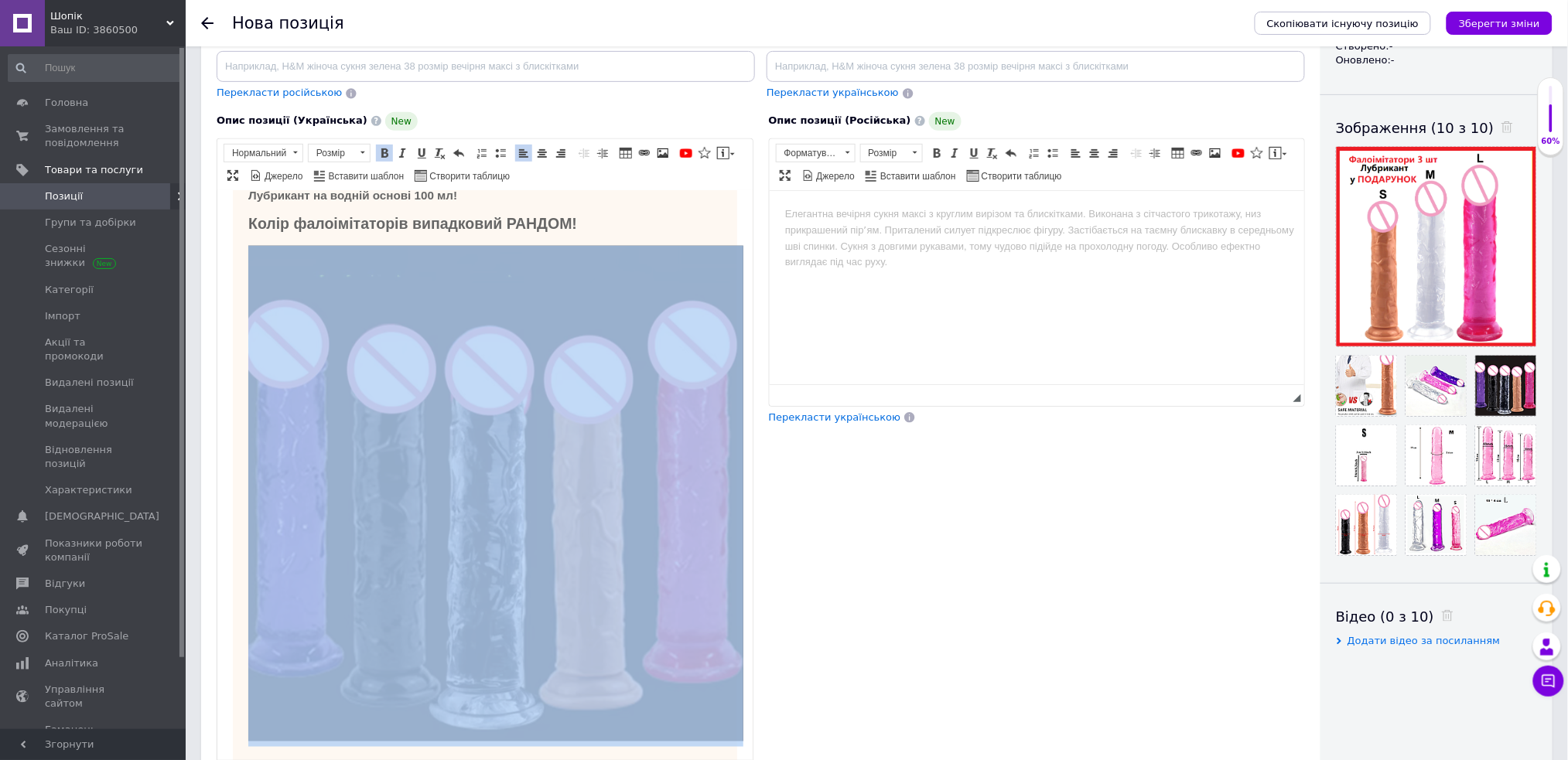
click at [492, 501] on img "Редактор, C50A3CDC-07B6-4F22-BC78-A20949B8DECD" at bounding box center [495, 493] width 495 height 496
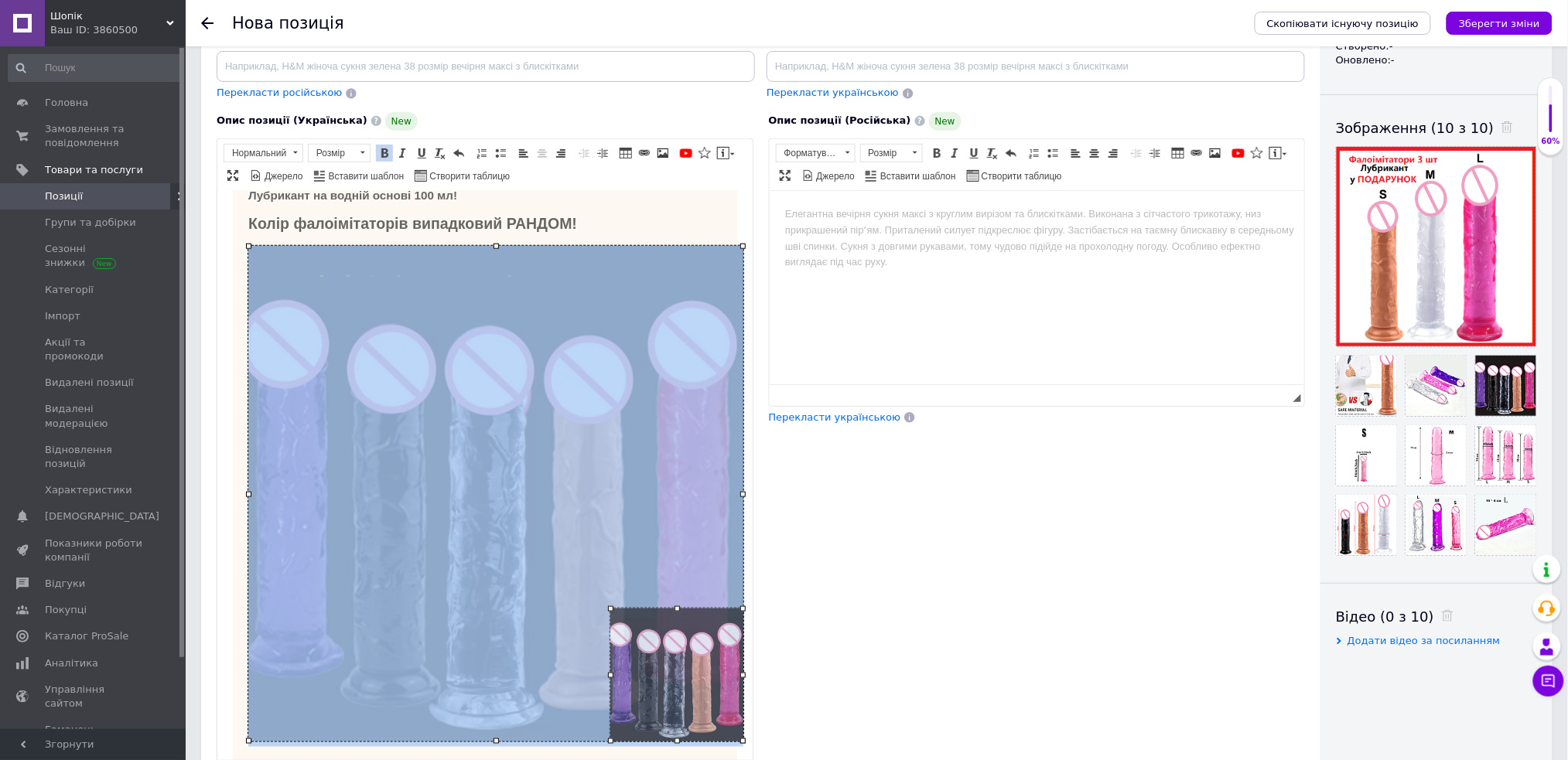
drag, startPoint x: 247, startPoint y: 245, endPoint x: 614, endPoint y: 711, distance: 593.2
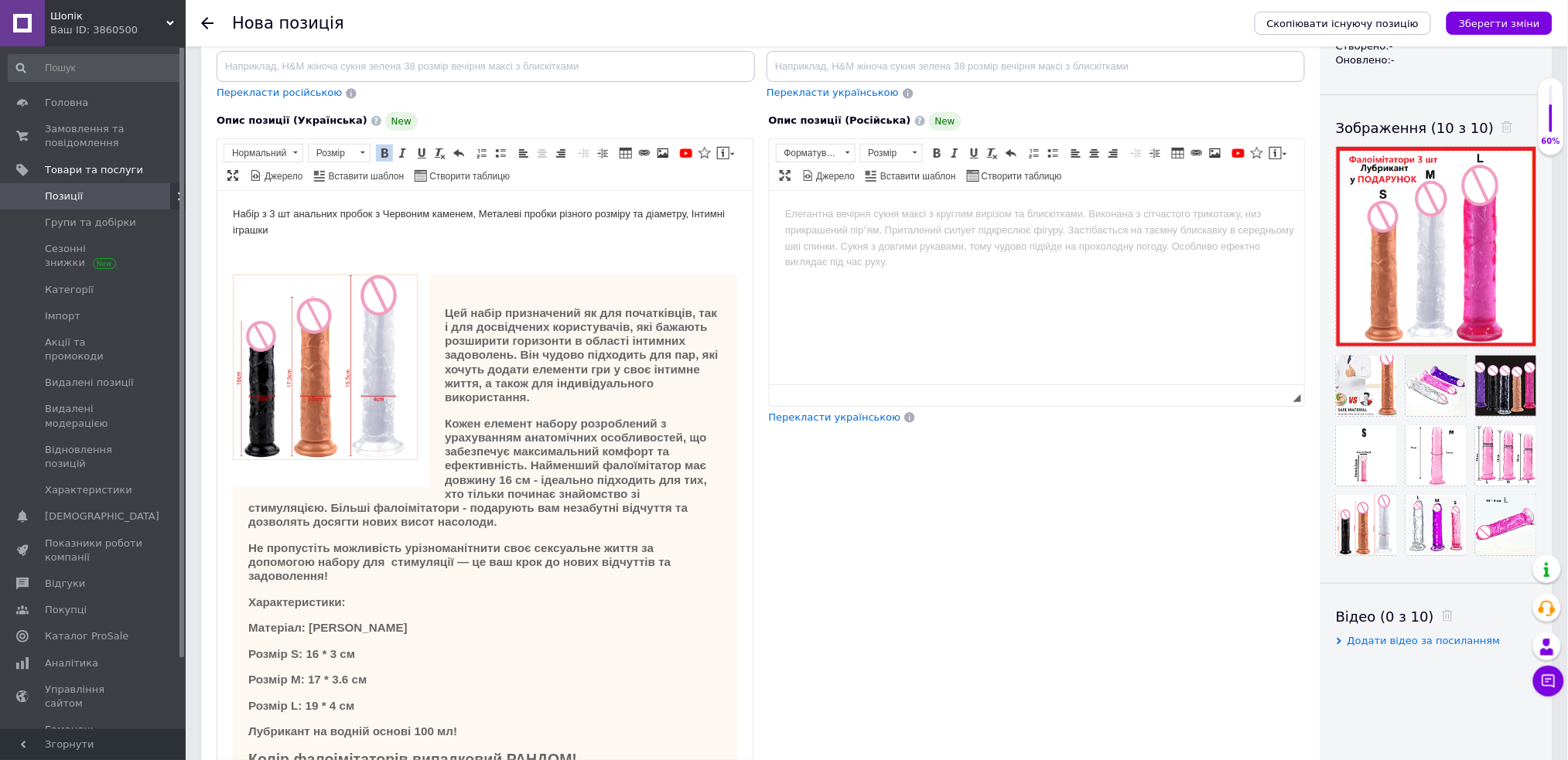
scroll to position [3, 0]
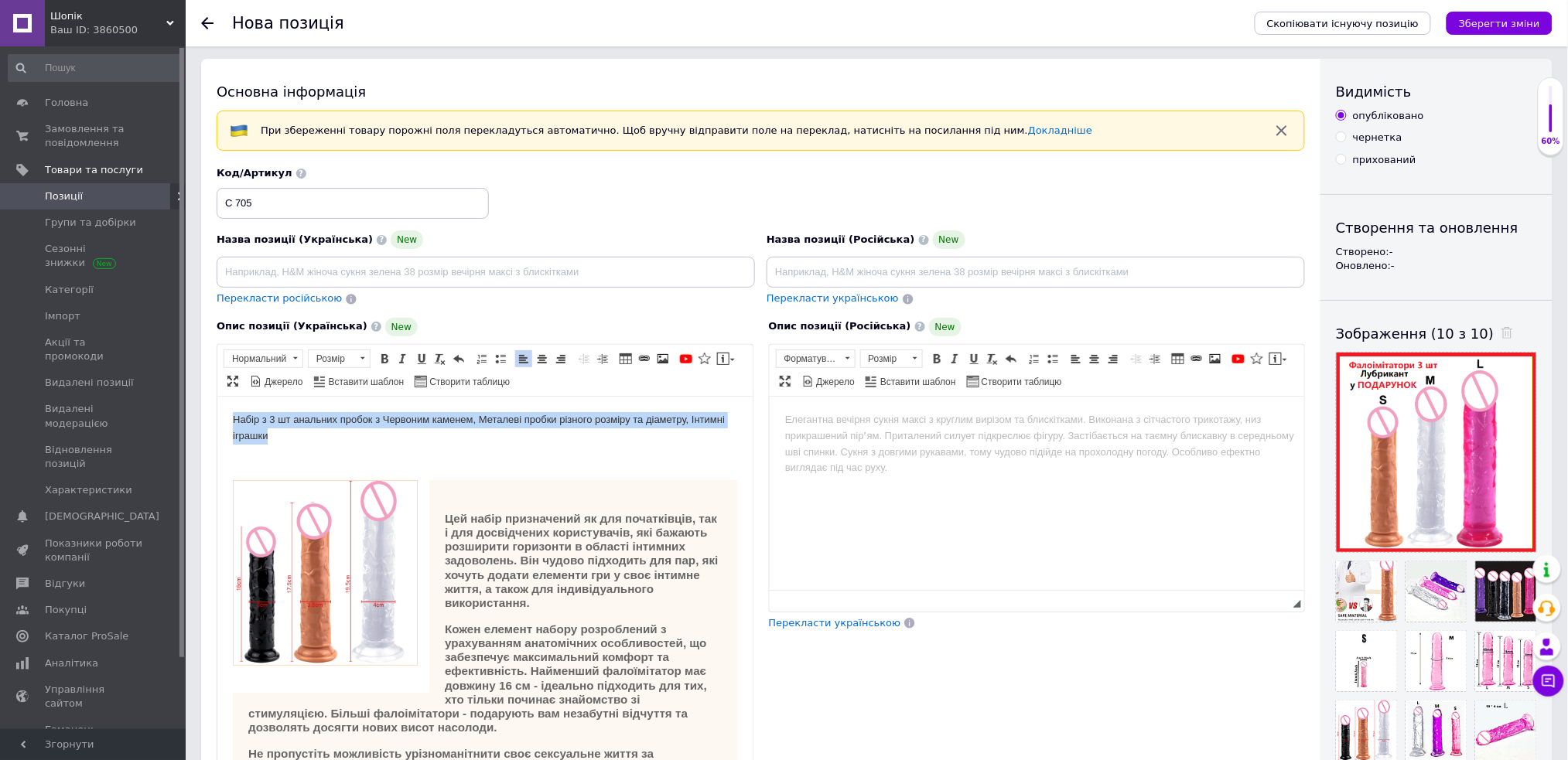
drag, startPoint x: 227, startPoint y: 419, endPoint x: 362, endPoint y: 443, distance: 137.1
click at [548, 358] on span at bounding box center [542, 359] width 12 height 12
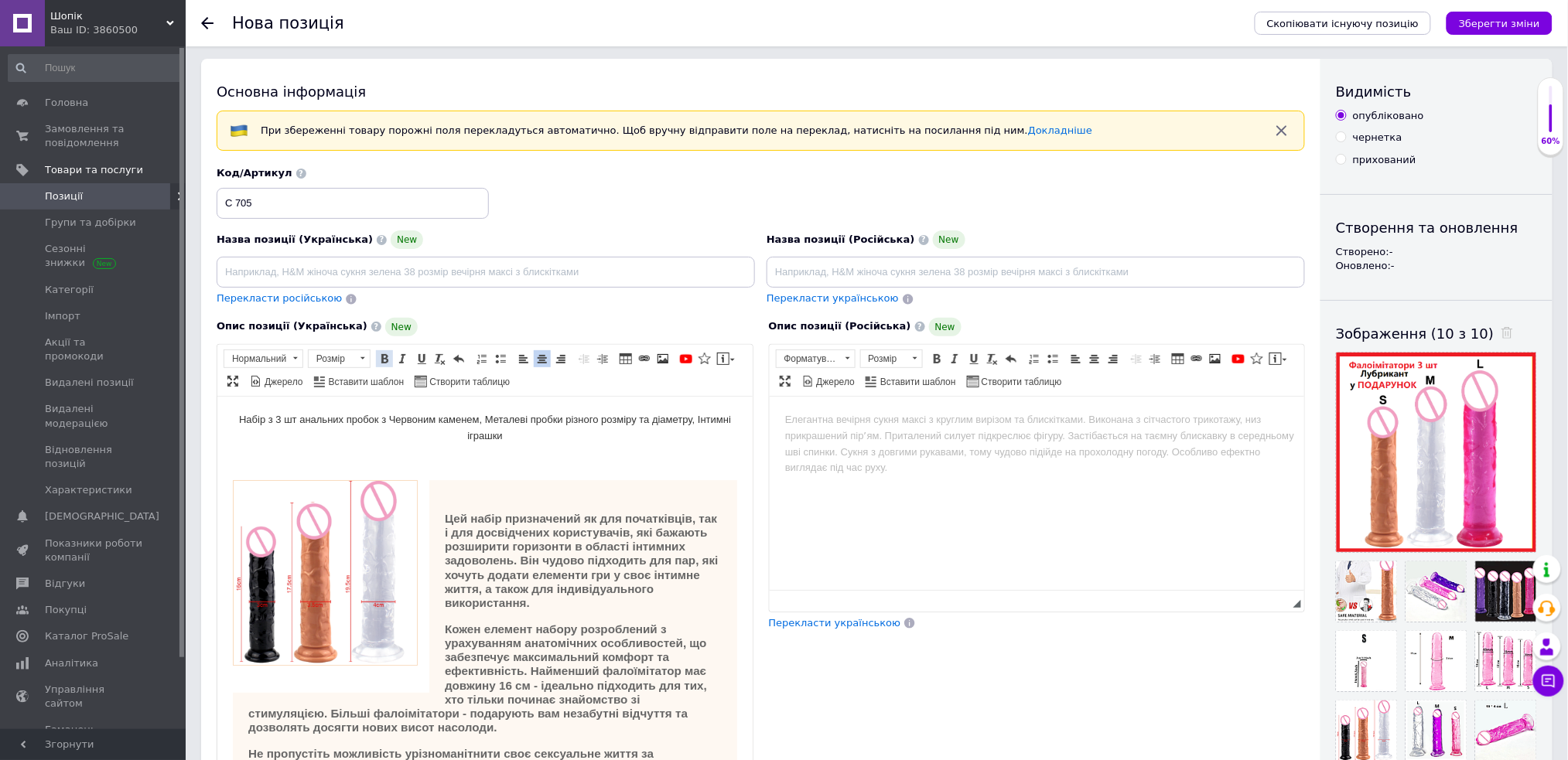
click at [381, 358] on span at bounding box center [384, 359] width 12 height 12
drag, startPoint x: 299, startPoint y: 362, endPoint x: 76, endPoint y: 7, distance: 419.2
click at [299, 362] on span at bounding box center [295, 359] width 15 height 17
click at [290, 401] on h2 "Заголовок 2" at bounding box center [282, 402] width 109 height 17
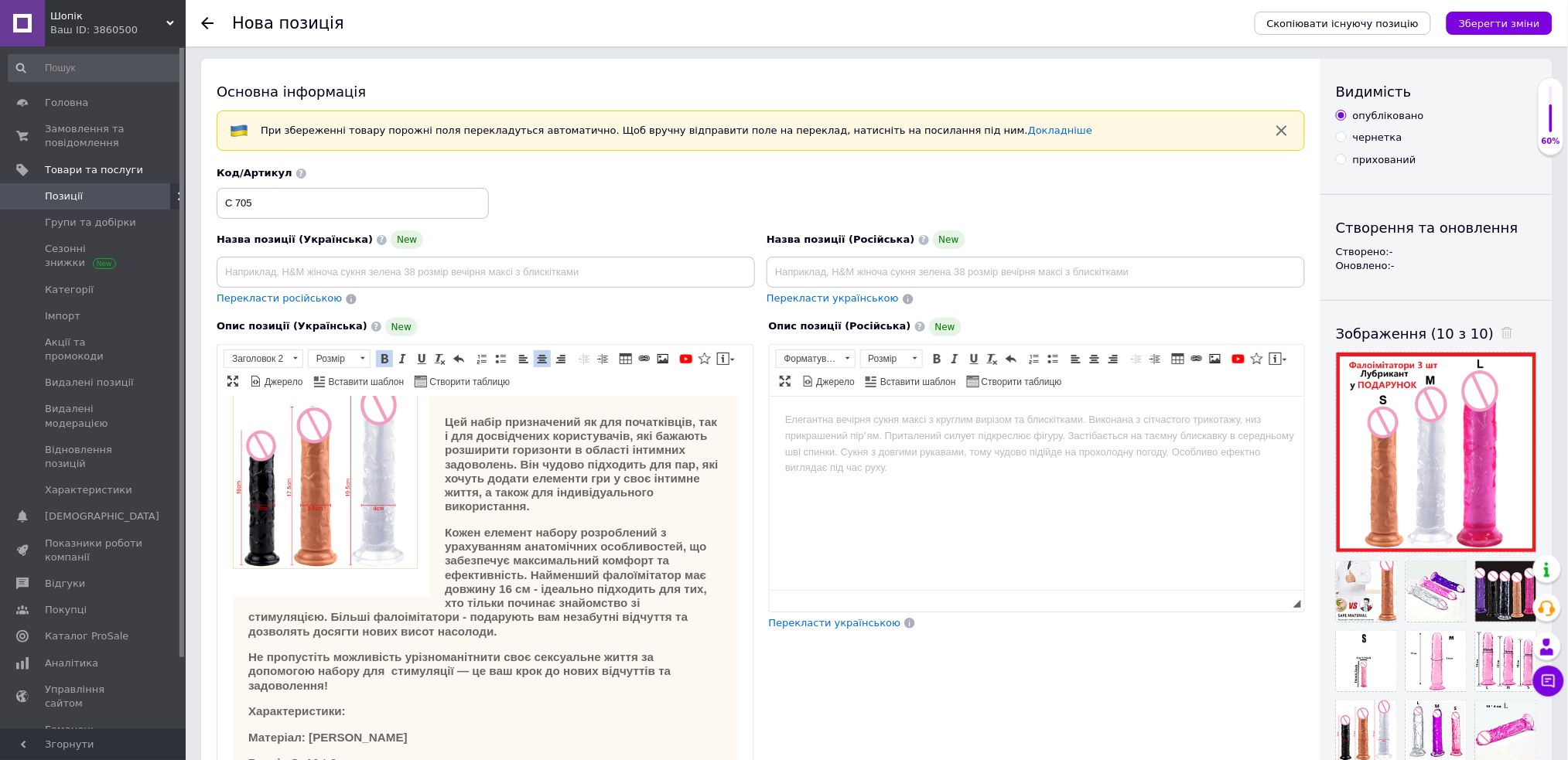
scroll to position [0, 0]
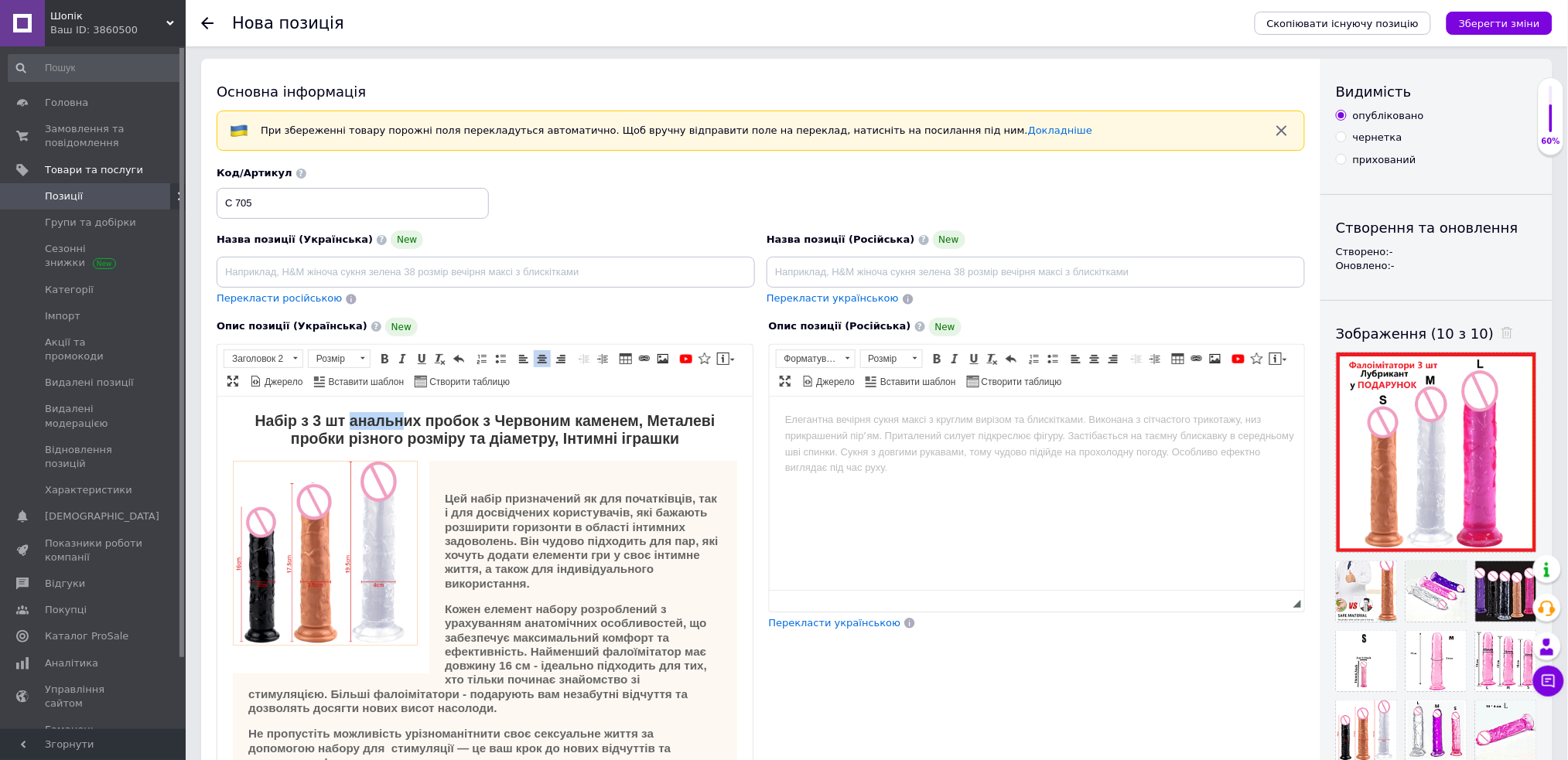
drag, startPoint x: 342, startPoint y: 420, endPoint x: 394, endPoint y: 420, distance: 52.0
click at [394, 420] on strong "Набір з 3 шт анальних пробок з Червоним каменем, Металеві пробки різного розмір…" at bounding box center [485, 429] width 460 height 35
click at [373, 430] on strong "Набір з 3 шт анальних пробок з Червоним каменем, Металеві пробки різного розмір…" at bounding box center [485, 429] width 460 height 35
click at [319, 422] on strong "Набір з 3 шт анальних пробок з Червоним каменем, Металеві пробки різного розмір…" at bounding box center [485, 429] width 460 height 35
click at [339, 421] on strong "Набір з 3 шт анальних пробок з Червоним каменем, Металеві пробки різного розмір…" at bounding box center [485, 429] width 460 height 35
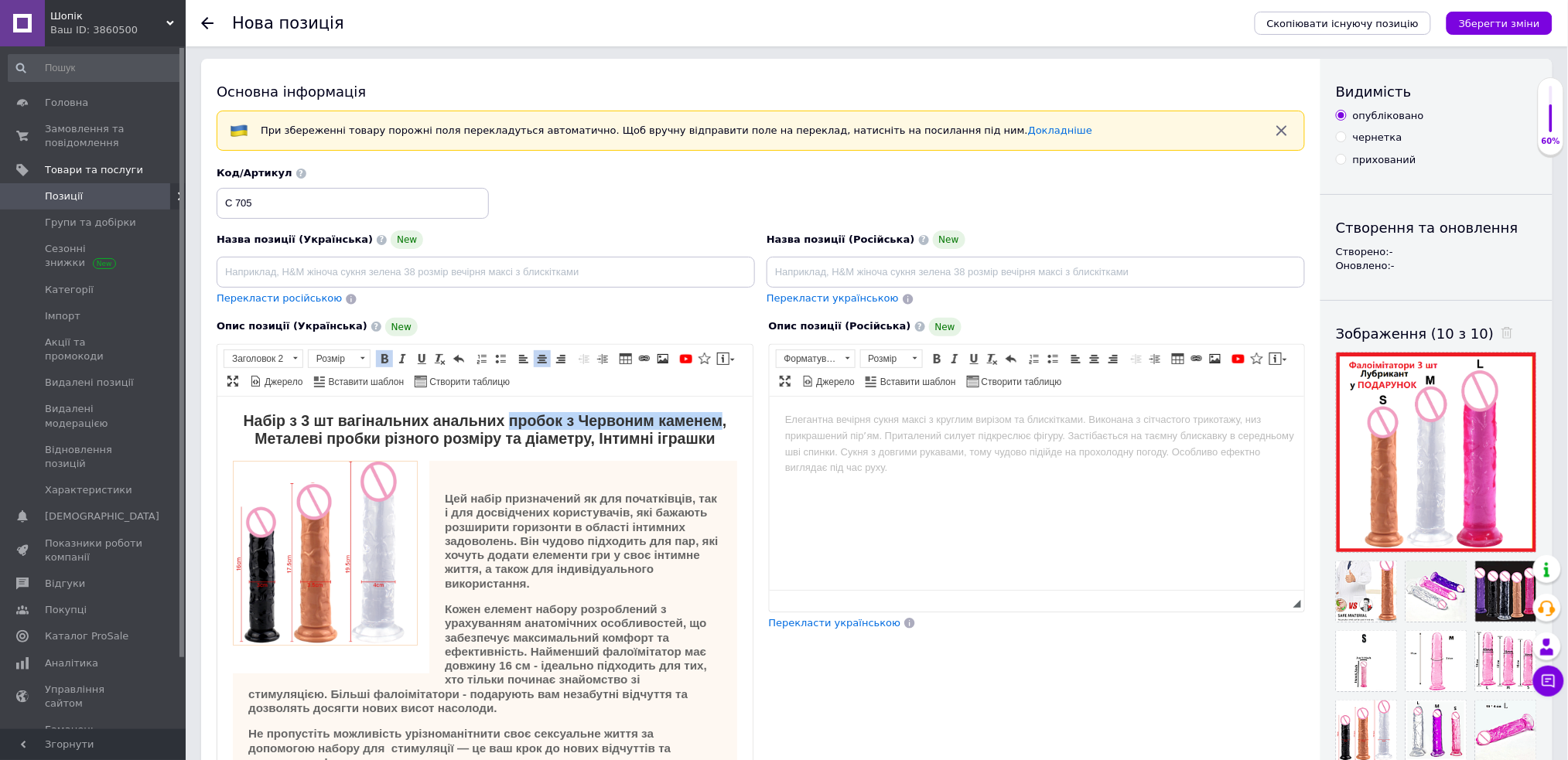
drag, startPoint x: 498, startPoint y: 422, endPoint x: 710, endPoint y: 418, distance: 212.0
click at [710, 418] on strong "Набір з 3 шт вагінальних анальних пробок з Червоним каменем, Металеві пробки рі…" at bounding box center [485, 429] width 484 height 35
drag, startPoint x: 639, startPoint y: 416, endPoint x: 334, endPoint y: 443, distance: 306.2
click at [334, 443] on strong "Набір з 3 шт вагінальних анальних фалоімітаторів, Металеві пробки різного розмі…" at bounding box center [484, 429] width 457 height 35
drag, startPoint x: 452, startPoint y: 443, endPoint x: 501, endPoint y: 443, distance: 49.0
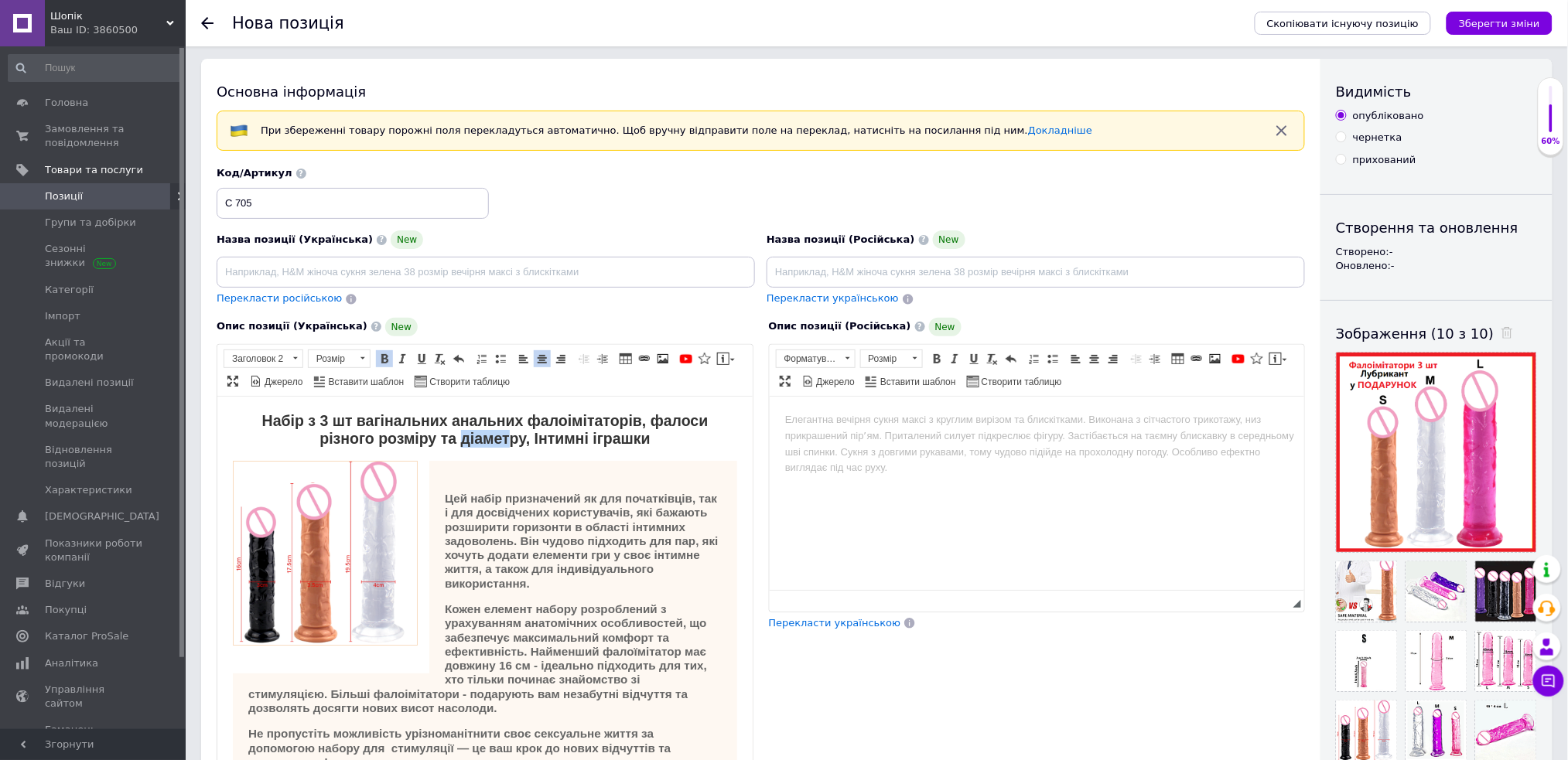
click at [501, 443] on strong "Набір з 3 шт вагінальних анальних фалоімітаторів, фалоси різного розміру та діа…" at bounding box center [485, 429] width 446 height 35
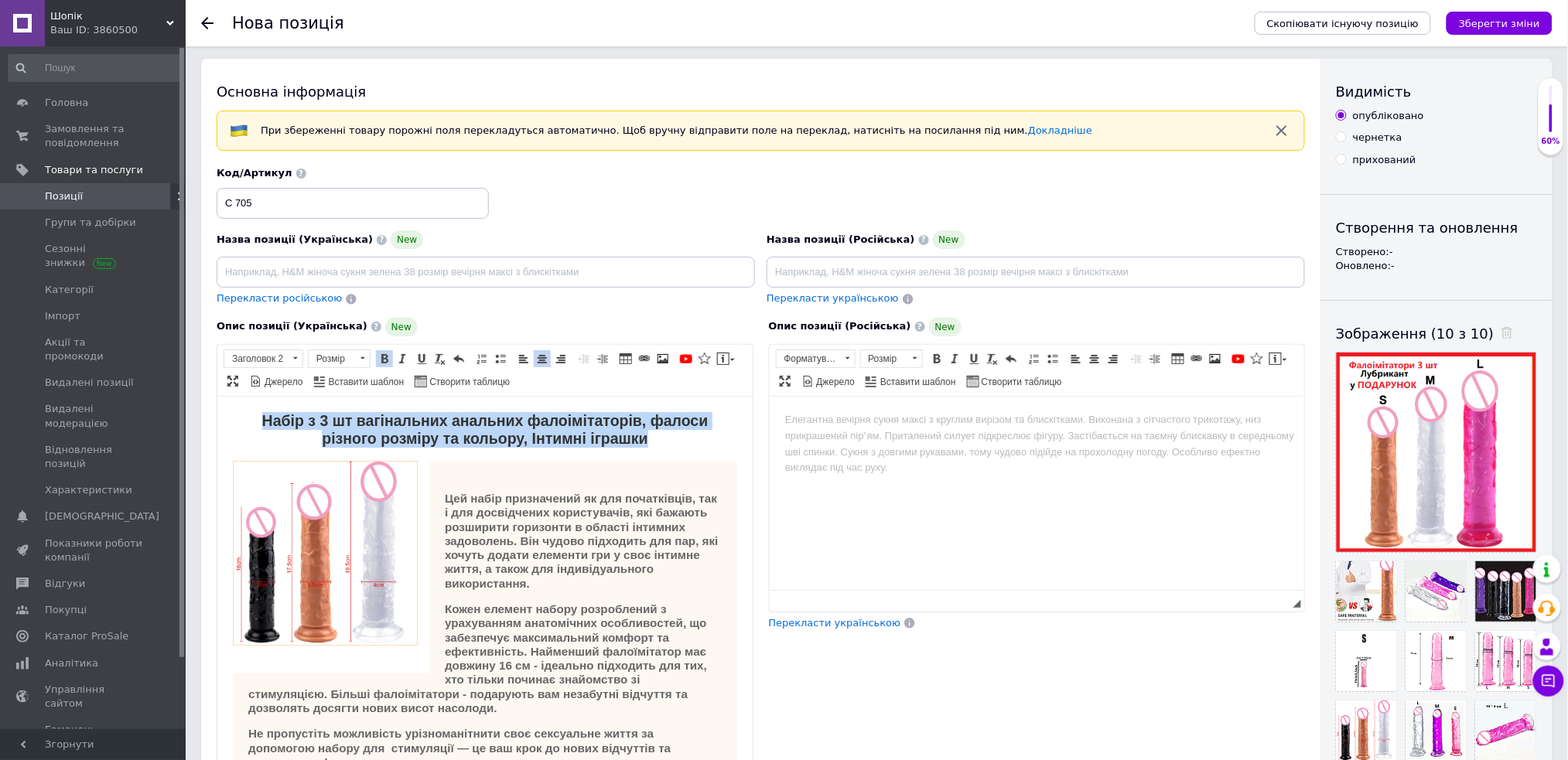
drag, startPoint x: 662, startPoint y: 433, endPoint x: 226, endPoint y: 427, distance: 436.0
click at [345, 435] on strong "Набір з 3 шт вагінальних анальних фалоімітаторів, фалоси різного розміру та кол…" at bounding box center [485, 429] width 446 height 35
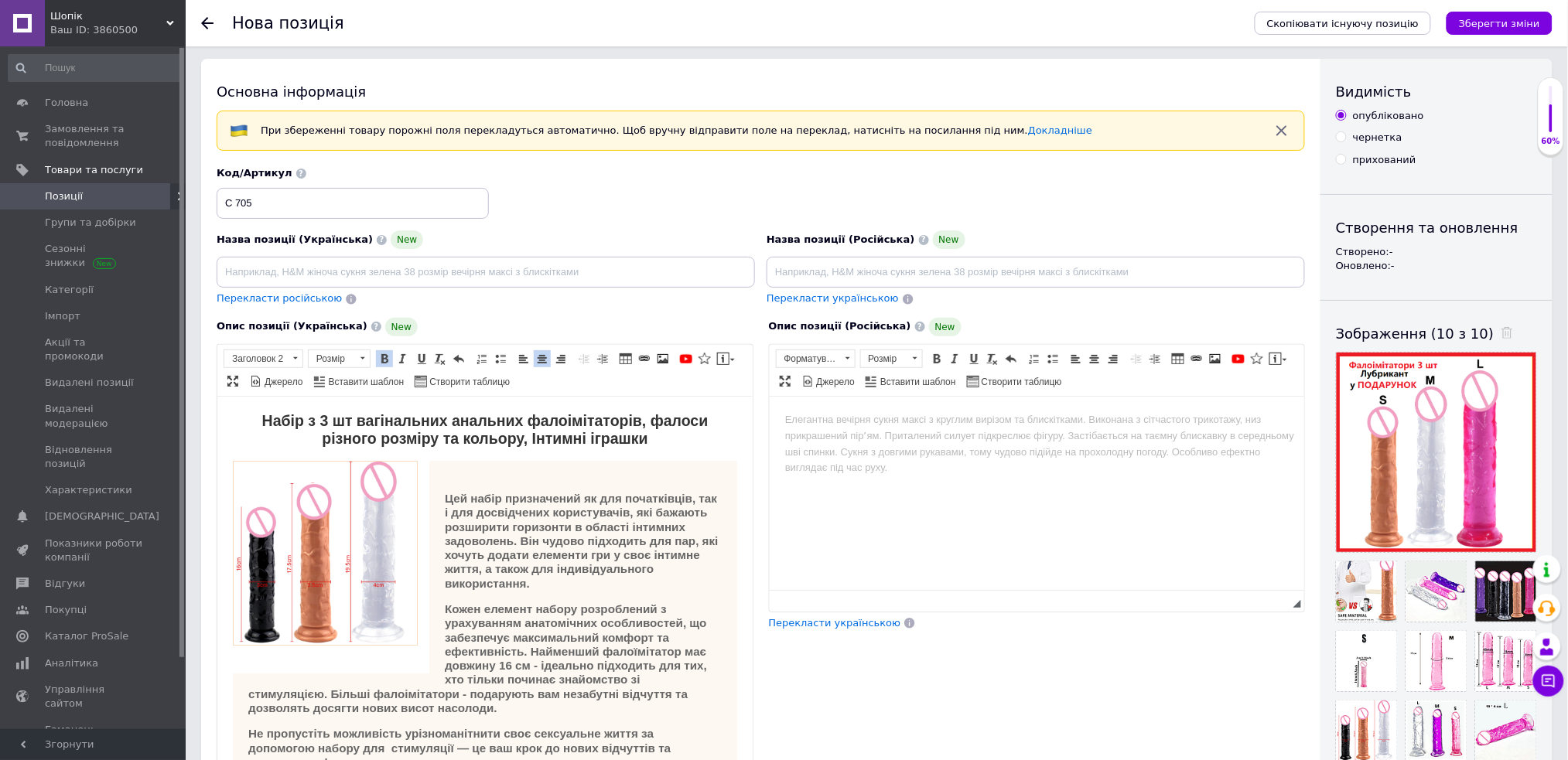
click at [299, 421] on strong "Набір з 3 шт вагінальних анальних фалоімітаторів, фалоси різного розміру та кол…" at bounding box center [485, 429] width 446 height 35
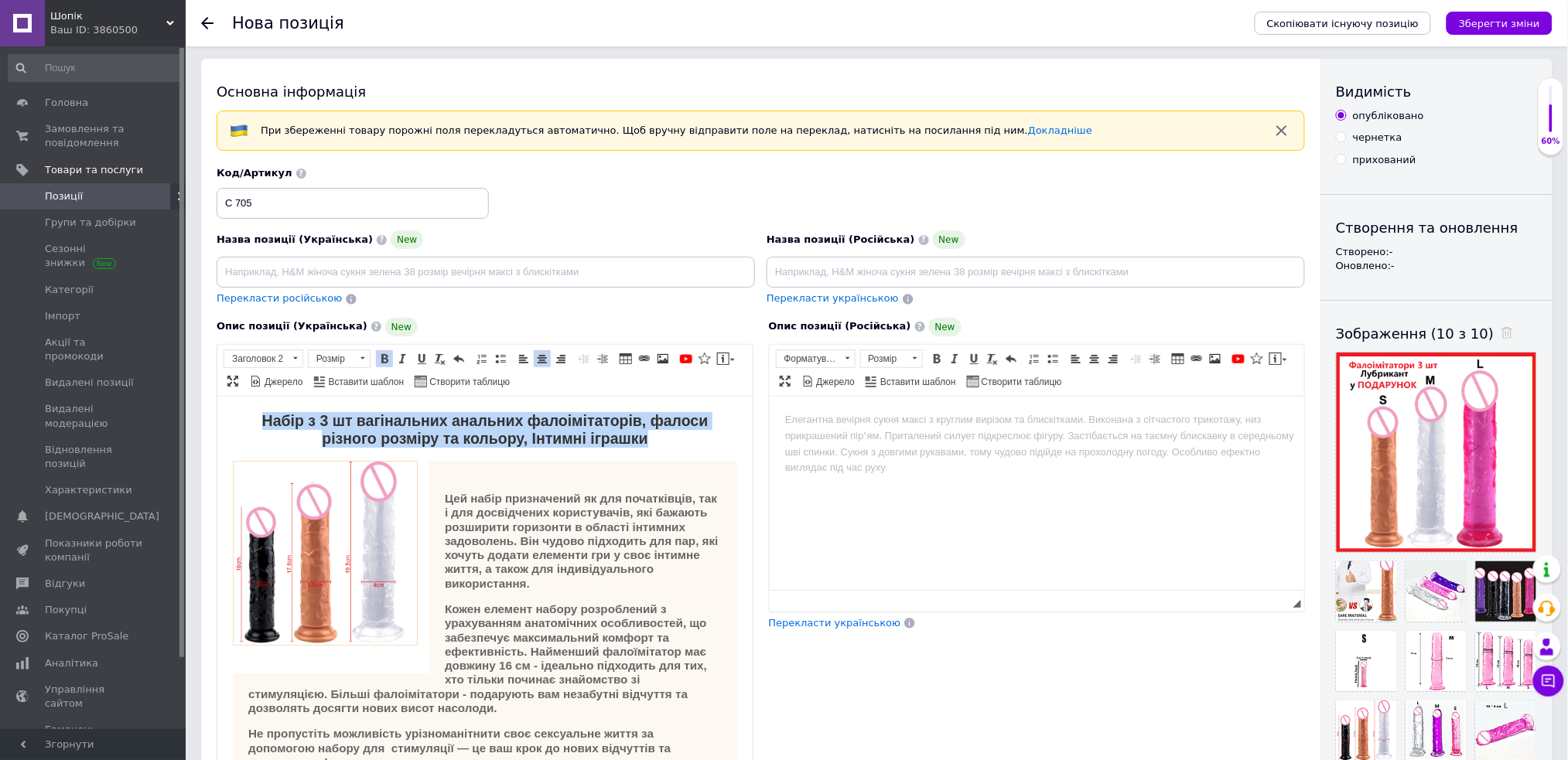
drag, startPoint x: 252, startPoint y: 420, endPoint x: 661, endPoint y: 435, distance: 409.3
click at [661, 435] on h2 "Набір з 3 шт вагінальних анальних фалоімітаторів, фалоси різного розміру та кол…" at bounding box center [485, 429] width 504 height 36
copy strong "Набір з 3 шт вагінальних анальних фалоімітаторів, фалоси різного розміру та кол…"
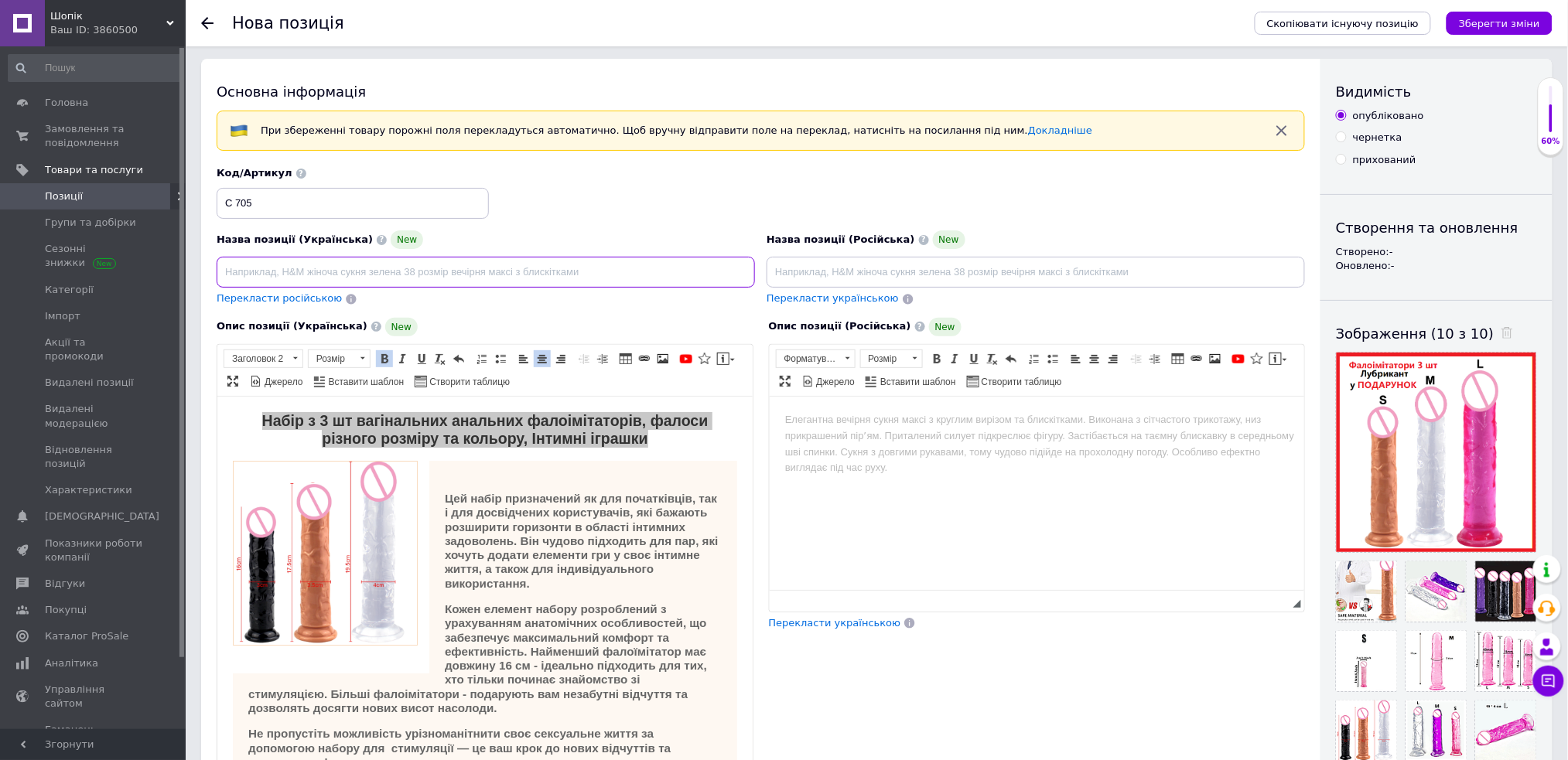
click at [475, 269] on input at bounding box center [486, 272] width 539 height 31
paste input "Набір з 3 шт вагінальних анальних фалоімітаторів, фалоси різного розміру та кол…"
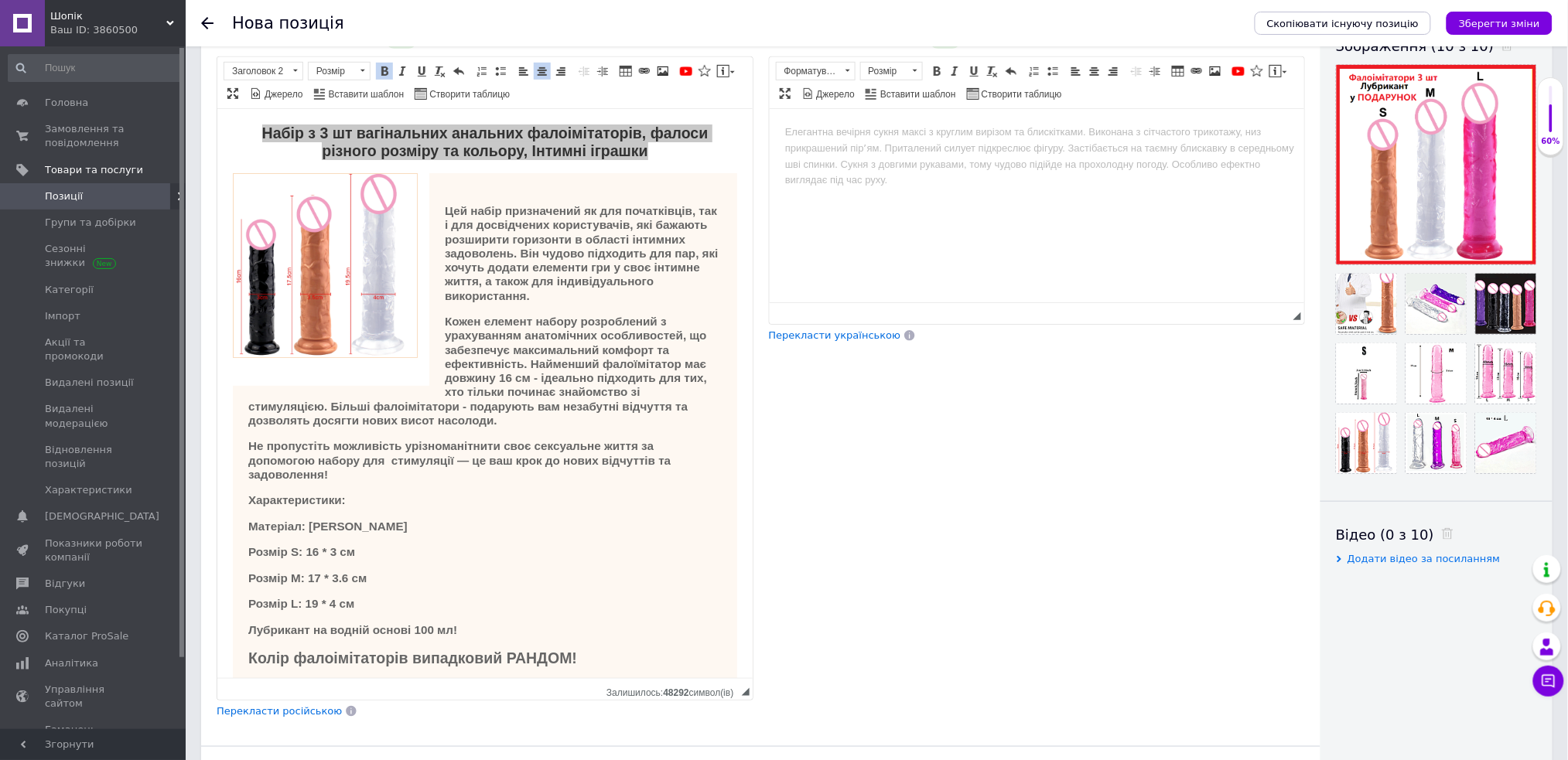
scroll to position [3, 0]
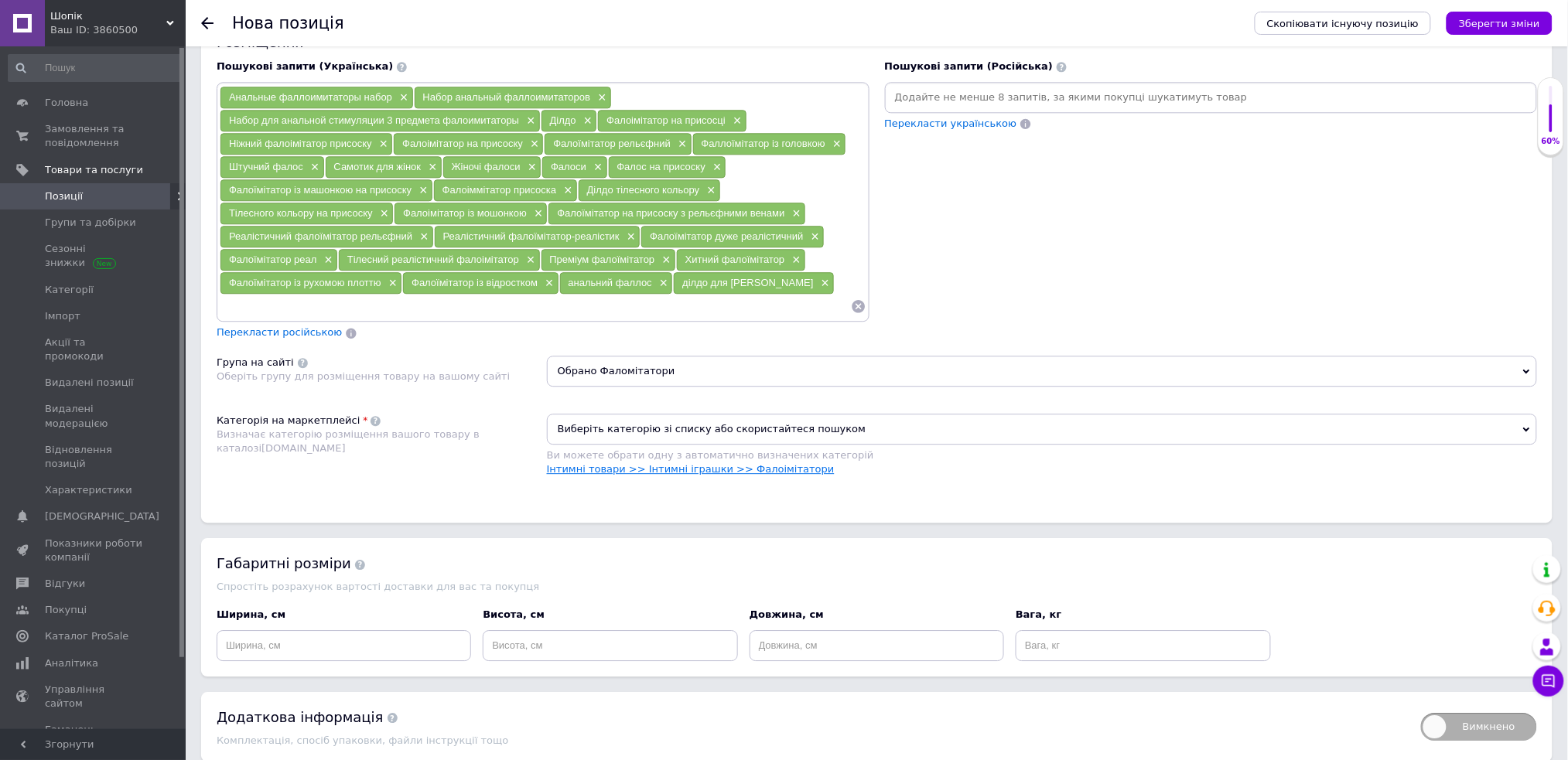
type input "Набір з 3 шт вагінальних анальних фалоімітаторів, фалоси різного розміру та кол…"
click at [759, 464] on link "Інтимні товари >> Інтимні іграшки >> Фалоімітатори" at bounding box center [691, 469] width 288 height 11
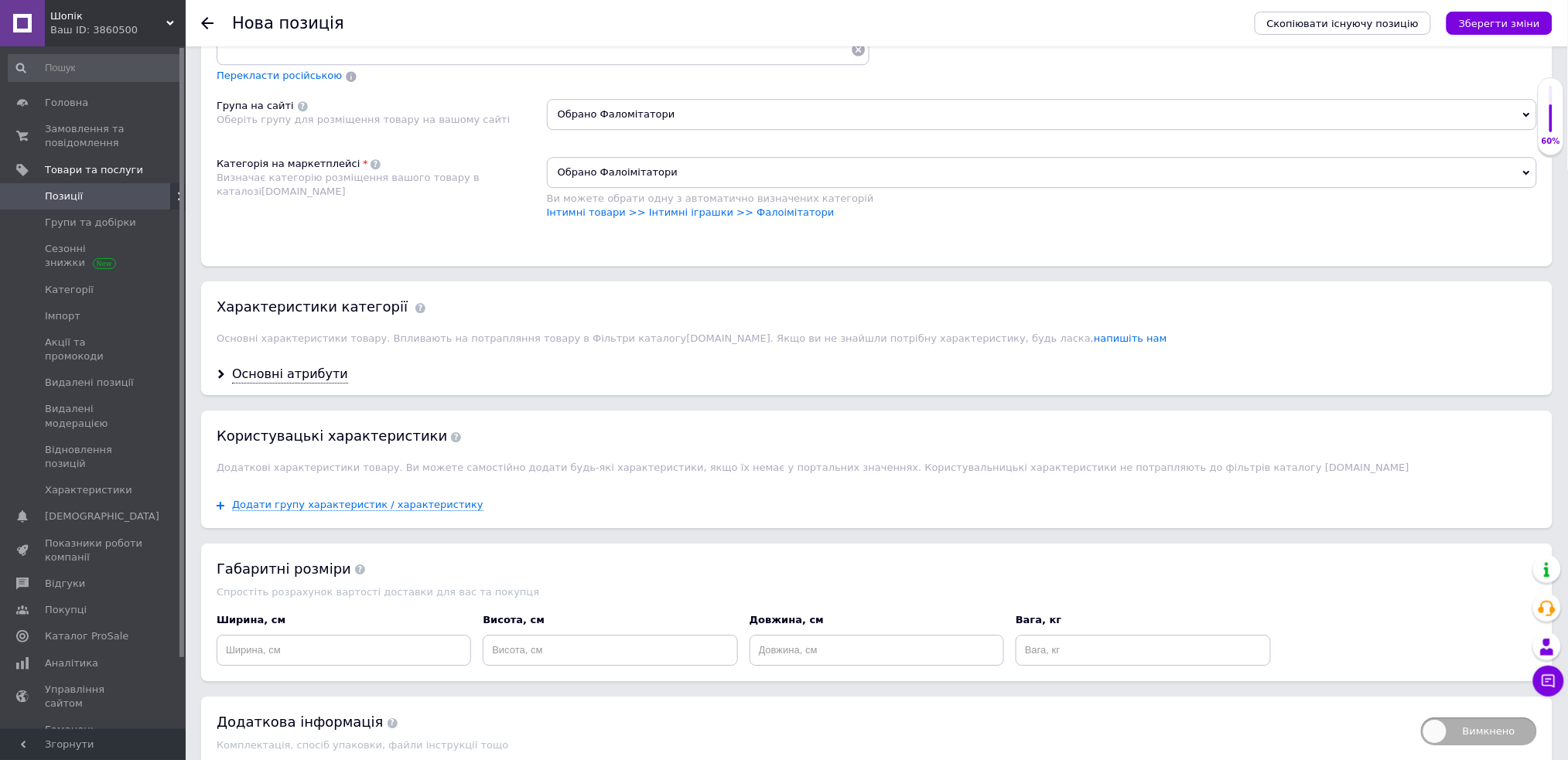
scroll to position [1666, 0]
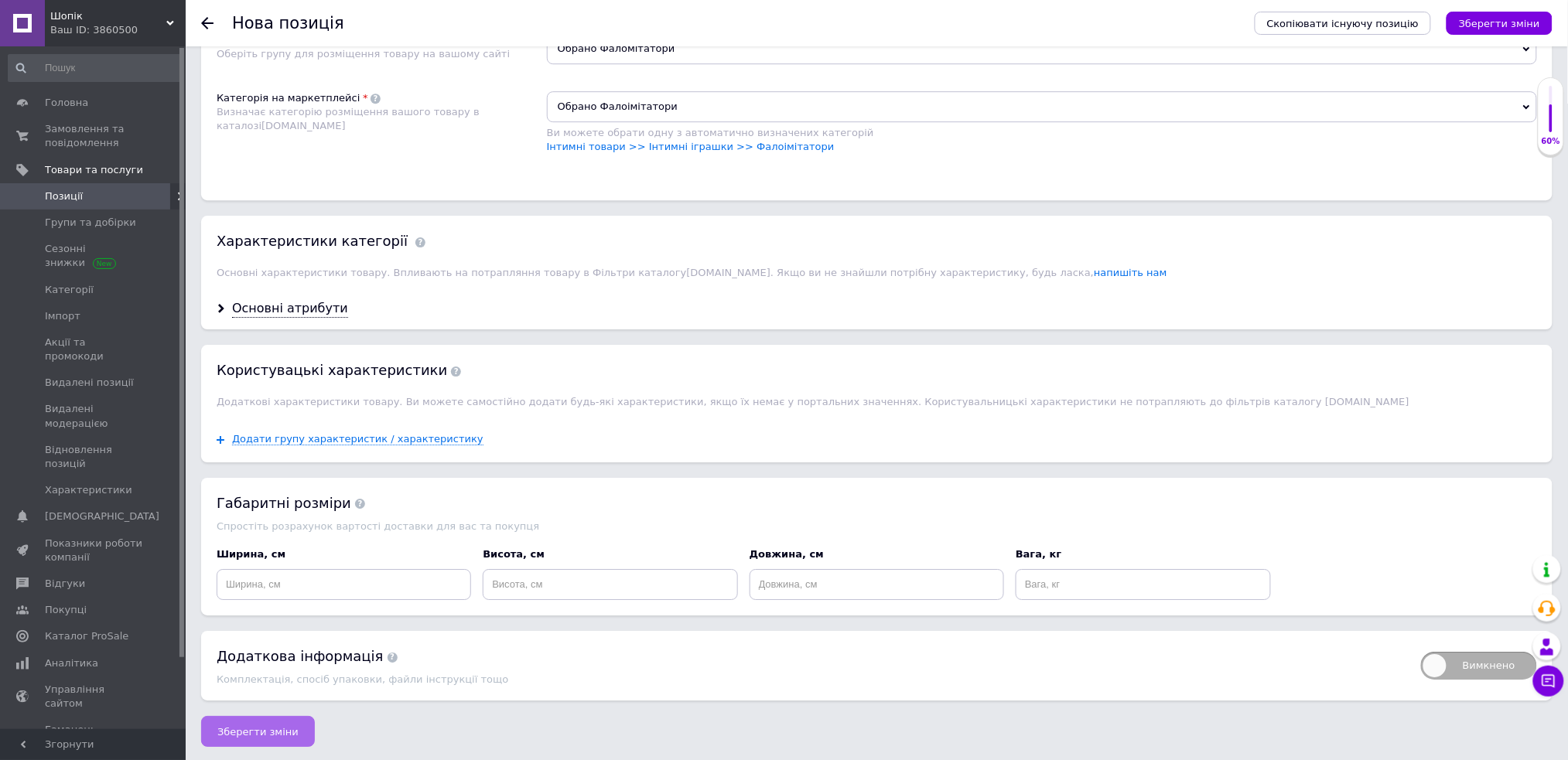
click at [239, 726] on span "Зберегти зміни" at bounding box center [258, 732] width 81 height 11
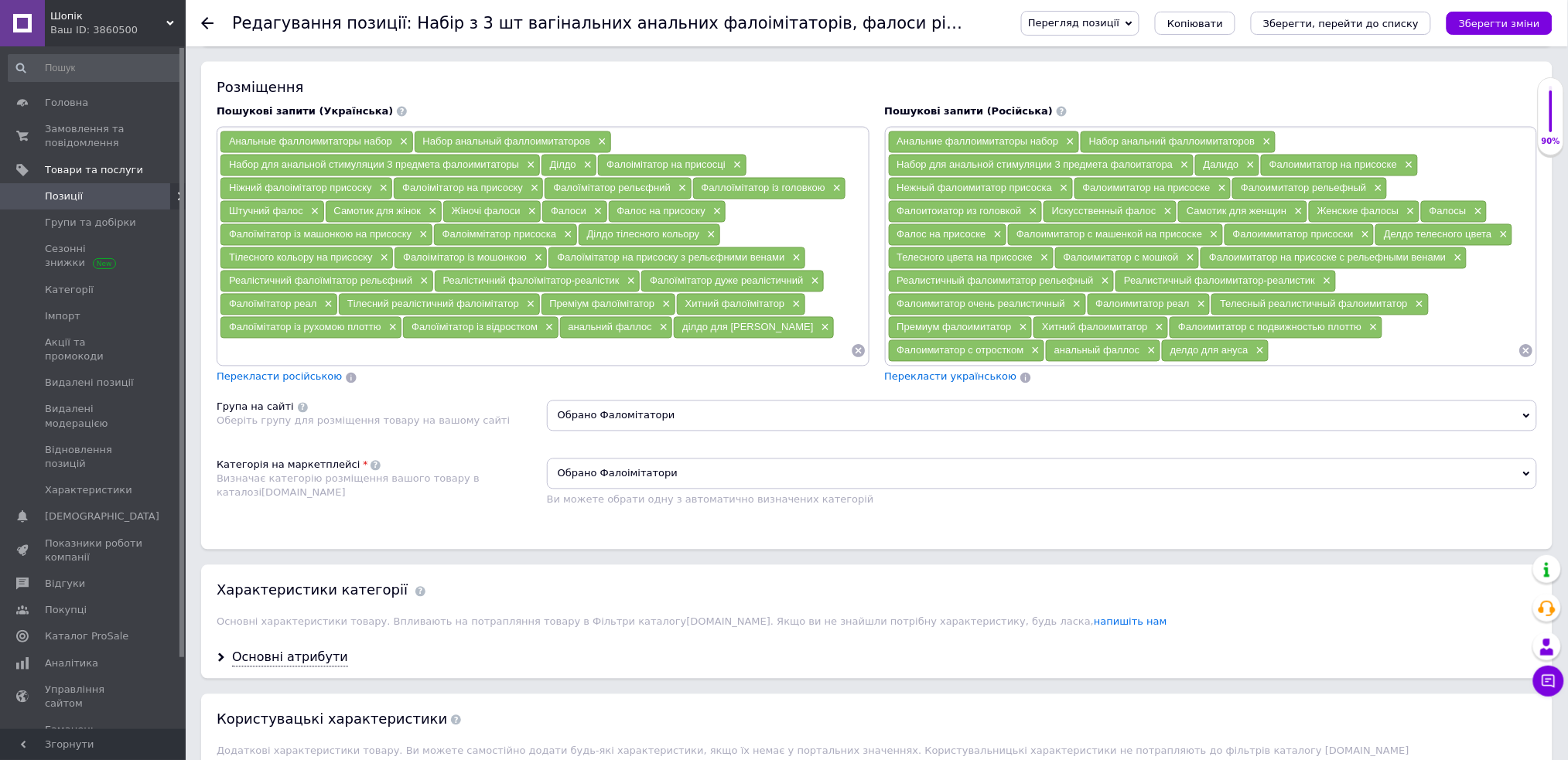
scroll to position [1341, 0]
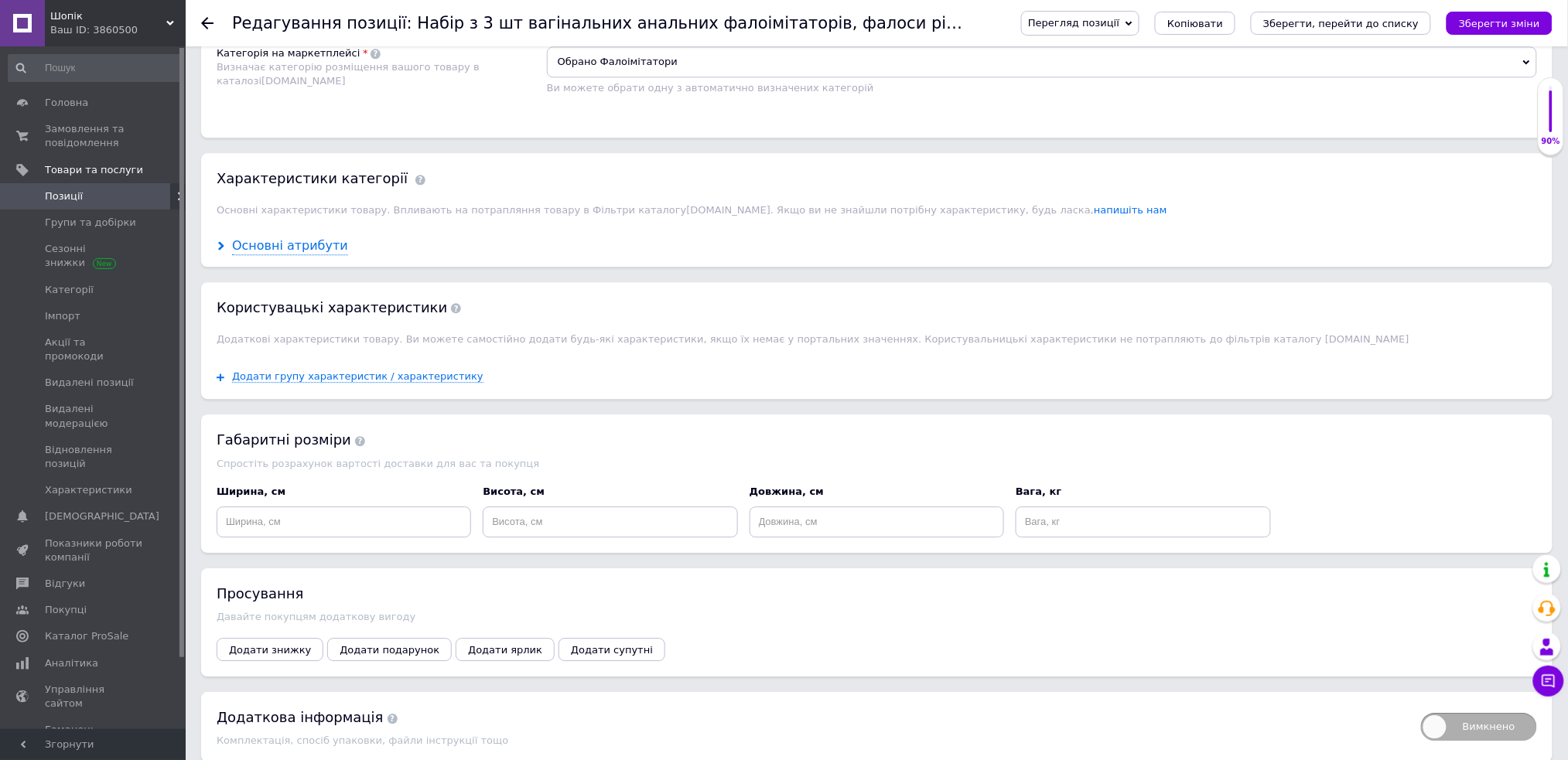
click at [295, 255] on div "Основні атрибути" at bounding box center [290, 246] width 116 height 18
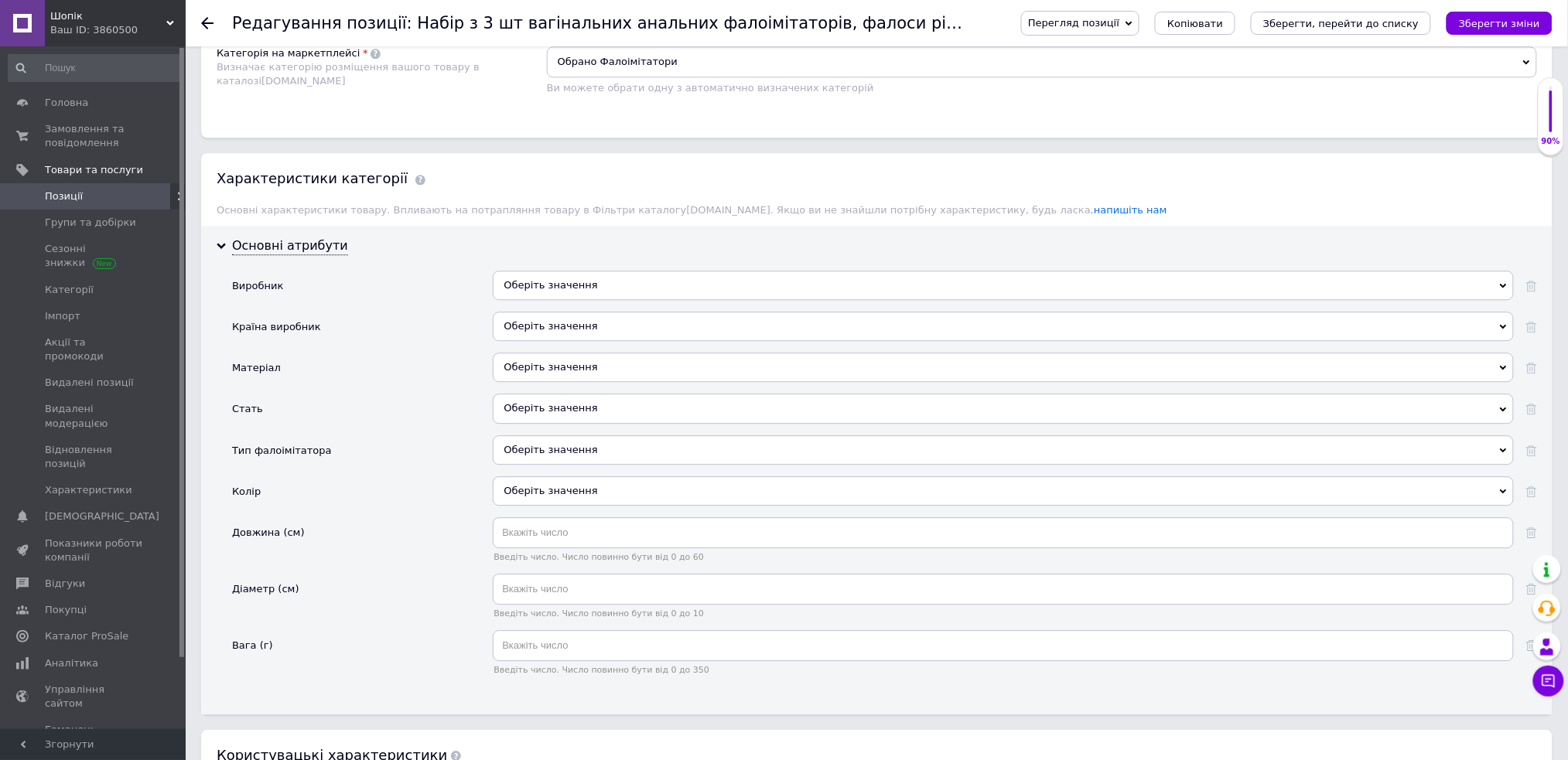
click at [536, 382] on div "Оберіть значення" at bounding box center [1003, 367] width 1021 height 29
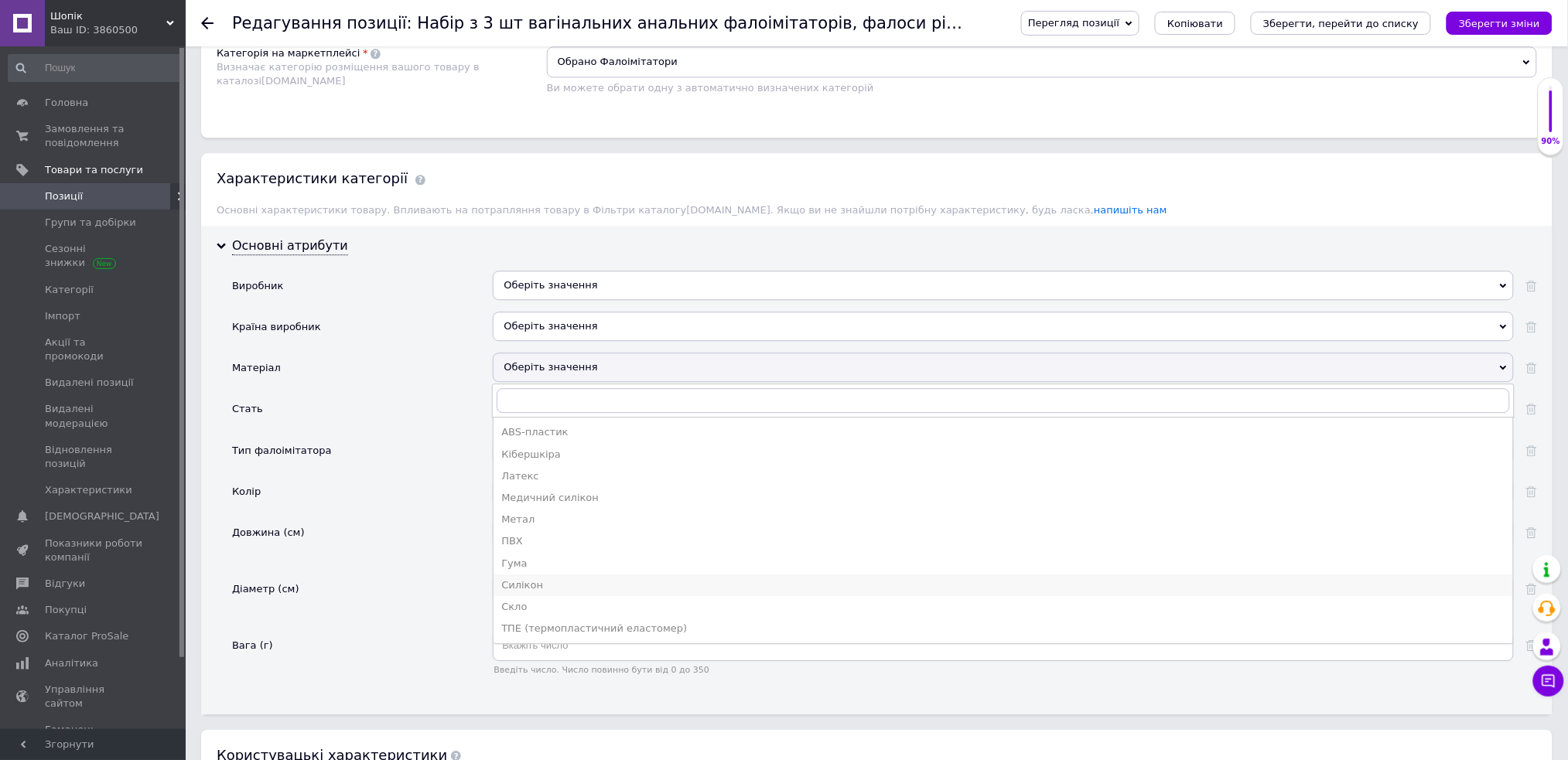
click at [566, 593] on div "Силікон" at bounding box center [1003, 585] width 1004 height 14
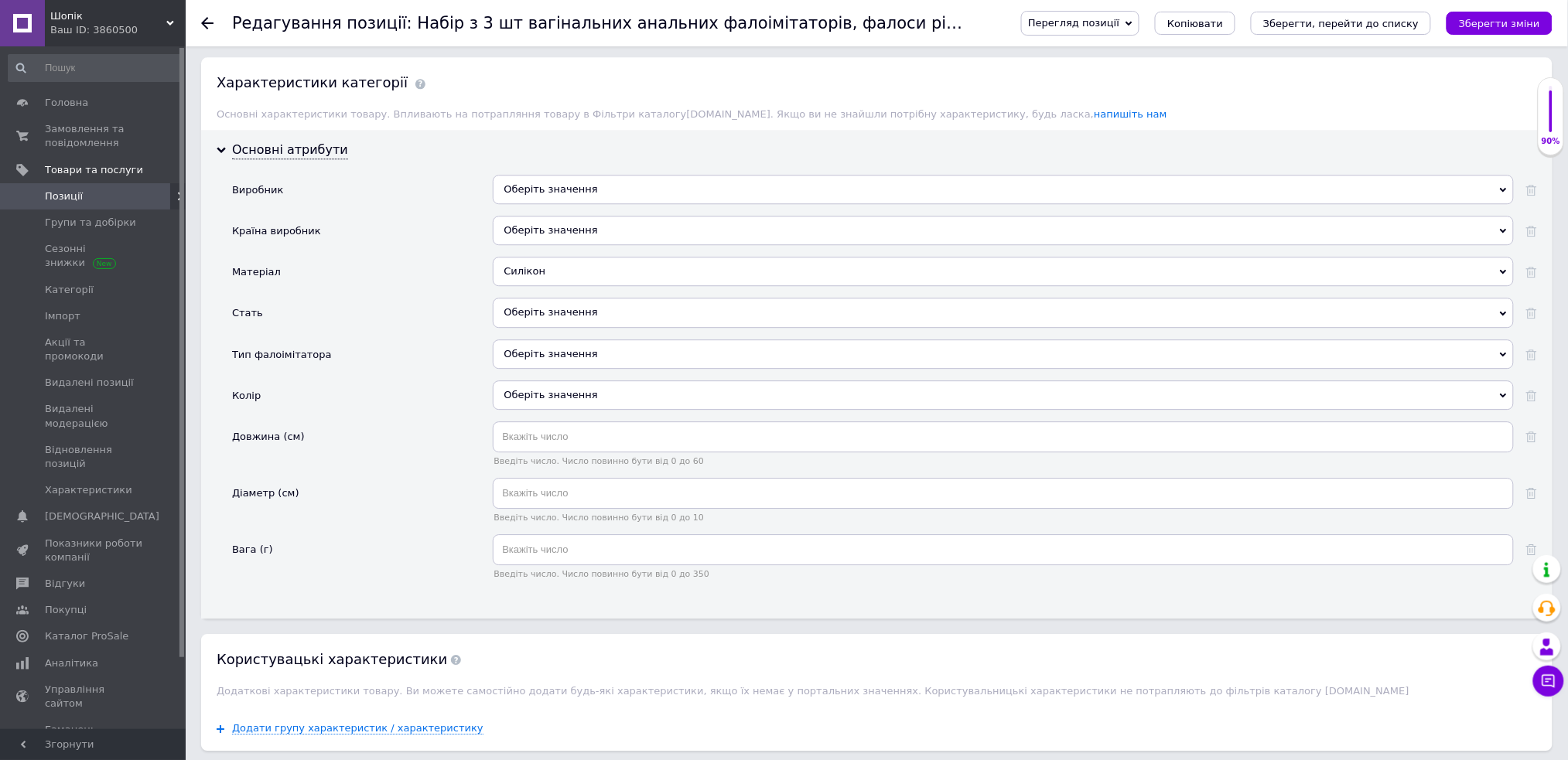
scroll to position [1547, 0]
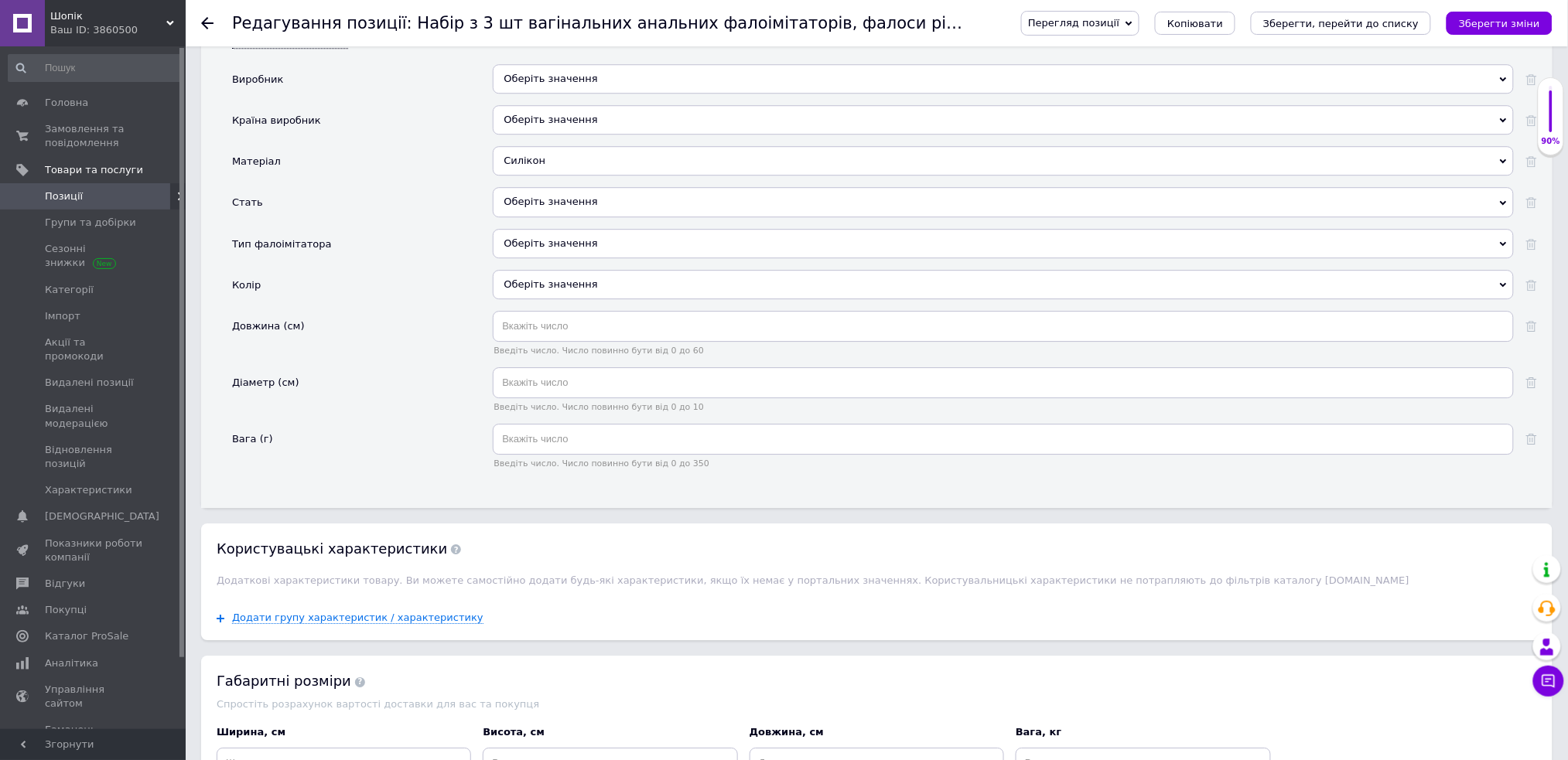
click at [584, 217] on div "Оберіть значення" at bounding box center [1003, 201] width 1021 height 29
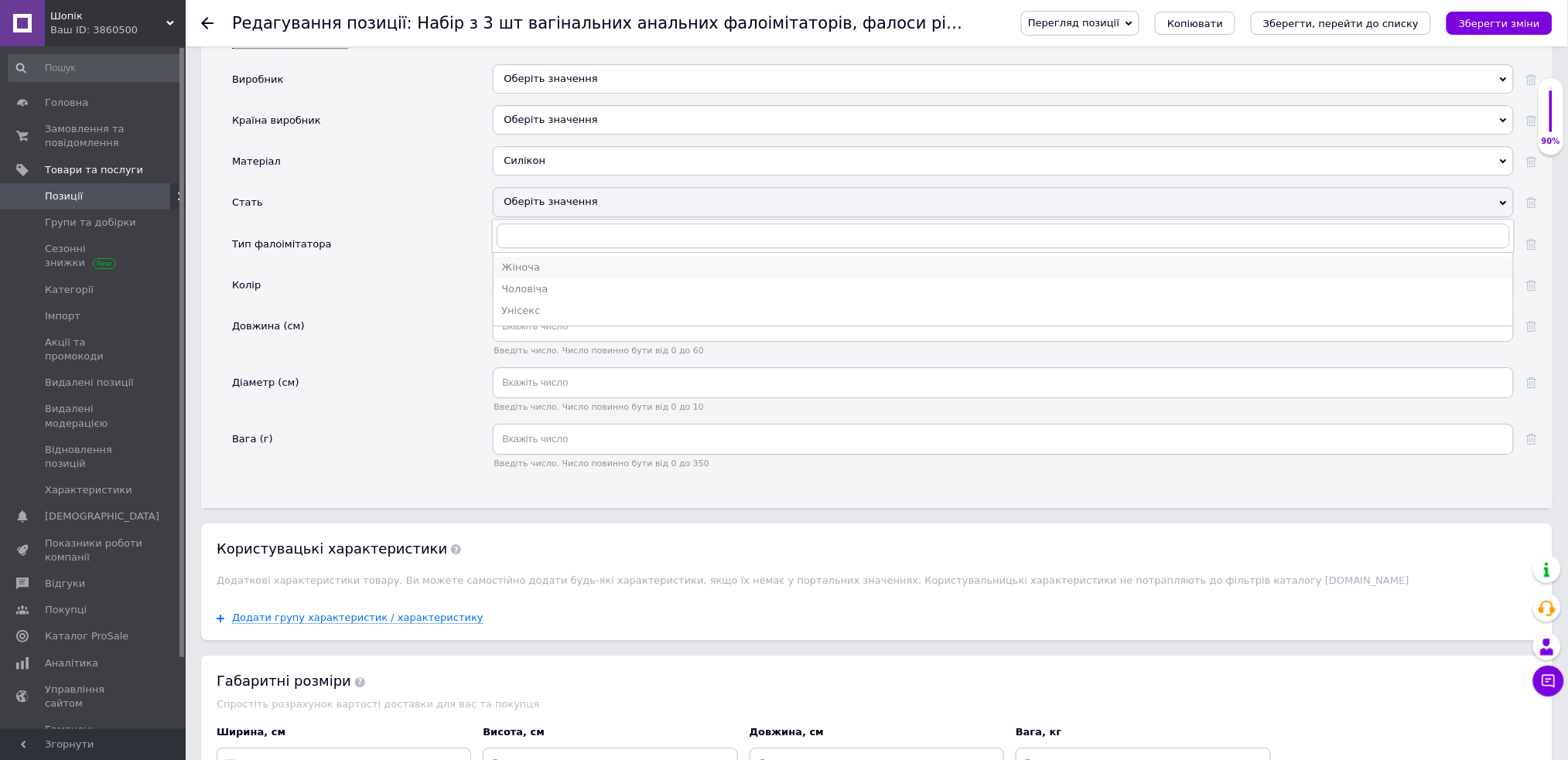
click at [579, 274] on div "Жіноча" at bounding box center [1003, 267] width 1004 height 14
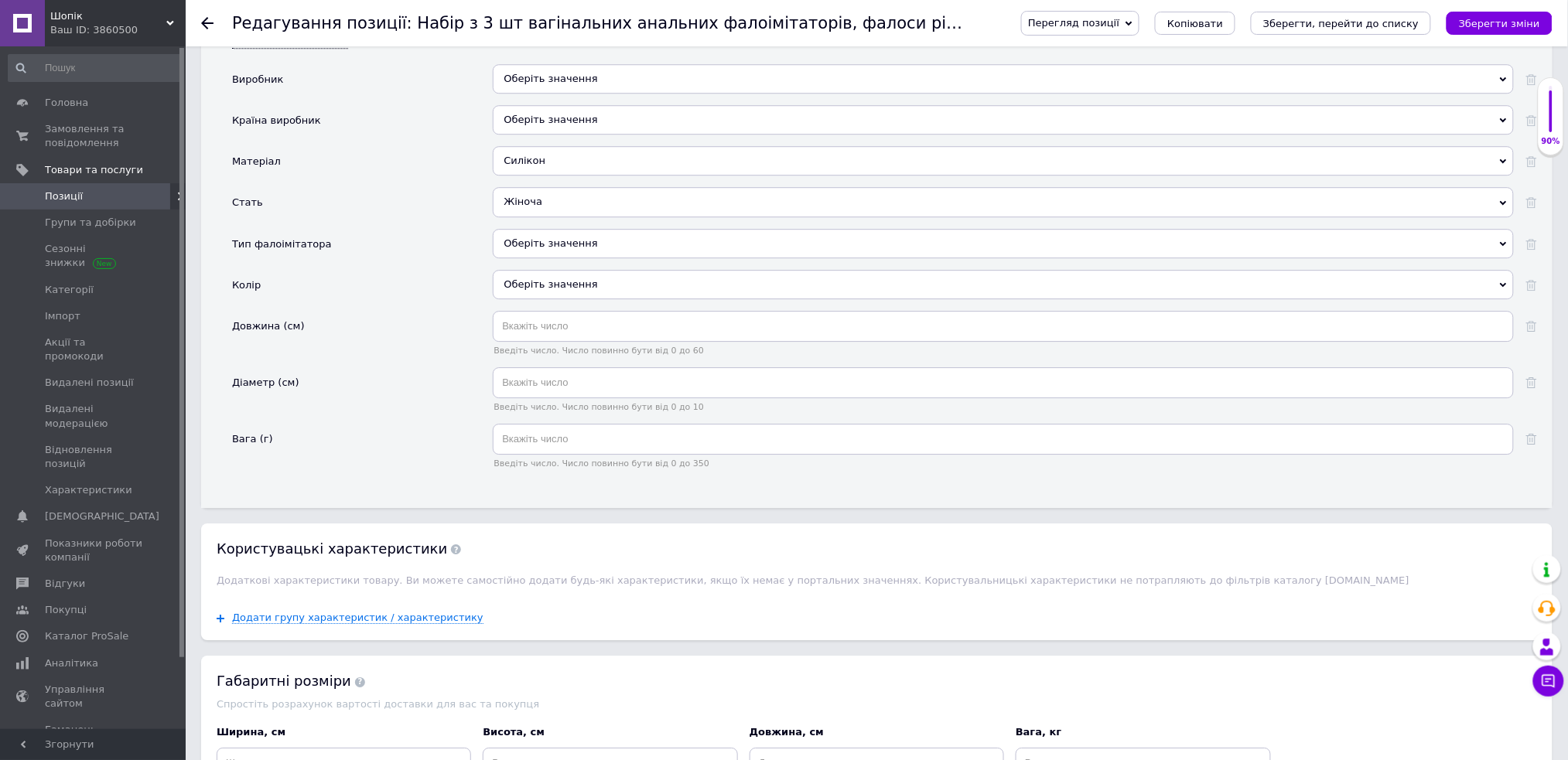
click at [580, 259] on div "Оберіть значення" at bounding box center [1003, 243] width 1021 height 29
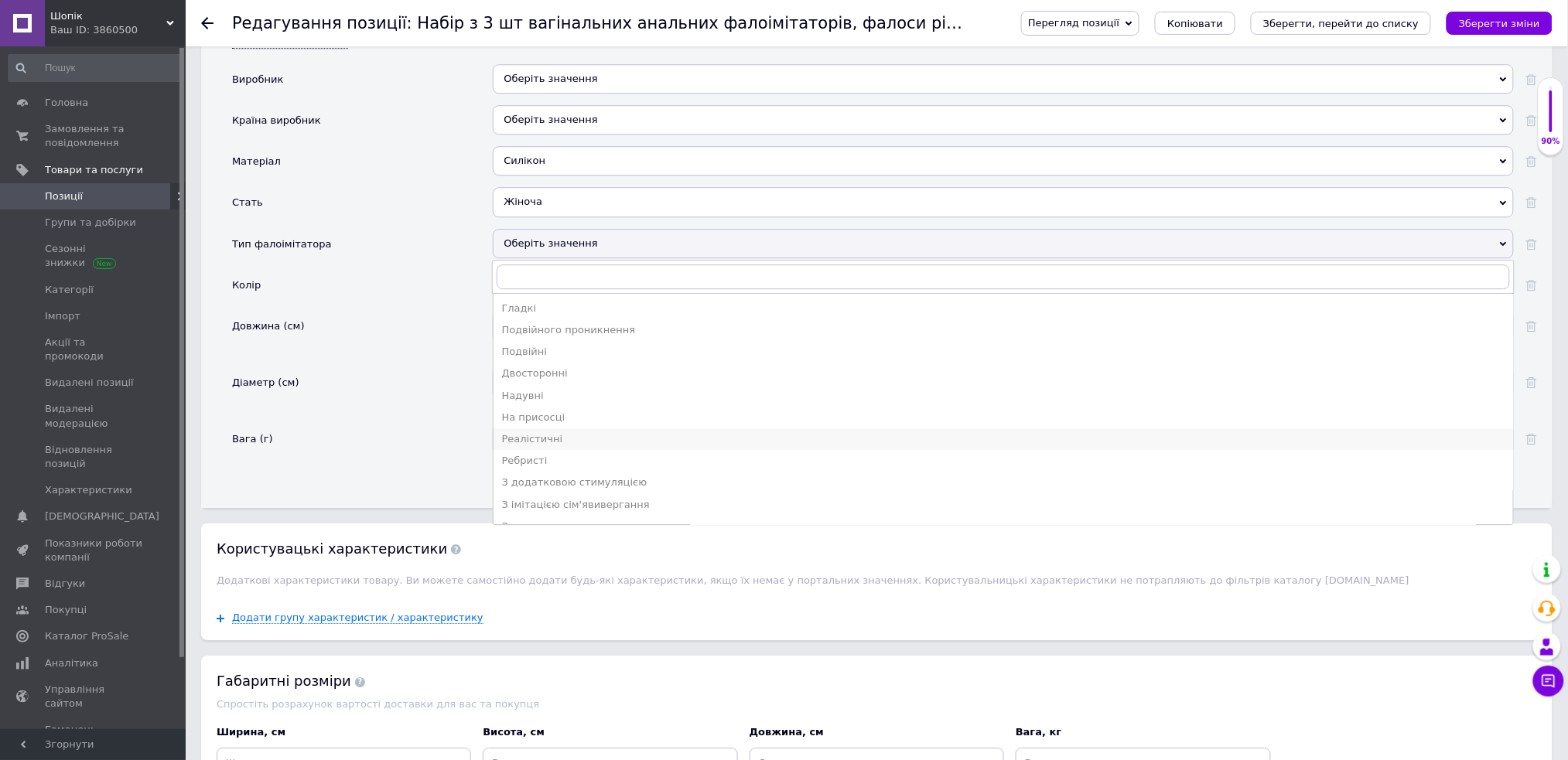
click at [577, 446] on div "Реалістичні" at bounding box center [1003, 439] width 1004 height 14
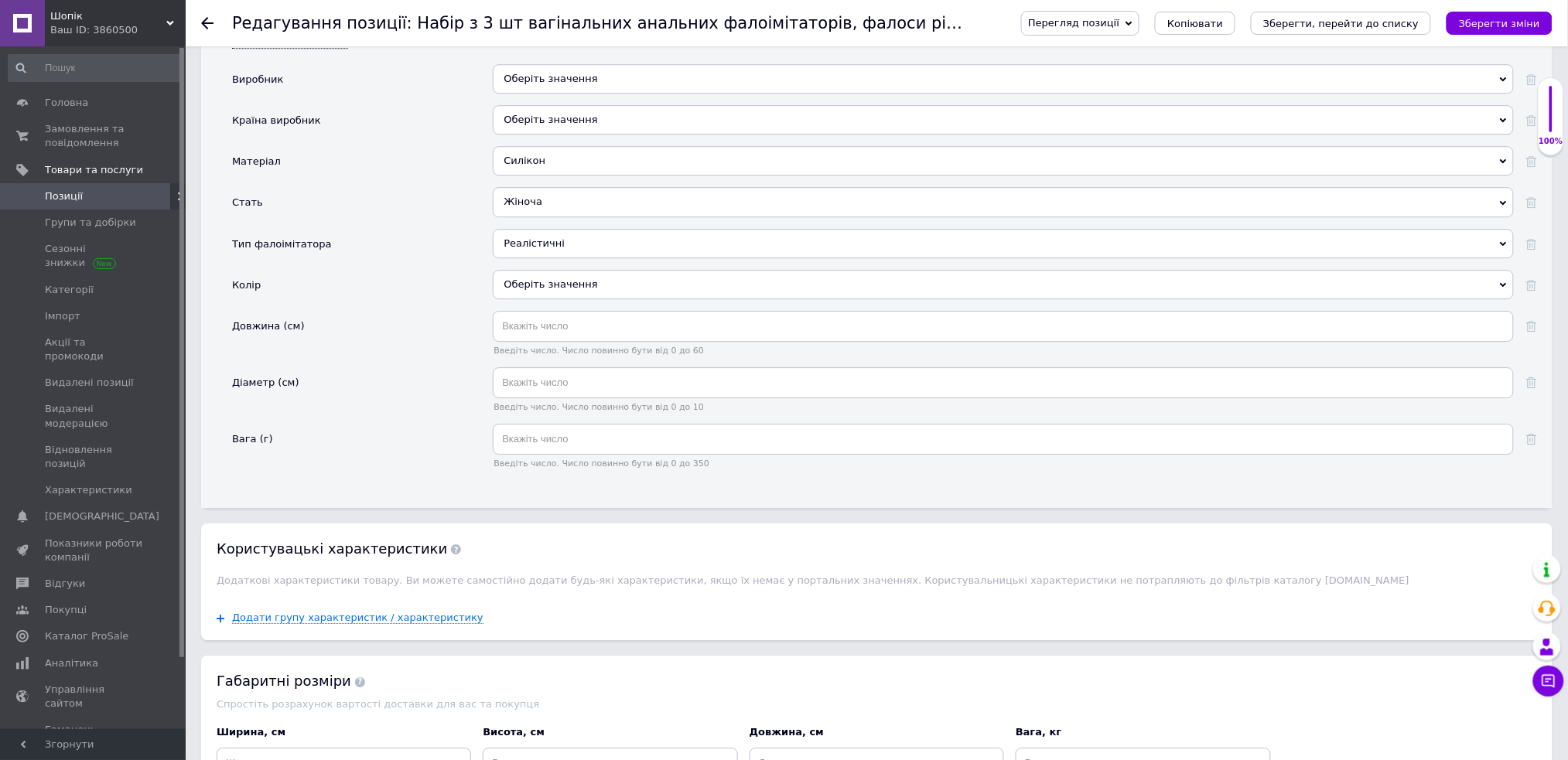
scroll to position [1650, 0]
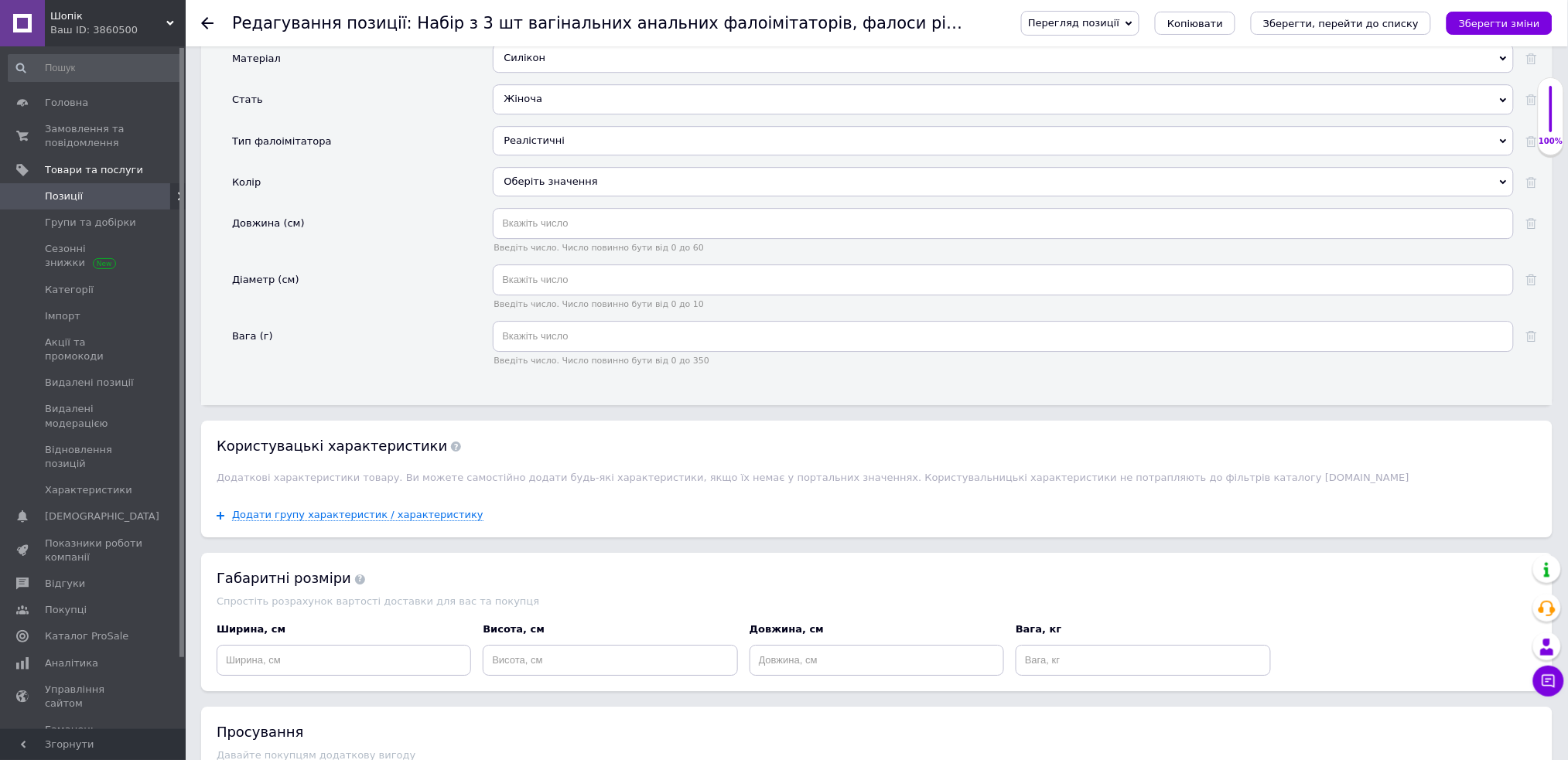
click at [573, 196] on div "Оберіть значення" at bounding box center [1003, 181] width 1021 height 29
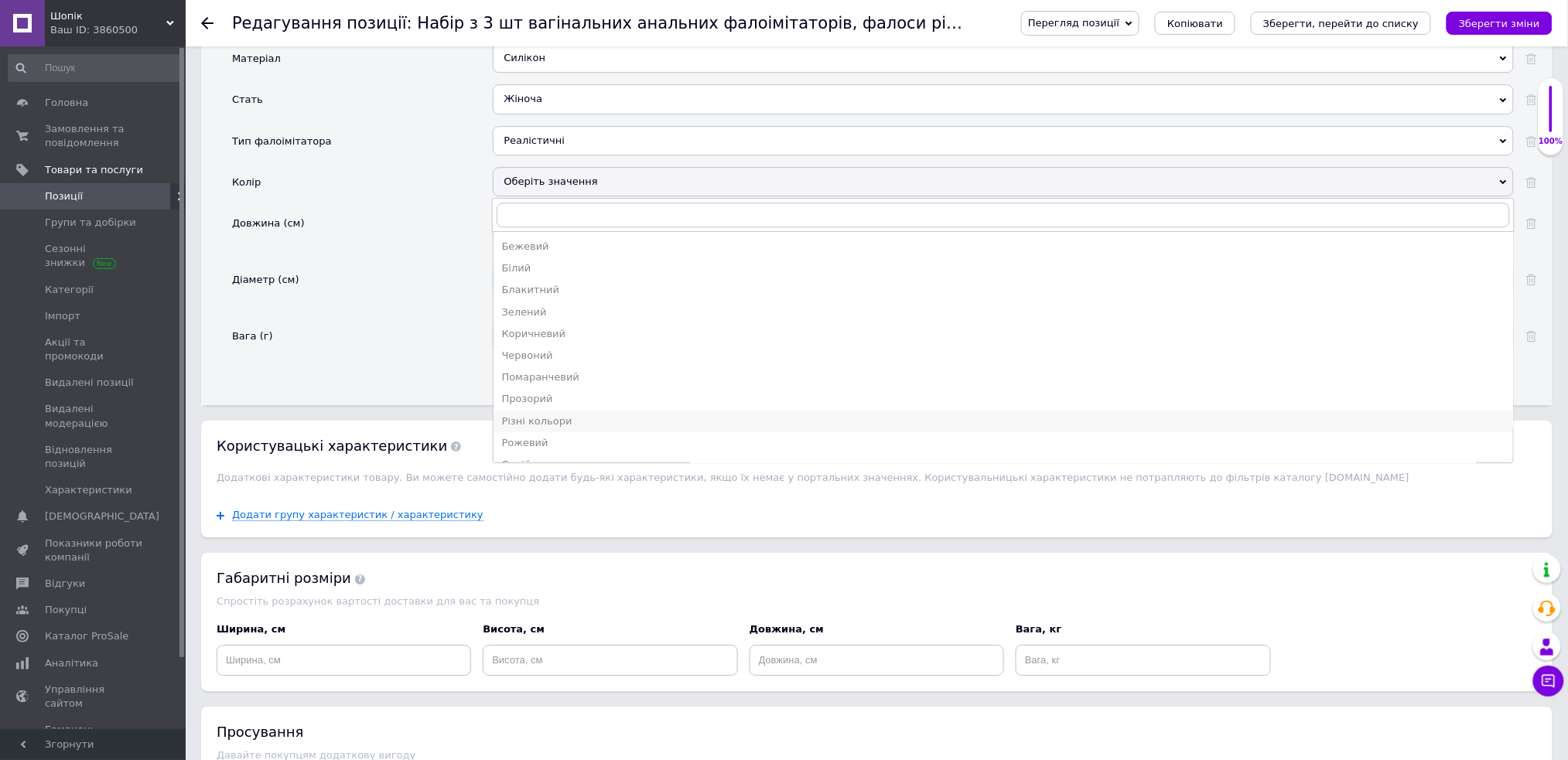
click at [566, 429] on div "Різні кольори" at bounding box center [1003, 421] width 1004 height 14
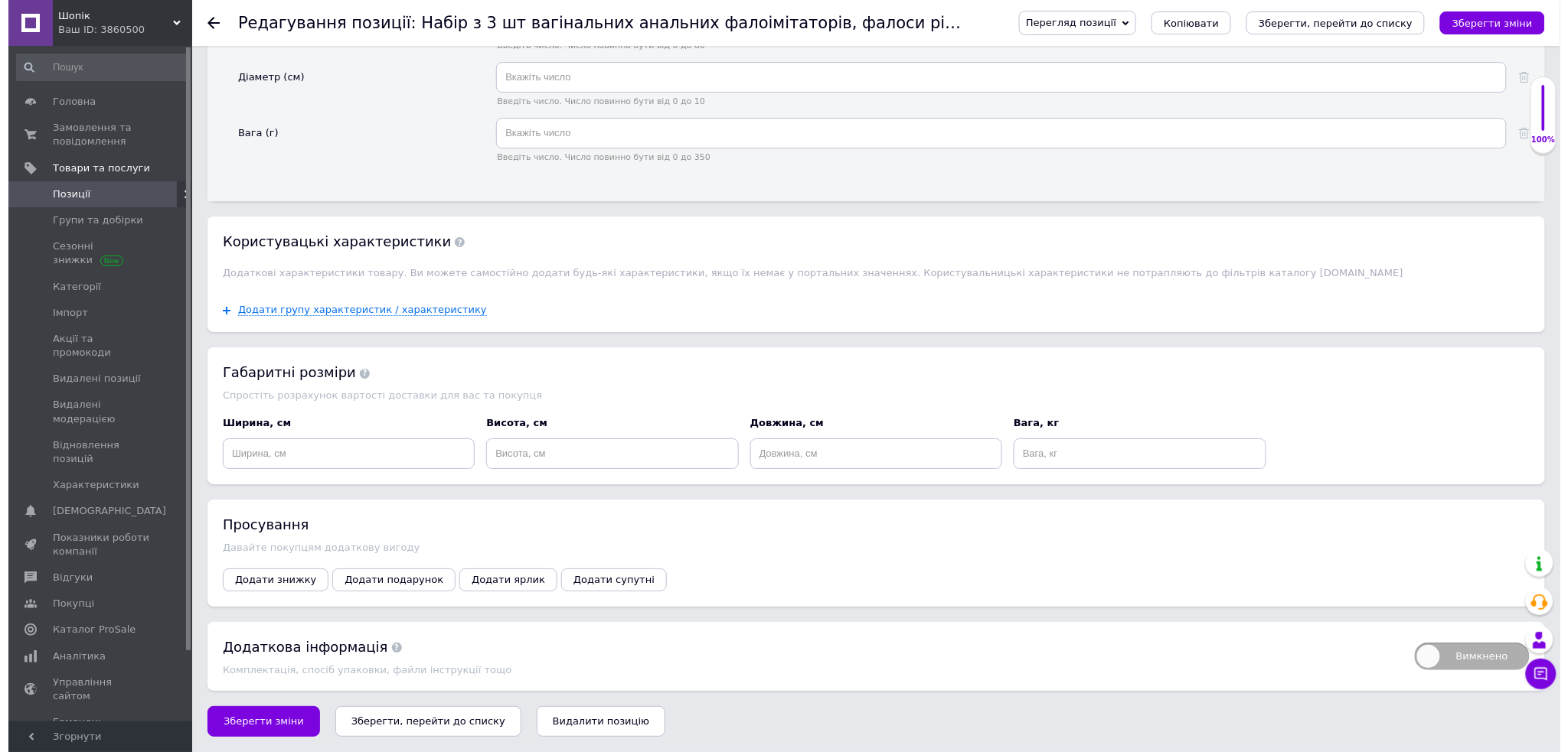
scroll to position [1893, 0]
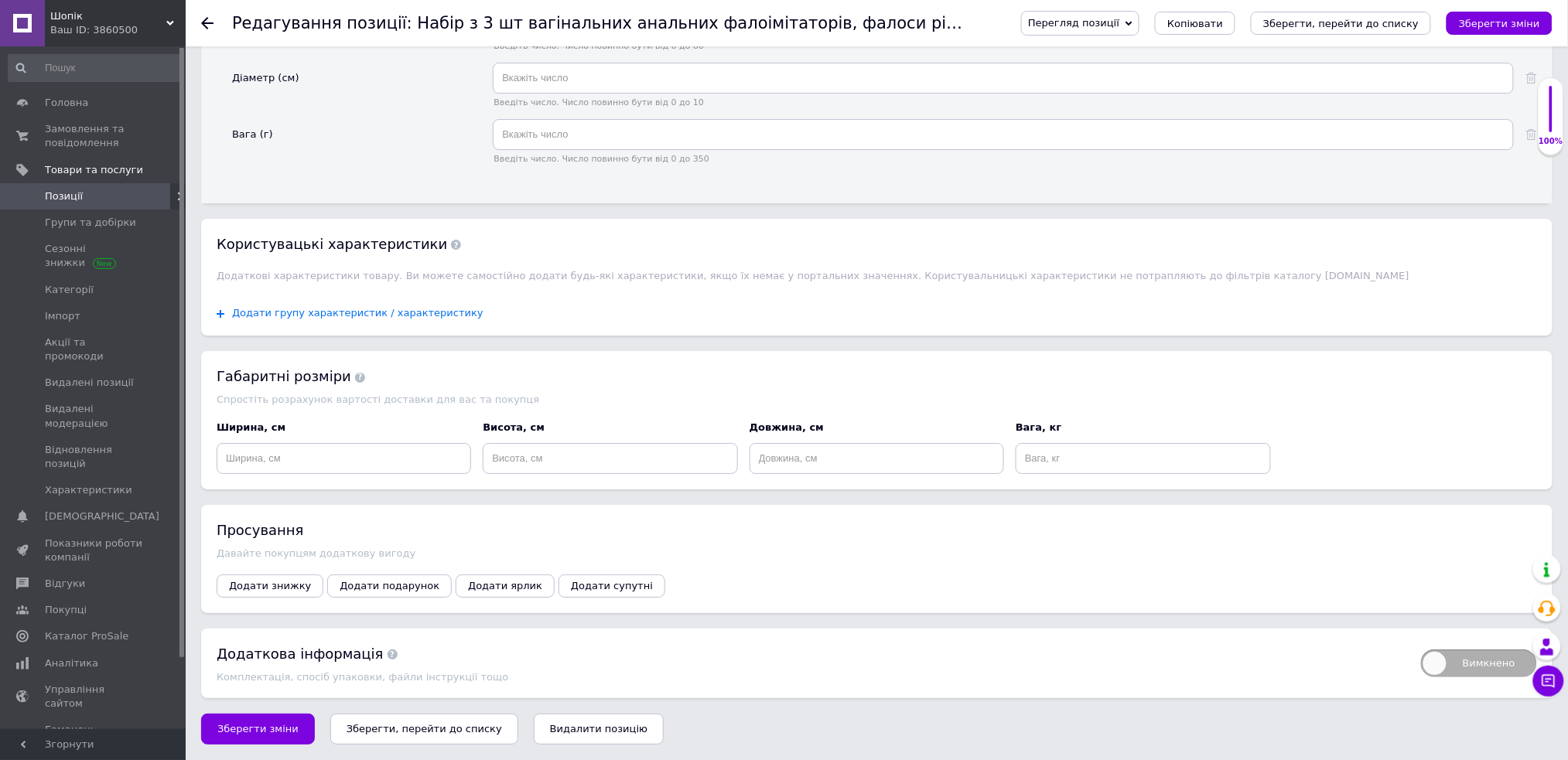
click at [374, 314] on span "Додати групу характеристик / характеристику" at bounding box center [358, 313] width 251 height 12
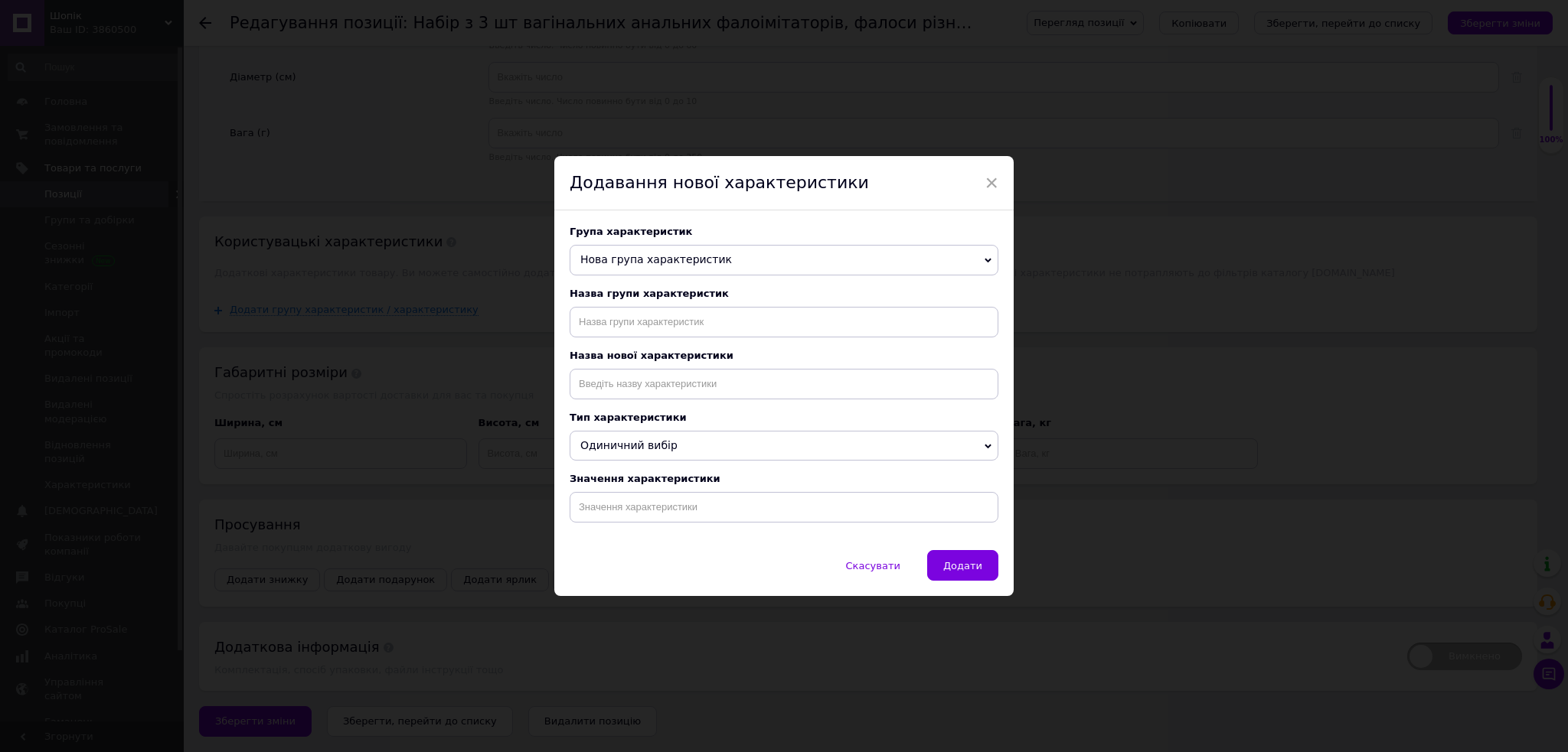
click at [601, 261] on span "Нова група характеристик" at bounding box center [656, 259] width 152 height 12
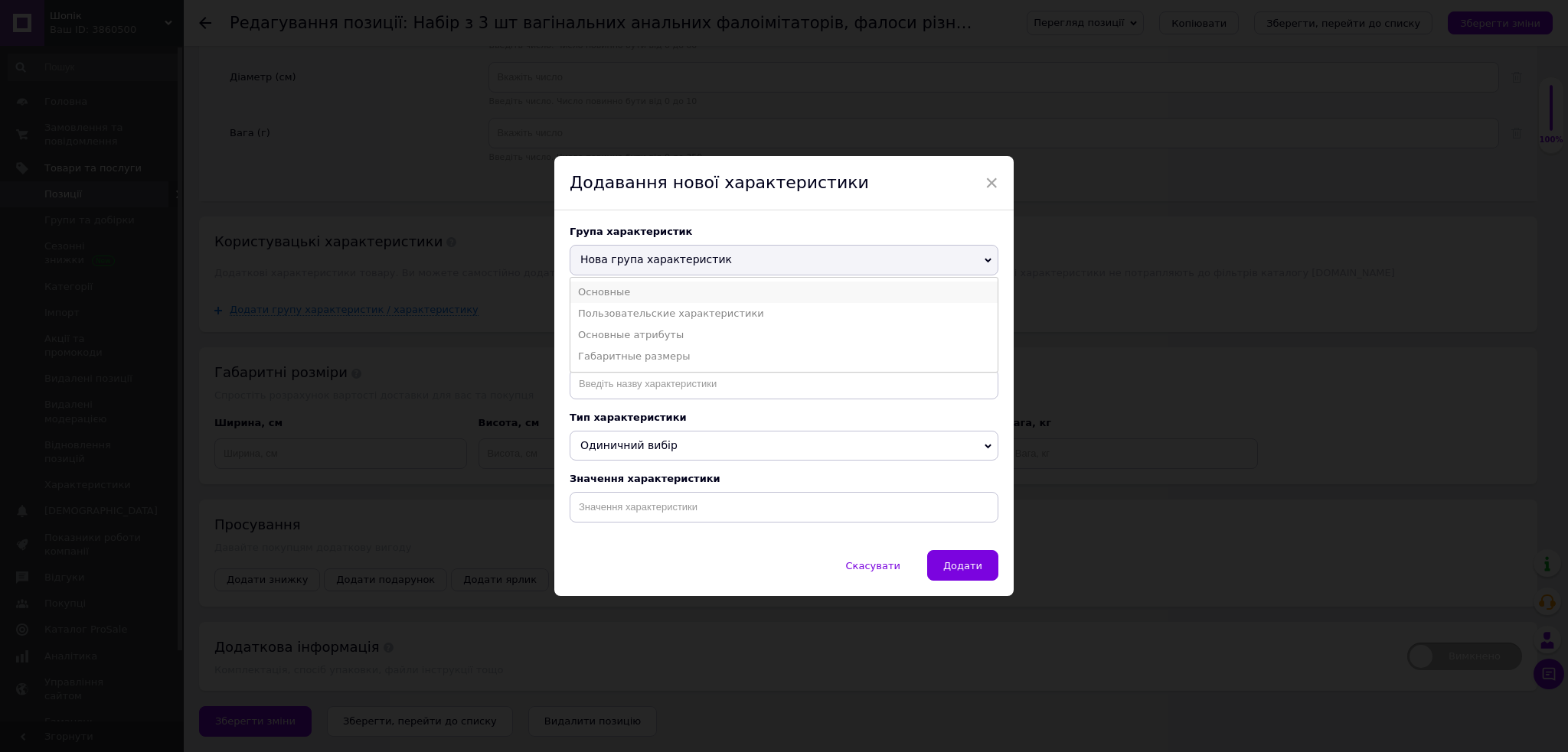
click at [633, 291] on li "Основные" at bounding box center [784, 292] width 427 height 21
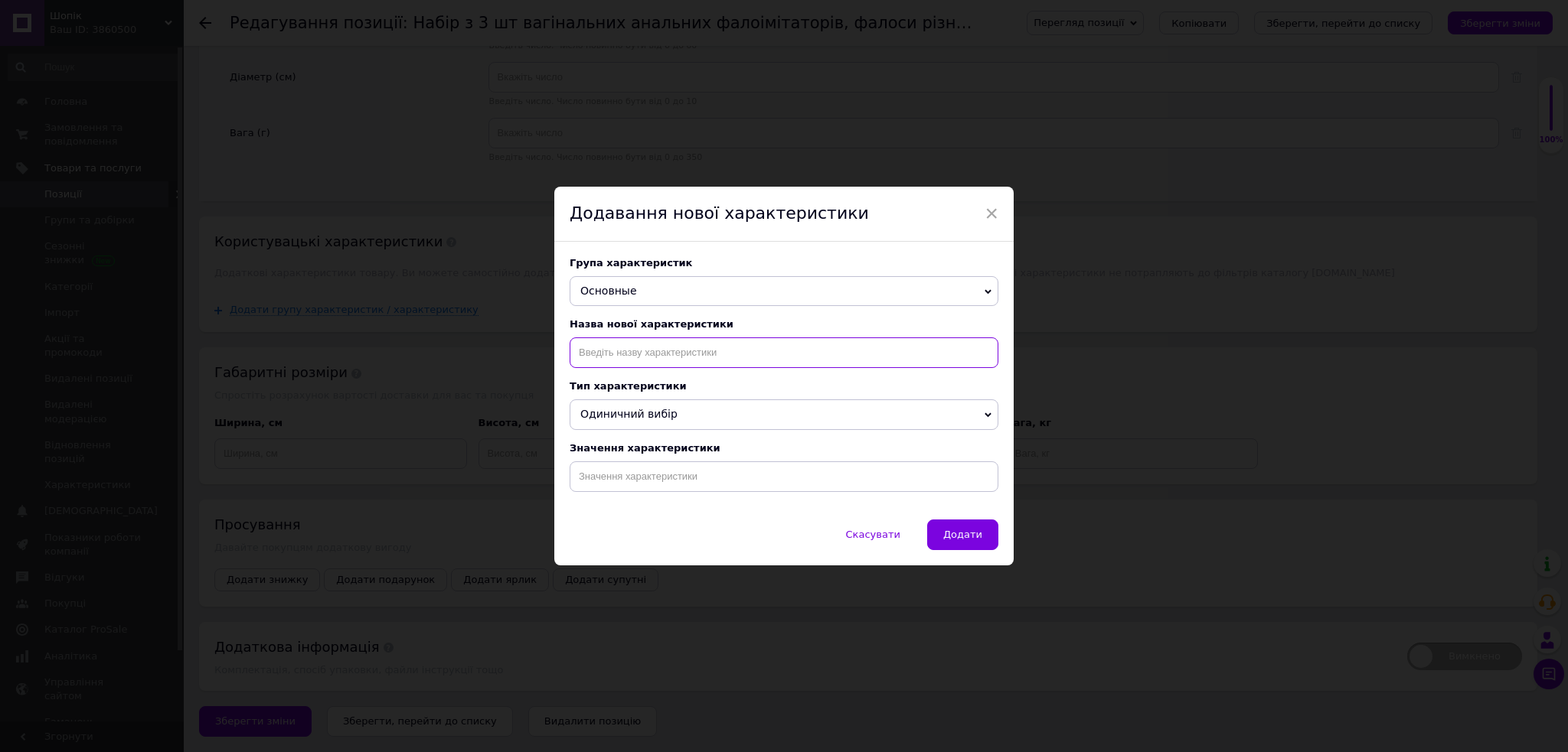
click at [610, 350] on input at bounding box center [784, 352] width 429 height 30
drag, startPoint x: 658, startPoint y: 402, endPoint x: 650, endPoint y: 427, distance: 26.2
click at [657, 406] on li "Тип назначения" at bounding box center [784, 406] width 427 height 21
type input "Тип назначения"
drag, startPoint x: 640, startPoint y: 480, endPoint x: 735, endPoint y: 501, distance: 97.3
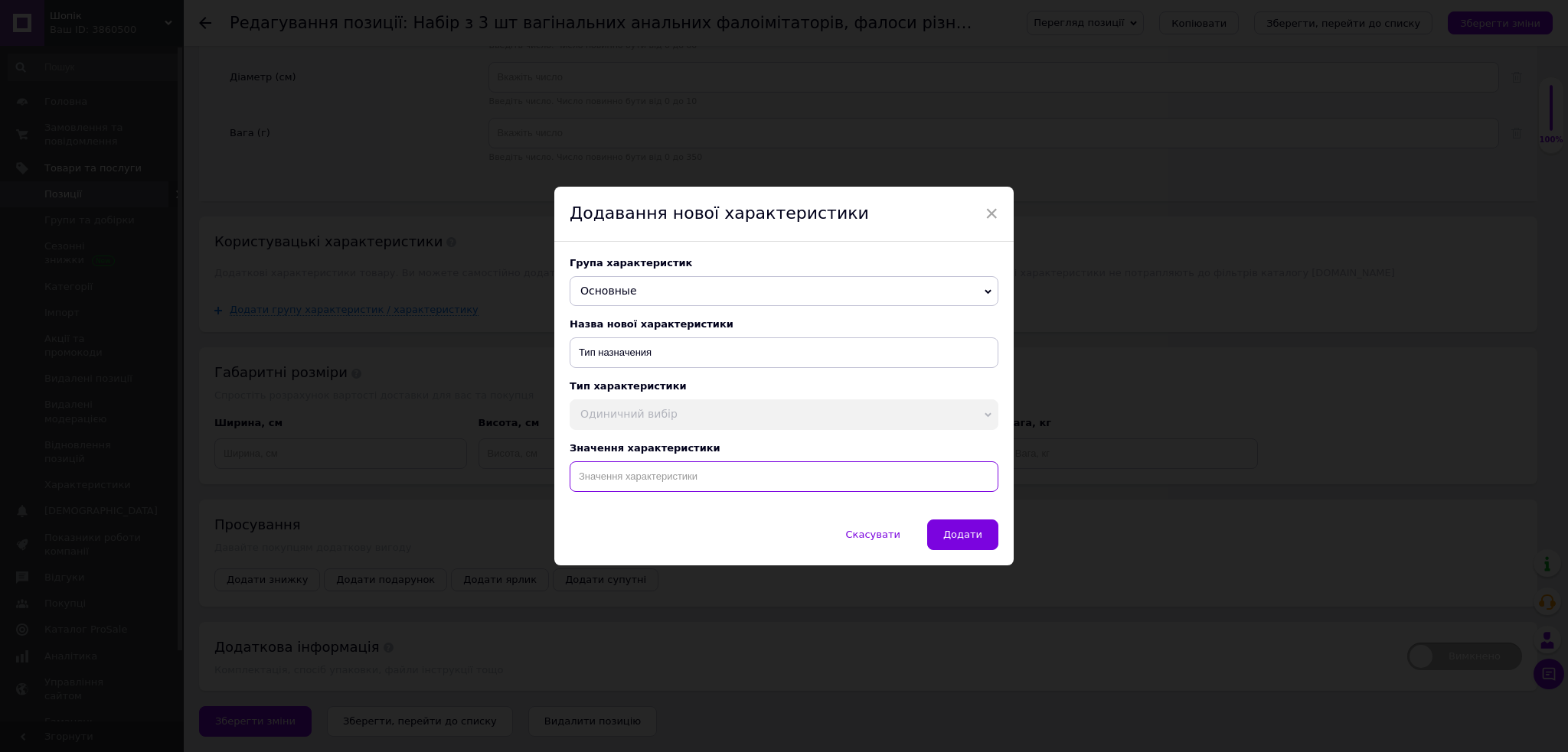
click at [640, 483] on input at bounding box center [784, 477] width 429 height 30
paste input "Набір з 3 шт вагінальних анальних фалоімітаторів, фалоси різного розміру та кол…"
type input "Набір з 3 шт вагінальних анальних фалоімітаторів, фалоси різного розміру та кол…"
click at [957, 529] on button "Додати" at bounding box center [962, 534] width 71 height 30
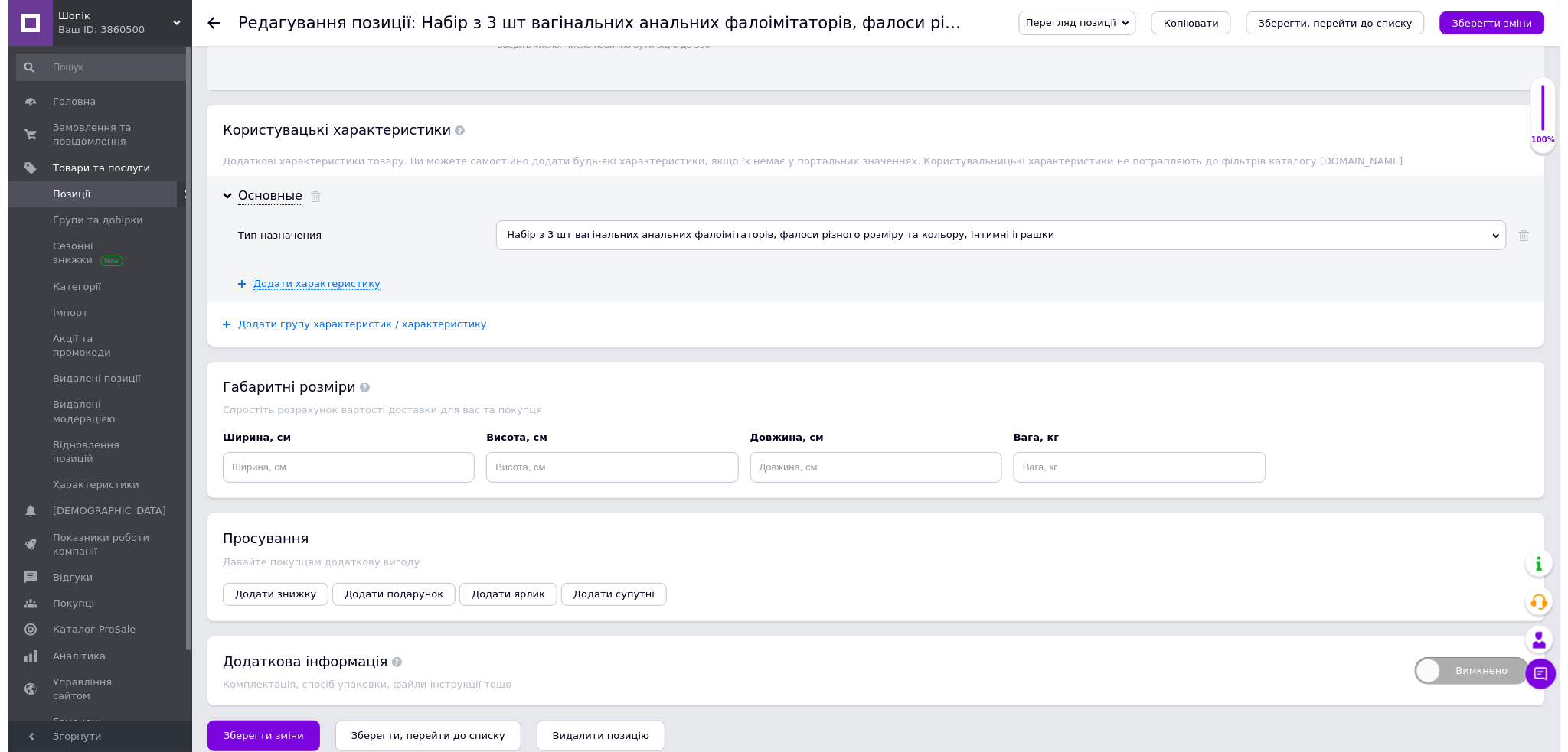
scroll to position [2018, 0]
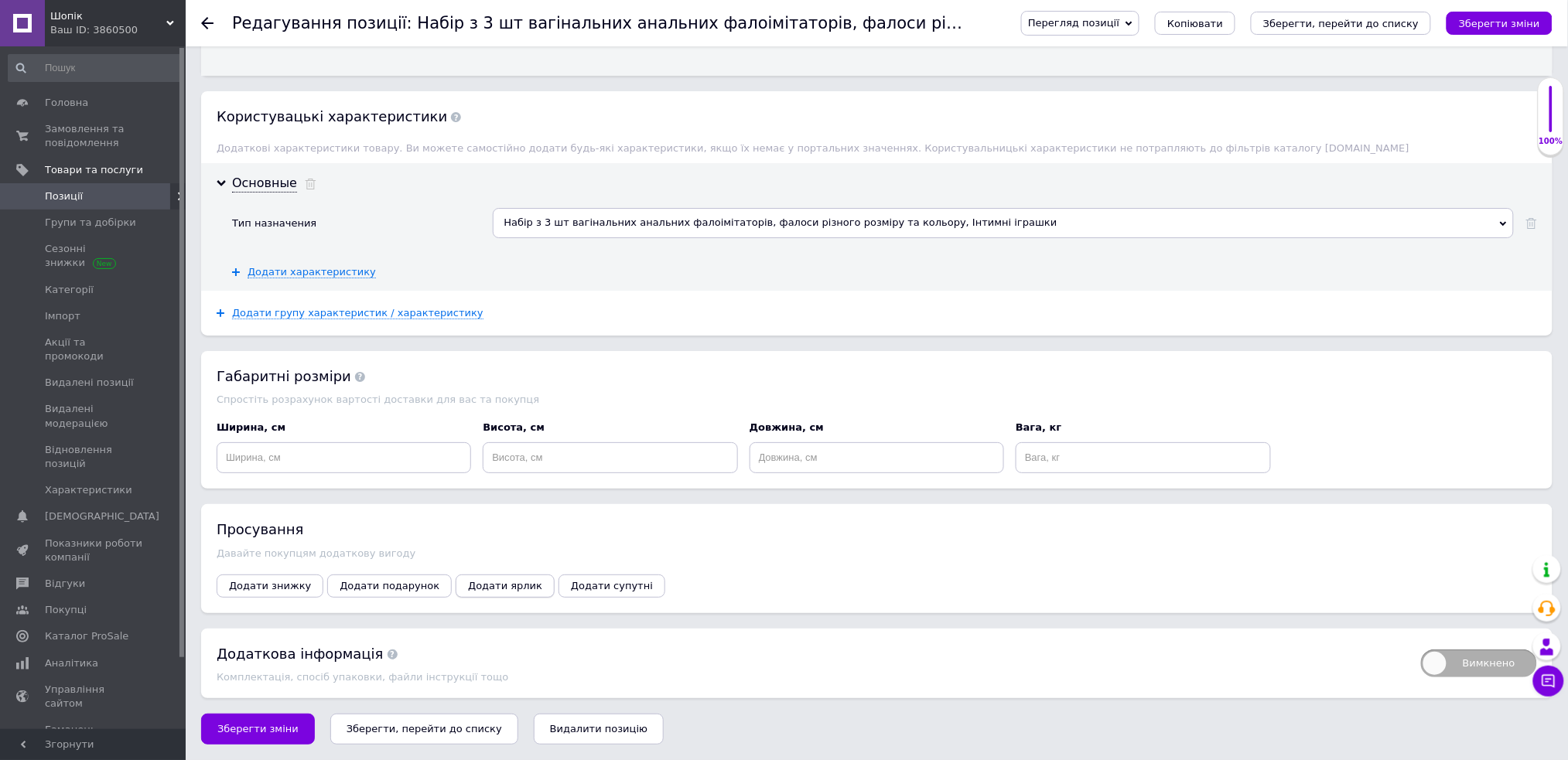
click at [489, 593] on button "Додати ярлик" at bounding box center [505, 585] width 99 height 23
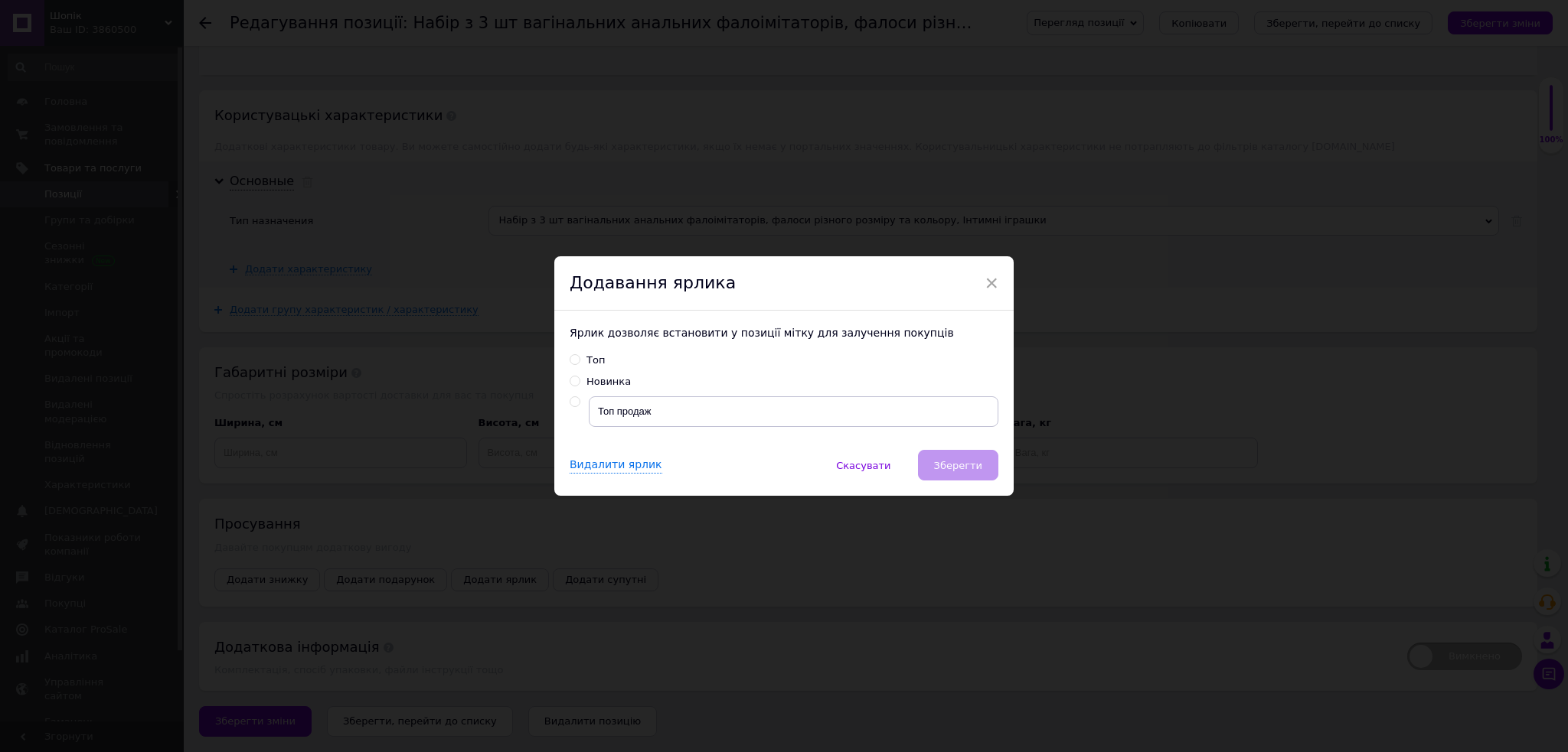
click at [573, 399] on input "radio" at bounding box center [574, 402] width 10 height 10
radio input "true"
click at [977, 473] on button "Зберегти" at bounding box center [957, 465] width 80 height 30
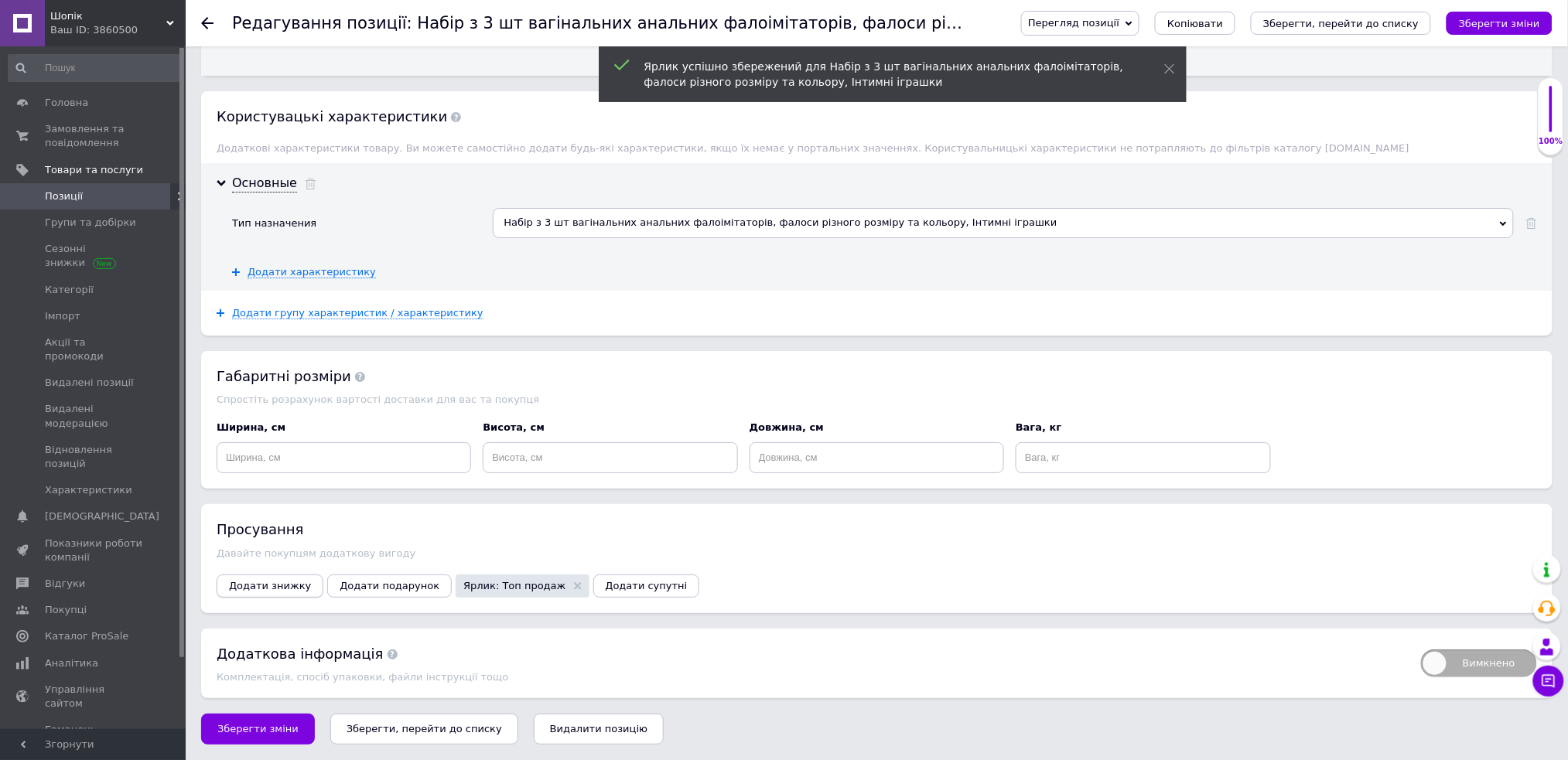
click at [273, 583] on span "Додати знижку" at bounding box center [270, 585] width 82 height 11
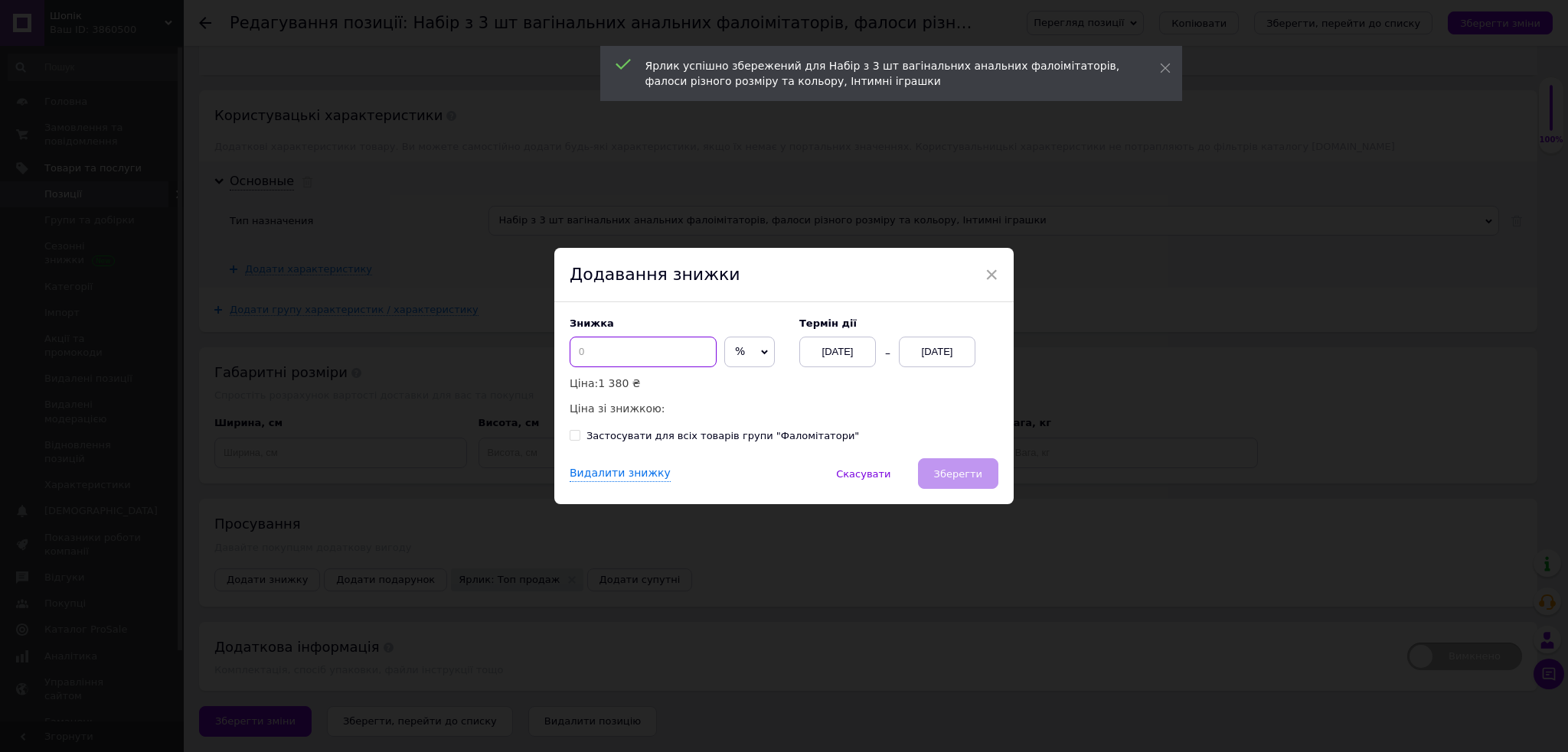
click at [668, 352] on input at bounding box center [642, 351] width 147 height 30
type input "50"
click at [925, 359] on div "[DATE]" at bounding box center [937, 351] width 77 height 30
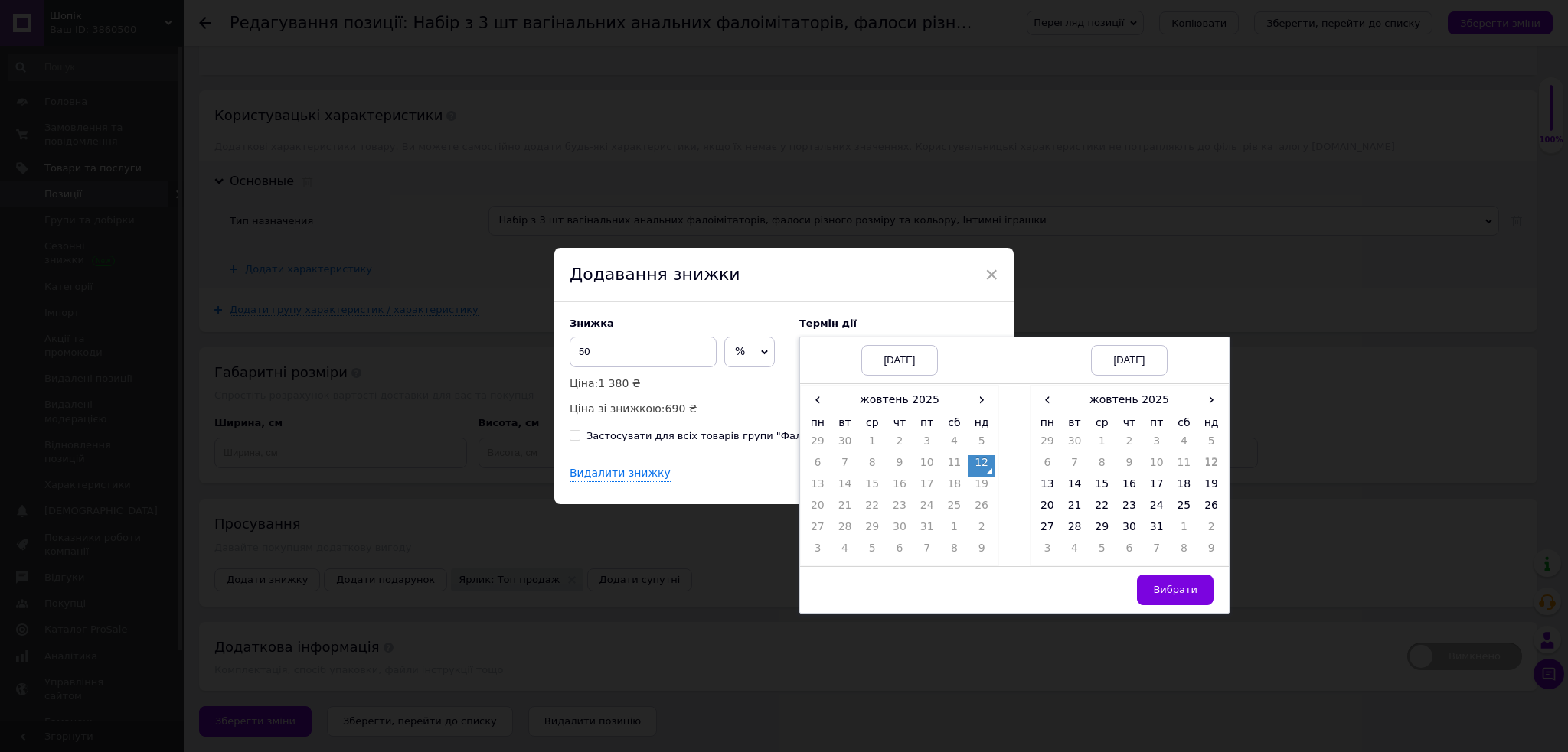
drag, startPoint x: 1039, startPoint y: 484, endPoint x: 1140, endPoint y: 568, distance: 131.4
click at [1041, 484] on td "13" at bounding box center [1047, 487] width 28 height 21
click at [1164, 600] on button "Вибрати" at bounding box center [1174, 589] width 77 height 30
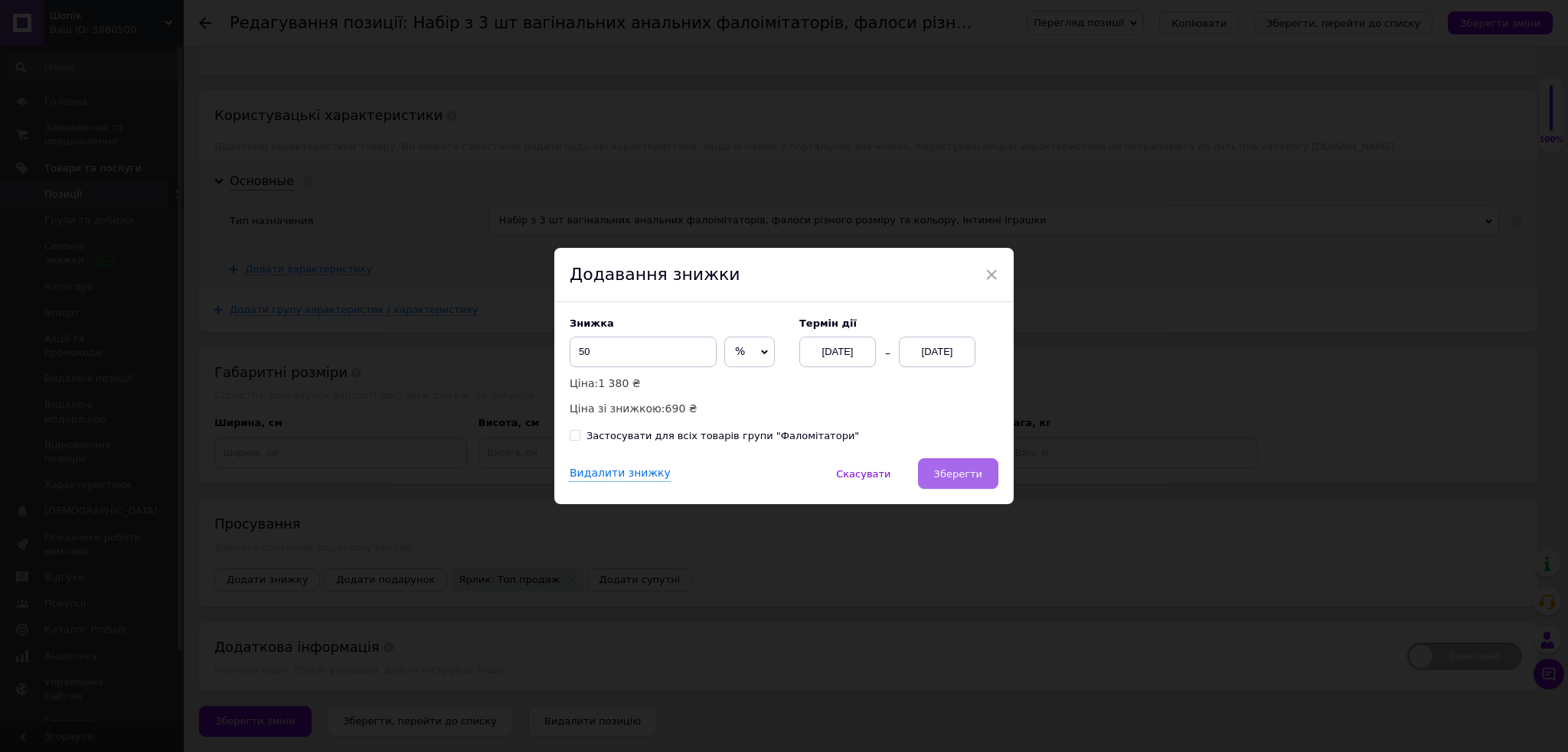
click at [950, 475] on span "Зберегти" at bounding box center [958, 474] width 48 height 11
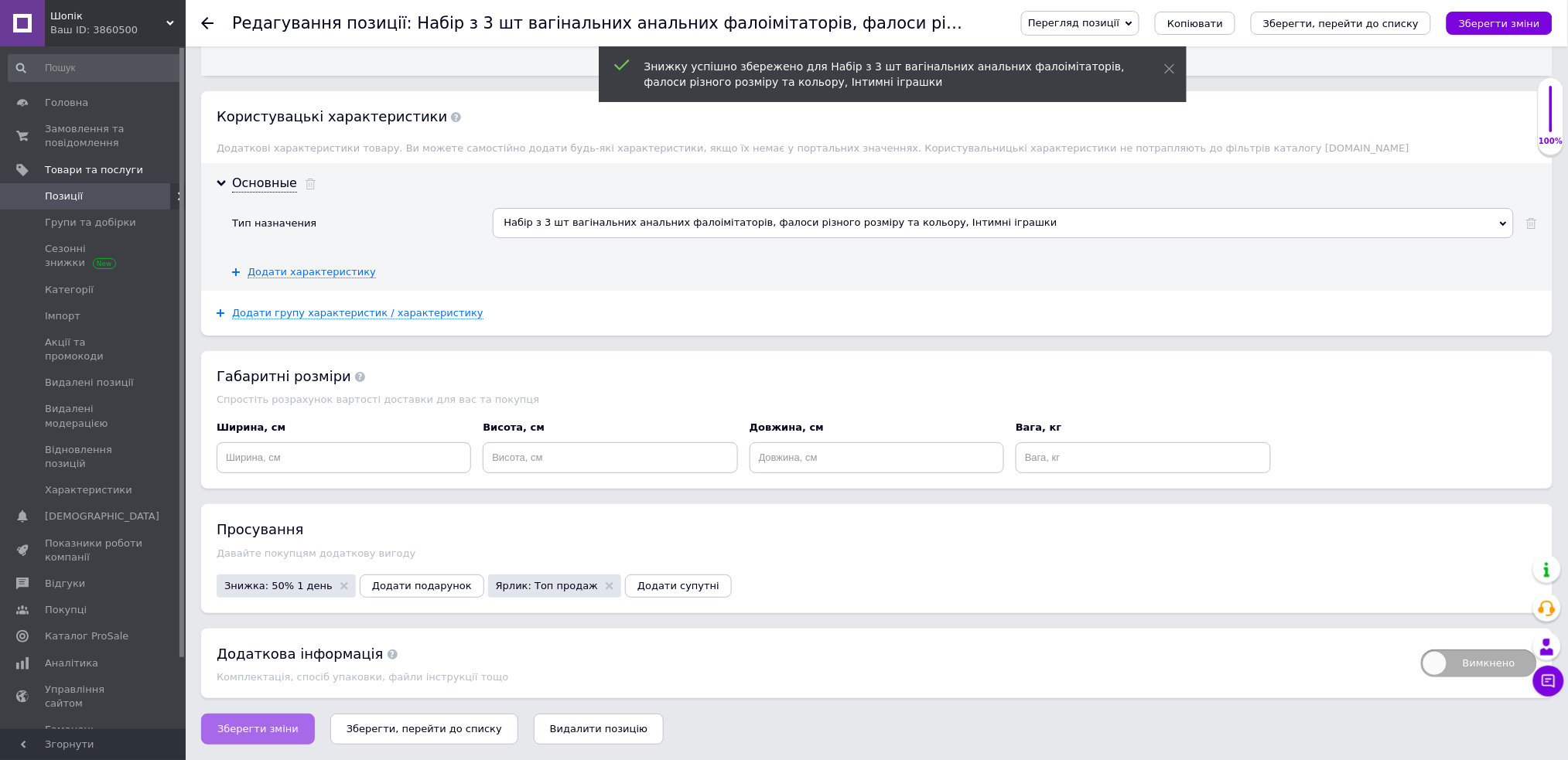
click at [270, 728] on span "Зберегти зміни" at bounding box center [258, 729] width 81 height 11
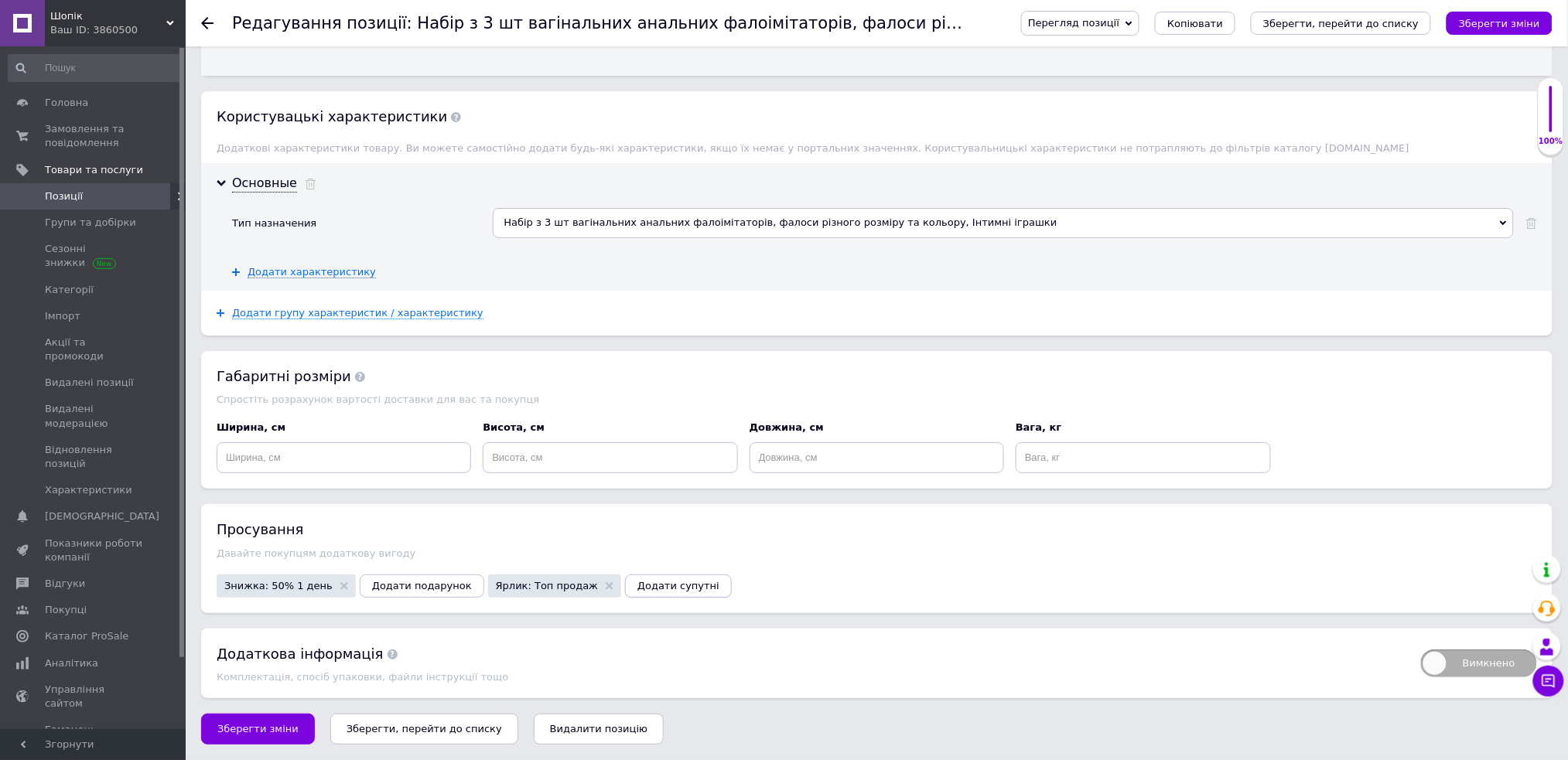
click at [638, 589] on span "Додати супутні" at bounding box center [679, 585] width 82 height 11
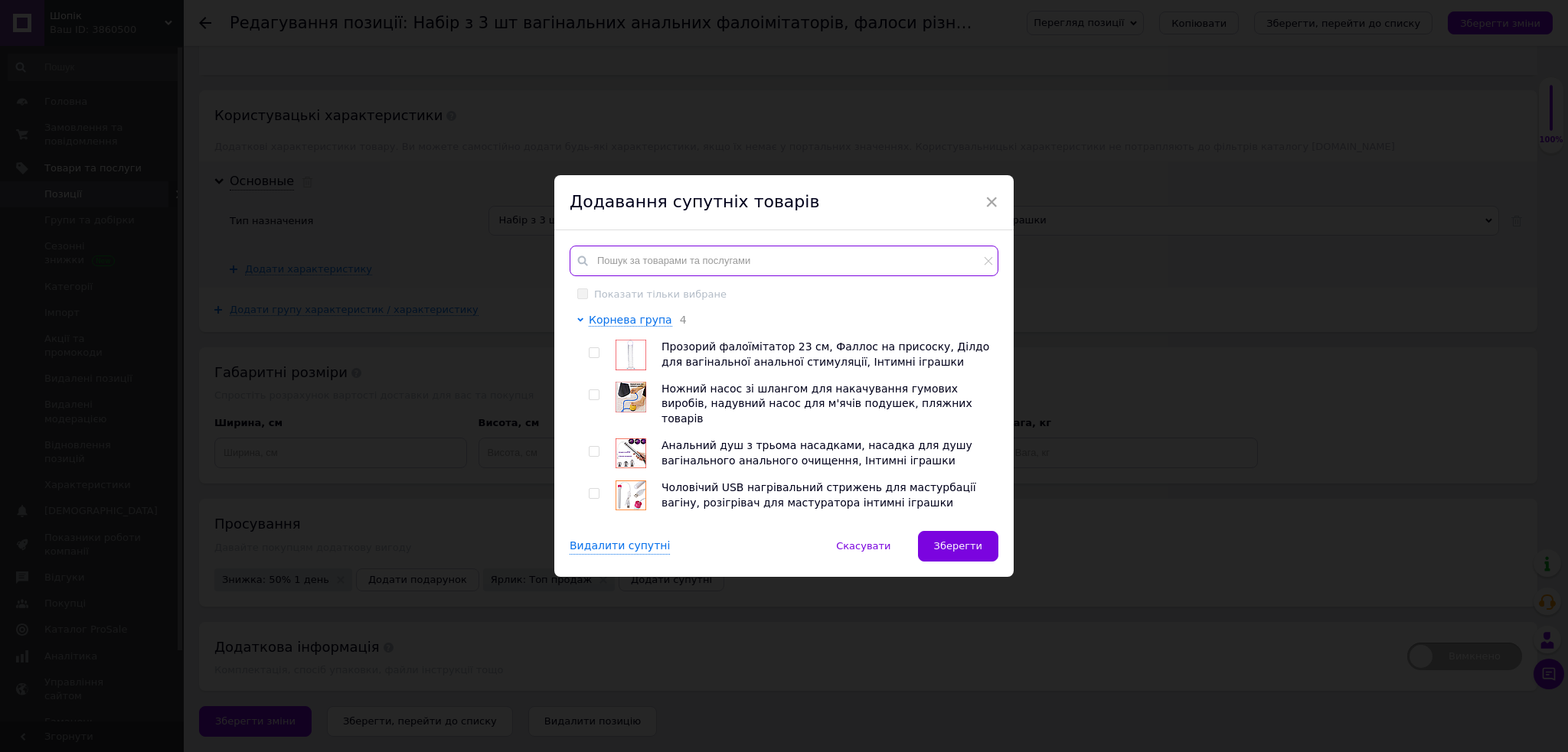
click at [671, 251] on input "text" at bounding box center [784, 261] width 429 height 30
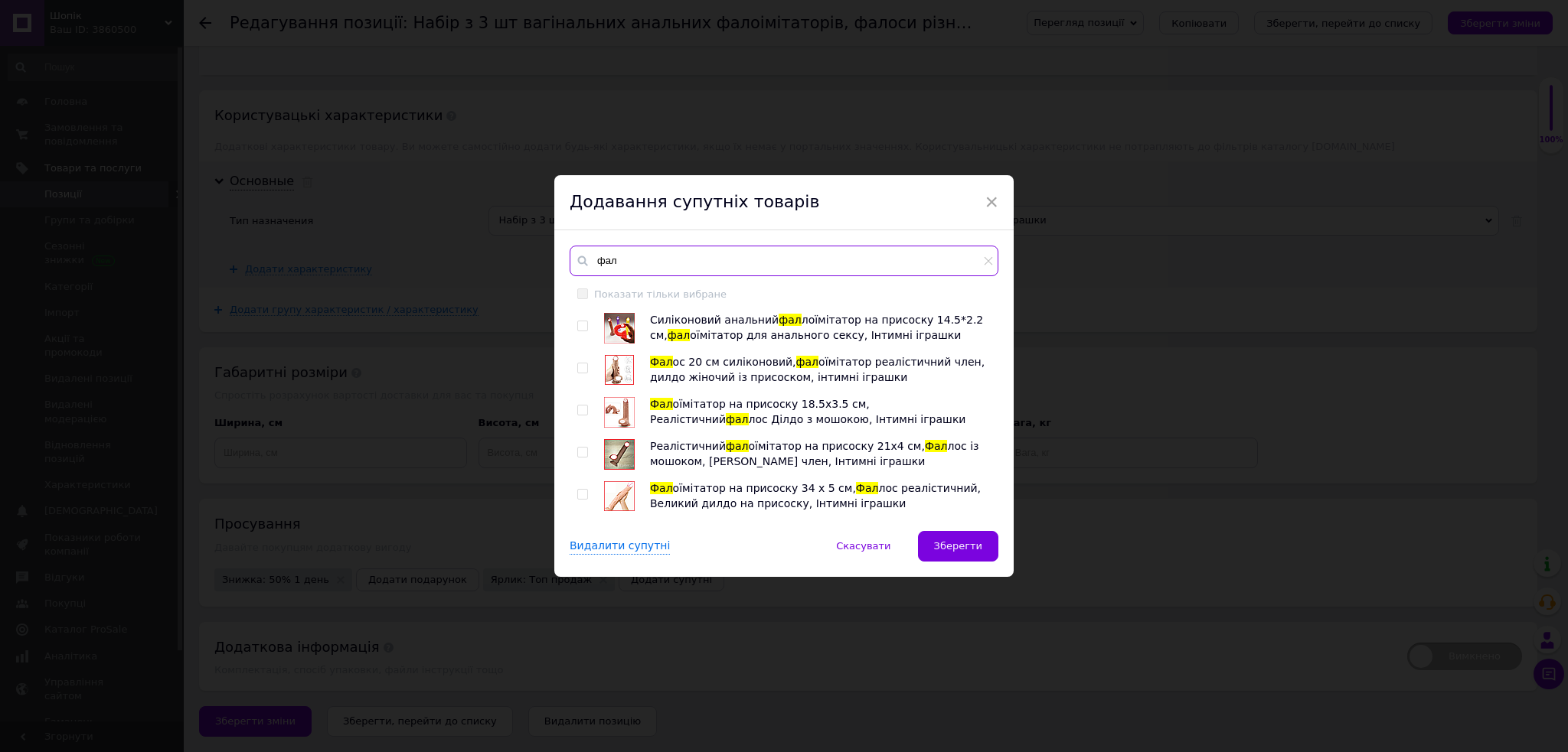
type input "фал"
click at [580, 326] on input "checkbox" at bounding box center [582, 326] width 10 height 10
checkbox input "true"
click at [578, 364] on input "checkbox" at bounding box center [582, 368] width 10 height 10
checkbox input "true"
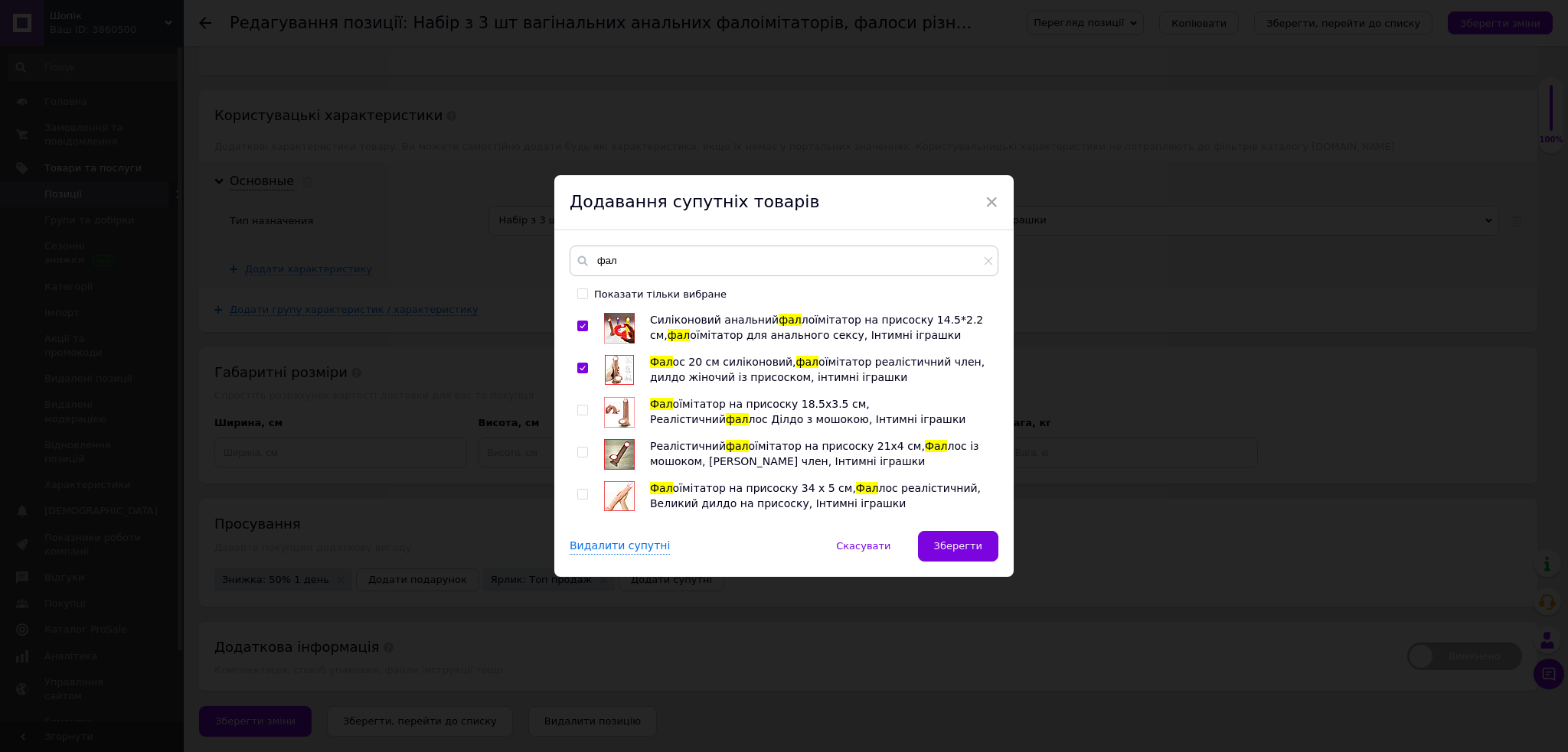
click at [577, 454] on input "checkbox" at bounding box center [582, 453] width 10 height 10
checkbox input "true"
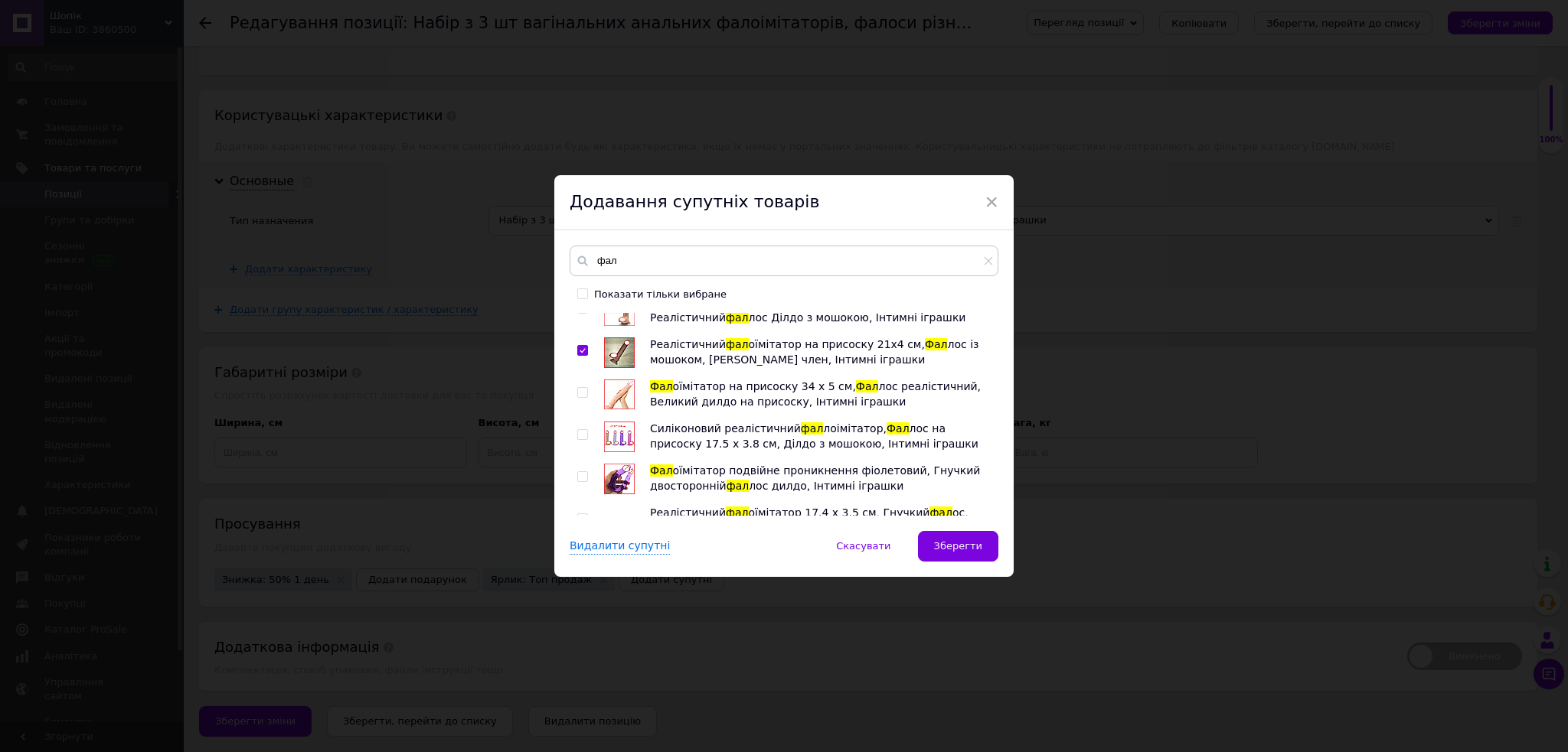
click at [582, 394] on input "checkbox" at bounding box center [582, 393] width 10 height 10
checkbox input "true"
click at [582, 434] on input "checkbox" at bounding box center [582, 435] width 10 height 10
checkbox input "true"
click at [582, 471] on span at bounding box center [583, 477] width 11 height 11
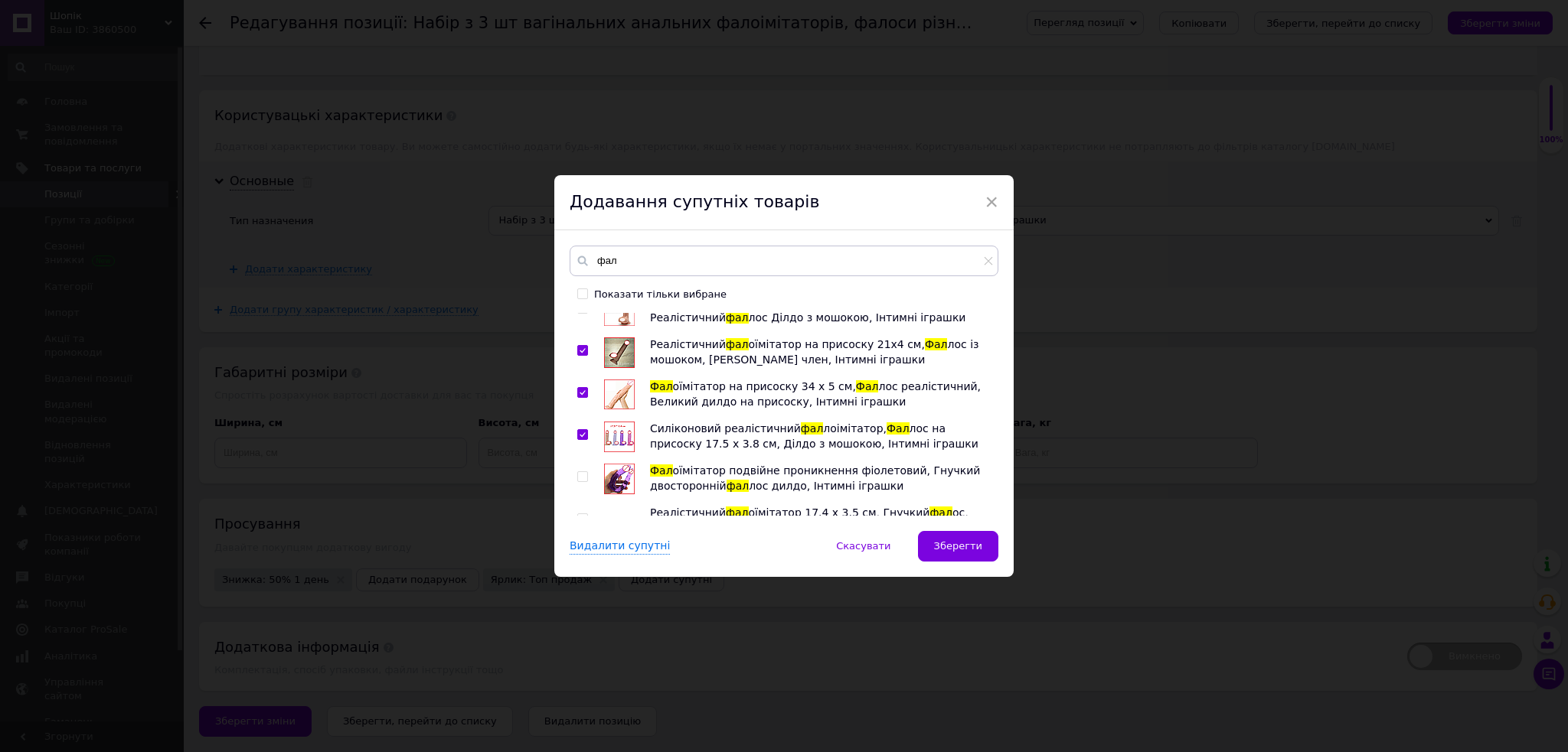
click at [582, 472] on input "checkbox" at bounding box center [582, 477] width 10 height 10
click at [578, 479] on input "checkbox" at bounding box center [582, 477] width 10 height 10
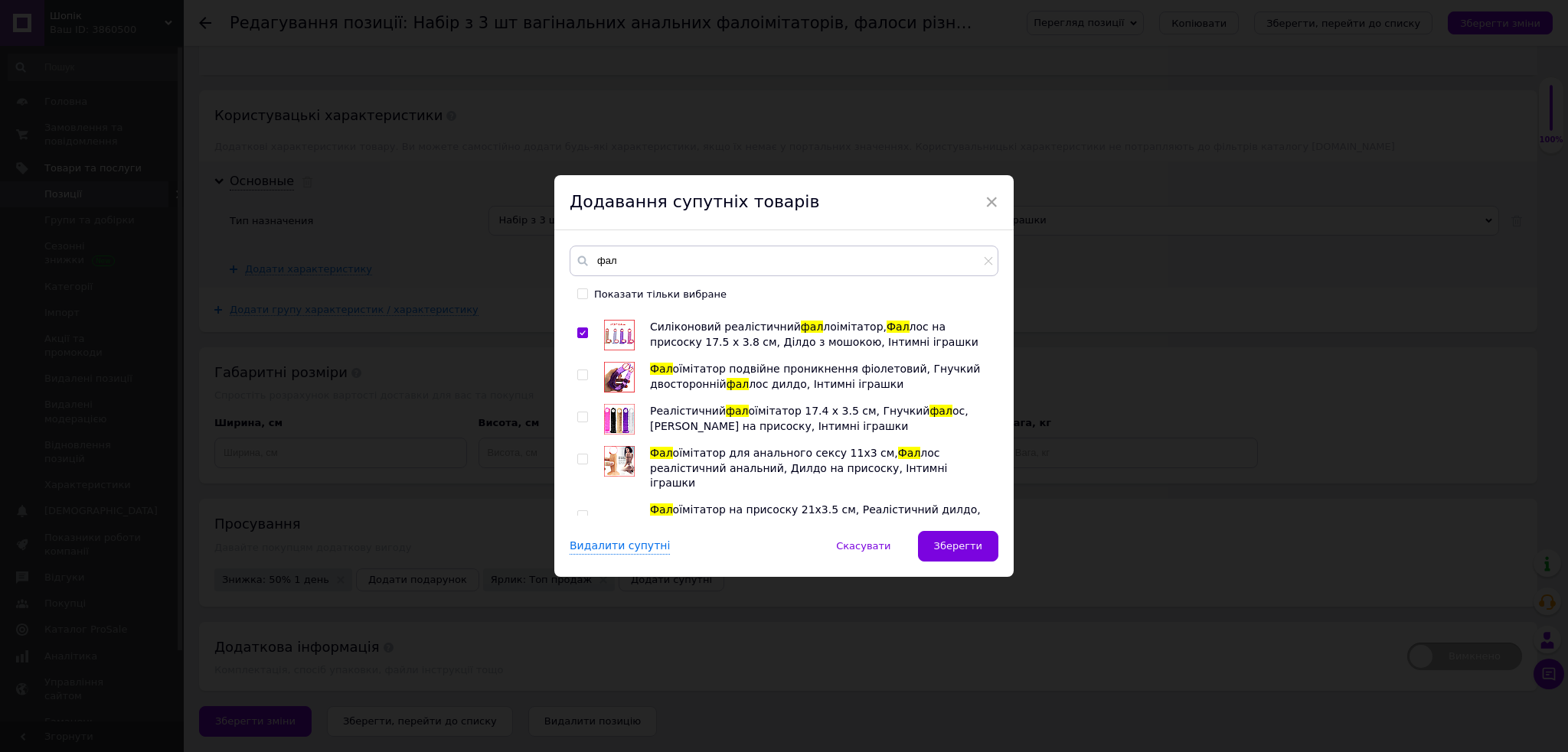
click at [577, 371] on input "checkbox" at bounding box center [582, 375] width 10 height 10
checkbox input "true"
click at [577, 421] on input "checkbox" at bounding box center [582, 418] width 10 height 10
checkbox input "true"
click at [581, 464] on input "checkbox" at bounding box center [582, 459] width 10 height 10
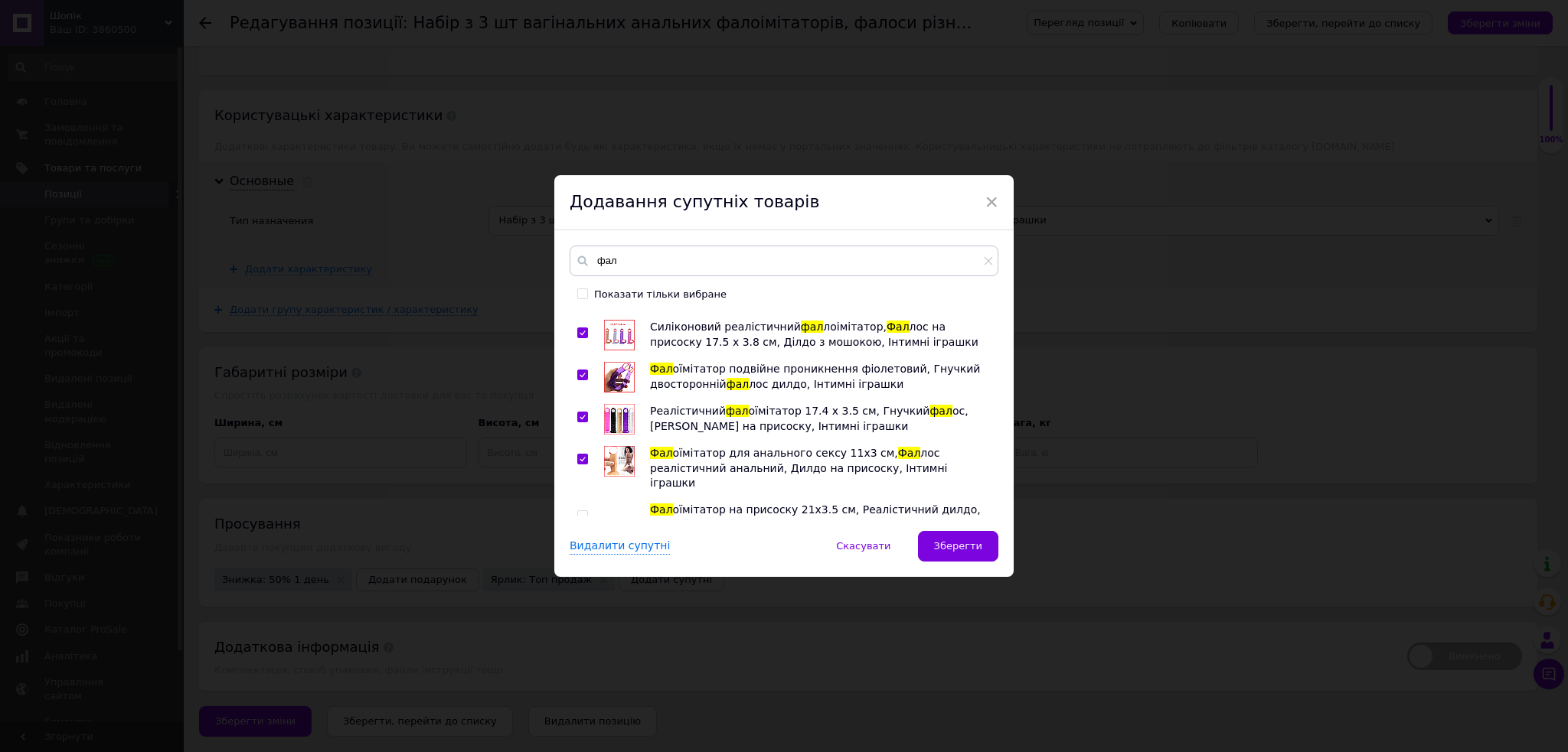
checkbox input "true"
click at [578, 511] on input "checkbox" at bounding box center [582, 515] width 10 height 10
checkbox input "true"
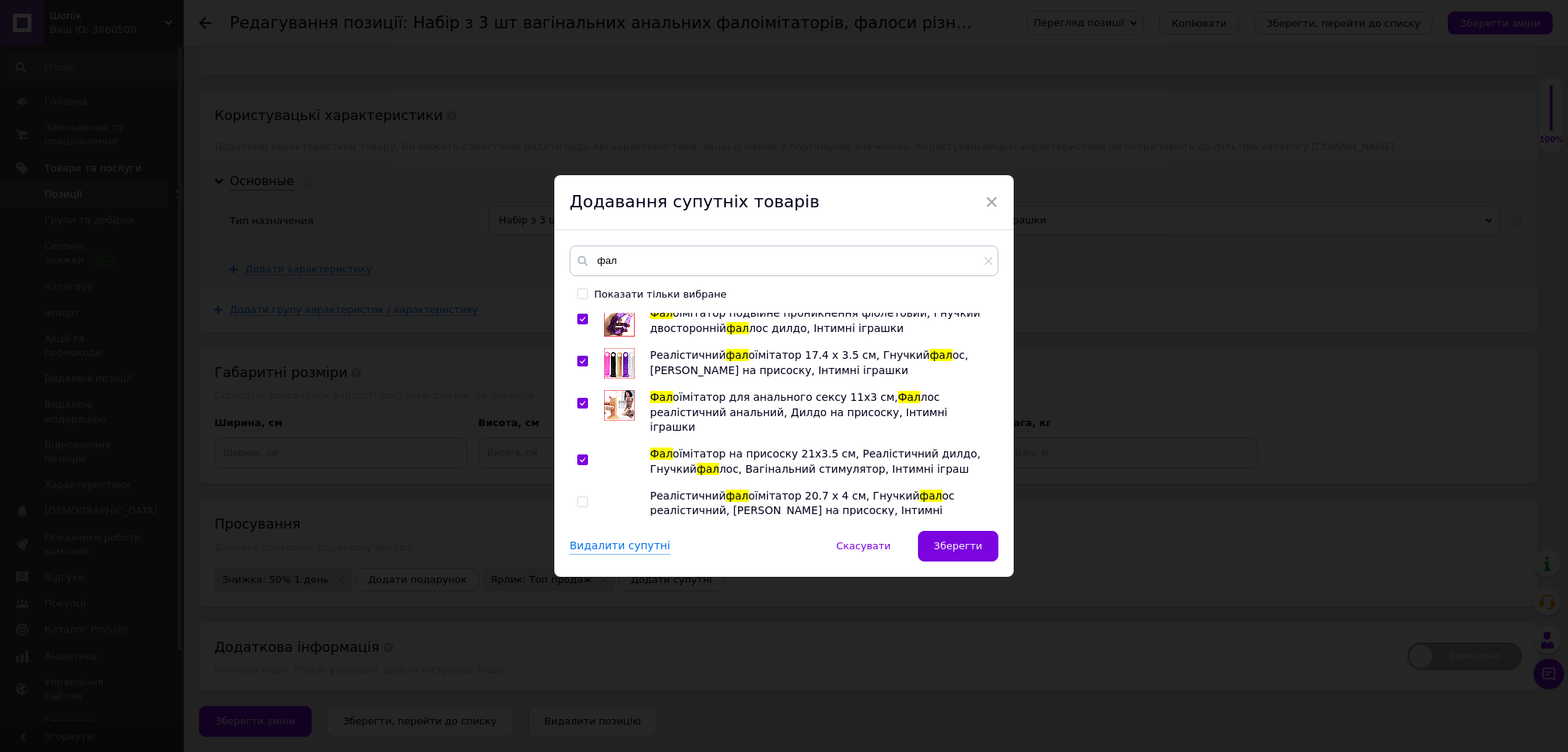
scroll to position [306, 0]
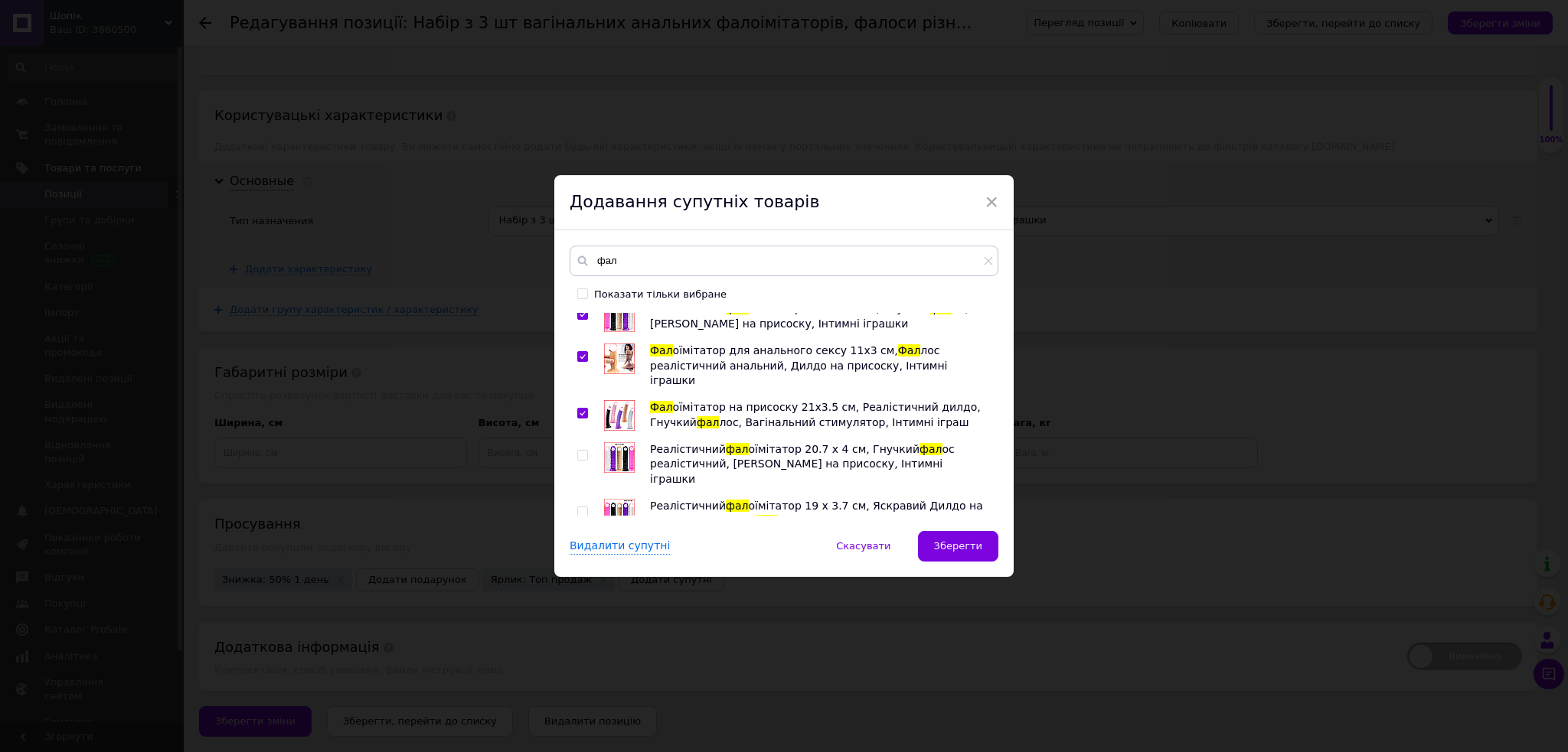
click at [578, 451] on input "checkbox" at bounding box center [582, 455] width 10 height 10
checkbox input "true"
click at [584, 507] on input "checkbox" at bounding box center [582, 512] width 10 height 10
checkbox input "true"
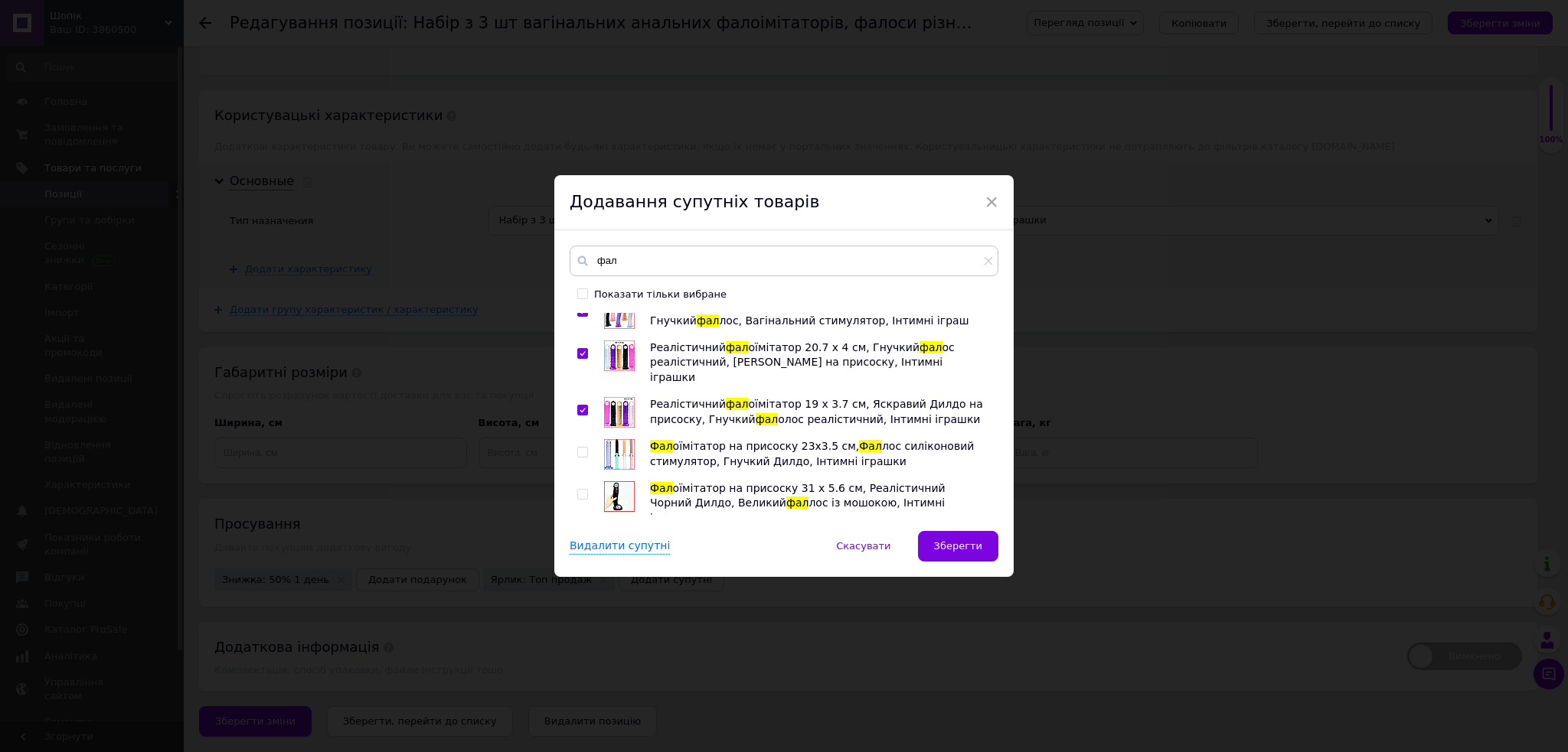
click at [577, 448] on input "checkbox" at bounding box center [582, 453] width 10 height 10
checkbox input "true"
click at [577, 490] on input "checkbox" at bounding box center [582, 494] width 10 height 10
checkbox input "true"
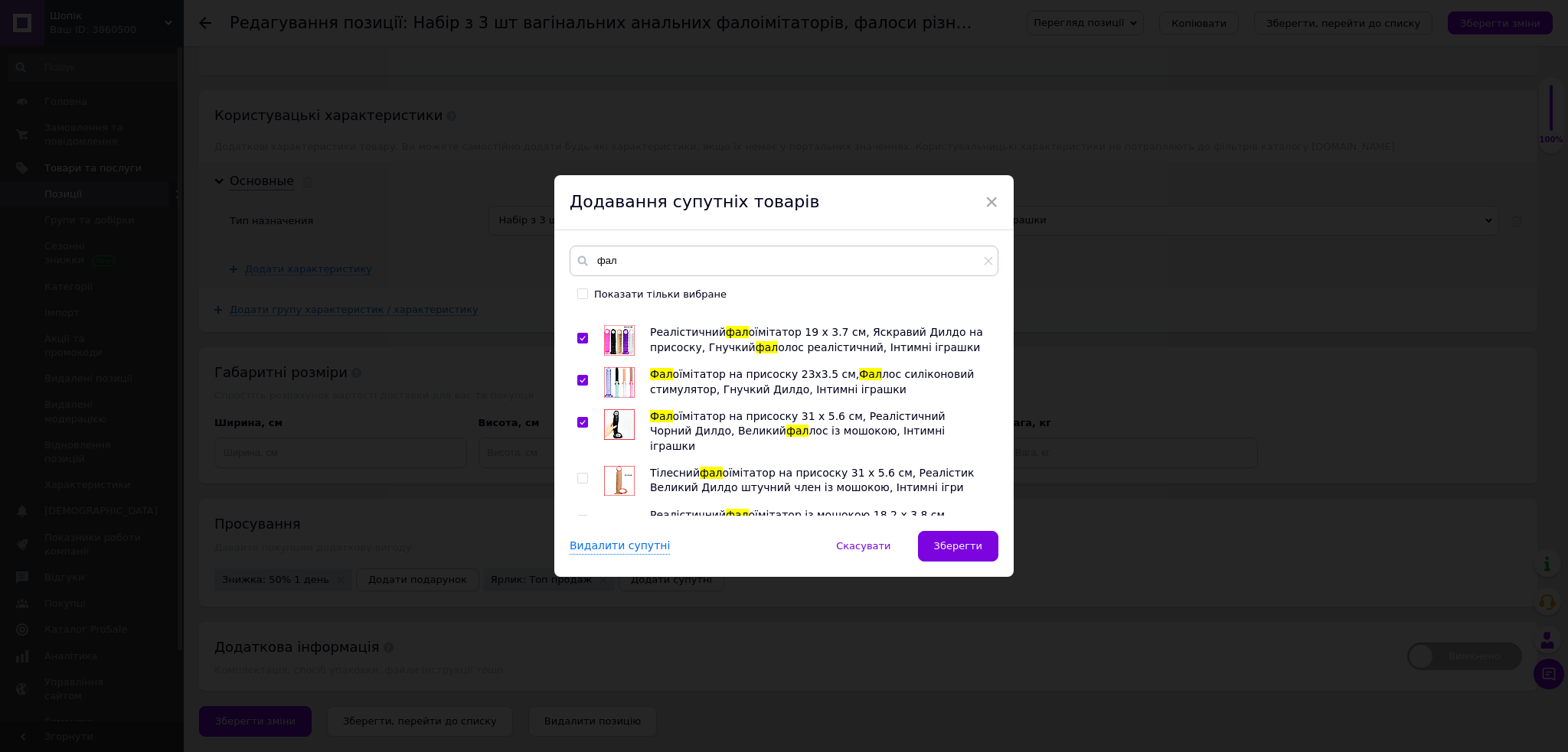
scroll to position [510, 0]
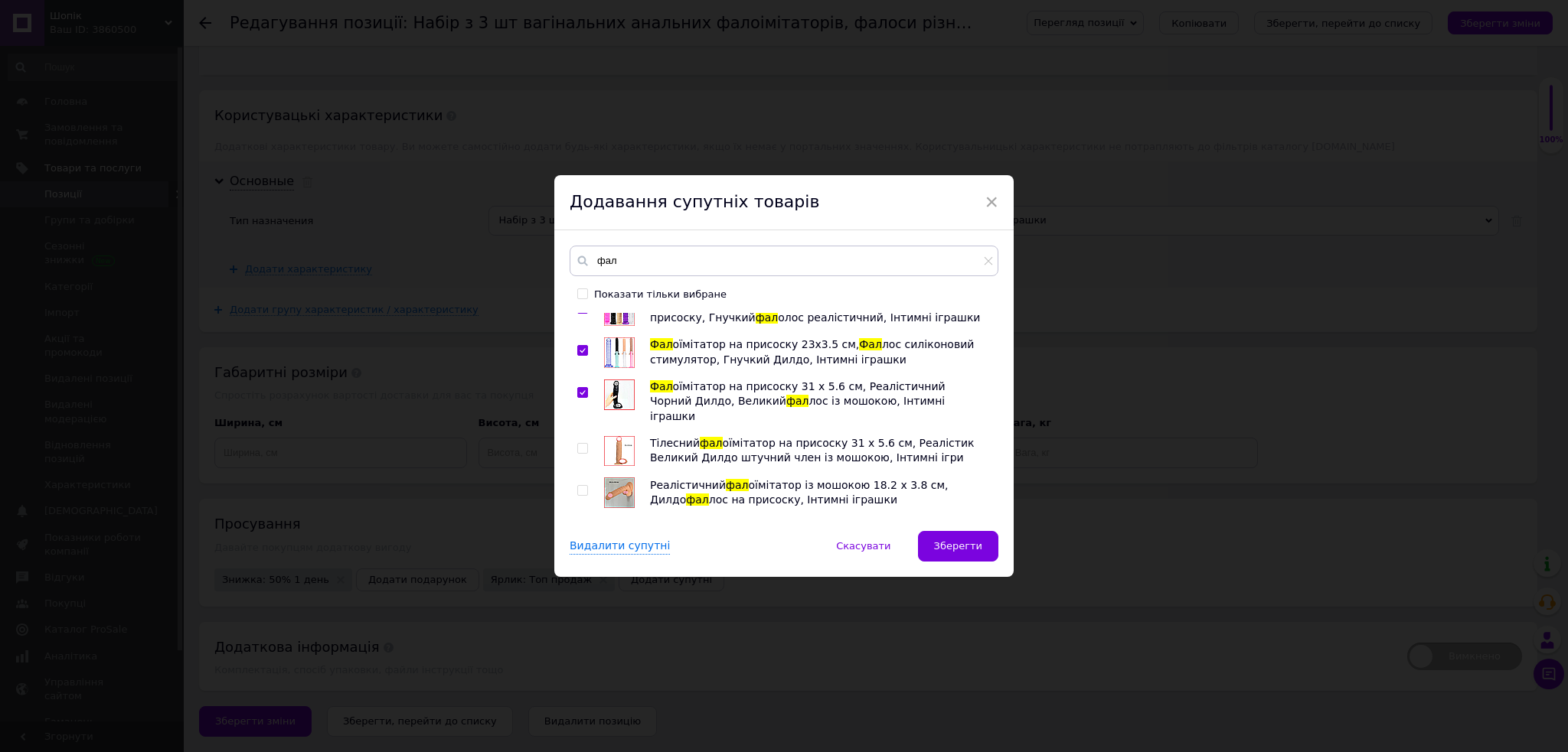
click at [578, 443] on input "checkbox" at bounding box center [582, 448] width 10 height 10
checkbox input "true"
click at [577, 486] on input "checkbox" at bounding box center [582, 491] width 10 height 10
checkbox input "true"
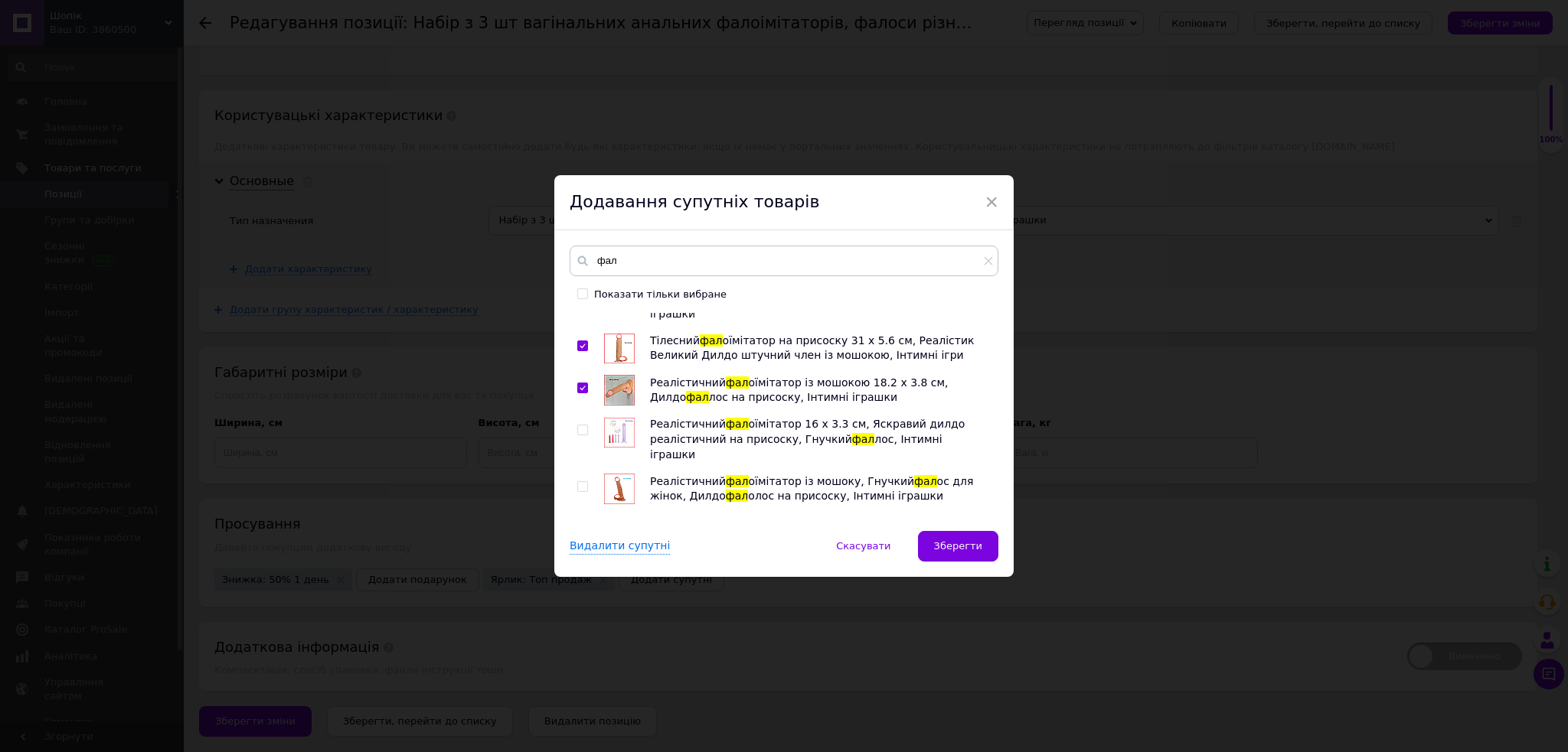
click at [581, 426] on input "checkbox" at bounding box center [582, 431] width 10 height 10
checkbox input "true"
click at [581, 482] on input "checkbox" at bounding box center [582, 487] width 10 height 10
checkbox input "true"
drag, startPoint x: 581, startPoint y: 470, endPoint x: 647, endPoint y: 457, distance: 67.3
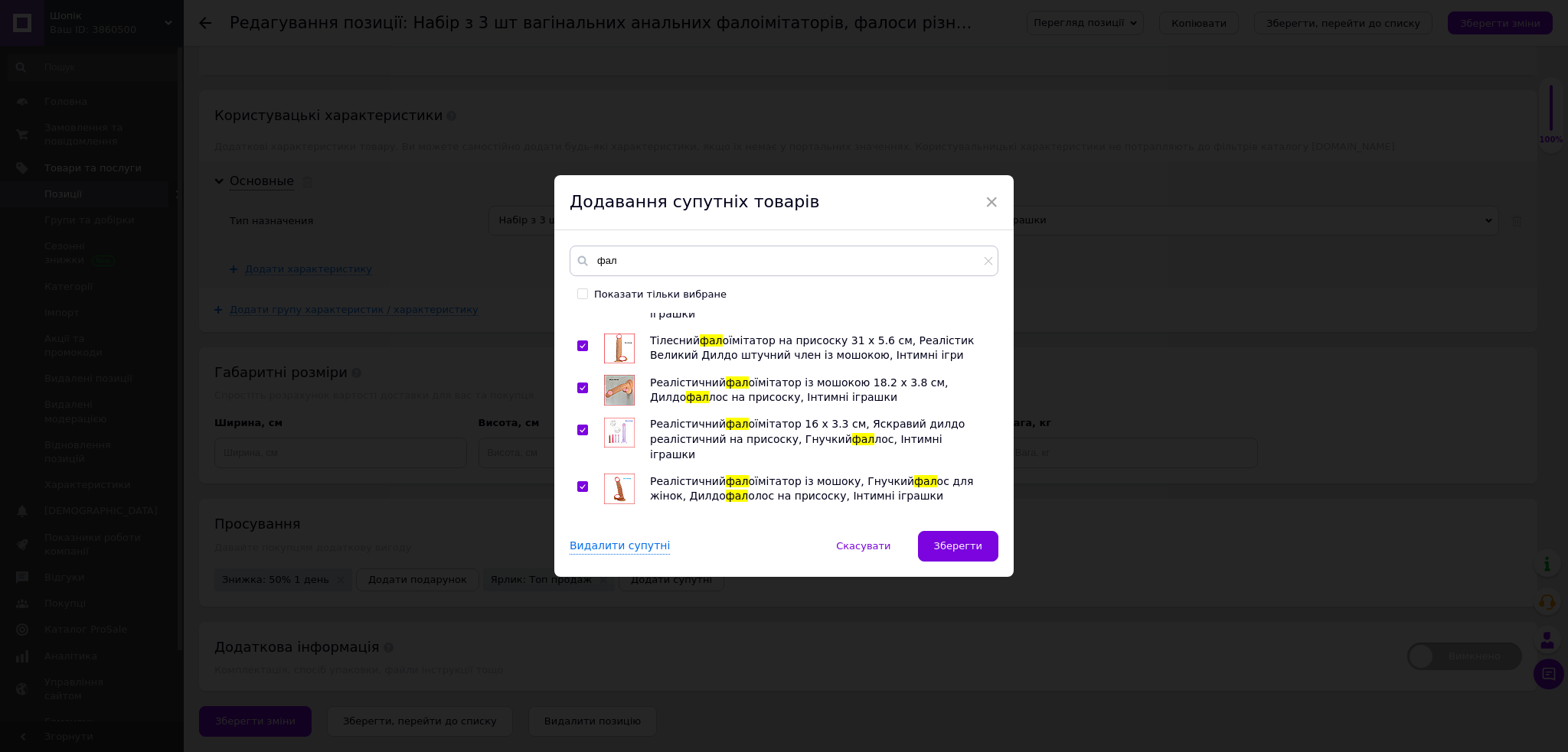
click at [582, 524] on input "checkbox" at bounding box center [582, 528] width 10 height 10
checkbox input "true"
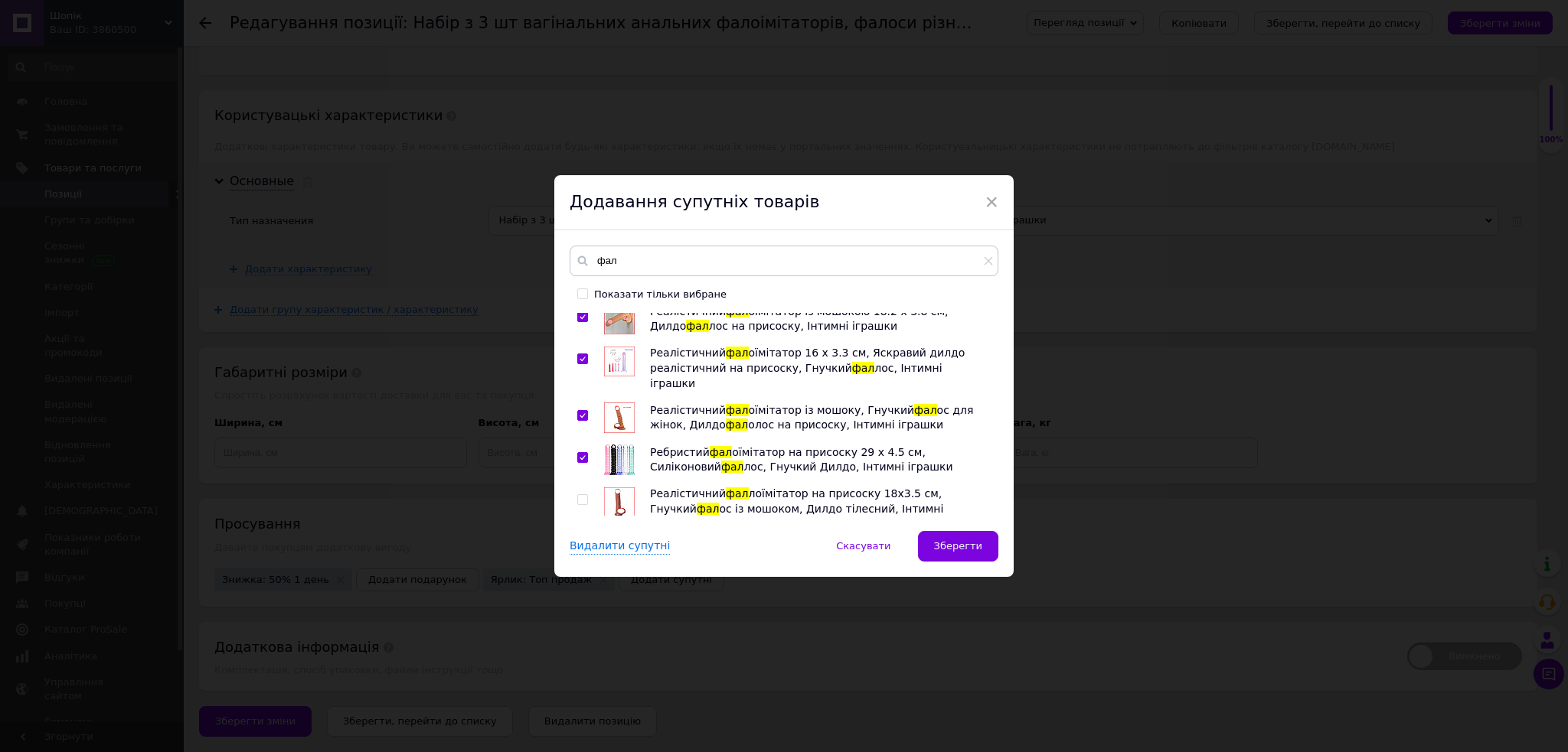
scroll to position [714, 0]
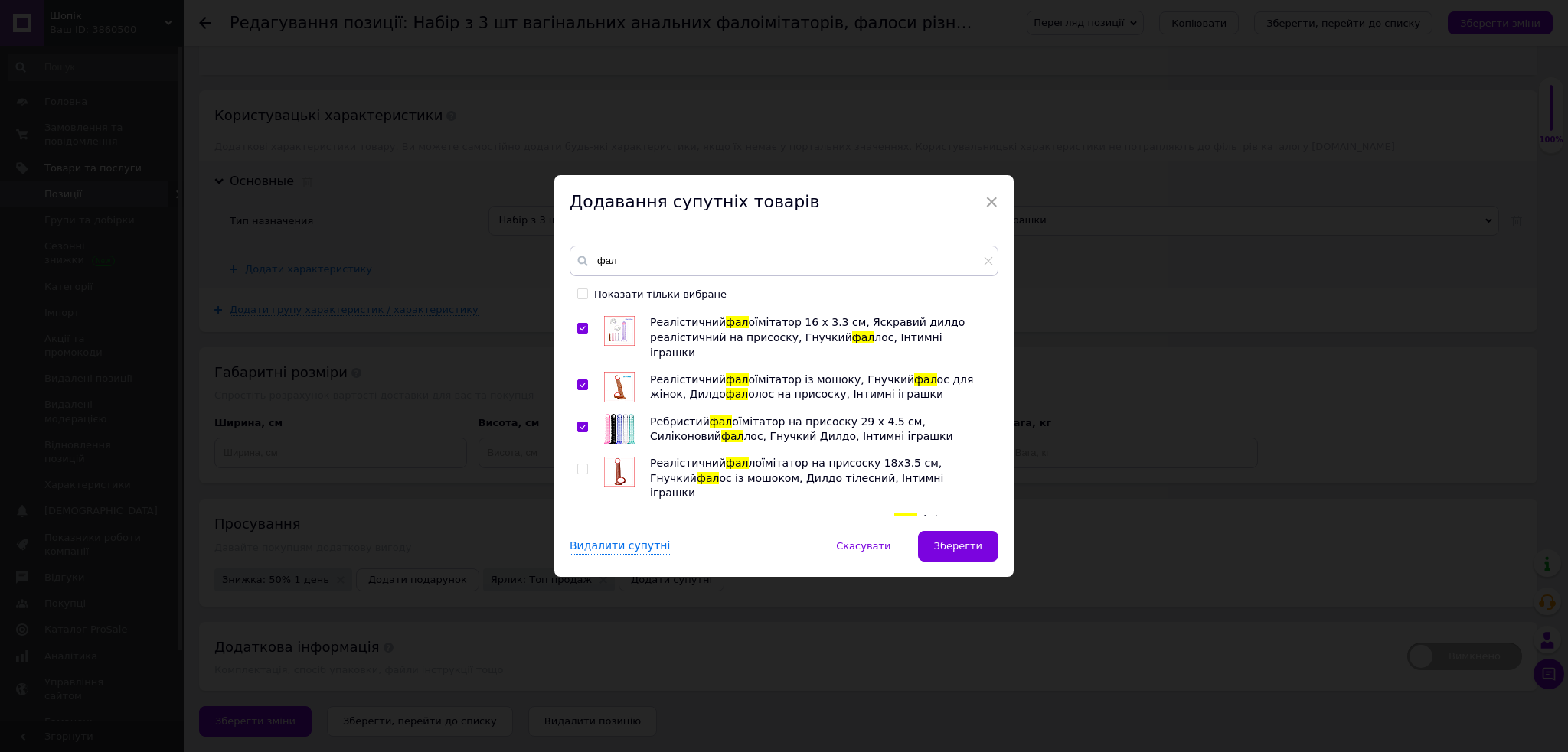
click at [573, 413] on div "Силіконовий анальний фал лоїмітатор на присоску 14.5*2.2 см, фал оїмітатор для …" at bounding box center [783, 415] width 428 height 203
click at [584, 465] on input "checkbox" at bounding box center [582, 469] width 10 height 10
checkbox input "true"
click at [582, 521] on input "checkbox" at bounding box center [582, 526] width 10 height 10
checkbox input "true"
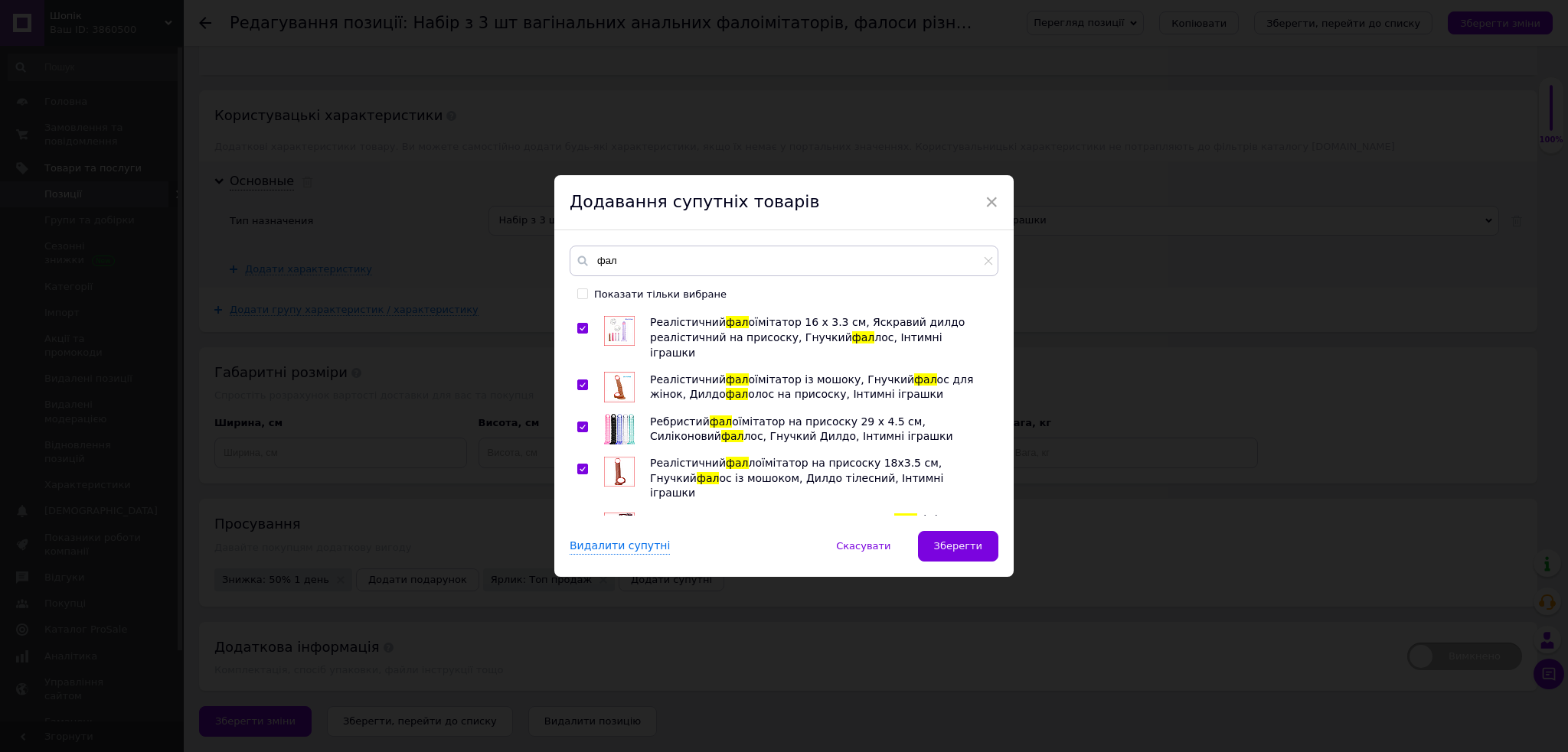
click at [578, 564] on input "checkbox" at bounding box center [582, 568] width 10 height 10
checkbox input "true"
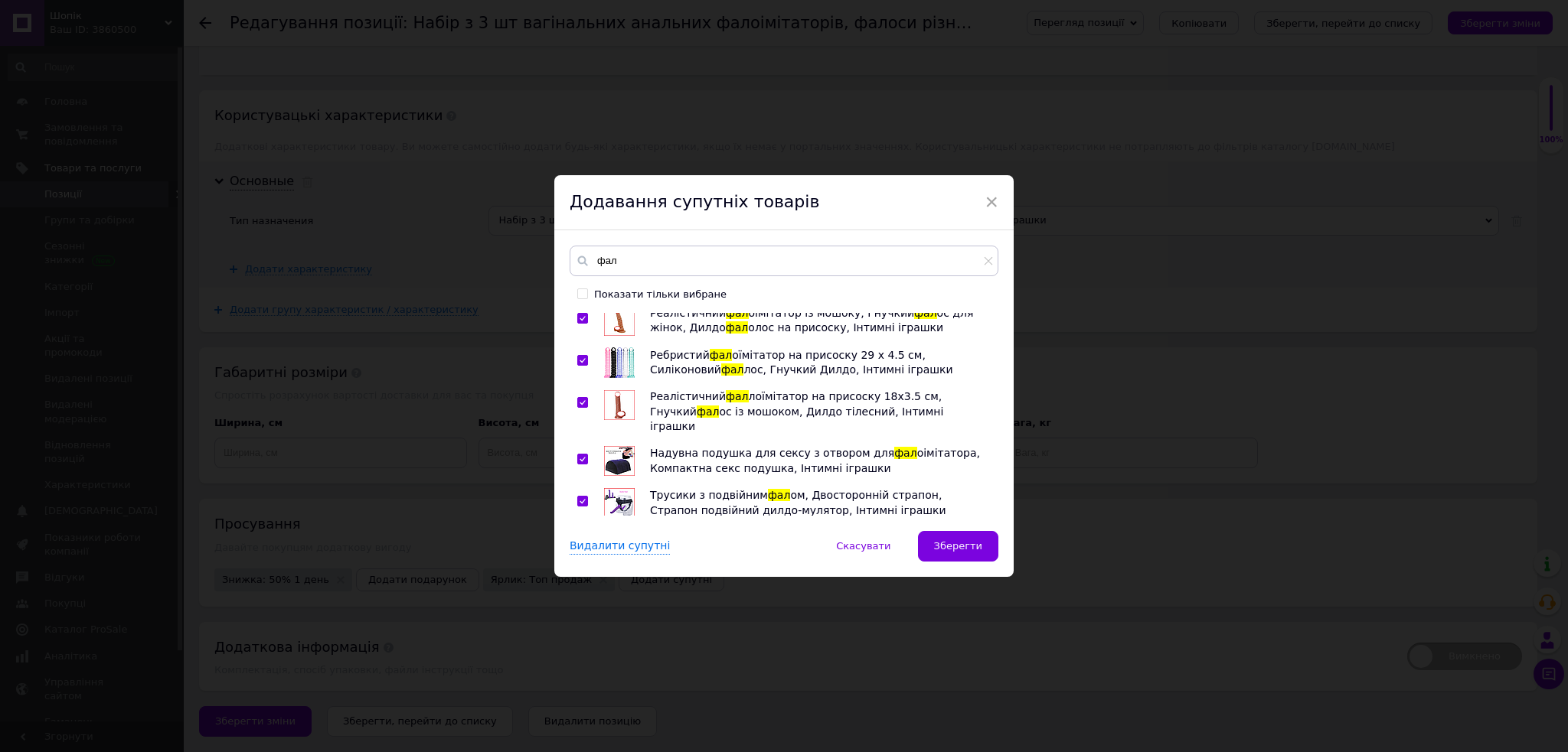
scroll to position [816, 0]
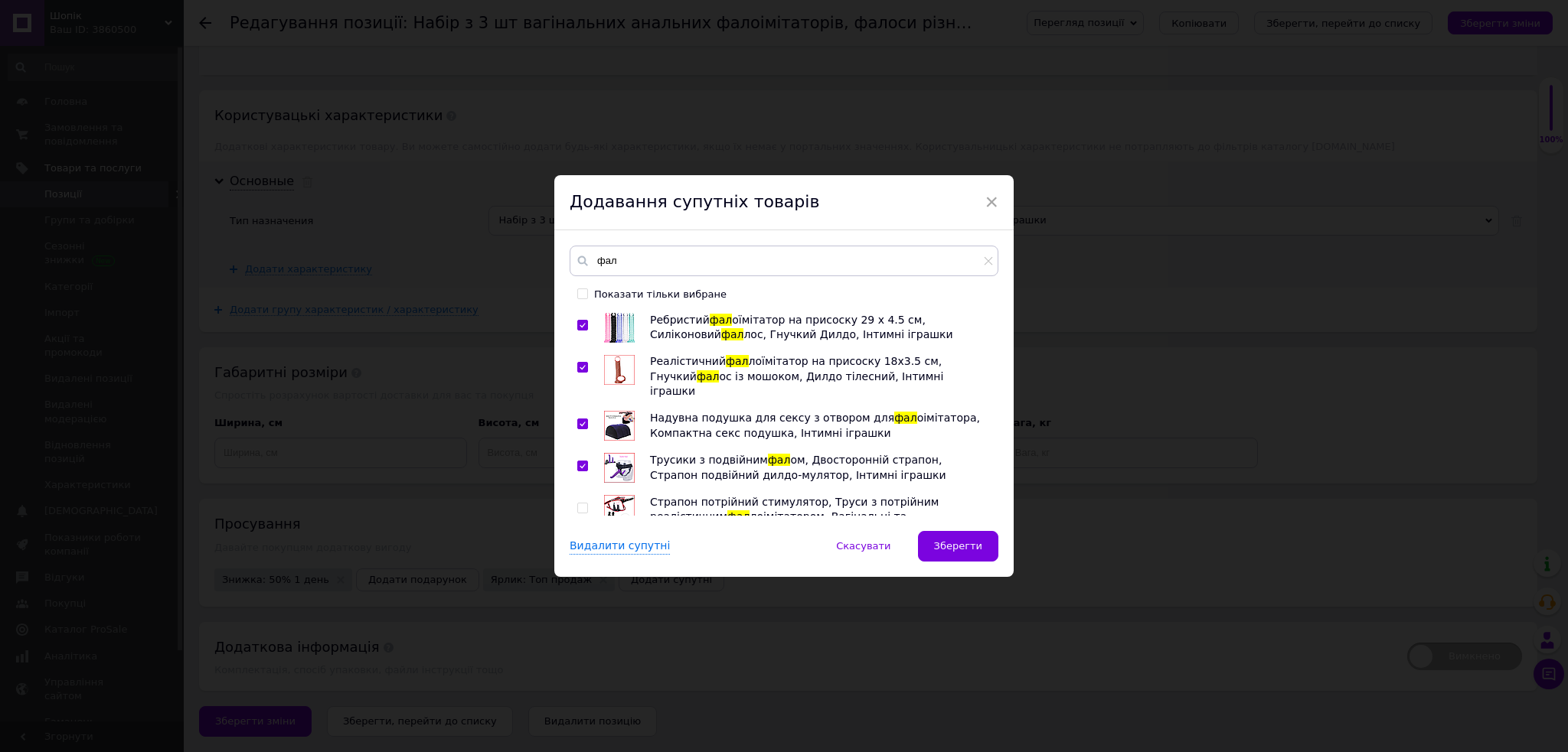
click at [580, 503] on input "checkbox" at bounding box center [582, 508] width 10 height 10
checkbox input "true"
click at [581, 560] on input "checkbox" at bounding box center [582, 564] width 10 height 10
checkbox input "true"
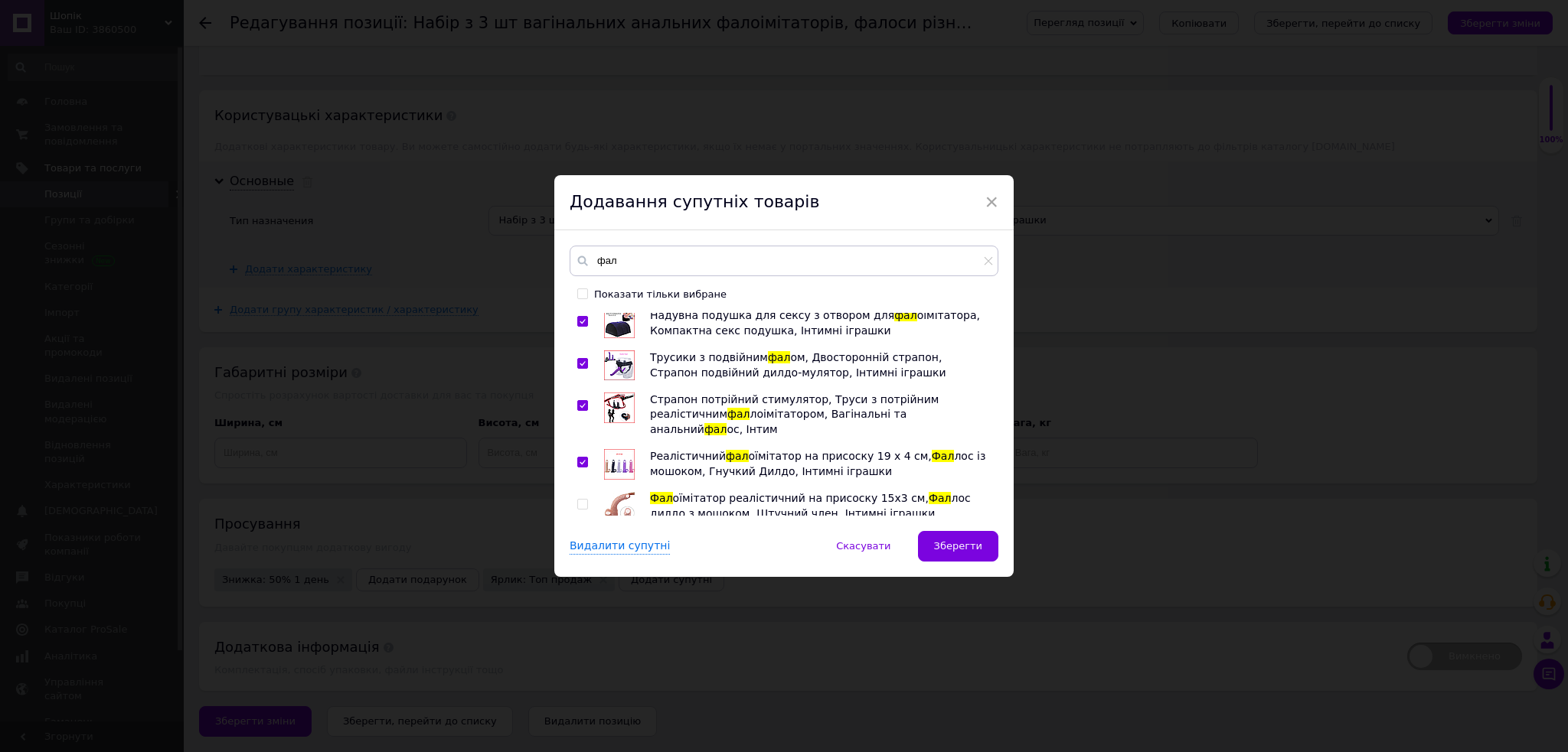
scroll to position [1020, 0]
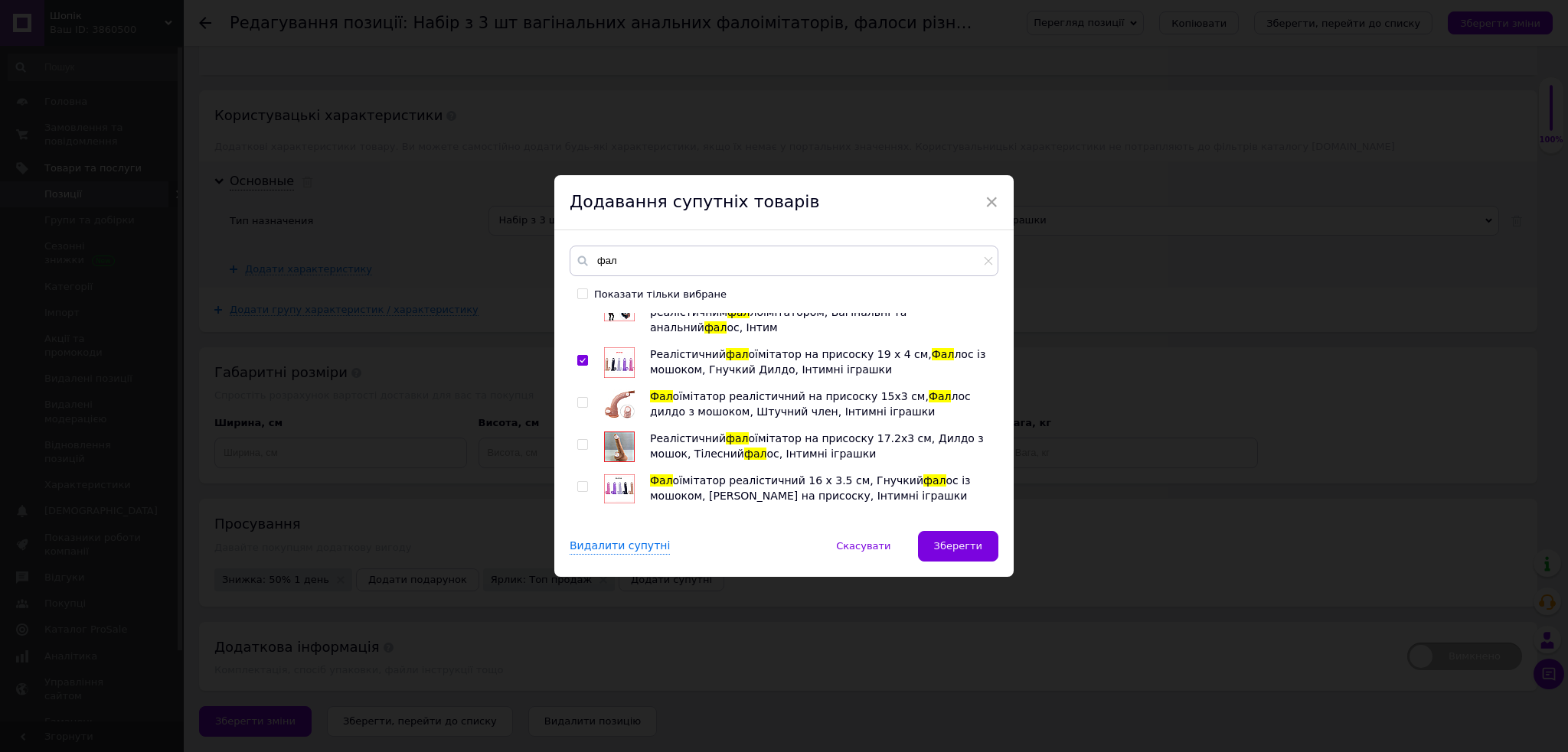
drag, startPoint x: 582, startPoint y: 357, endPoint x: 578, endPoint y: 387, distance: 30.3
click at [582, 440] on input "checkbox" at bounding box center [582, 444] width 10 height 10
checkbox input "true"
click at [577, 482] on input "checkbox" at bounding box center [582, 487] width 10 height 10
checkbox input "true"
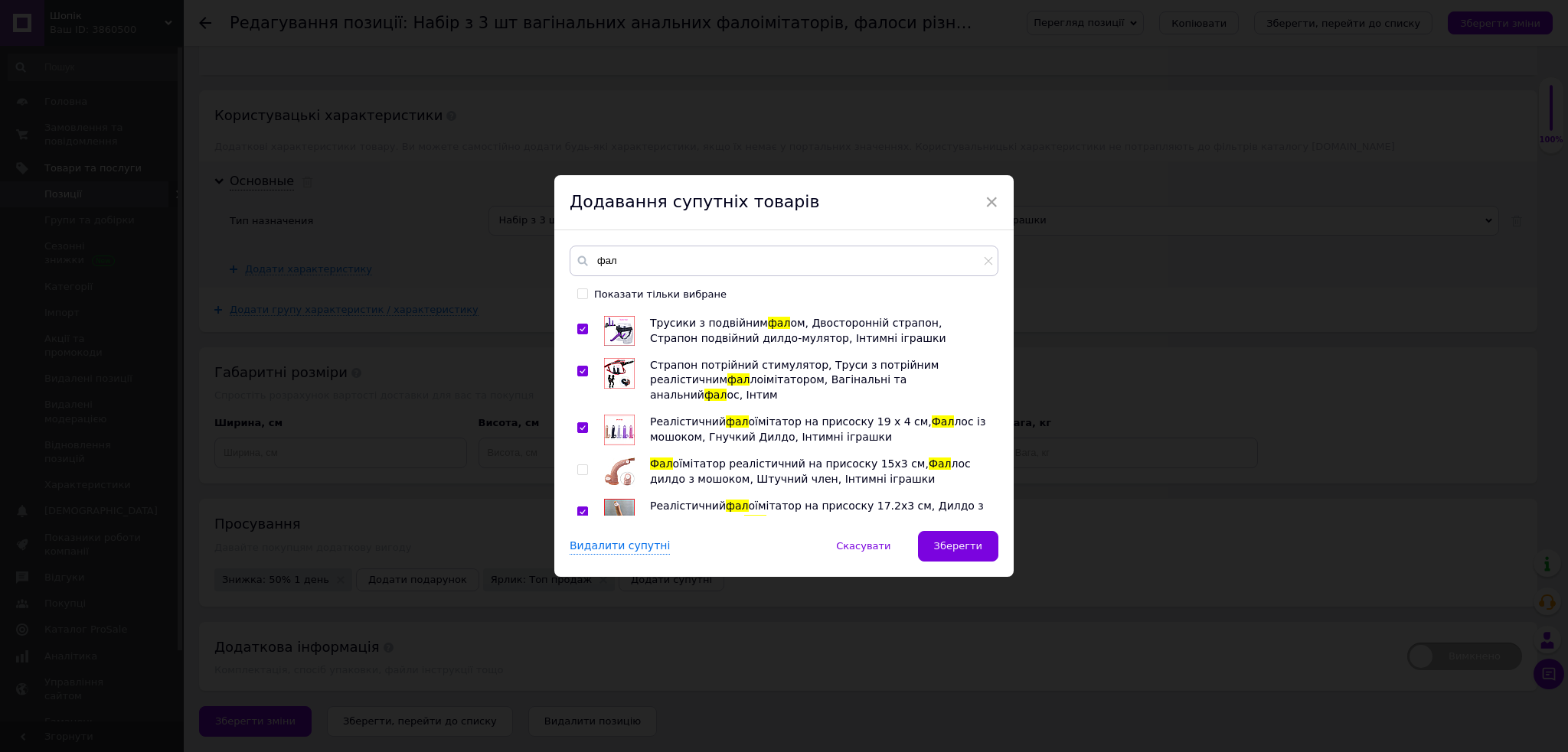
scroll to position [918, 0]
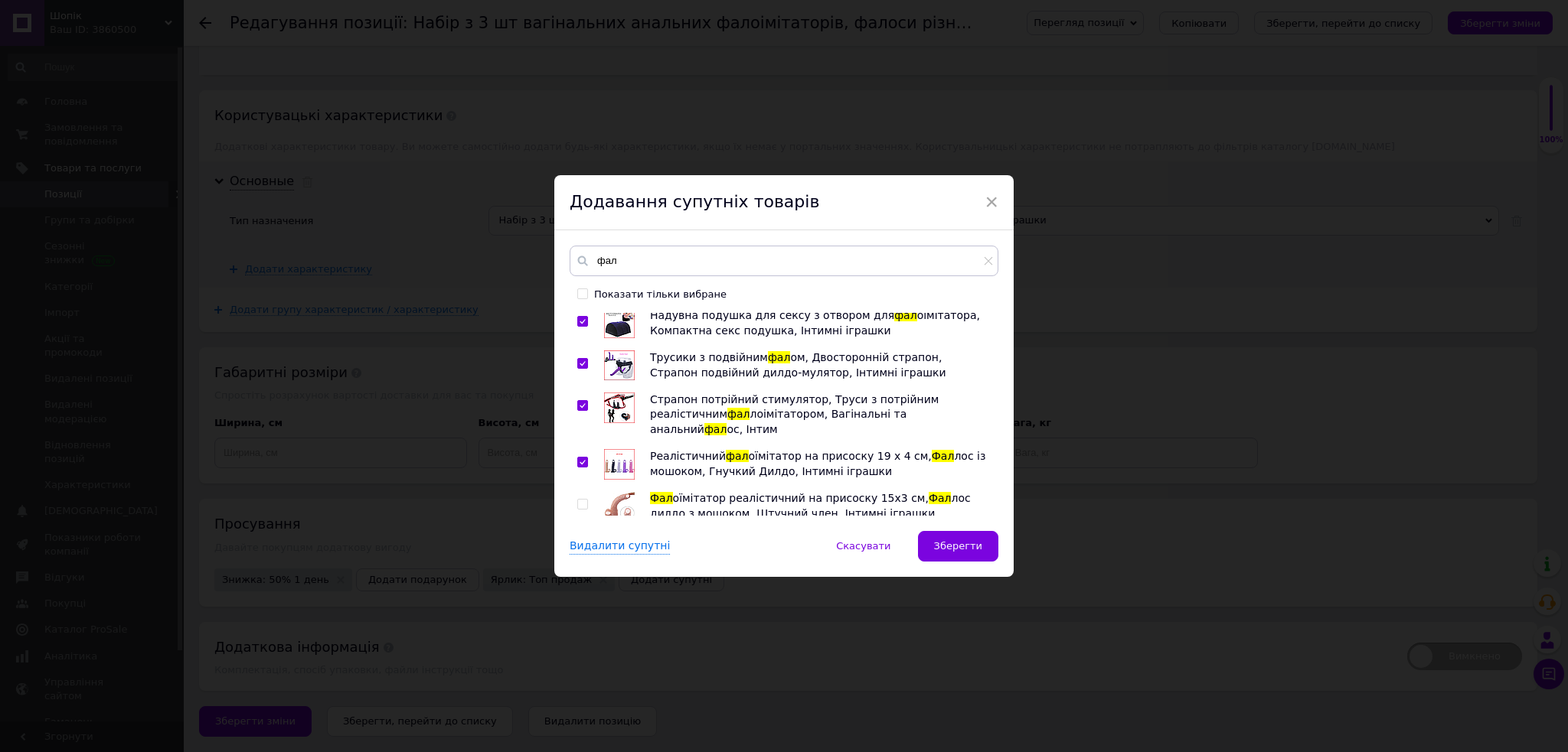
click at [577, 500] on input "checkbox" at bounding box center [582, 504] width 10 height 10
checkbox input "true"
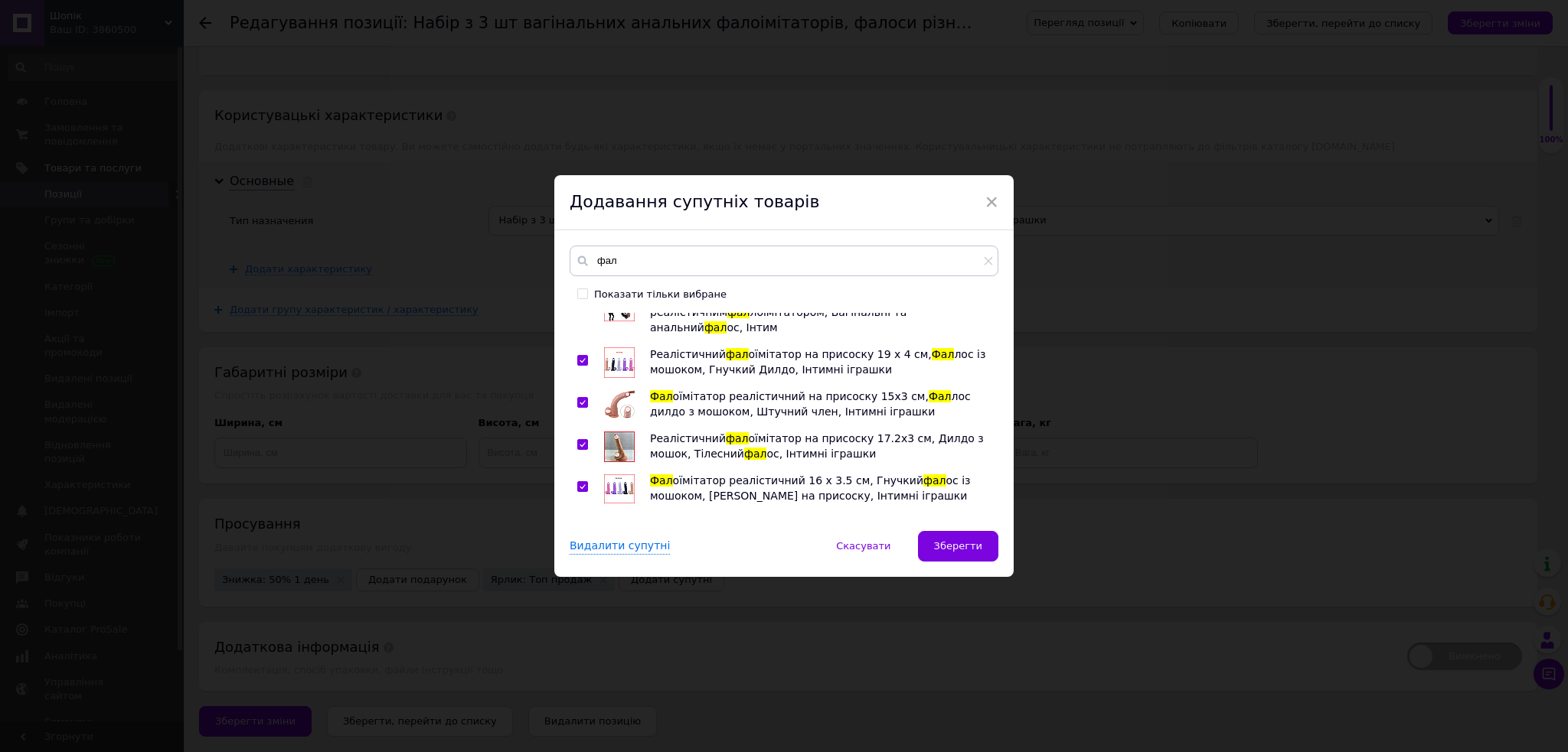
scroll to position [1122, 0]
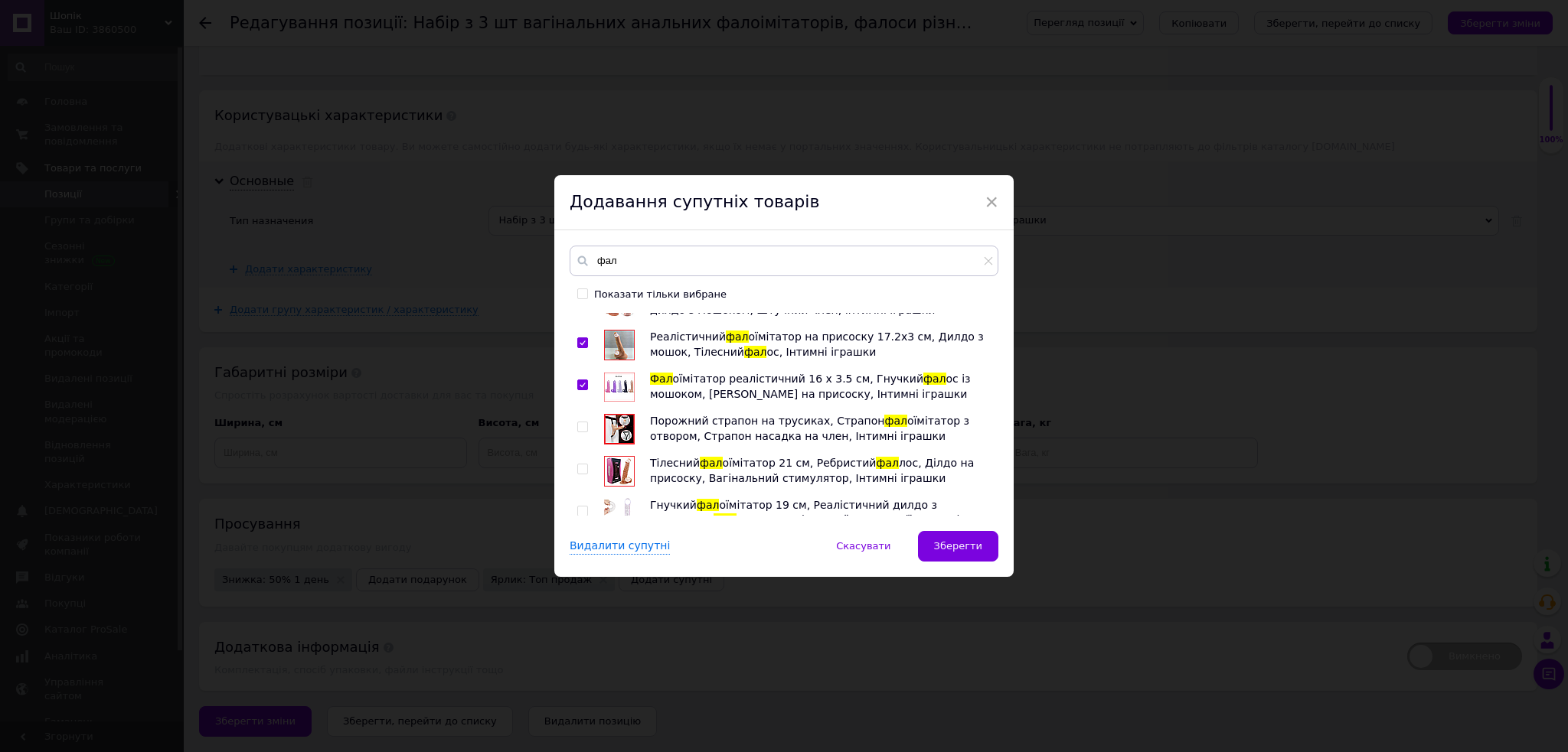
click at [580, 465] on input "checkbox" at bounding box center [582, 469] width 10 height 10
checkbox input "true"
drag, startPoint x: 580, startPoint y: 426, endPoint x: 582, endPoint y: 453, distance: 27.1
click at [581, 506] on input "checkbox" at bounding box center [582, 511] width 10 height 10
checkbox input "true"
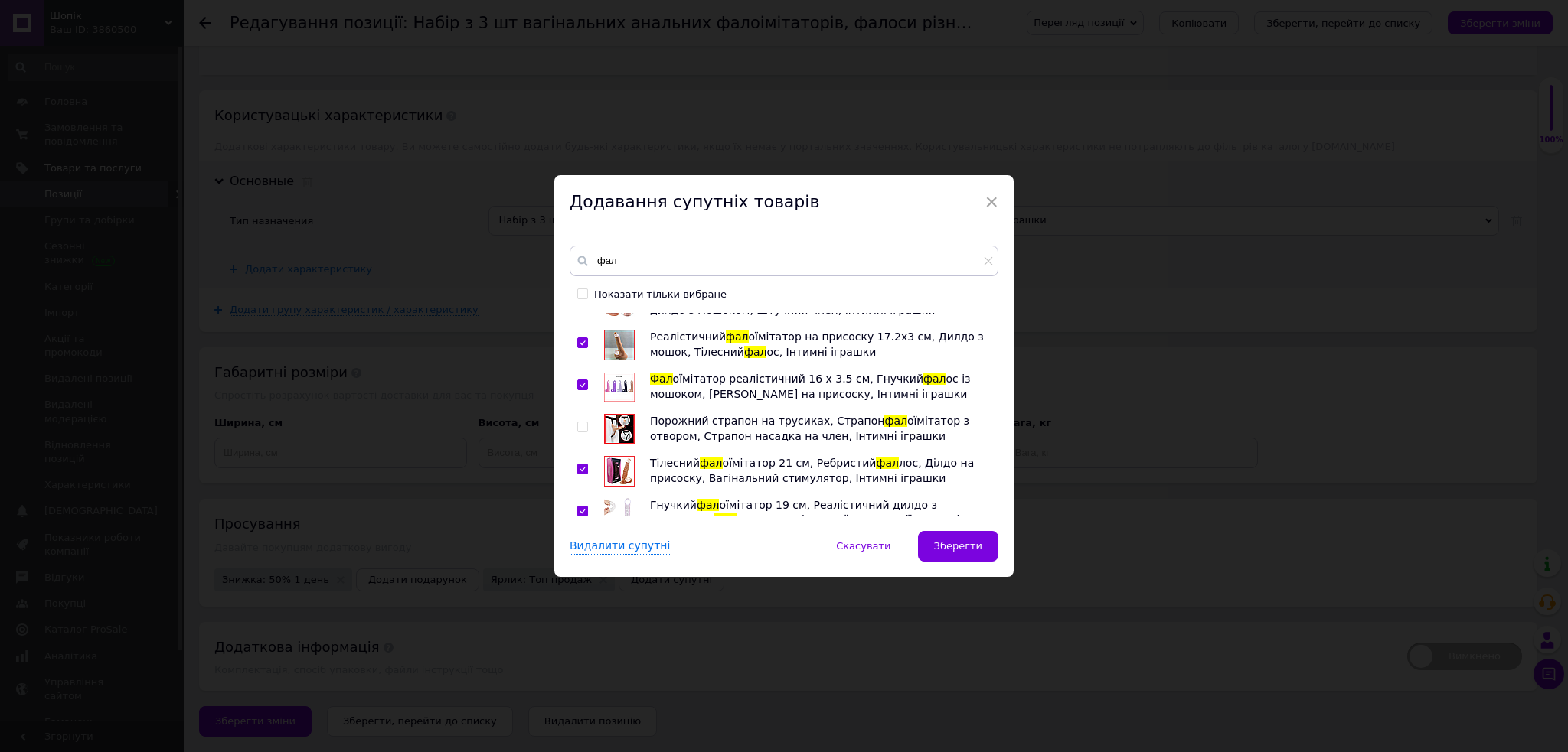
click at [582, 563] on input "checkbox" at bounding box center [582, 567] width 10 height 10
checkbox input "true"
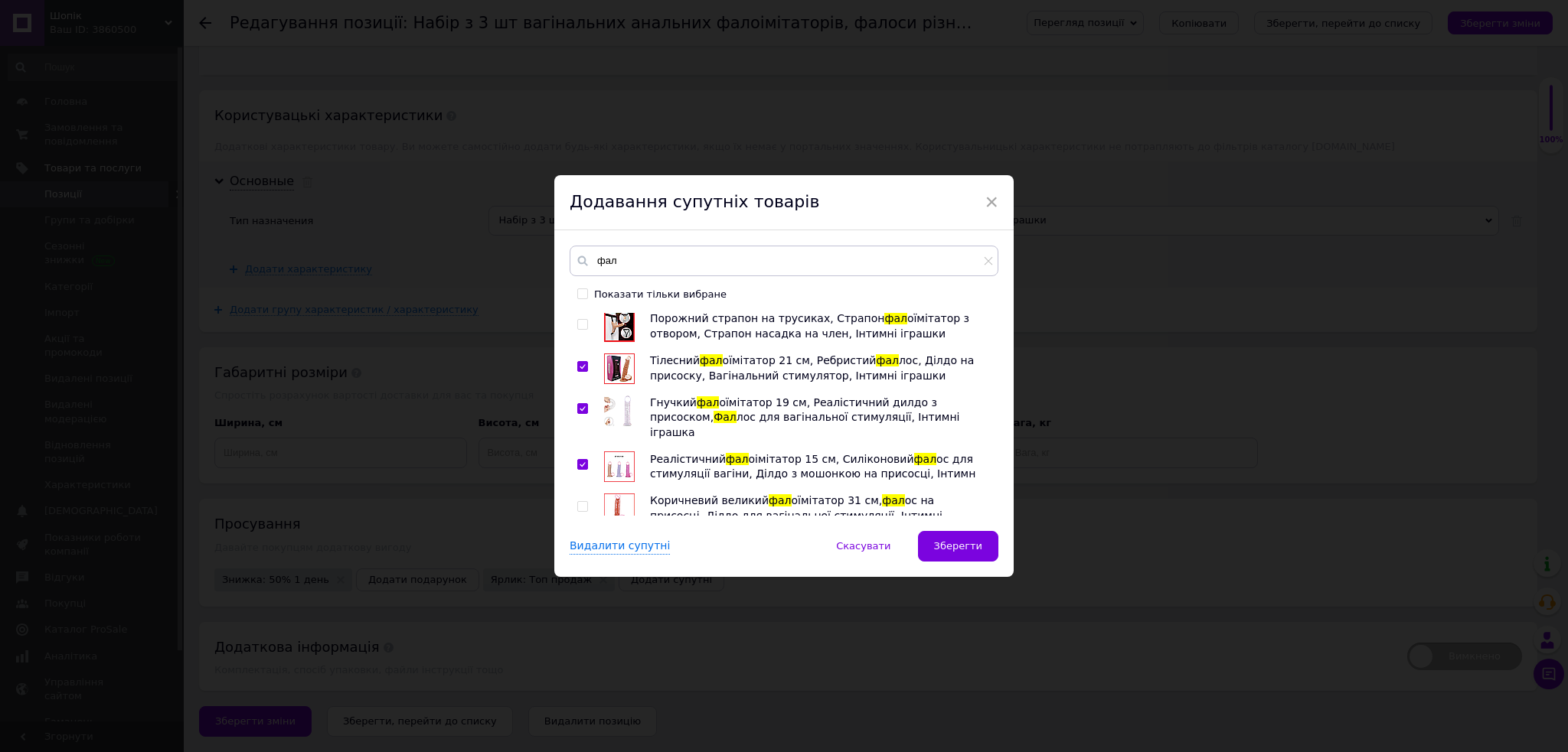
drag, startPoint x: 577, startPoint y: 406, endPoint x: 581, endPoint y: 447, distance: 41.2
click at [577, 502] on input "checkbox" at bounding box center [582, 506] width 10 height 10
checkbox input "true"
click at [581, 559] on input "checkbox" at bounding box center [582, 564] width 10 height 10
checkbox input "true"
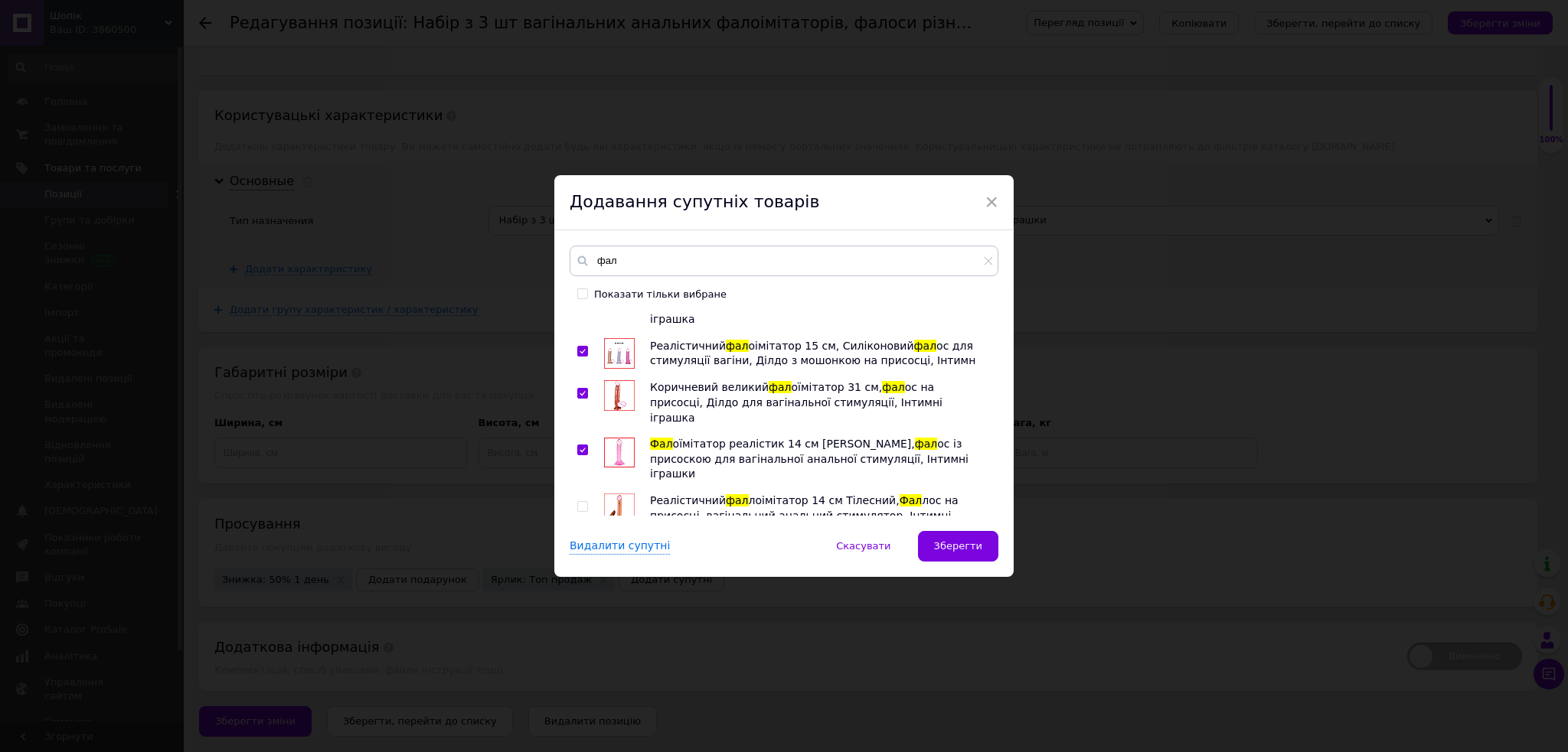
scroll to position [1428, 0]
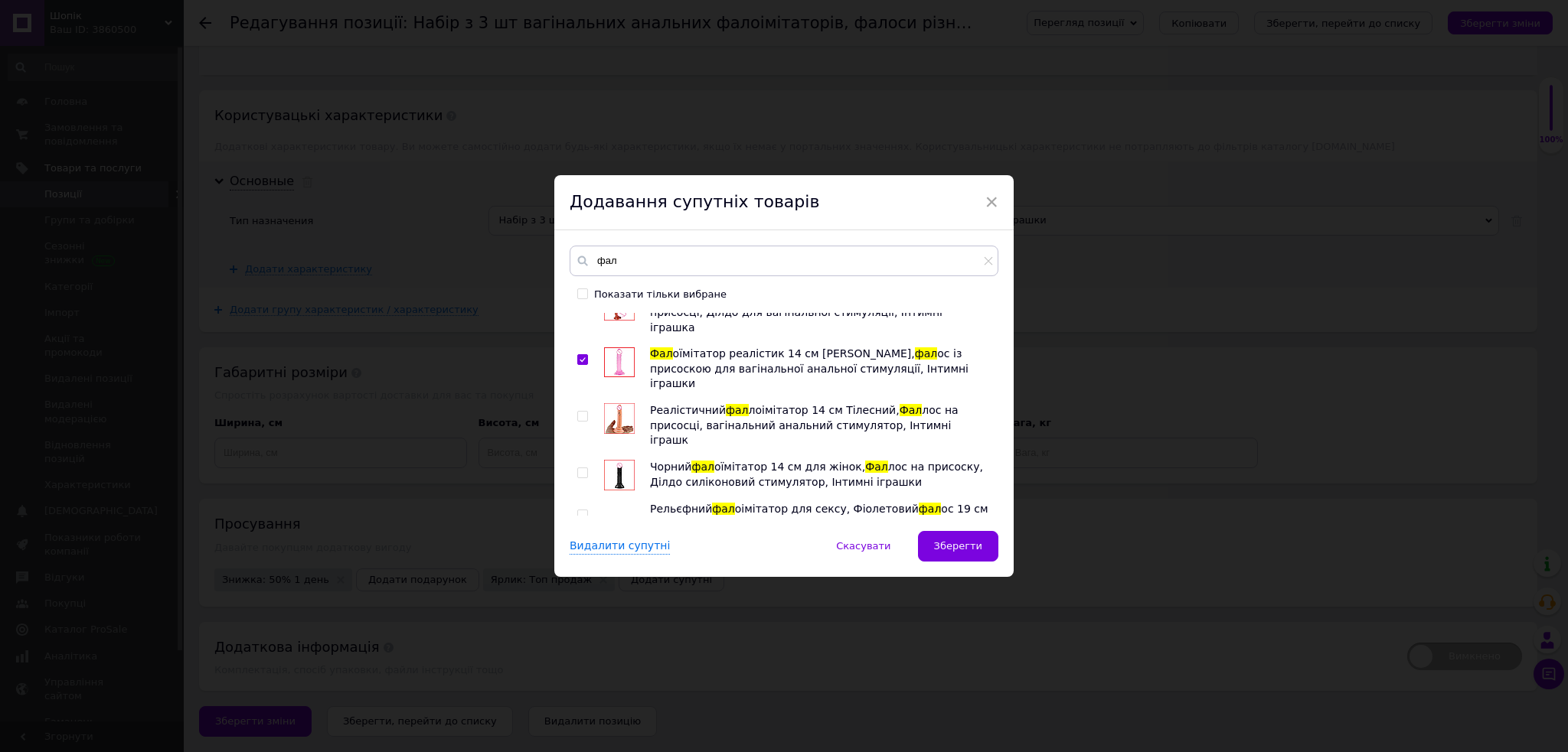
drag, startPoint x: 580, startPoint y: 370, endPoint x: 580, endPoint y: 398, distance: 28.0
click at [580, 511] on input "checkbox" at bounding box center [582, 515] width 10 height 10
checkbox input "true"
drag, startPoint x: 577, startPoint y: 413, endPoint x: 641, endPoint y: 429, distance: 66.0
click at [577, 552] on input "checkbox" at bounding box center [582, 557] width 10 height 10
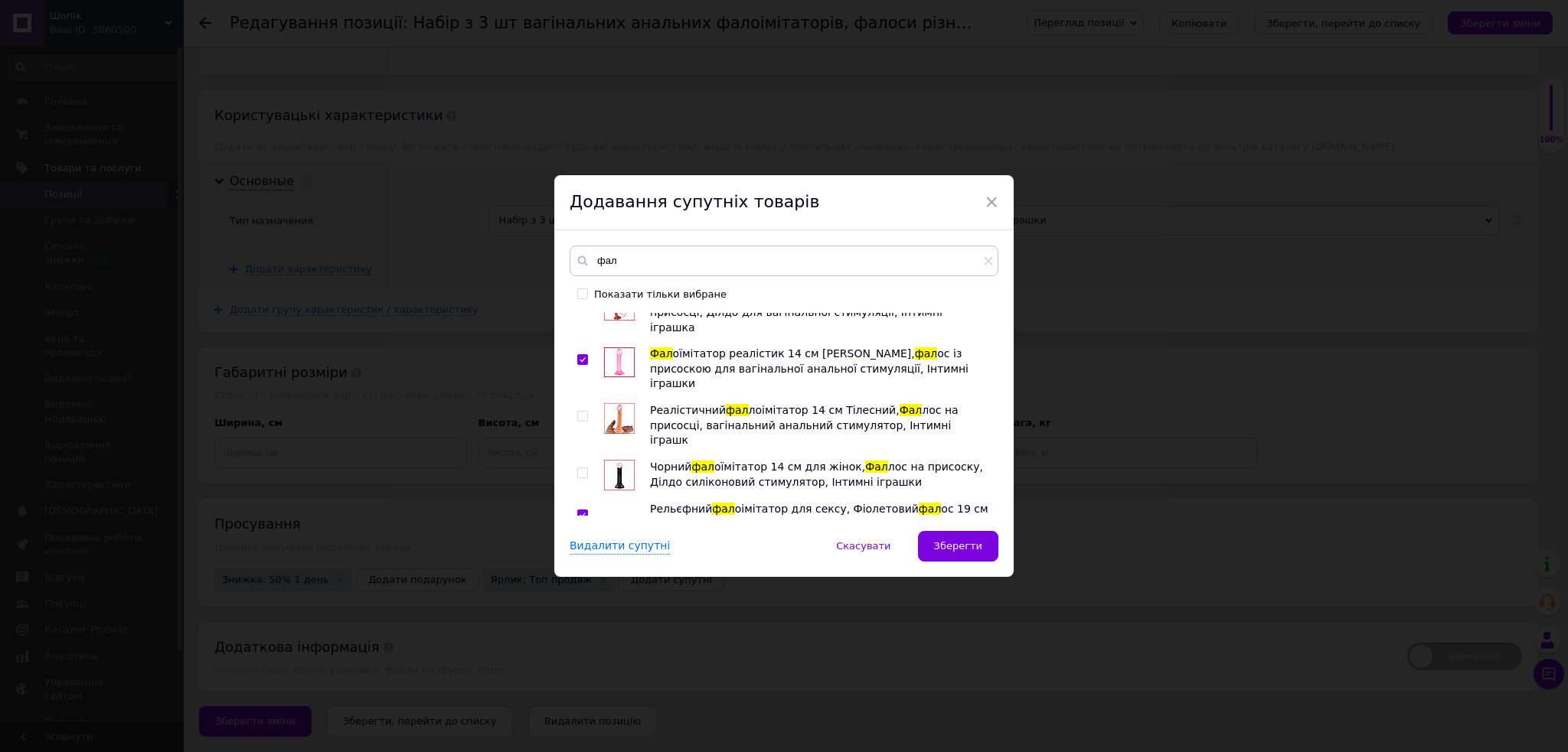
checkbox input "true"
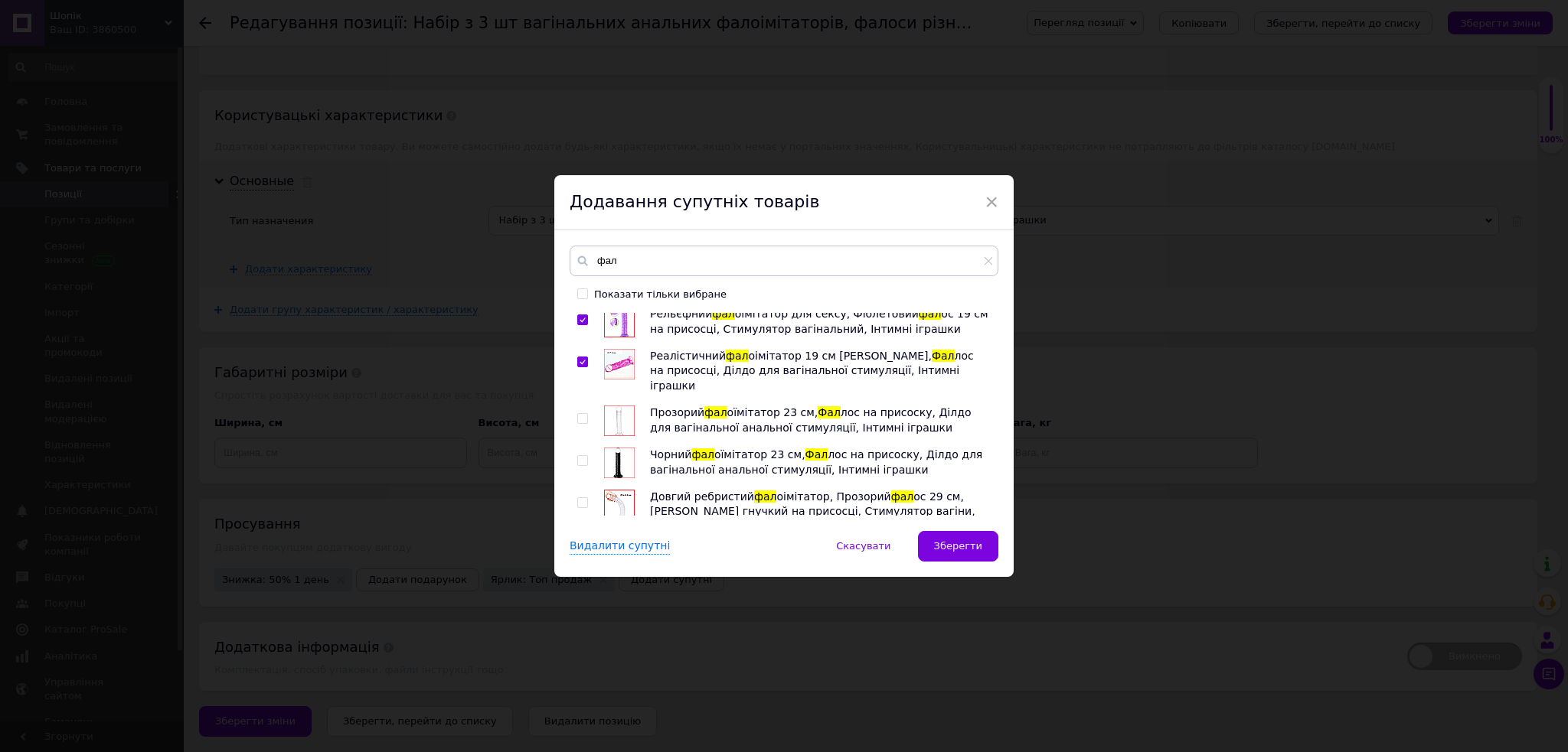
scroll to position [1632, 0]
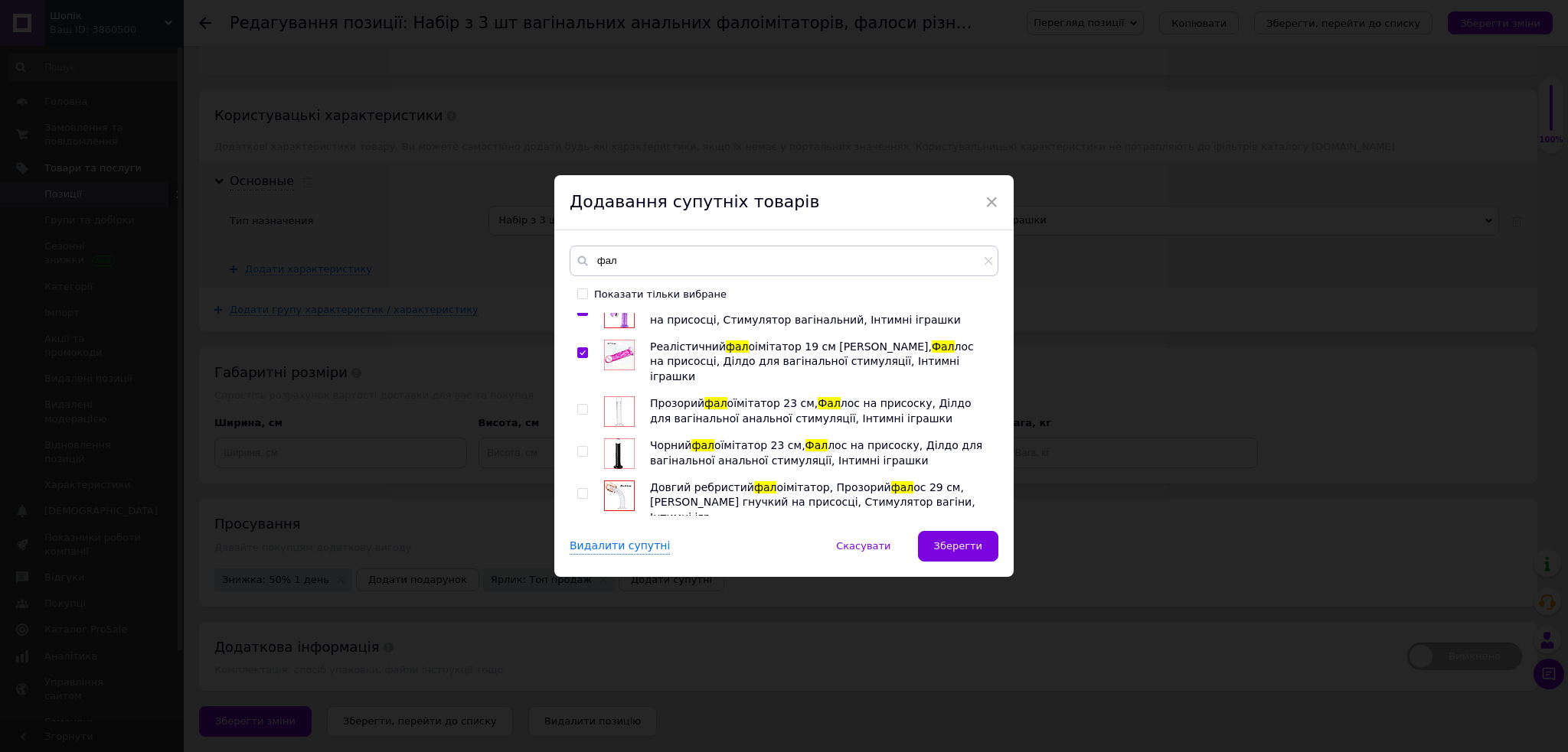
click at [573, 379] on div "Силіконовий анальний фал лоїмітатор на присоску 14.5*2.2 см, фал оїмітатор для …" at bounding box center [783, 415] width 428 height 203
click at [582, 489] on input "checkbox" at bounding box center [582, 493] width 10 height 10
checkbox input "true"
drag, startPoint x: 578, startPoint y: 381, endPoint x: 591, endPoint y: 421, distance: 42.1
click at [579, 537] on div at bounding box center [585, 559] width 16 height 45
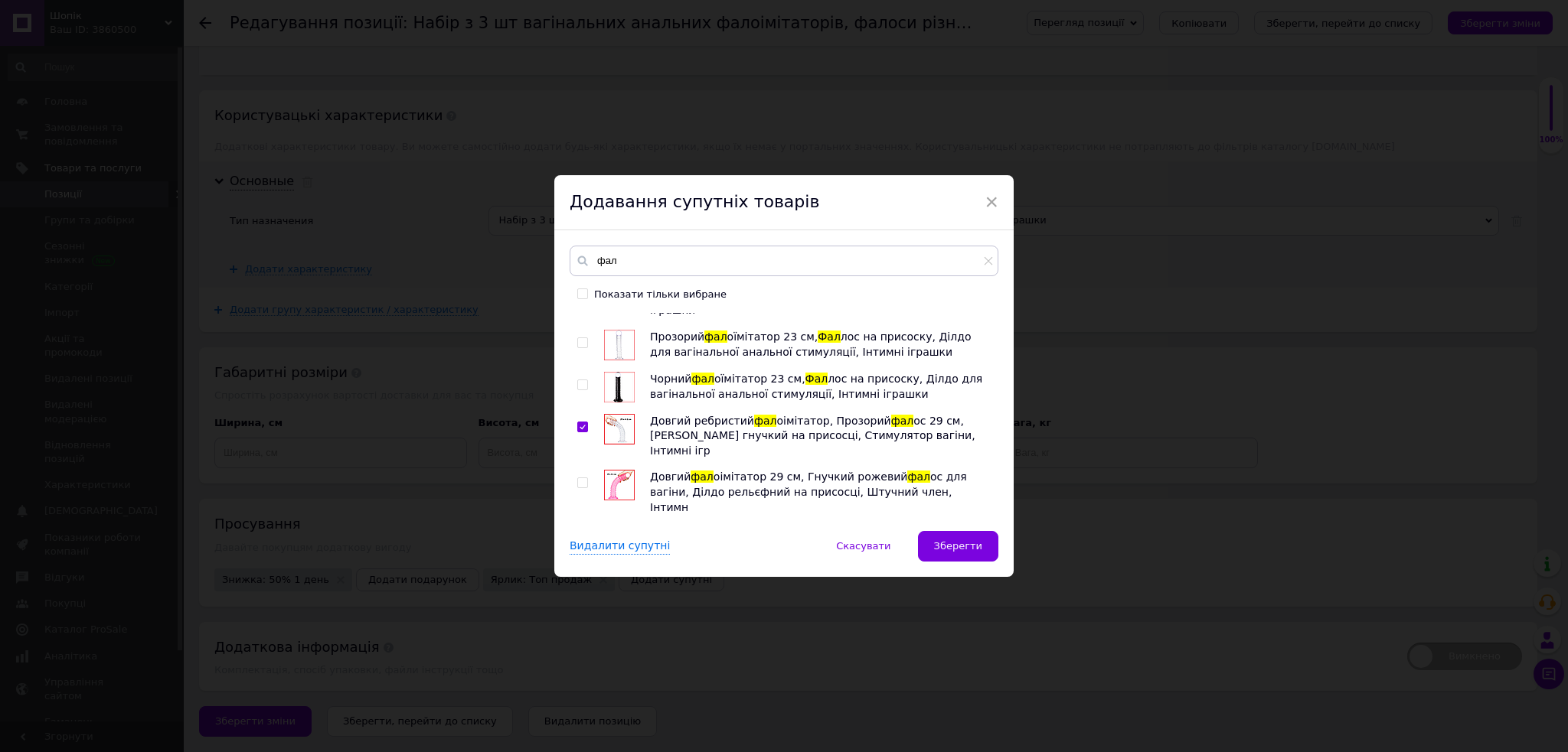
scroll to position [1734, 0]
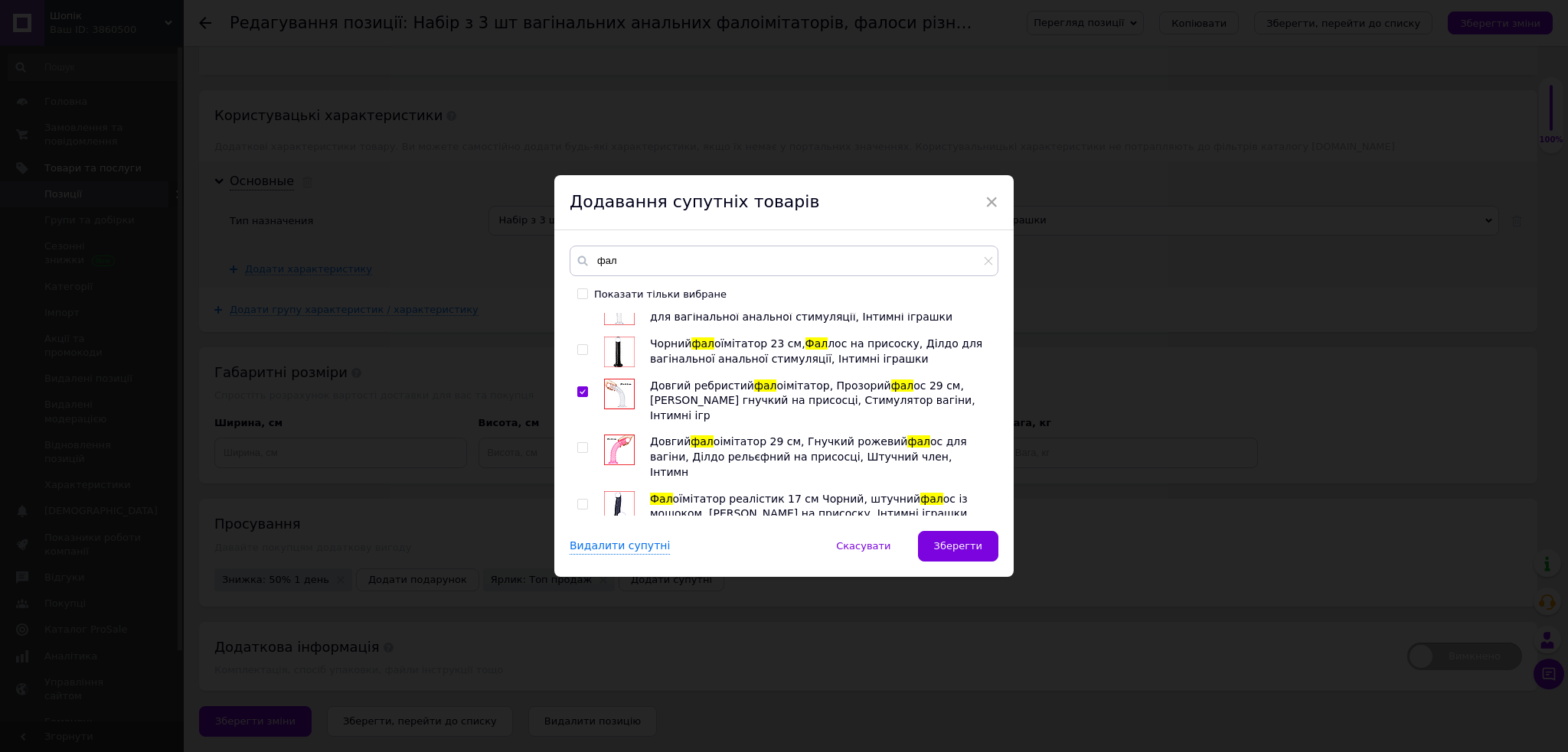
click at [578, 590] on div at bounding box center [585, 605] width 16 height 30
click at [579, 599] on input "checkbox" at bounding box center [582, 603] width 10 height 10
checkbox input "true"
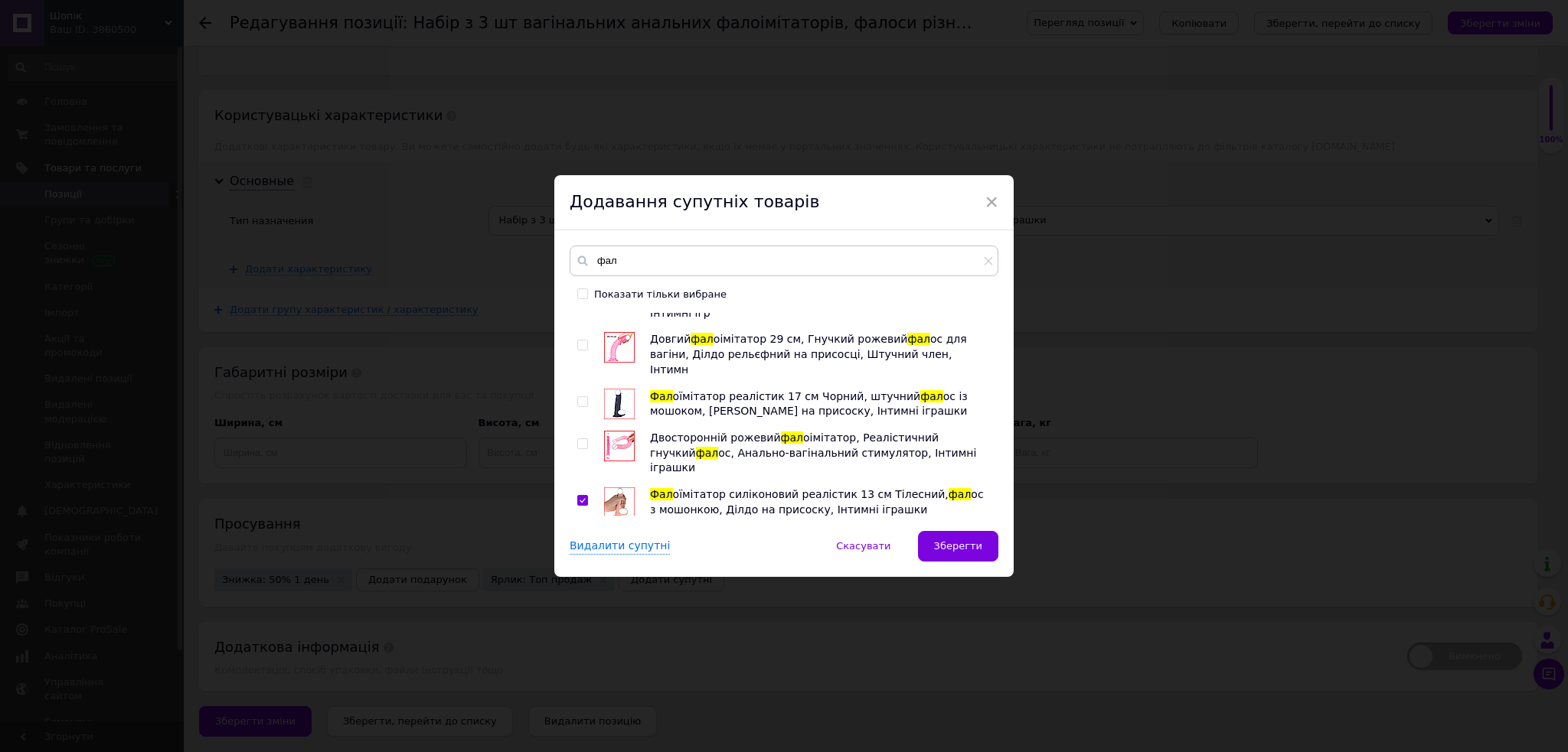
scroll to position [1938, 0]
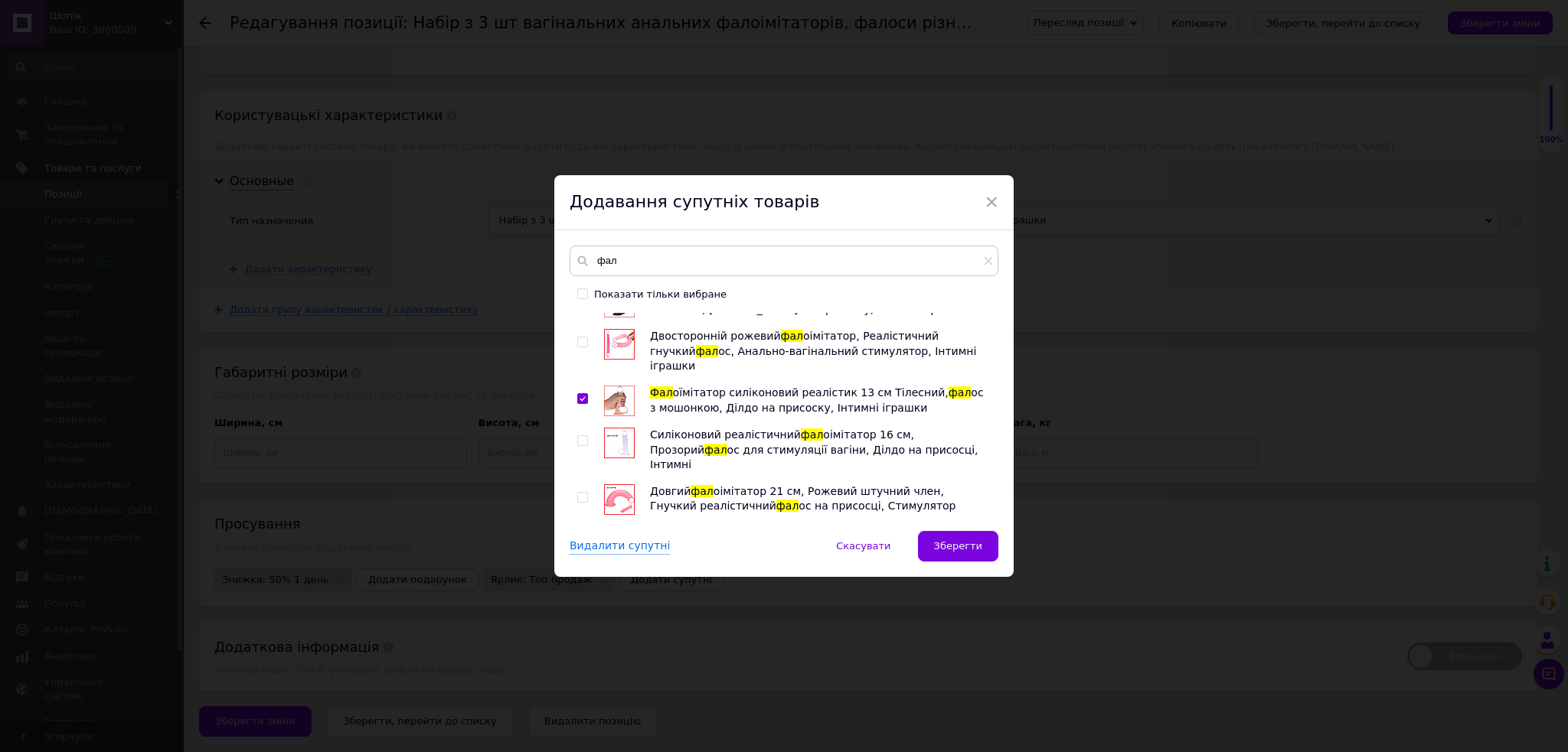
click at [577, 605] on input "checkbox" at bounding box center [582, 610] width 10 height 10
checkbox input "true"
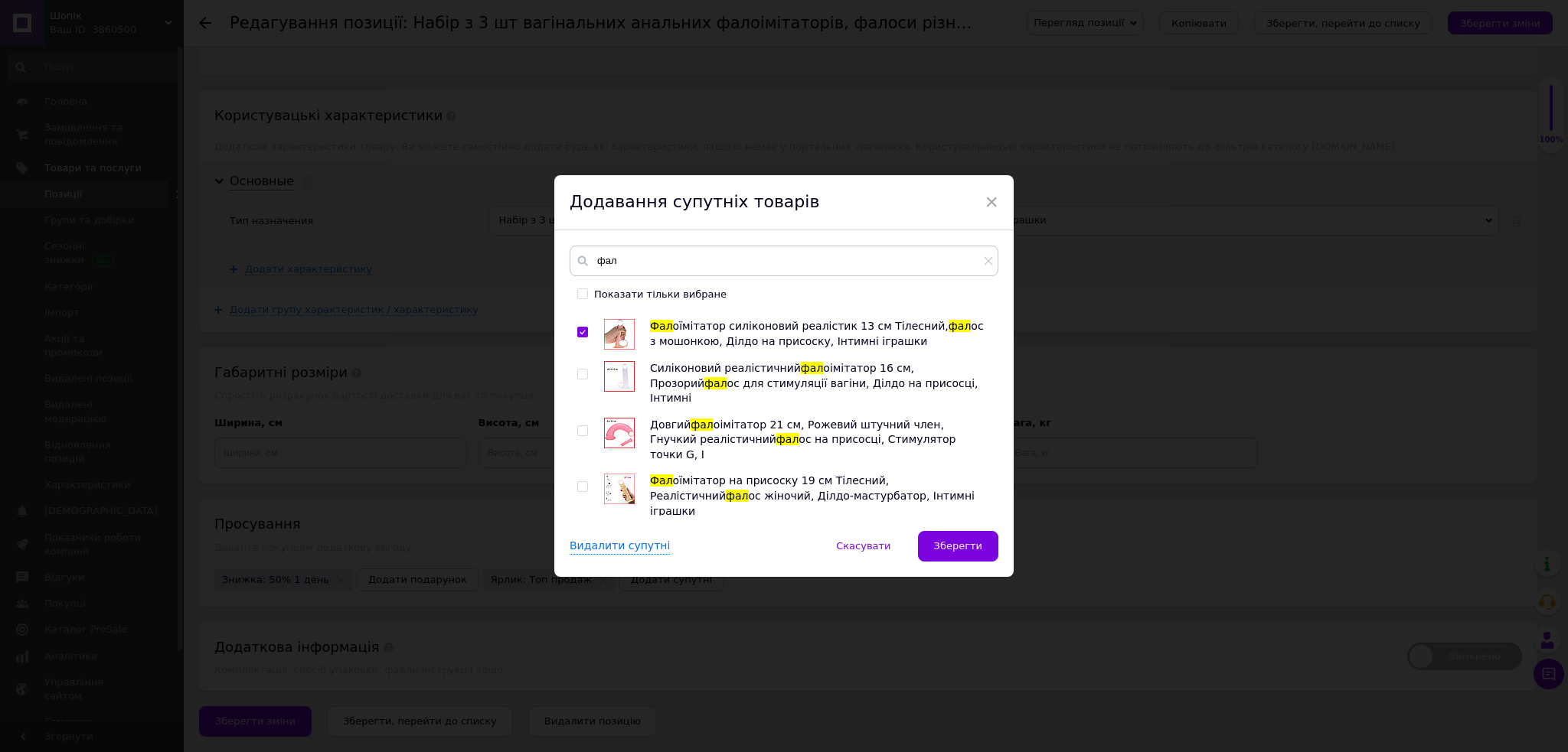
scroll to position [2040, 0]
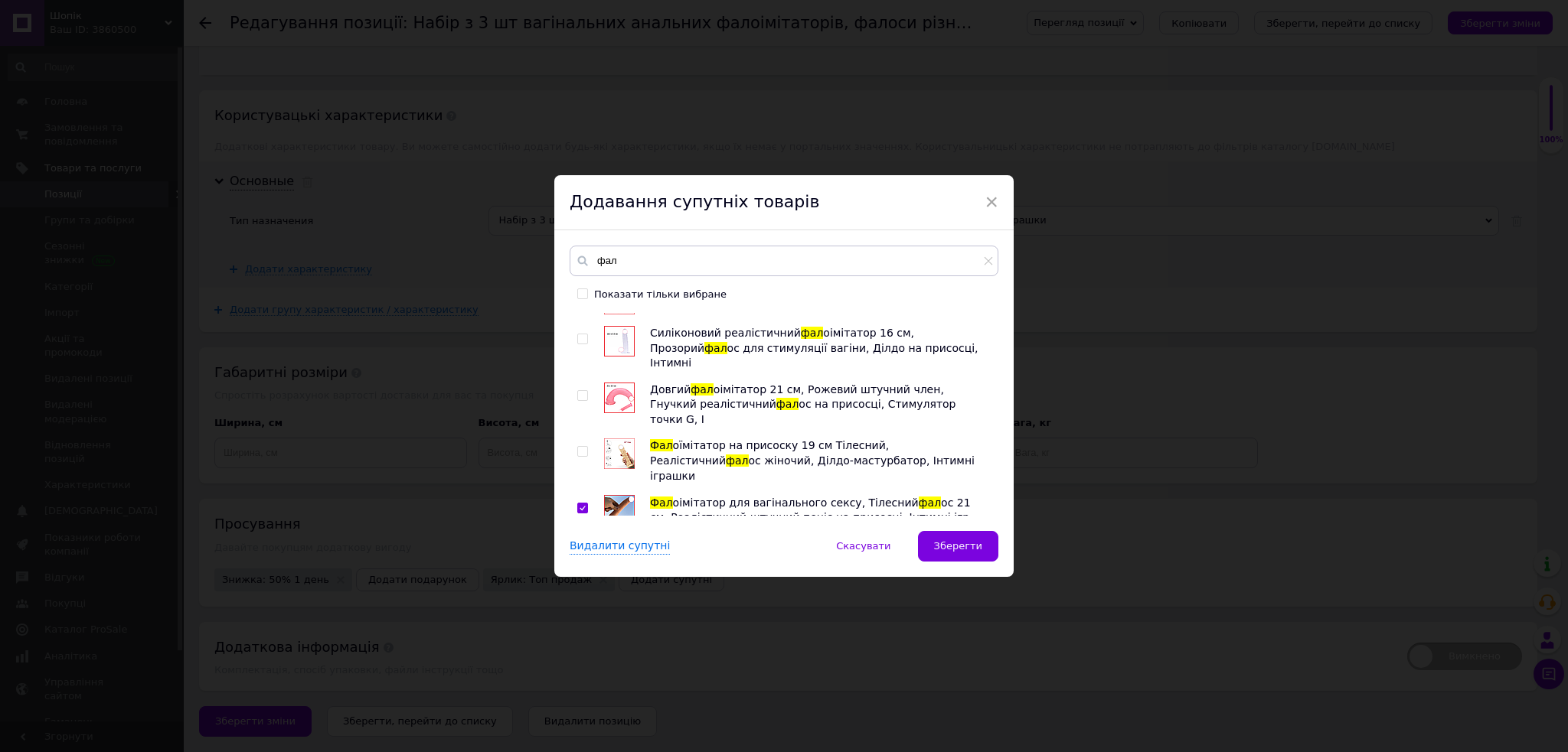
click at [580, 659] on input "checkbox" at bounding box center [582, 663] width 10 height 10
checkbox input "true"
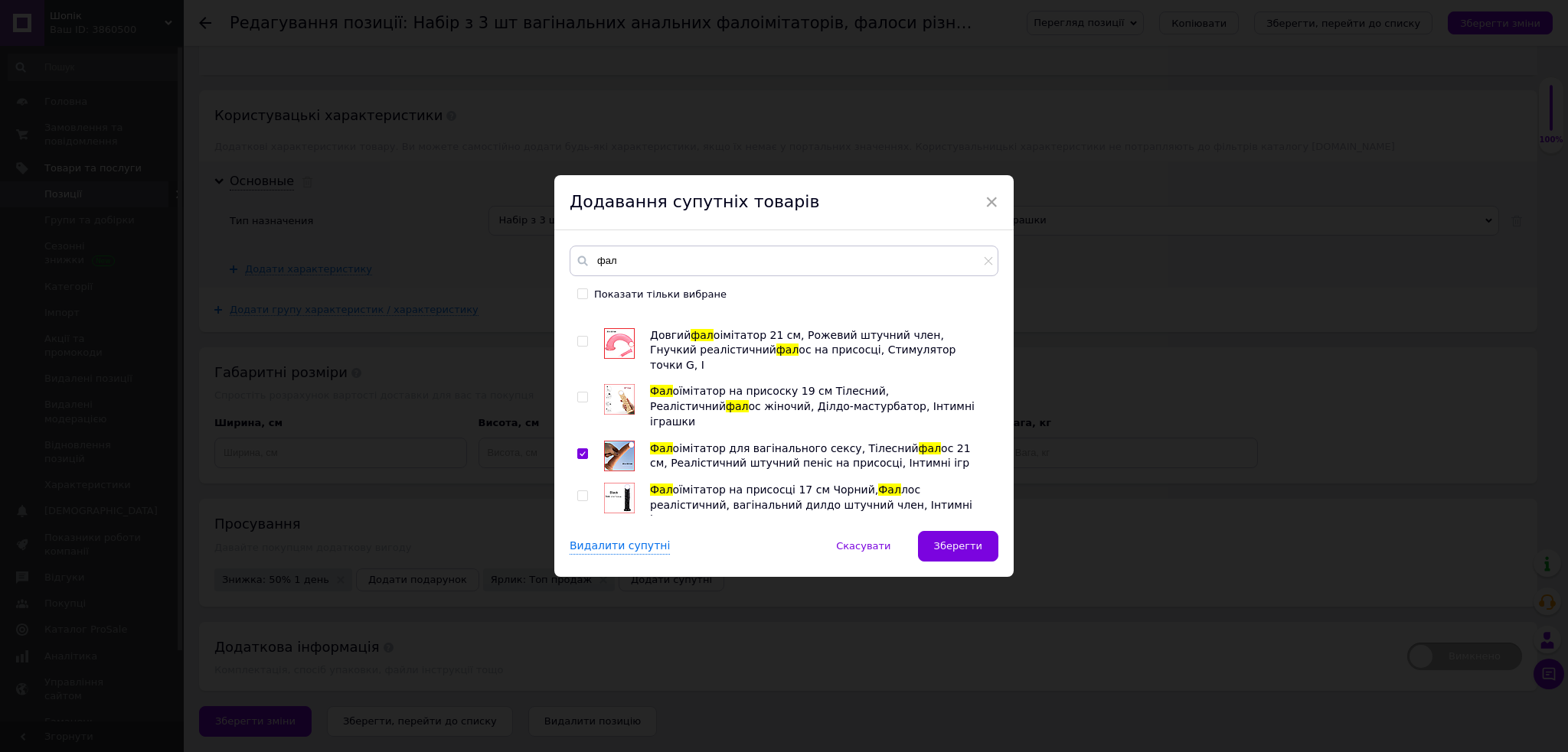
scroll to position [2142, 0]
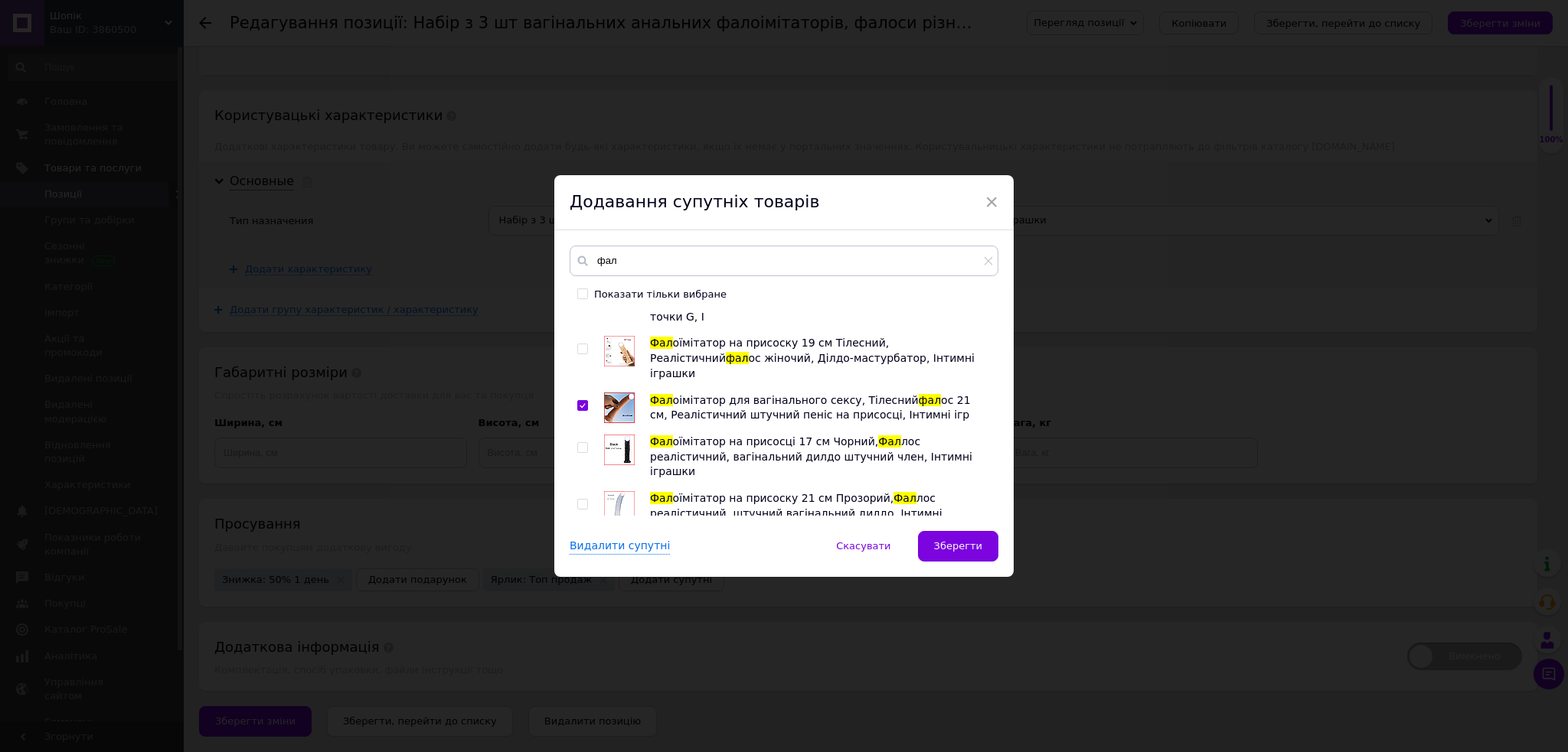
drag, startPoint x: 578, startPoint y: 370, endPoint x: 594, endPoint y: 401, distance: 34.9
click at [577, 655] on input "checkbox" at bounding box center [582, 660] width 10 height 10
checkbox input "true"
click at [579, 751] on input "checkbox" at bounding box center [582, 758] width 10 height 10
checkbox input "true"
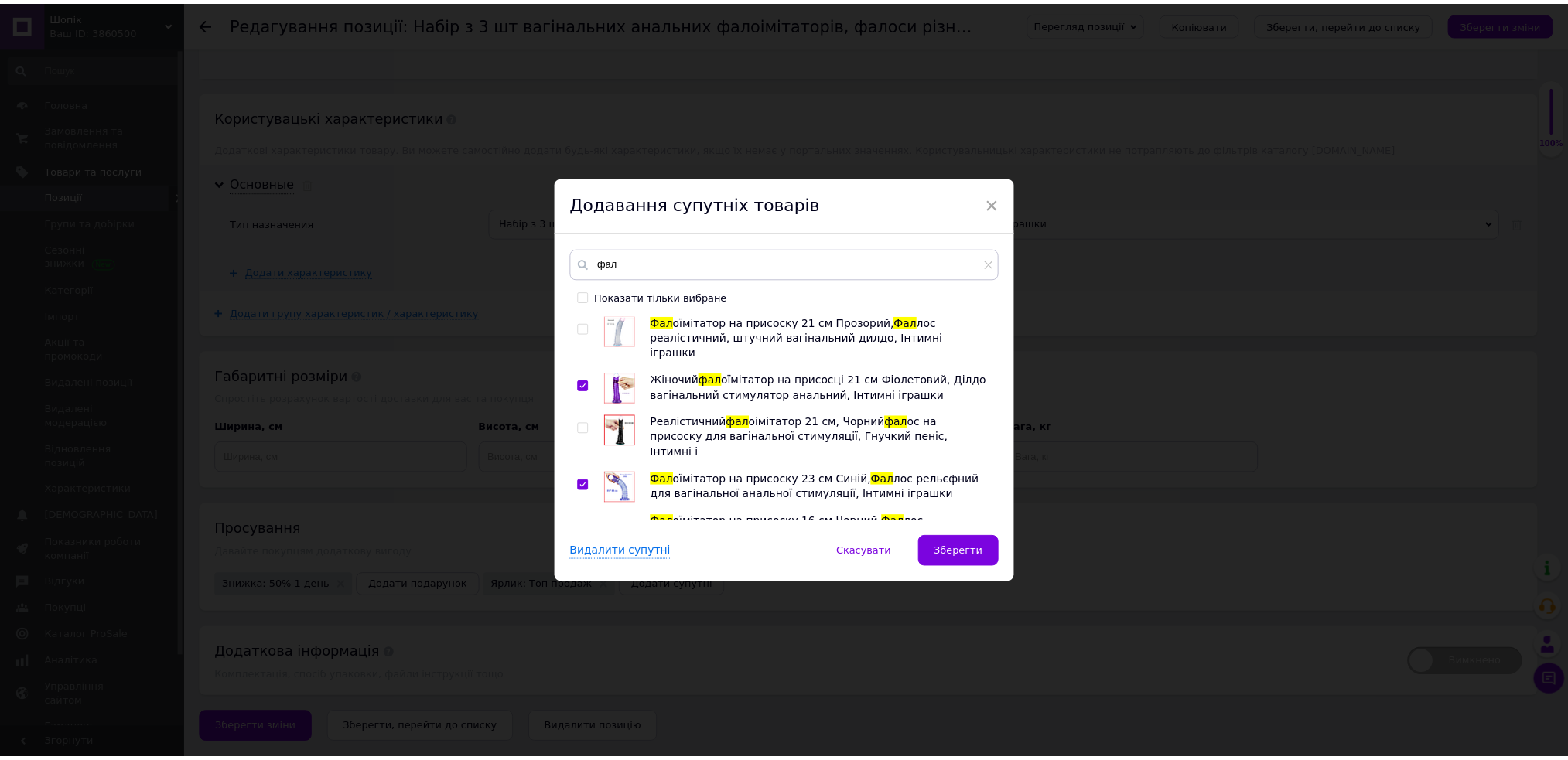
scroll to position [2371, 0]
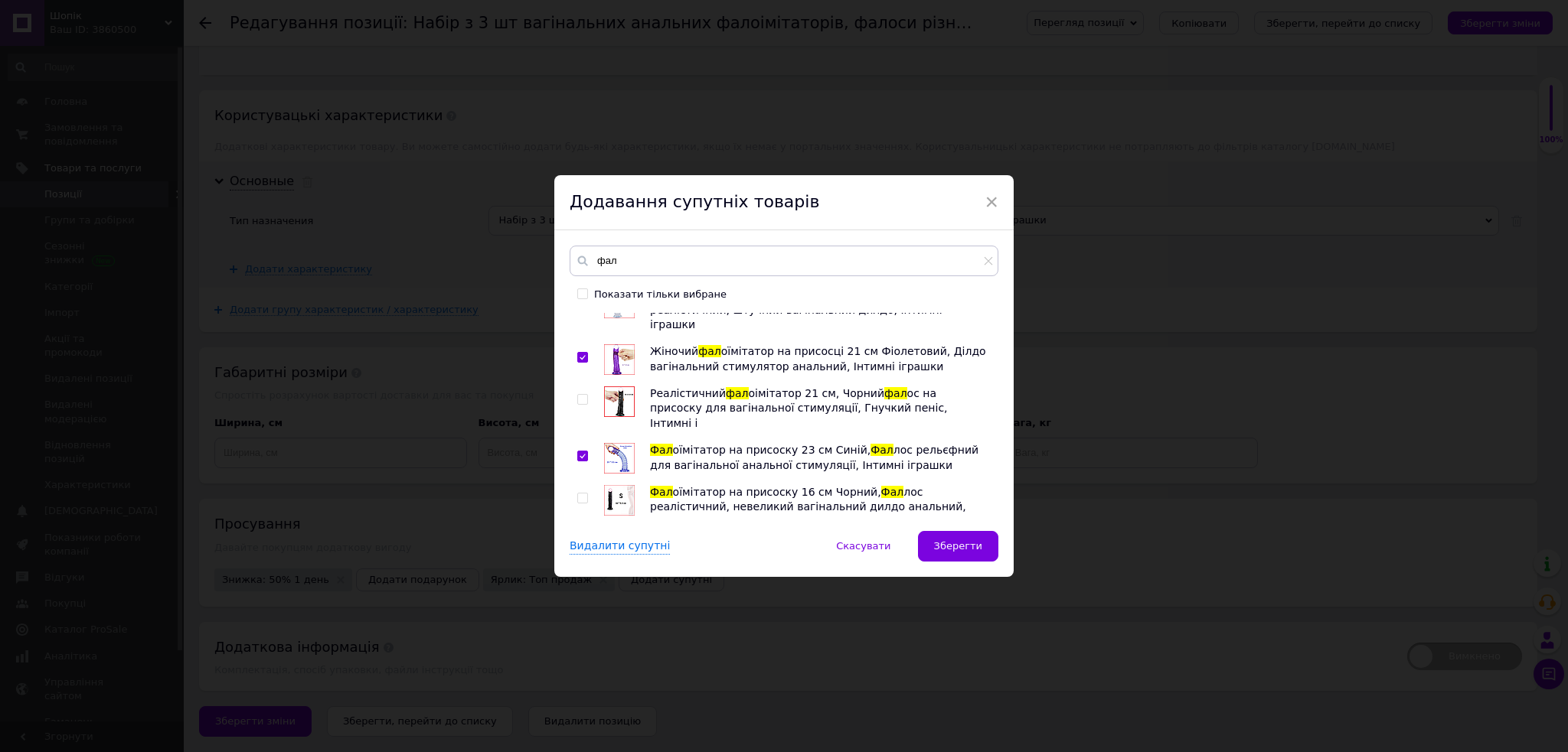
checkbox input "true"
drag, startPoint x: 579, startPoint y: 506, endPoint x: 711, endPoint y: 519, distance: 132.6
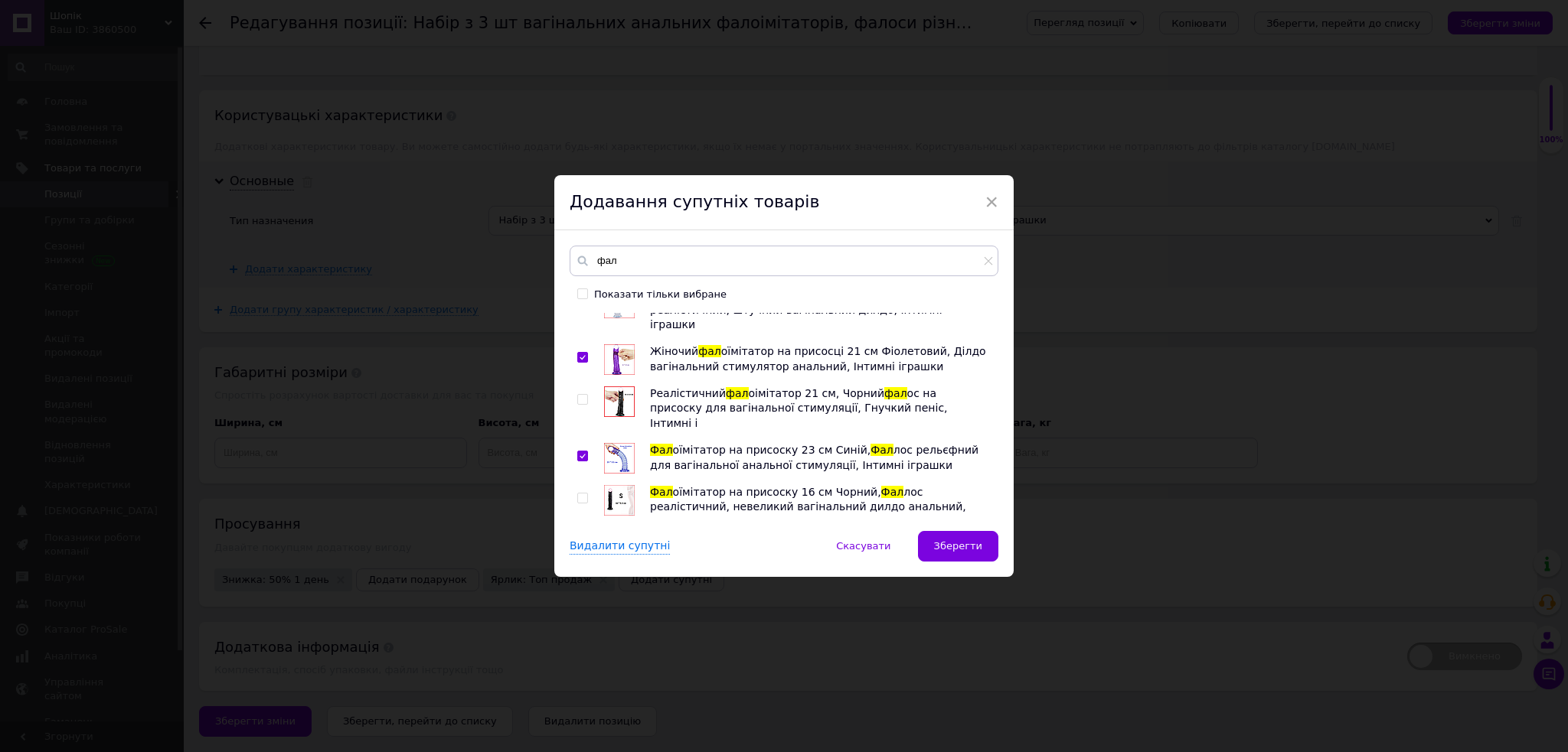
checkbox input "true"
click at [962, 546] on span "Зберегти" at bounding box center [958, 546] width 48 height 11
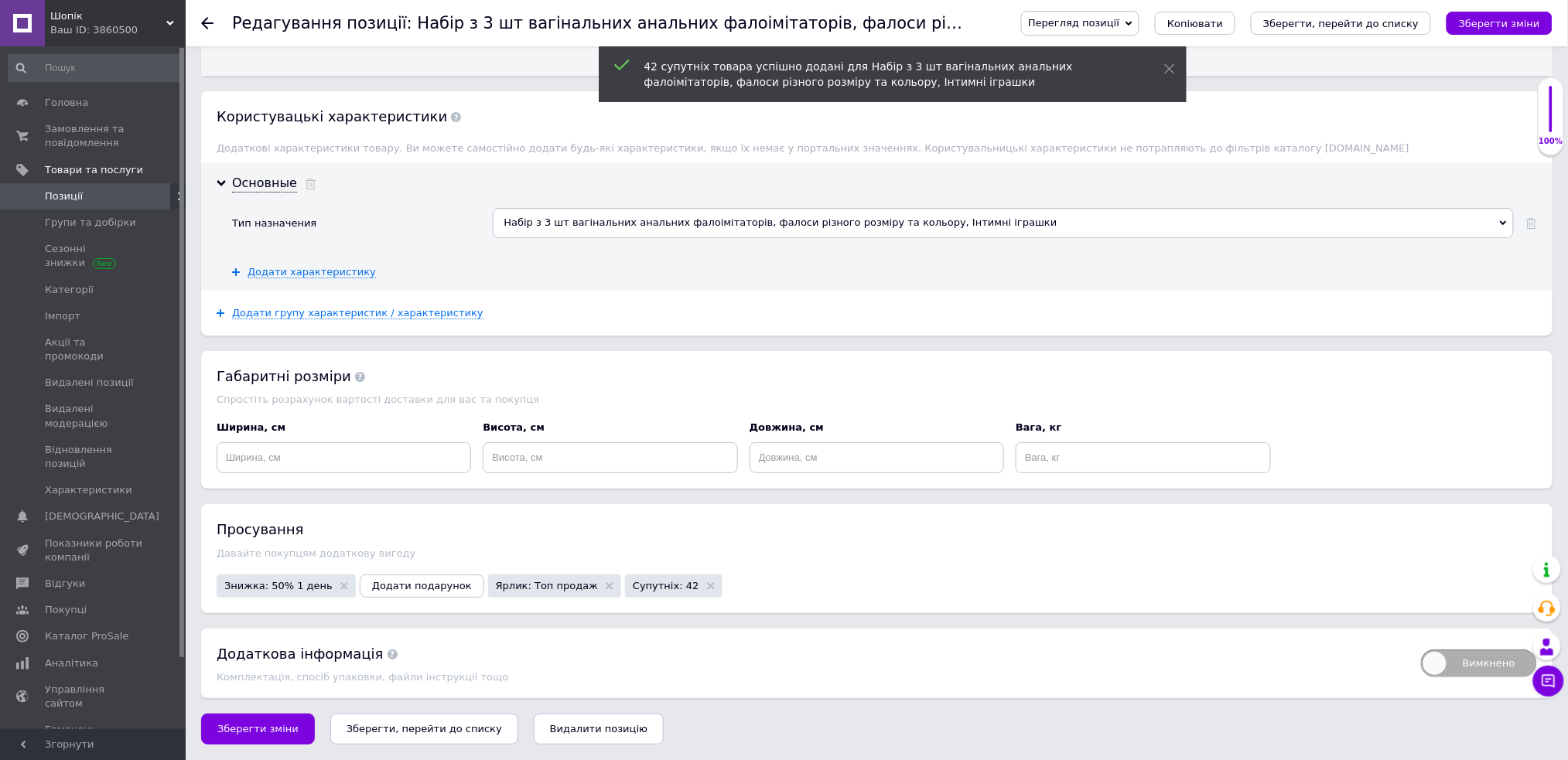
click at [452, 737] on button "Зберегти, перейти до списку" at bounding box center [424, 729] width 188 height 31
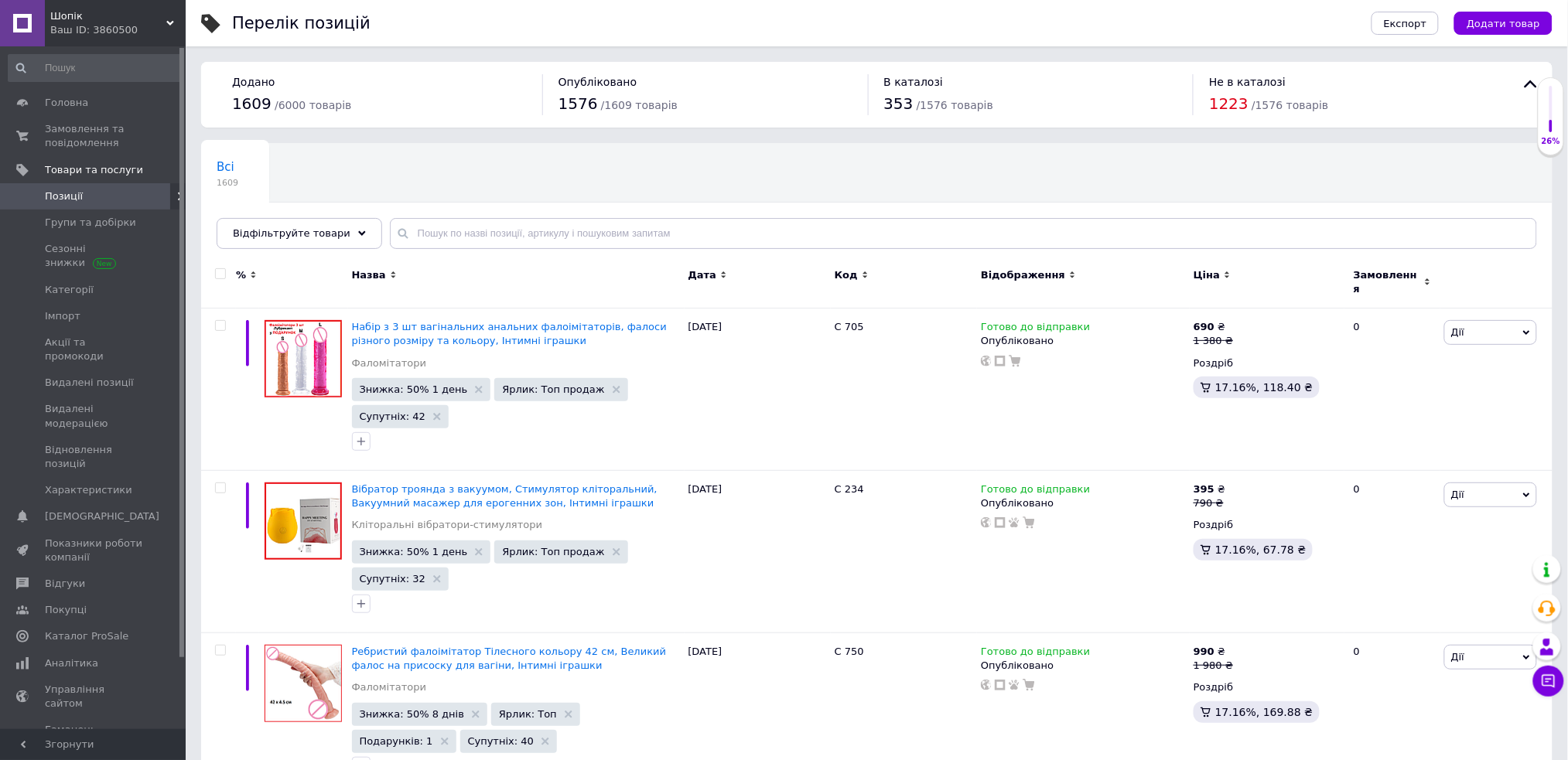
click at [179, 18] on div "Шопік Ваш ID: 3860500" at bounding box center [115, 23] width 141 height 47
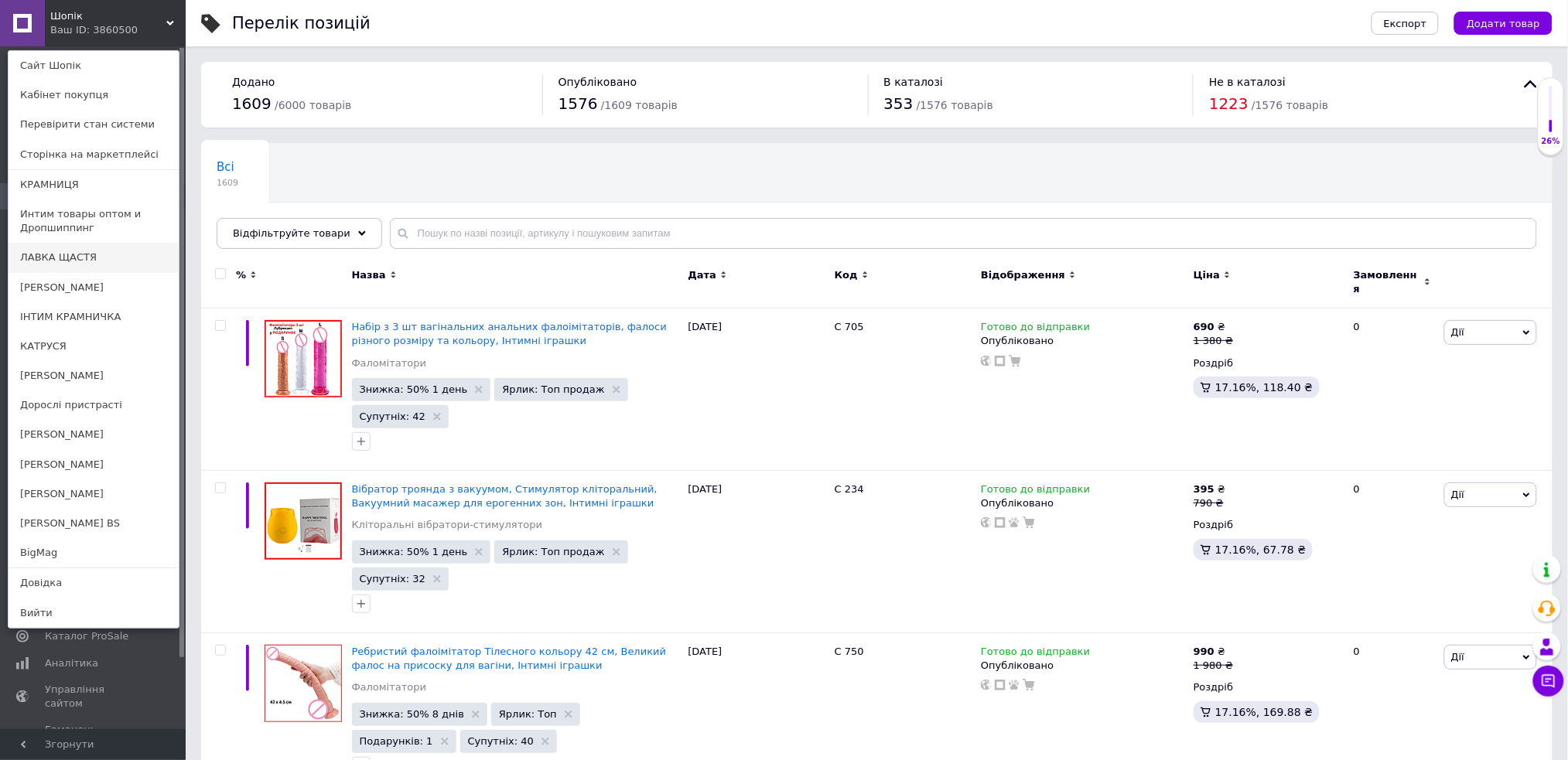
click at [142, 265] on link "ЛАВКА ЩАСТЯ" at bounding box center [93, 257] width 170 height 29
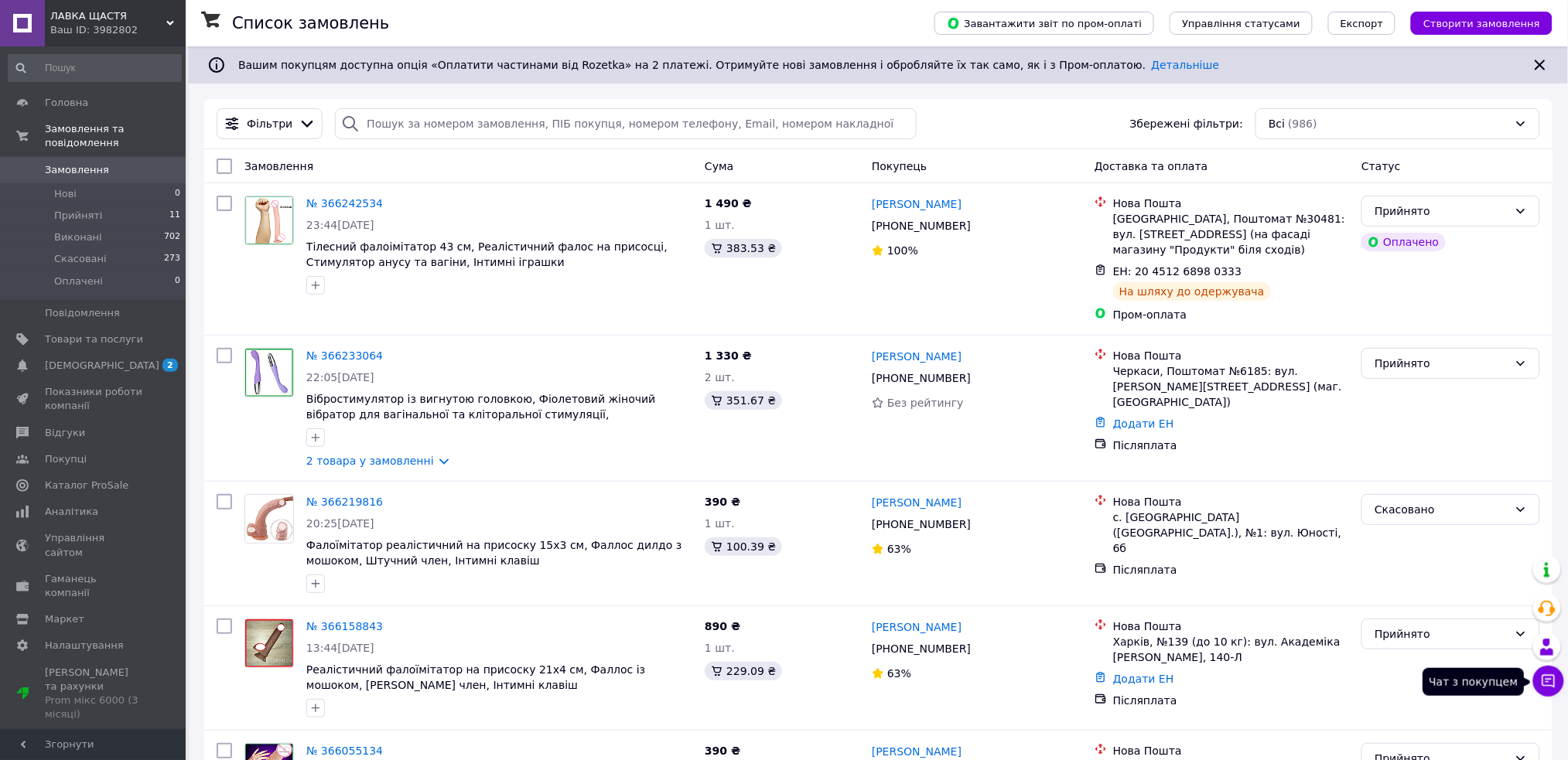
click at [1560, 685] on button "Чат з покупцем" at bounding box center [1548, 681] width 31 height 31
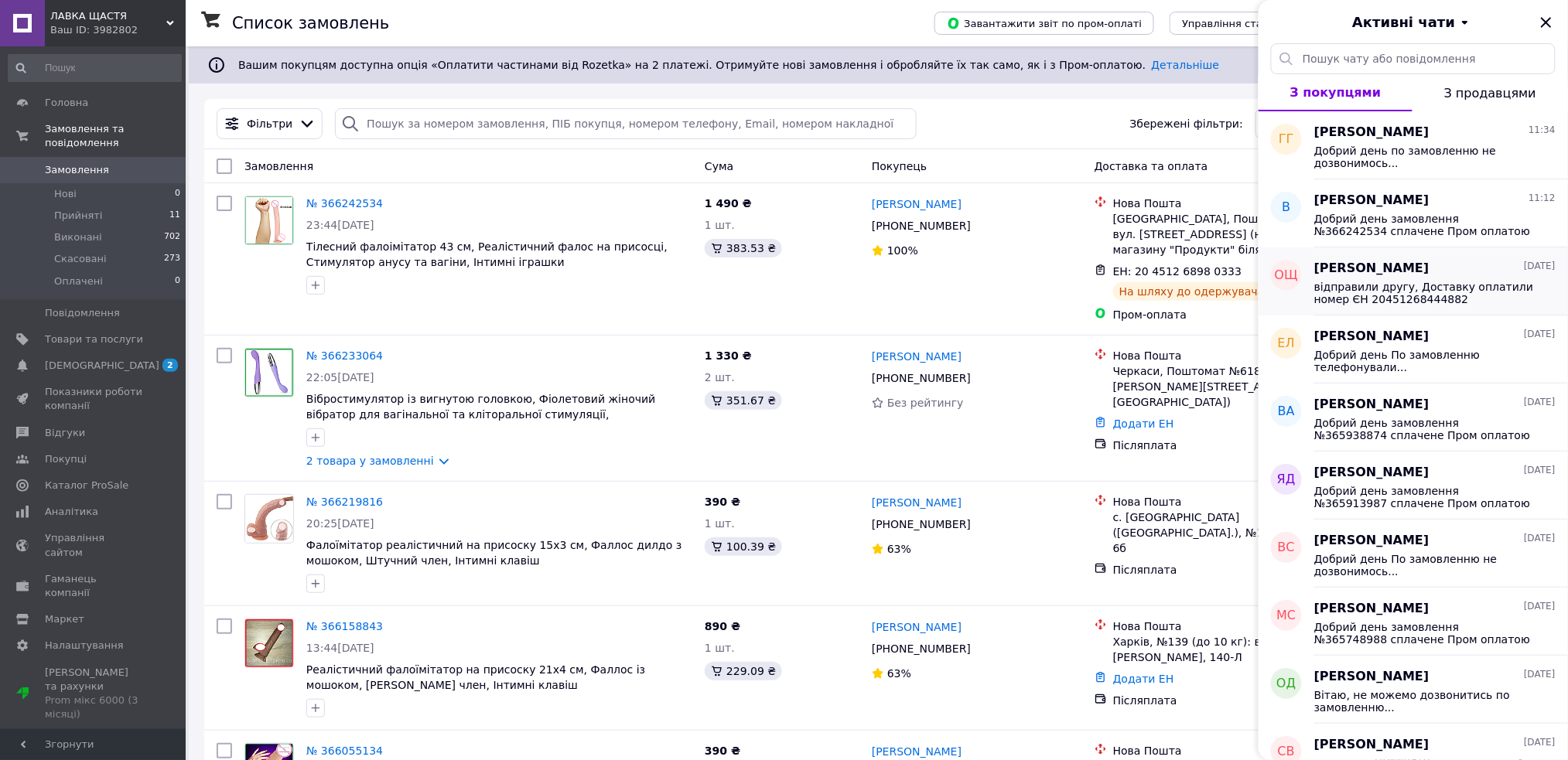
click at [1449, 300] on span "відправили другу, Доставку оплатили номер ЄН 20451268444882" at bounding box center [1423, 293] width 219 height 25
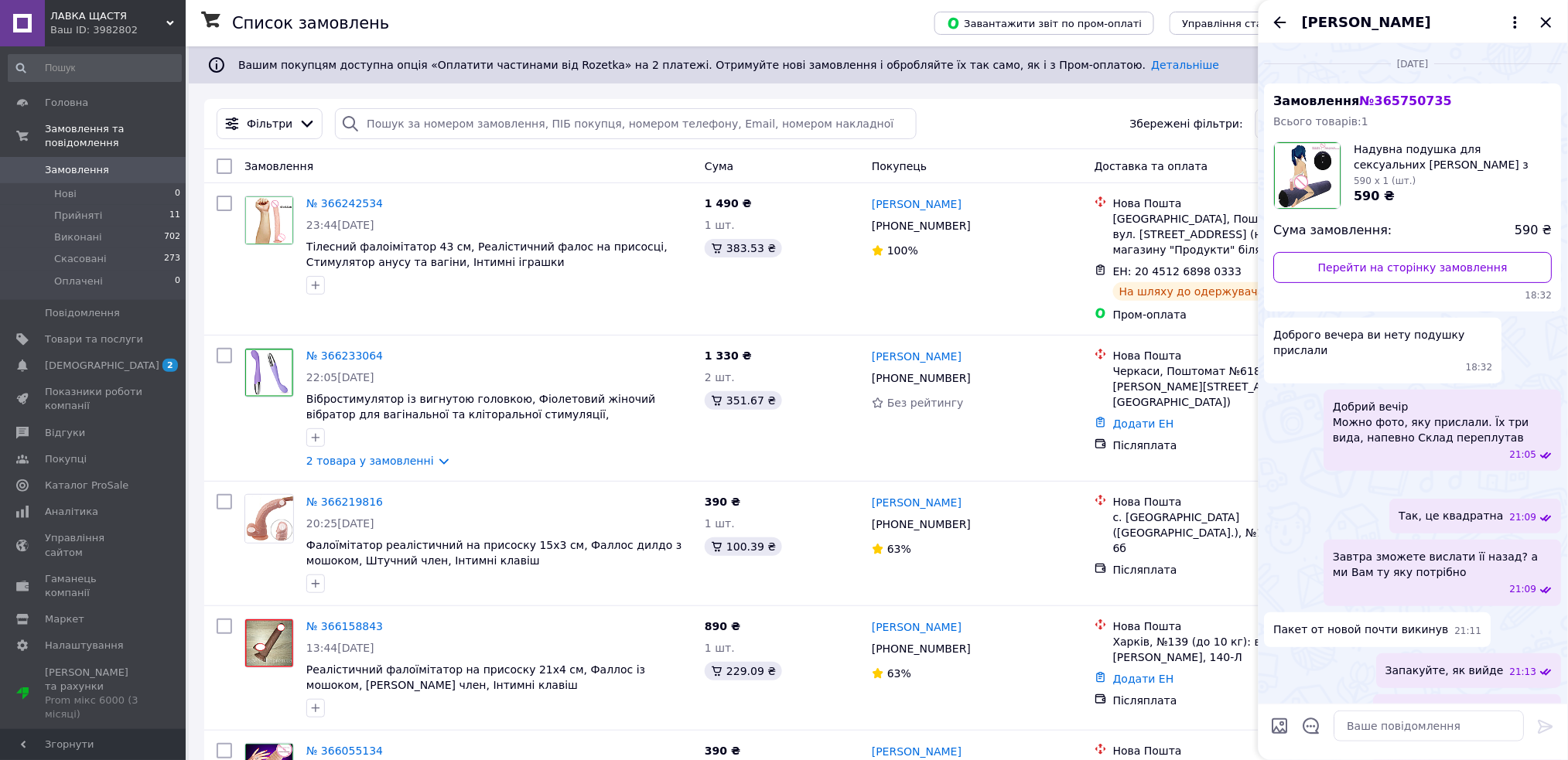
scroll to position [1417, 0]
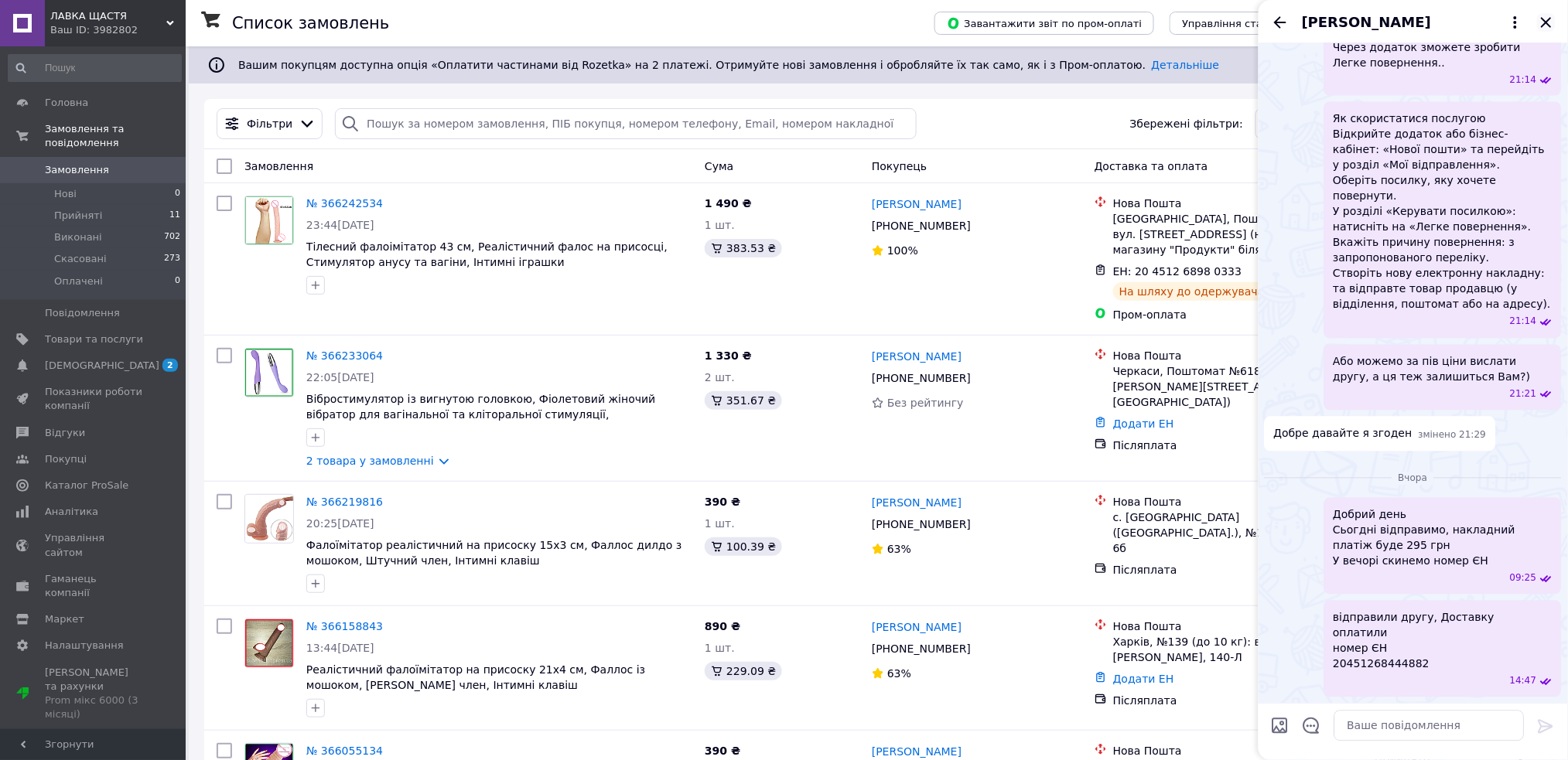
click at [1553, 21] on icon "Закрити" at bounding box center [1547, 22] width 19 height 19
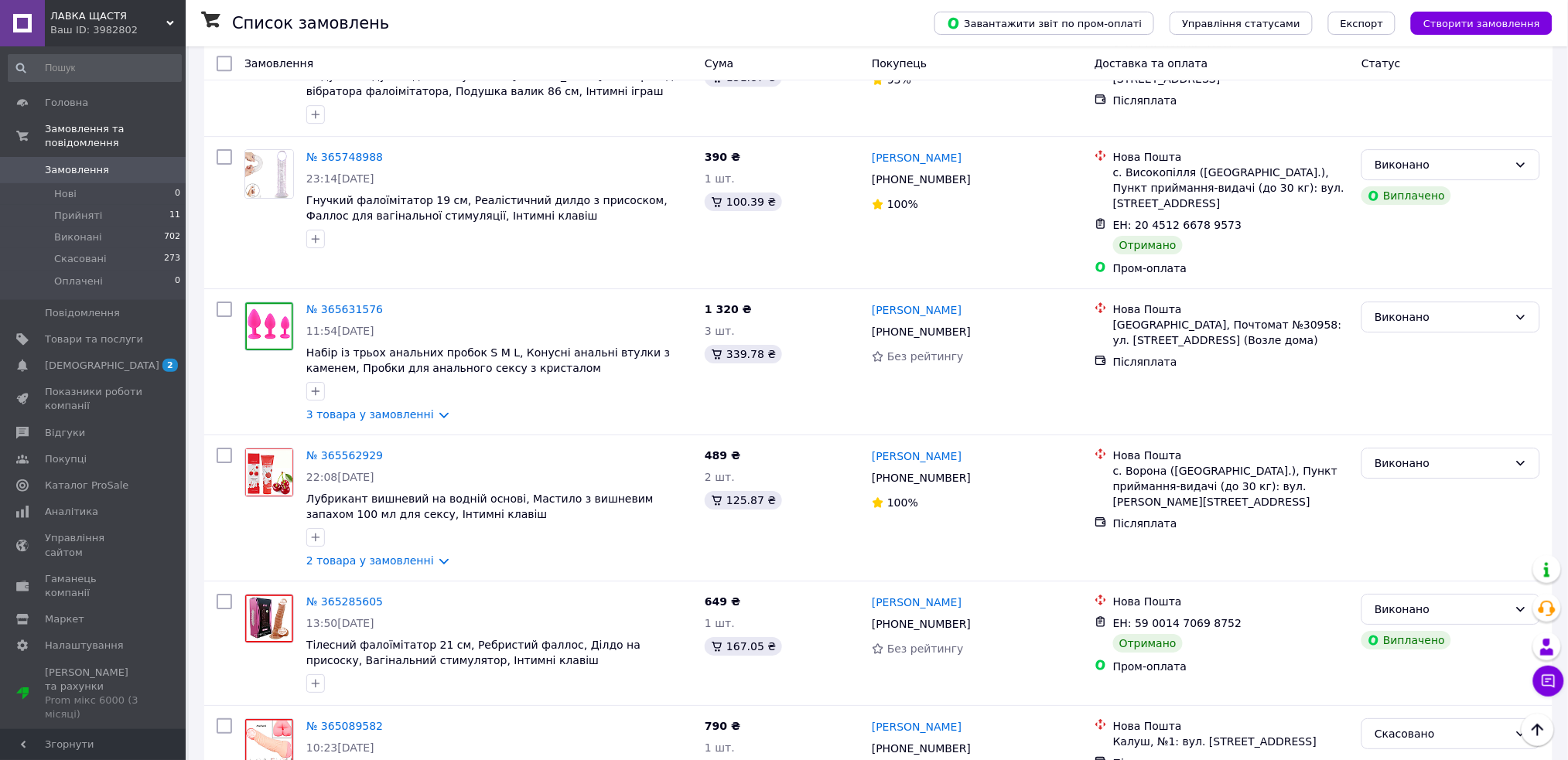
scroll to position [1752, 0]
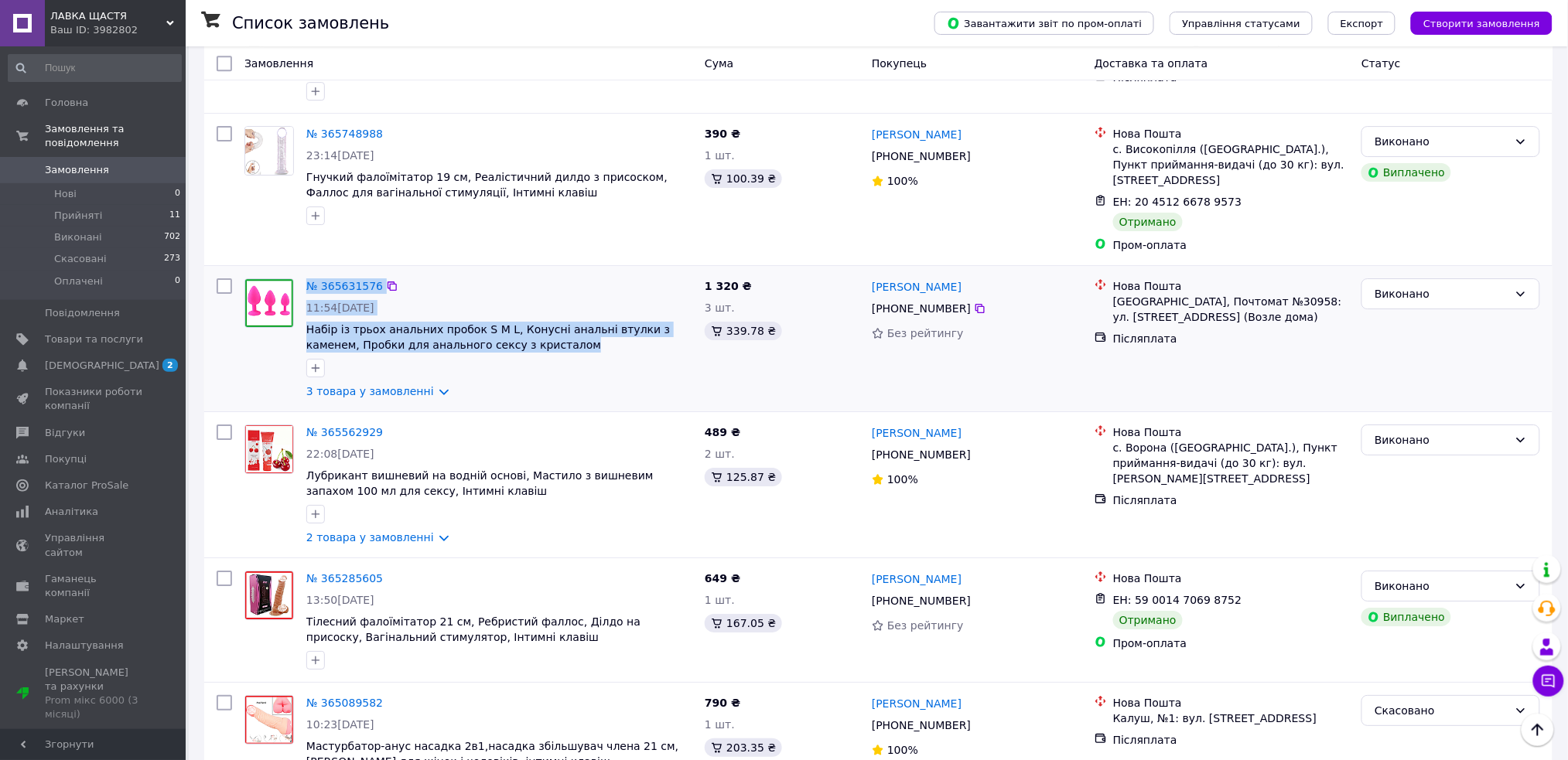
drag, startPoint x: 376, startPoint y: 257, endPoint x: 515, endPoint y: 273, distance: 139.9
click at [515, 273] on div "№ 365631576 11:54[DATE] Набір із трьох анальних пробок S M L, Конусні анальні в…" at bounding box center [468, 339] width 460 height 133
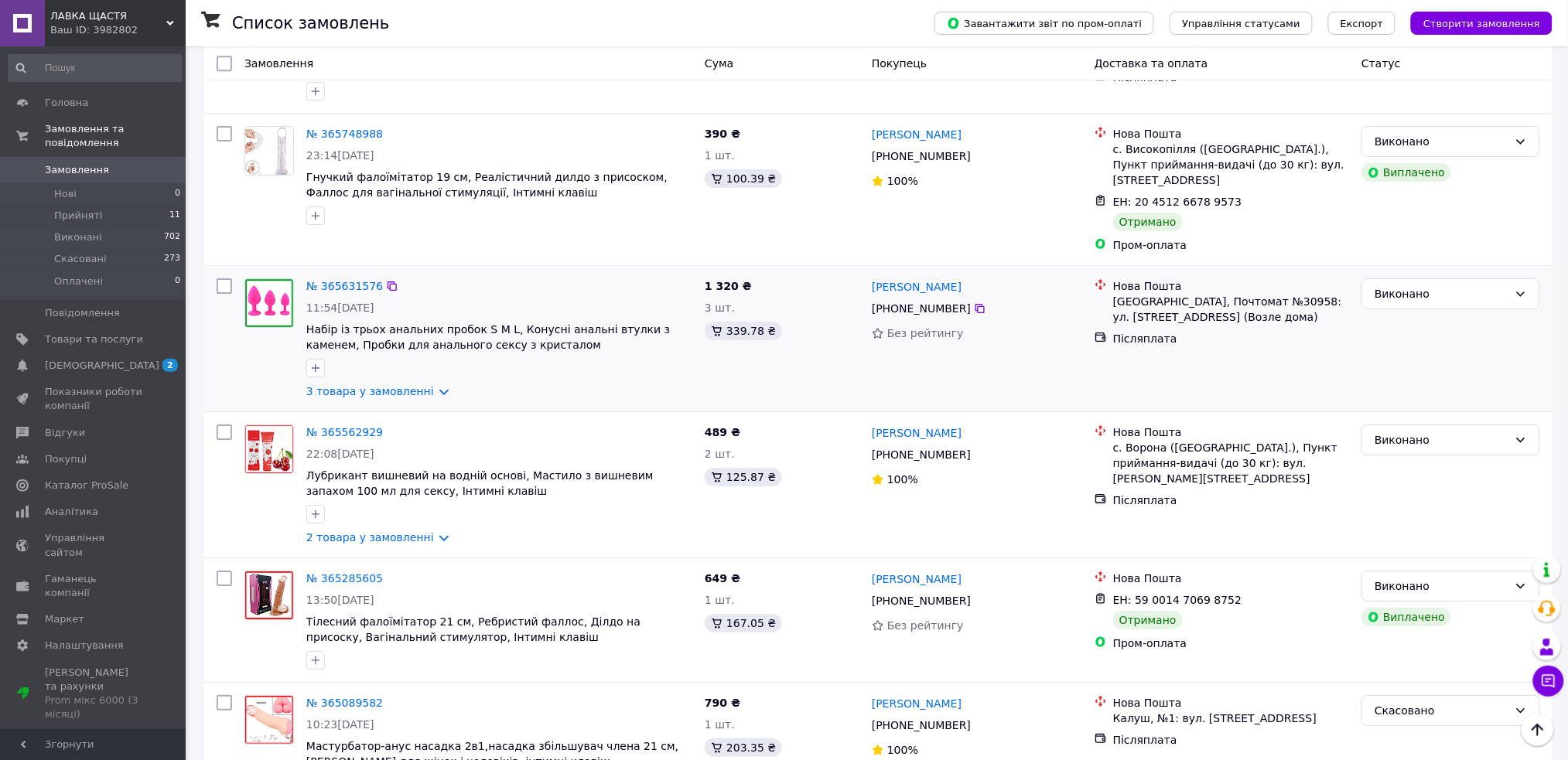
click at [602, 356] on div at bounding box center [500, 368] width 392 height 25
drag, startPoint x: 301, startPoint y: 254, endPoint x: 558, endPoint y: 274, distance: 257.8
click at [558, 274] on div "№ 365631576 11:54[DATE] Набір із трьох анальних пробок S M L, Конусні анальні в…" at bounding box center [499, 339] width 399 height 133
copy span "Набір із трьох анальних пробок S M L, Конусні анальні втулки з каменем, Пробки …"
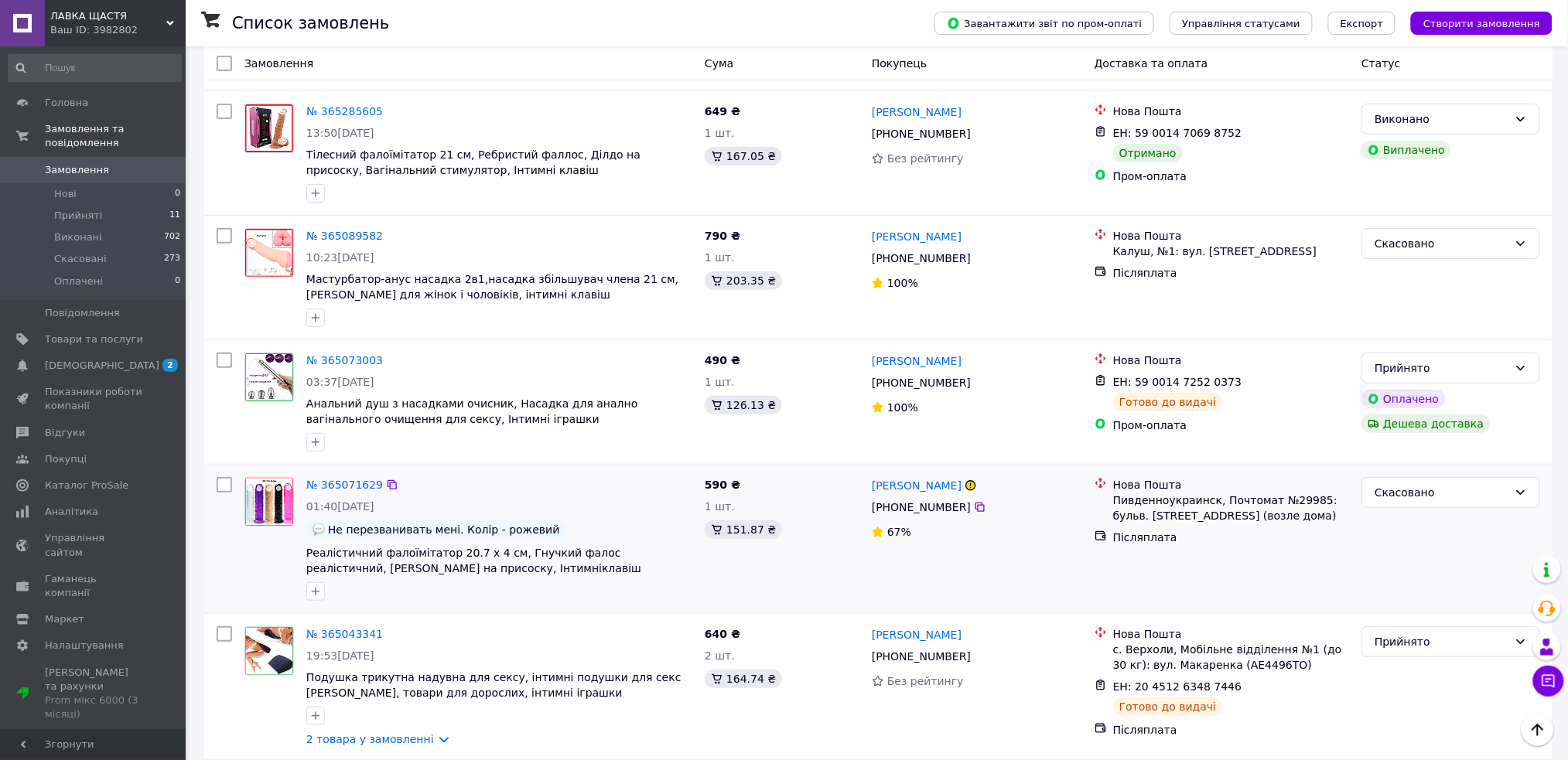
scroll to position [2269, 0]
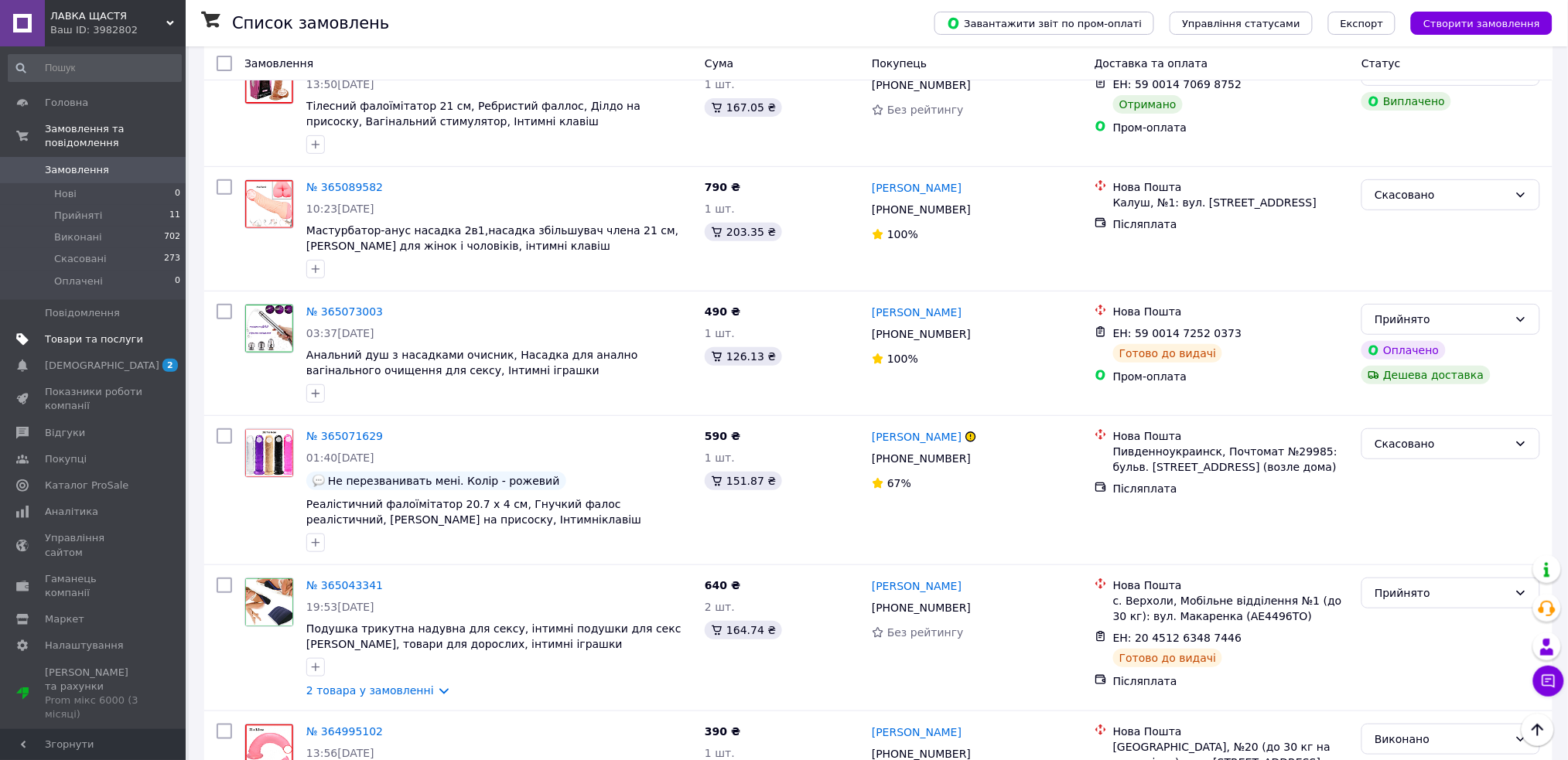
click at [101, 332] on span "Товари та послуги" at bounding box center [93, 339] width 98 height 14
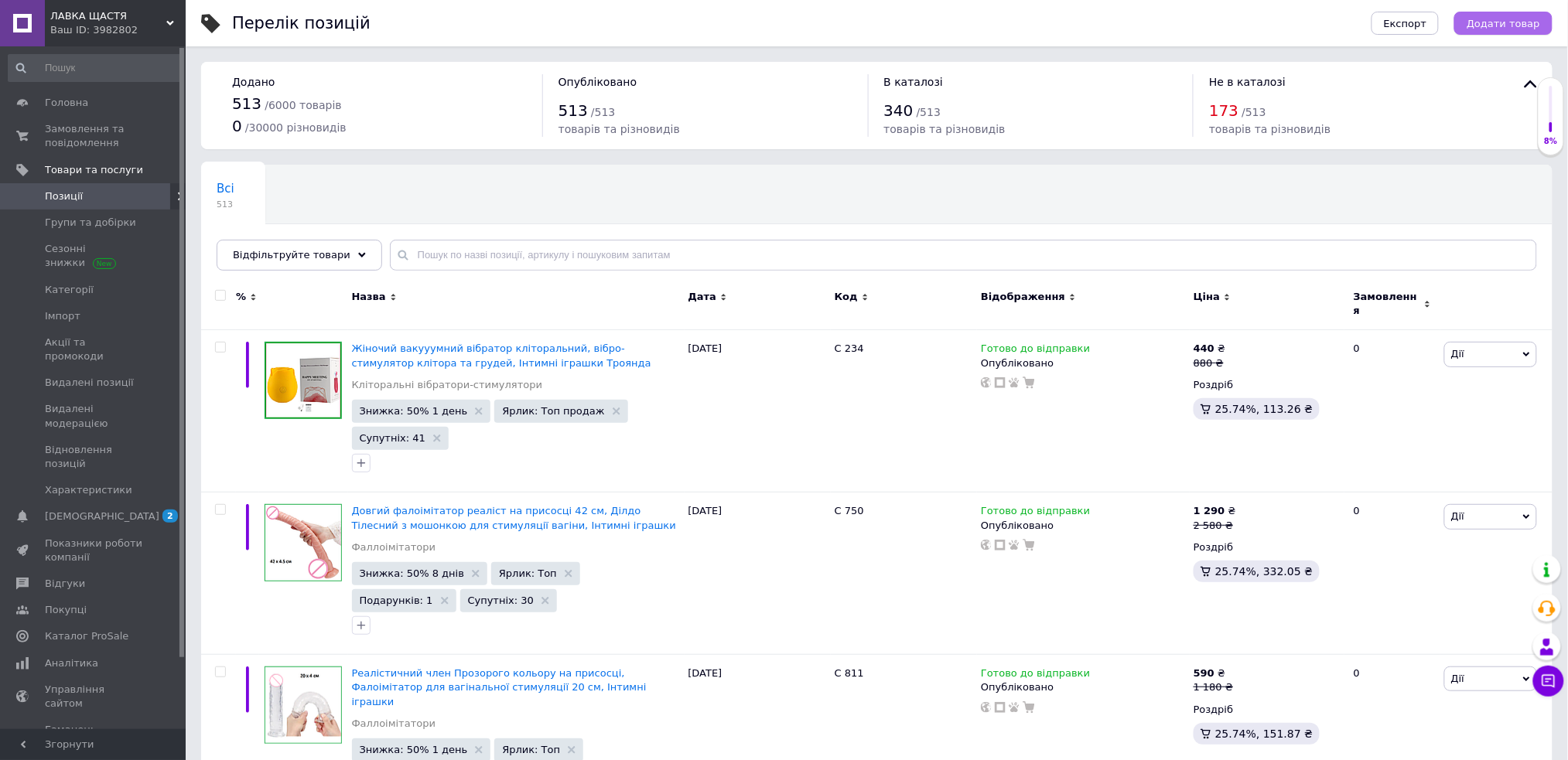
click at [1510, 27] on span "Додати товар" at bounding box center [1504, 23] width 74 height 11
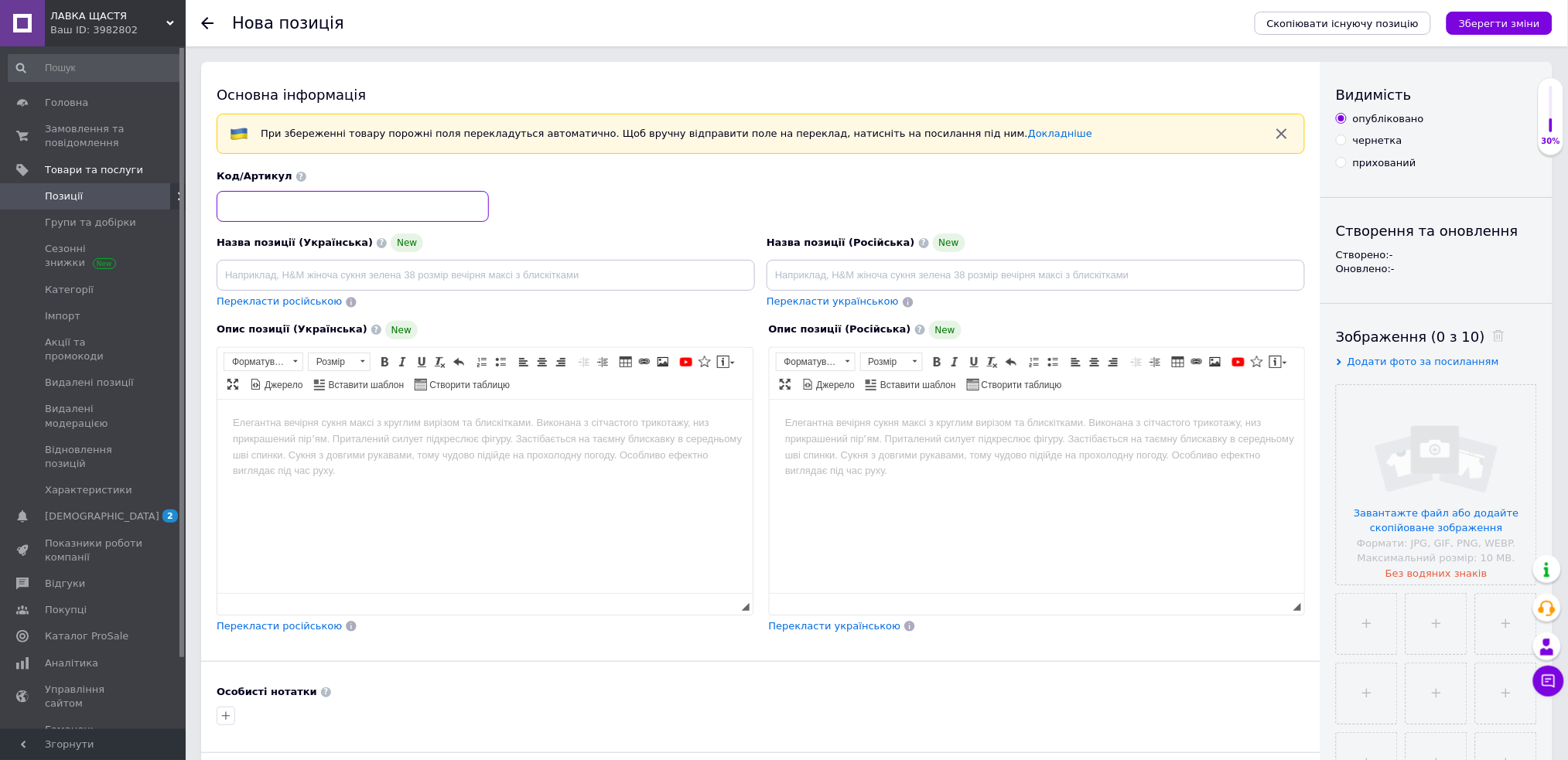
click at [365, 209] on input at bounding box center [353, 206] width 273 height 31
type input "С 705"
click at [288, 419] on body "Редактор, 9AF63044-90B5-4BA8-8A45-724A39178CCF" at bounding box center [485, 422] width 504 height 16
click at [512, 446] on html at bounding box center [484, 422] width 535 height 48
click at [356, 387] on span "Вставити шаблон" at bounding box center [366, 386] width 78 height 13
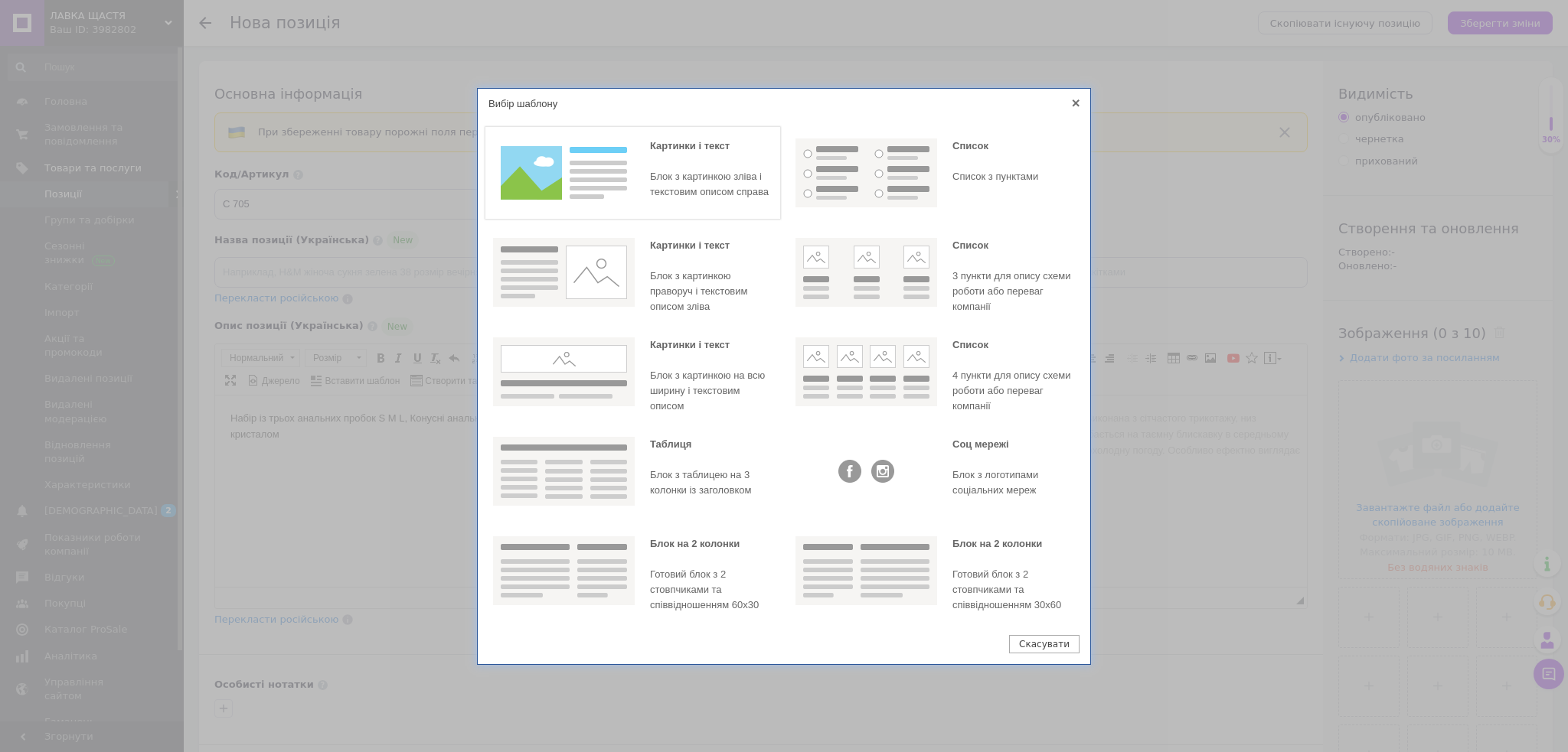
click at [557, 189] on img at bounding box center [563, 173] width 141 height 69
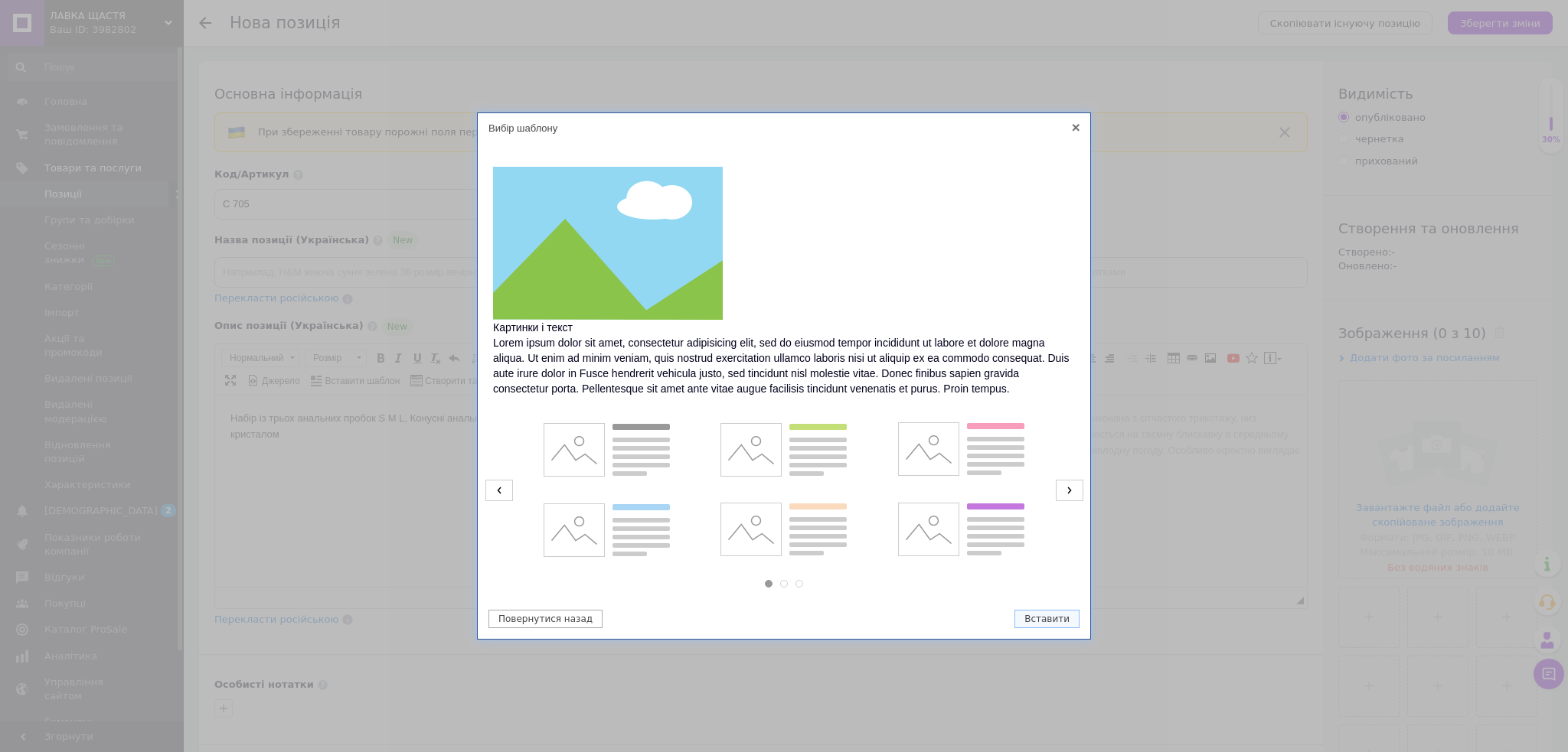
click at [506, 485] on icon at bounding box center [499, 490] width 28 height 21
click at [621, 461] on img at bounding box center [606, 450] width 141 height 69
click at [1057, 622] on button "Вставити" at bounding box center [1047, 619] width 65 height 18
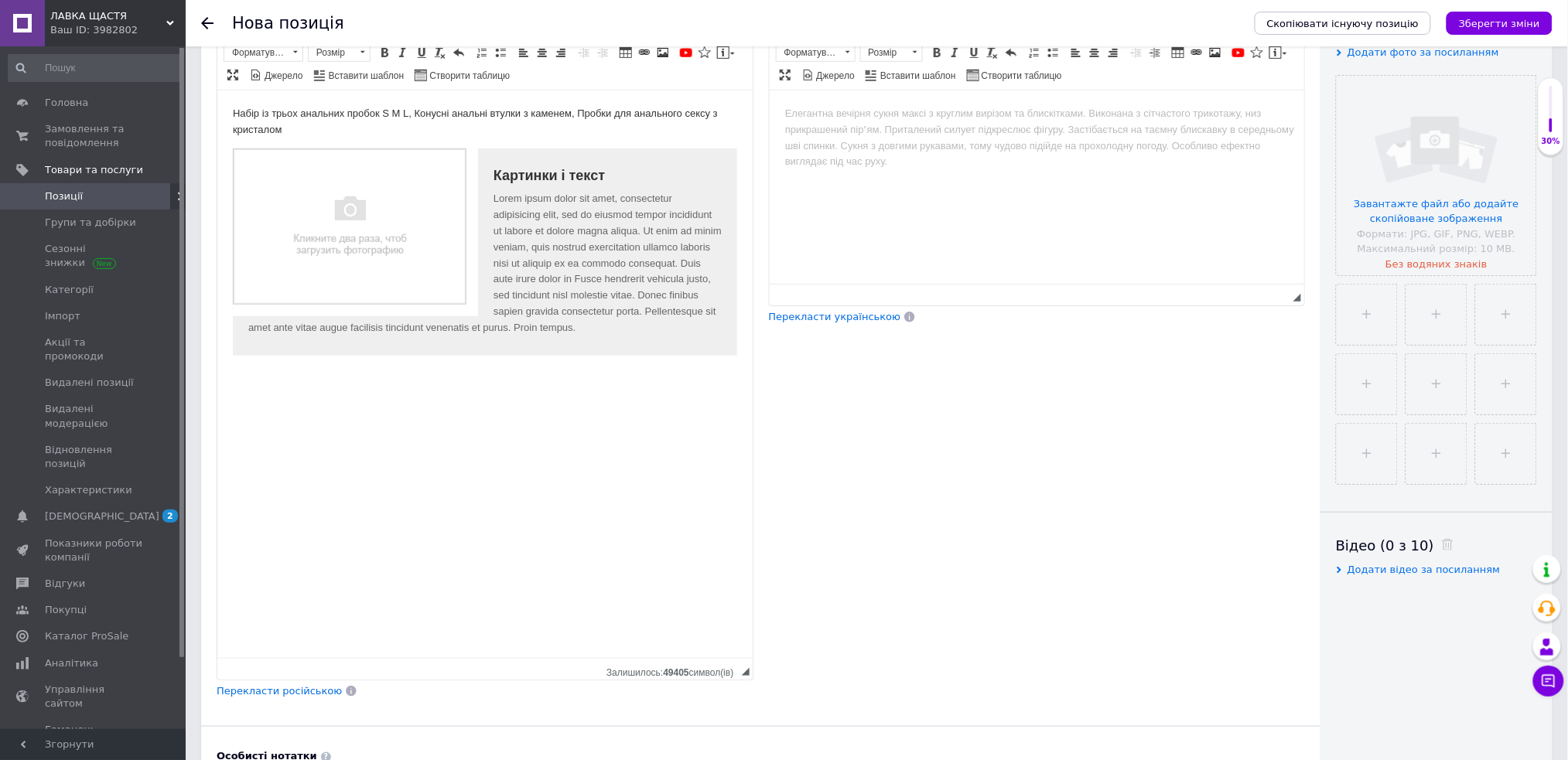
drag, startPoint x: 745, startPoint y: 301, endPoint x: 758, endPoint y: 703, distance: 402.2
click at [813, 759] on html "[PERSON_NAME] Ваш ID: 3982802 Сайт ЛАВКА ЩАСТЯ Кабінет покупця Перевірити стан …" at bounding box center [784, 704] width 1568 height 2026
drag, startPoint x: 489, startPoint y: 171, endPoint x: 666, endPoint y: 171, distance: 177.0
click at [666, 171] on div "Картинки і текст" at bounding box center [484, 175] width 473 height 16
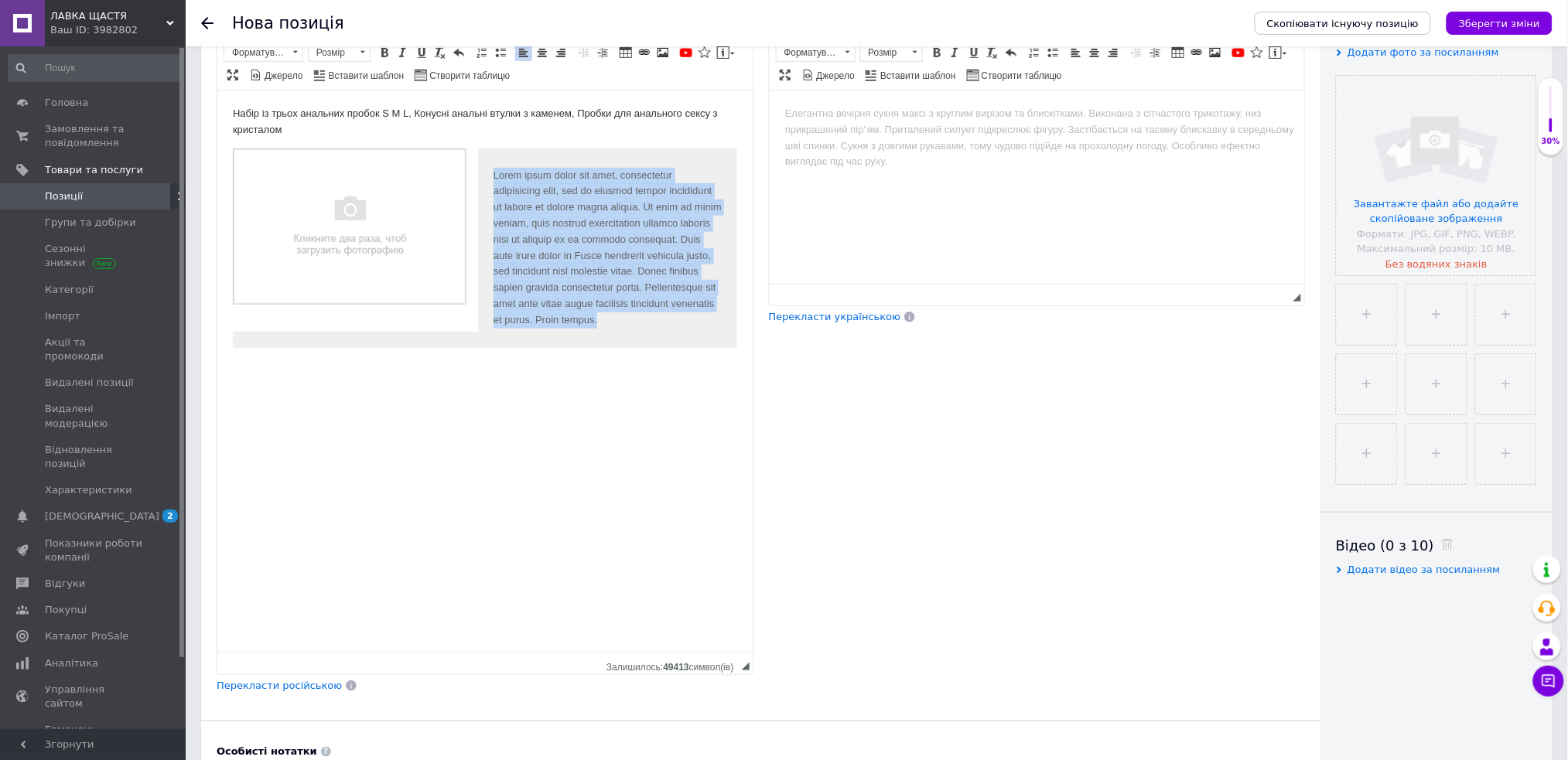
drag, startPoint x: 489, startPoint y: 174, endPoint x: 738, endPoint y: 360, distance: 310.8
click at [738, 360] on html "Набір із трьох анальних пробок S M L, Конусні анальні втулки з каменем, Пробки …" at bounding box center [484, 226] width 535 height 273
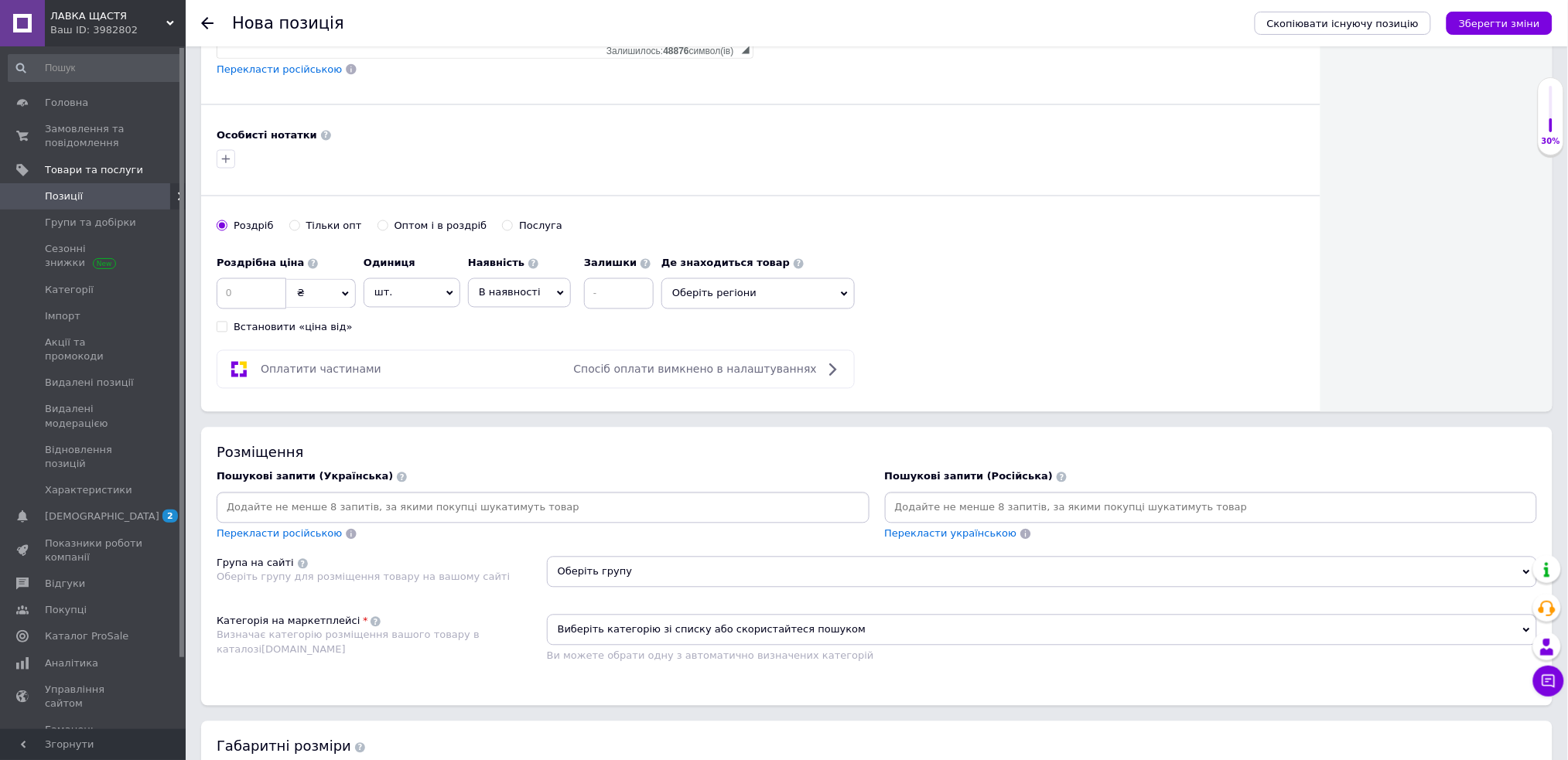
scroll to position [1031, 0]
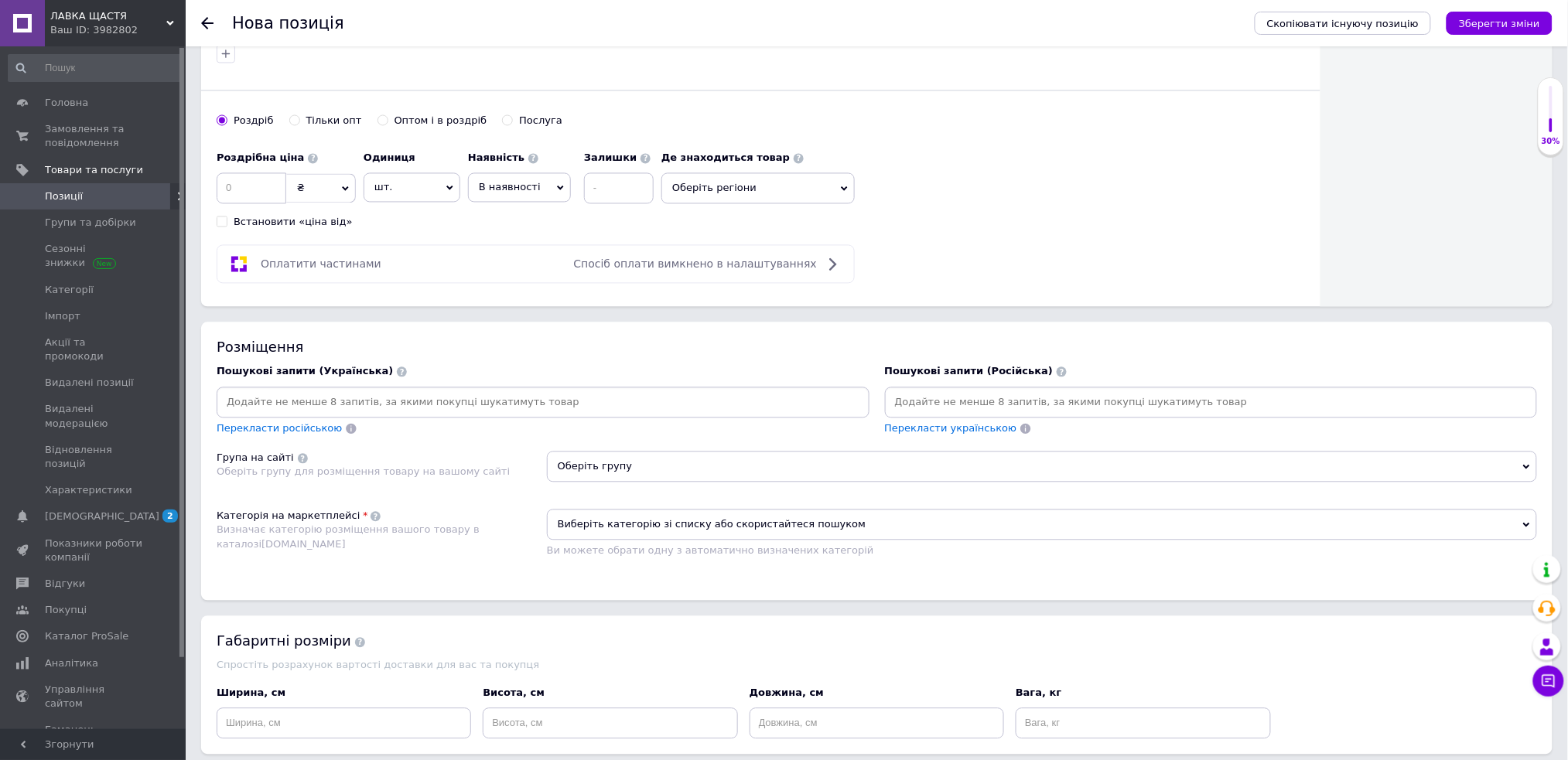
click at [612, 408] on input at bounding box center [543, 402] width 647 height 23
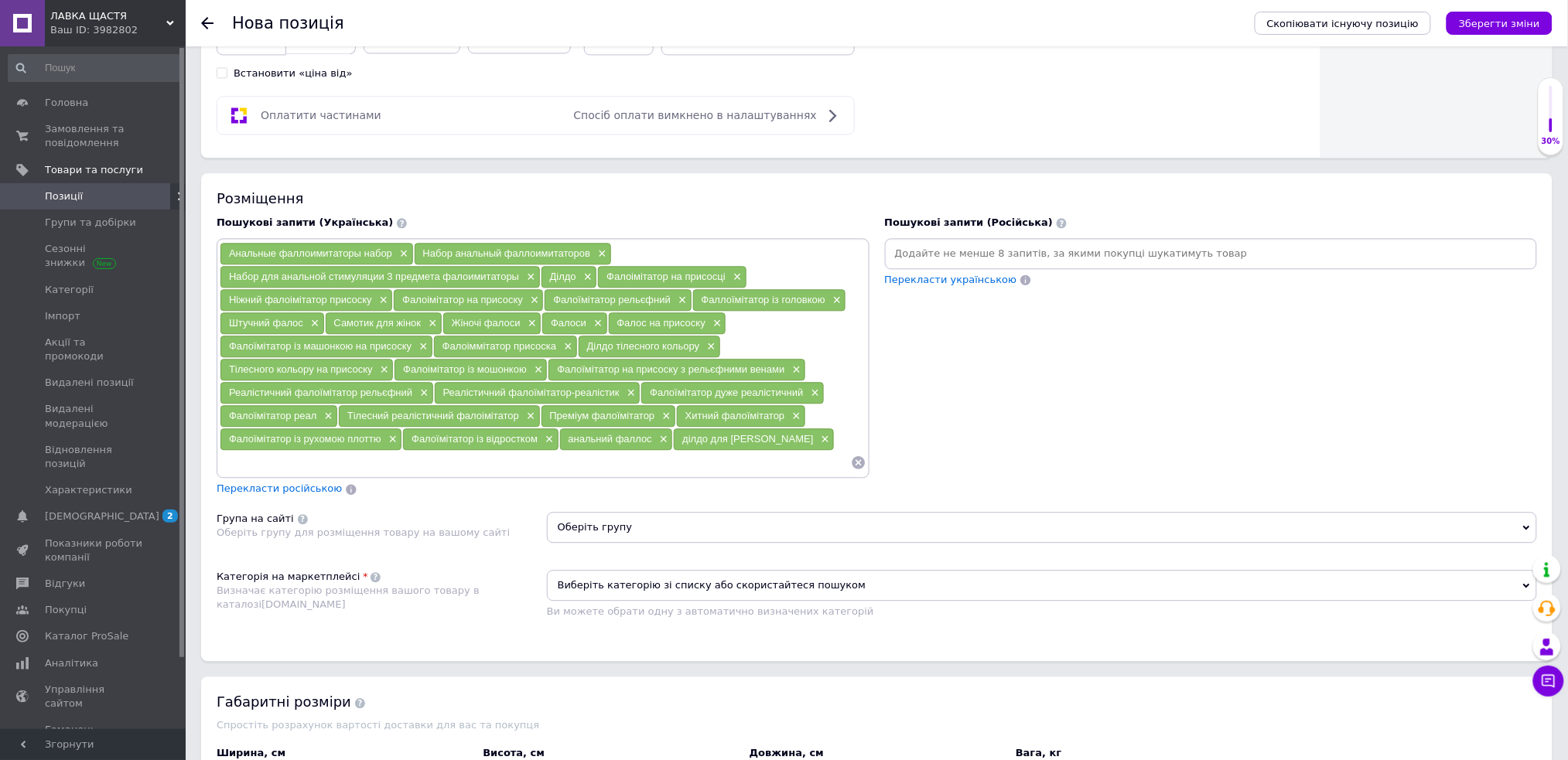
scroll to position [1237, 0]
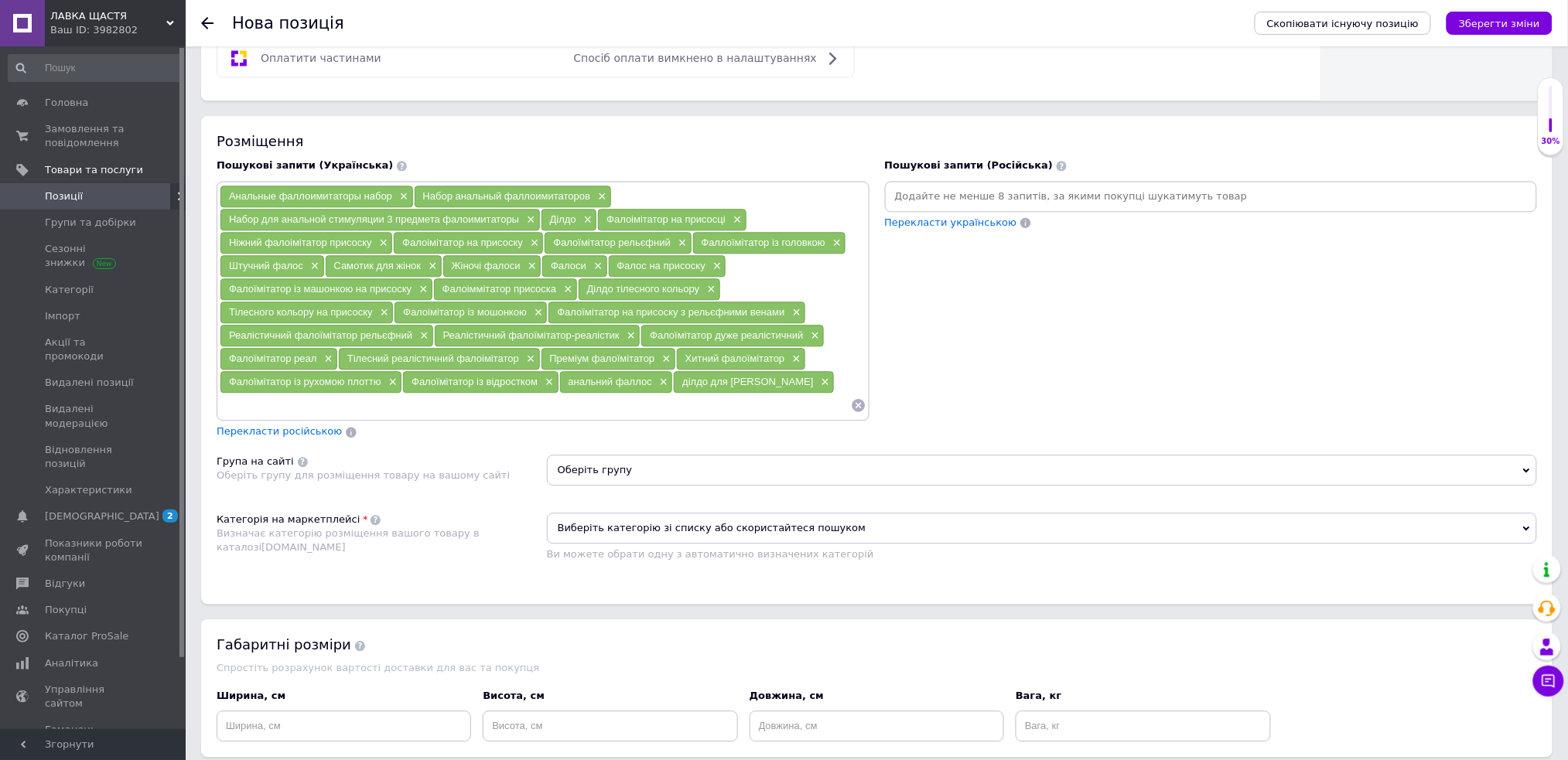
click at [660, 463] on span "Оберіть групу" at bounding box center [1042, 470] width 990 height 31
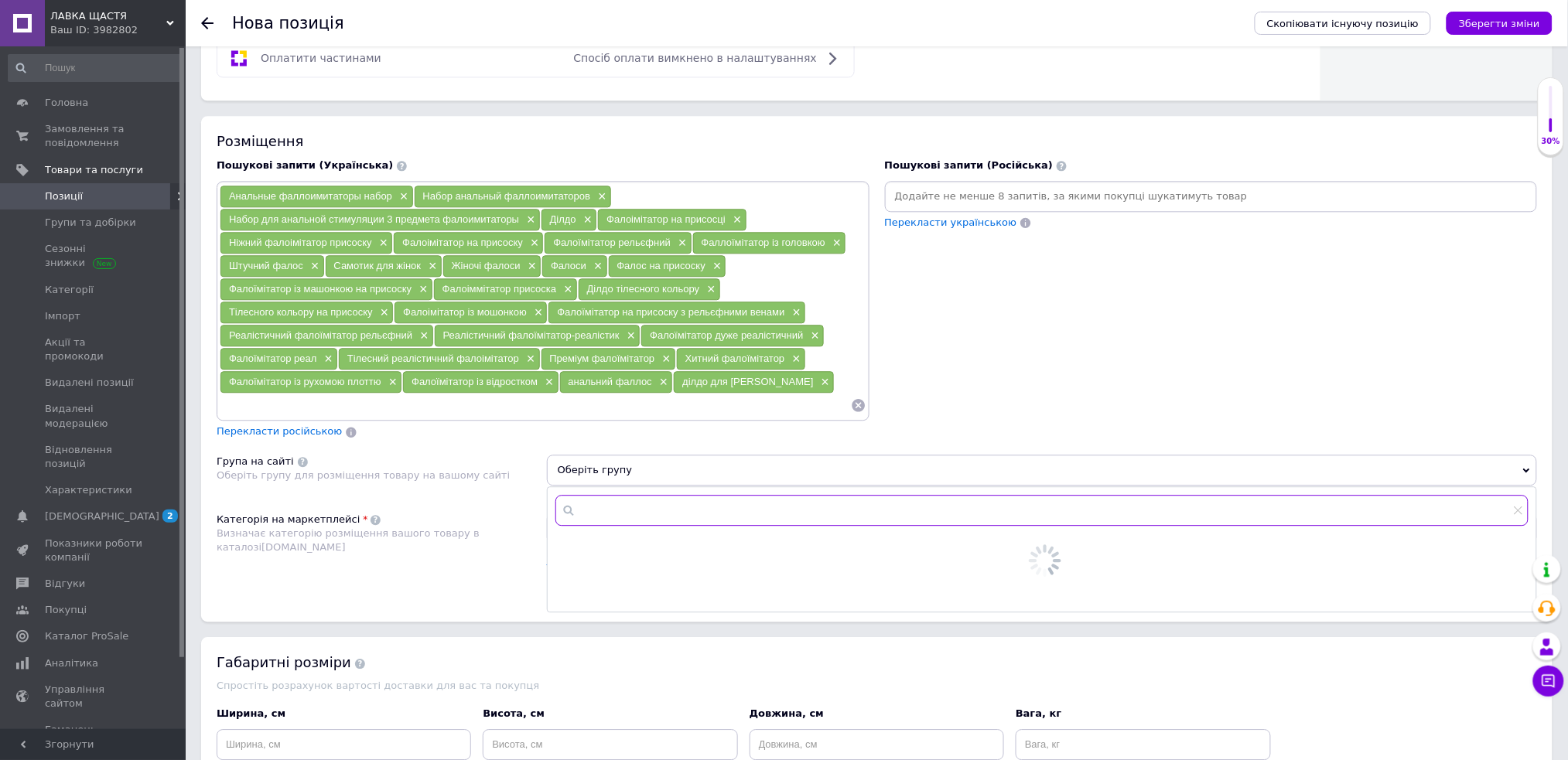
click at [648, 498] on input "text" at bounding box center [1042, 510] width 973 height 31
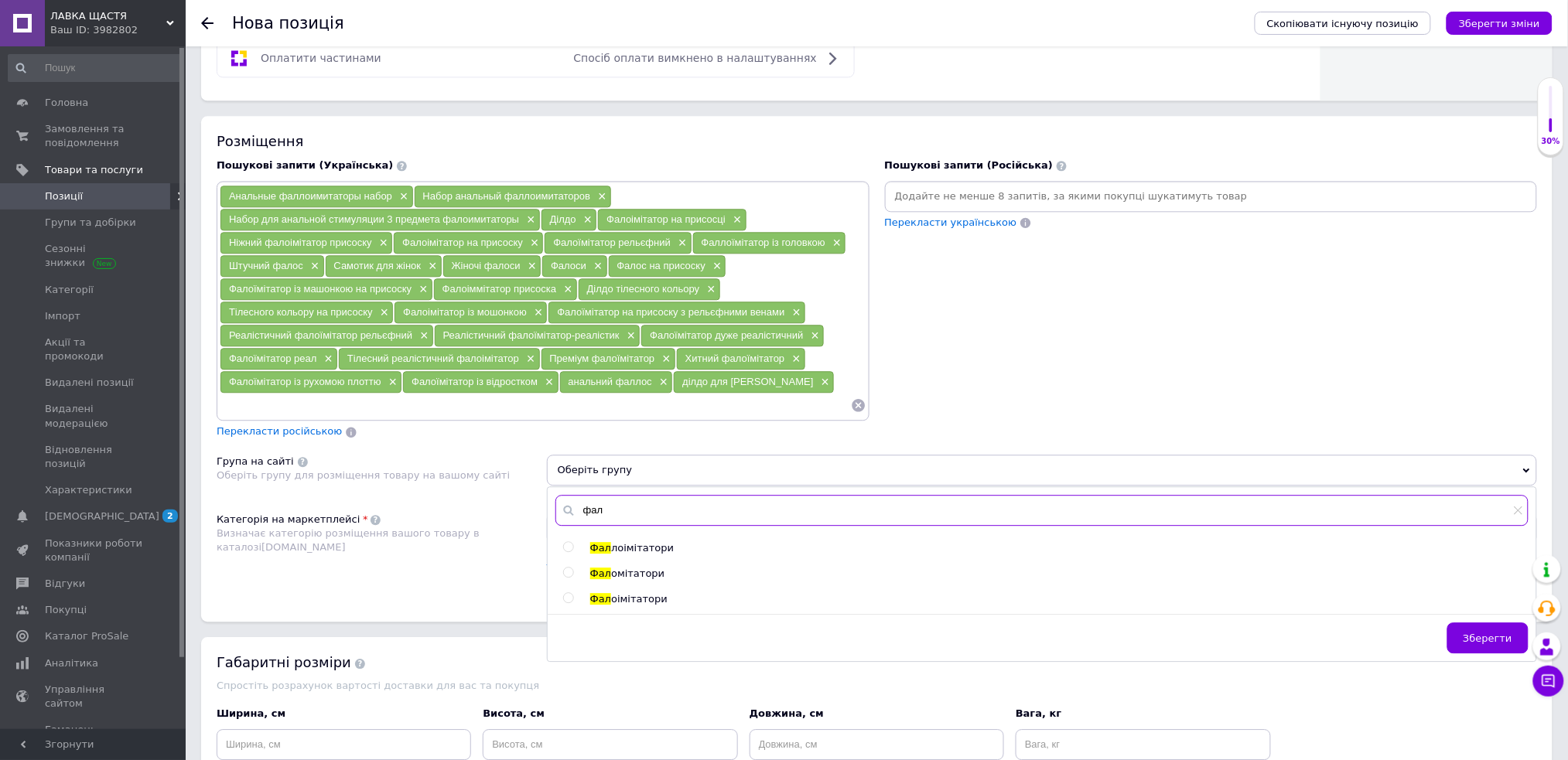
type input "фал"
click at [571, 542] on input "radio" at bounding box center [568, 547] width 10 height 10
radio input "true"
click at [489, 586] on div "Розміщення Пошукові запити (Українська) Анальные фаллоимитаторы набор × Набор а…" at bounding box center [876, 369] width 1351 height 506
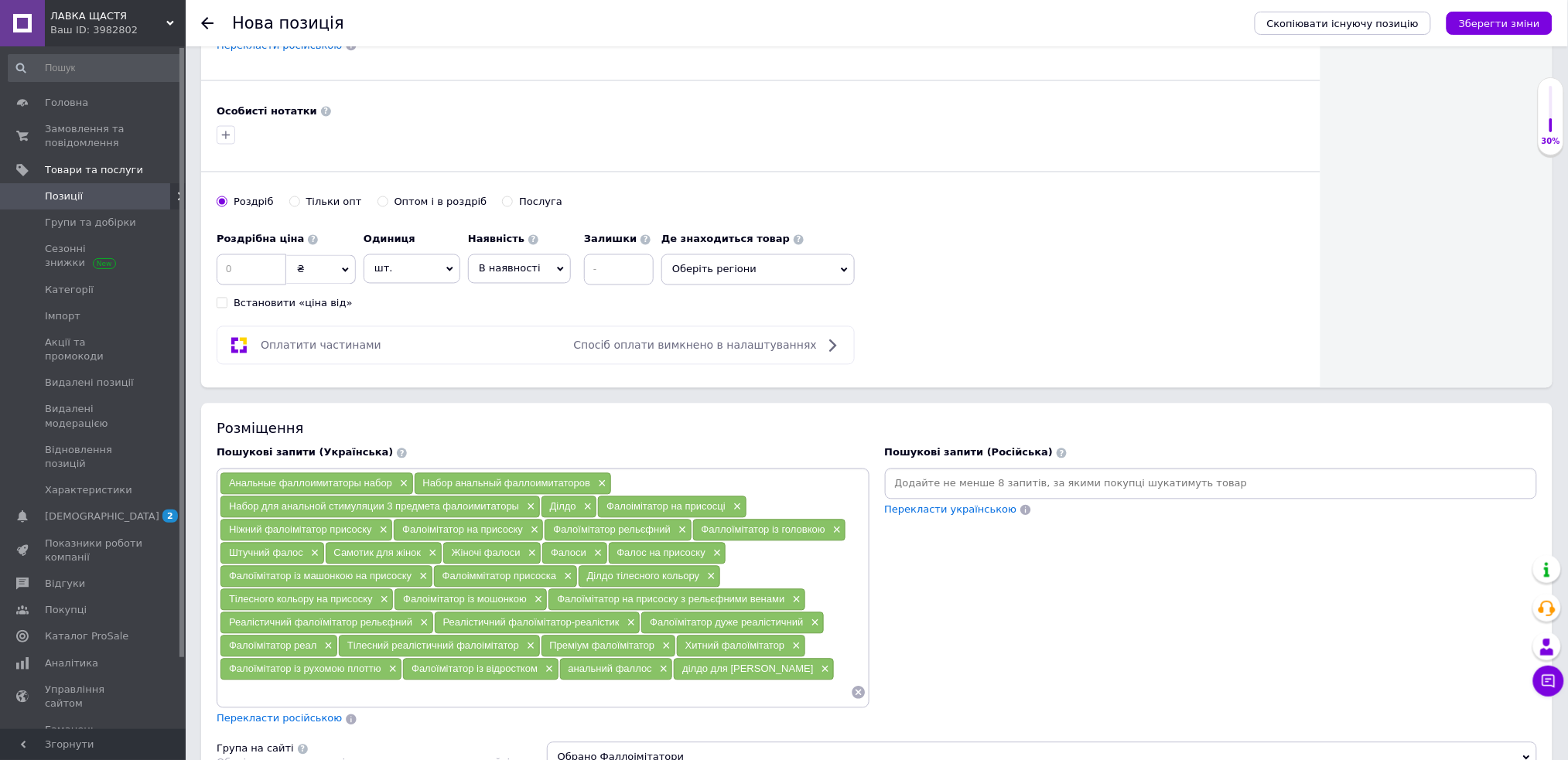
scroll to position [824, 0]
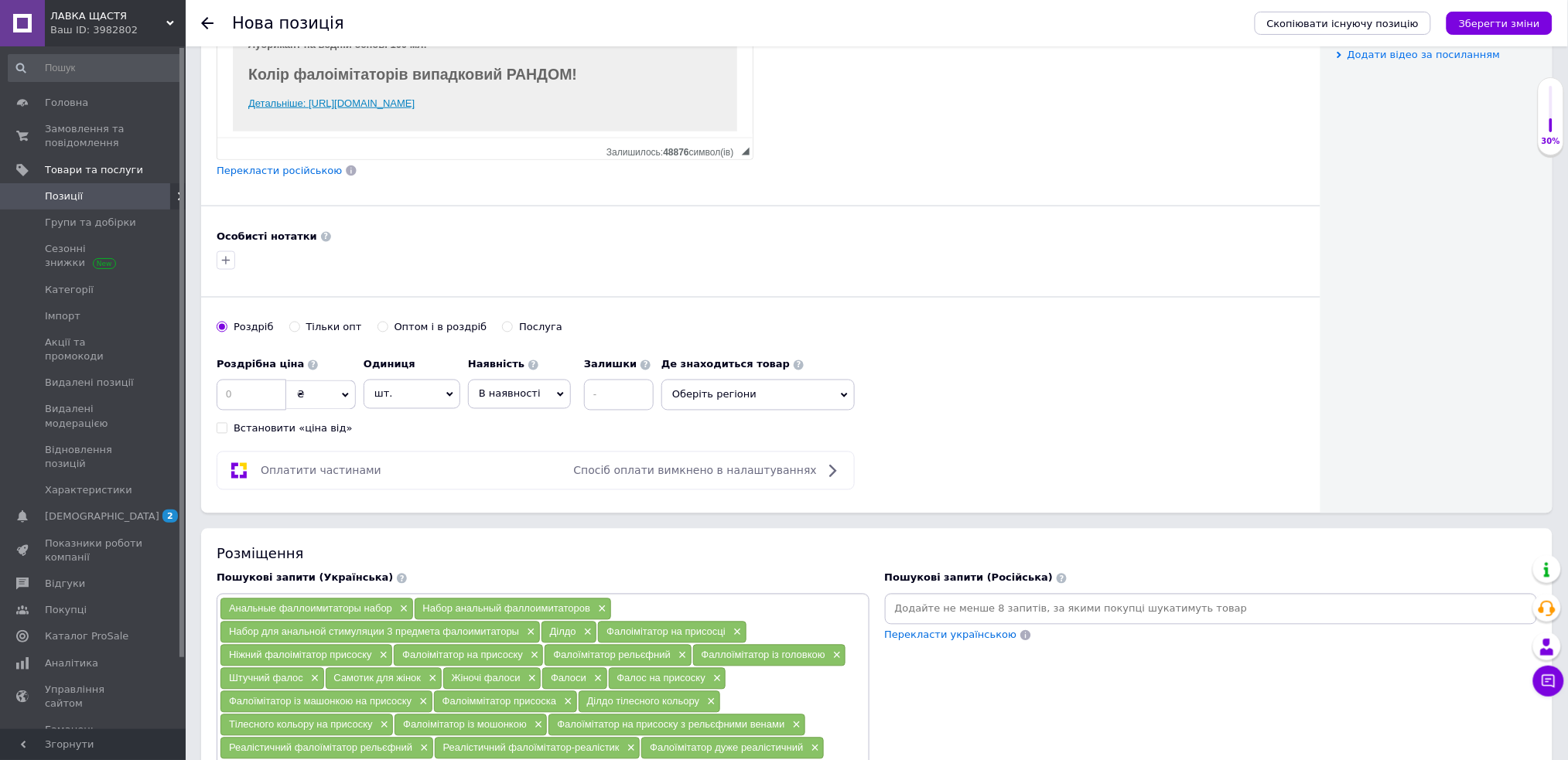
click at [520, 389] on span "В наявності" at bounding box center [510, 394] width 62 height 11
click at [508, 498] on li "Готово до відправки" at bounding box center [519, 491] width 102 height 35
click at [275, 399] on input at bounding box center [251, 395] width 70 height 31
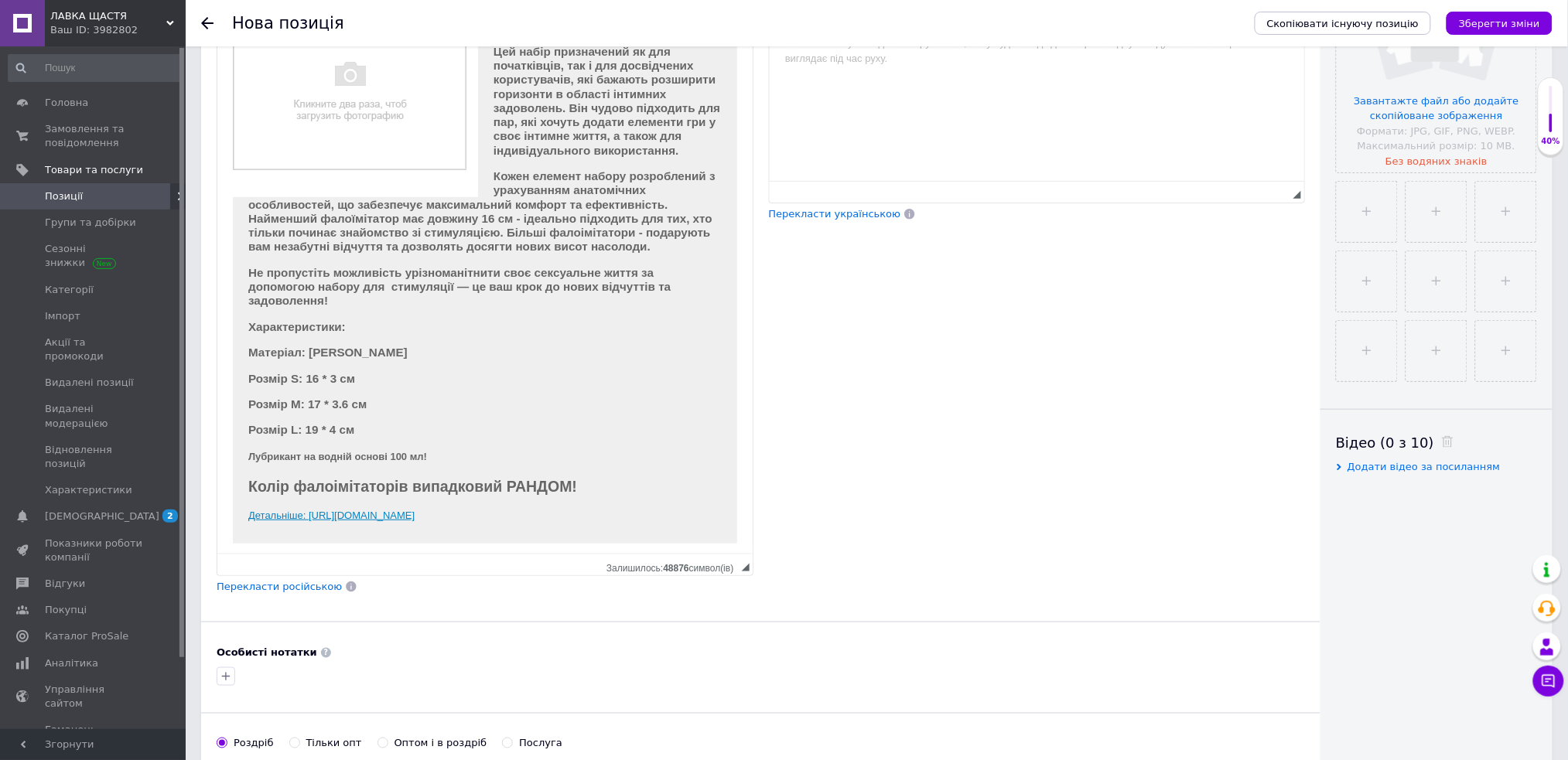
scroll to position [0, 0]
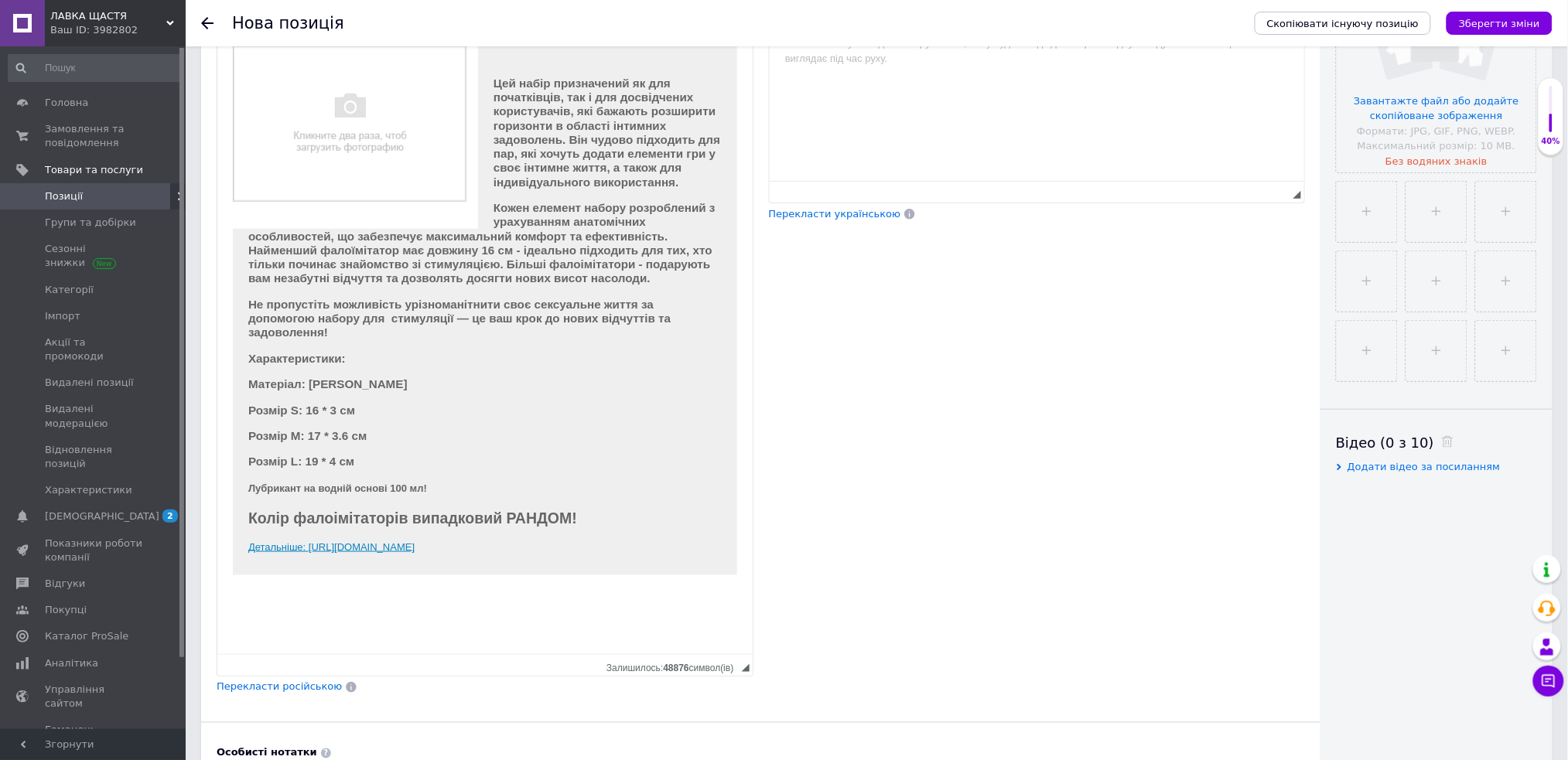
drag, startPoint x: 747, startPoint y: 565, endPoint x: 742, endPoint y: 705, distance: 140.1
click at [742, 705] on div "Основна інформація При збереженні товару порожні поля перекладуться автоматично…" at bounding box center [760, 340] width 1120 height 1381
type input "1480"
drag, startPoint x: 246, startPoint y: 565, endPoint x: 677, endPoint y: 561, distance: 431.0
click at [677, 561] on div "Цей набір призначений як для початківців, так і для досвідчених користувачів, я…" at bounding box center [485, 311] width 504 height 530
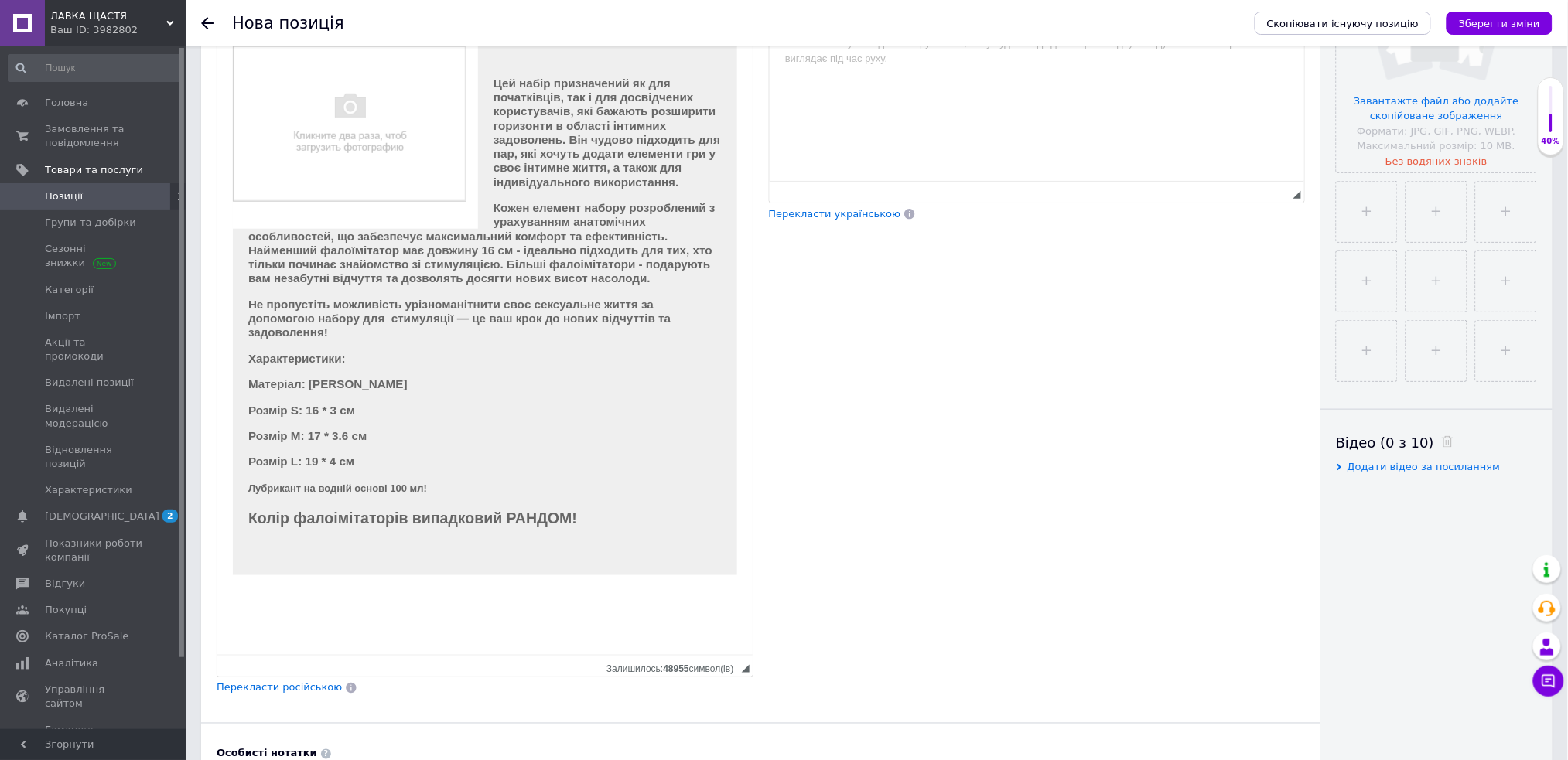
click at [596, 527] on h2 "Колір фалоімітаторів випадковий РАНДОМ!" at bounding box center [484, 518] width 473 height 18
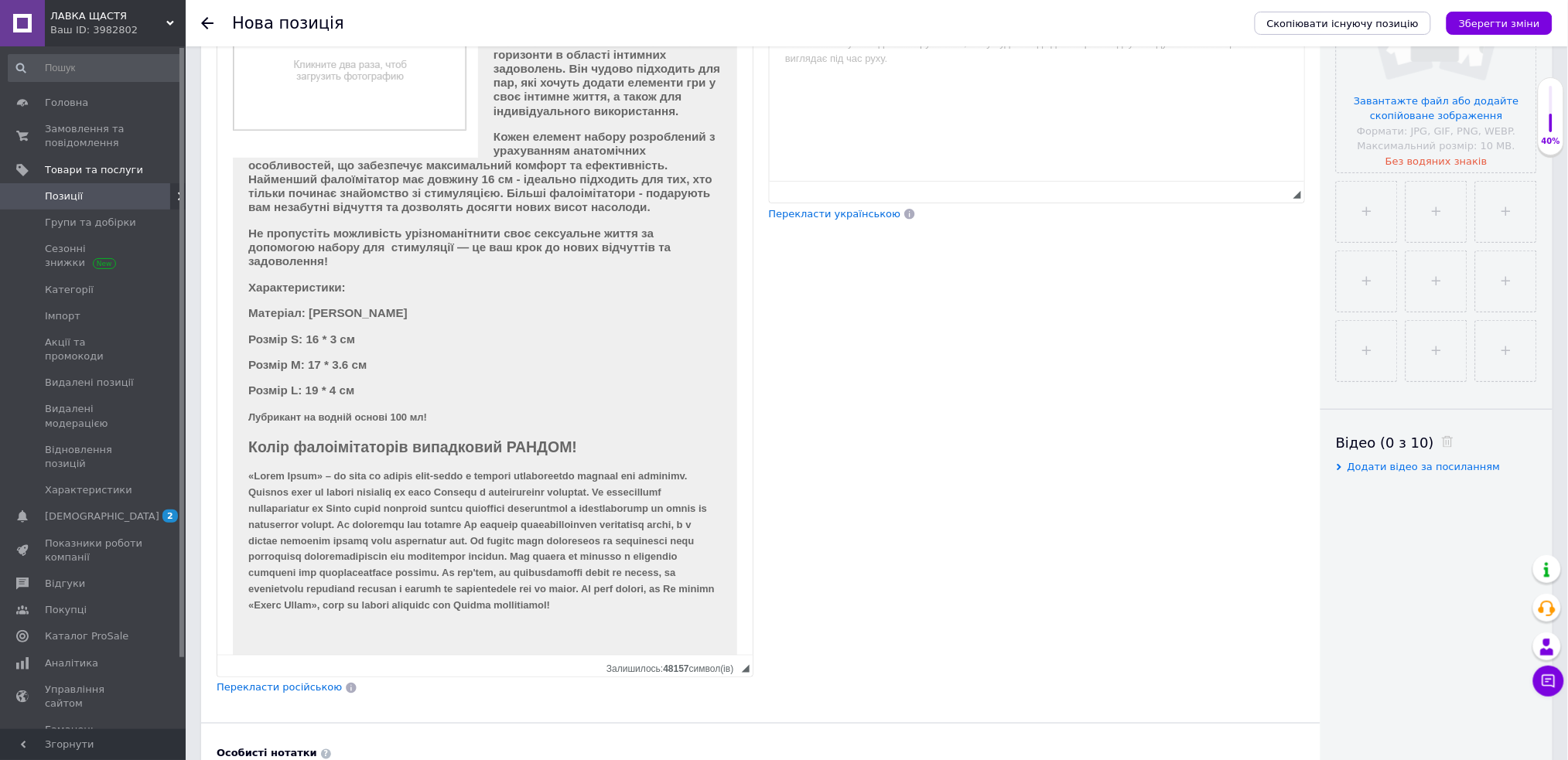
scroll to position [134, 0]
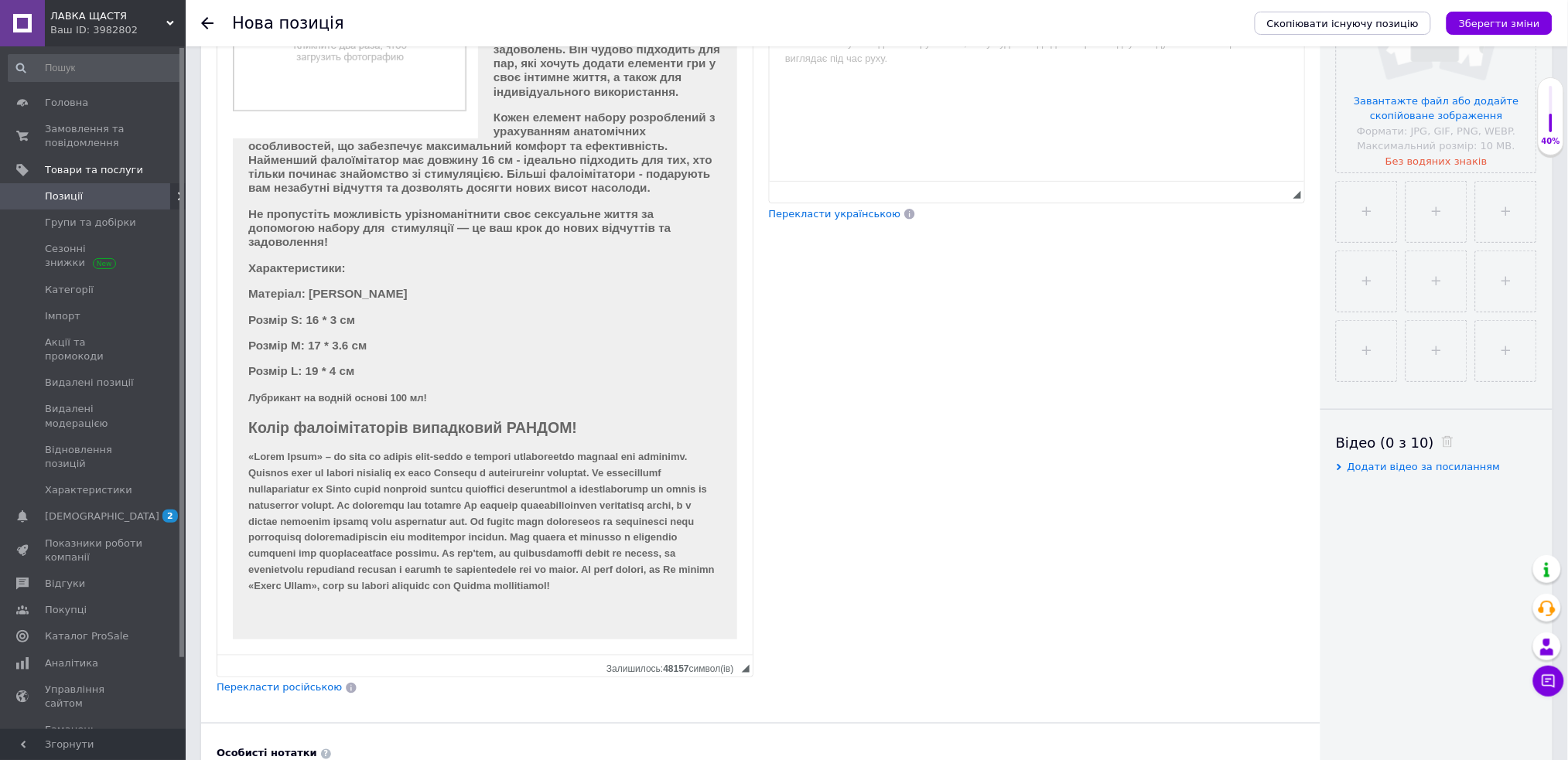
drag, startPoint x: 240, startPoint y: 441, endPoint x: 539, endPoint y: 598, distance: 337.7
click at [539, 598] on div "Цей набір призначений як для початківців, так і для досвідчених користувачів, я…" at bounding box center [485, 298] width 504 height 685
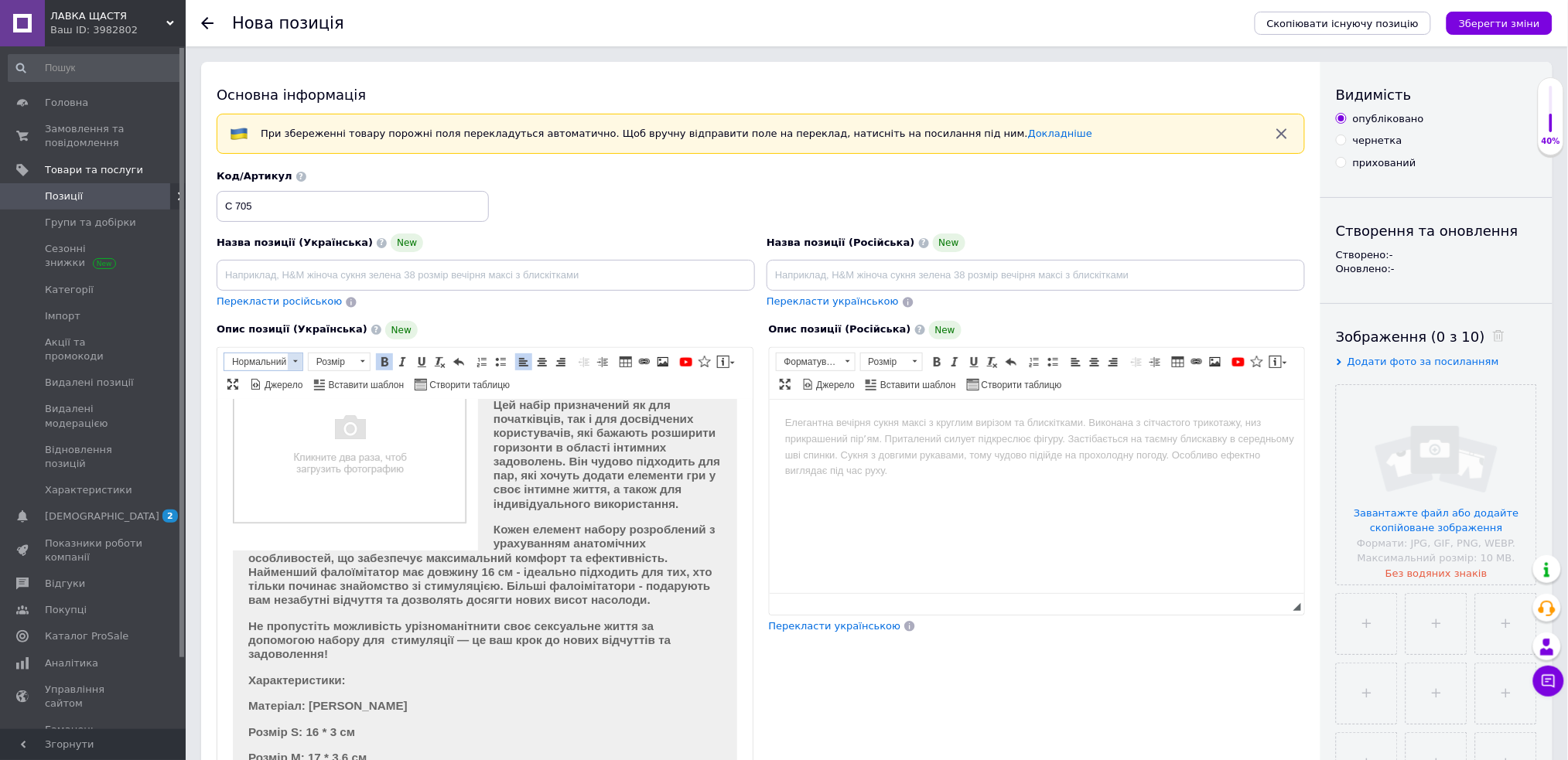
click at [290, 360] on span at bounding box center [295, 362] width 15 height 17
click at [300, 430] on h3 "Заголовок 3" at bounding box center [282, 428] width 109 height 13
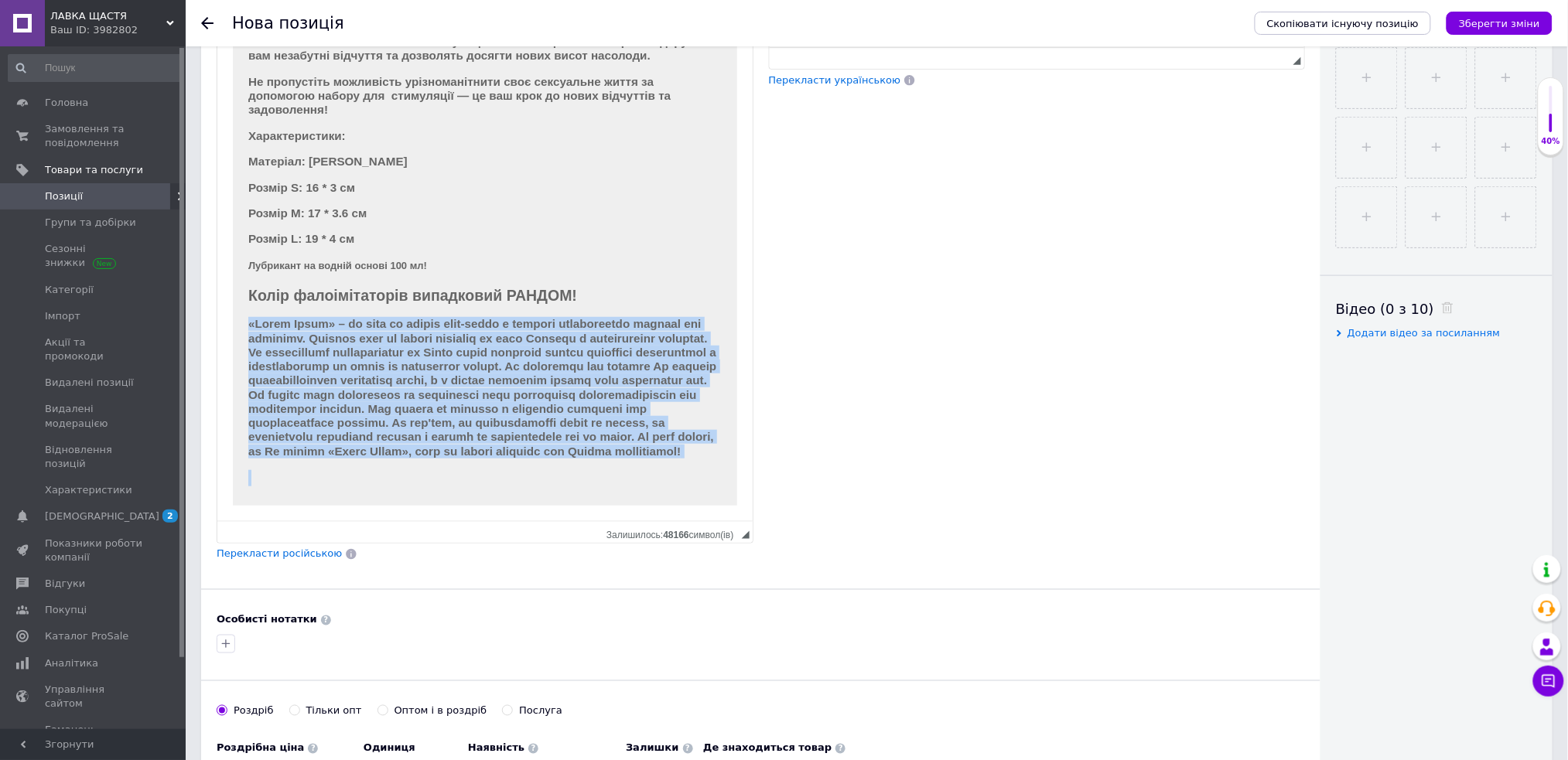
click at [510, 347] on strong "Редактор, 9AF63044-90B5-4BA8-8A45-724A39178CCF" at bounding box center [481, 387] width 468 height 140
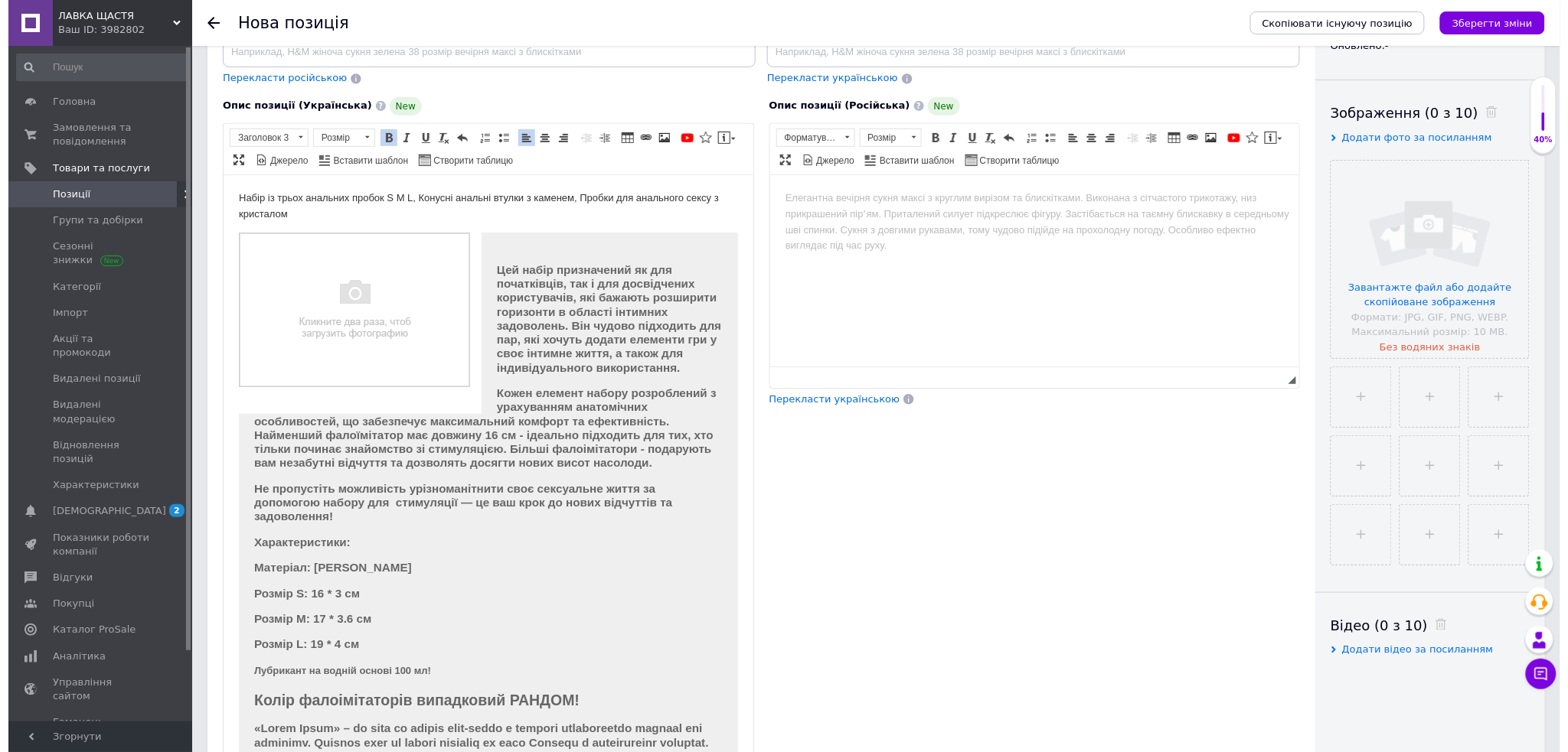
scroll to position [30, 0]
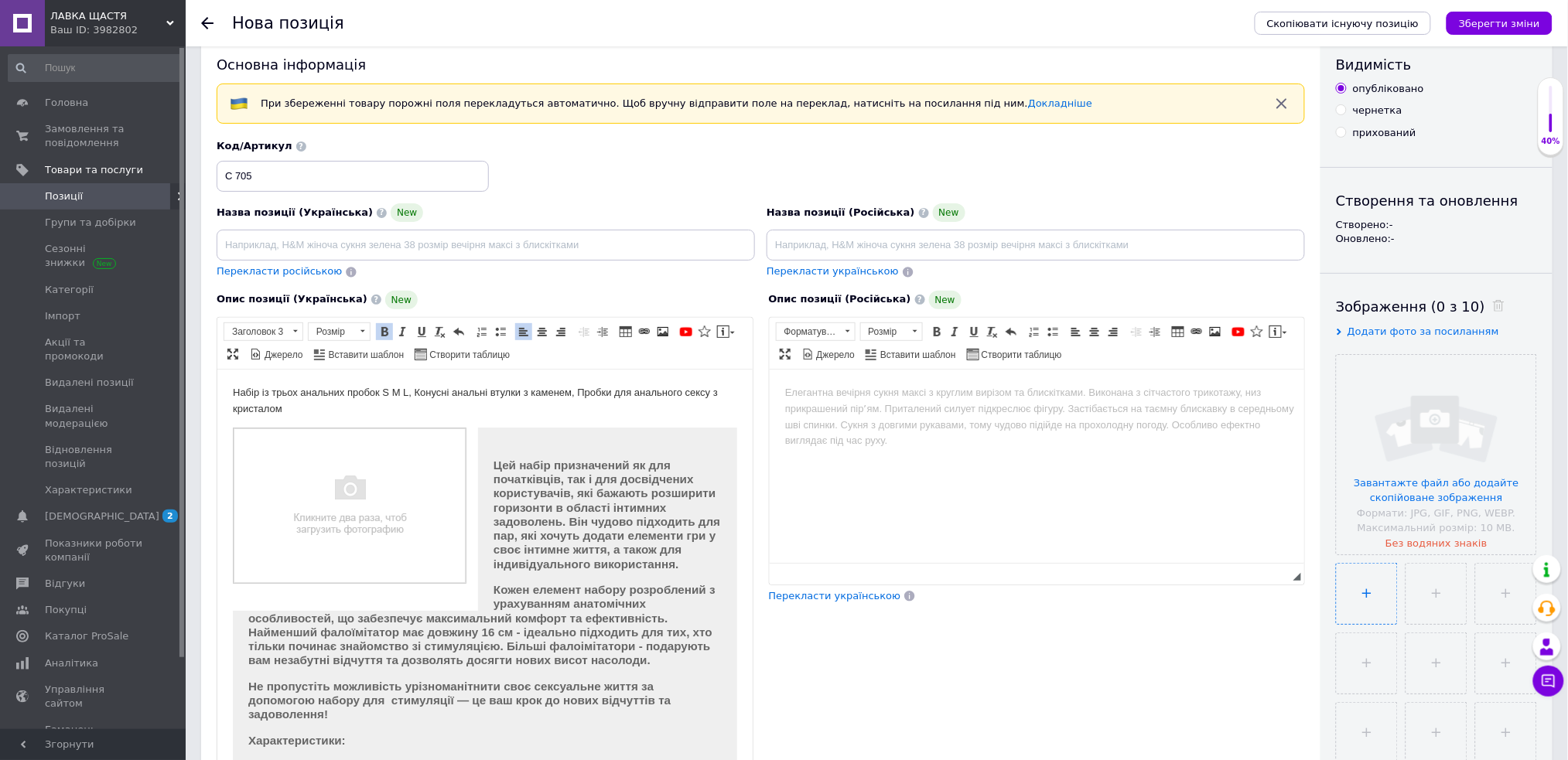
click at [1388, 607] on input "file" at bounding box center [1366, 594] width 61 height 61
type input "C:\fakepath\Реалистичный силиконовый фаллоимитатор, анальная пробка с присоской…"
click at [387, 495] on img "Редактор, 9AF63044-90B5-4BA8-8A45-724A39178CCF" at bounding box center [349, 504] width 233 height 156
drag, startPoint x: 620, startPoint y: 851, endPoint x: 388, endPoint y: 497, distance: 423.2
click at [388, 497] on img "Редактор, 9AF63044-90B5-4BA8-8A45-724A39178CCF" at bounding box center [349, 504] width 233 height 156
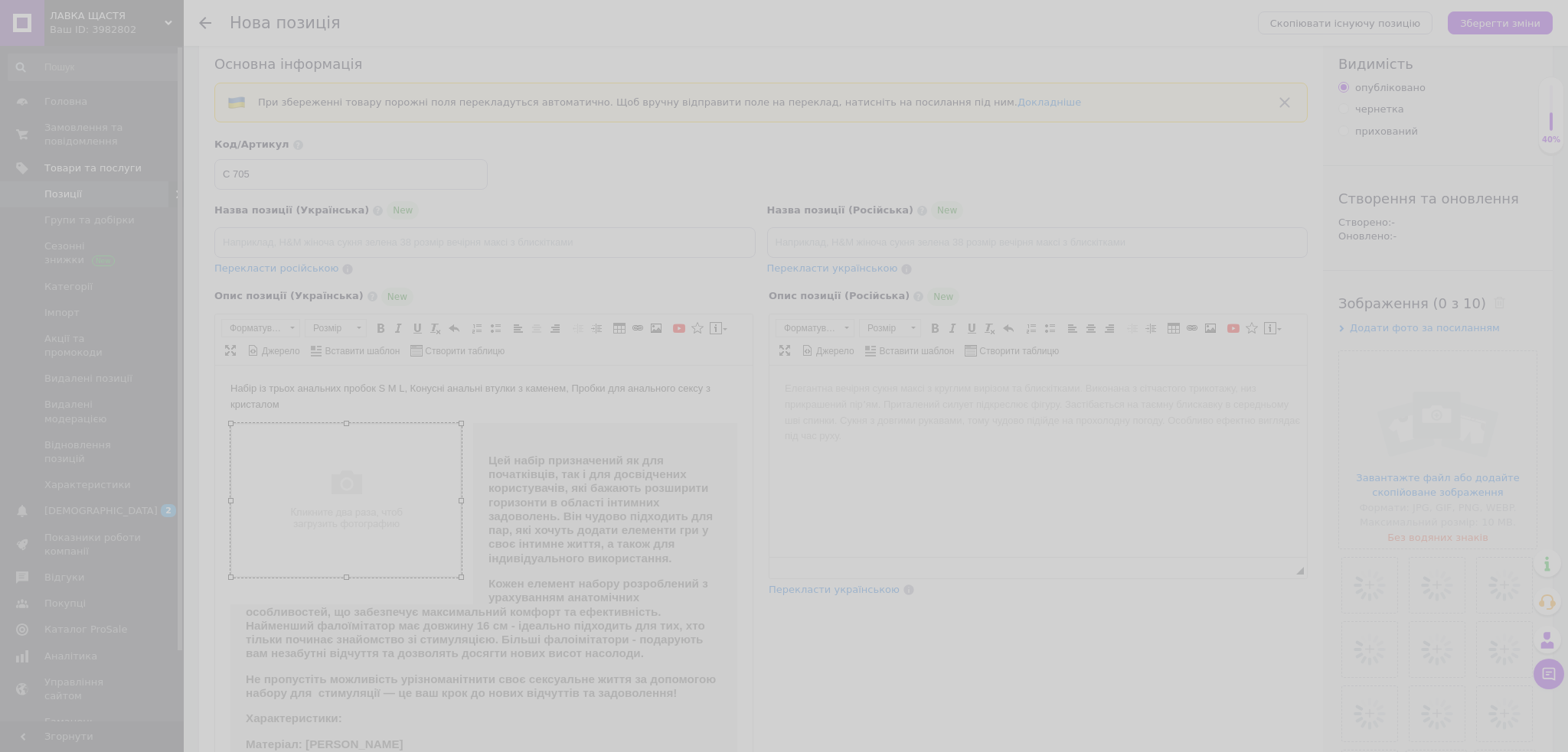
select select
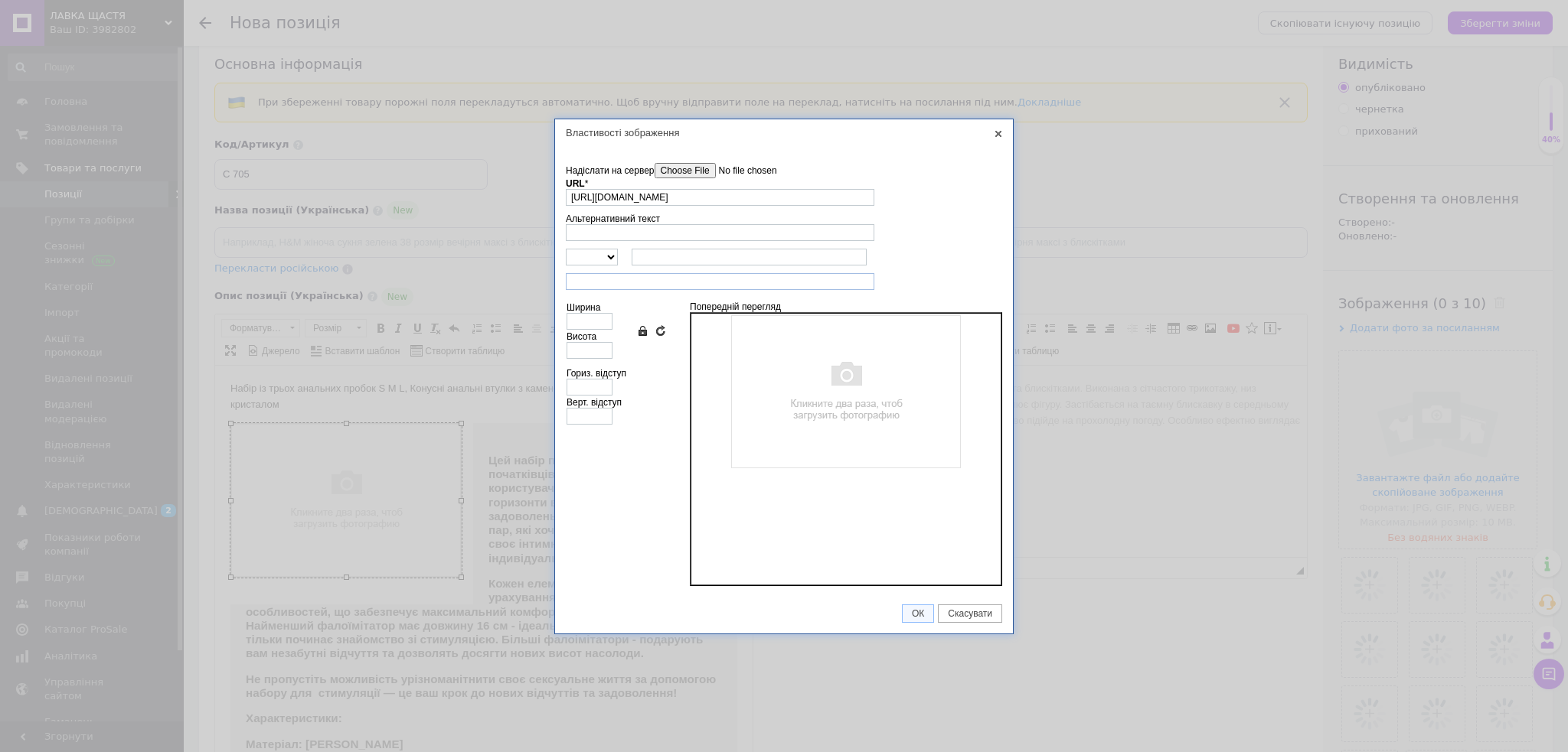
scroll to position [0, 50]
click at [697, 176] on input"] "Надіслати на сервер" at bounding box center [741, 170] width 174 height 16
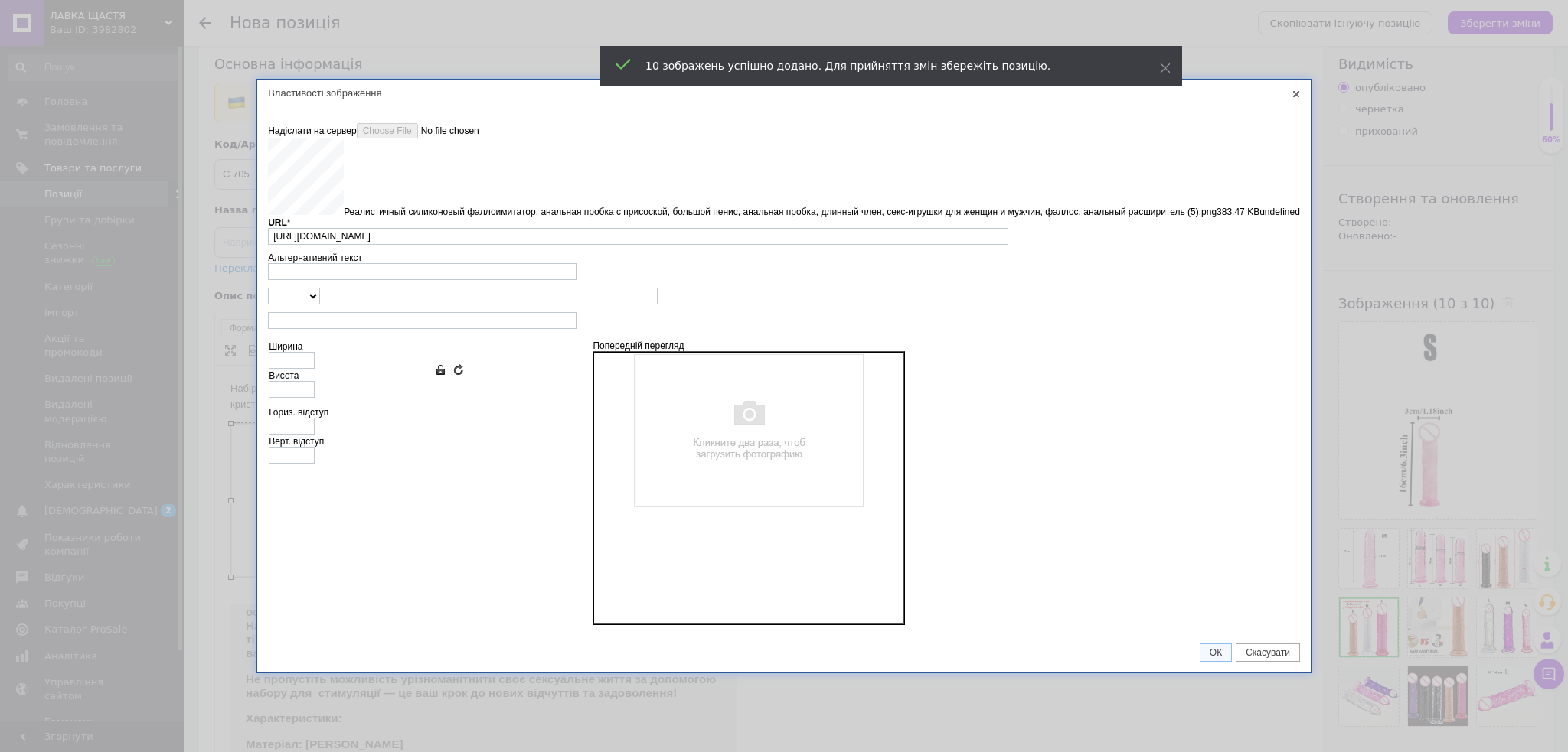
type input "[URL][DOMAIN_NAME]"
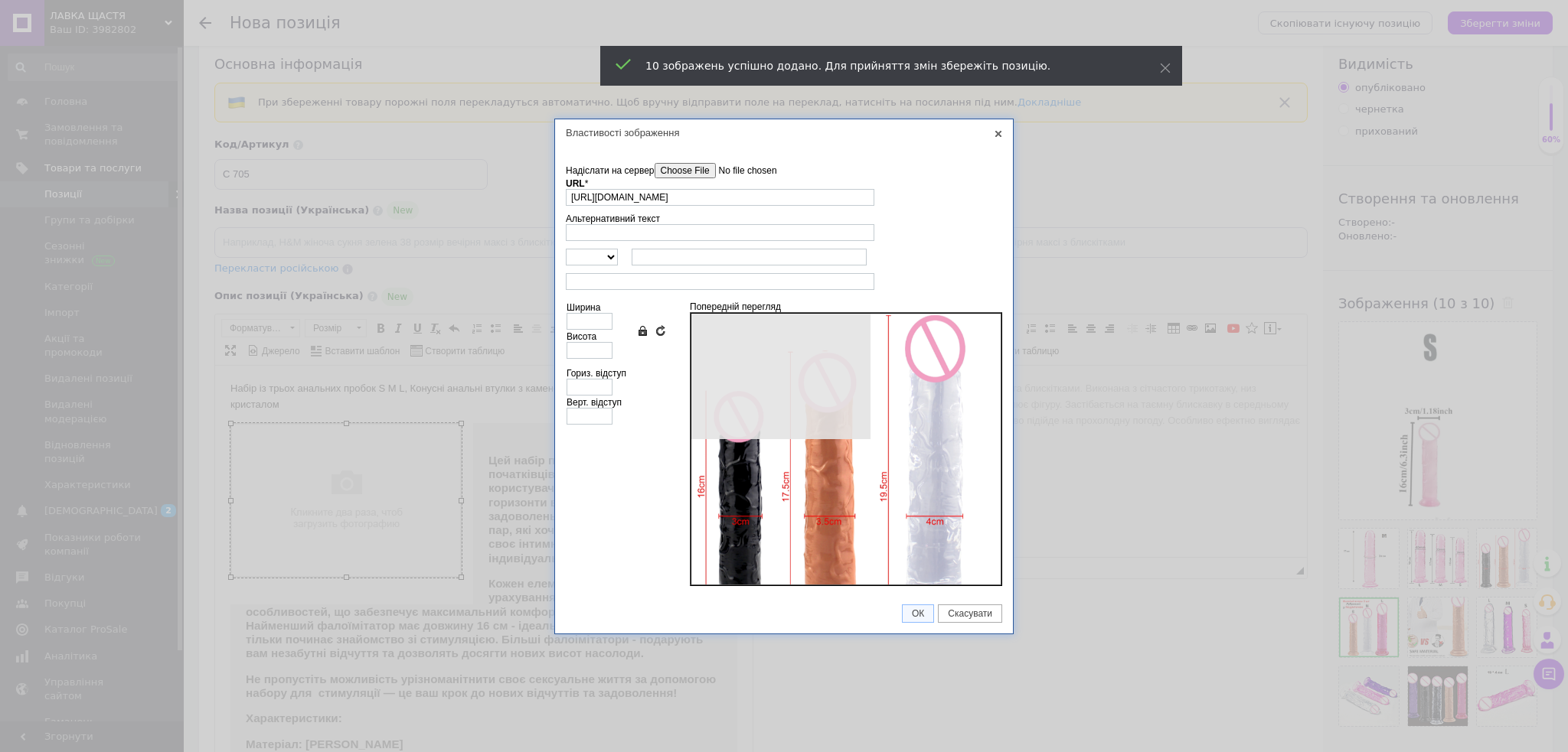
type input "640"
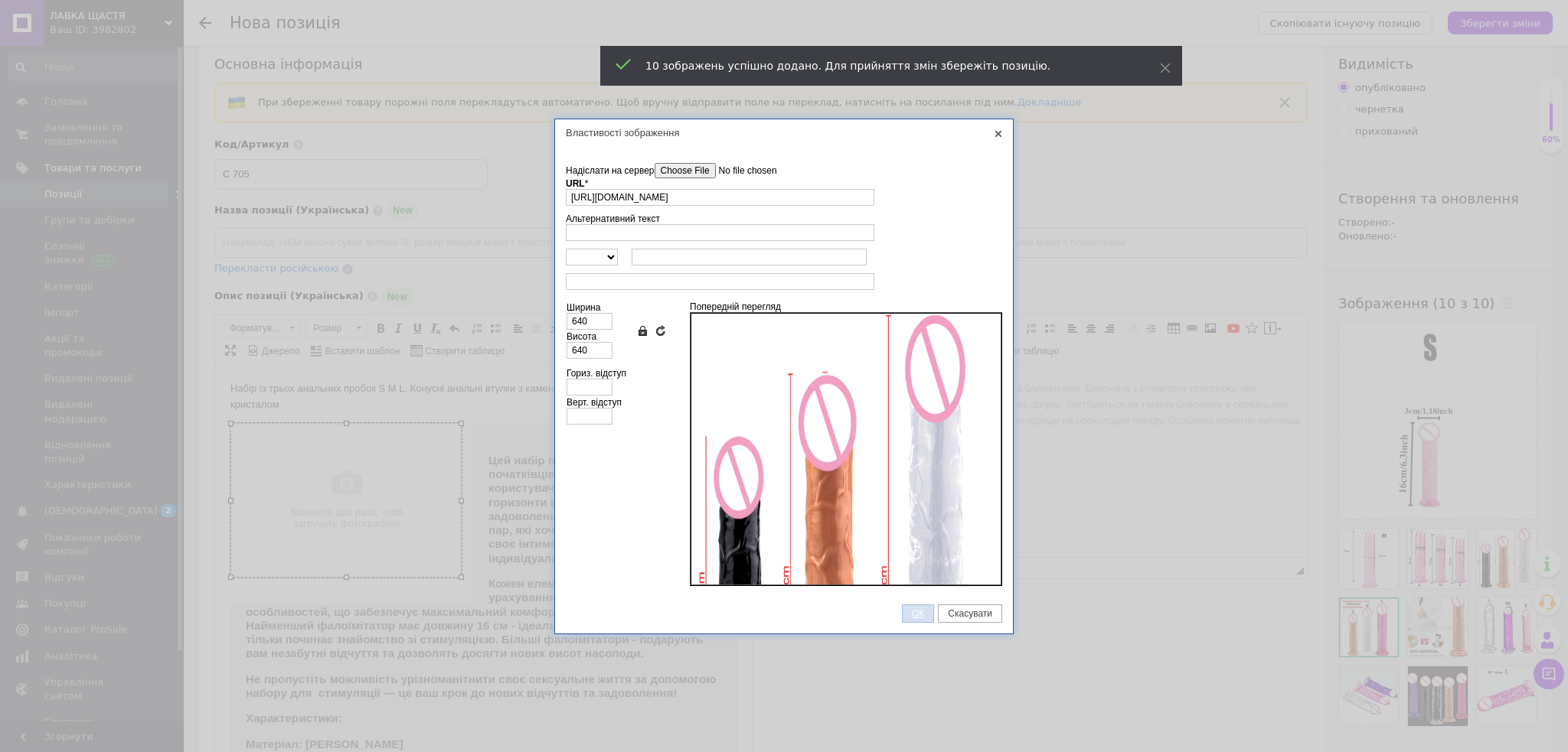
drag, startPoint x: 905, startPoint y: 608, endPoint x: 473, endPoint y: 367, distance: 494.7
click at [905, 609] on span "ОК" at bounding box center [918, 614] width 30 height 11
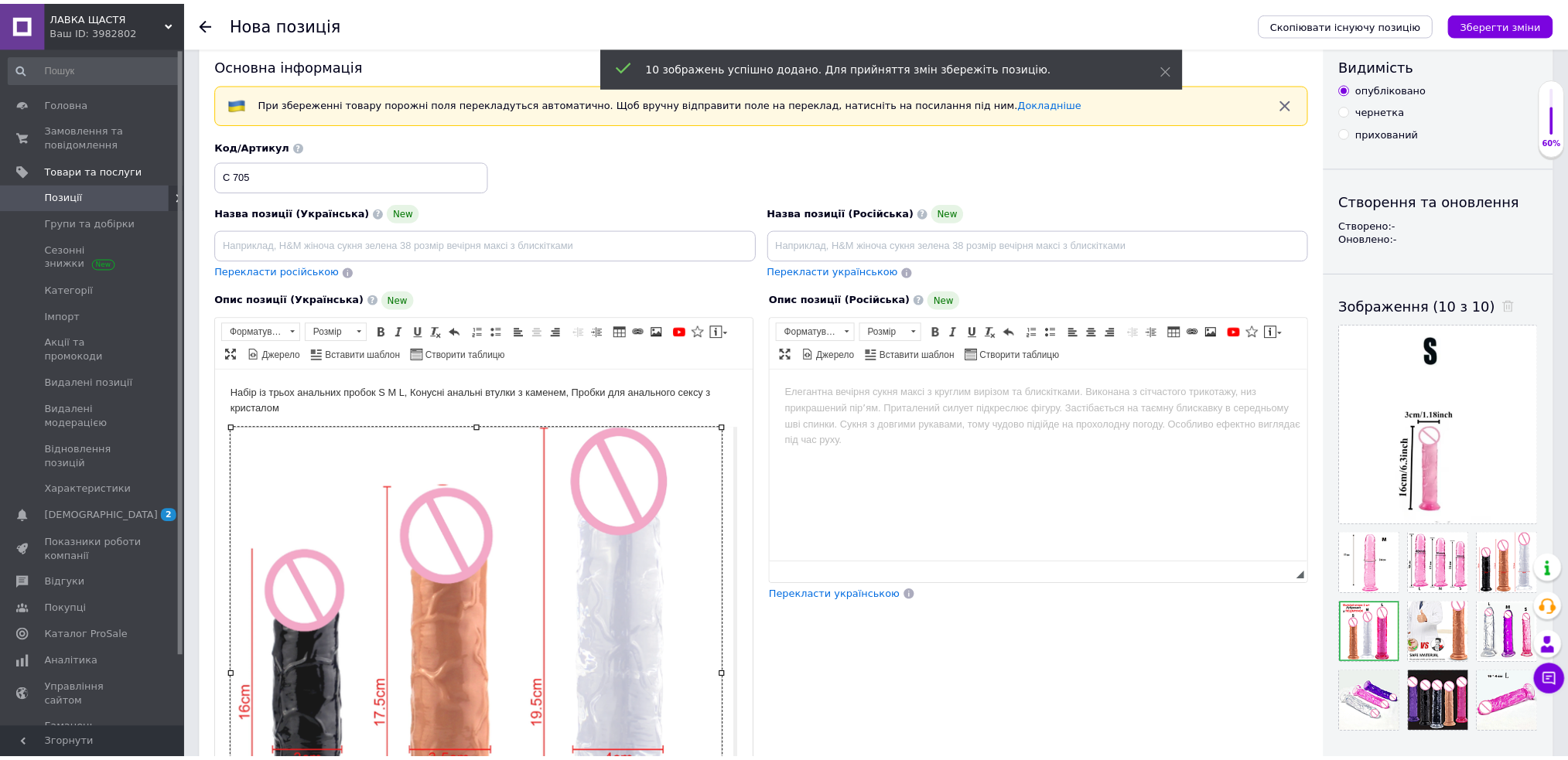
scroll to position [194, 0]
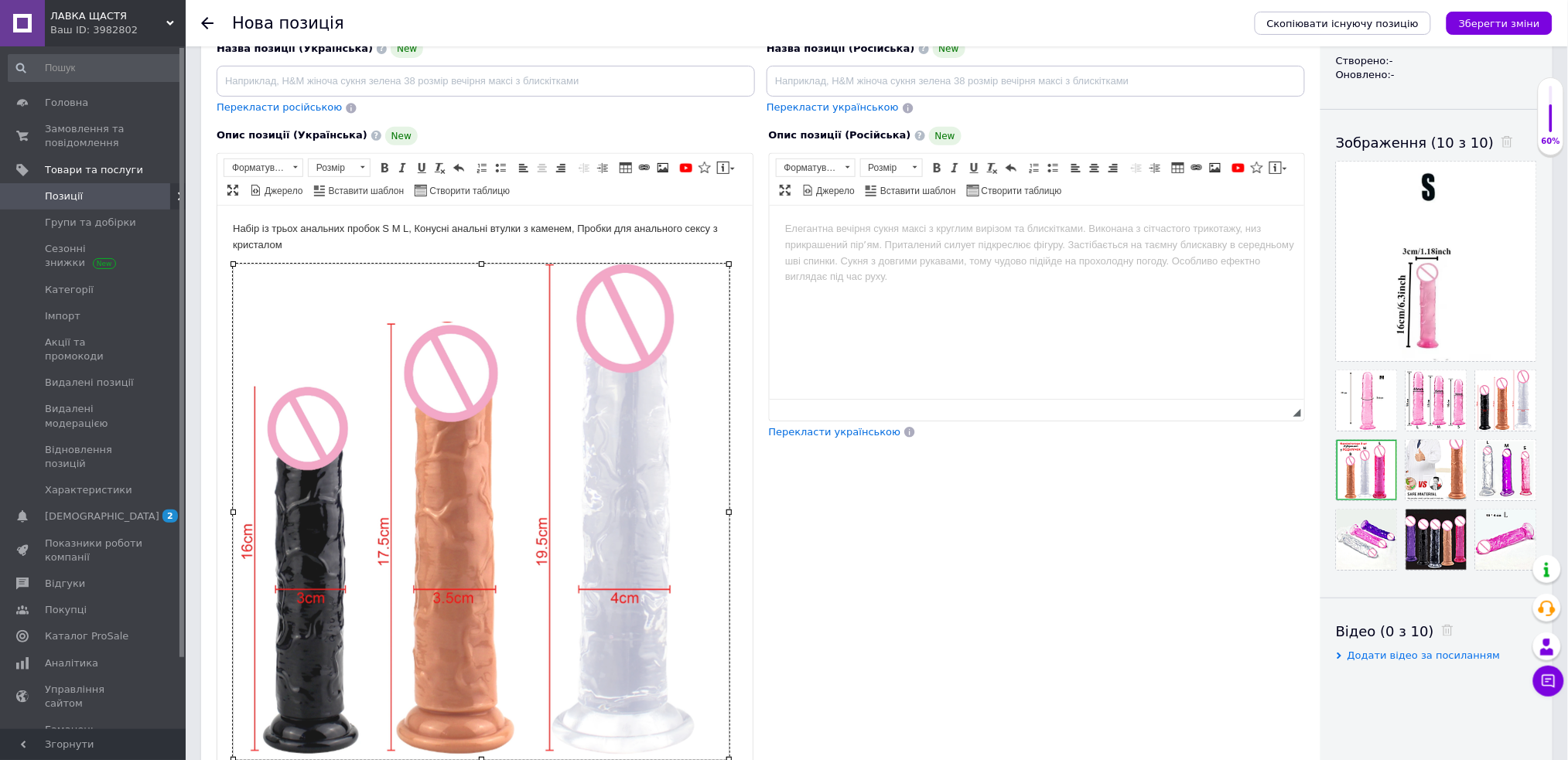
click at [435, 485] on img "Редактор, 9AF63044-90B5-4BA8-8A45-724A39178CCF" at bounding box center [481, 512] width 497 height 497
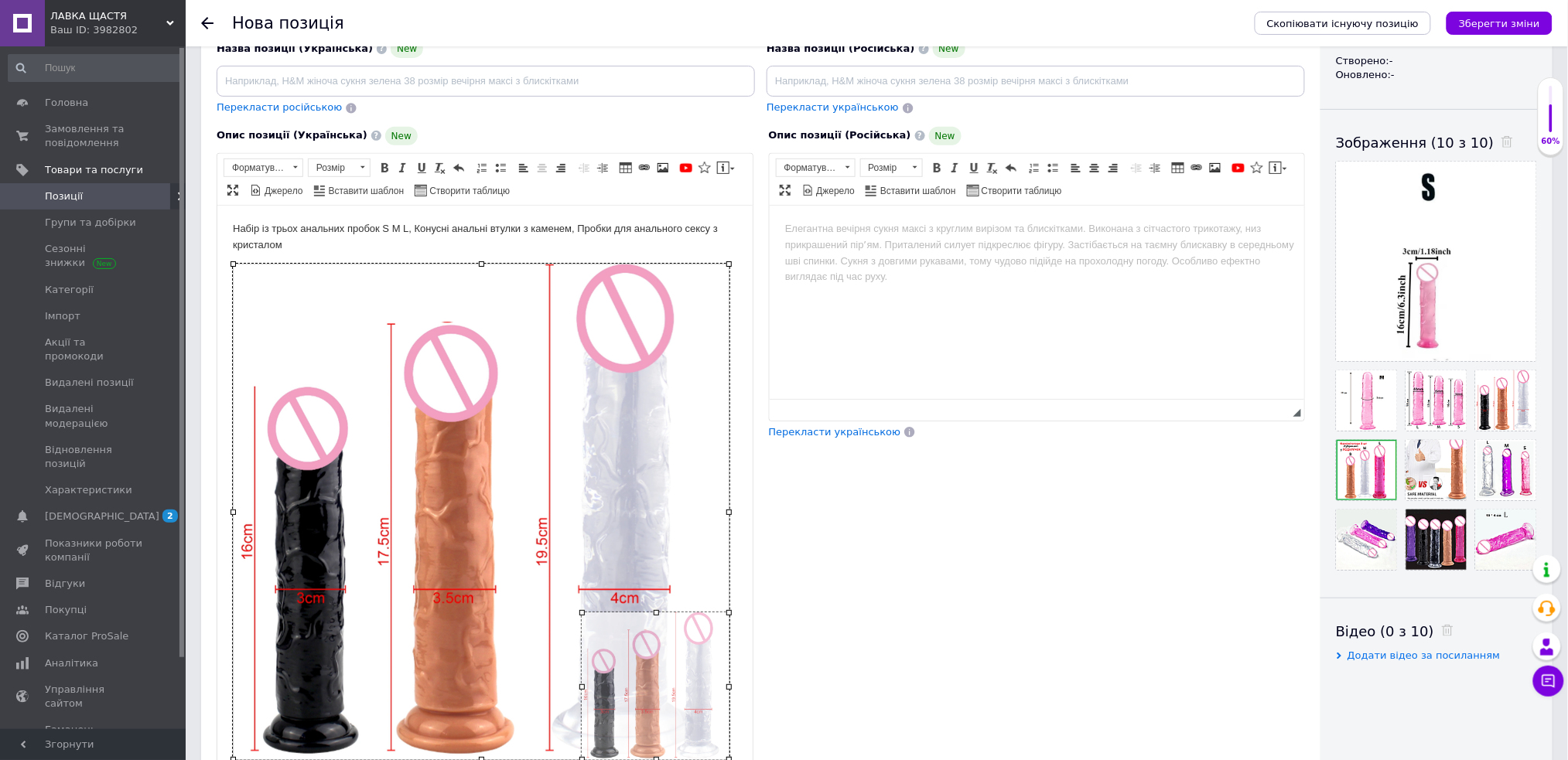
drag, startPoint x: 233, startPoint y: 262, endPoint x: 586, endPoint y: 612, distance: 497.1
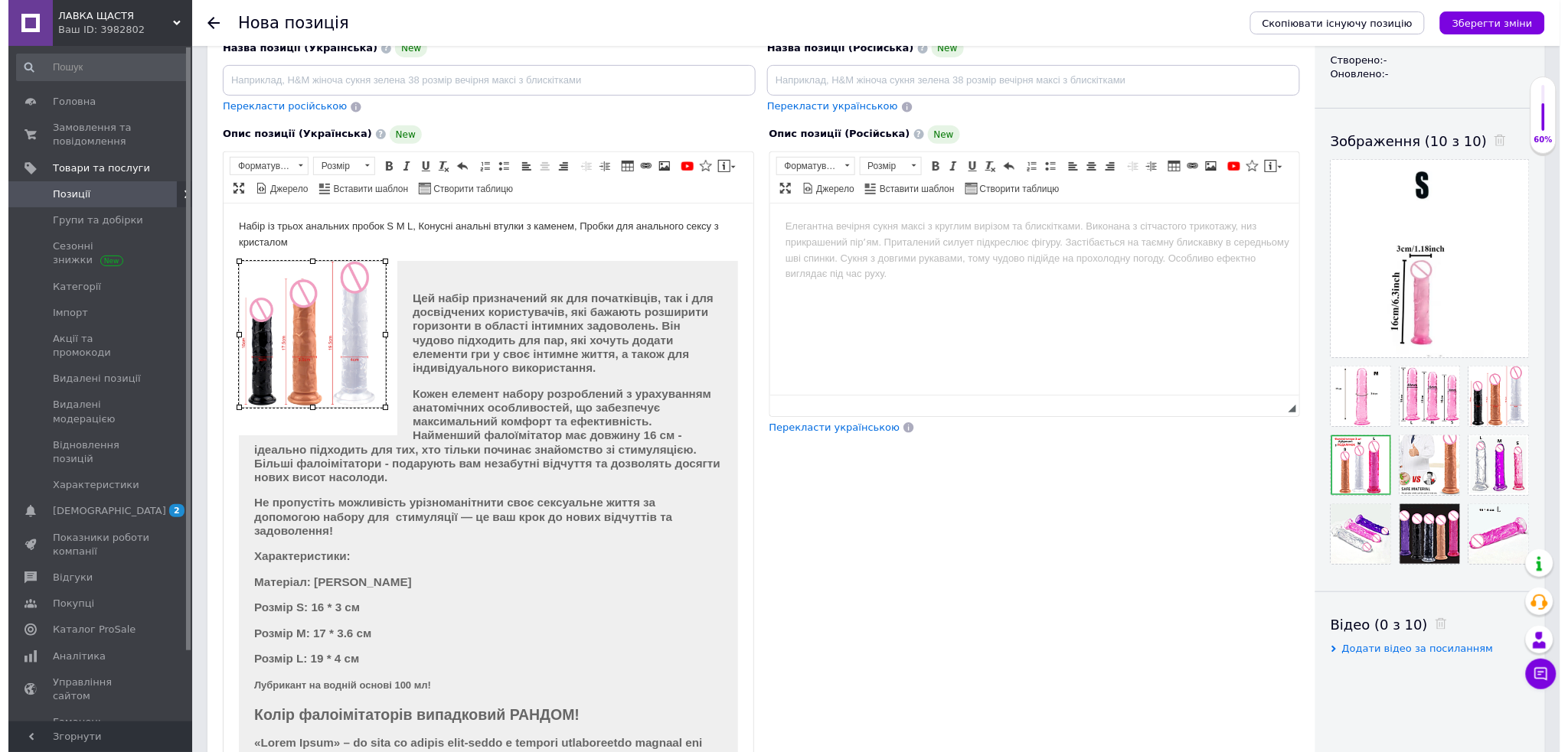
scroll to position [102, 0]
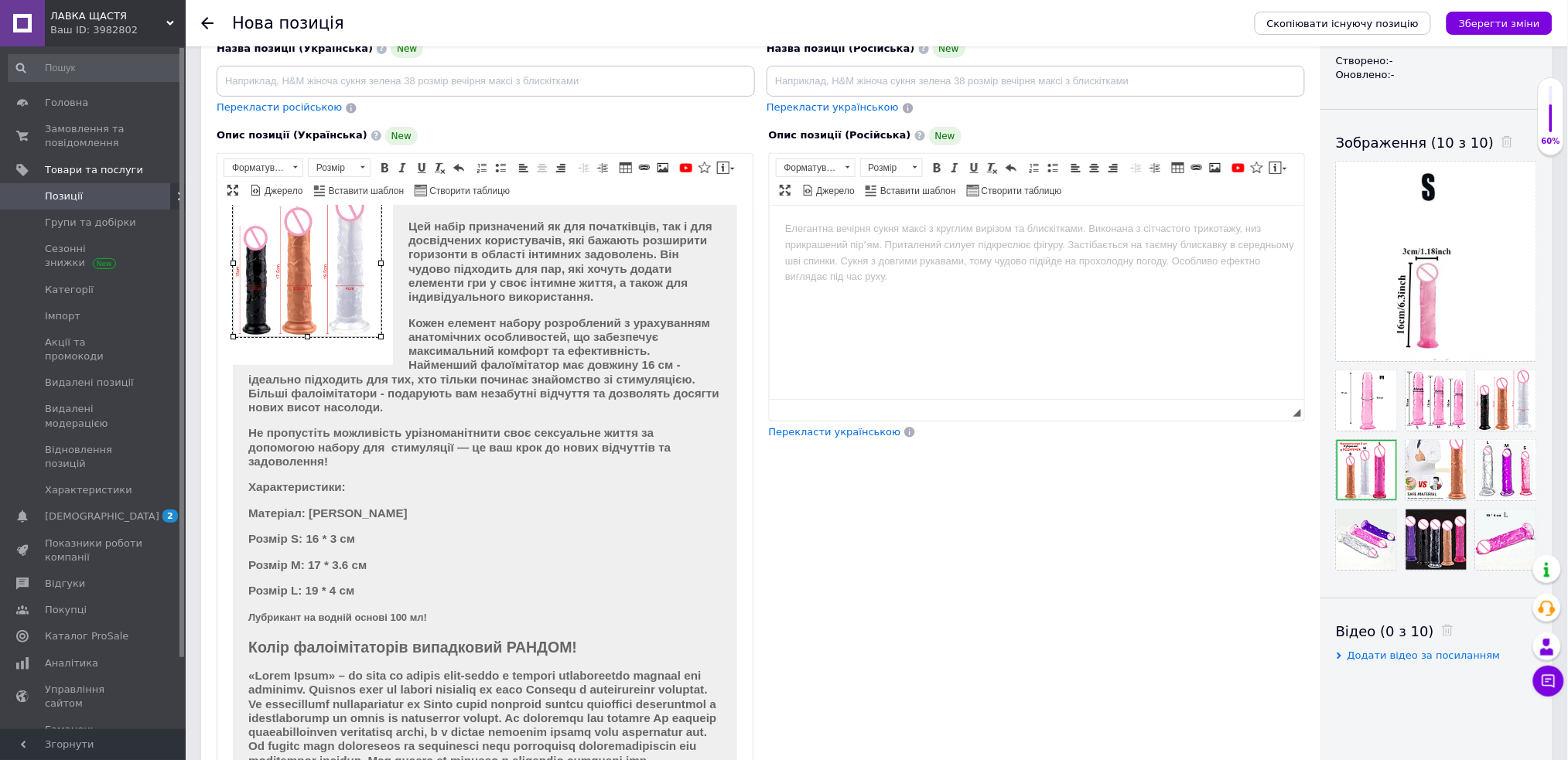
click at [592, 638] on h2 "Колір фалоімітаторів випадковий РАНДОМ!" at bounding box center [484, 646] width 473 height 18
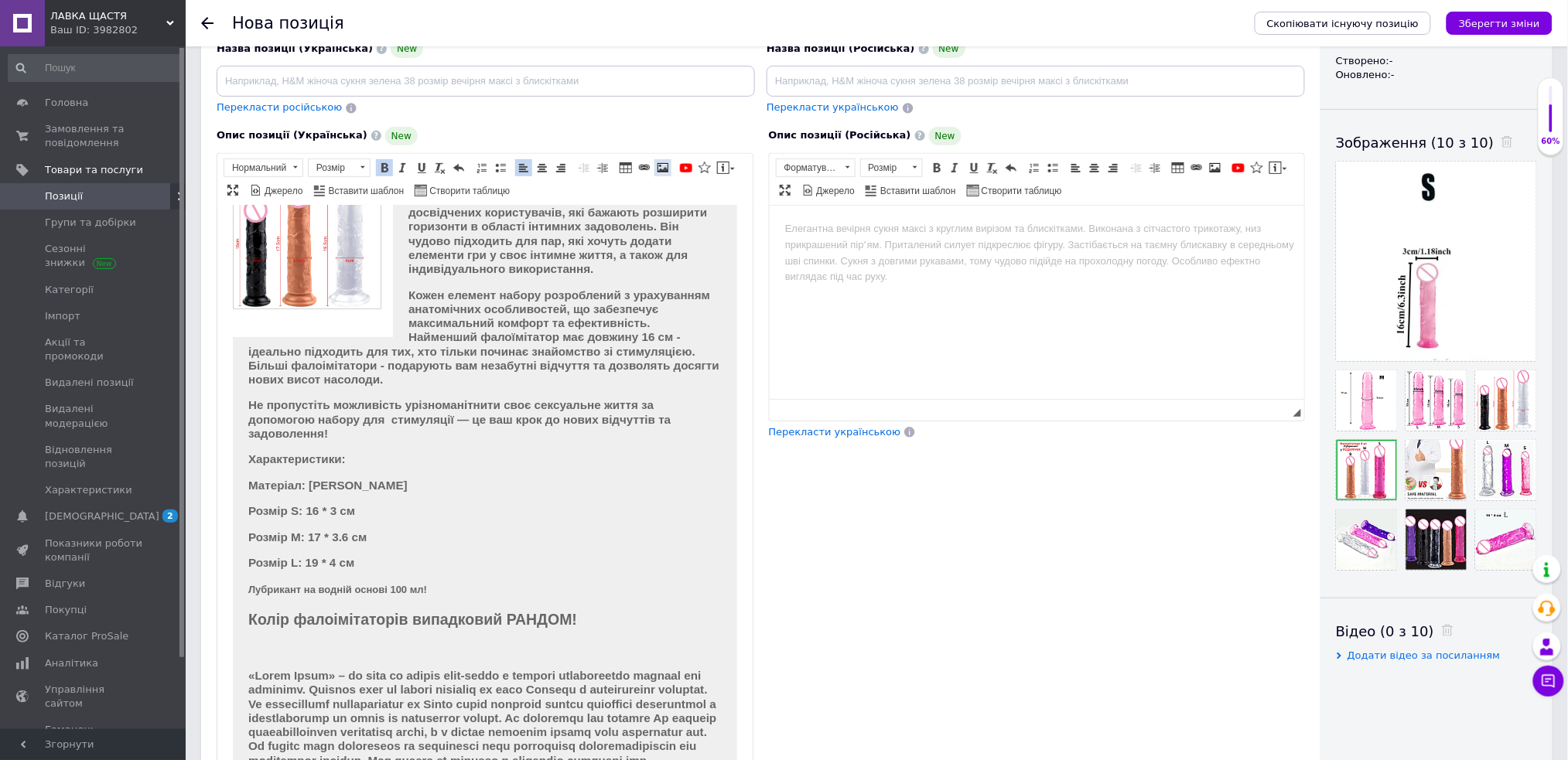
click at [660, 166] on span at bounding box center [662, 167] width 12 height 12
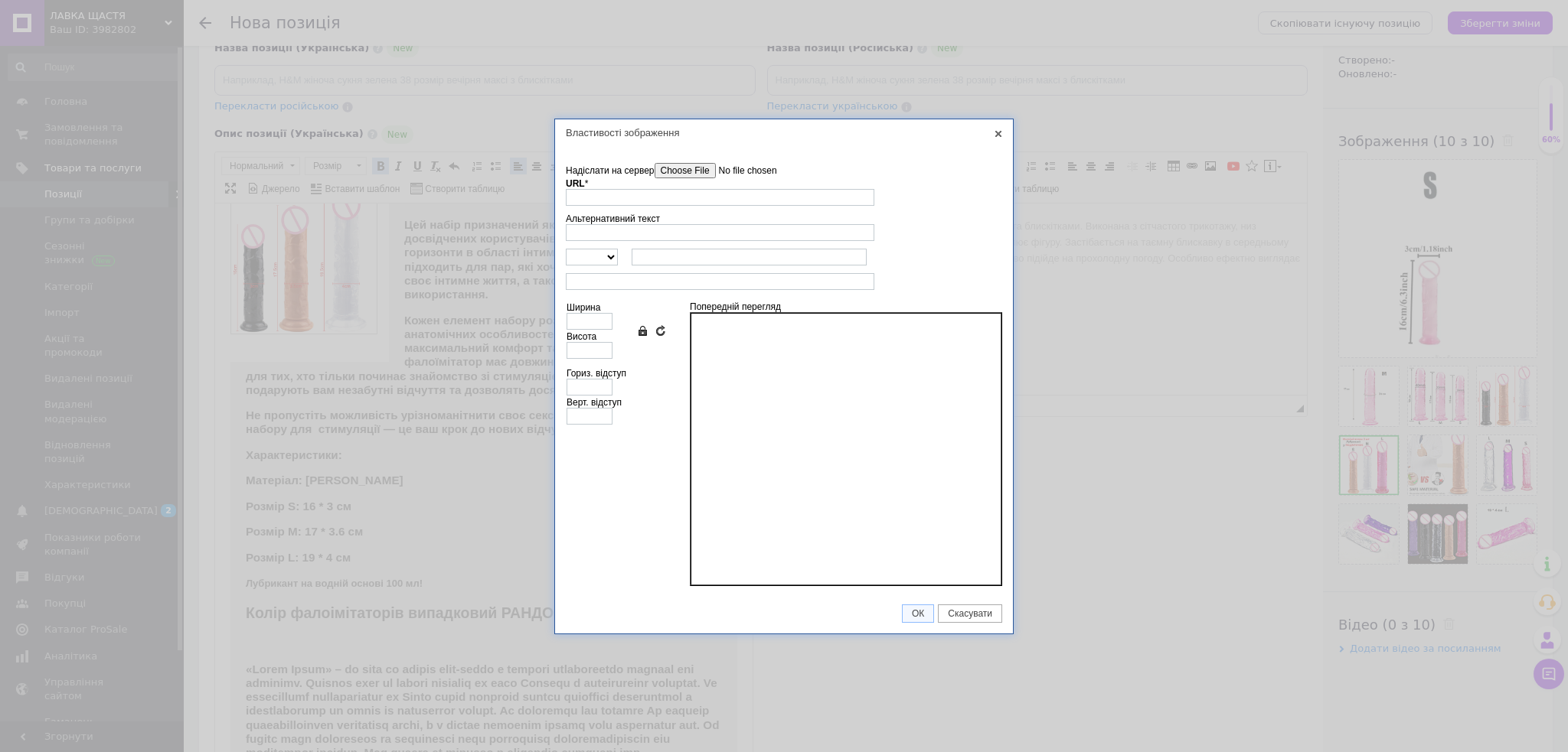
click at [706, 170] on input"] "Надіслати на сервер" at bounding box center [741, 170] width 174 height 16
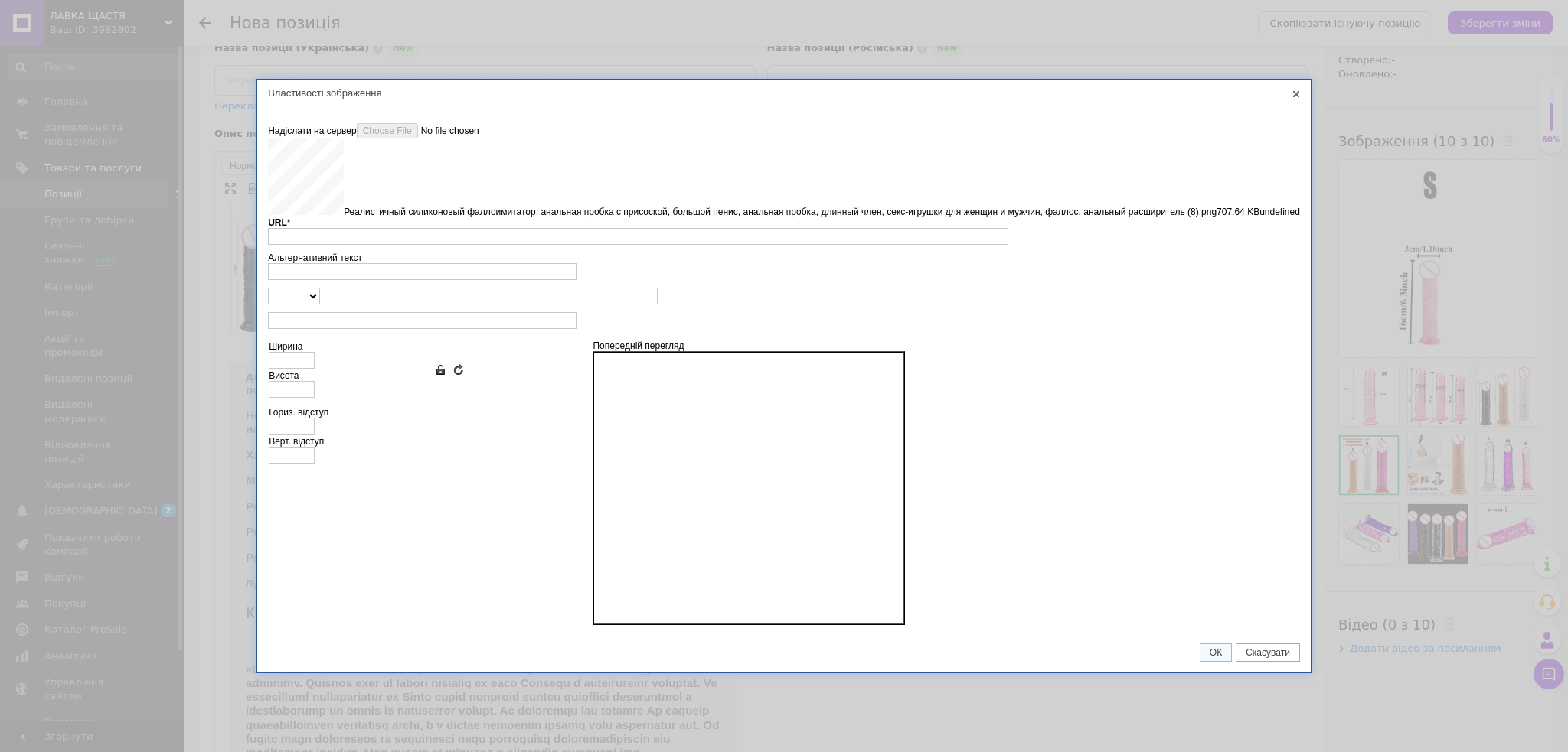
type input "[URL][DOMAIN_NAME]"
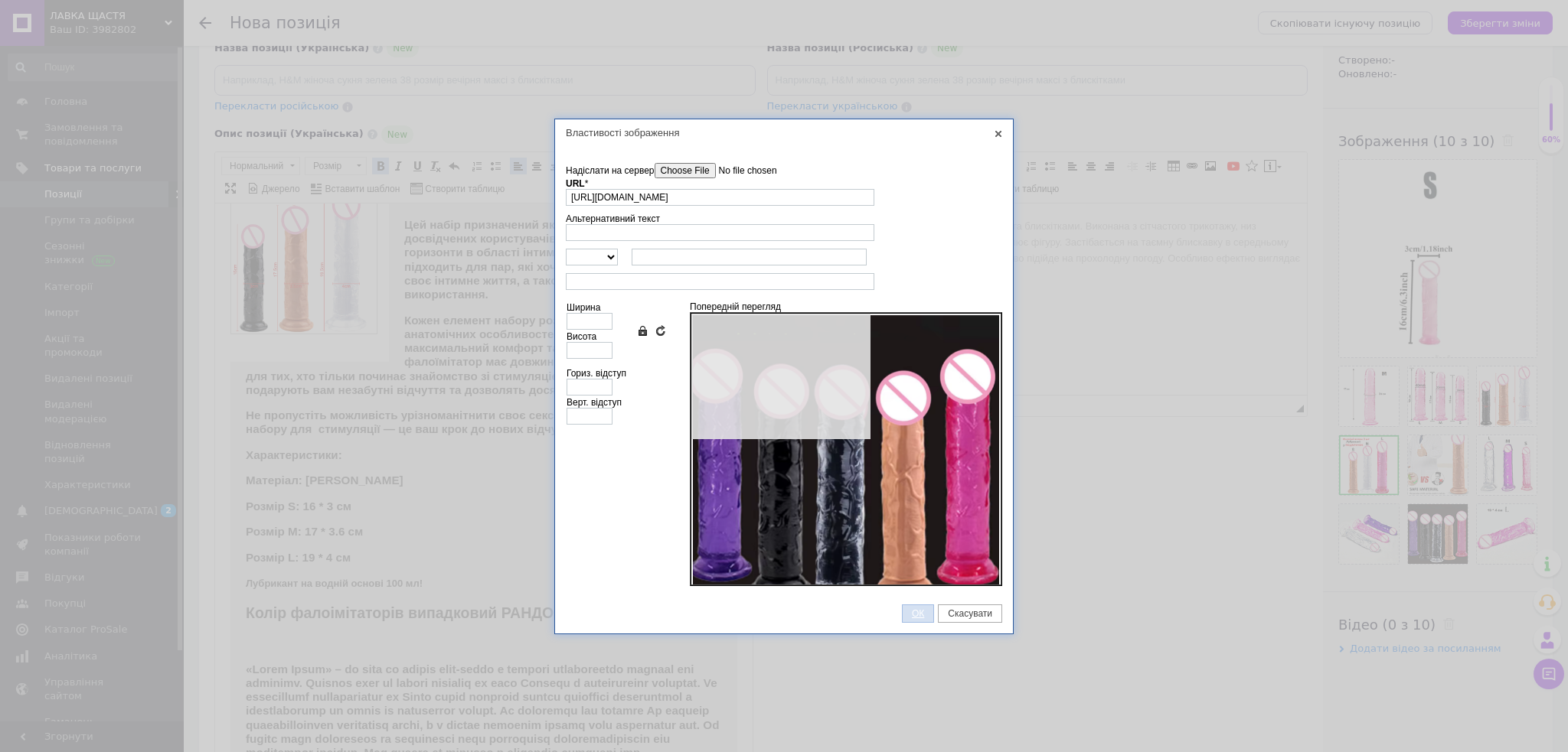
type input "640"
type input "641"
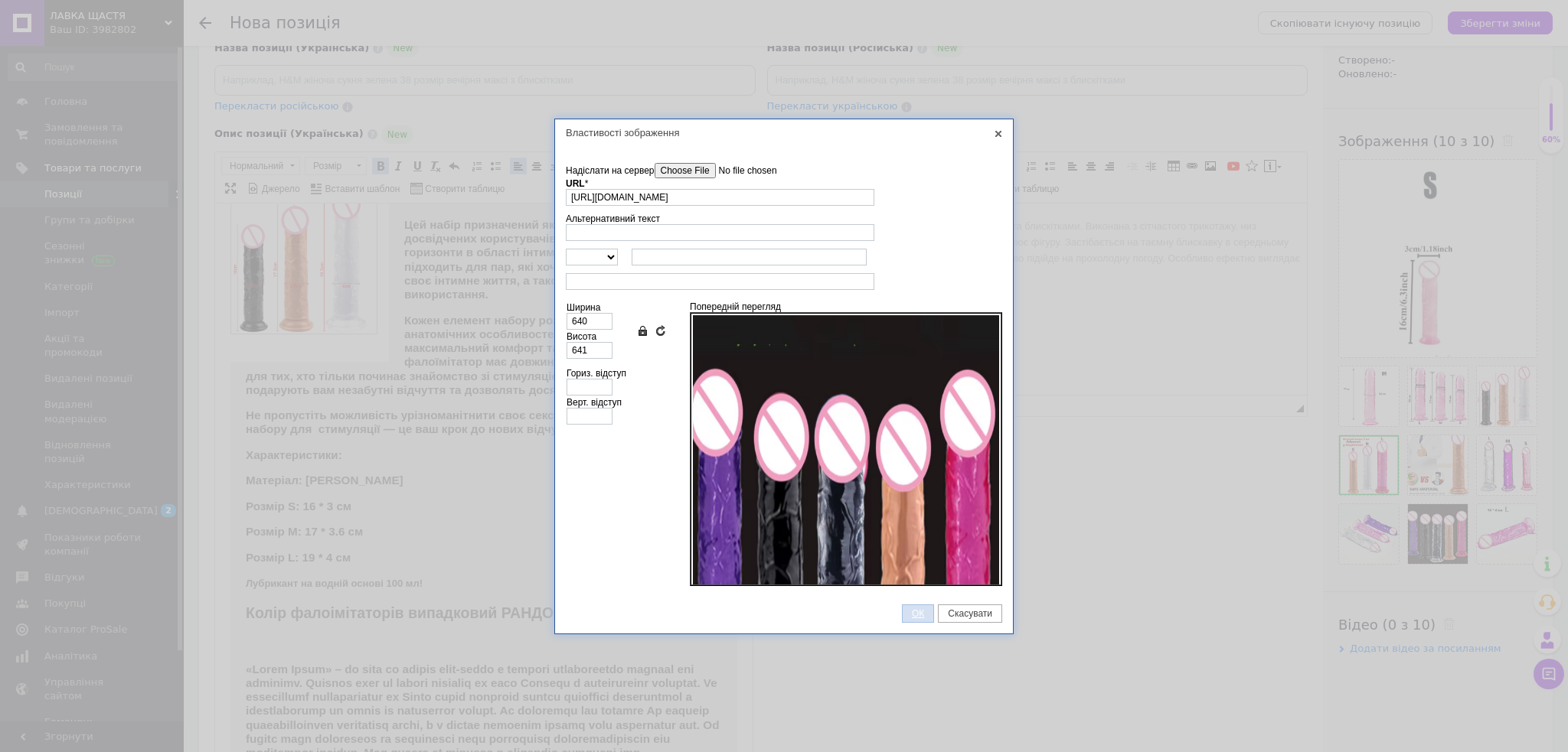
click at [909, 612] on span "ОК" at bounding box center [918, 614] width 30 height 11
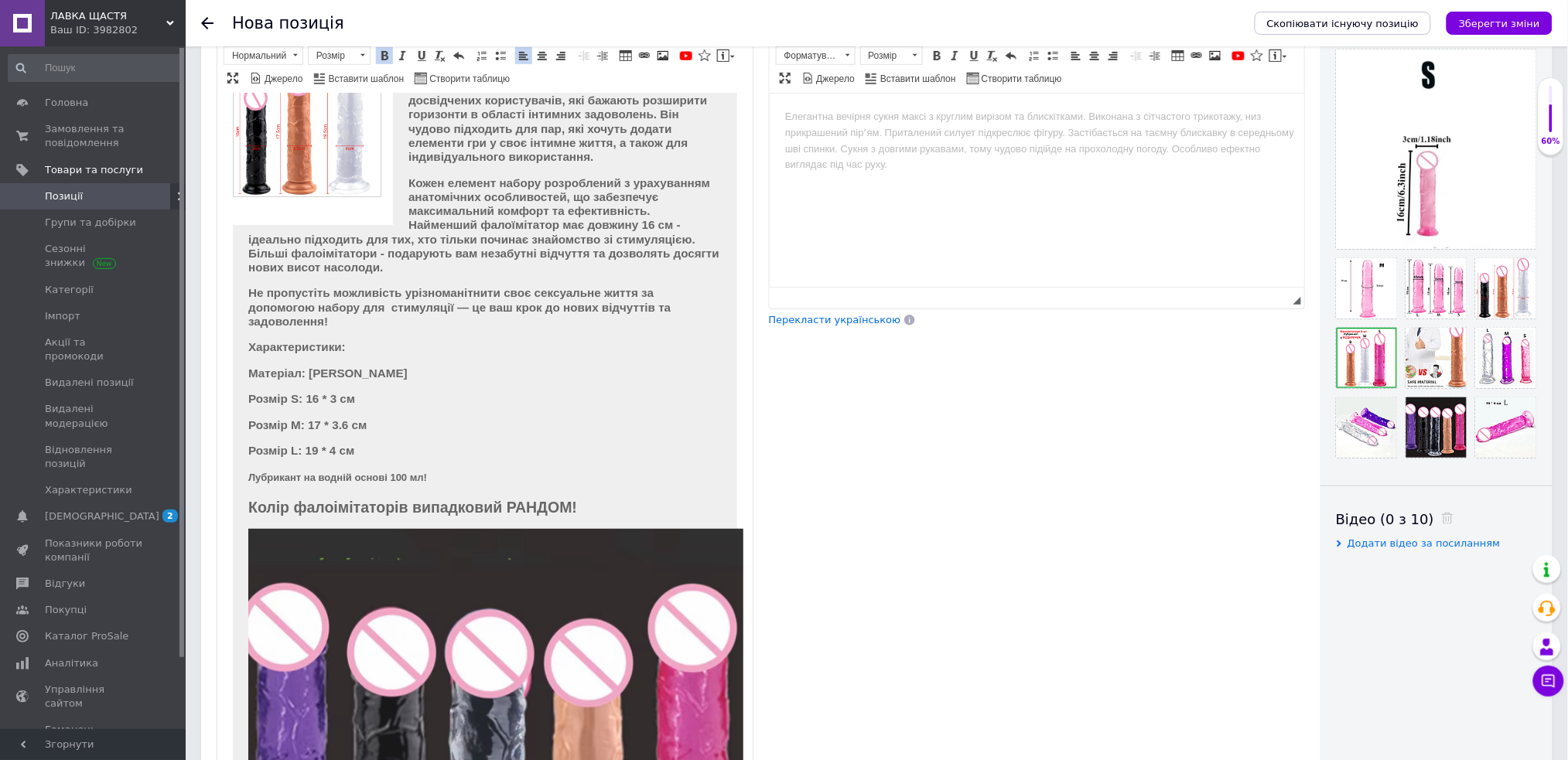
scroll to position [386, 0]
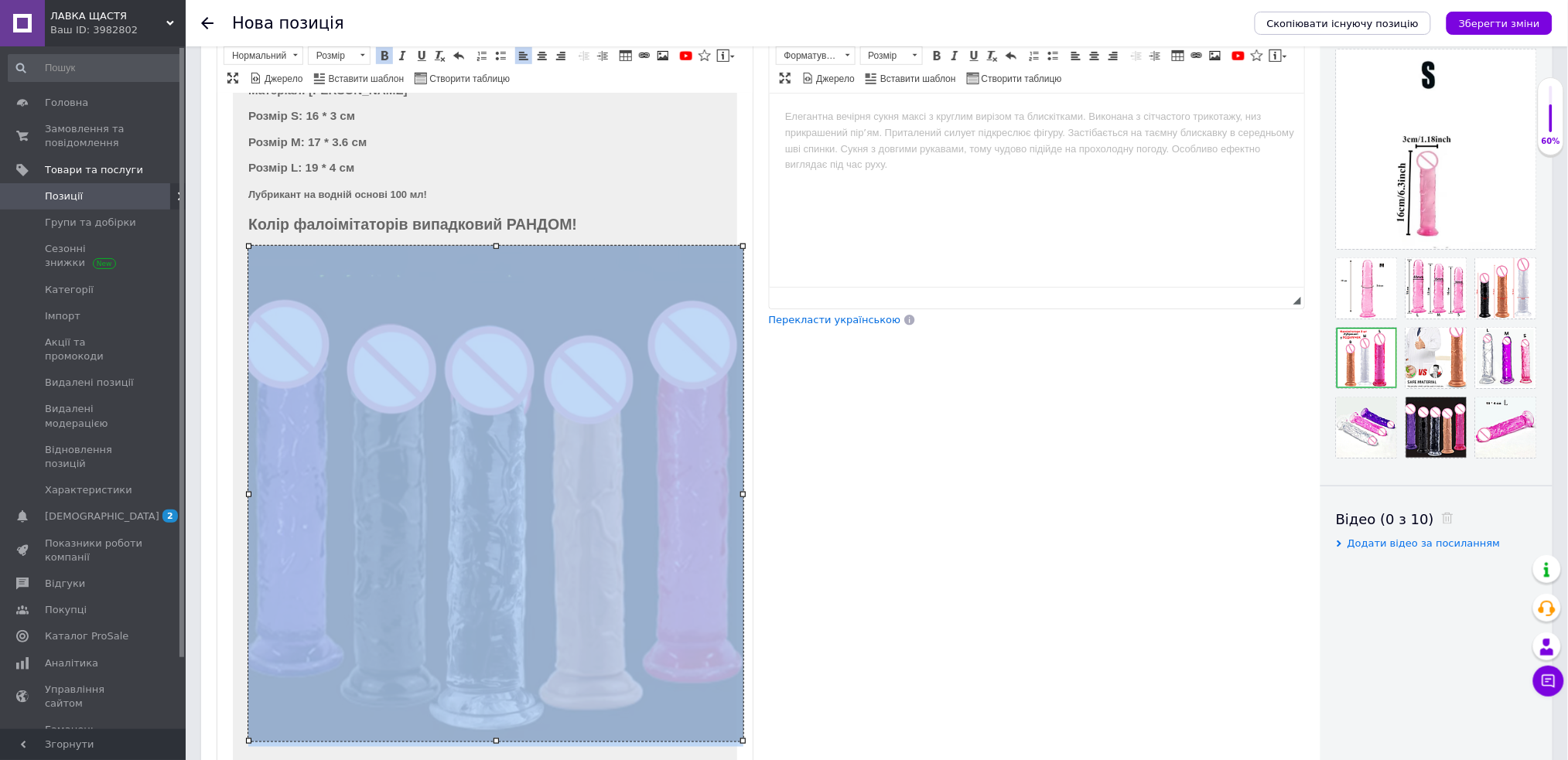
drag, startPoint x: 367, startPoint y: 498, endPoint x: 308, endPoint y: 388, distance: 124.8
click at [366, 498] on img "Редактор, 9AF63044-90B5-4BA8-8A45-724A39178CCF" at bounding box center [495, 493] width 495 height 496
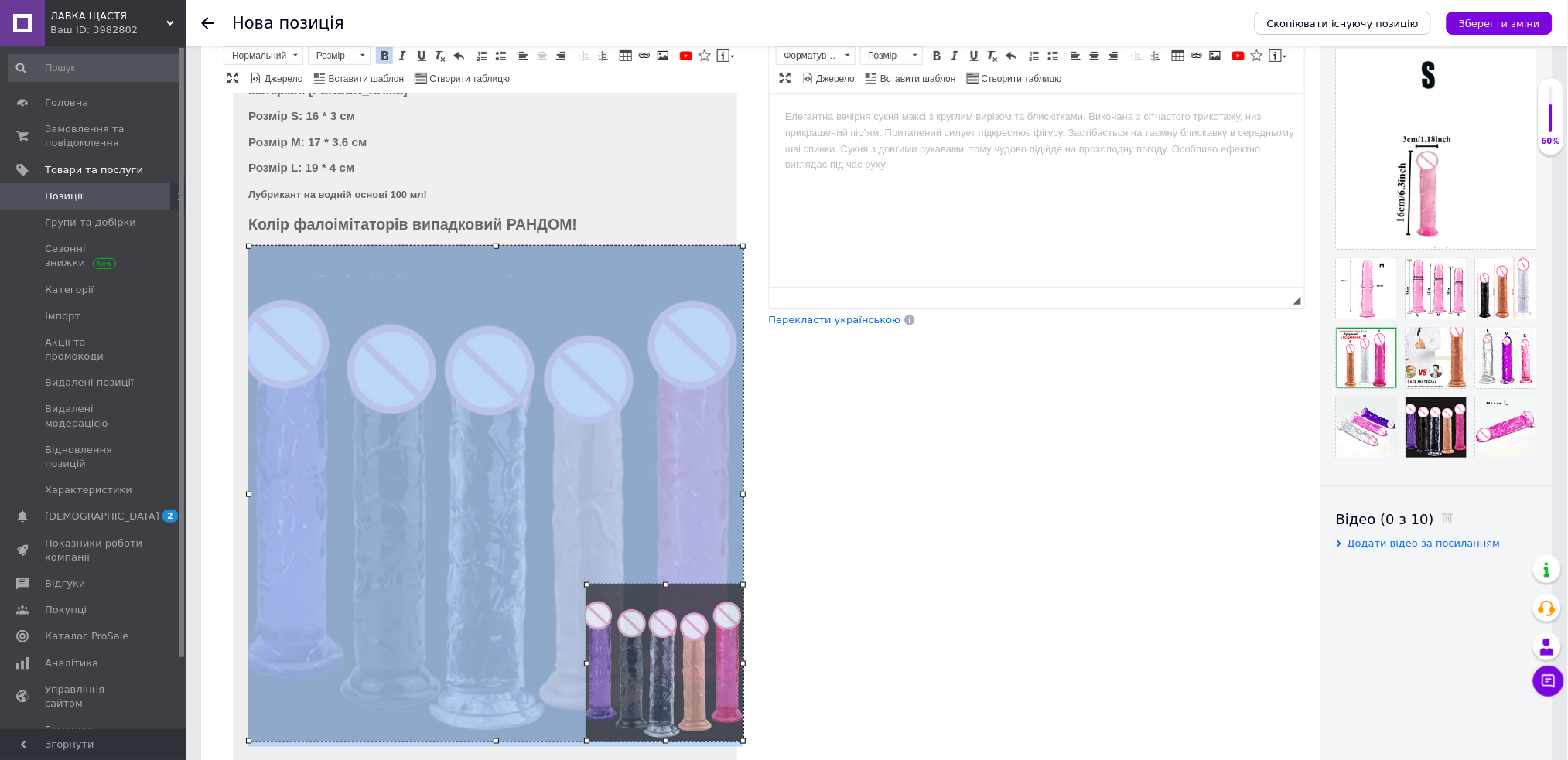
drag, startPoint x: 248, startPoint y: 246, endPoint x: 588, endPoint y: 605, distance: 494.5
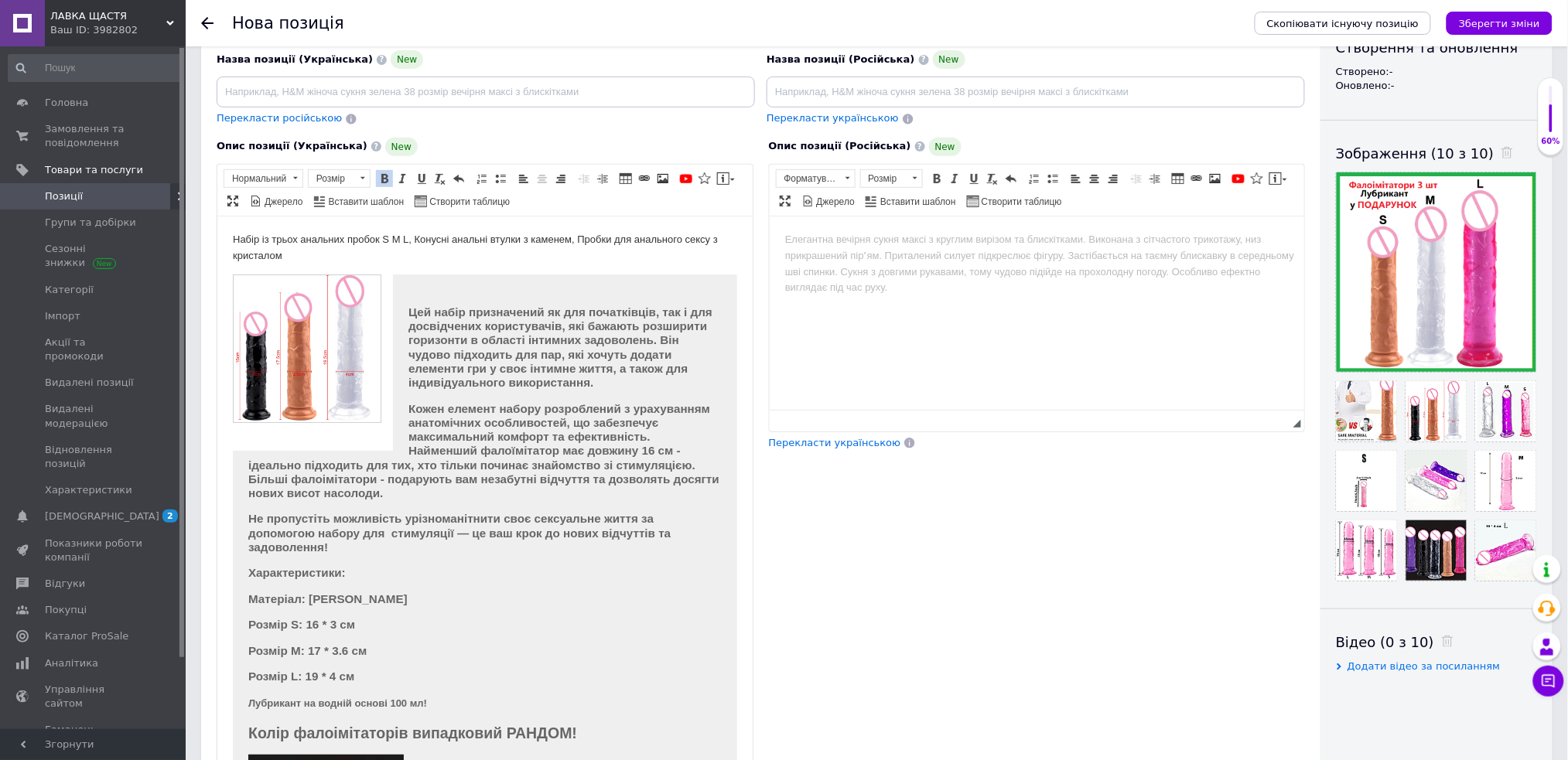
scroll to position [0, 0]
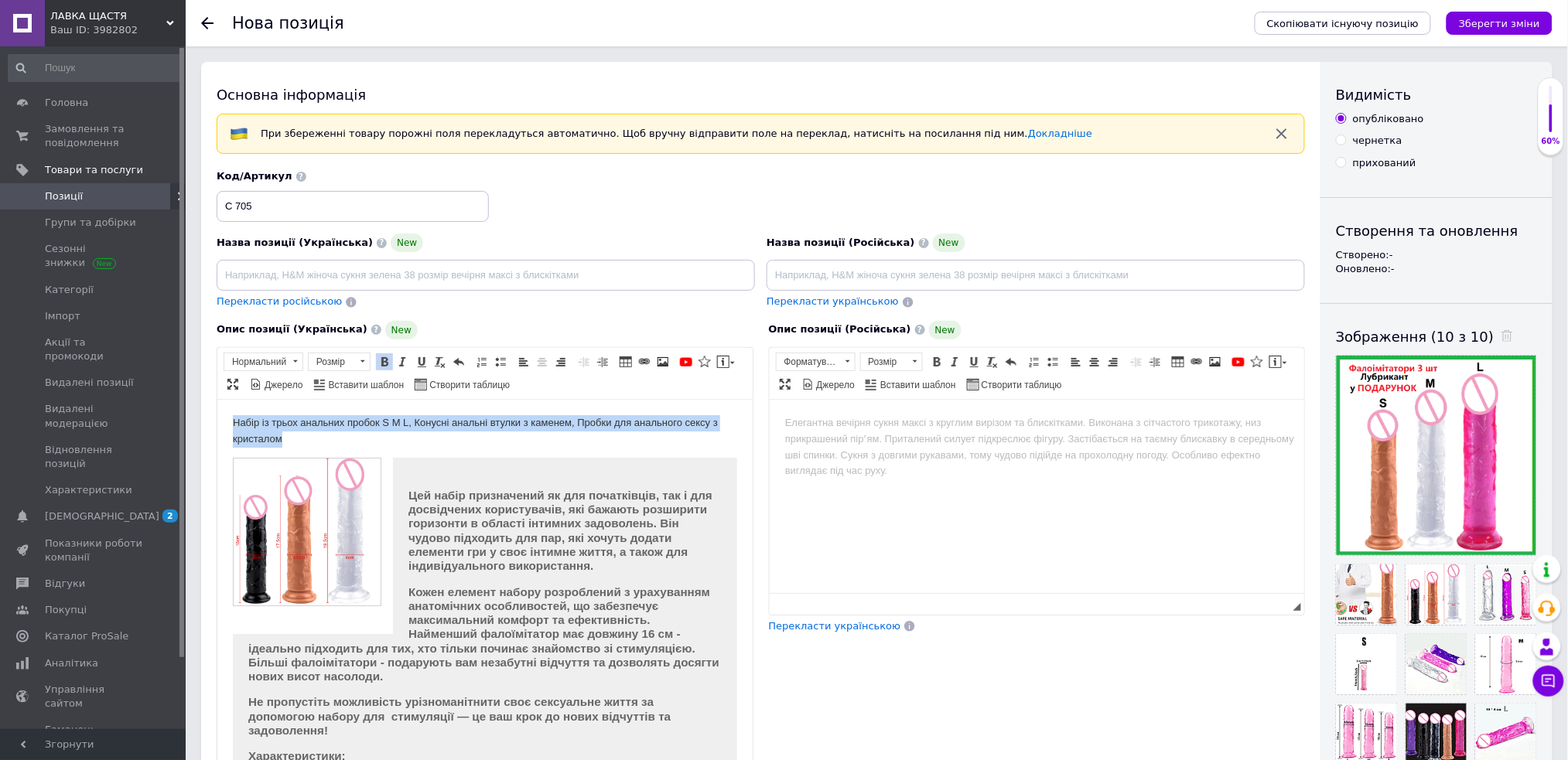
drag, startPoint x: 233, startPoint y: 425, endPoint x: 318, endPoint y: 434, distance: 85.5
click at [318, 434] on p "Набір із трьох анальних пробок S M L, Конусні анальні втулки з каменем, Пробки …" at bounding box center [485, 430] width 504 height 33
click at [544, 364] on span at bounding box center [542, 361] width 12 height 12
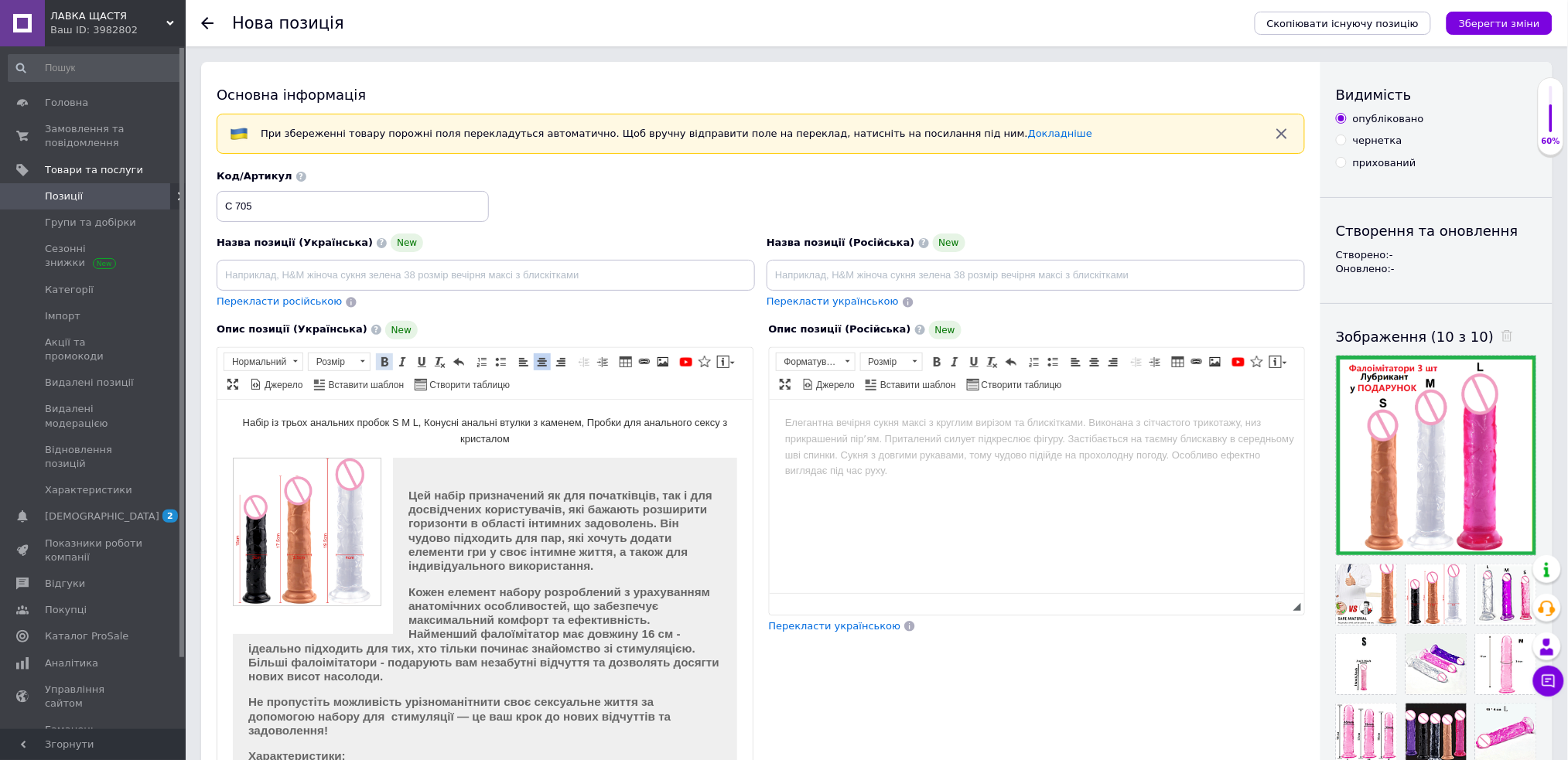
click at [392, 363] on link "Жирний Сполучення клавіш Ctrl+B" at bounding box center [385, 362] width 17 height 17
click at [298, 365] on span at bounding box center [295, 362] width 15 height 17
drag, startPoint x: 318, startPoint y: 403, endPoint x: 433, endPoint y: 467, distance: 131.6
click at [318, 403] on h2 "Заголовок 2" at bounding box center [282, 406] width 109 height 17
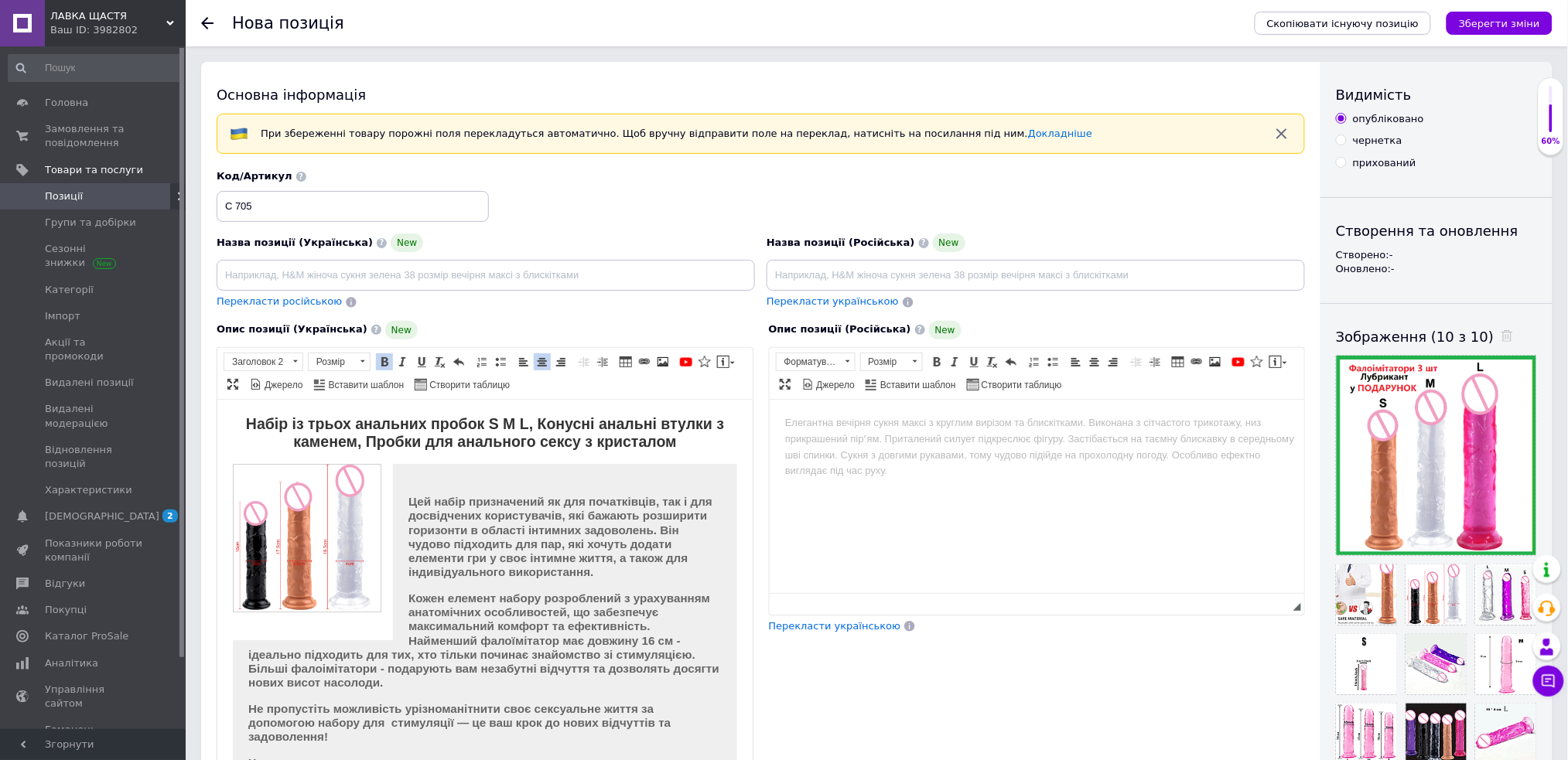
drag, startPoint x: 456, startPoint y: 518, endPoint x: 444, endPoint y: 507, distance: 16.3
click at [456, 518] on strong "Цей набір призначений як для початківців, так і для досвідчених користувачів, я…" at bounding box center [560, 535] width 304 height 83
click at [346, 429] on strong "Набір із трьох анальних пробок S M L, Конусні анальні втулки з каменем, Пробки …" at bounding box center [485, 431] width 478 height 35
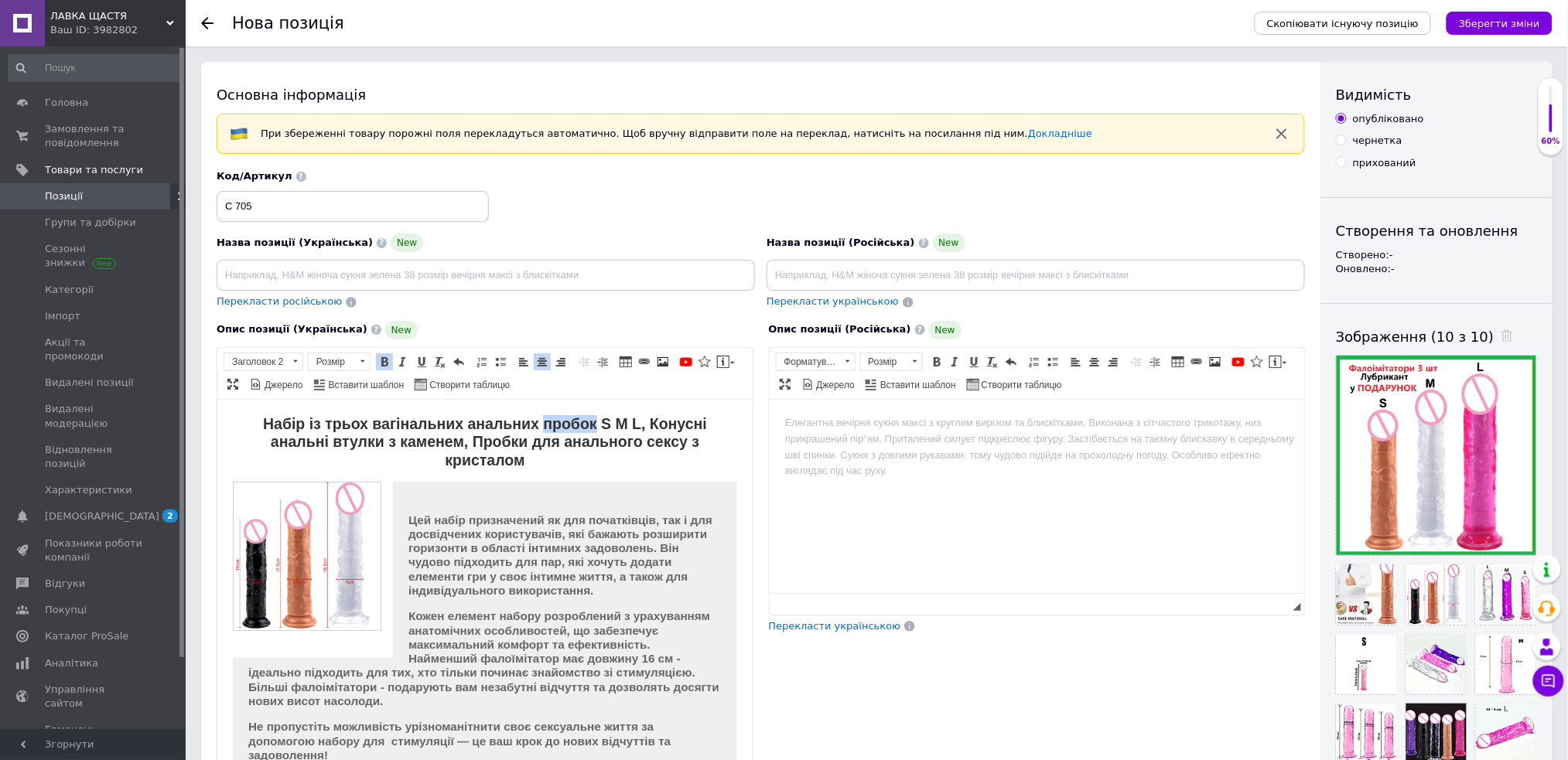
drag, startPoint x: 533, startPoint y: 429, endPoint x: 585, endPoint y: 424, distance: 52.2
click at [585, 424] on strong "Набір із трьох вагінальних анальних пробок S M L, Конусні анальні втулки з каме…" at bounding box center [484, 441] width 444 height 53
drag, startPoint x: 647, startPoint y: 421, endPoint x: 515, endPoint y: 443, distance: 133.8
click at [515, 443] on strong "Набір із трьох вагінальних анальних фалосів S M L, Конусні анальні втулки з кам…" at bounding box center [485, 441] width 453 height 53
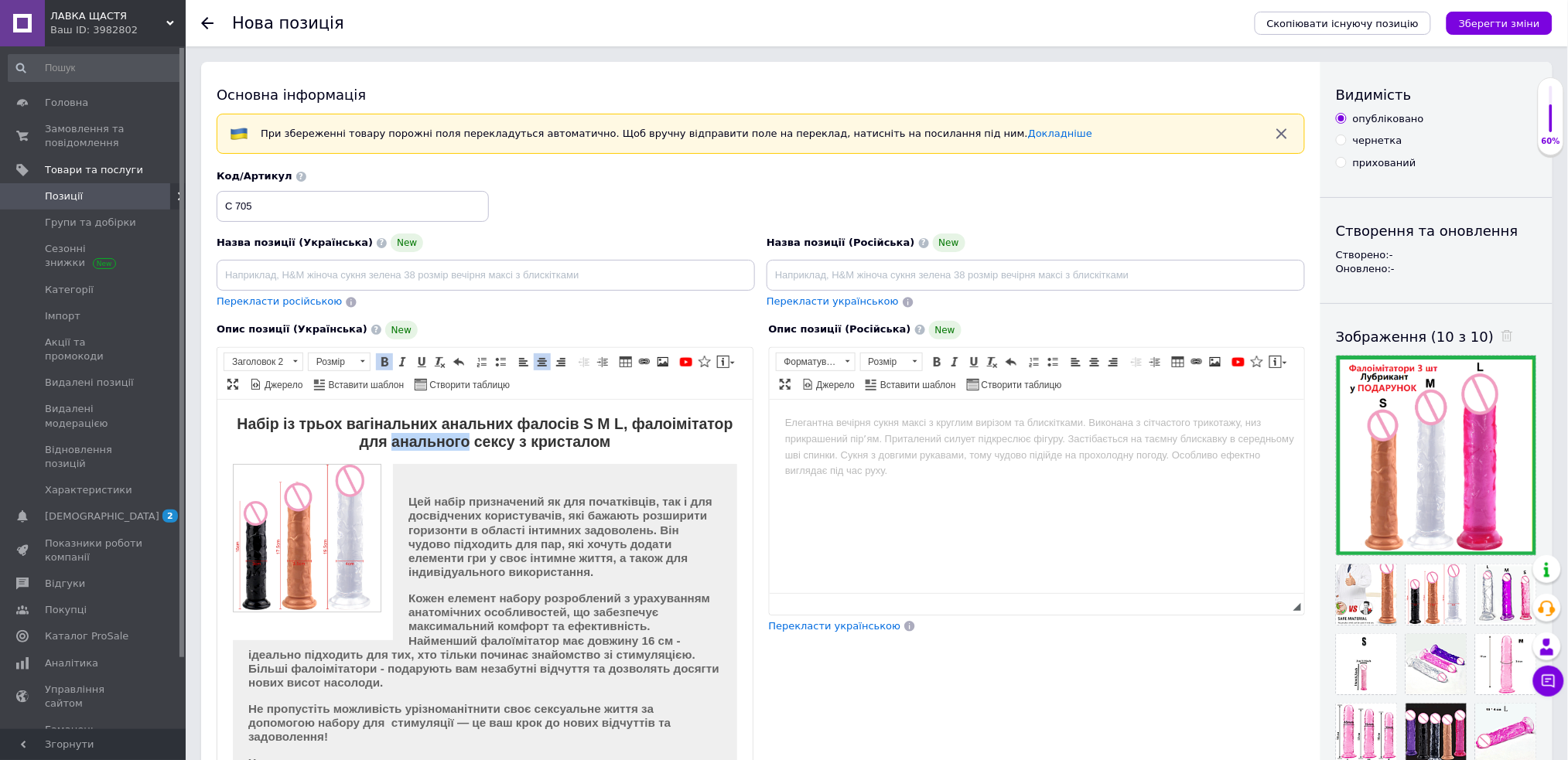
drag, startPoint x: 439, startPoint y: 439, endPoint x: 512, endPoint y: 435, distance: 73.1
click at [512, 435] on strong "Набір із трьох вагінальних анальних фалосів S M L, фалоімітатор для анального с…" at bounding box center [484, 431] width 496 height 35
drag, startPoint x: 522, startPoint y: 443, endPoint x: 641, endPoint y: 448, distance: 119.1
click at [641, 448] on h2 "Набір із трьох вагінальних анальних фалосів S M L, фалоімітатор для сексу з кри…" at bounding box center [485, 432] width 504 height 36
click at [278, 425] on h2 "Набір із трьох вагінальних анальних фалосів S M L, фалоімітатор для сексу, інти…" at bounding box center [485, 432] width 504 height 36
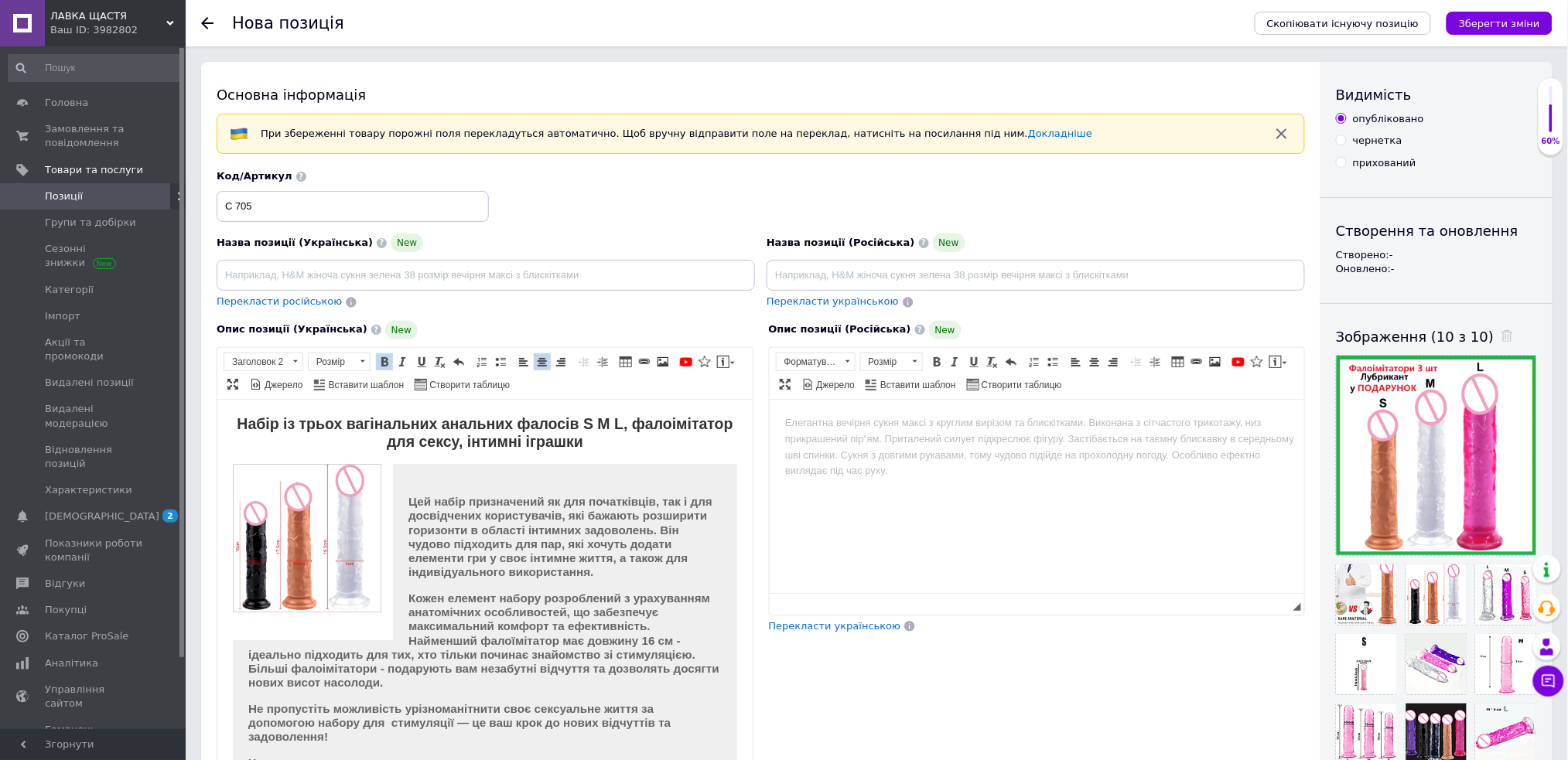
click at [330, 425] on strong "Набір із трьох вагінальних анальних фалосів S M L, фалоімітатор для сексу, інти…" at bounding box center [484, 431] width 496 height 35
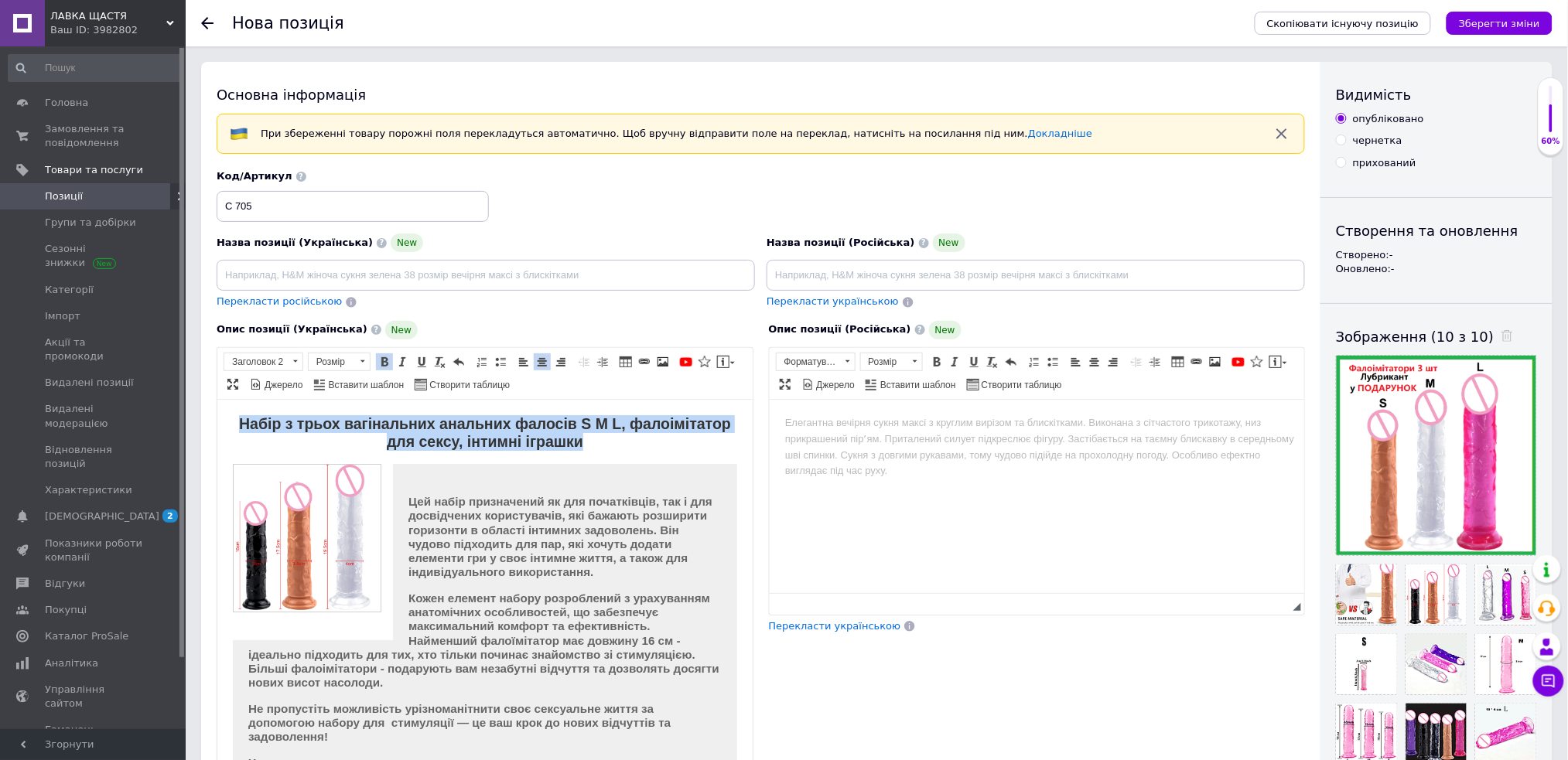
drag, startPoint x: 275, startPoint y: 422, endPoint x: 646, endPoint y: 449, distance: 372.0
click at [646, 449] on h2 "Набір з трьох вагінальних анальних фалосів S M L, фалоімітатор для сексу, інтим…" at bounding box center [485, 432] width 504 height 36
copy strong "Набір з трьох вагінальних анальних фалосів S M L, фалоімітатор для сексу, інтим…"
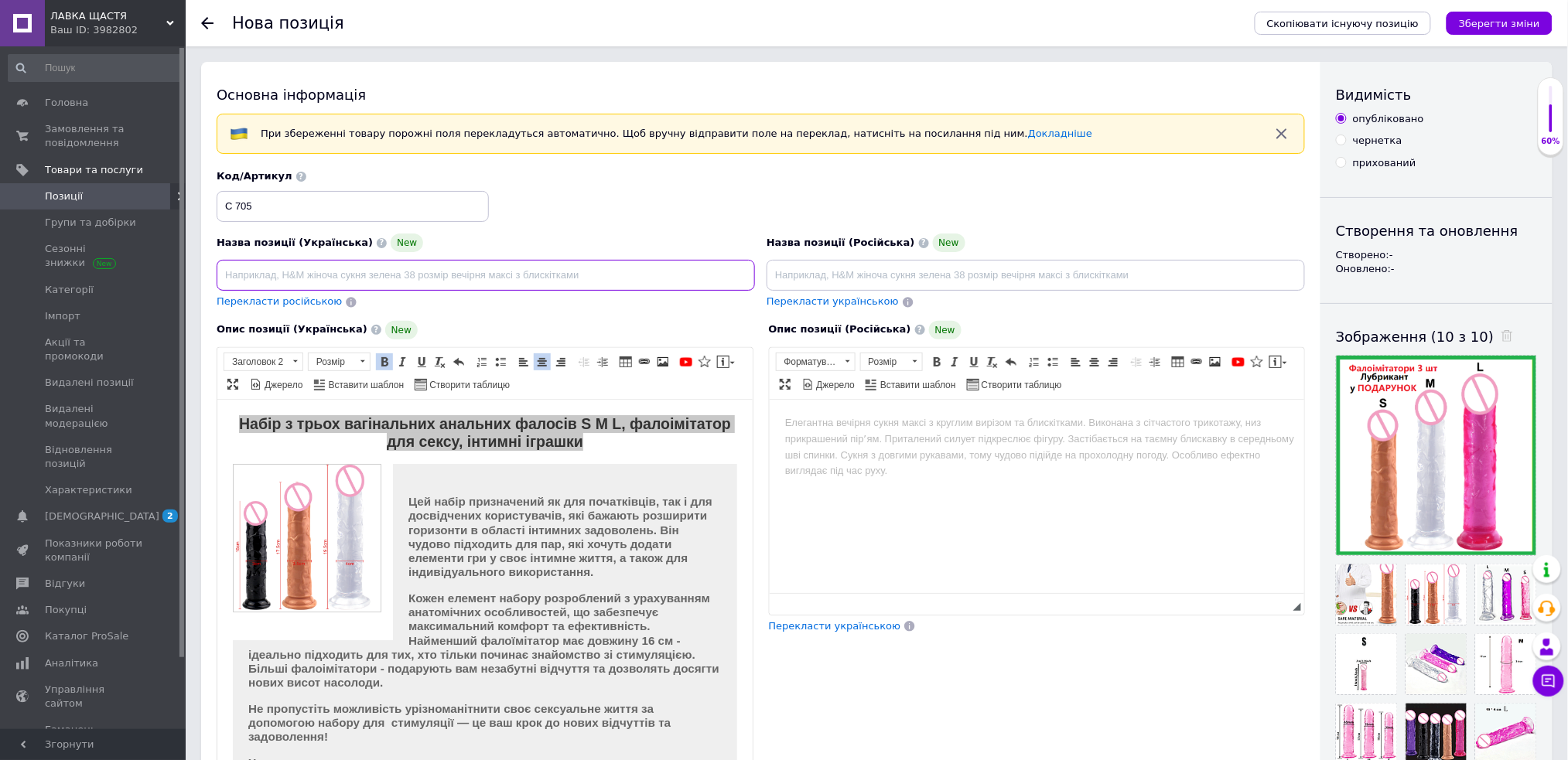
click at [460, 280] on input at bounding box center [486, 274] width 539 height 31
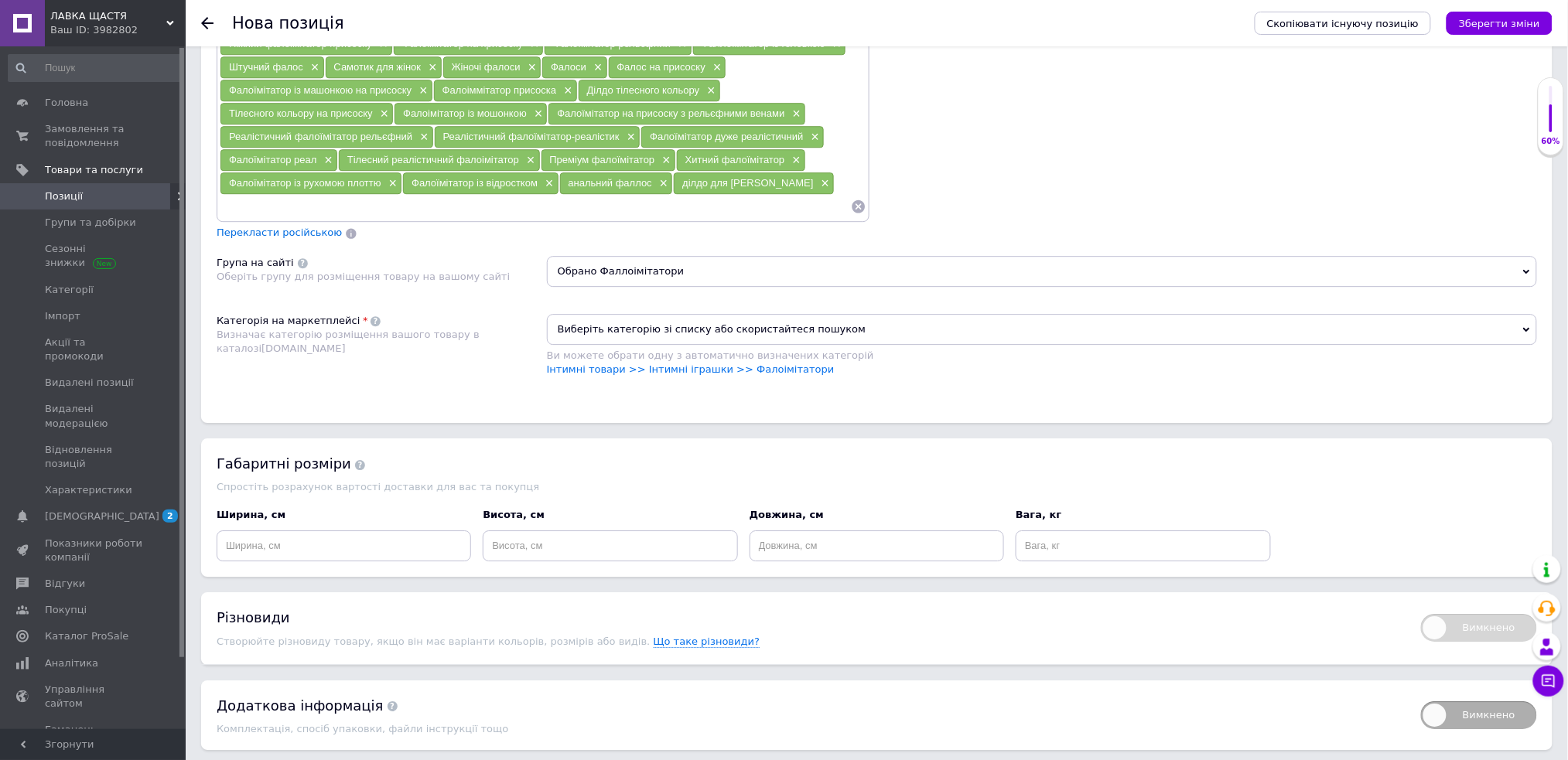
scroll to position [1547, 0]
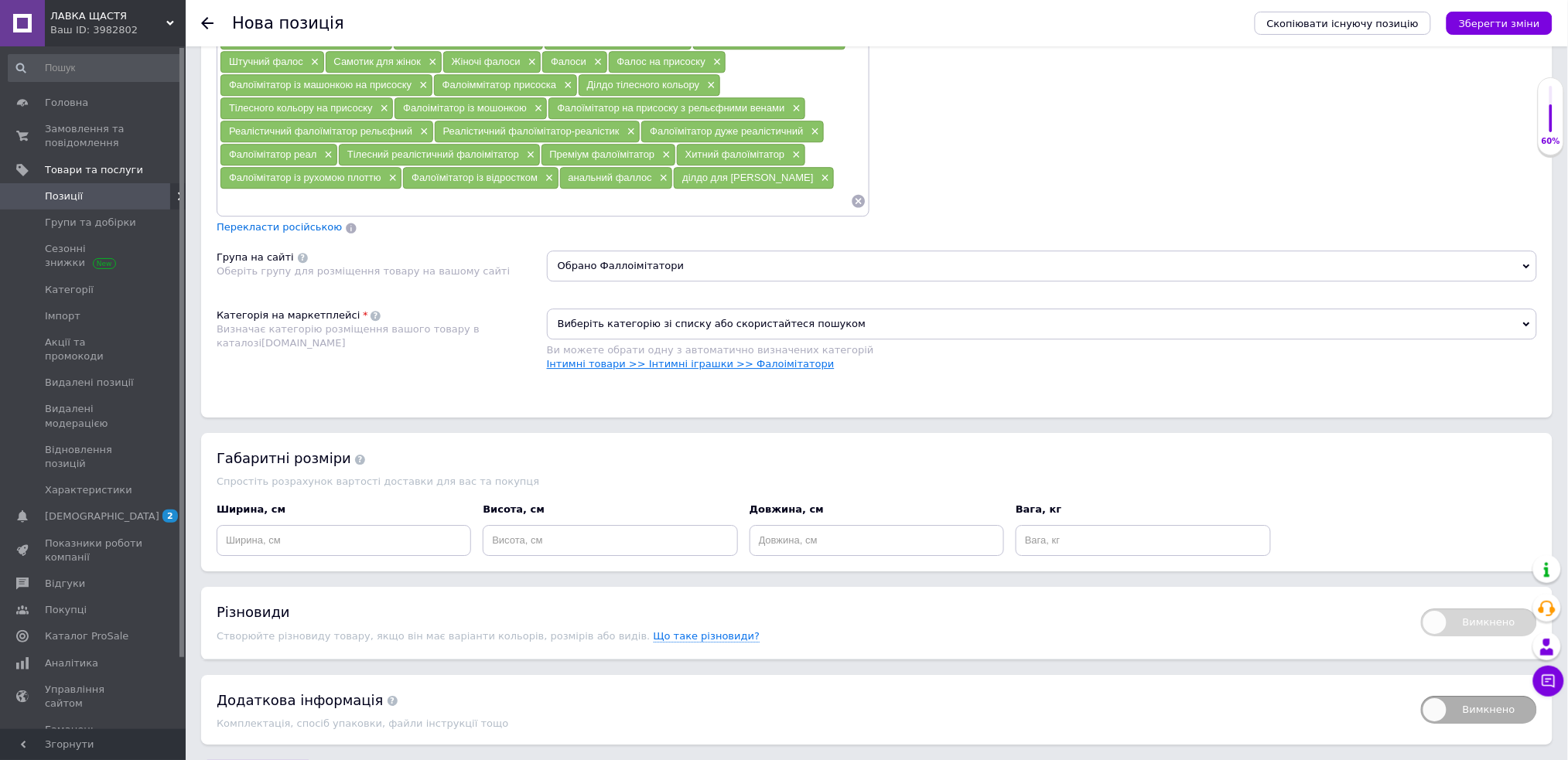
type input "Набір з трьох вагінальних анальних фалосів S M L, фалоімітатор для сексу, інтим…"
click at [778, 360] on link "Інтимні товари >> Інтимні іграшки >> Фалоімітатори" at bounding box center [691, 364] width 288 height 11
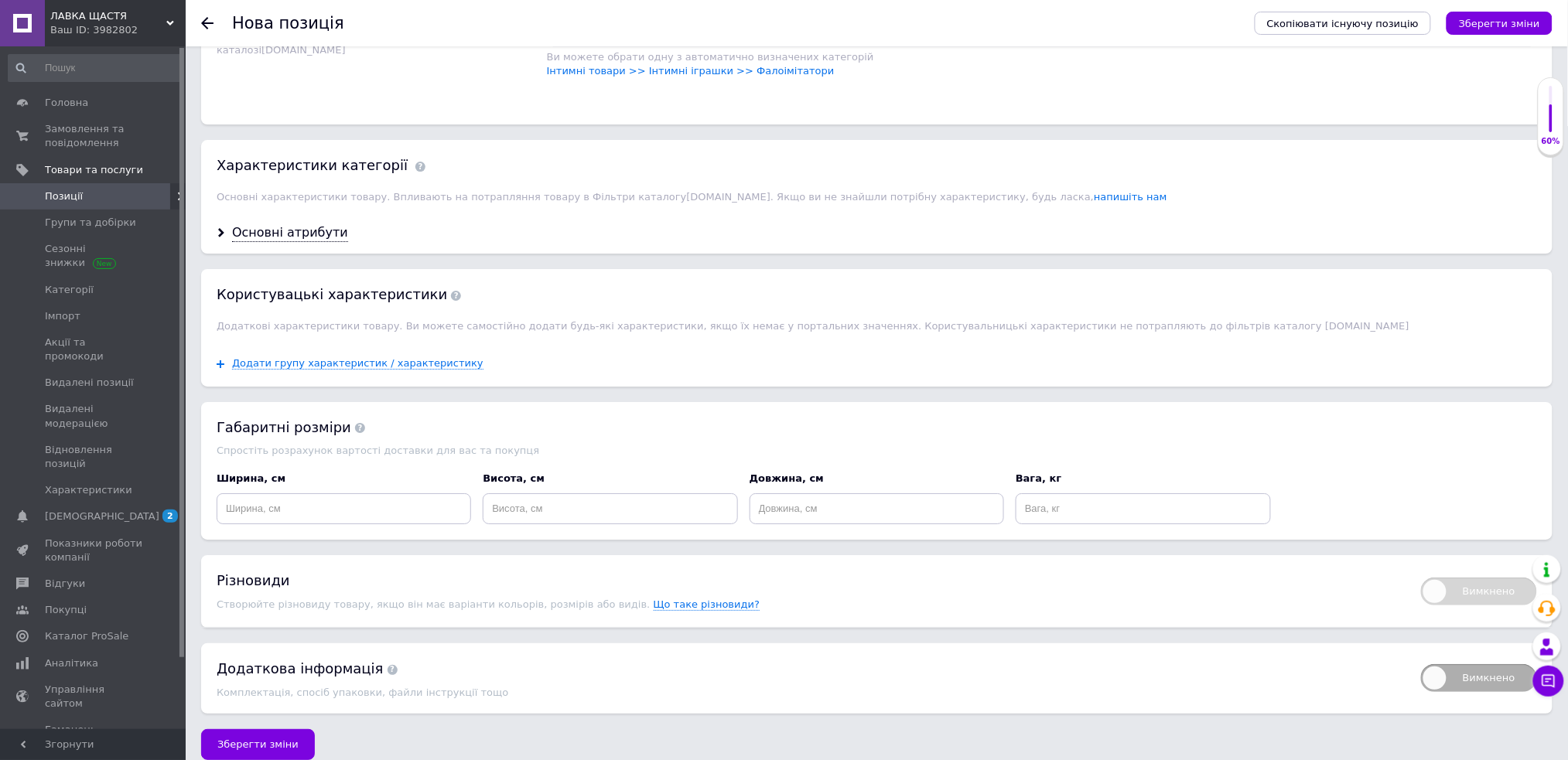
scroll to position [1852, 0]
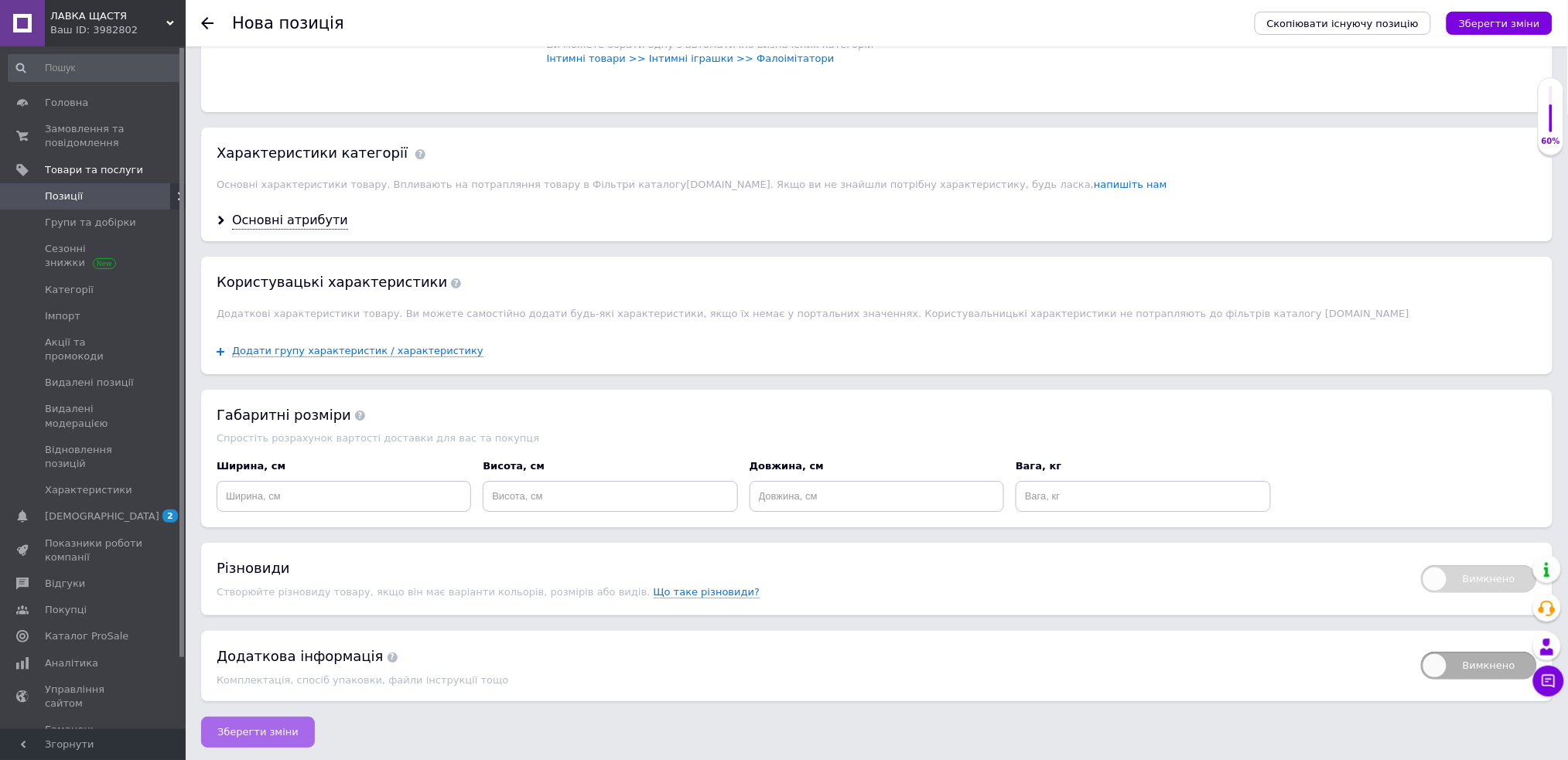
click at [279, 732] on span "Зберегти зміни" at bounding box center [258, 732] width 81 height 11
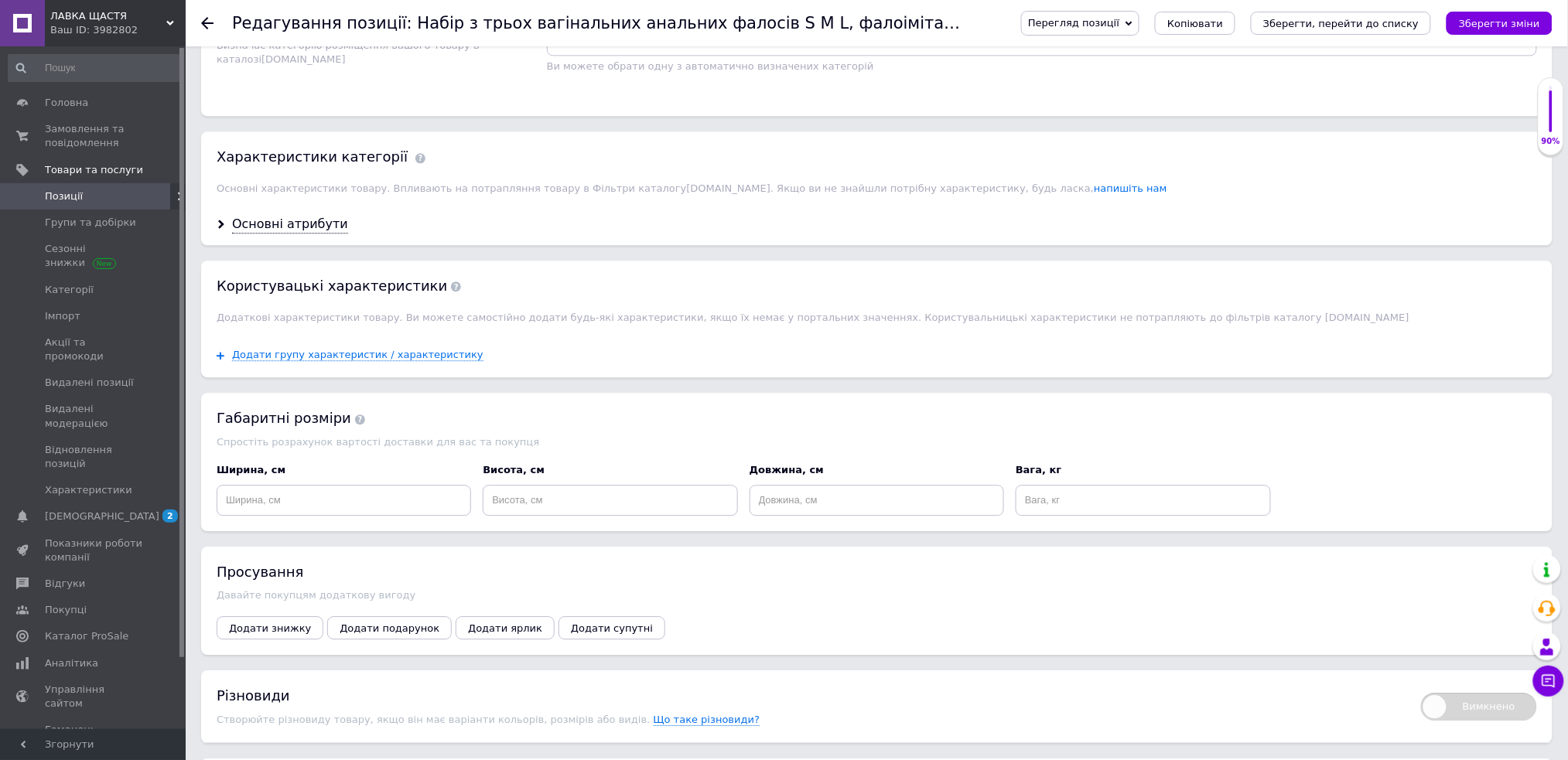
scroll to position [1341, 0]
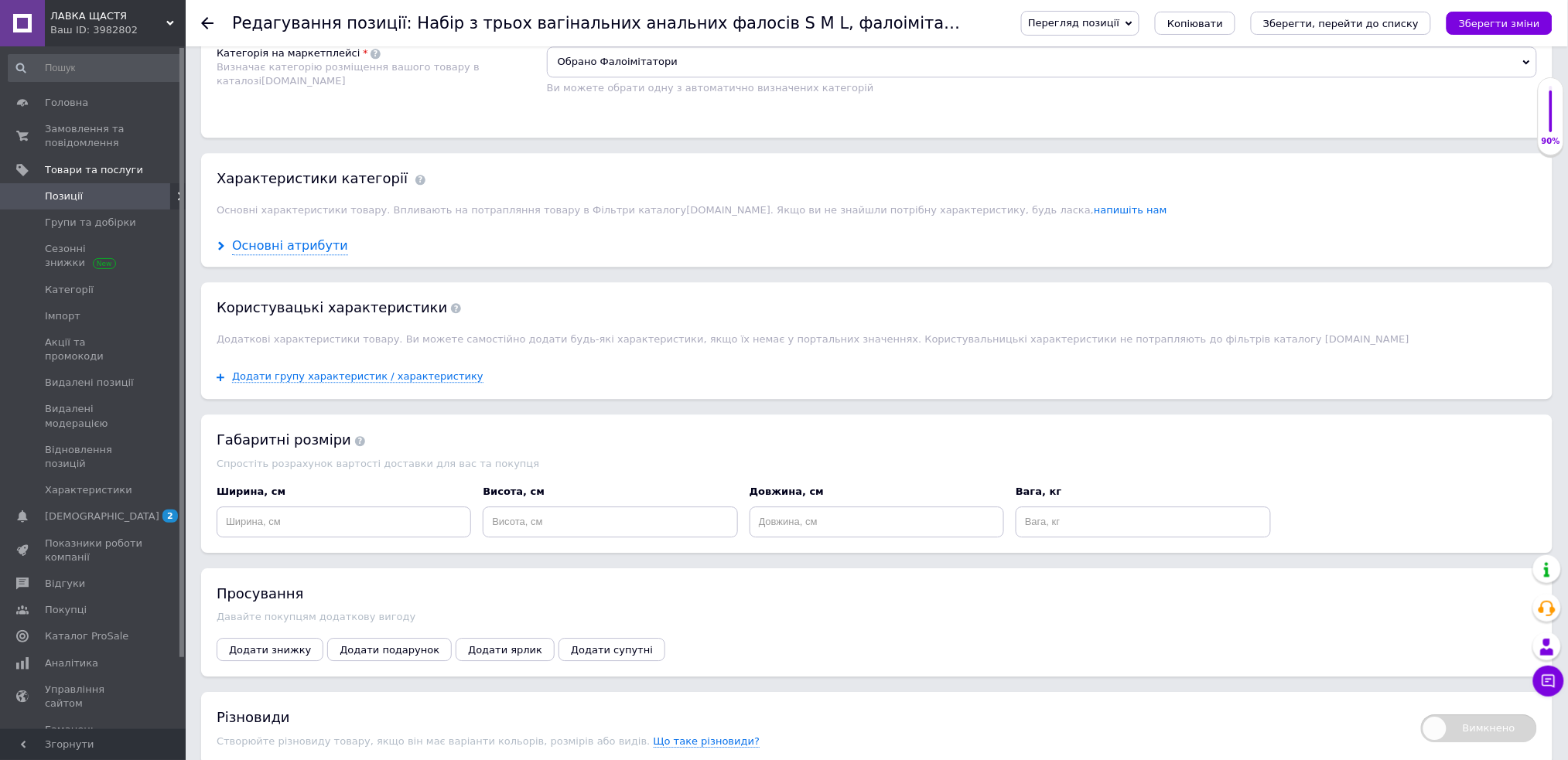
click at [304, 255] on div "Основні атрибути" at bounding box center [290, 246] width 116 height 18
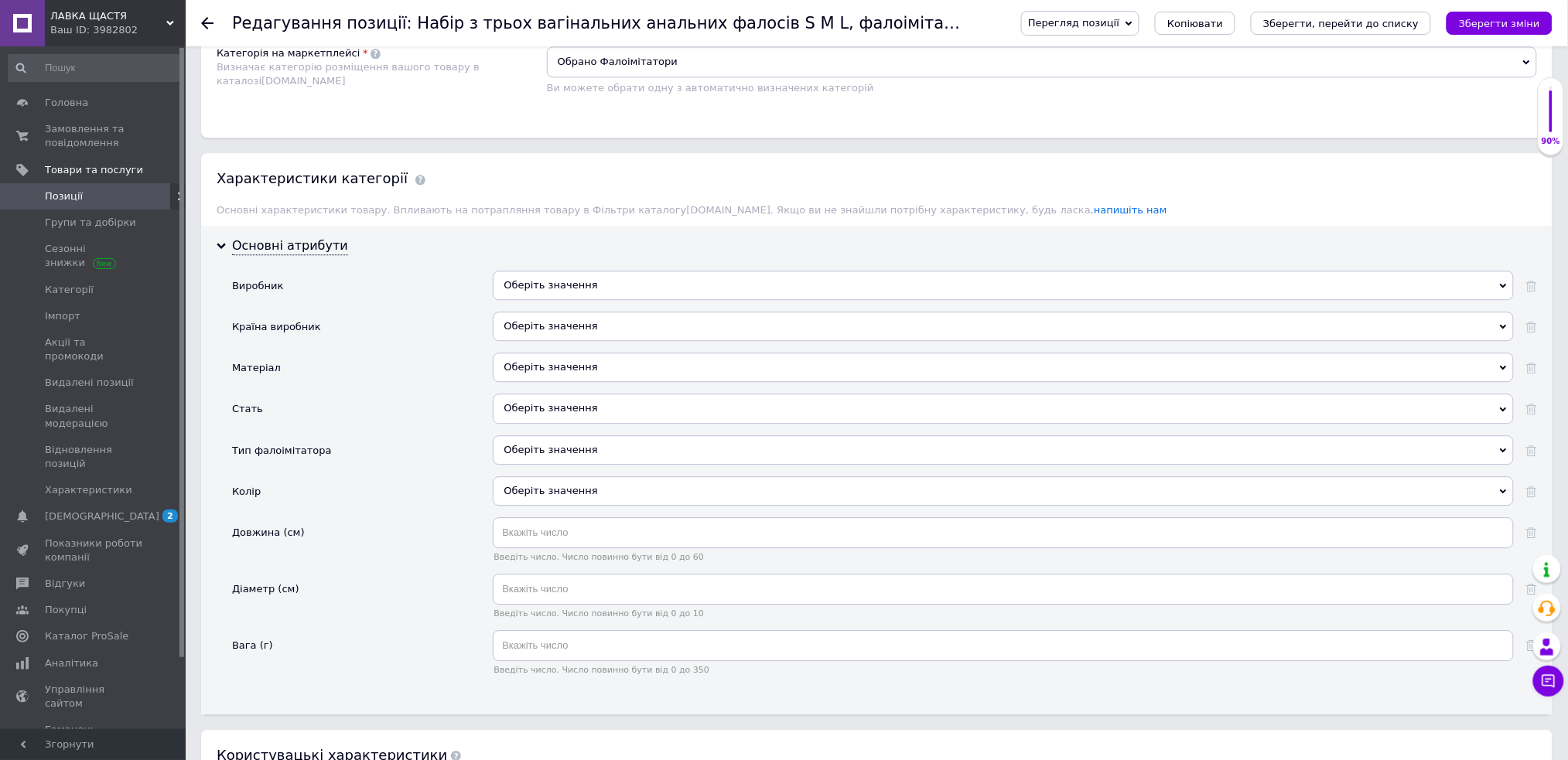
click at [615, 382] on div "Оберіть значення" at bounding box center [1003, 367] width 1021 height 29
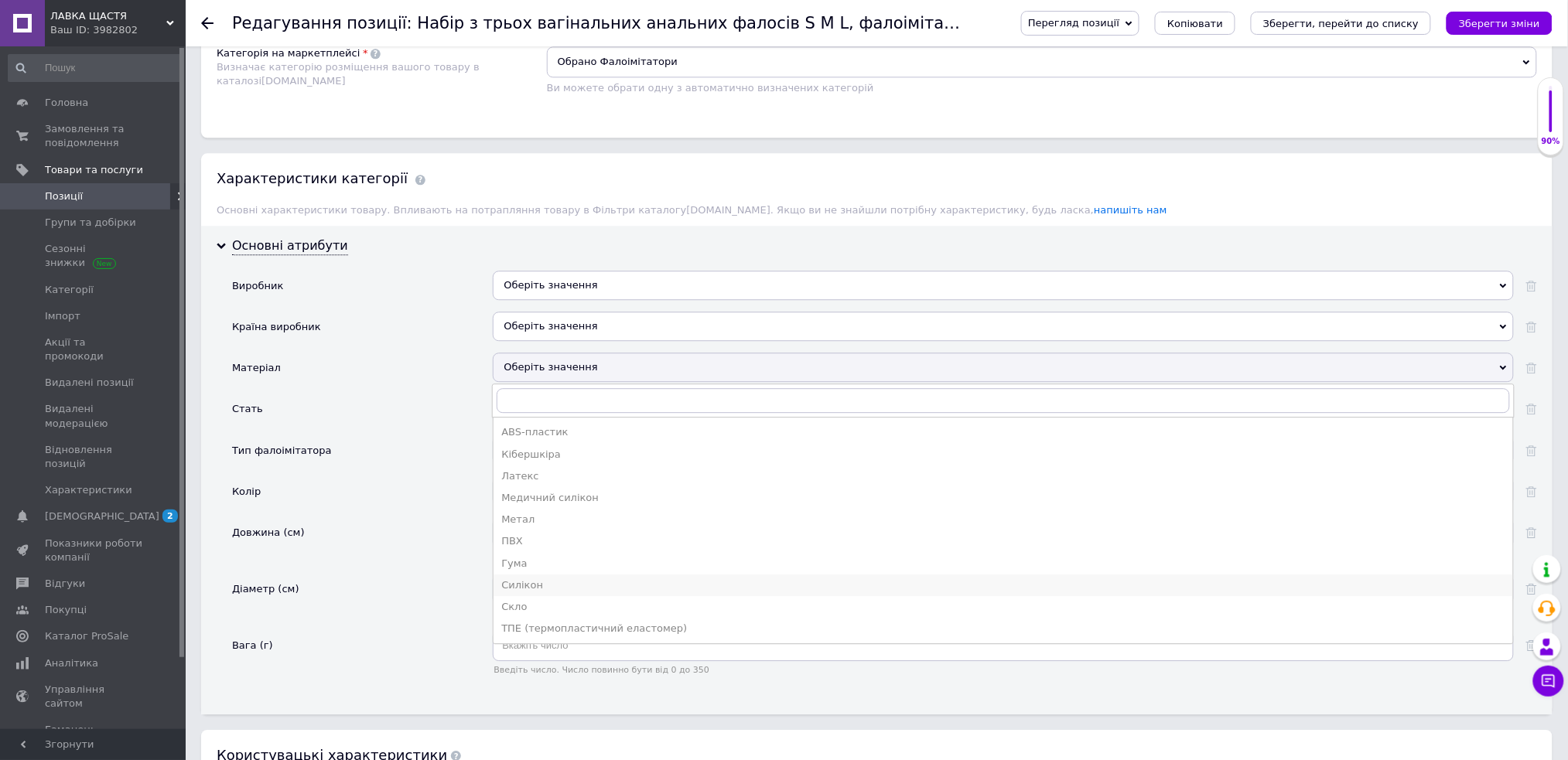
click at [570, 593] on div "Силікон" at bounding box center [1003, 585] width 1004 height 14
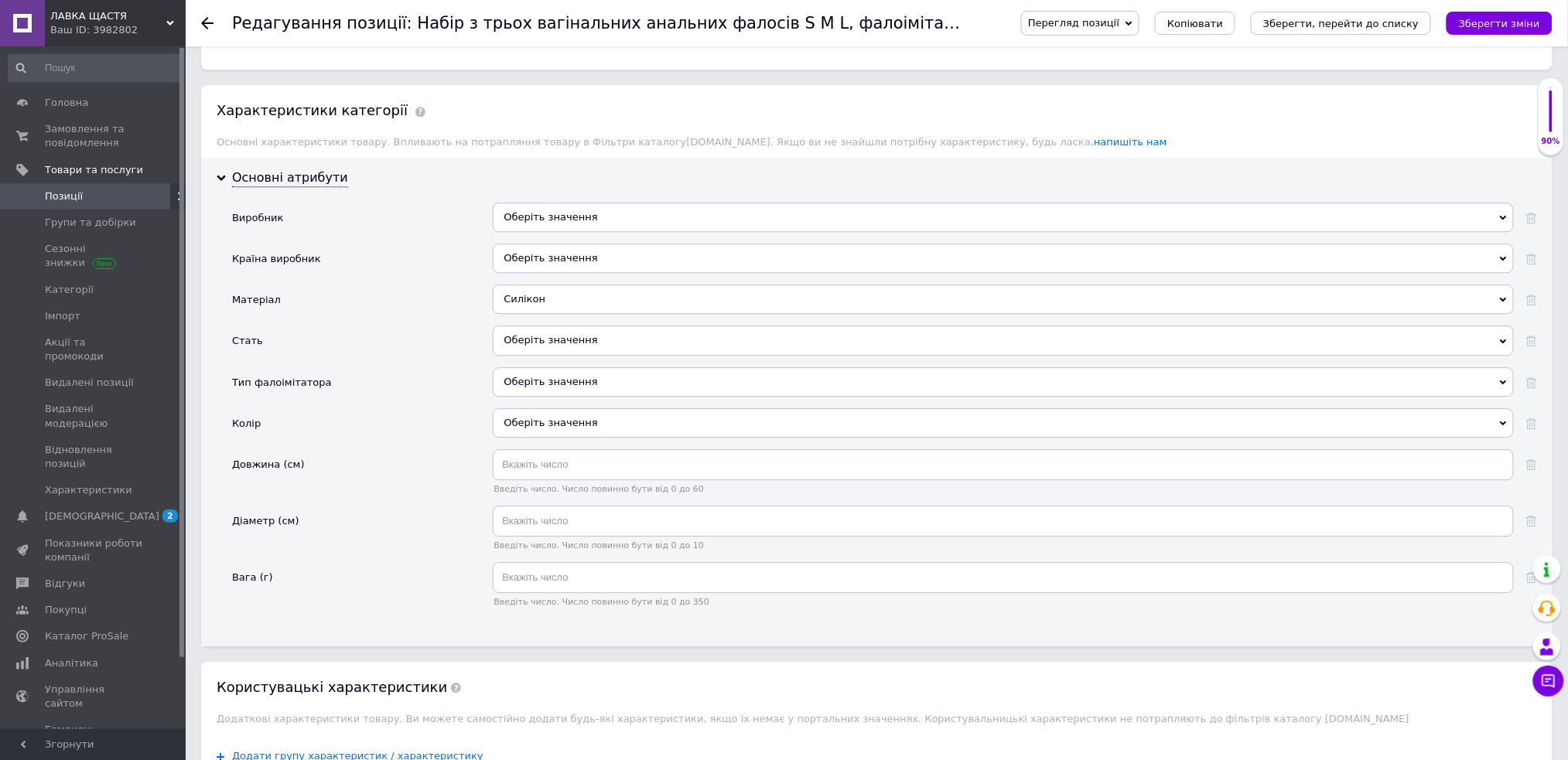
scroll to position [1443, 0]
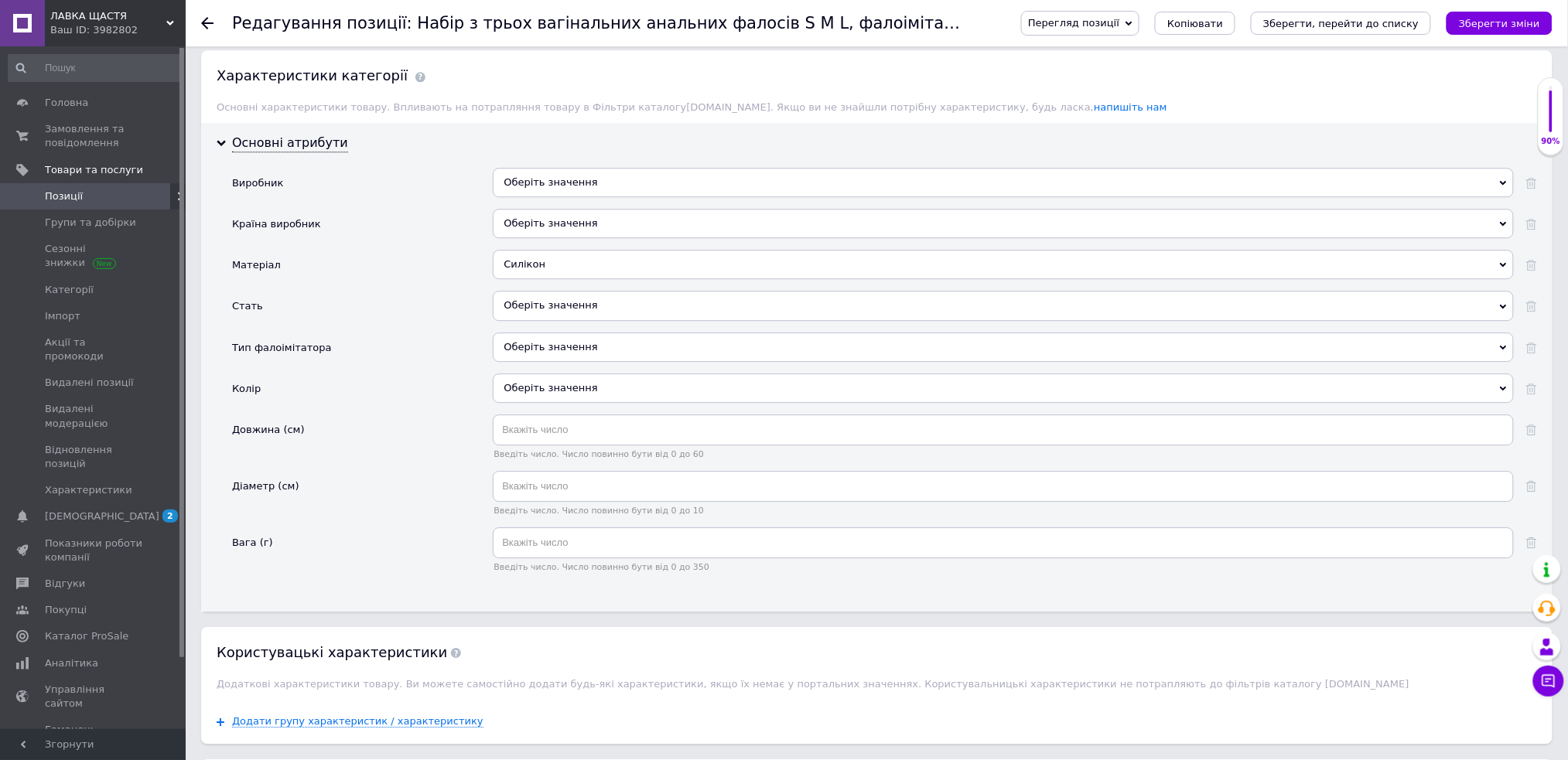
click at [542, 320] on div "Оберіть значення" at bounding box center [1003, 304] width 1021 height 29
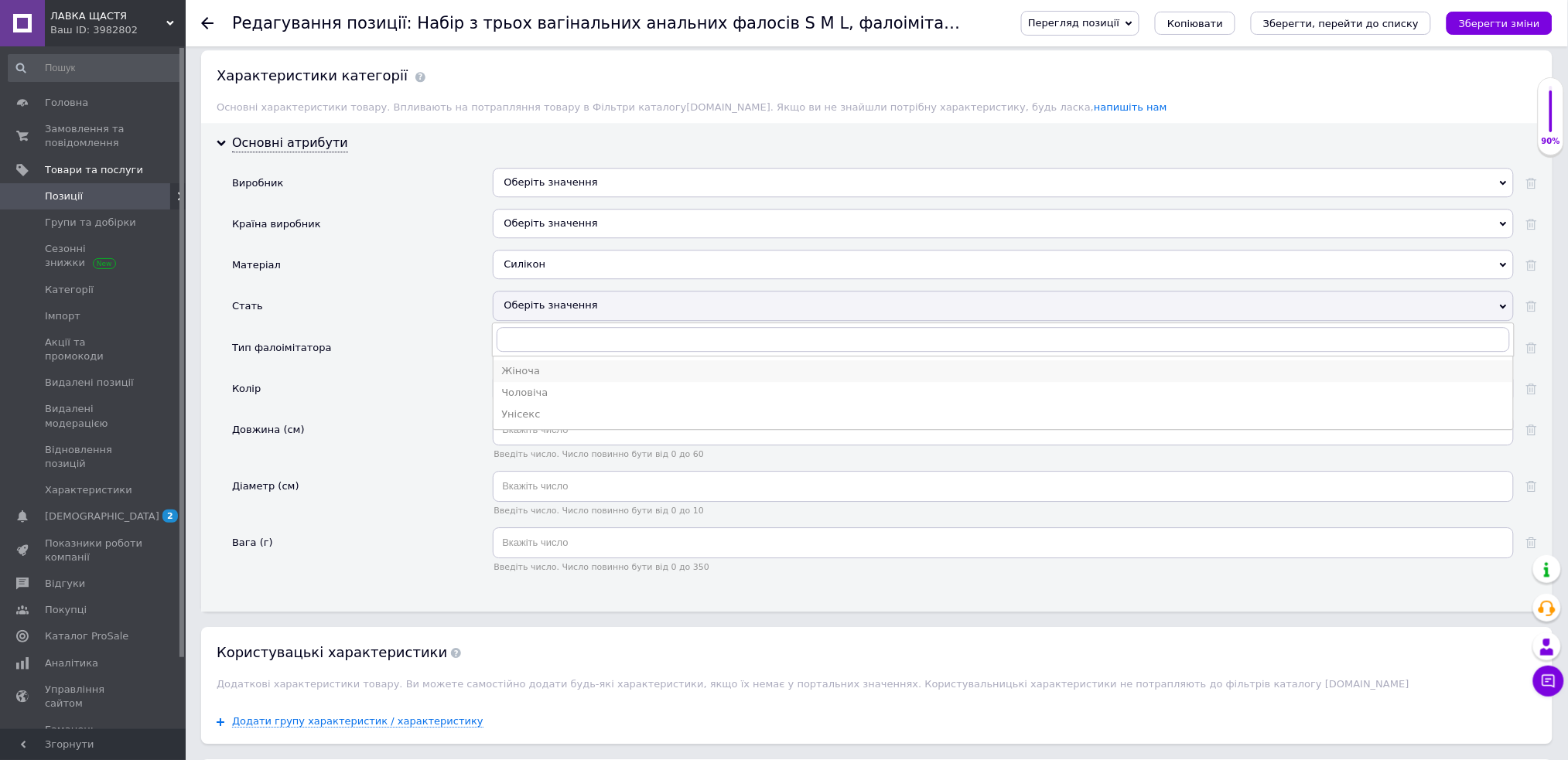
click at [568, 378] on div "Жіноча" at bounding box center [1003, 371] width 1004 height 14
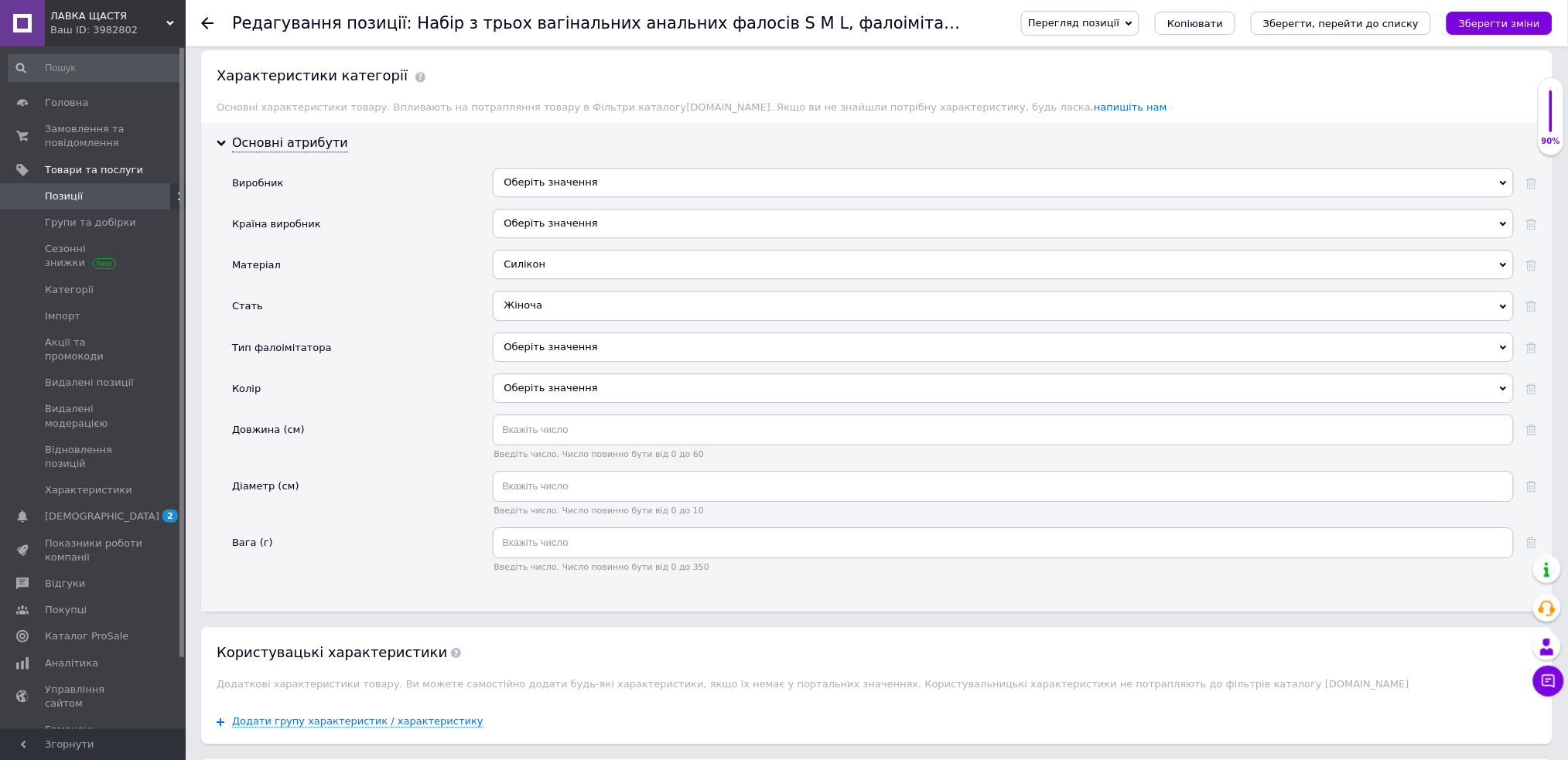
click at [565, 362] on div "Оберіть значення" at bounding box center [1003, 346] width 1021 height 29
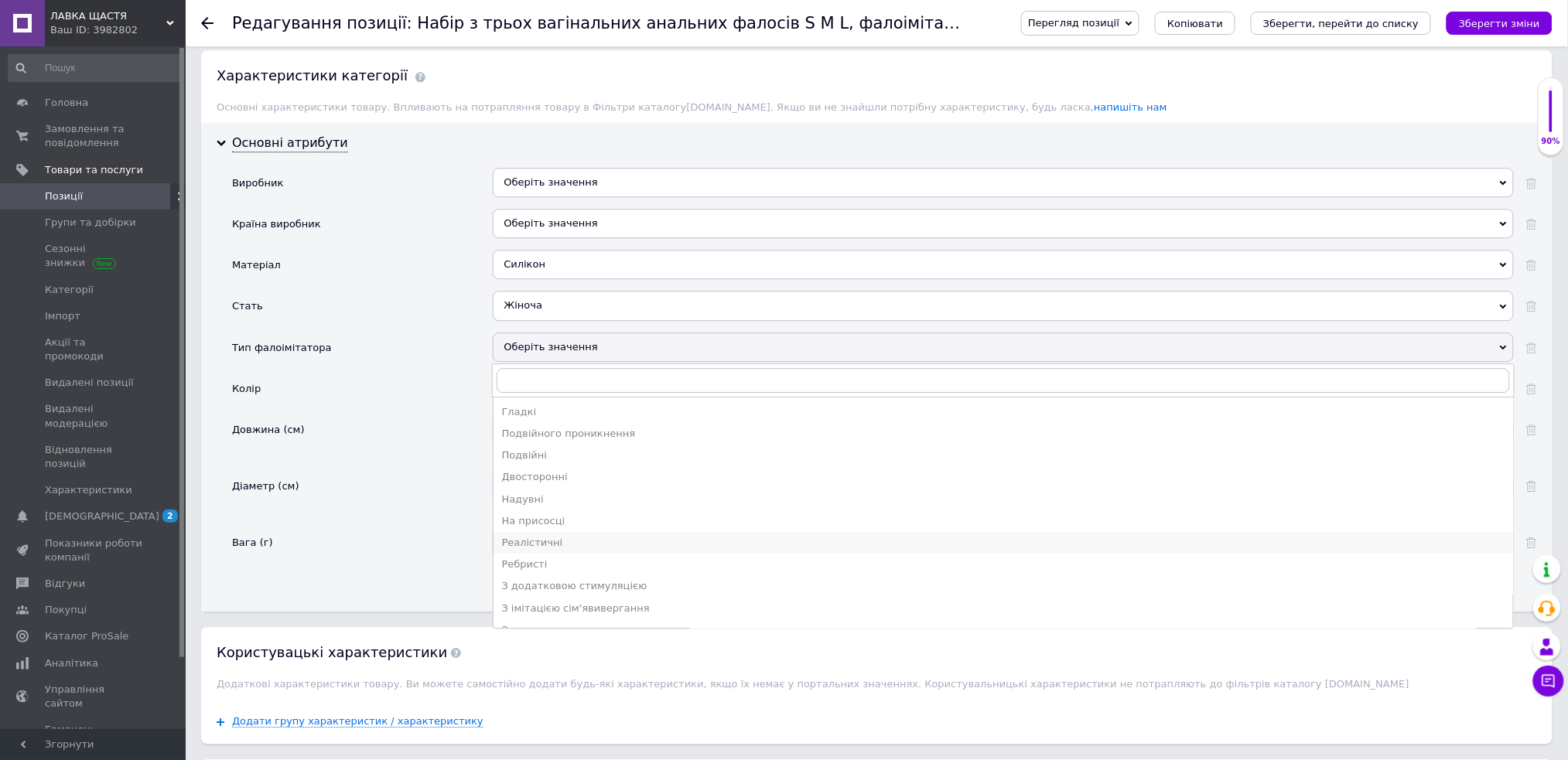
click at [601, 550] on div "Реалістичні" at bounding box center [1003, 542] width 1004 height 14
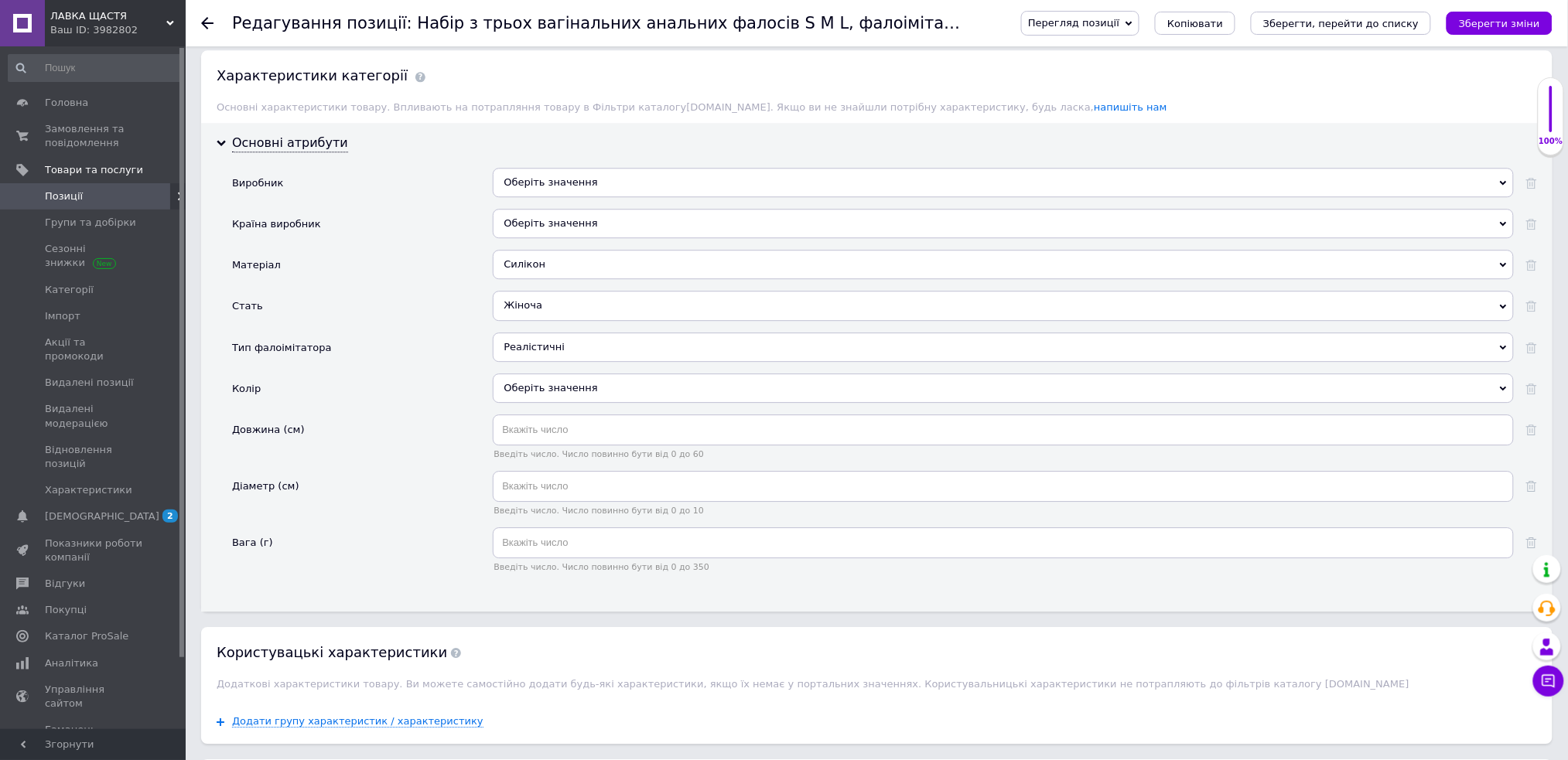
scroll to position [1547, 0]
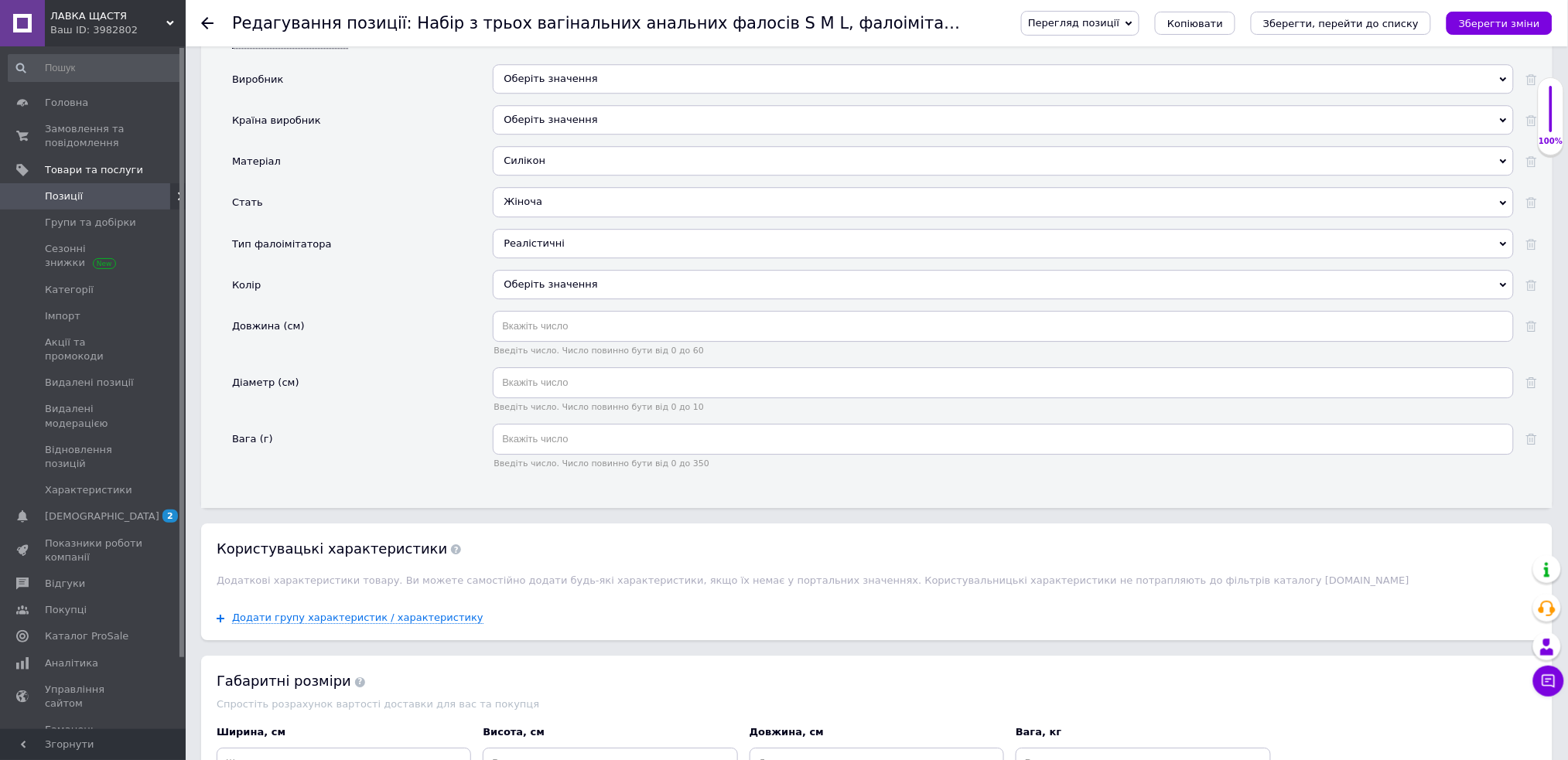
click at [600, 300] on div "Оберіть значення" at bounding box center [1003, 284] width 1021 height 29
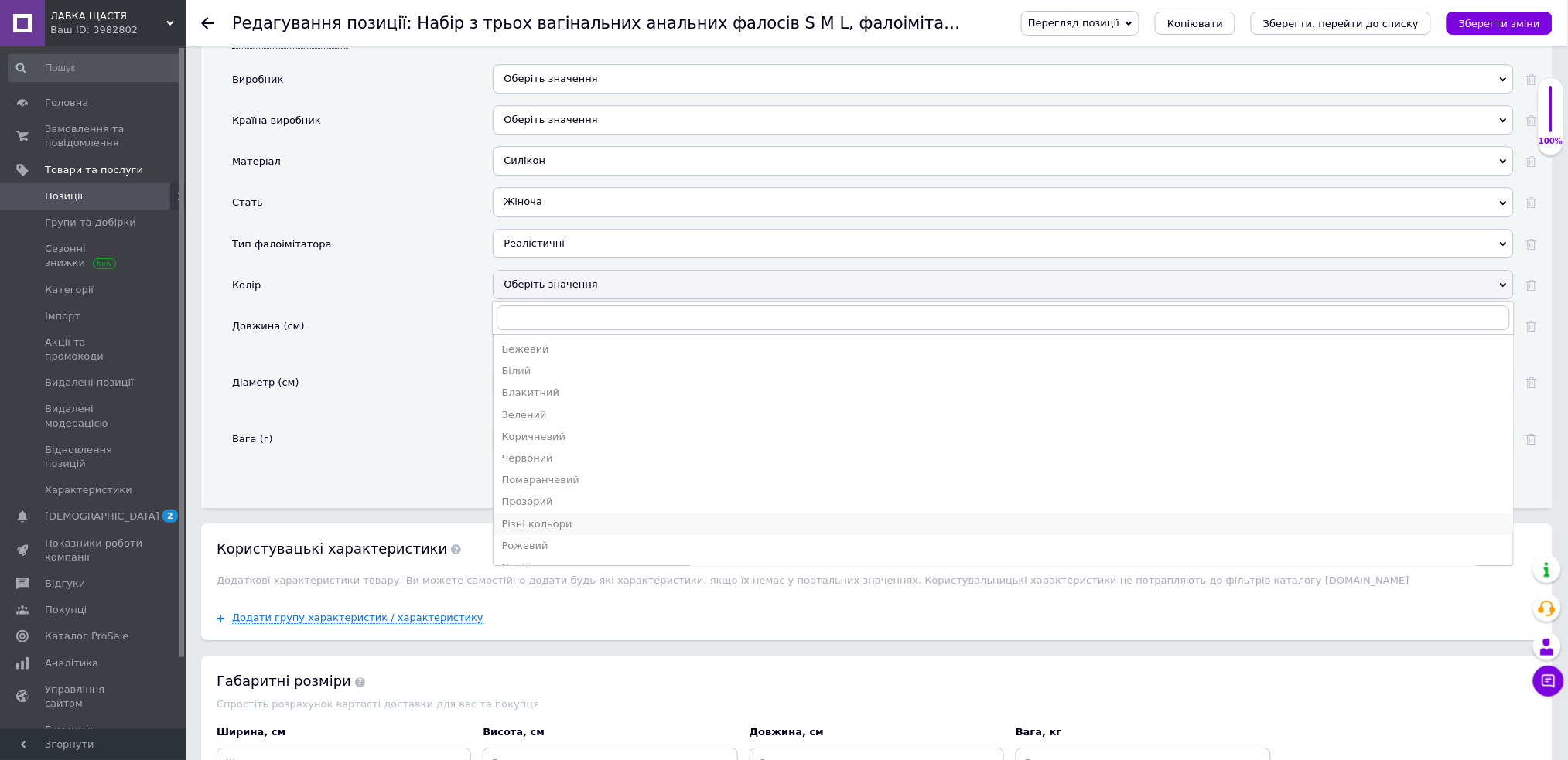
click at [611, 531] on div "Різні кольори" at bounding box center [1003, 524] width 1004 height 14
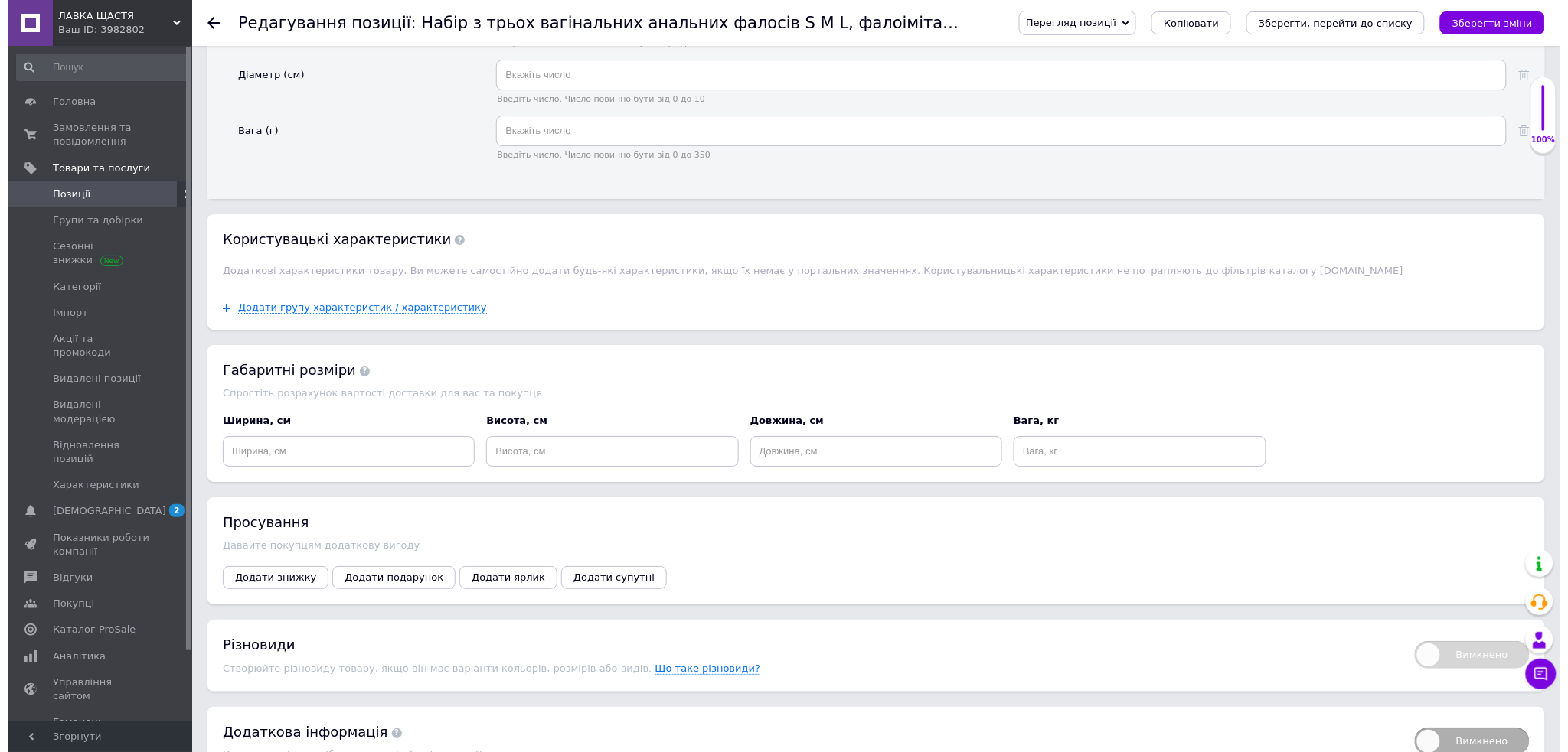
scroll to position [1837, 0]
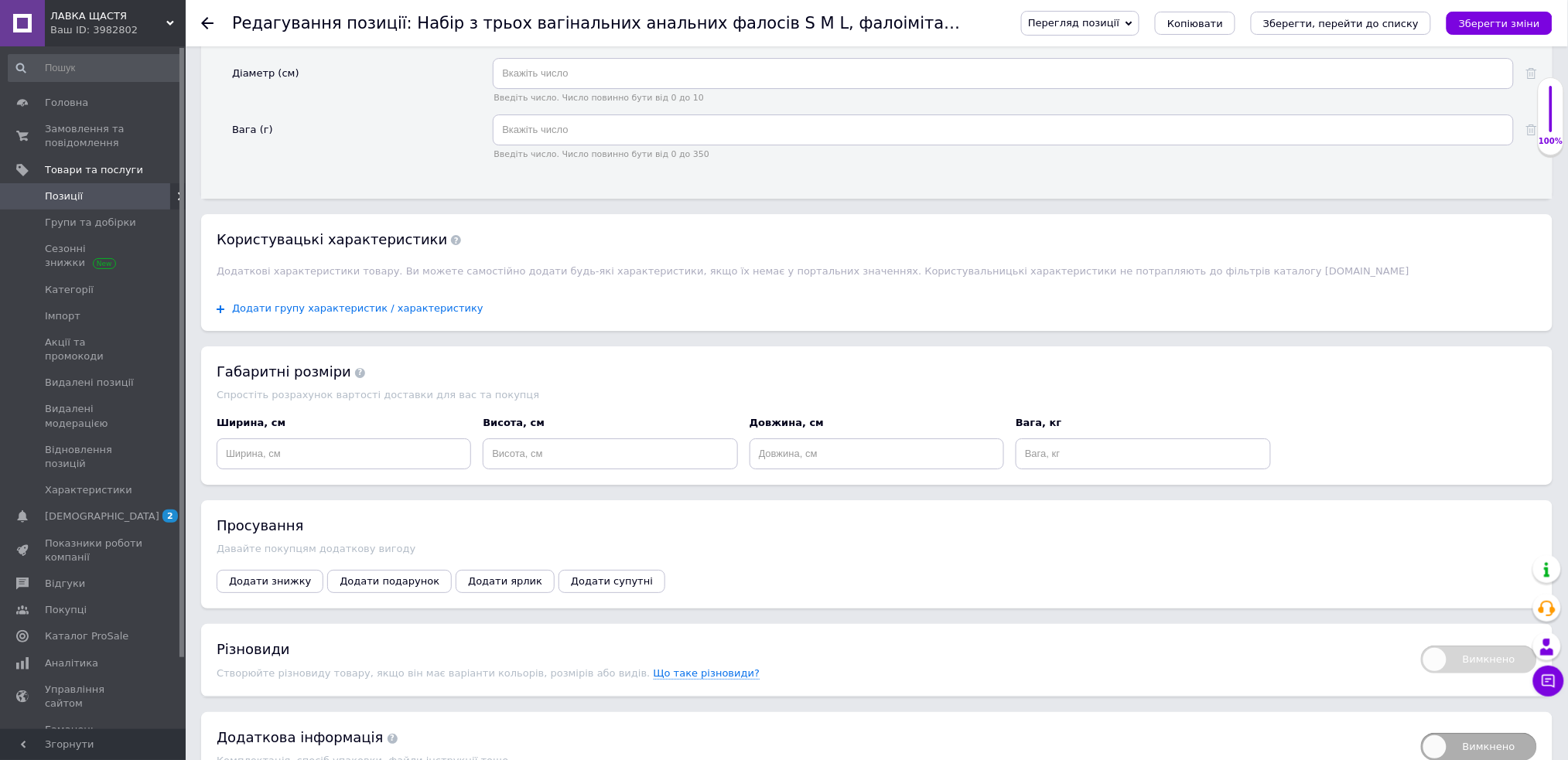
click at [388, 315] on span "Додати групу характеристик / характеристику" at bounding box center [358, 308] width 251 height 12
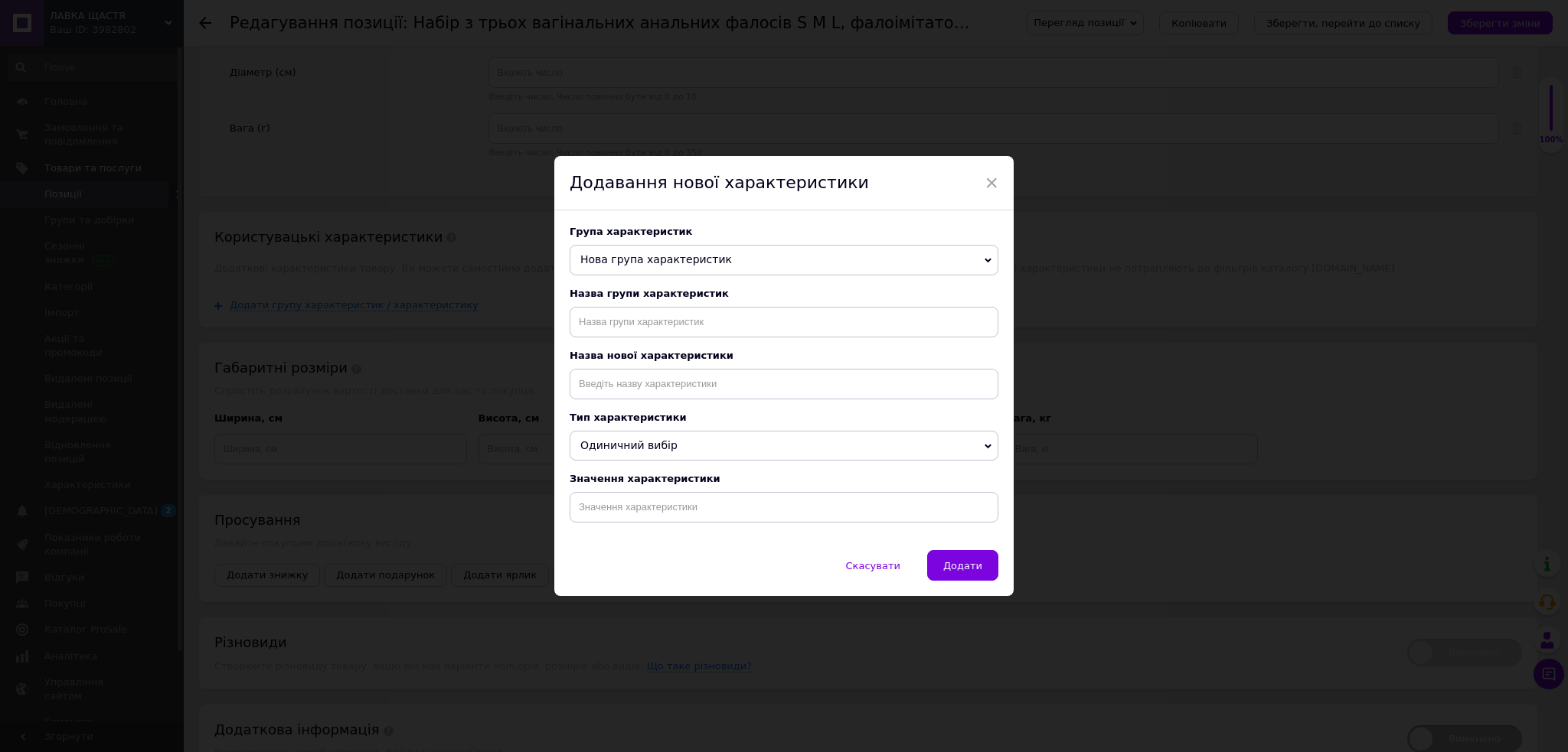
click at [669, 257] on span "Нова група характеристик" at bounding box center [656, 259] width 152 height 12
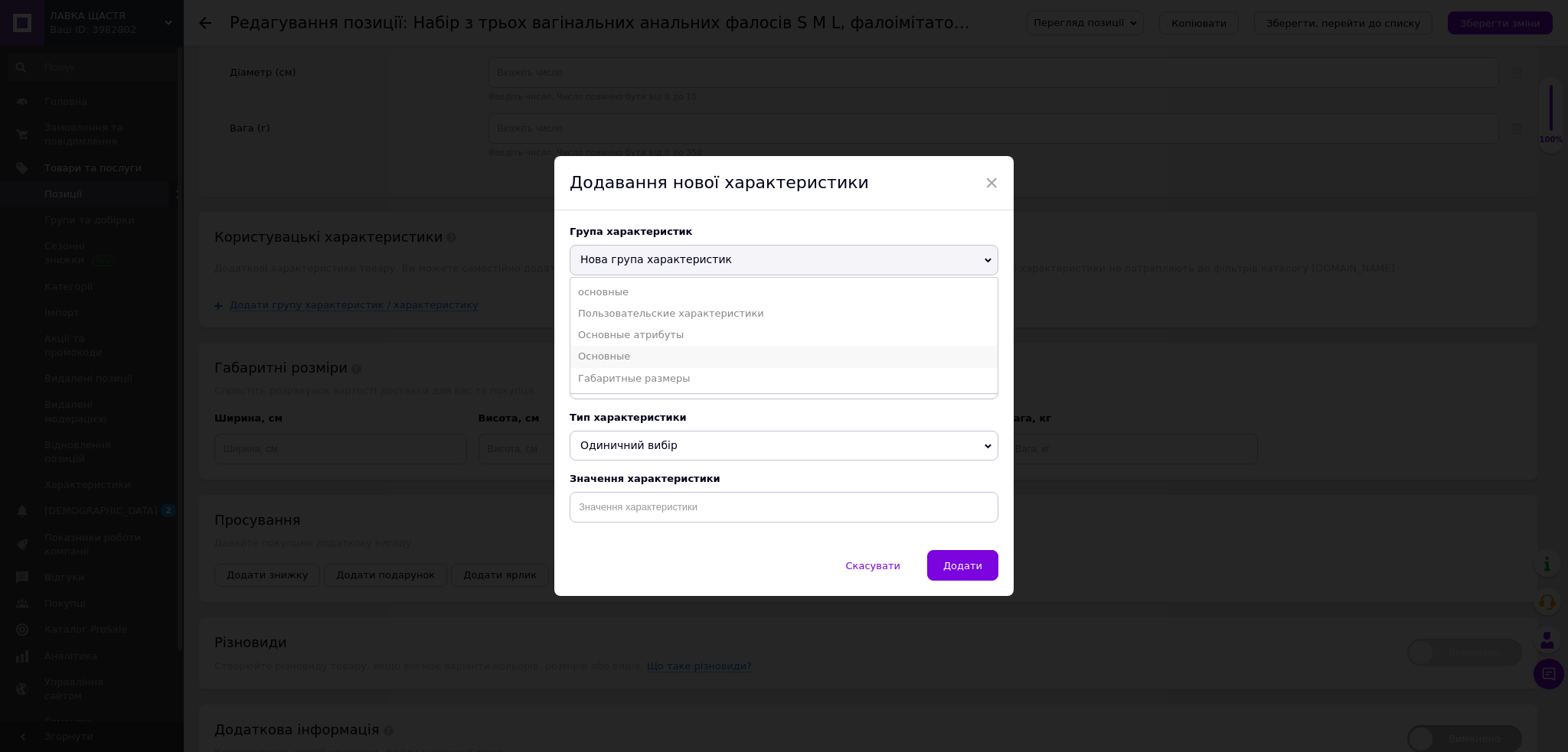
click at [641, 354] on li "Основные" at bounding box center [784, 356] width 427 height 21
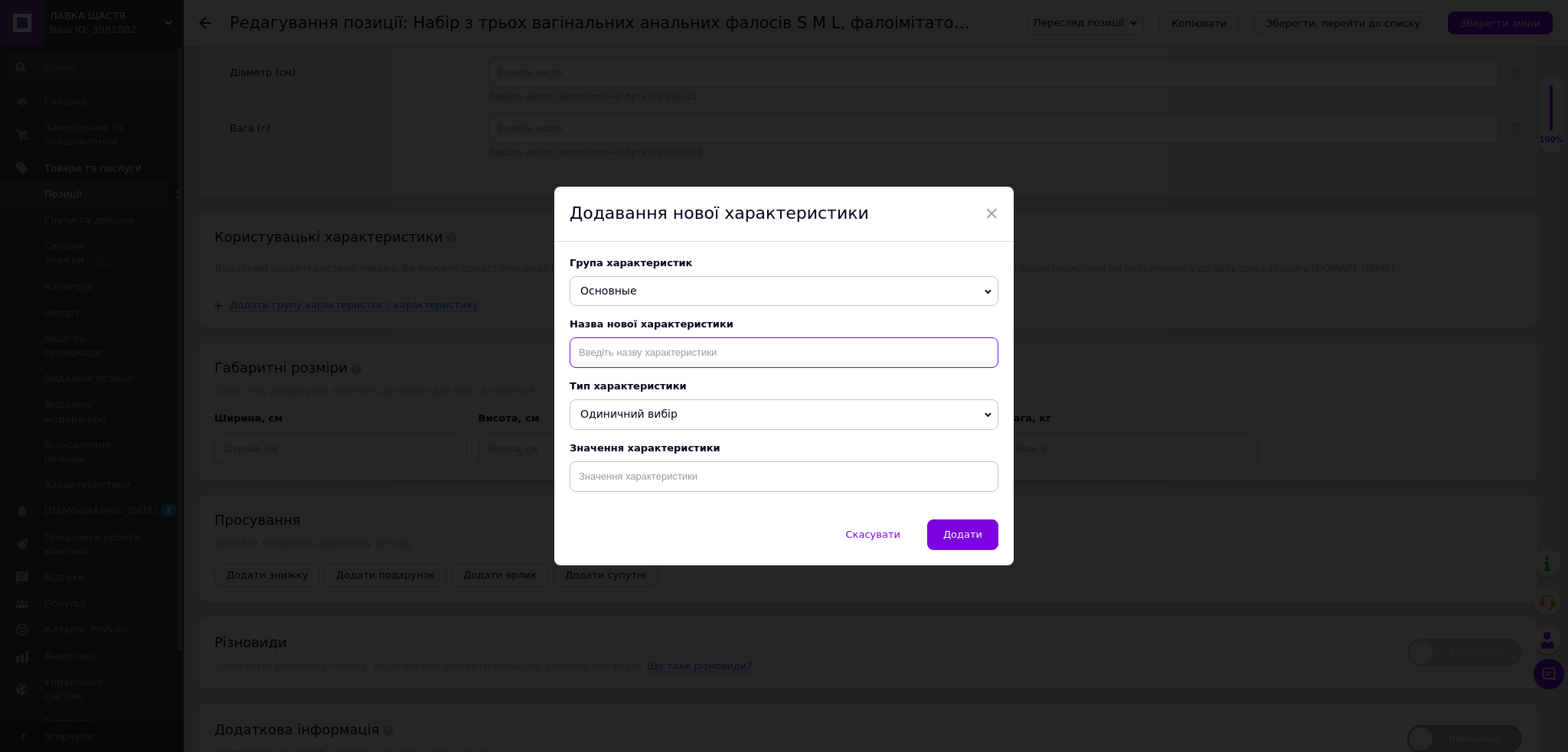
click at [644, 358] on input at bounding box center [784, 352] width 429 height 30
drag, startPoint x: 638, startPoint y: 406, endPoint x: 633, endPoint y: 465, distance: 59.2
click at [636, 408] on li "Тип назначения" at bounding box center [784, 406] width 427 height 21
type input "Тип назначения"
drag, startPoint x: 622, startPoint y: 483, endPoint x: 729, endPoint y: 494, distance: 107.6
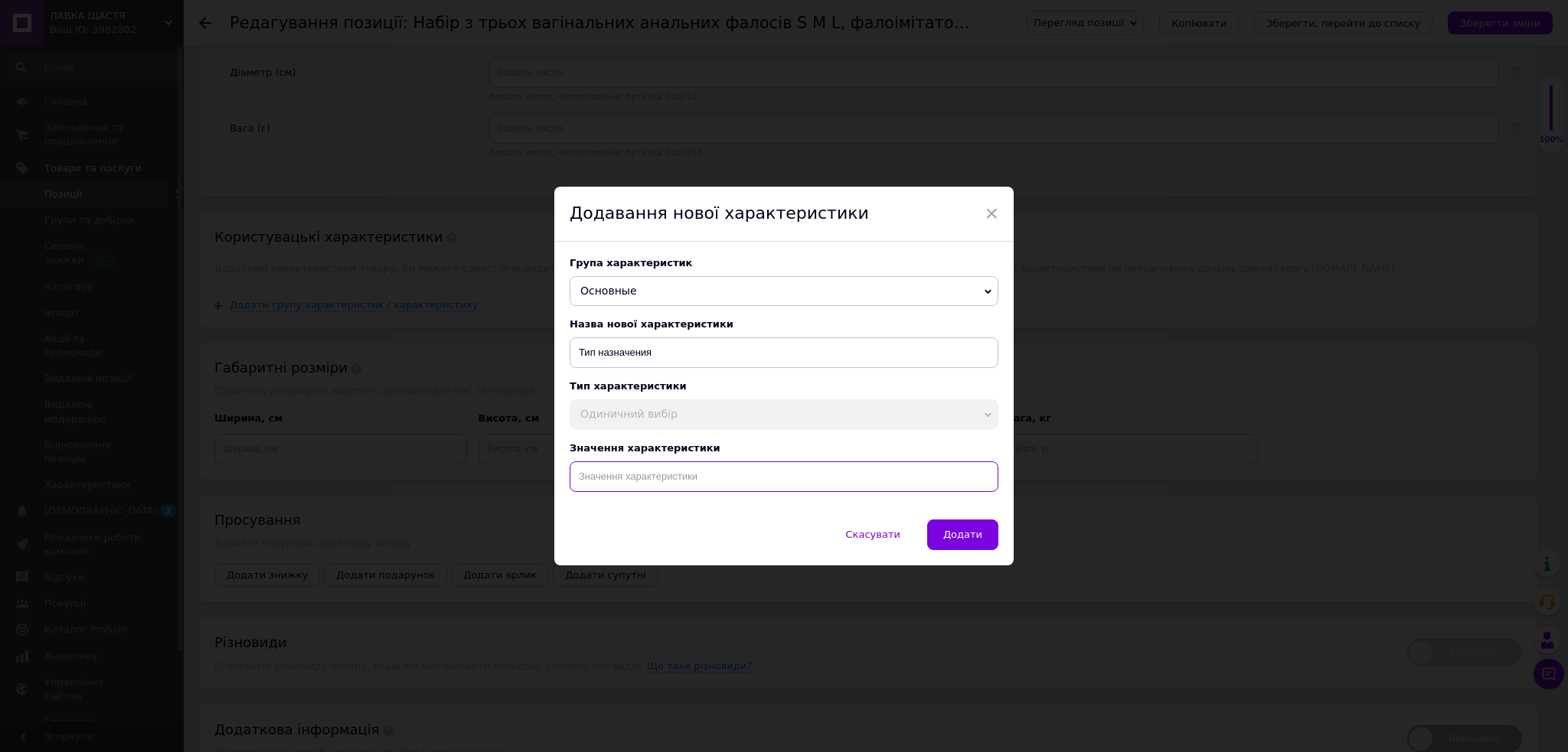
click at [627, 487] on input at bounding box center [784, 477] width 429 height 30
paste input "Набір з трьох вагінальних анальних фалосів S M L, фалоімітатор для сексу, інтим…"
type input "Набір з трьох вагінальних анальних фалосів S M L, фалоімітатор для сексу, інтим…"
click at [976, 540] on span "Додати" at bounding box center [963, 534] width 39 height 11
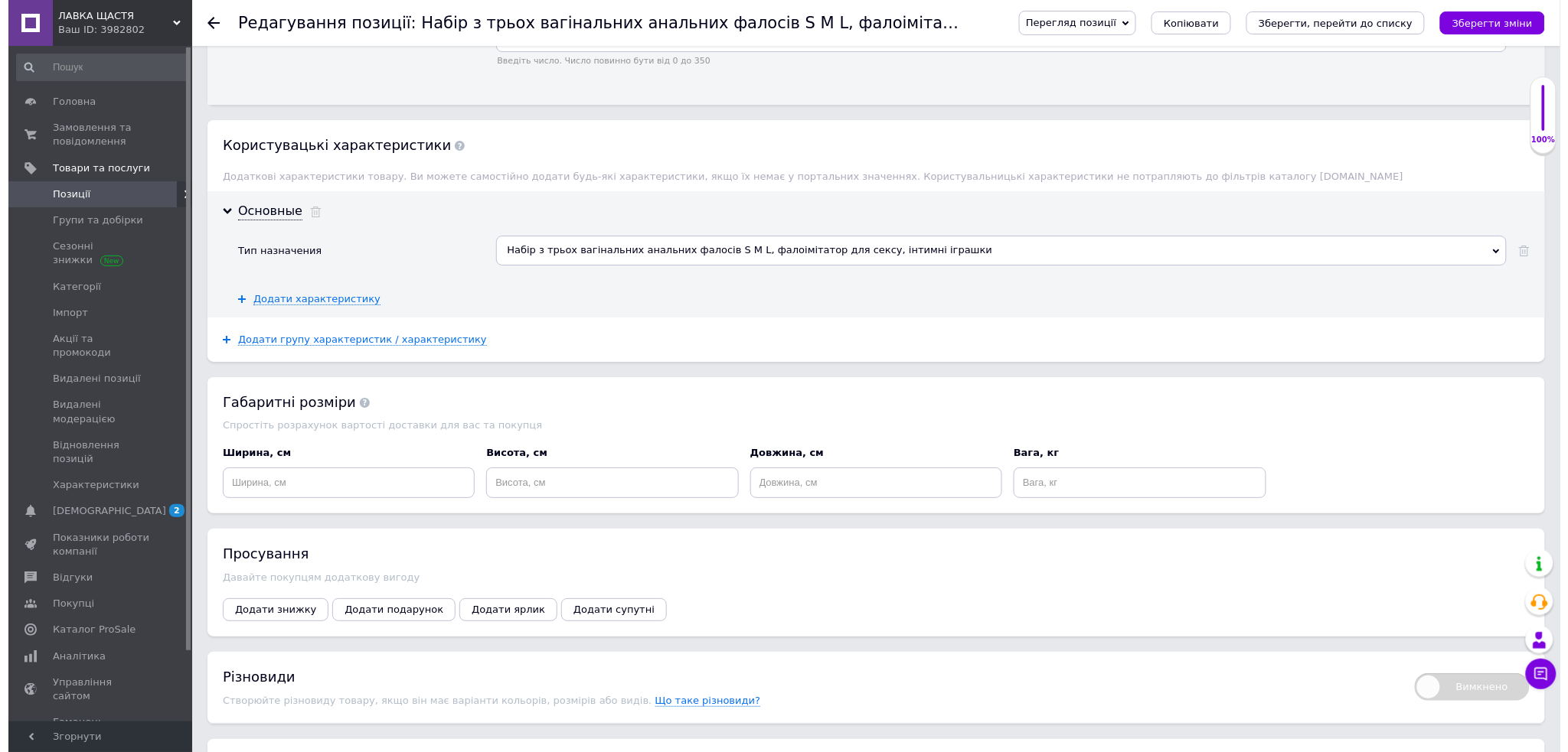
scroll to position [2107, 0]
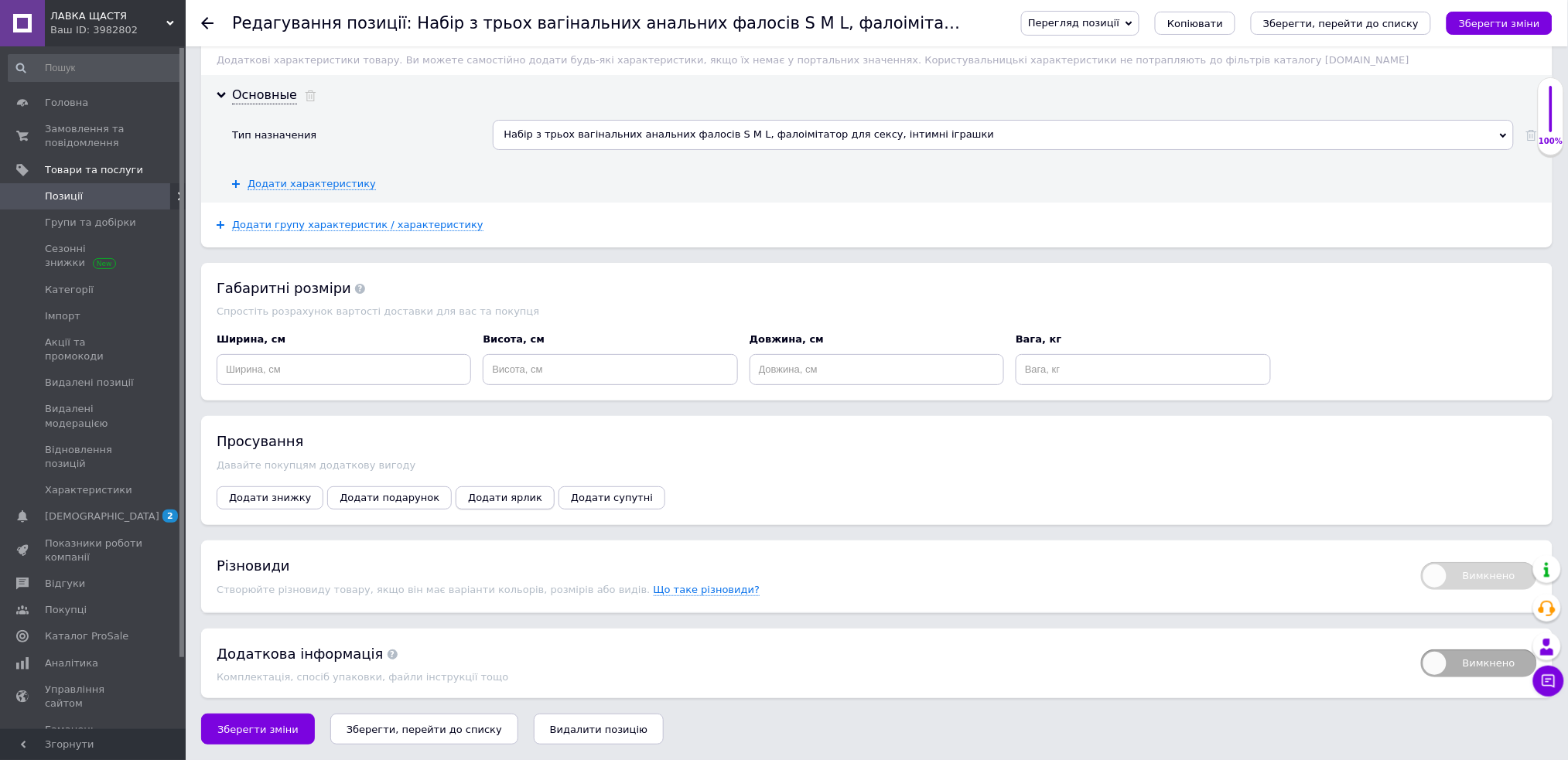
click at [481, 494] on span "Додати ярлик" at bounding box center [505, 498] width 75 height 11
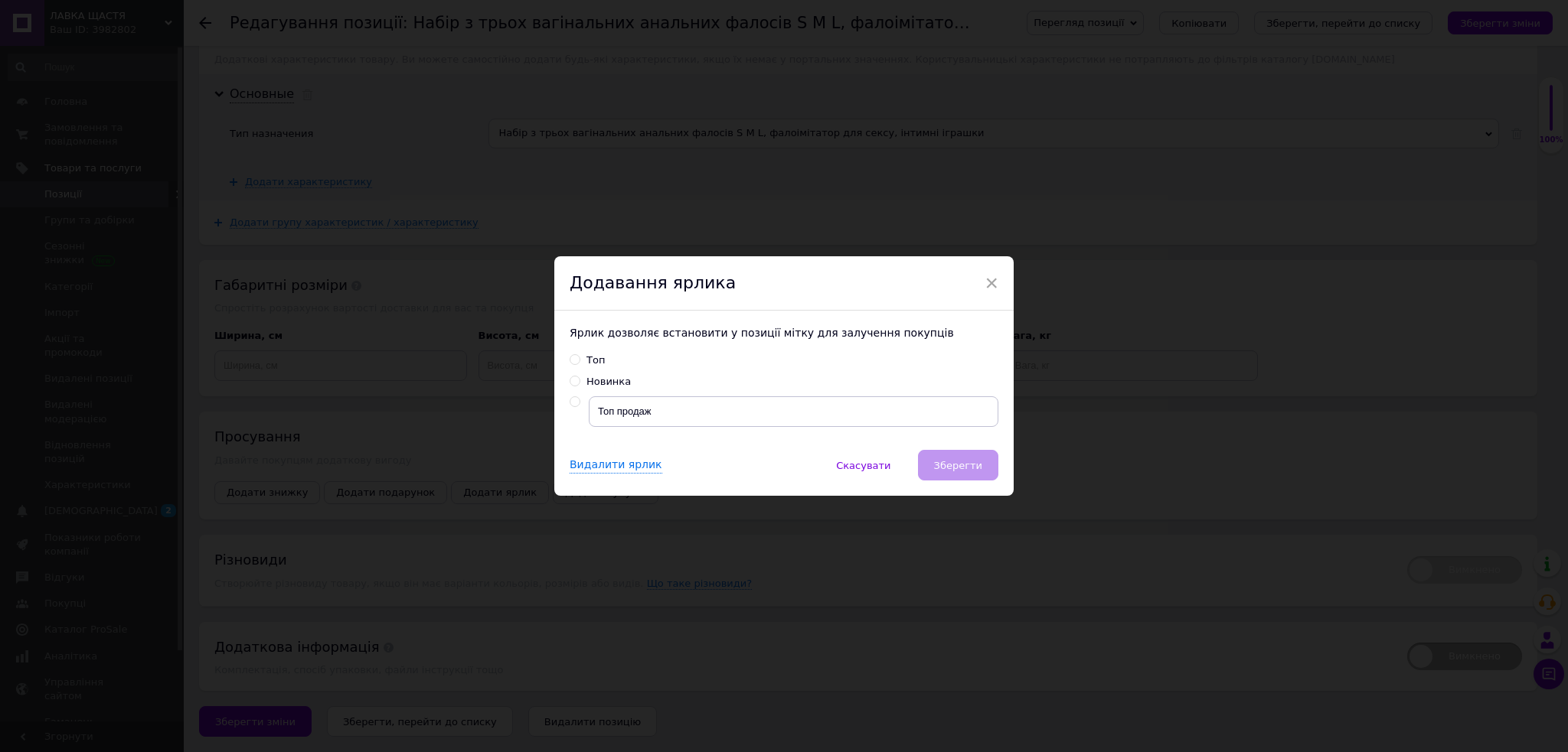
drag, startPoint x: 574, startPoint y: 405, endPoint x: 656, endPoint y: 424, distance: 84.2
click at [577, 405] on input "radio" at bounding box center [574, 402] width 10 height 10
radio input "true"
click at [956, 465] on span "Зберегти" at bounding box center [958, 466] width 48 height 11
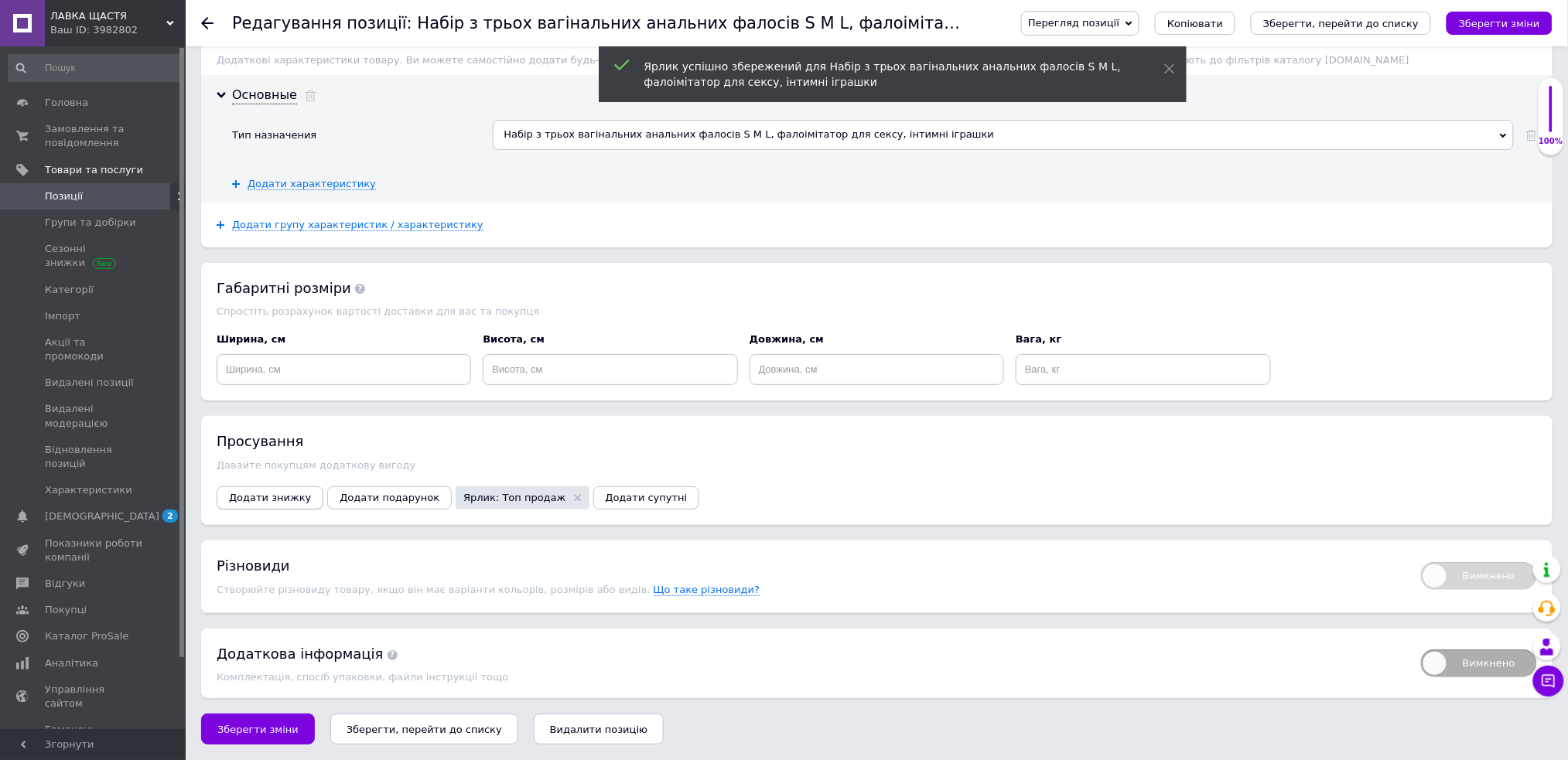
click at [276, 499] on span "Додати знижку" at bounding box center [270, 498] width 82 height 11
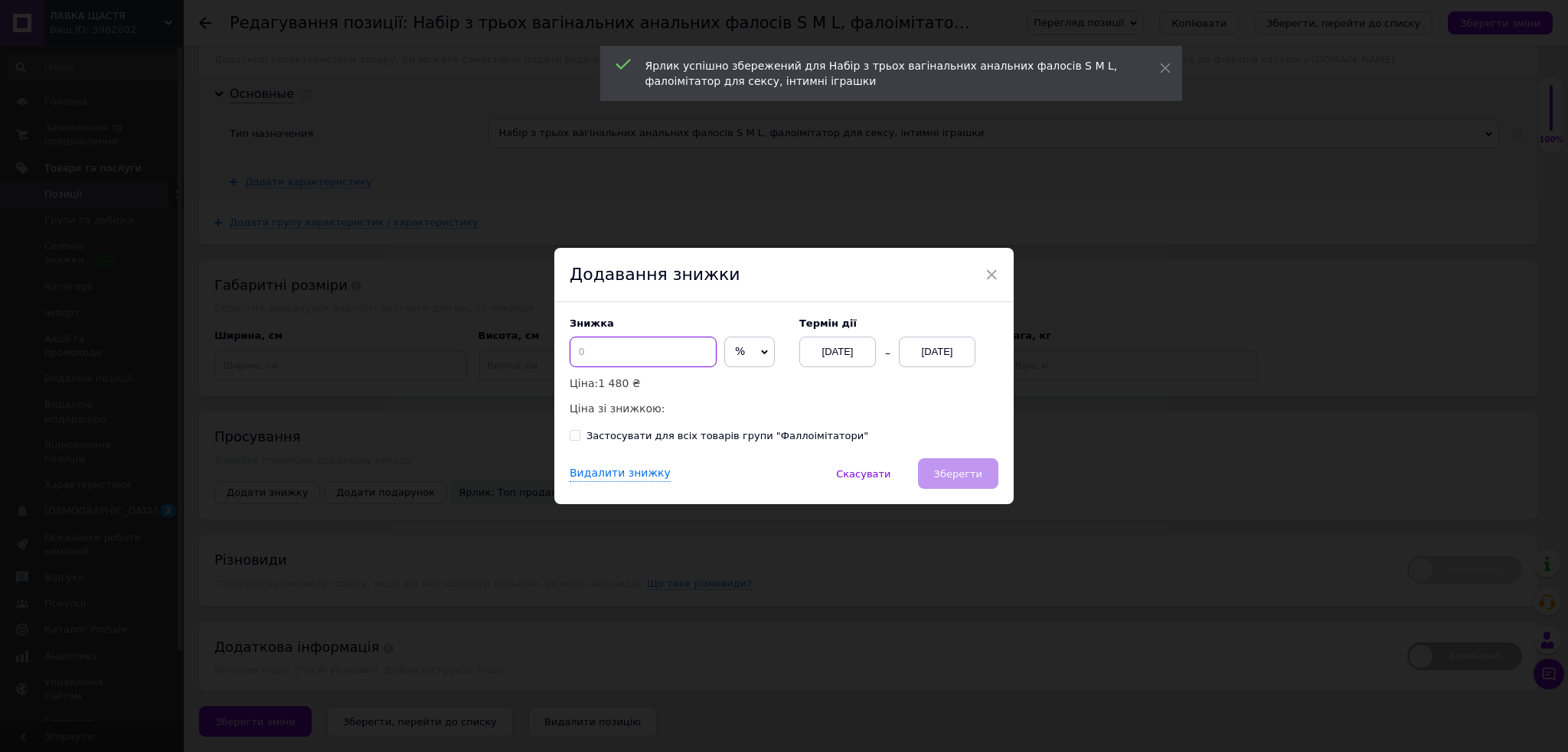
click at [595, 348] on input at bounding box center [642, 351] width 147 height 30
type input "50"
click at [963, 355] on div "[DATE]" at bounding box center [937, 351] width 77 height 30
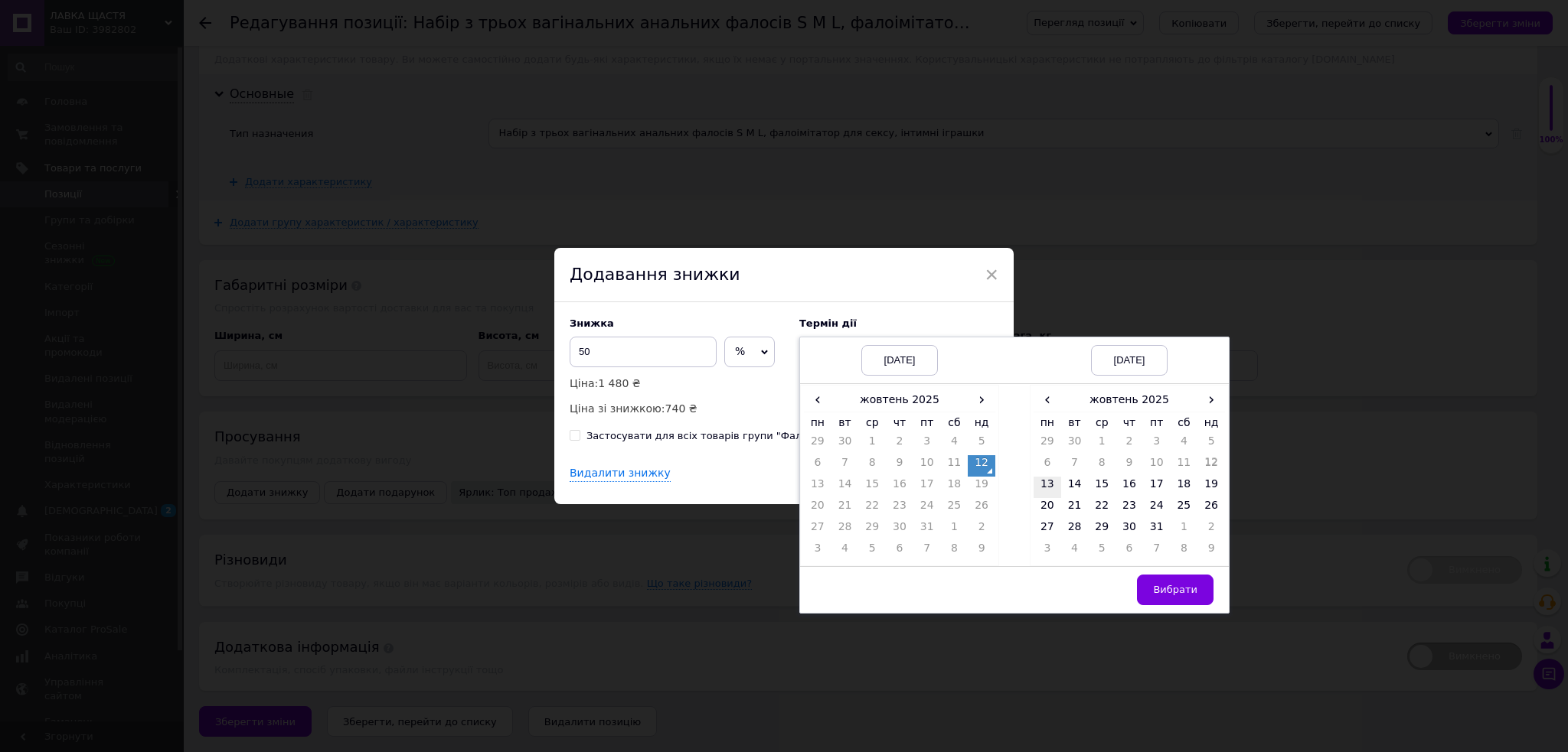
drag, startPoint x: 1045, startPoint y: 479, endPoint x: 1123, endPoint y: 564, distance: 115.4
click at [1046, 479] on td "13" at bounding box center [1047, 487] width 28 height 21
click at [1177, 590] on span "Вибрати" at bounding box center [1175, 589] width 44 height 11
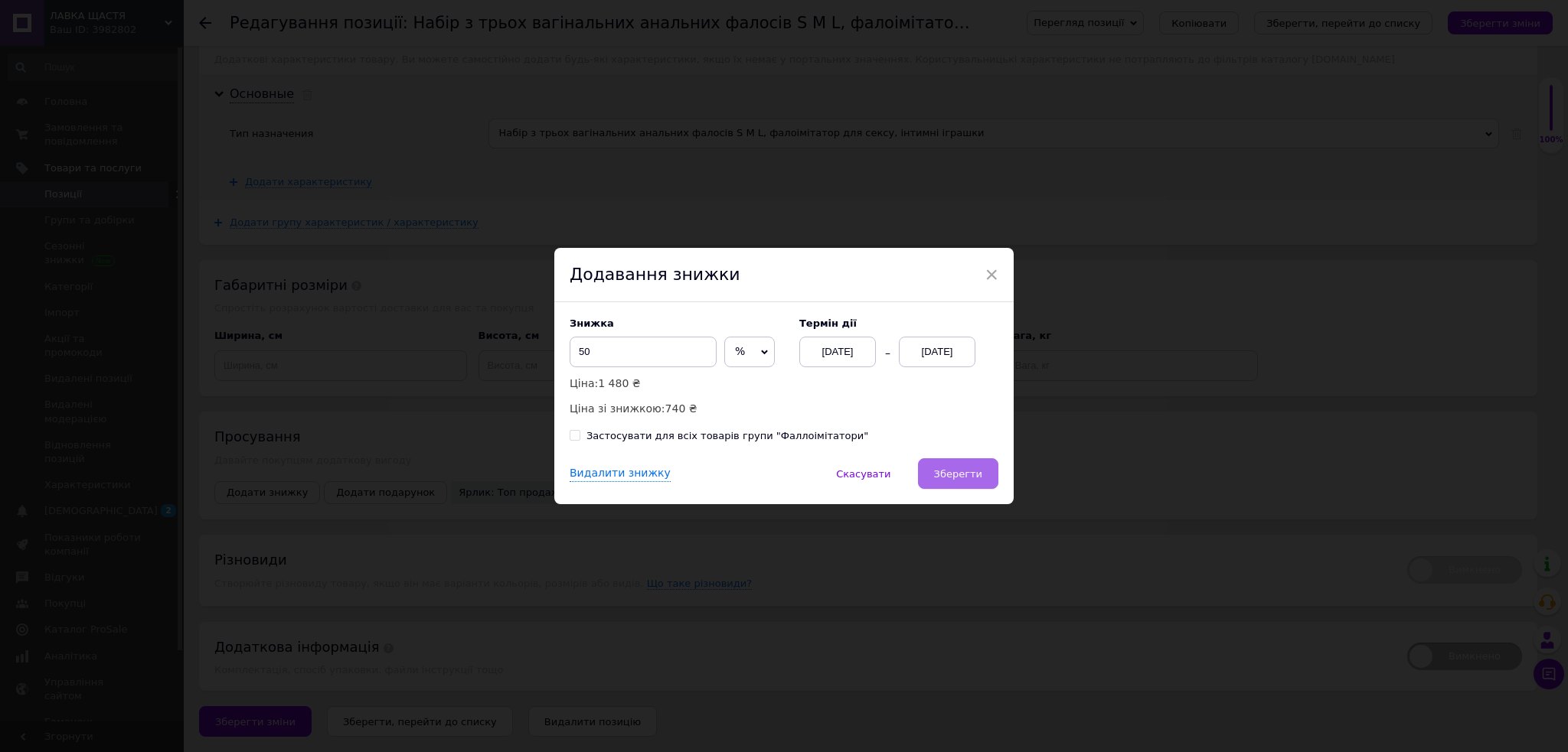
click at [958, 481] on button "Зберегти" at bounding box center [957, 473] width 80 height 30
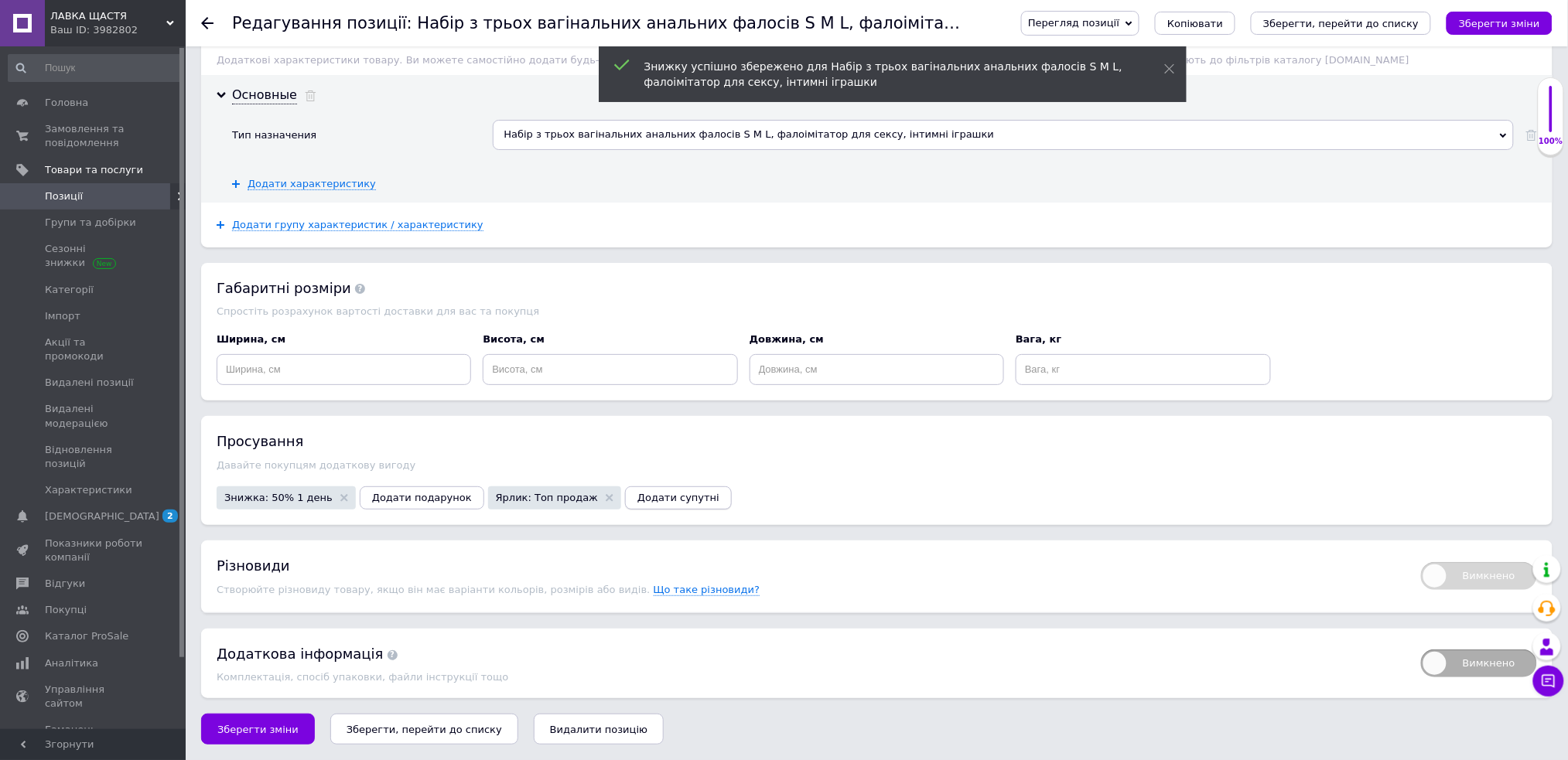
click at [643, 500] on span "Додати супутні" at bounding box center [679, 498] width 82 height 11
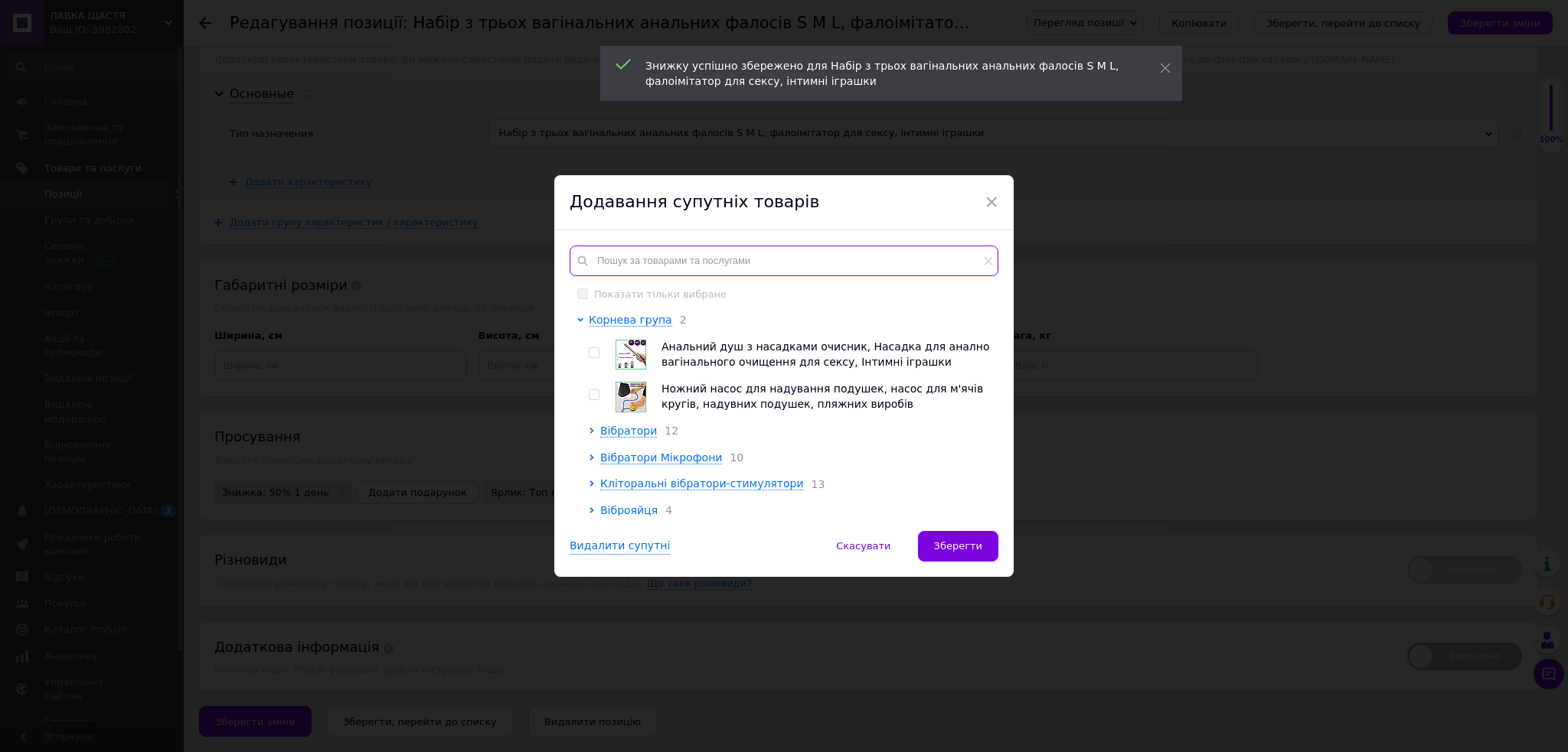
click at [691, 259] on input "text" at bounding box center [784, 261] width 429 height 30
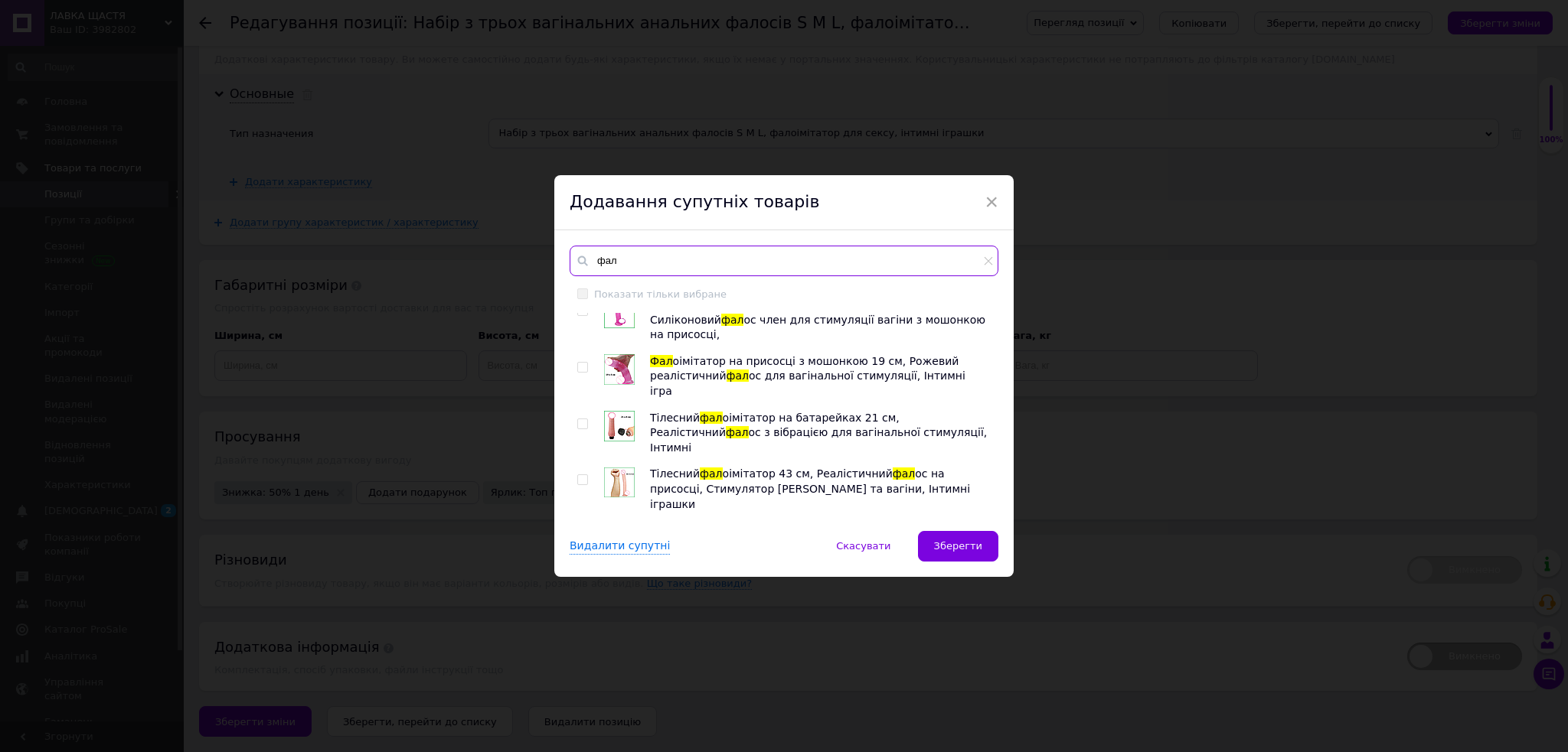
scroll to position [3995, 0]
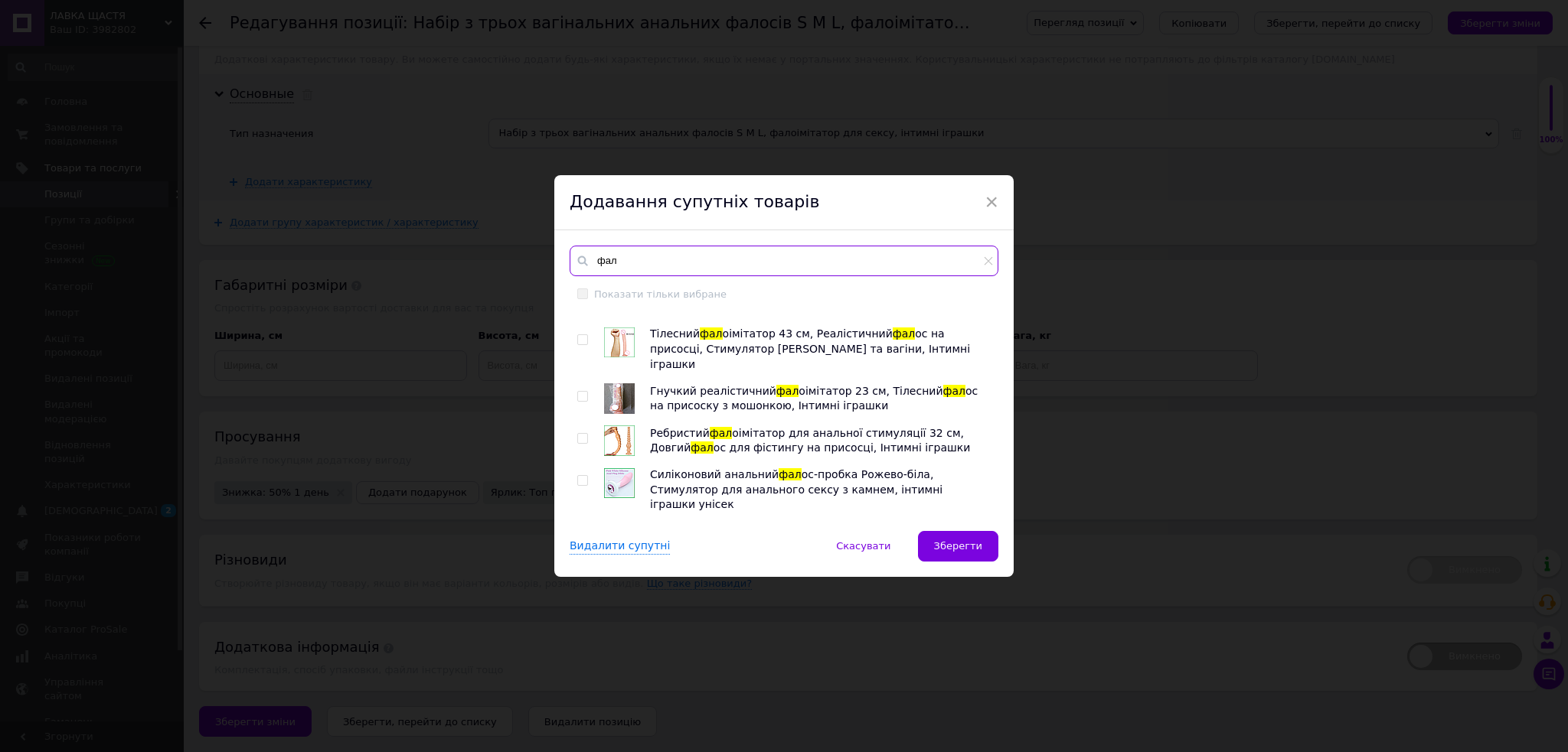
type input "фал"
checkbox input "true"
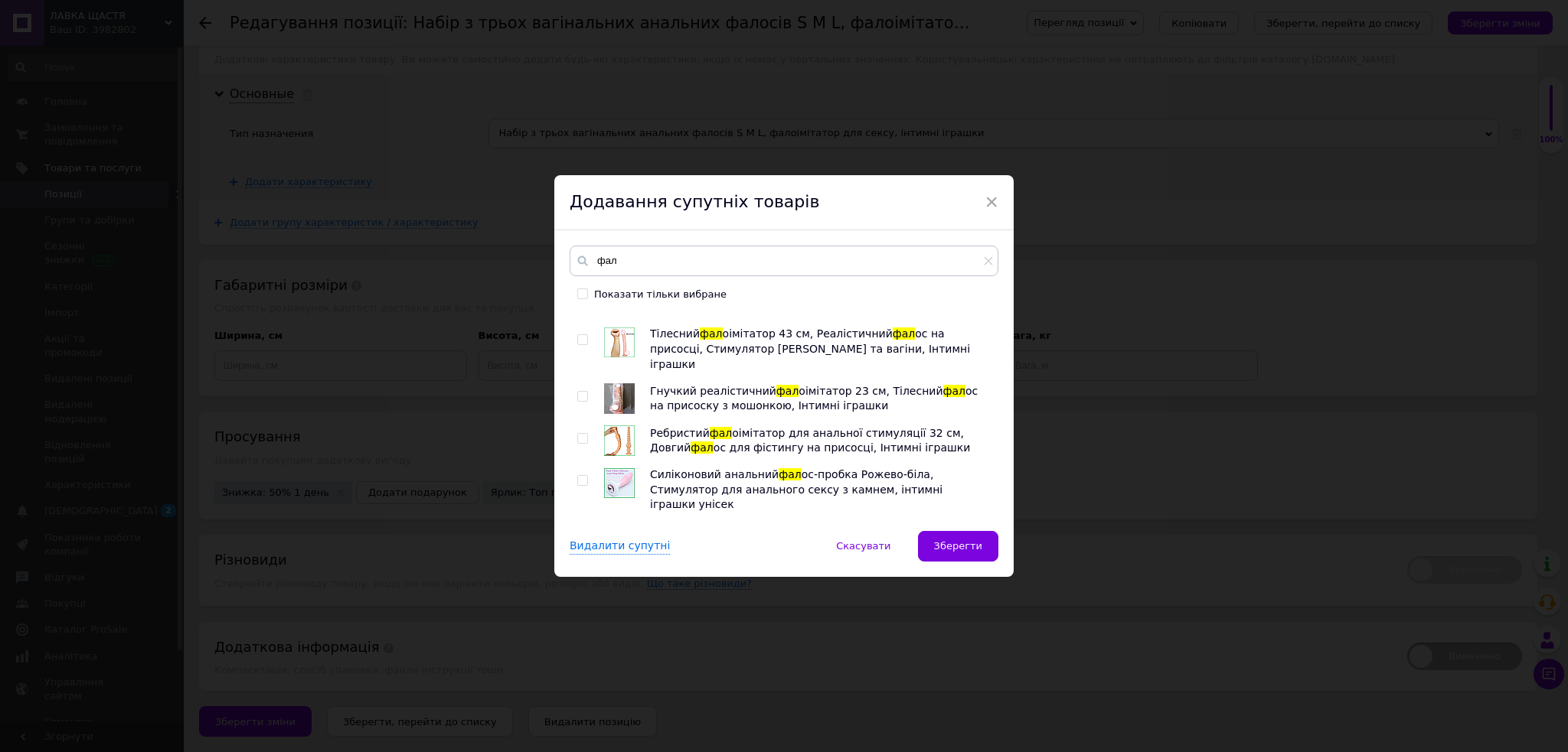
checkbox input "true"
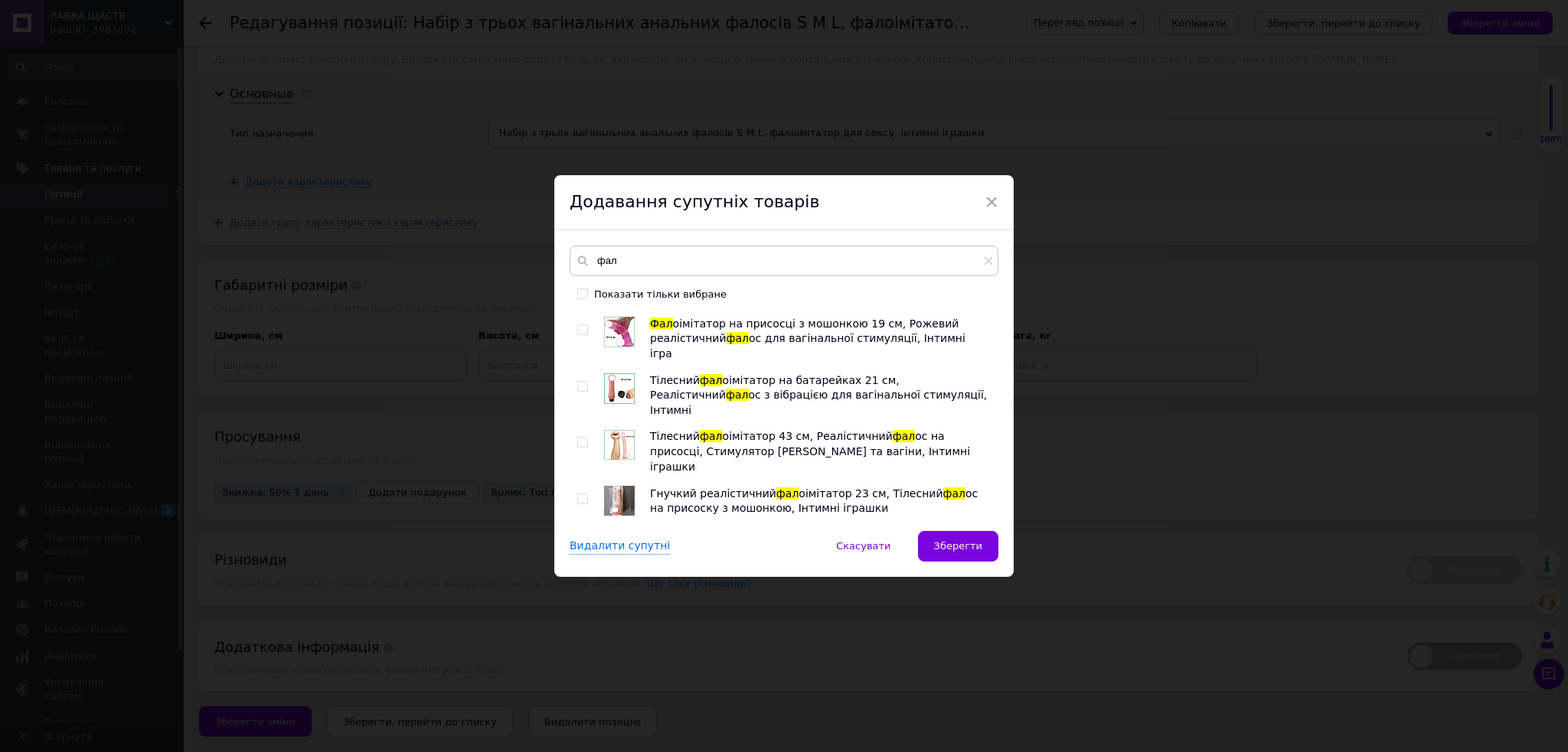
checkbox input "true"
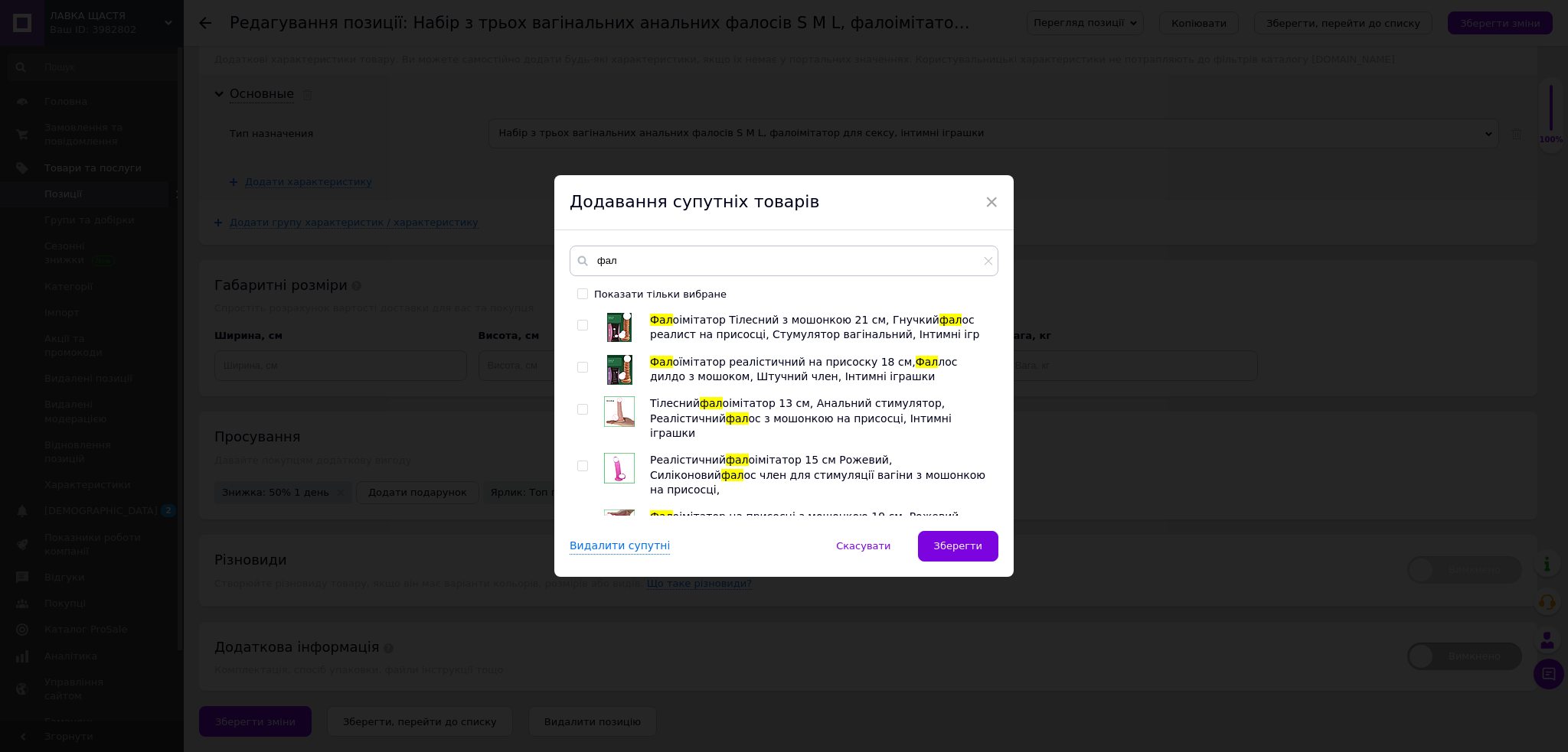
scroll to position [3689, 0]
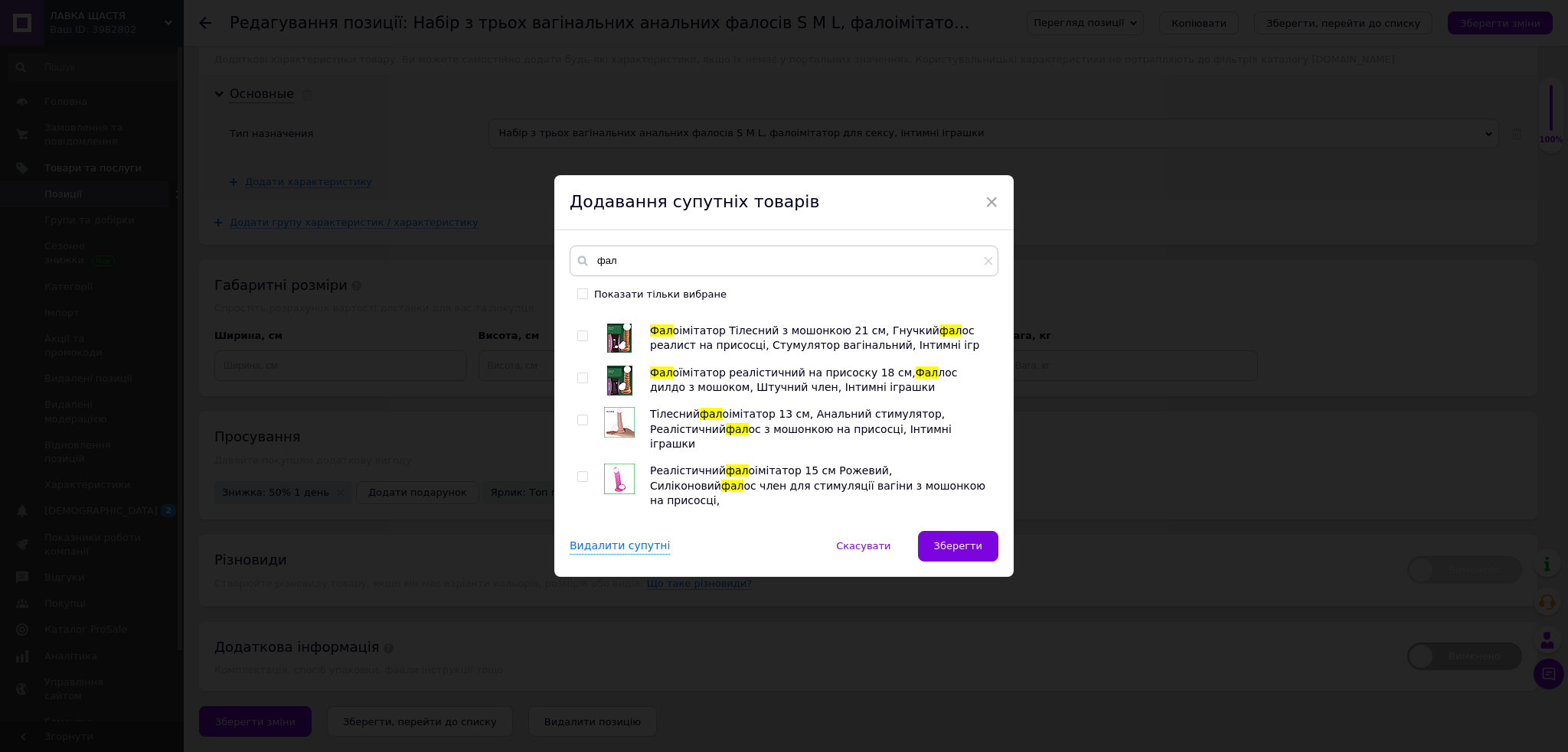
checkbox input "true"
drag, startPoint x: 579, startPoint y: 428, endPoint x: 576, endPoint y: 403, distance: 25.2
checkbox input "true"
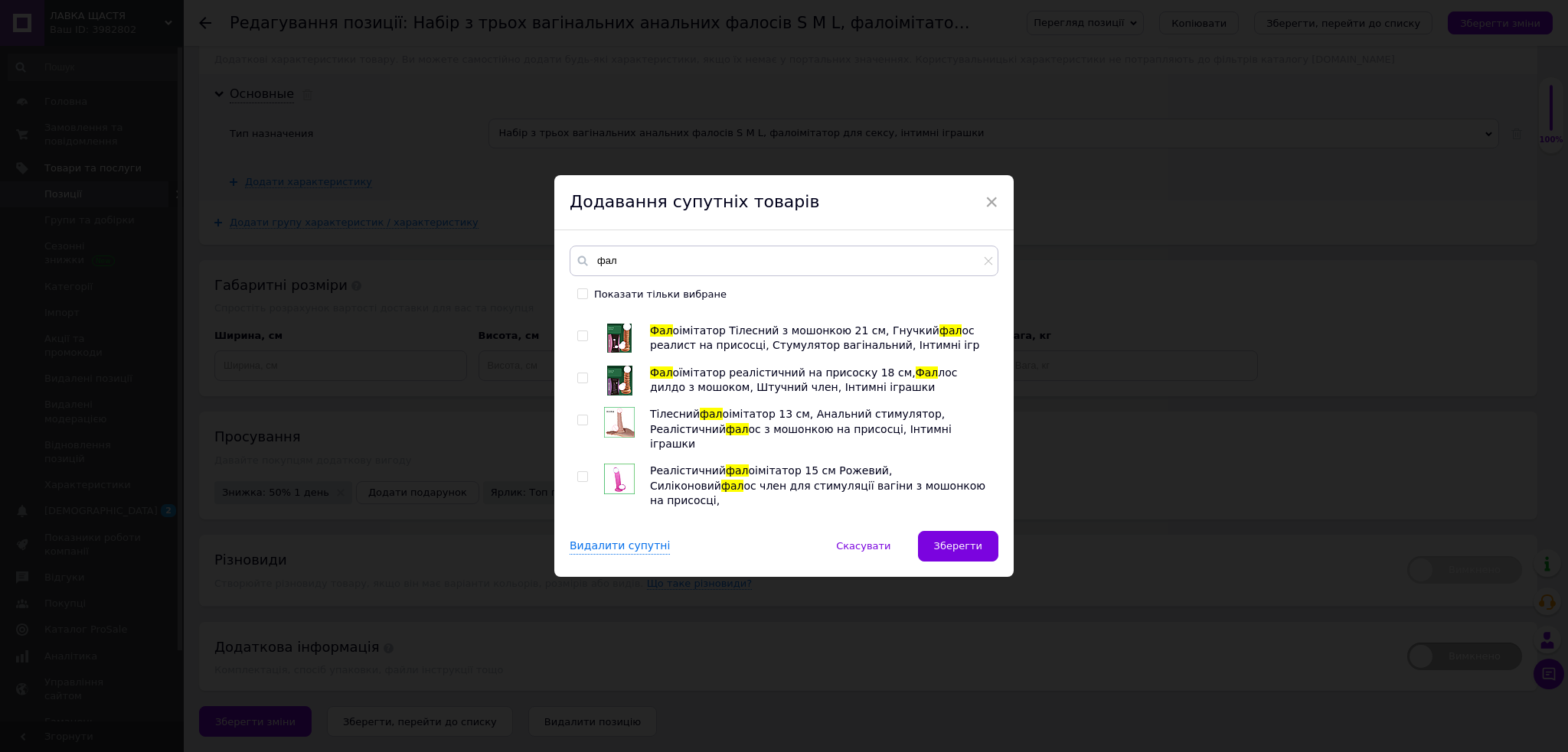
checkbox input "true"
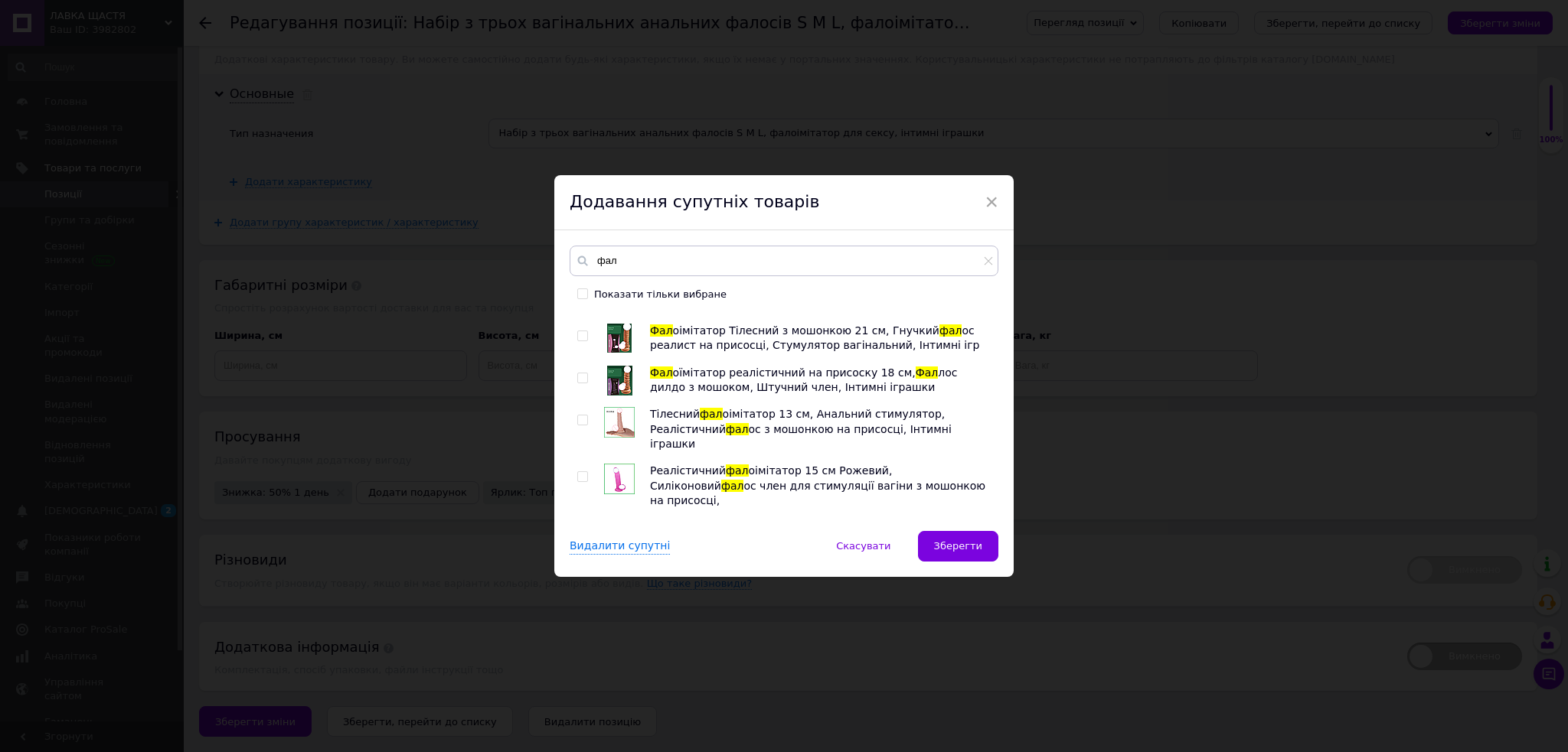
checkbox input "true"
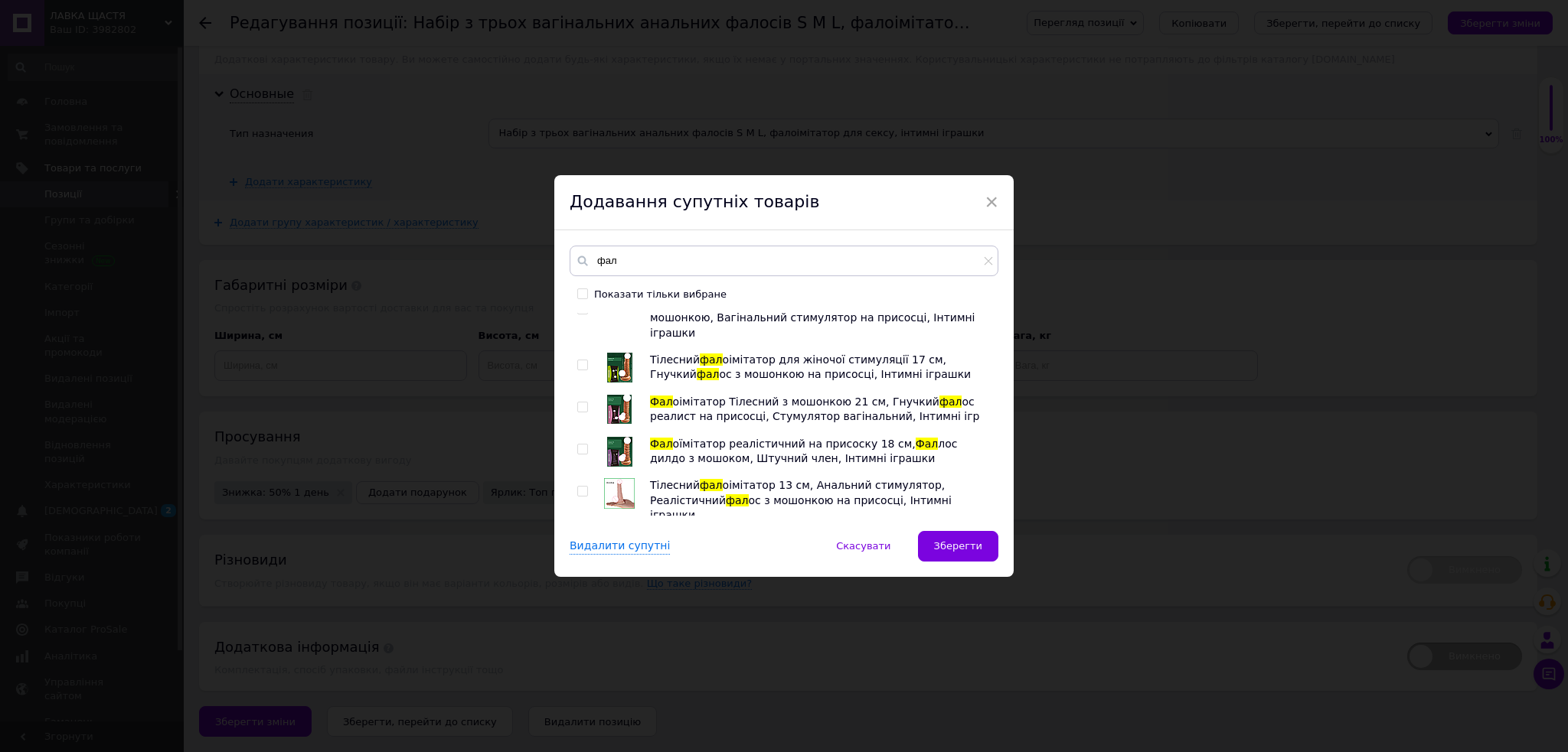
scroll to position [3586, 0]
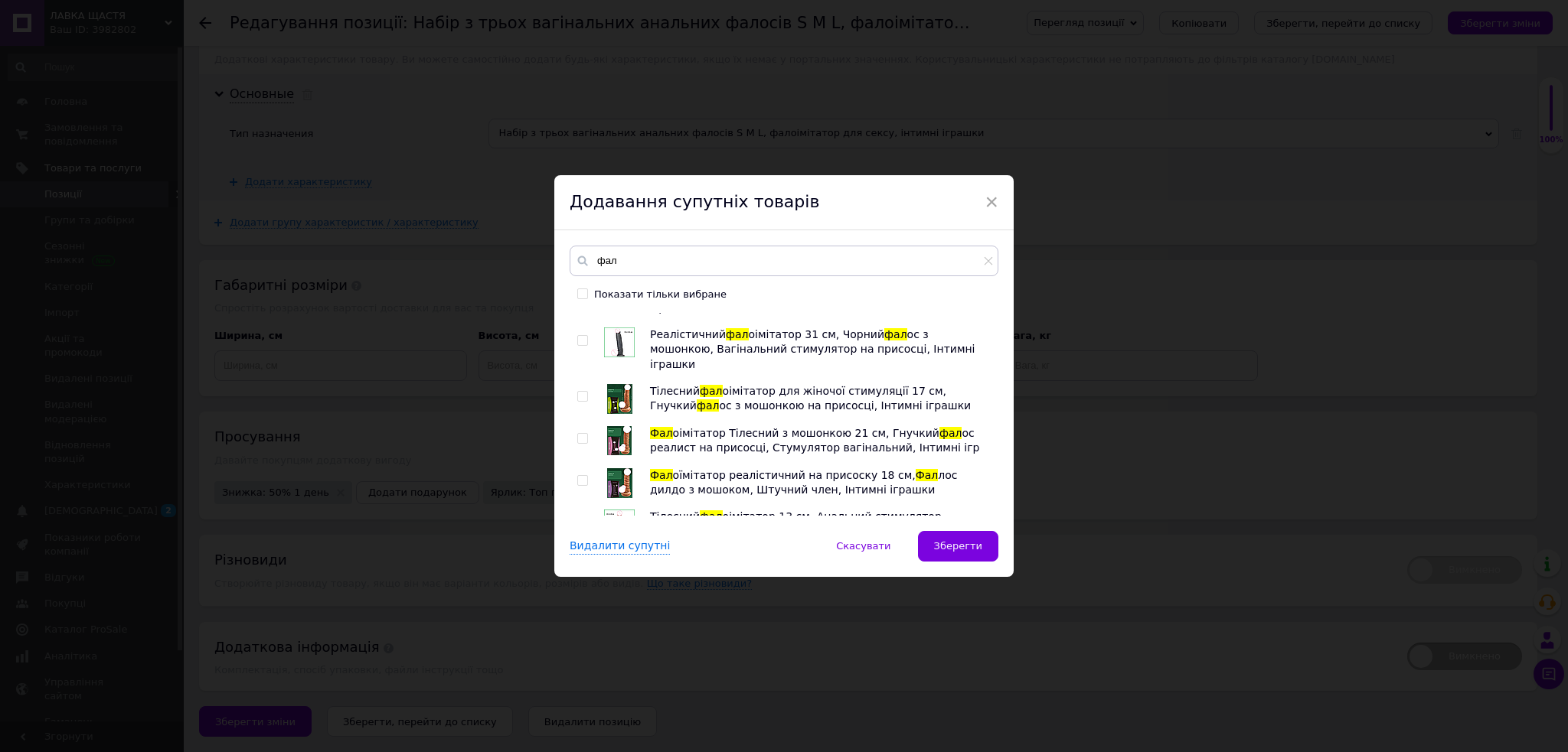
click at [573, 403] on div "Фал лоімітатор реалістик подвійної стимуляції, Вагіналний стимулятор анальний, …" at bounding box center [783, 415] width 428 height 203
checkbox input "true"
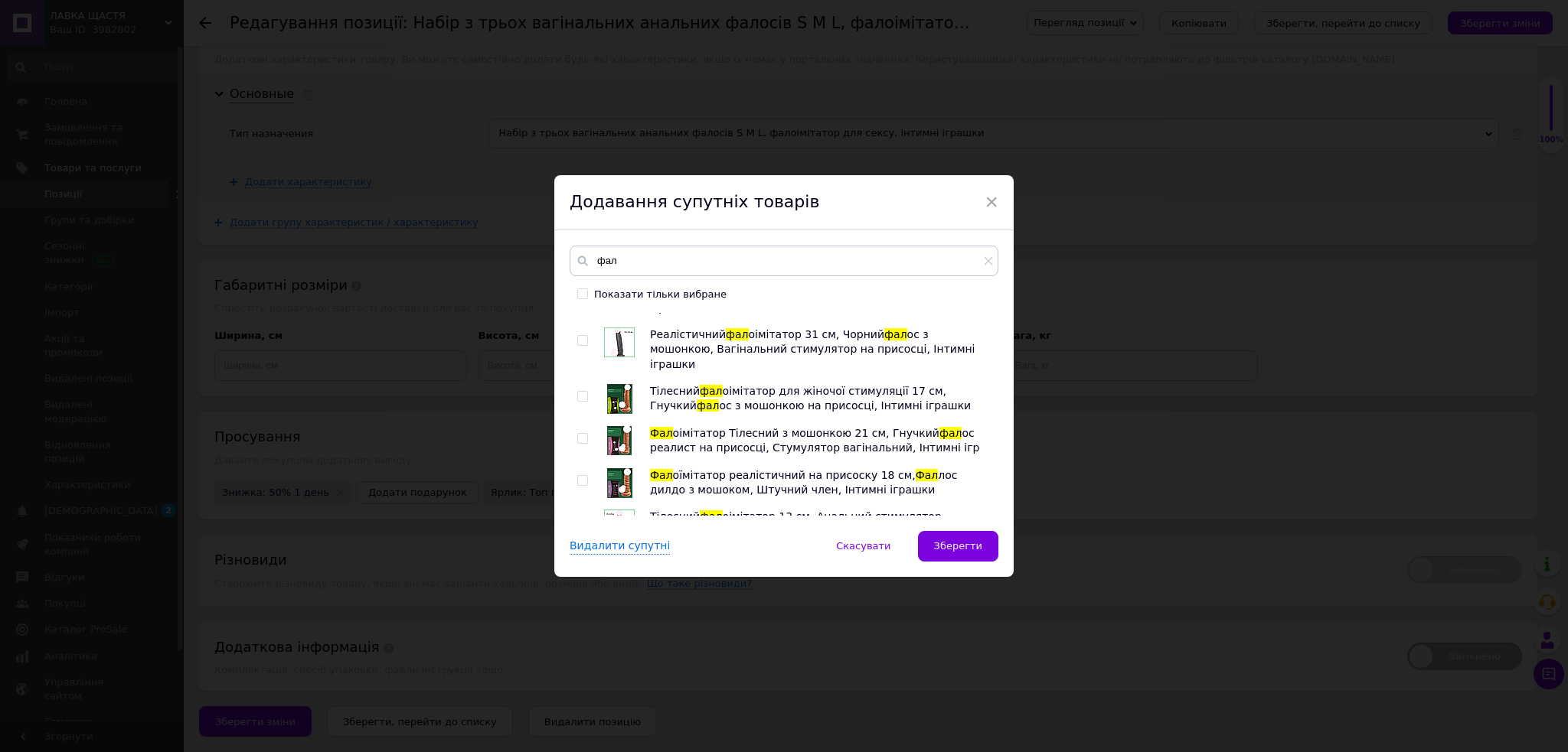
scroll to position [3485, 0]
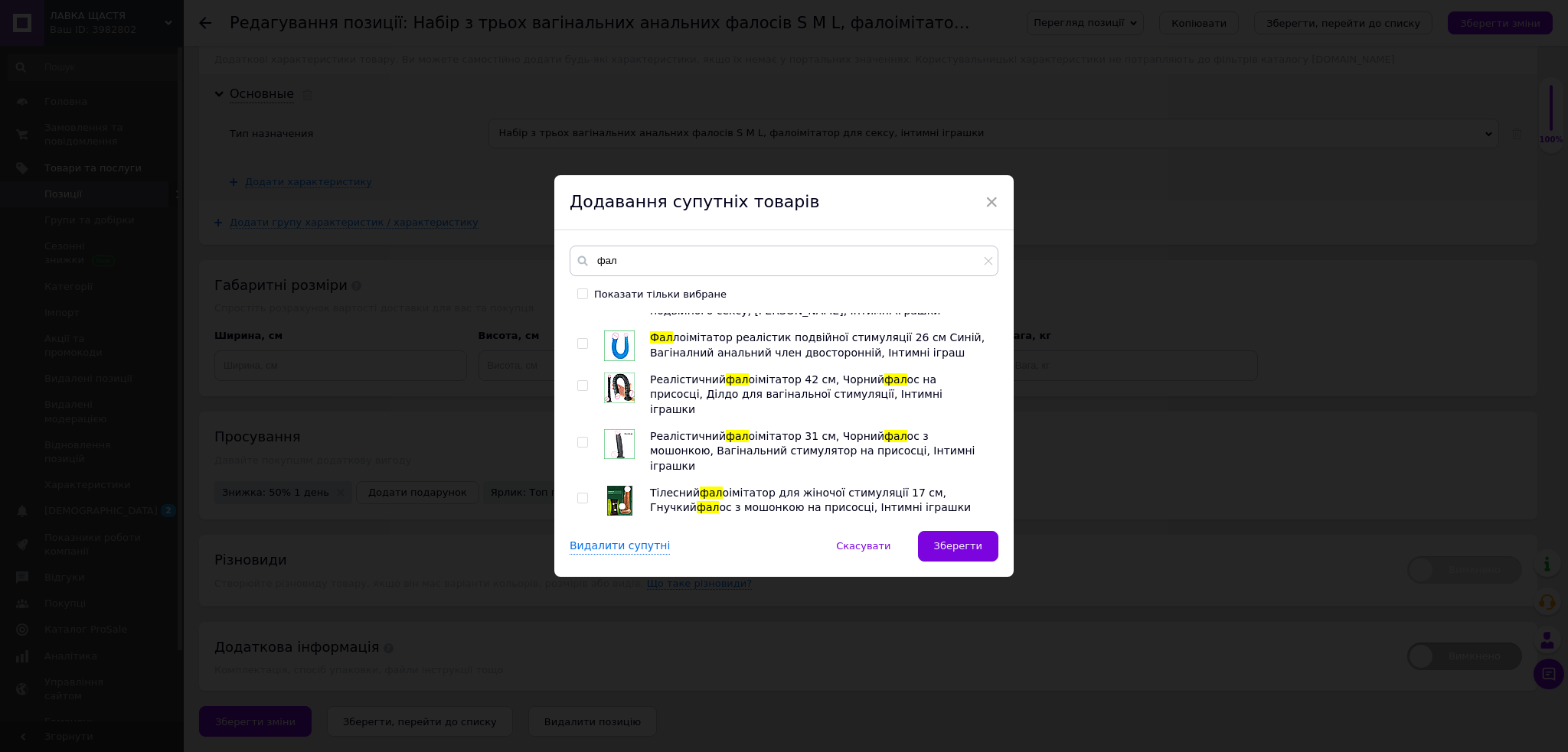
drag, startPoint x: 581, startPoint y: 419, endPoint x: 578, endPoint y: 387, distance: 32.1
checkbox input "true"
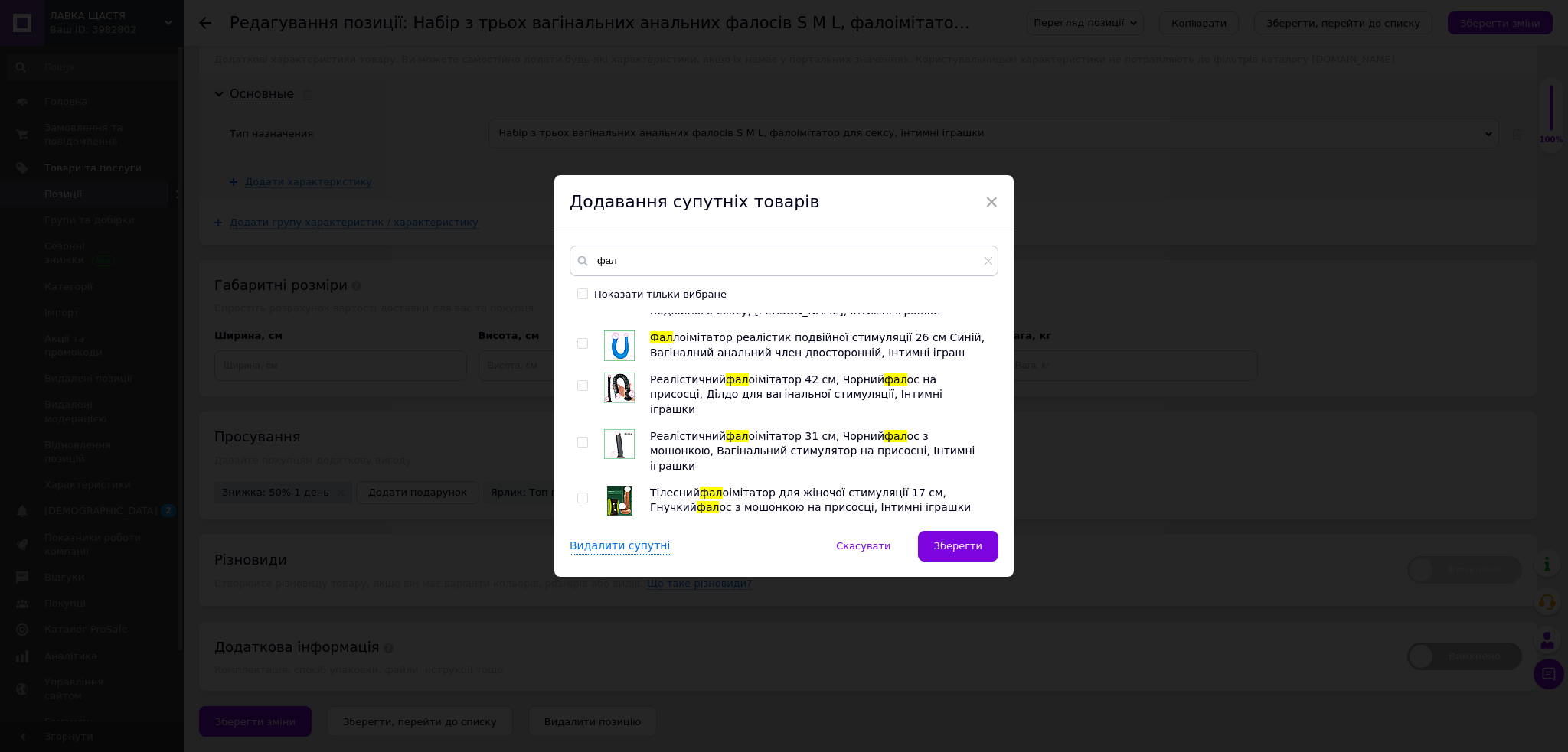
click at [579, 734] on input "checkbox" at bounding box center [582, 738] width 10 height 10
checkbox input "true"
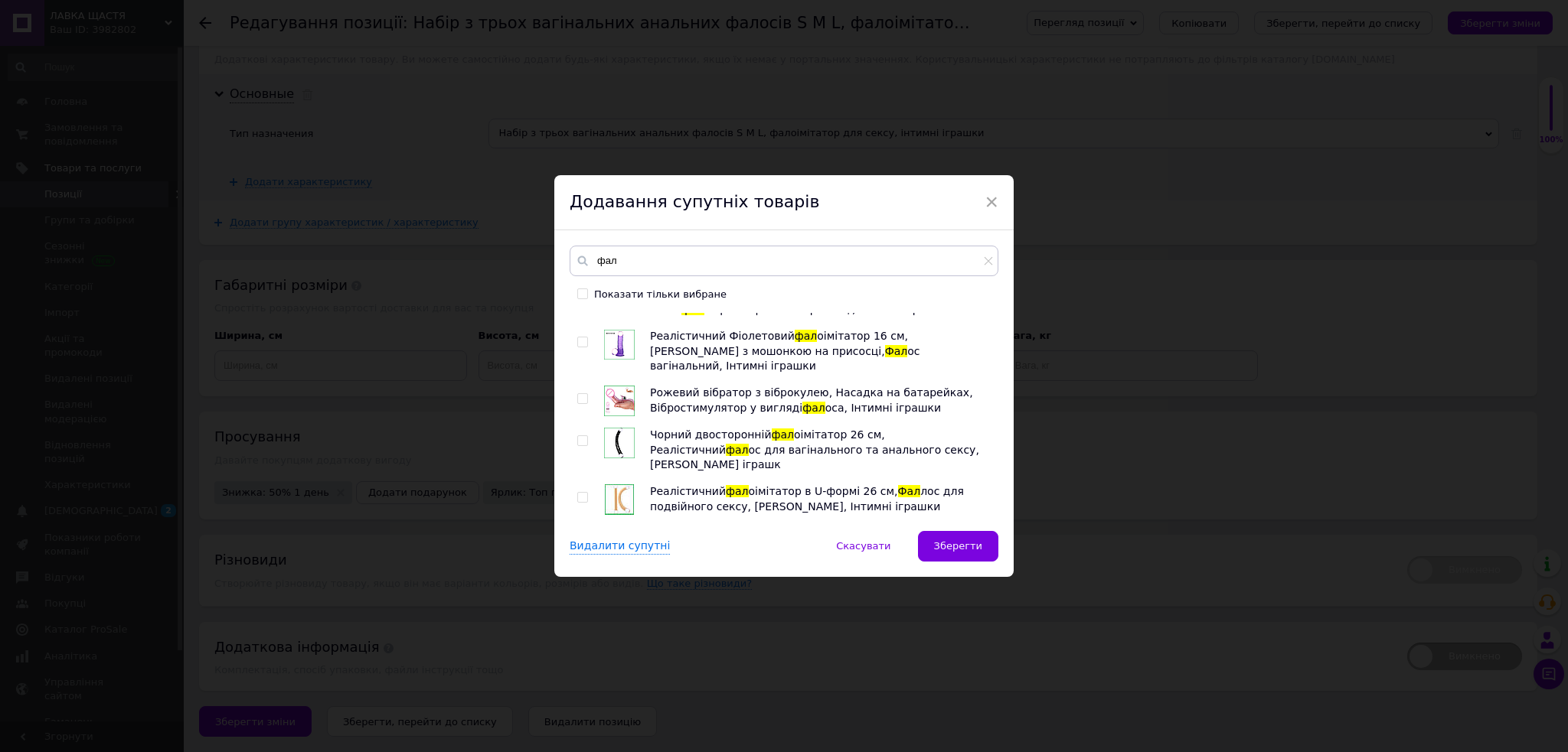
scroll to position [3280, 0]
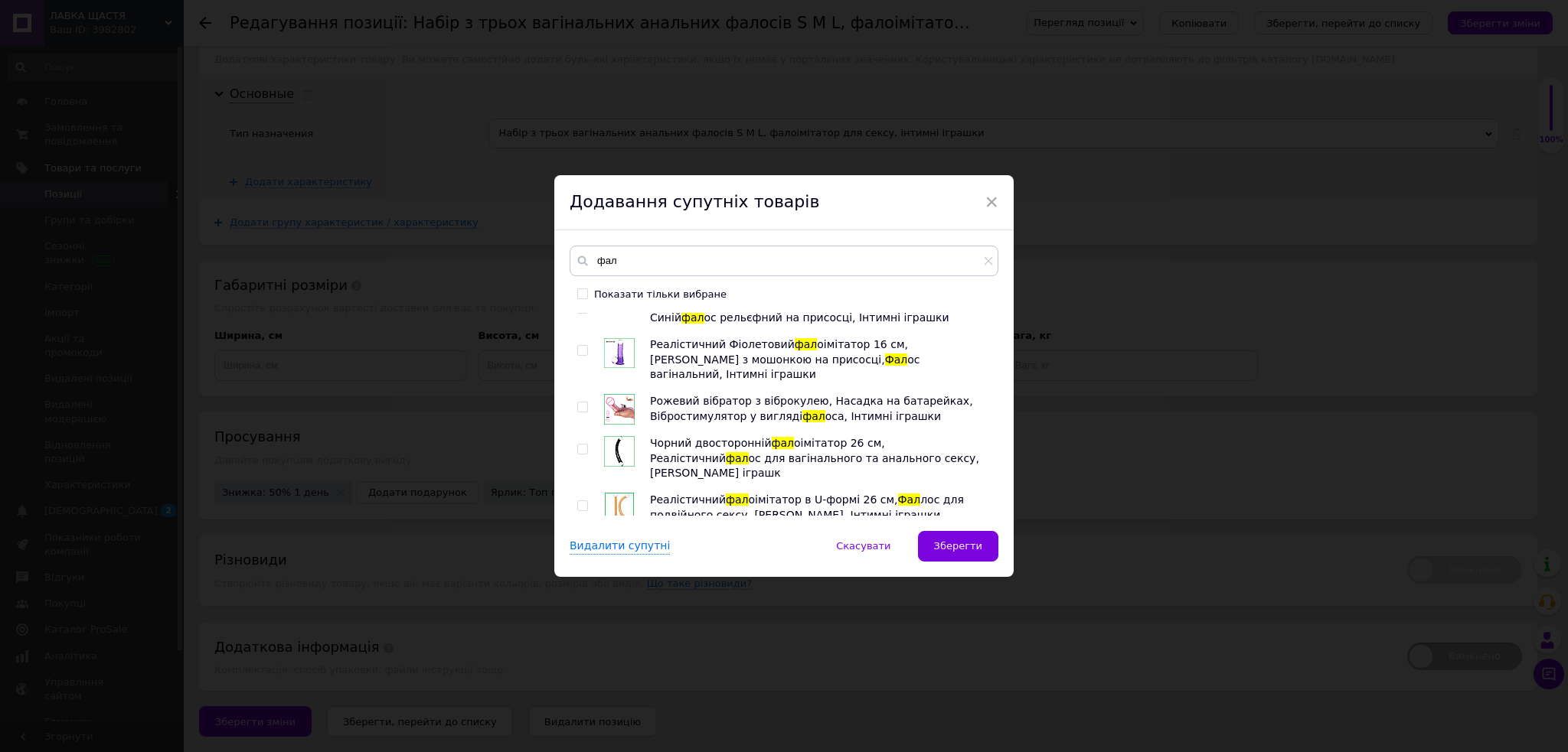
drag, startPoint x: 582, startPoint y: 497, endPoint x: 573, endPoint y: 457, distance: 41.0
checkbox input "true"
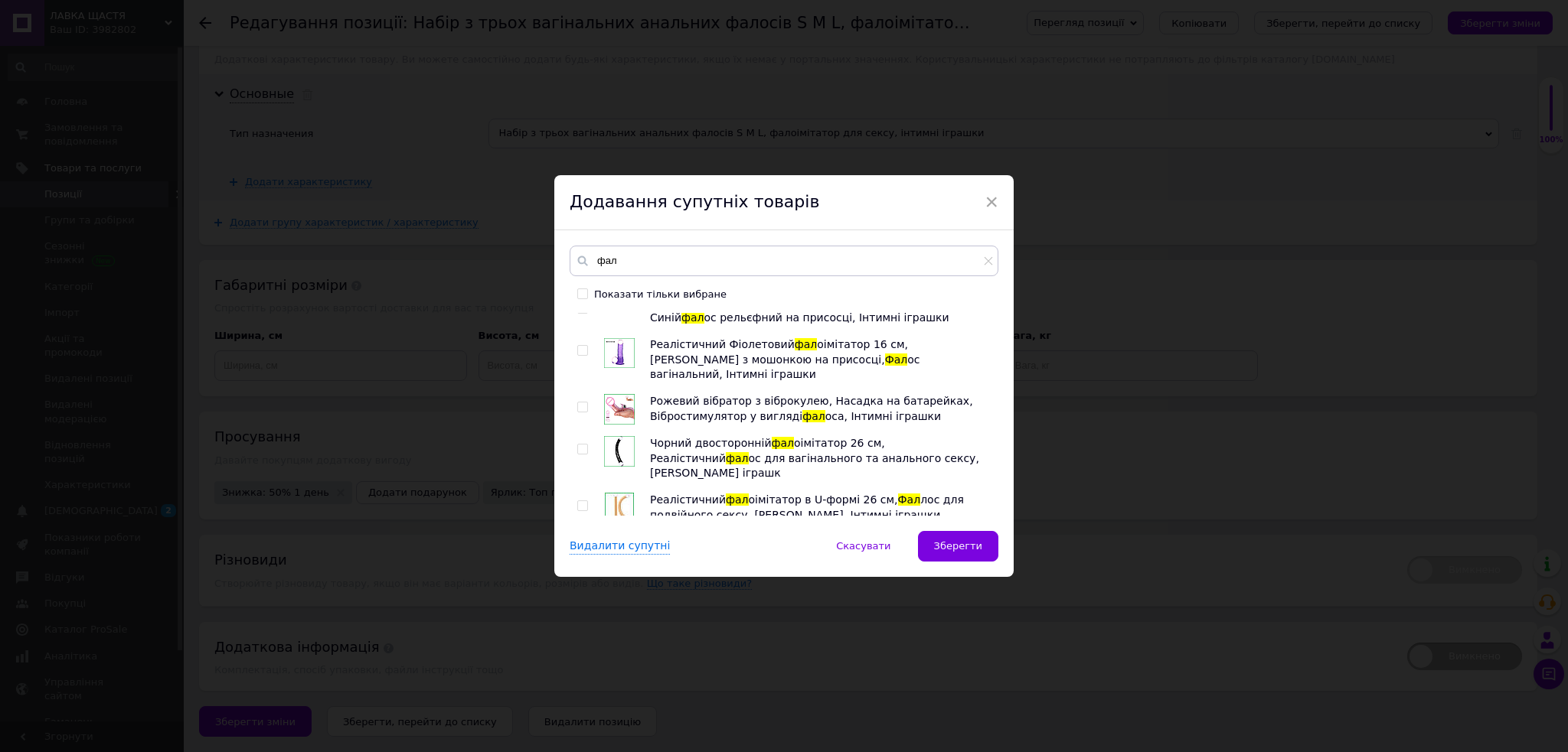
checkbox input "true"
click at [582, 740] on input "checkbox" at bounding box center [582, 745] width 10 height 10
checkbox input "true"
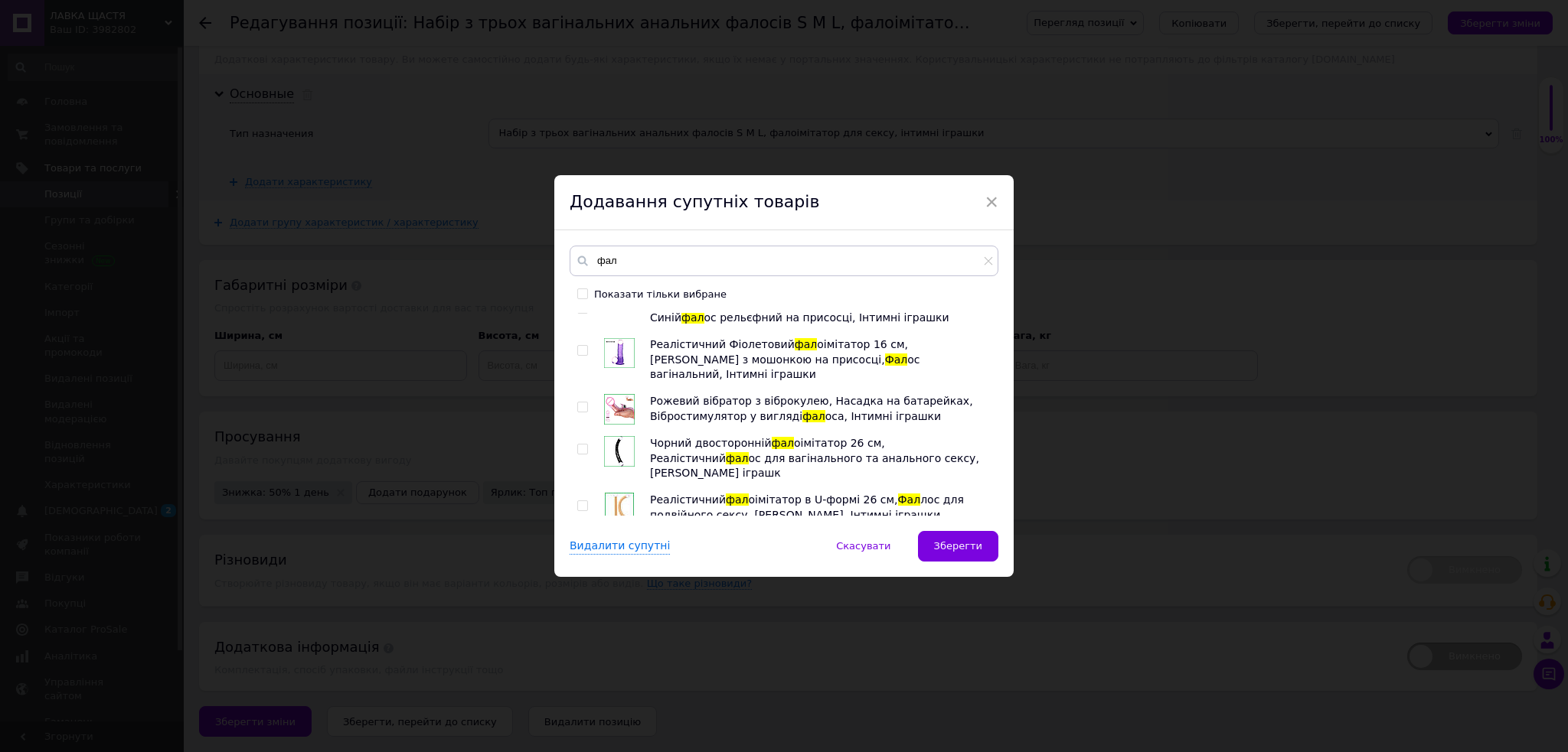
click at [583, 697] on input "checkbox" at bounding box center [582, 702] width 10 height 10
checkbox input "true"
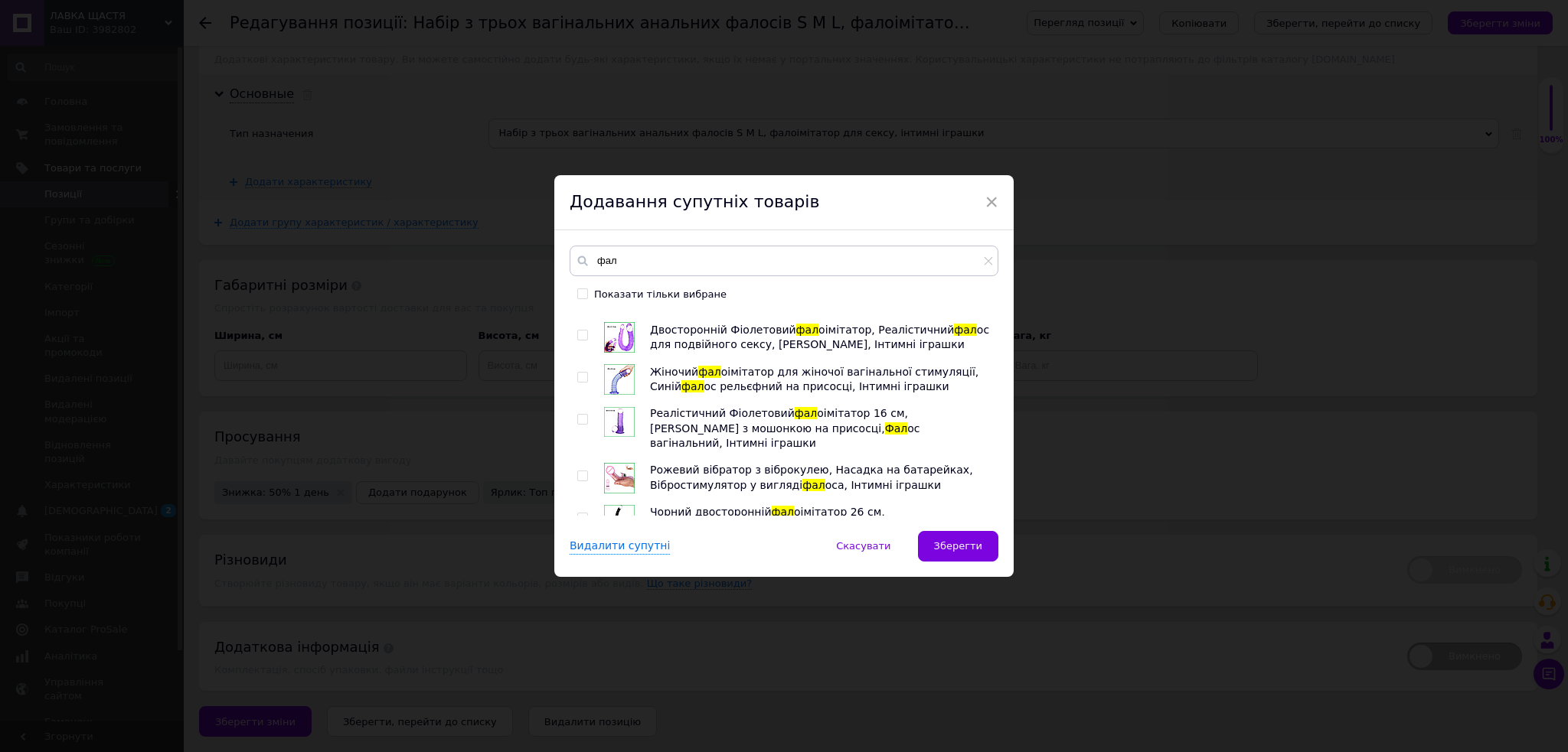
scroll to position [3178, 0]
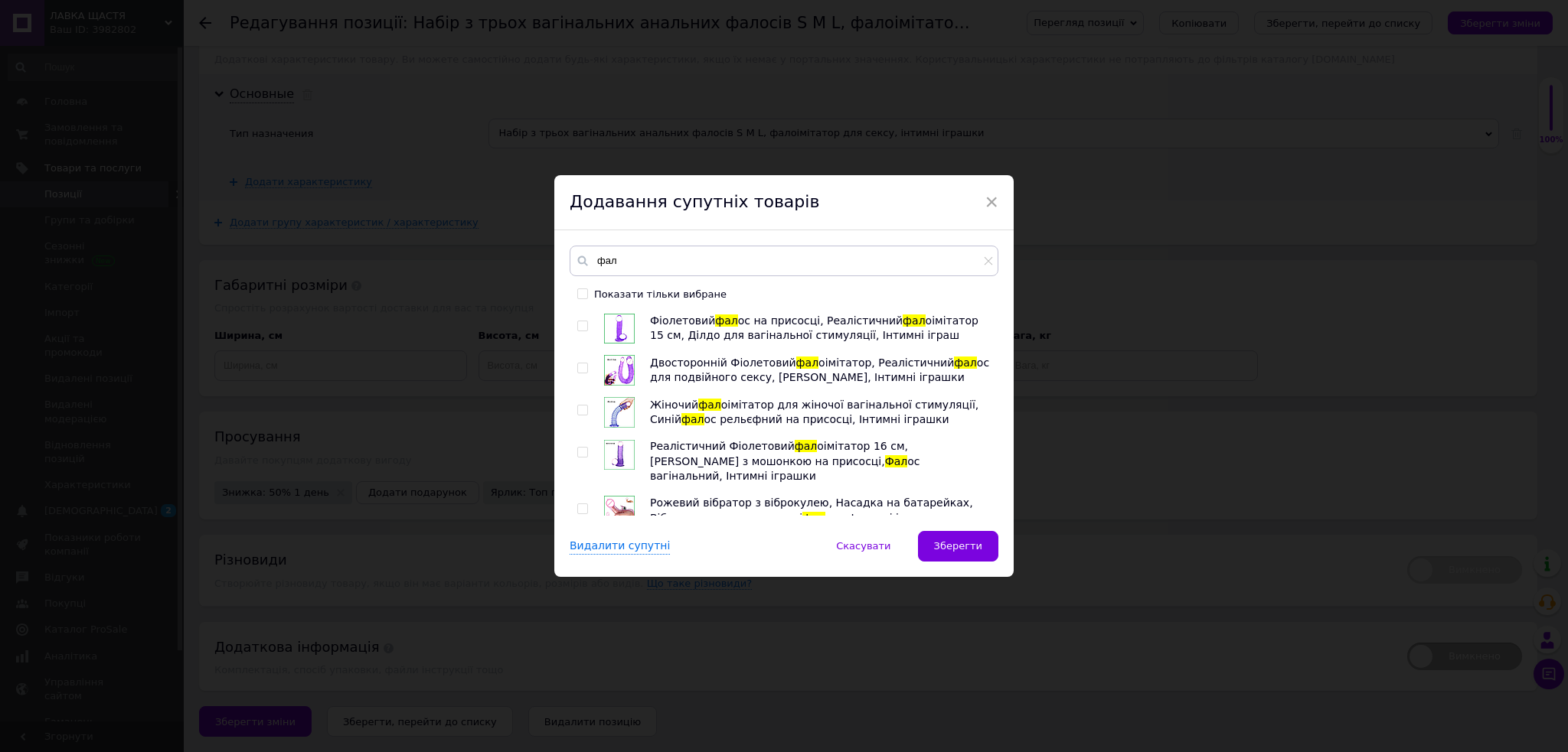
click at [582, 744] on input "checkbox" at bounding box center [582, 748] width 10 height 10
checkbox input "true"
click at [582, 687] on input "checkbox" at bounding box center [582, 692] width 10 height 10
checkbox input "true"
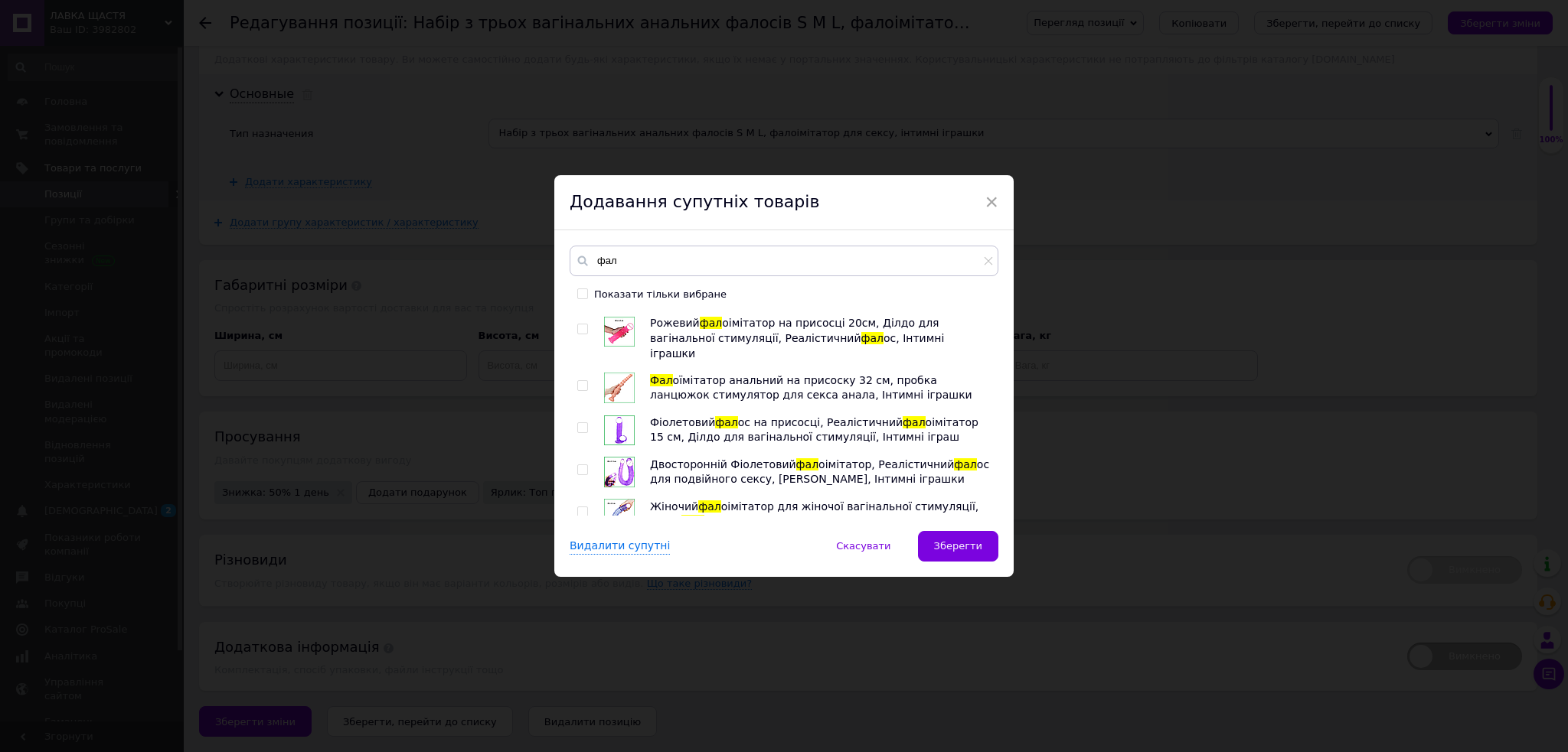
click at [578, 747] on input "checkbox" at bounding box center [582, 752] width 10 height 10
checkbox input "true"
click at [577, 705] on input "checkbox" at bounding box center [582, 710] width 10 height 10
checkbox input "true"
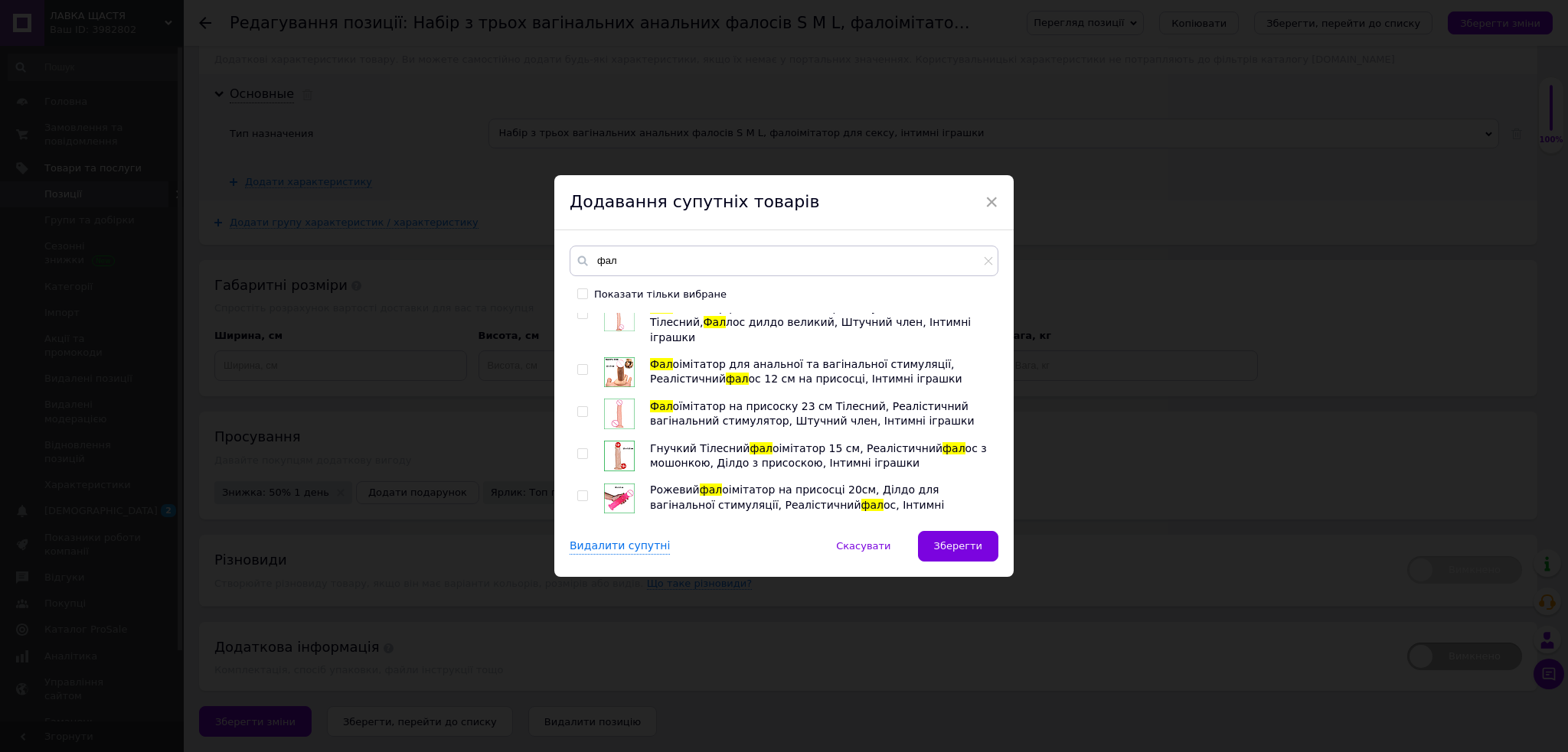
scroll to position [2872, 0]
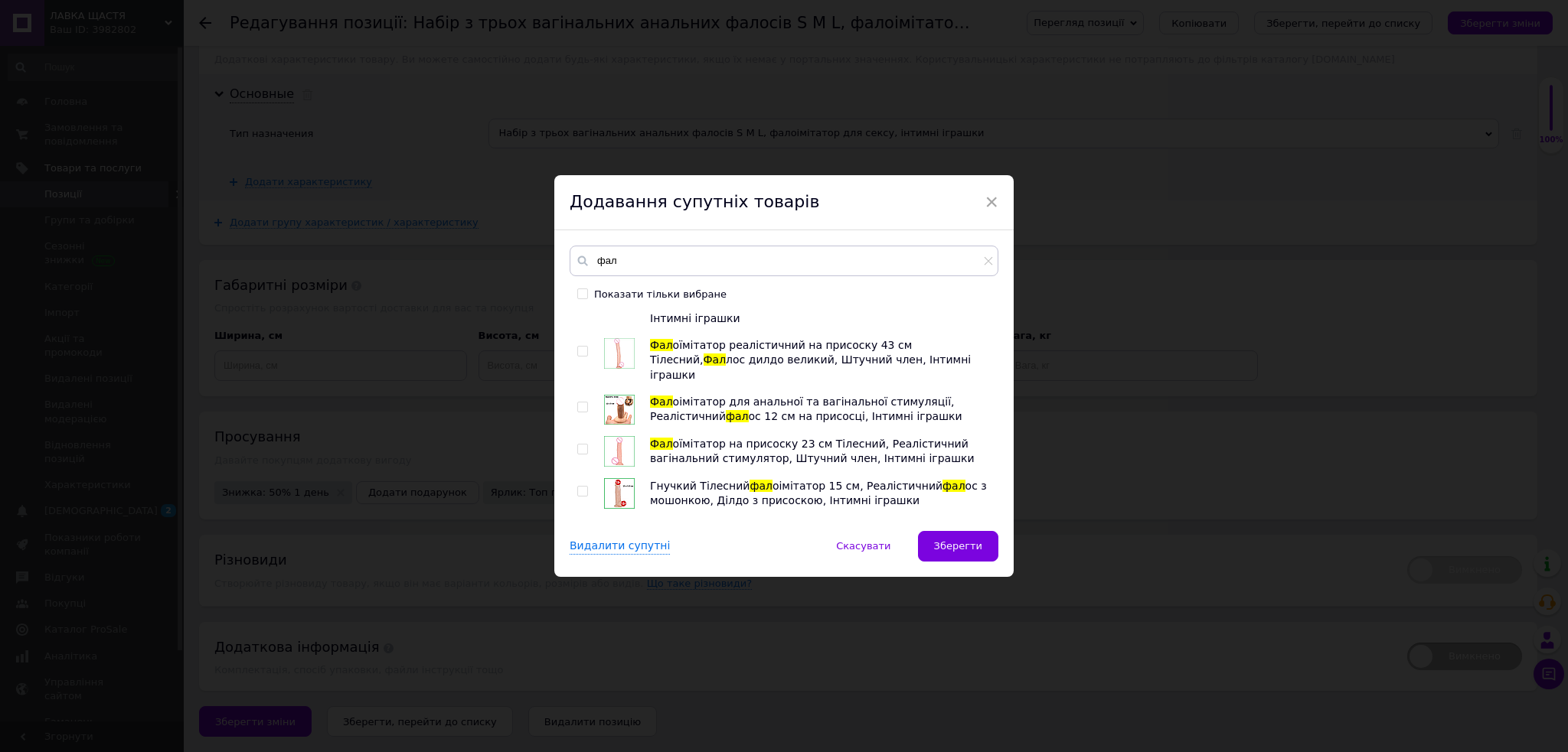
checkbox input "true"
click at [581, 751] on input "checkbox" at bounding box center [582, 758] width 10 height 10
checkbox input "true"
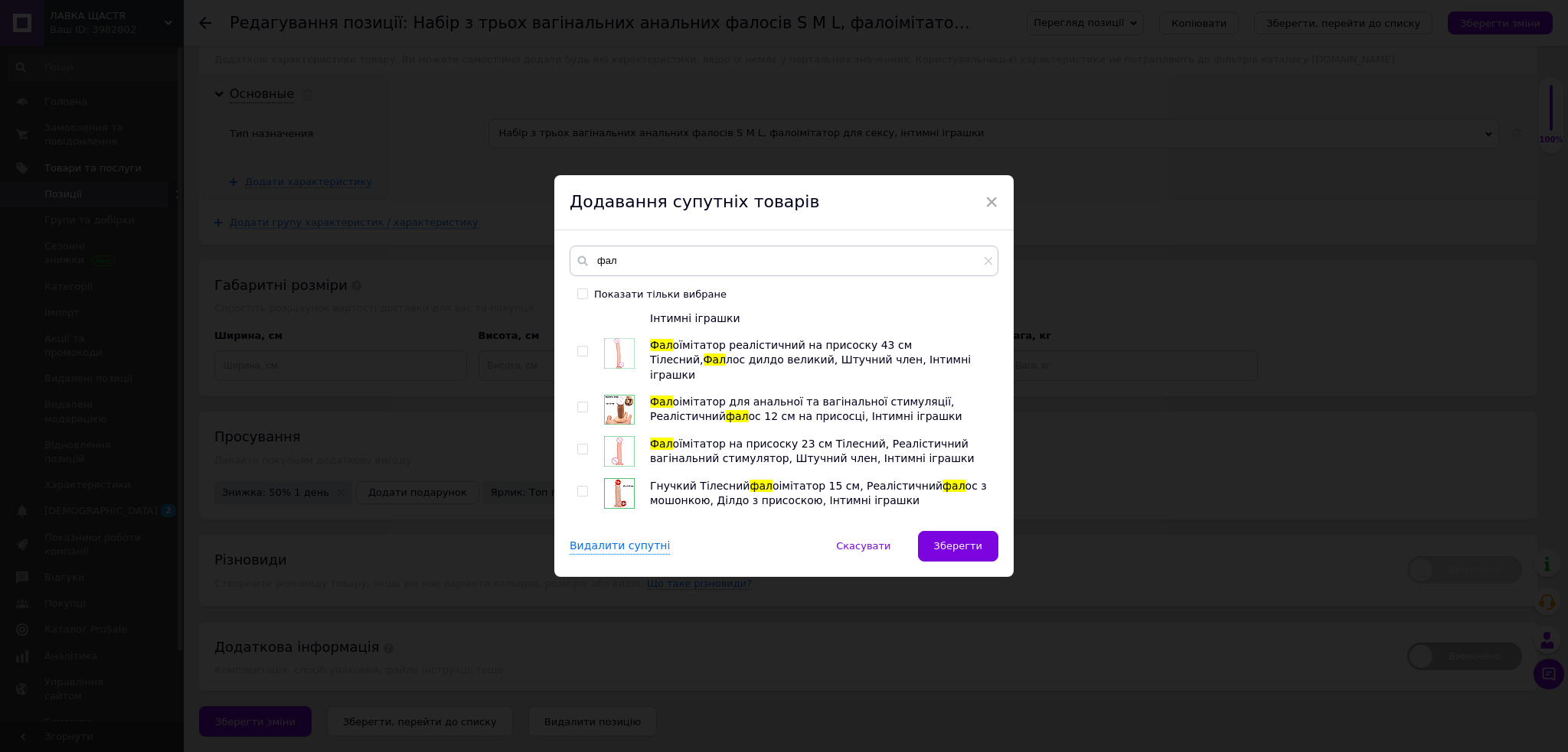
click at [577, 711] on input "checkbox" at bounding box center [582, 716] width 10 height 10
checkbox input "true"
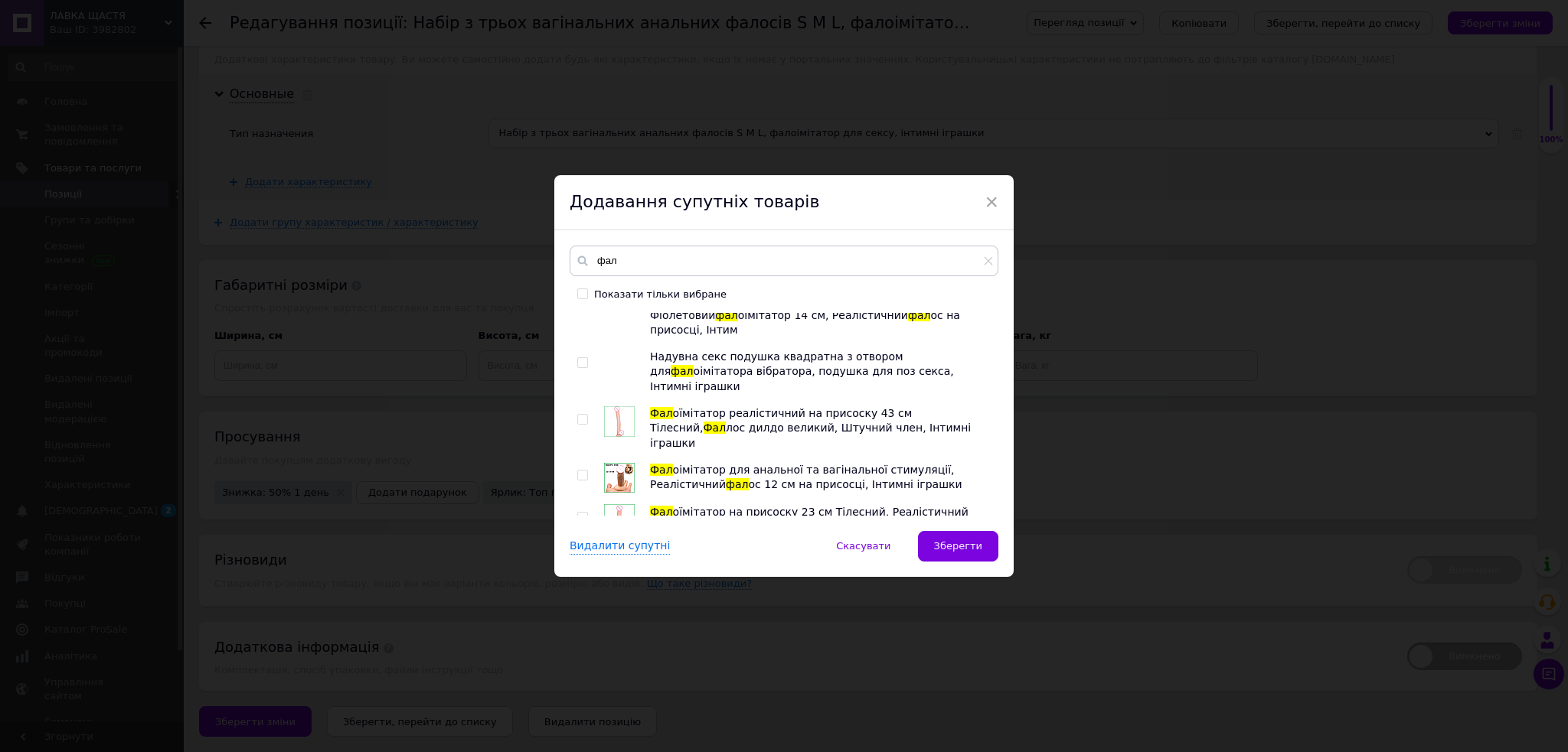
scroll to position [2771, 0]
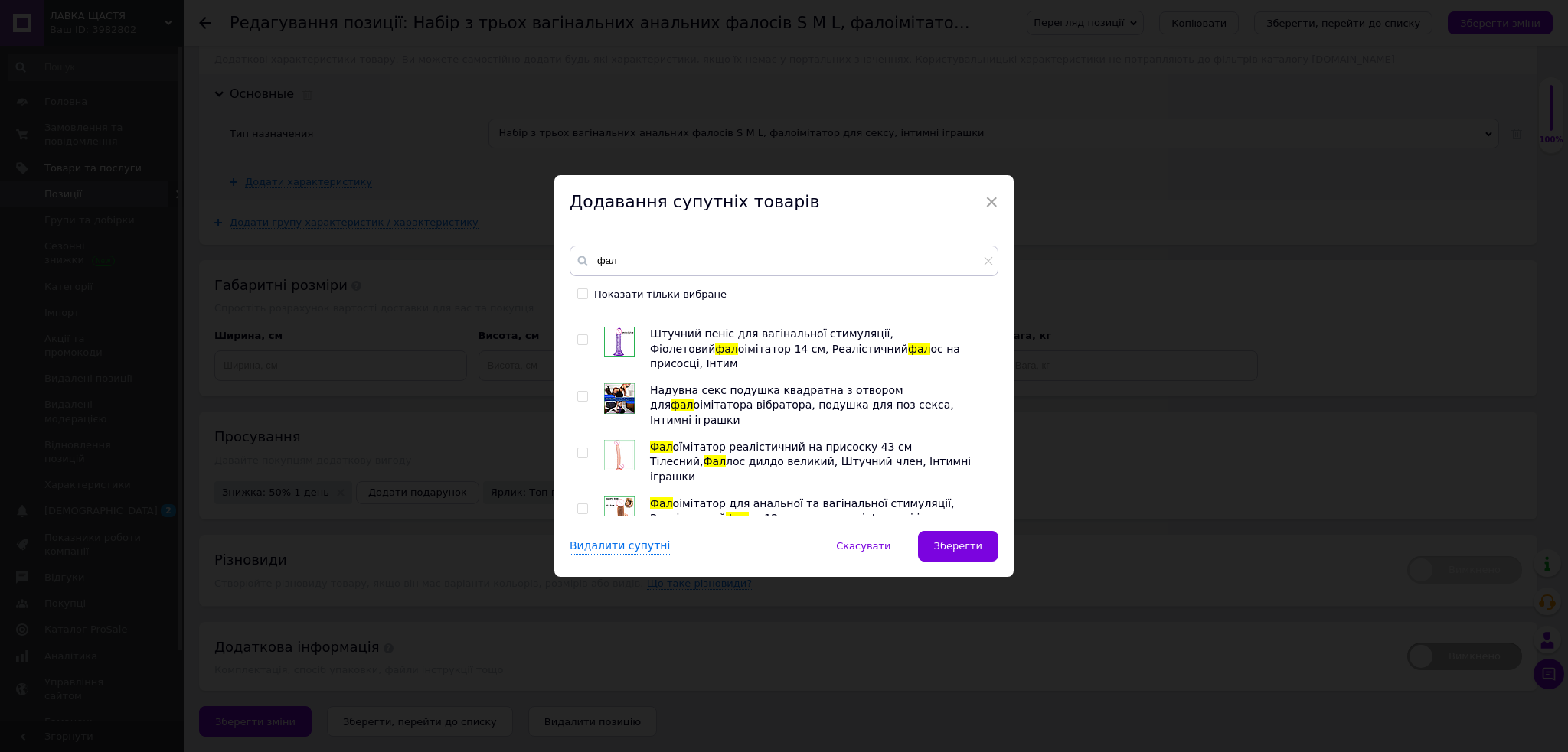
click at [577, 729] on input "checkbox" at bounding box center [582, 734] width 10 height 10
checkbox input "true"
click at [581, 687] on input "checkbox" at bounding box center [582, 692] width 10 height 10
checkbox input "true"
click at [579, 631] on input "checkbox" at bounding box center [582, 636] width 10 height 10
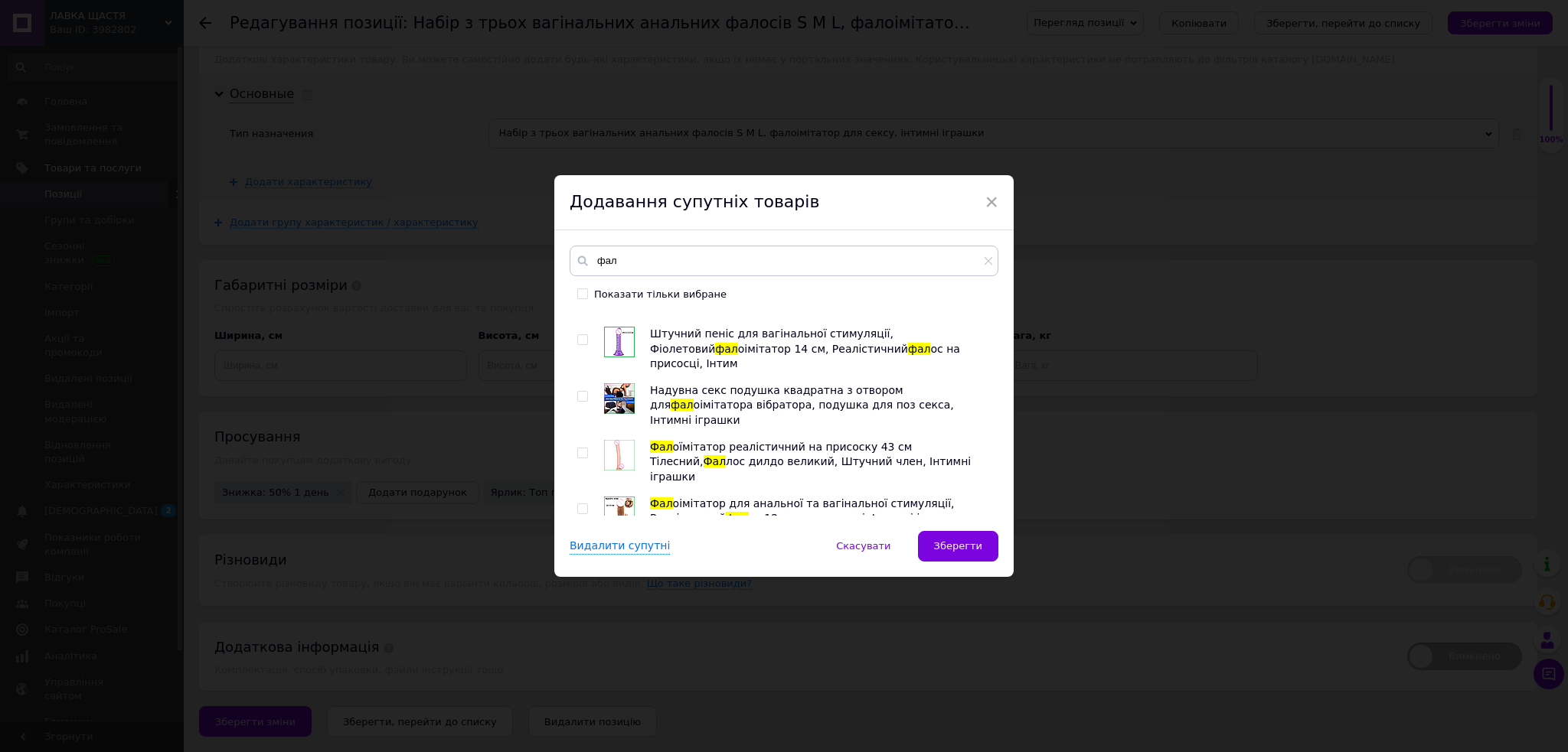
checkbox input "true"
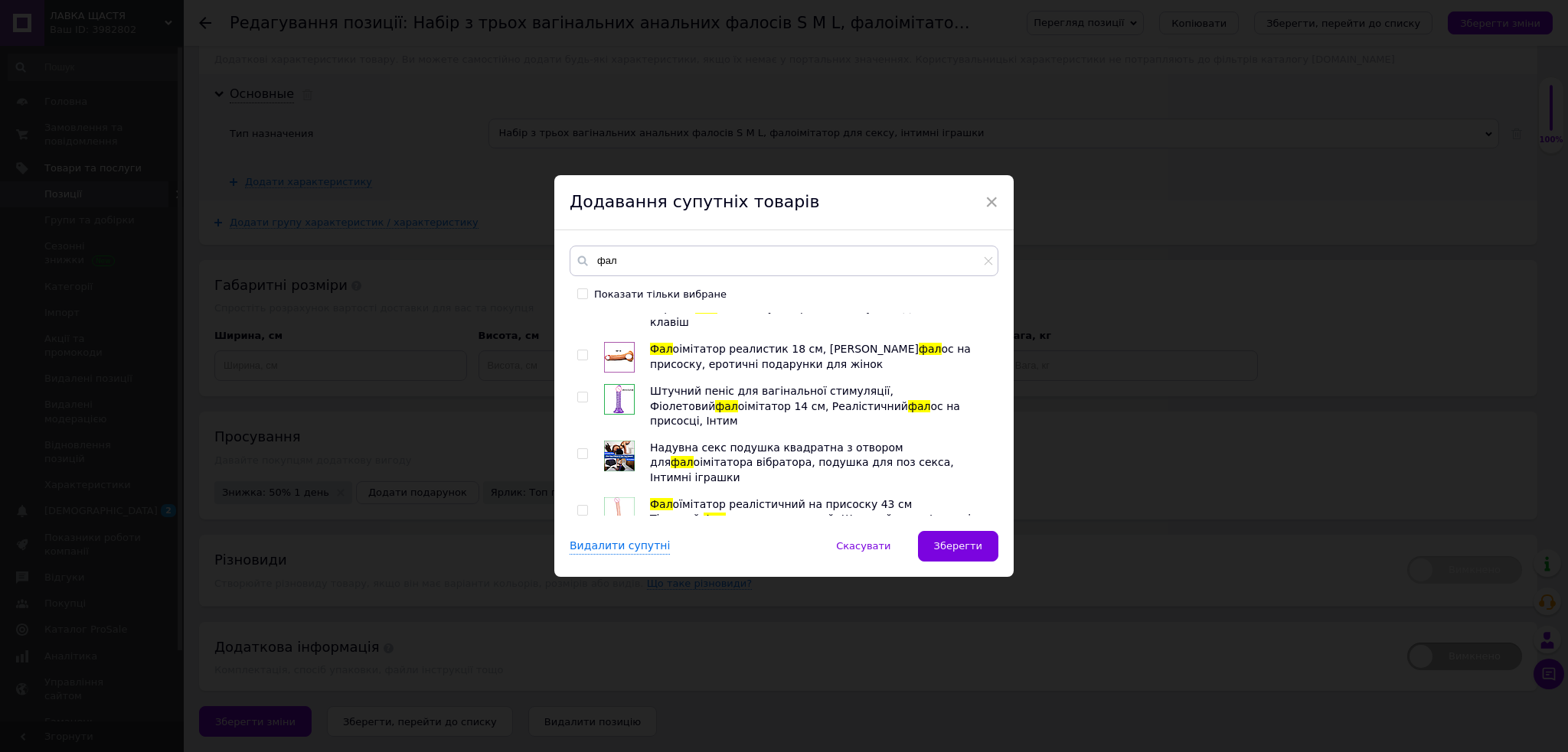
scroll to position [2668, 0]
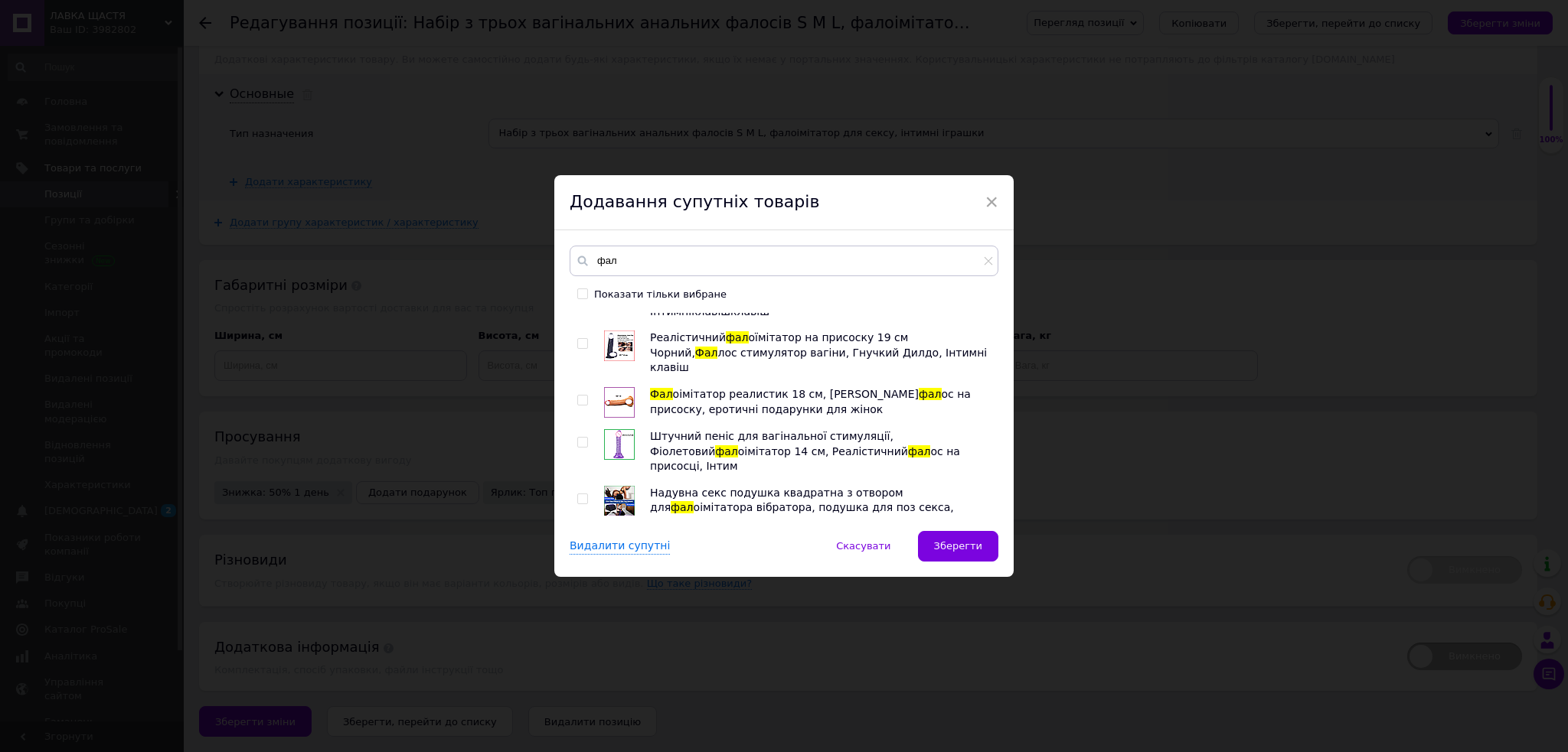
click at [577, 691] on input "checkbox" at bounding box center [582, 696] width 10 height 10
checkbox input "true"
click at [580, 640] on div at bounding box center [585, 655] width 16 height 30
click at [581, 649] on input "checkbox" at bounding box center [582, 653] width 10 height 10
checkbox input "true"
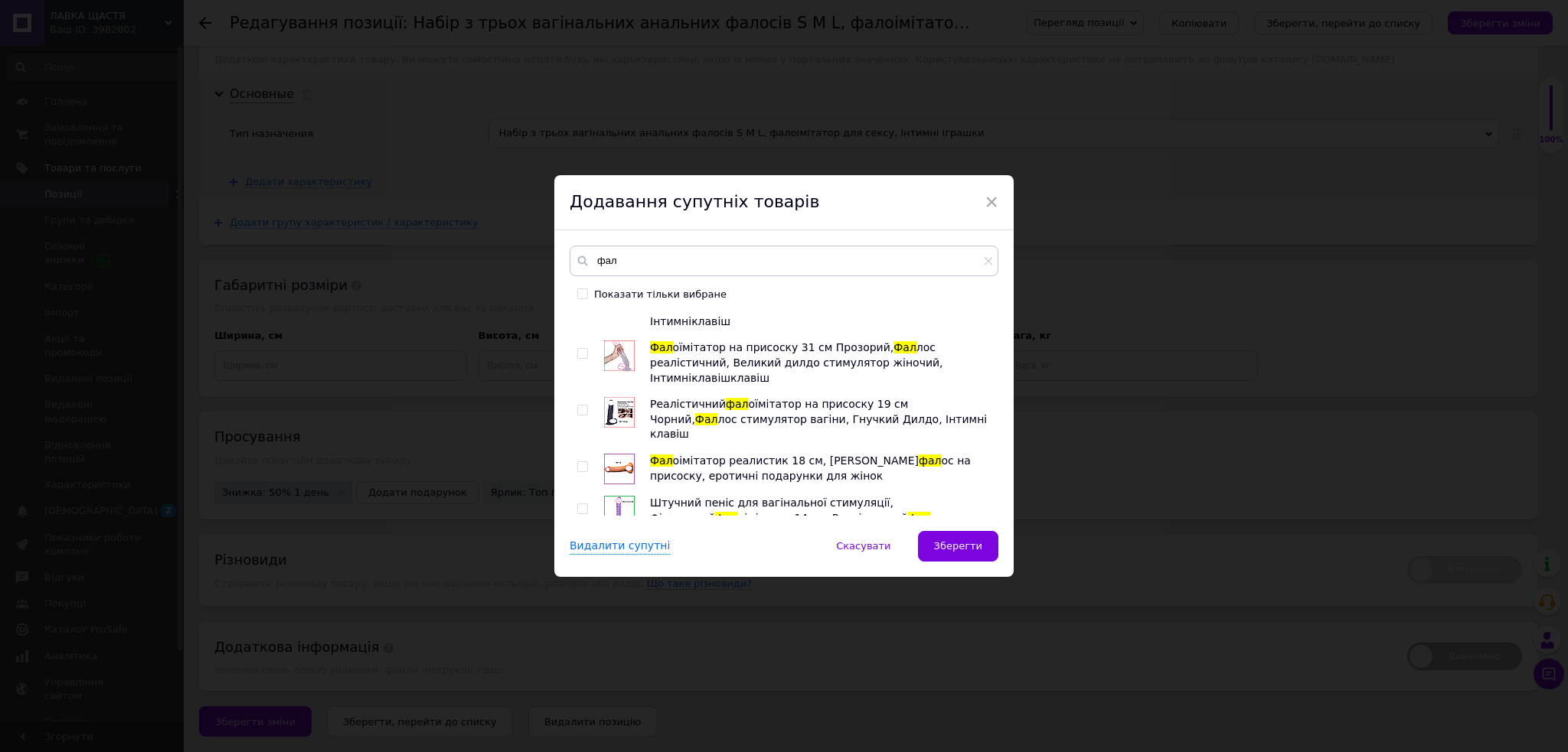
scroll to position [2566, 0]
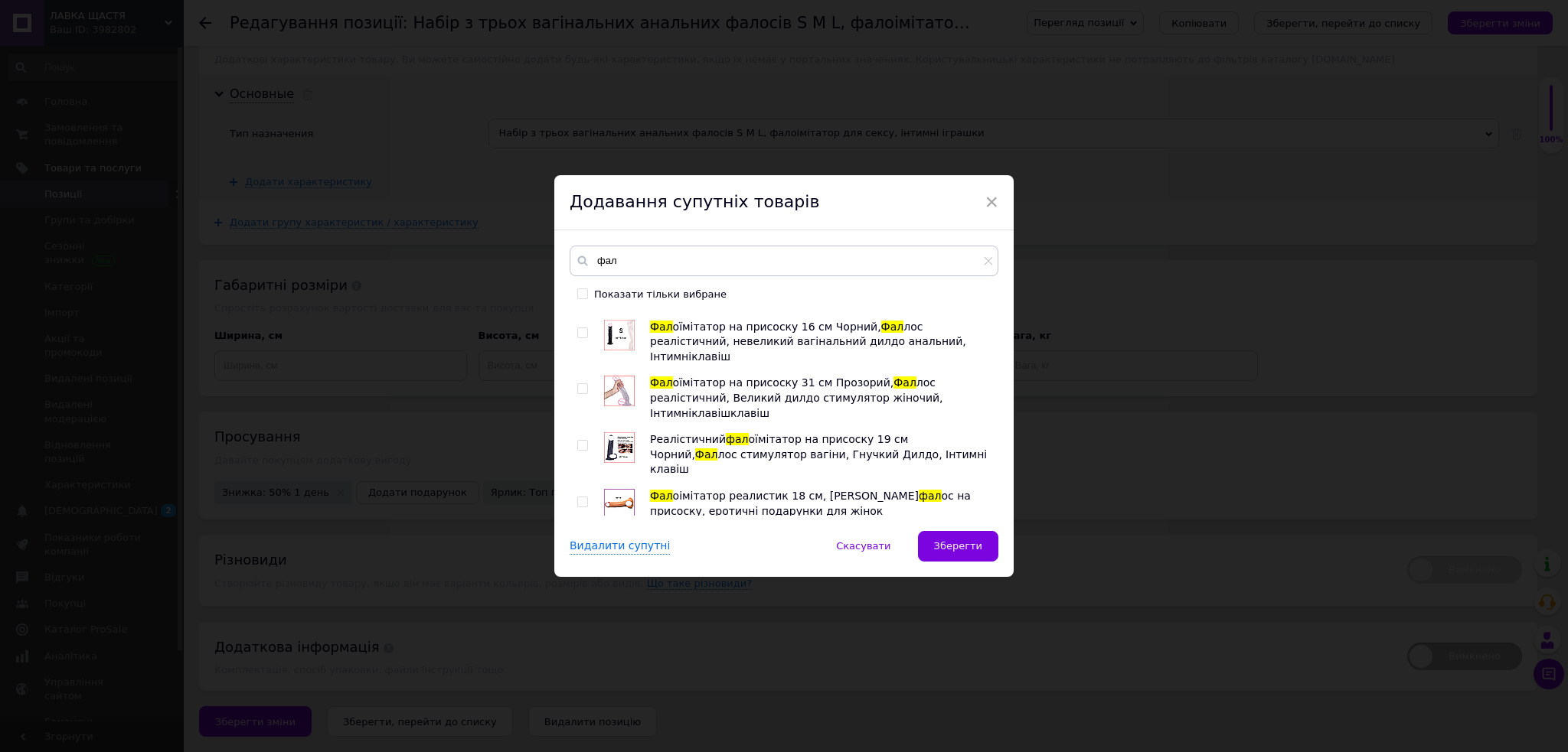
click at [583, 653] on input "checkbox" at bounding box center [582, 658] width 10 height 10
checkbox input "true"
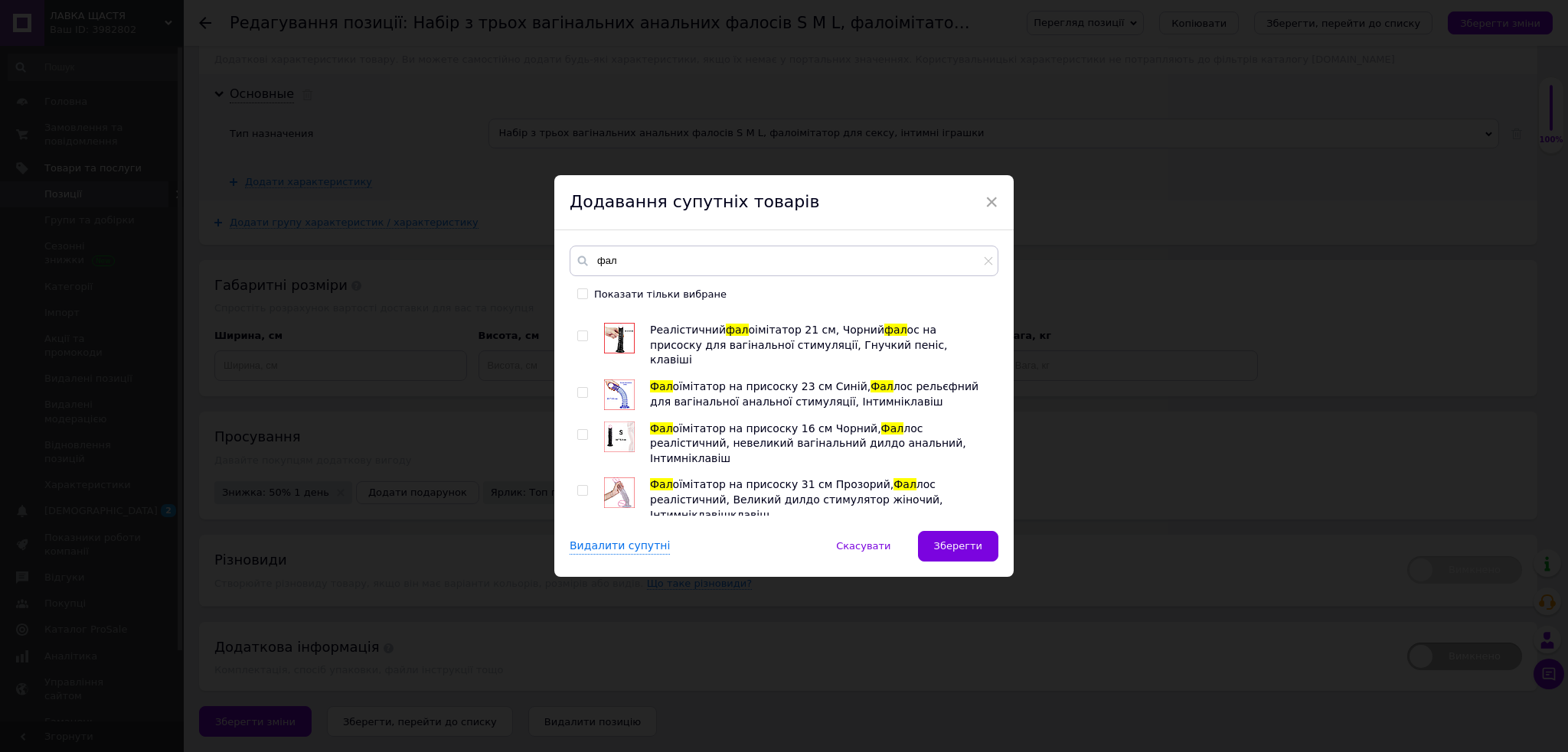
click at [581, 697] on input "checkbox" at bounding box center [582, 702] width 10 height 10
checkbox input "true"
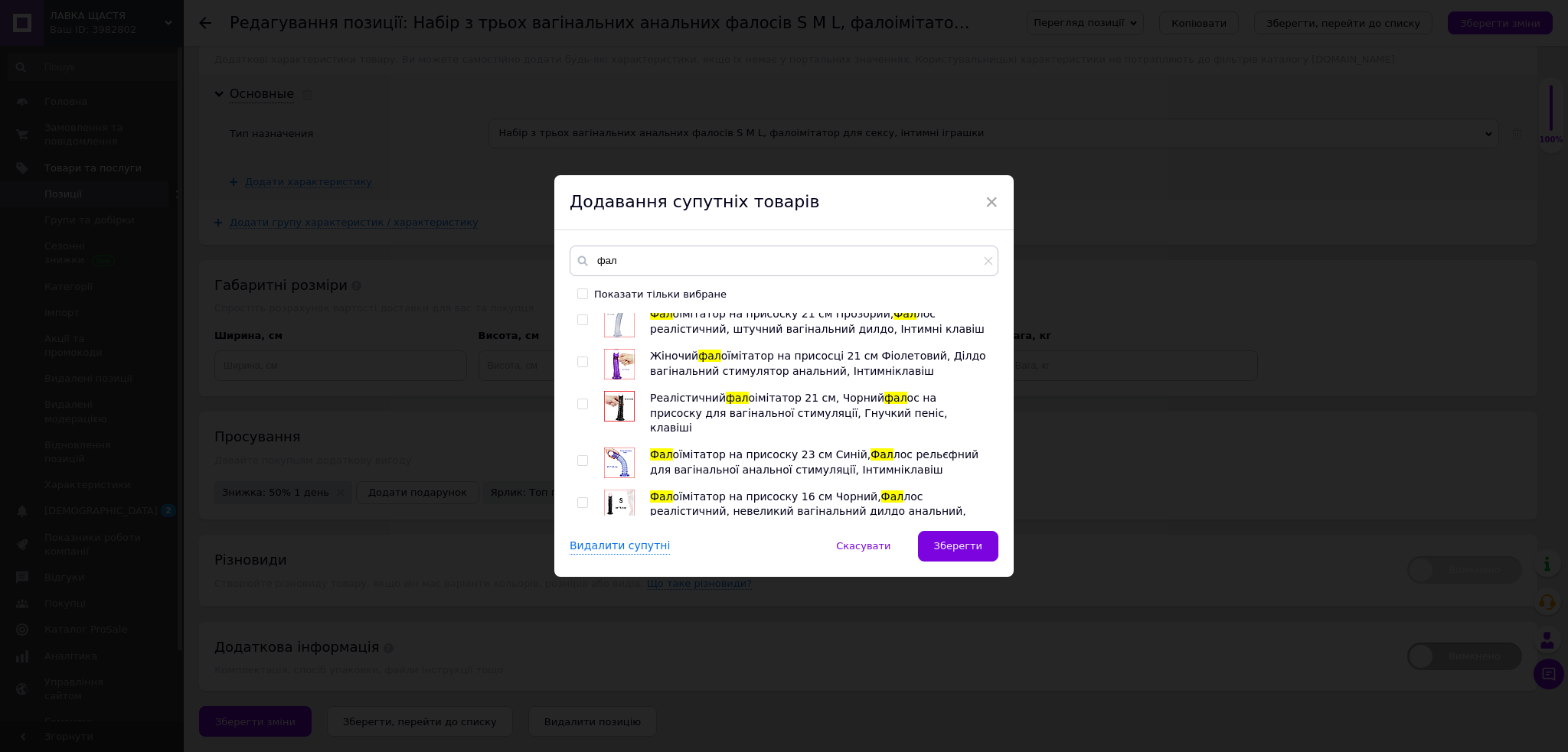
scroll to position [2361, 0]
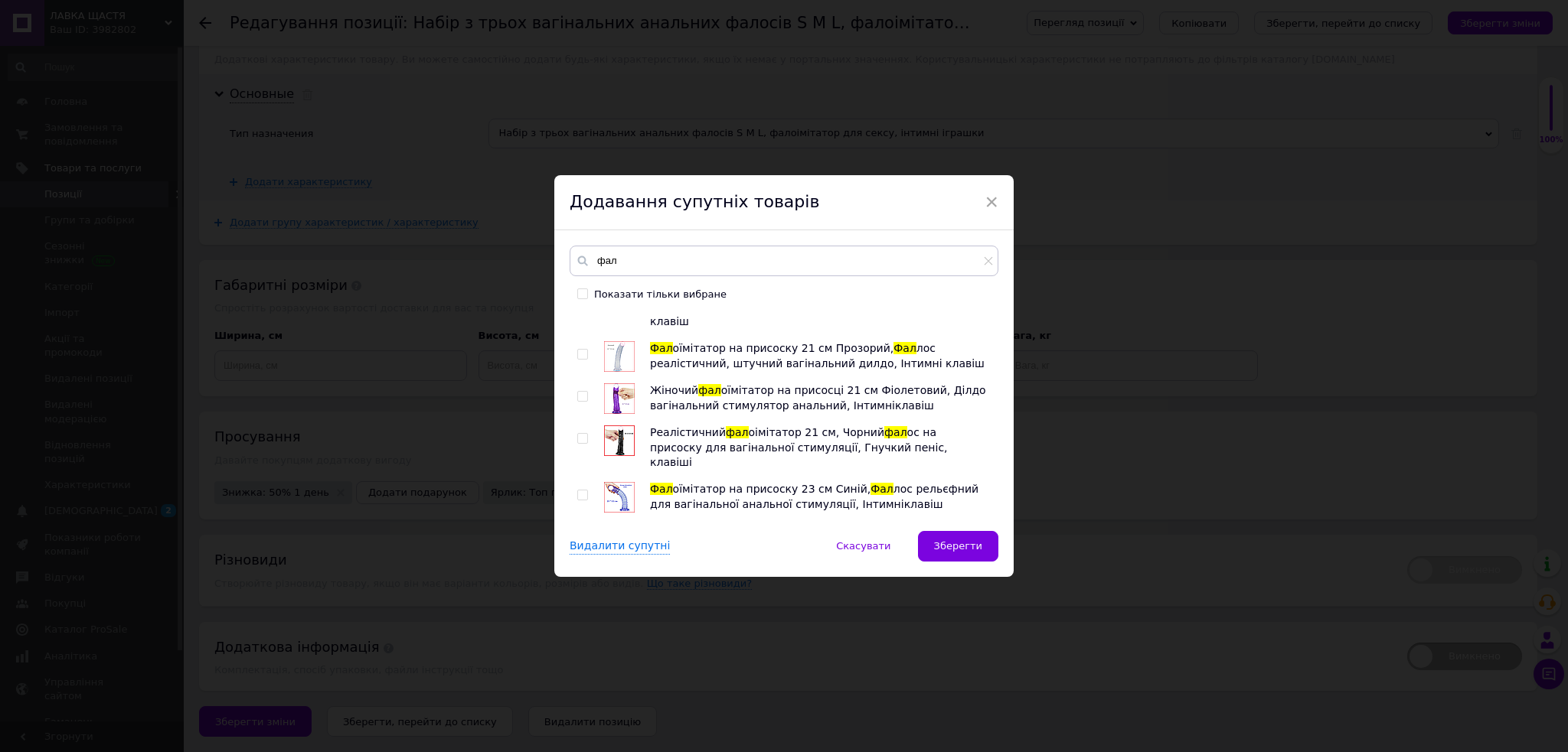
drag, startPoint x: 576, startPoint y: 443, endPoint x: 583, endPoint y: 438, distance: 8.6
click at [577, 702] on input "checkbox" at bounding box center [582, 707] width 10 height 10
checkbox input "true"
click at [577, 588] on input "checkbox" at bounding box center [582, 593] width 10 height 10
checkbox input "true"
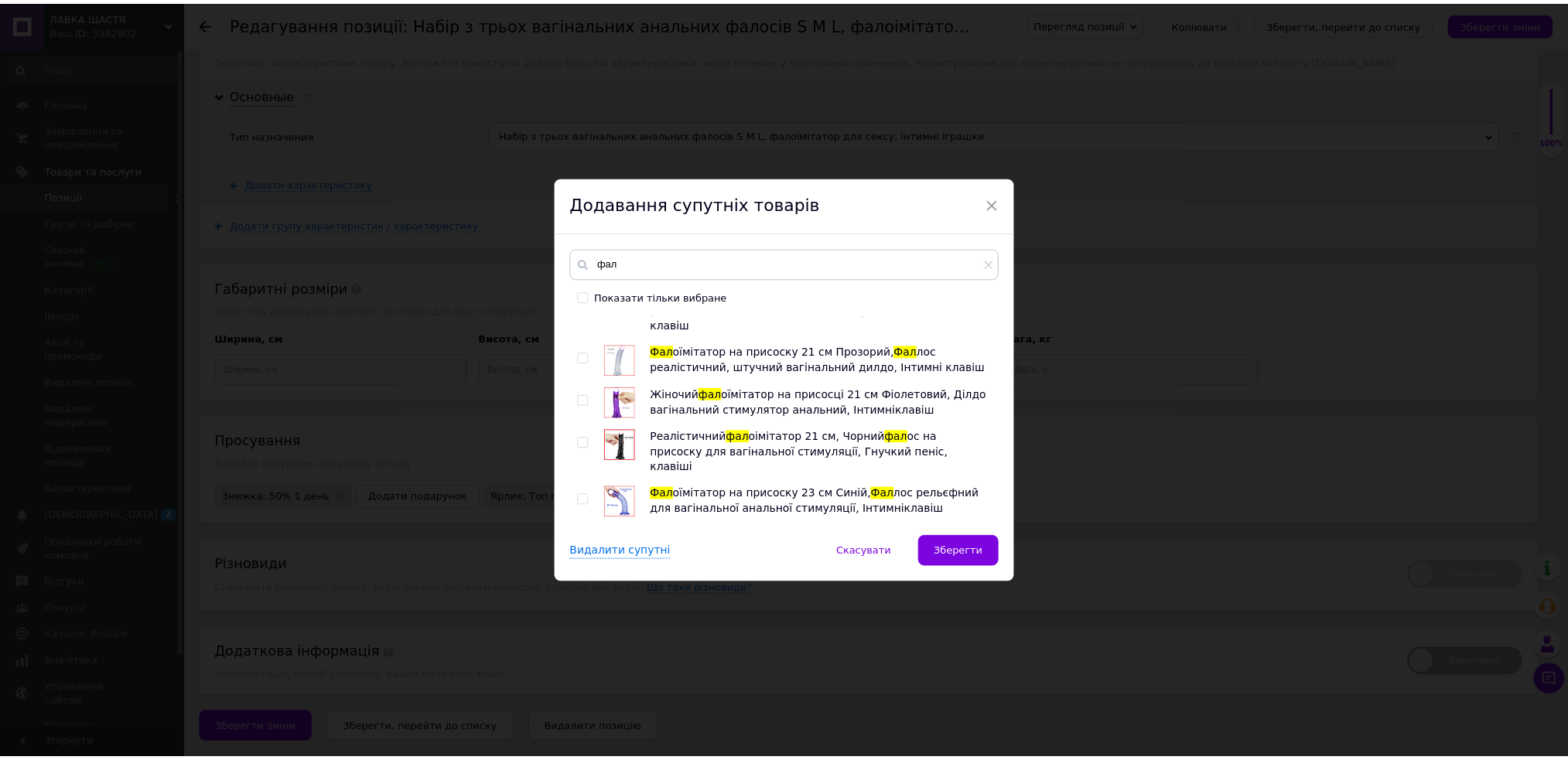
scroll to position [2284, 0]
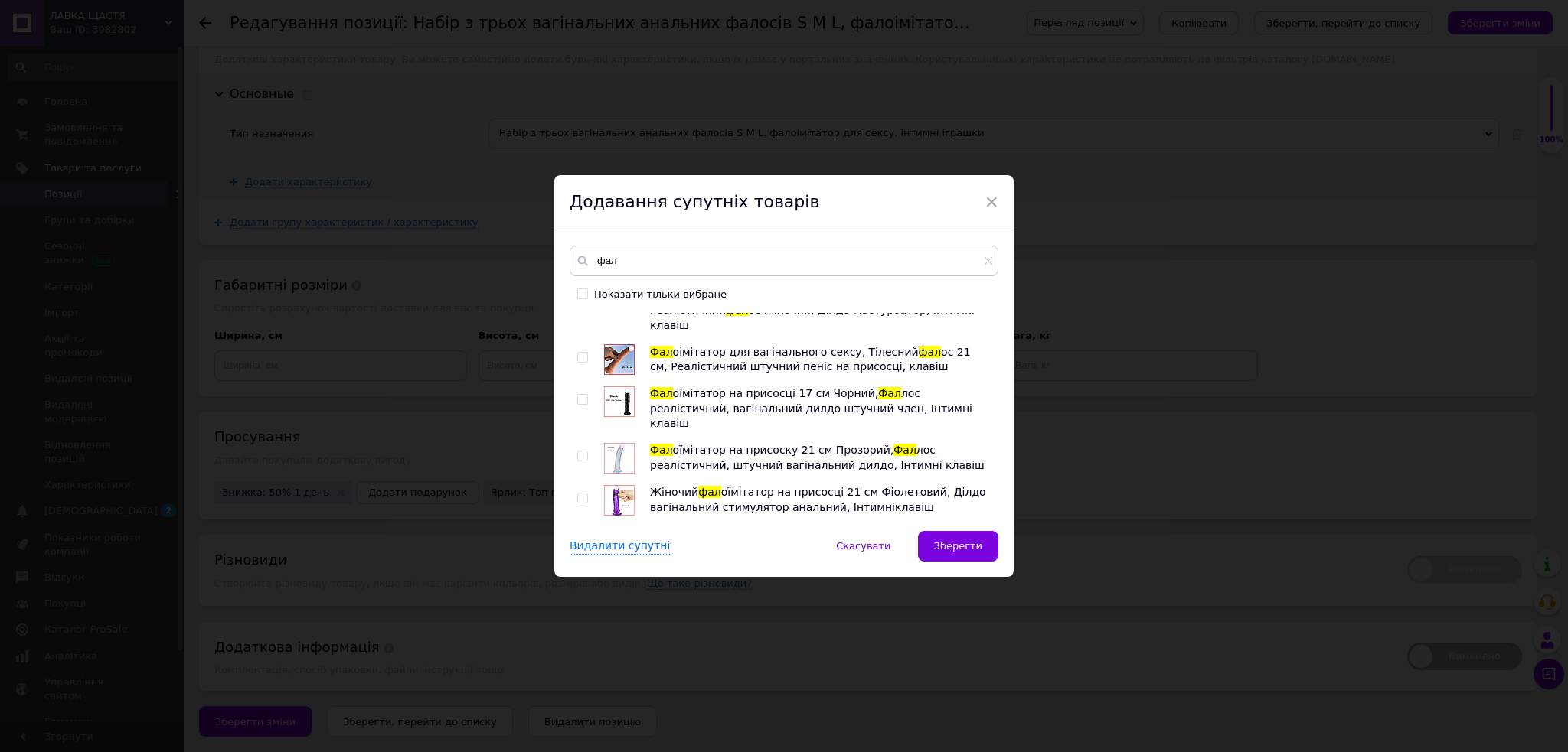
click at [582, 592] on input "checkbox" at bounding box center [582, 597] width 10 height 10
checkbox input "true"
drag, startPoint x: 956, startPoint y: 549, endPoint x: 921, endPoint y: 582, distance: 48.1
click at [956, 548] on span "Зберегти" at bounding box center [958, 546] width 48 height 11
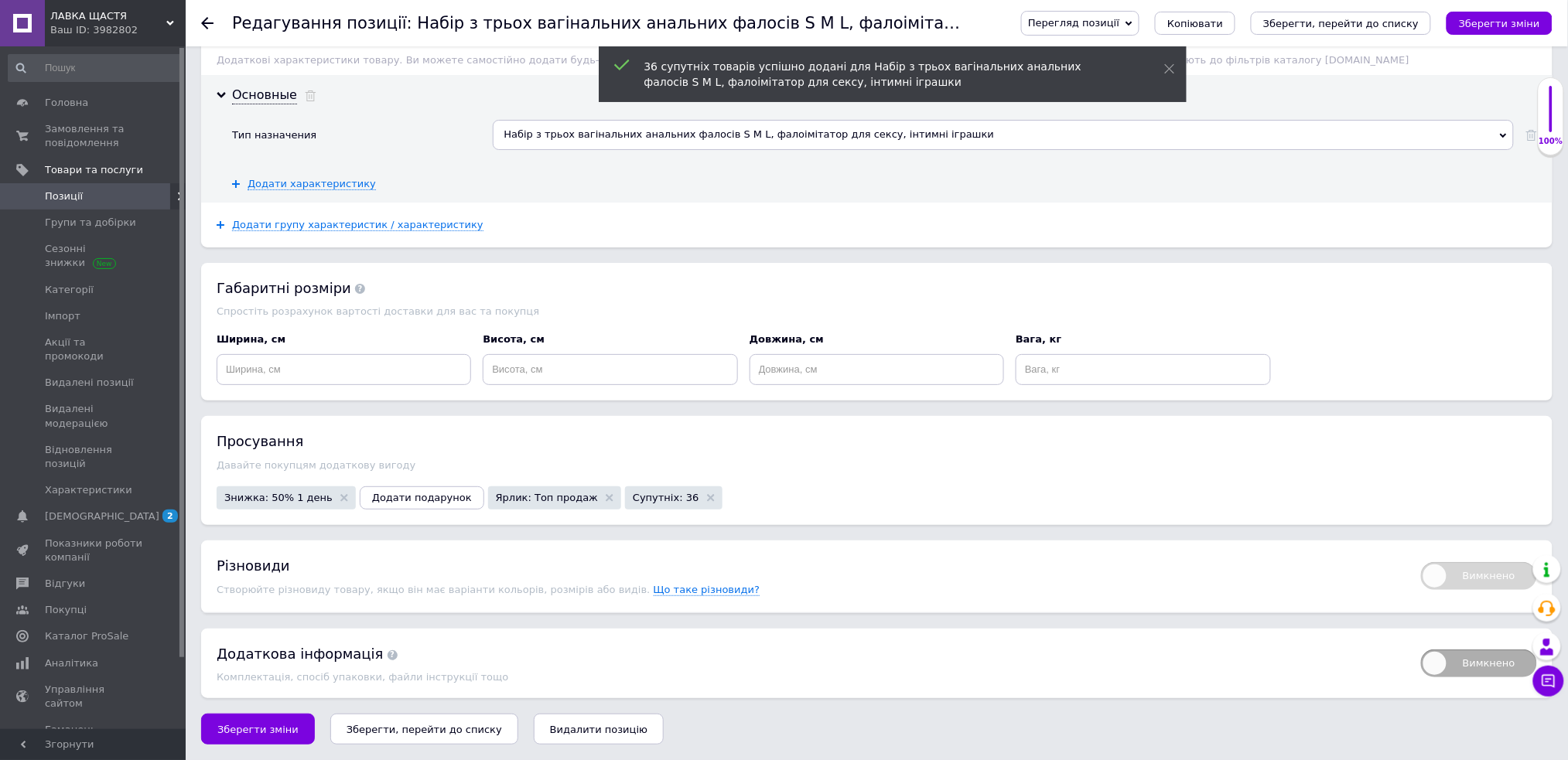
click at [455, 736] on button "Зберегти, перейти до списку" at bounding box center [424, 729] width 188 height 31
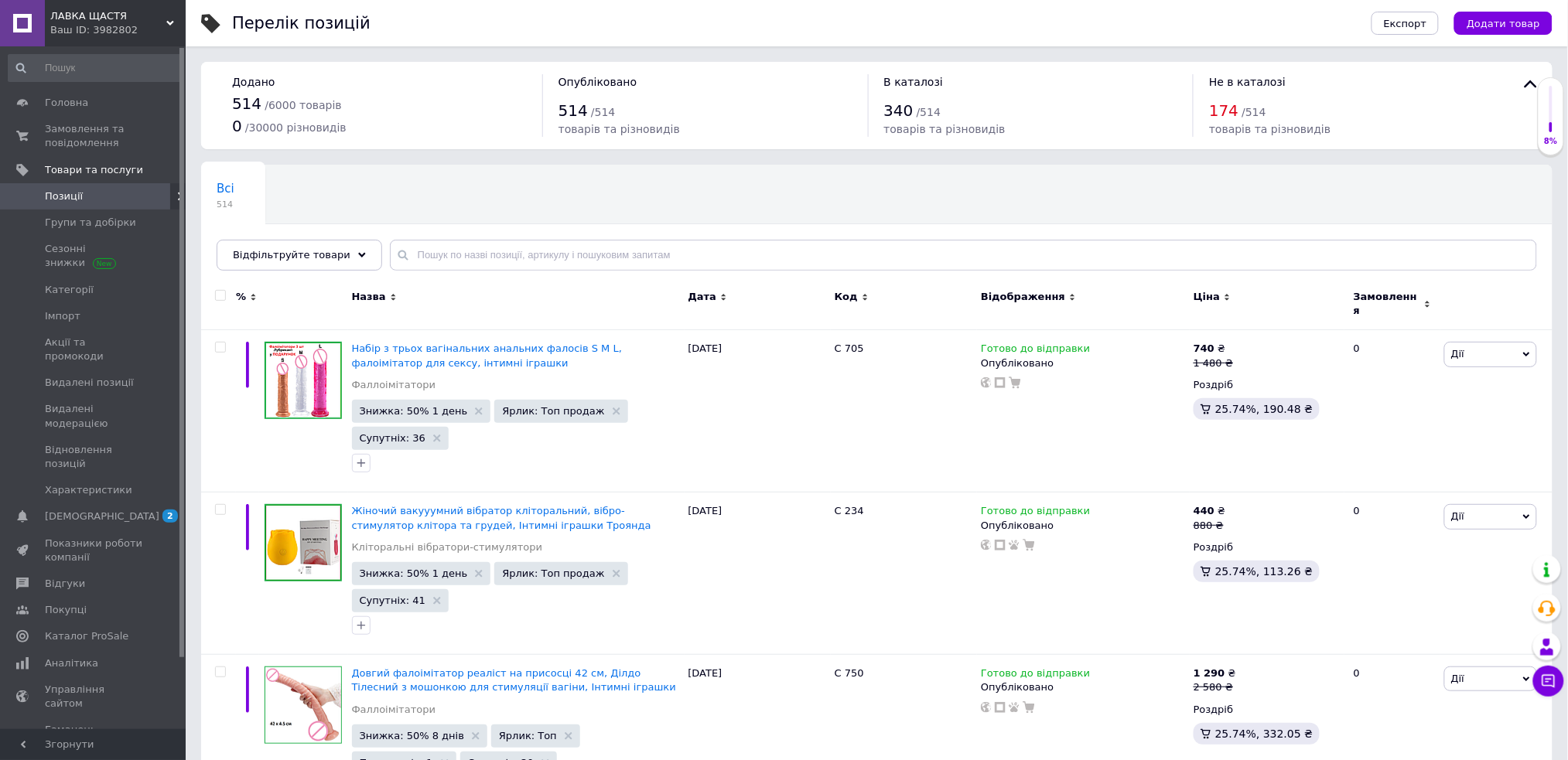
click at [167, 20] on icon at bounding box center [170, 23] width 7 height 7
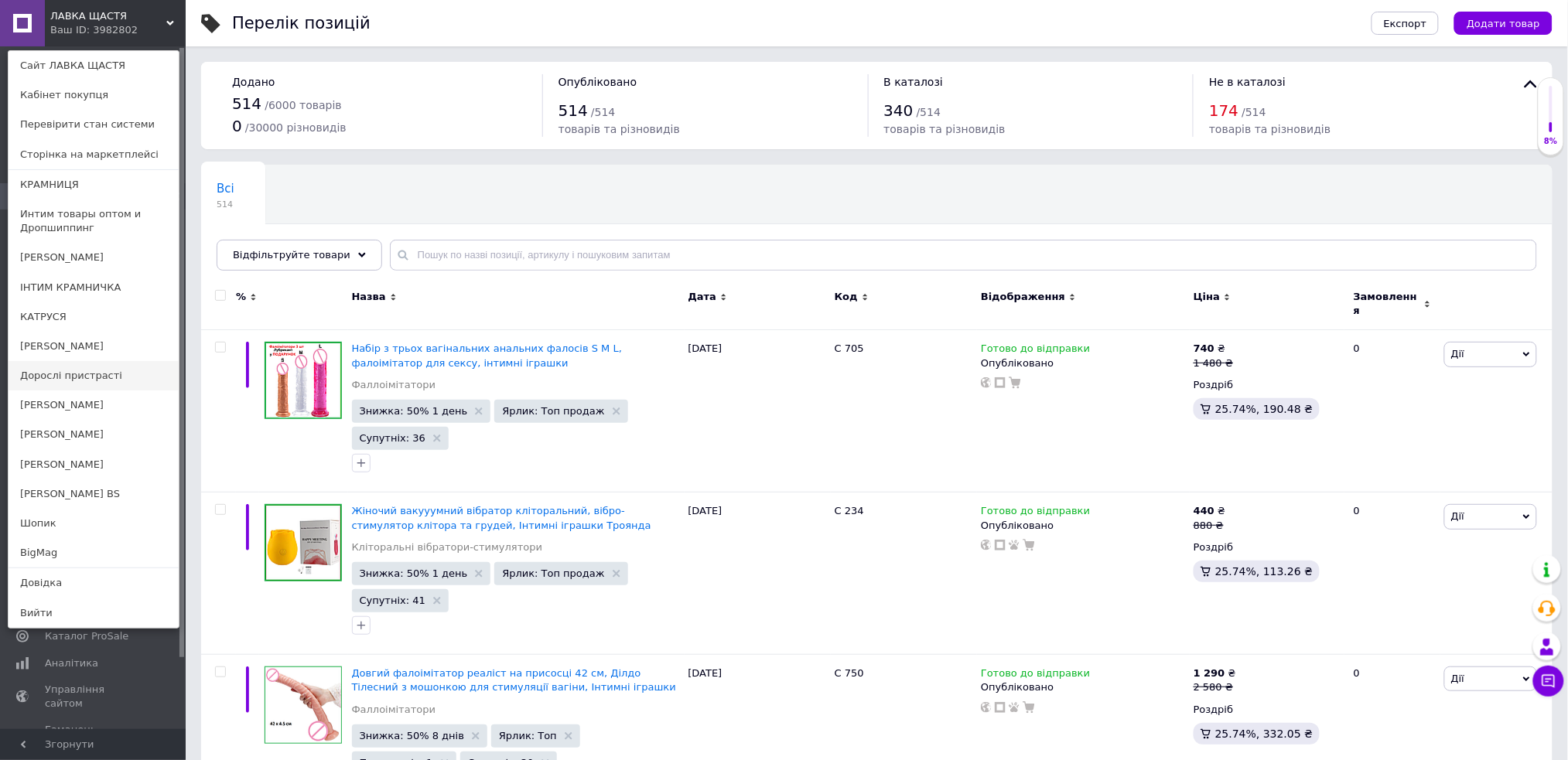
click at [115, 375] on link "Дорослі пристрасті" at bounding box center [93, 375] width 170 height 29
